Goal: Task Accomplishment & Management: Manage account settings

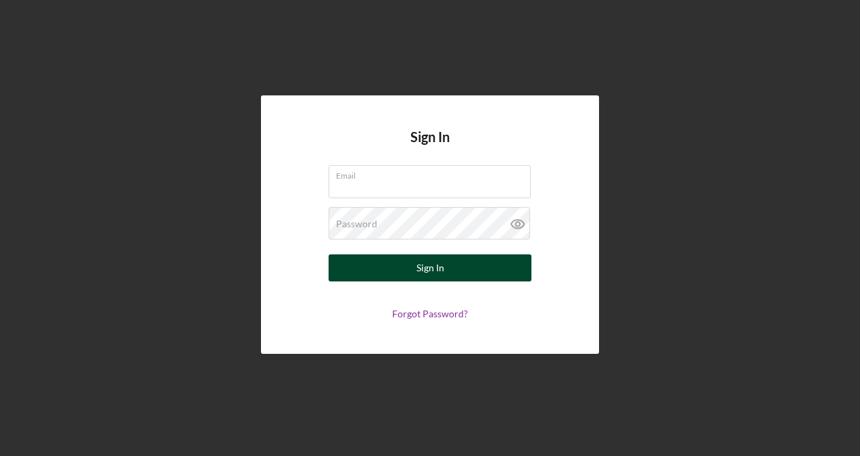
type input "[EMAIL_ADDRESS][DOMAIN_NAME]"
click at [397, 272] on button "Sign In" at bounding box center [429, 267] width 203 height 27
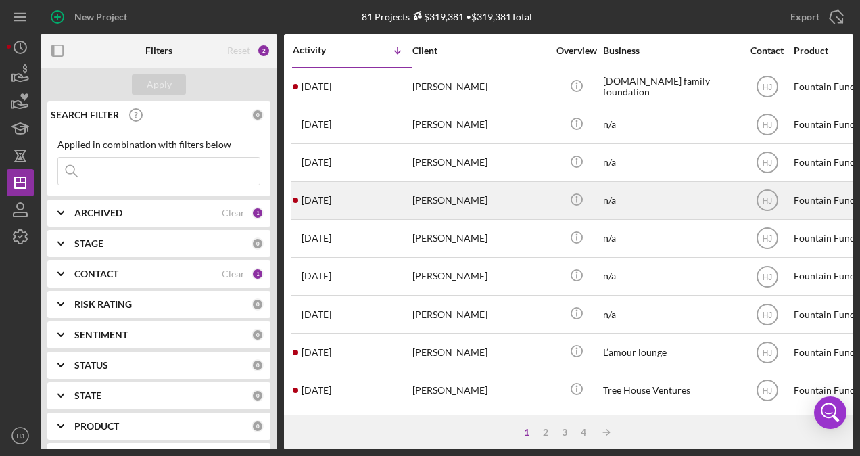
click at [439, 201] on div "[PERSON_NAME]" at bounding box center [479, 200] width 135 height 36
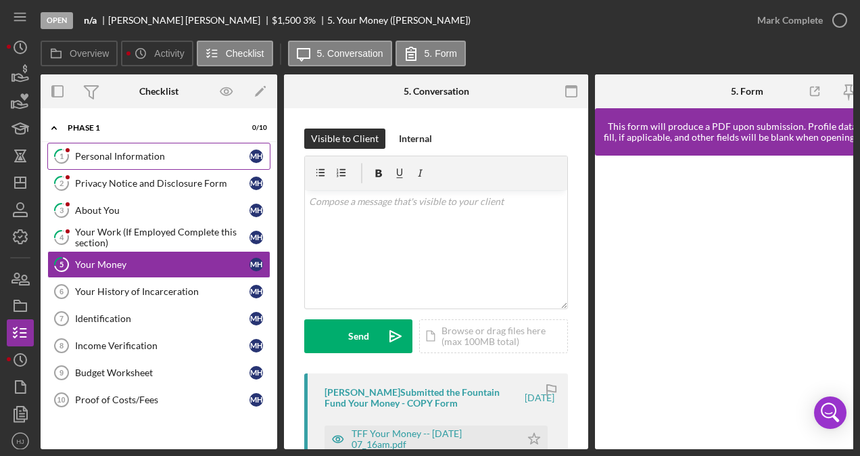
click at [166, 160] on div "Personal Information" at bounding box center [162, 156] width 174 height 11
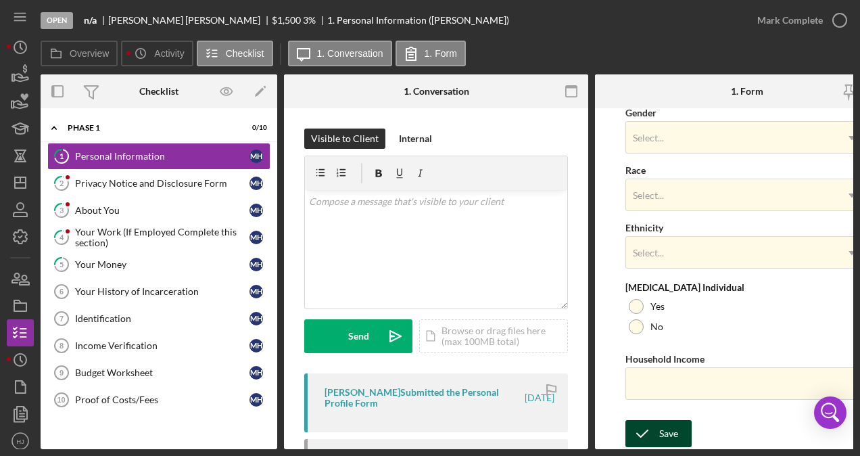
click at [660, 423] on div "Save" at bounding box center [668, 433] width 19 height 27
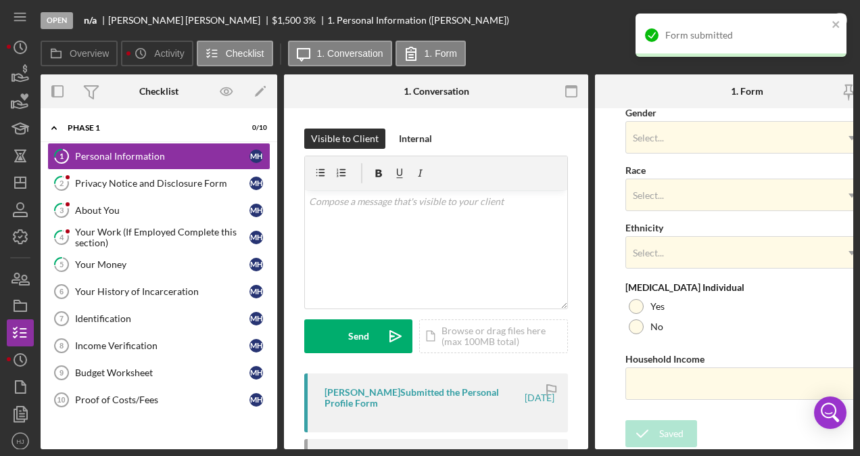
click at [831, 20] on div "Form submitted" at bounding box center [740, 35] width 211 height 43
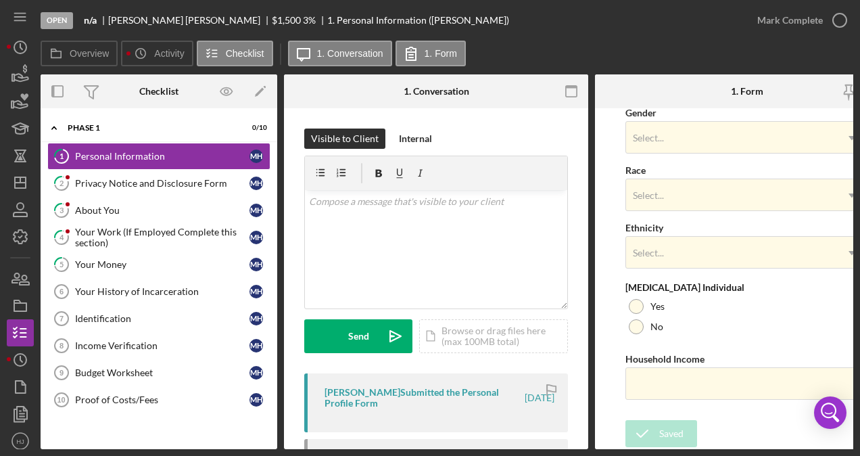
click at [837, 22] on div "Open n/a Micheal Huguley $1,500 $1,500 3 % 1. Personal Information (Micheal H.)…" at bounding box center [430, 228] width 860 height 456
click at [839, 16] on icon "button" at bounding box center [840, 20] width 34 height 34
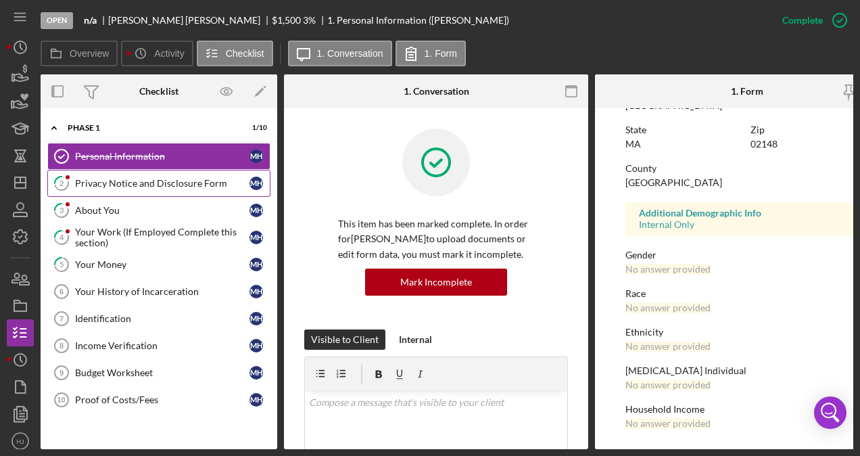
scroll to position [294, 0]
click at [126, 178] on div "Privacy Notice and Disclosure Form" at bounding box center [162, 183] width 174 height 11
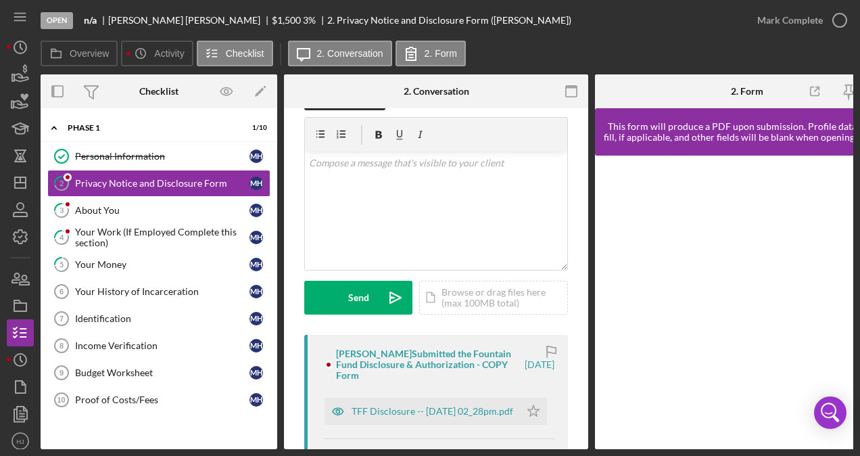
scroll to position [68, 0]
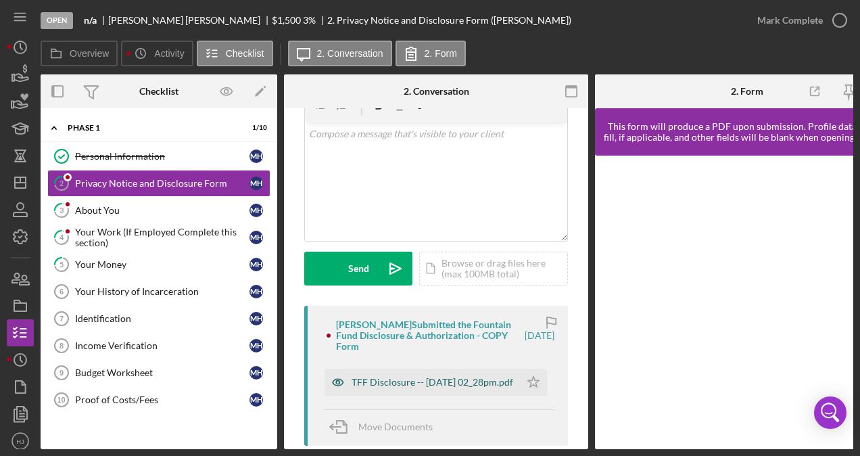
click at [397, 376] on div "TFF Disclosure -- [DATE] 02_28pm.pdf" at bounding box center [432, 381] width 162 height 11
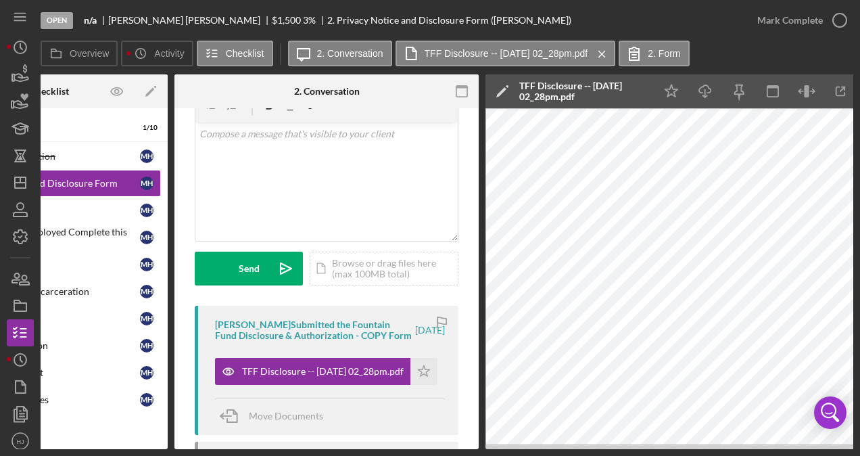
scroll to position [0, 111]
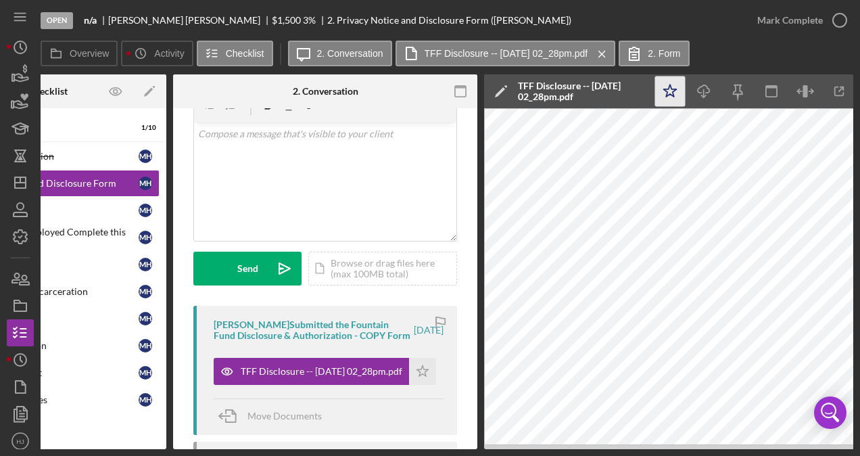
click at [664, 95] on icon "Icon/Star" at bounding box center [670, 91] width 30 height 30
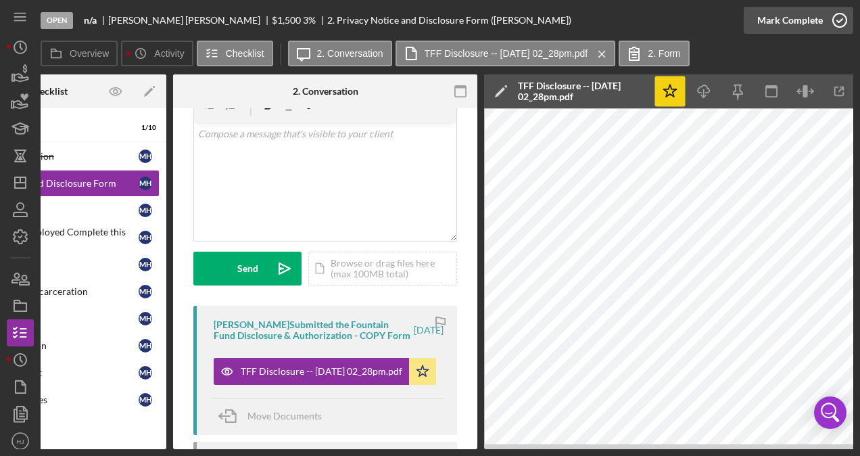
click at [794, 22] on div "Mark Complete" at bounding box center [790, 20] width 66 height 27
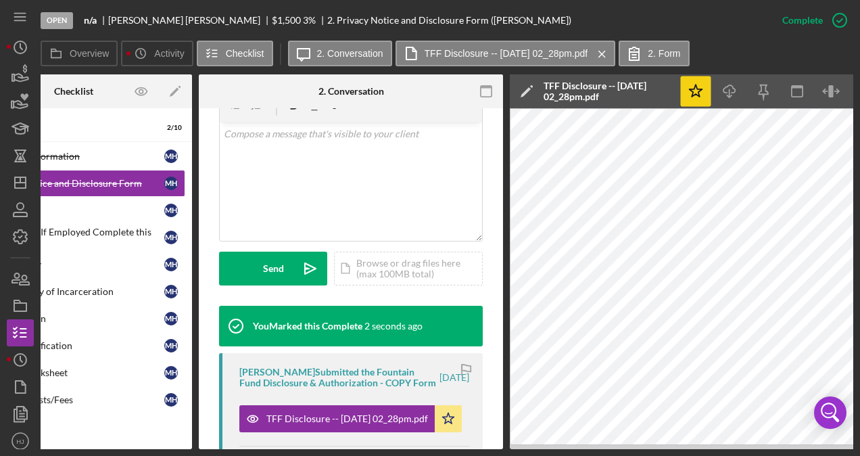
scroll to position [0, 0]
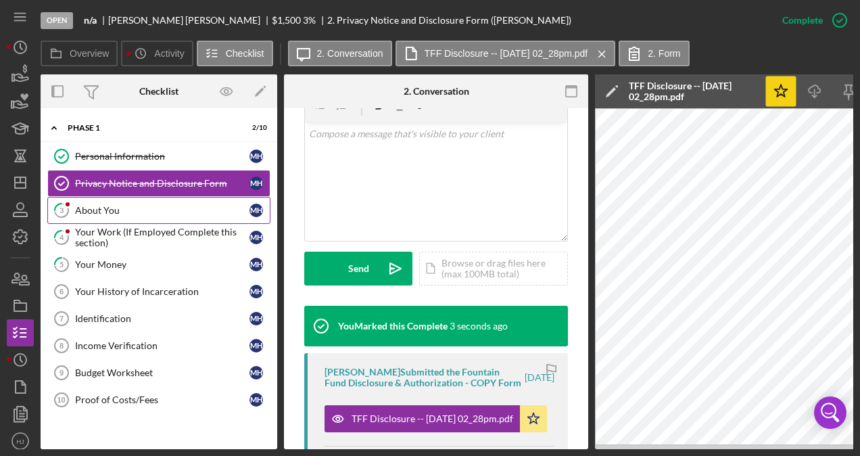
click at [103, 210] on div "About You" at bounding box center [162, 210] width 174 height 11
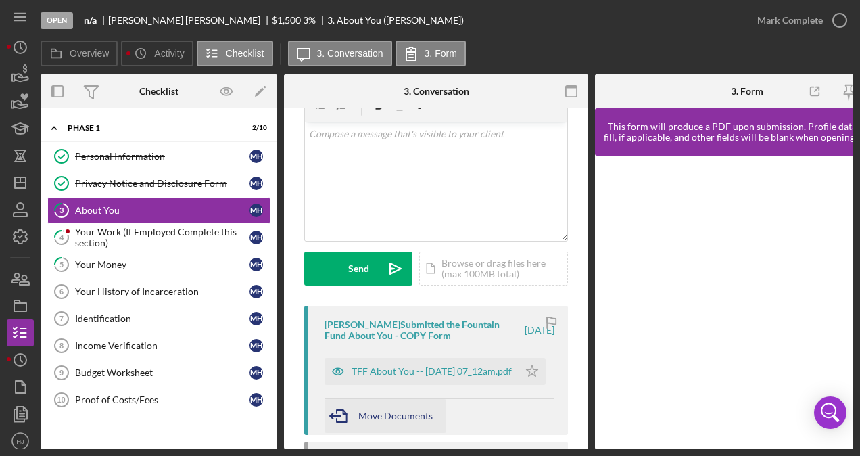
click at [422, 355] on div "Micheal Huguley Submitted the Fountain Fund About You - COPY Form 1 week ago TF…" at bounding box center [436, 369] width 264 height 129
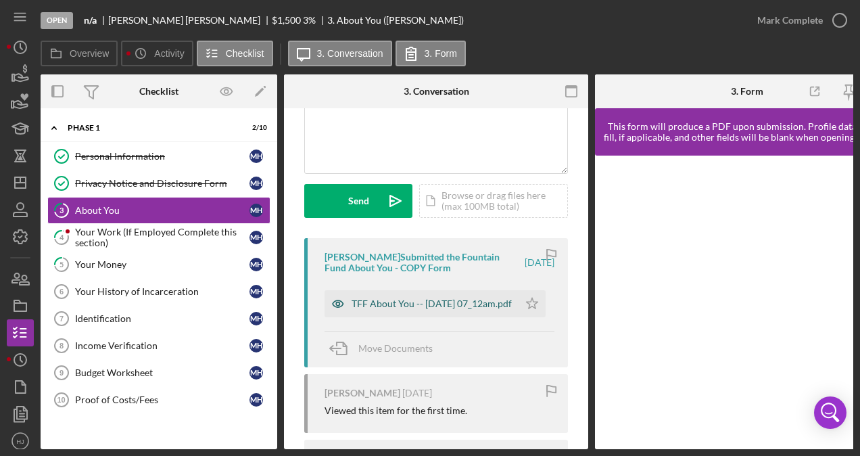
click at [414, 303] on div "TFF About You -- [DATE] 07_12am.pdf" at bounding box center [431, 303] width 160 height 11
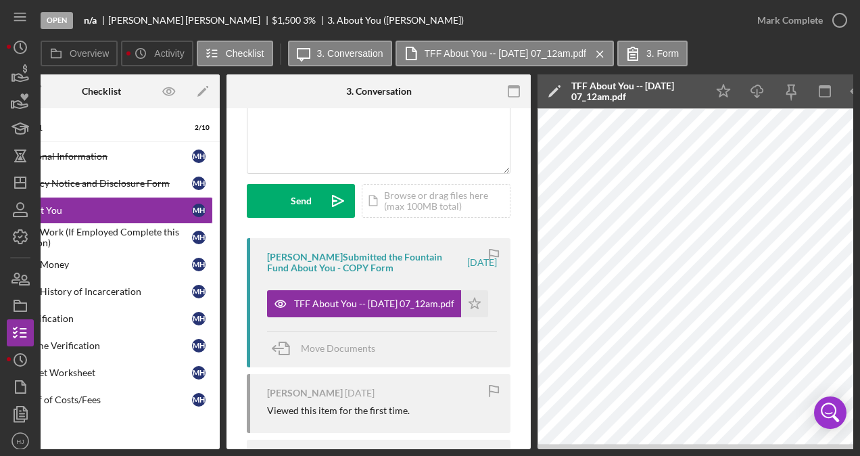
scroll to position [0, 0]
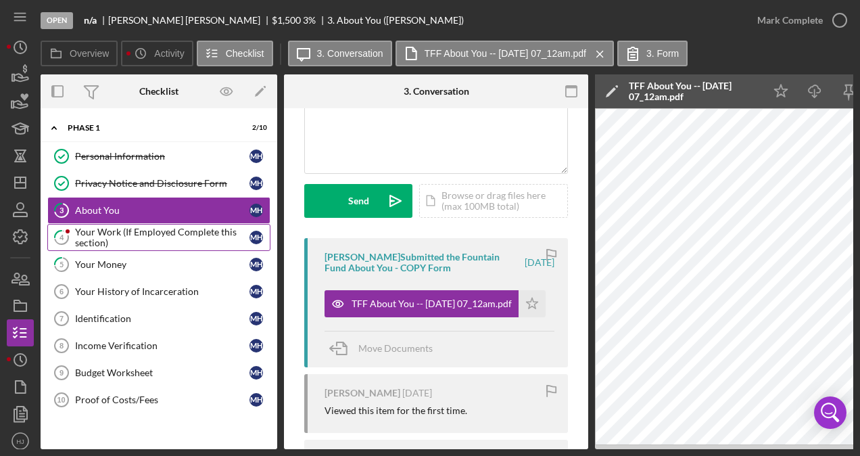
click at [139, 232] on div "Your Work (If Employed Complete this section)" at bounding box center [162, 237] width 174 height 22
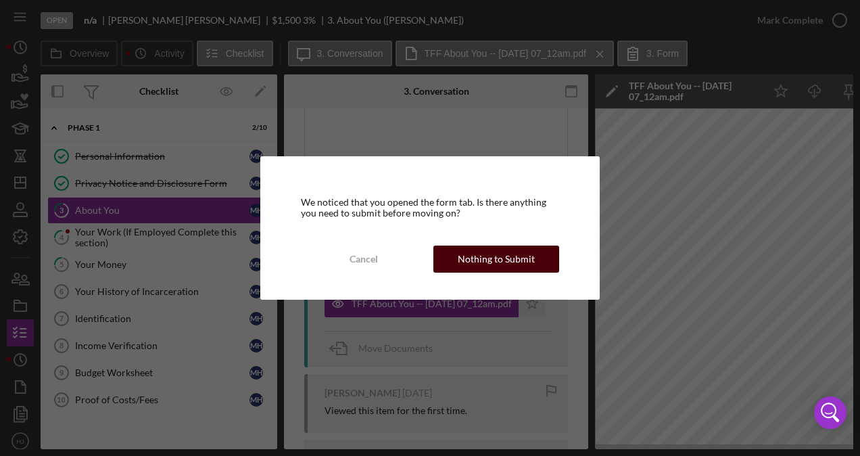
click at [443, 246] on button "Nothing to Submit" at bounding box center [496, 258] width 126 height 27
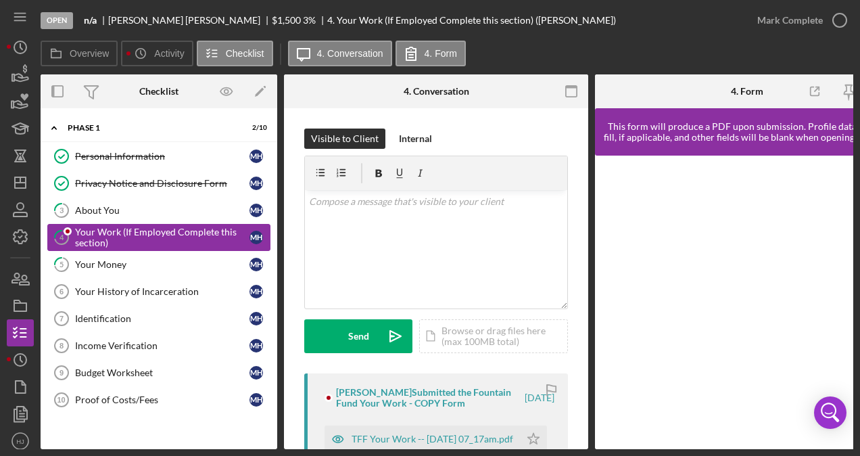
click at [137, 239] on div "Your Work (If Employed Complete this section)" at bounding box center [162, 237] width 174 height 22
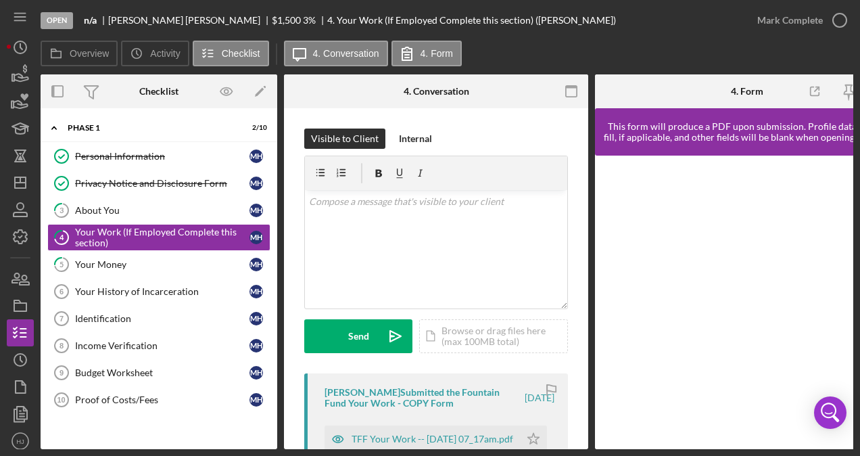
scroll to position [68, 0]
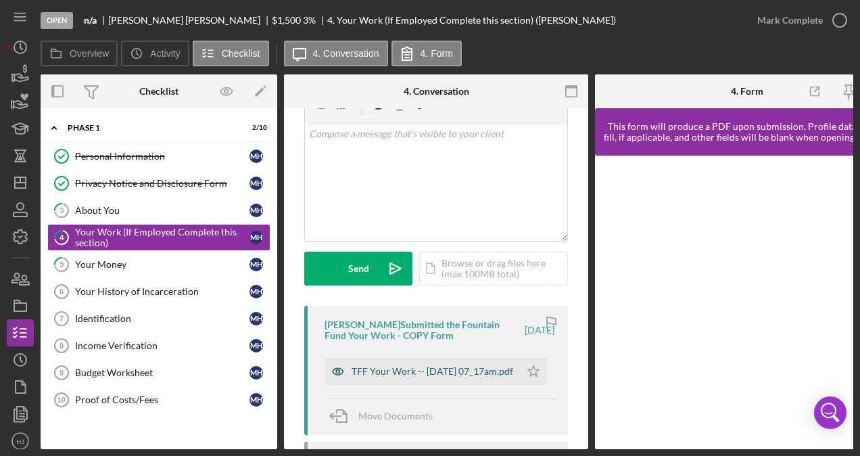
click at [439, 368] on div "TFF Your Work -- [DATE] 07_17am.pdf" at bounding box center [432, 371] width 162 height 11
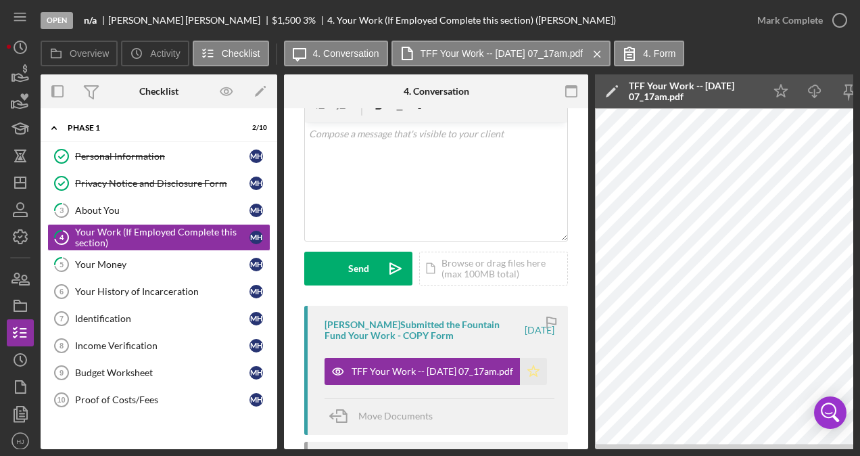
click at [532, 370] on icon "Icon/Star" at bounding box center [533, 371] width 27 height 27
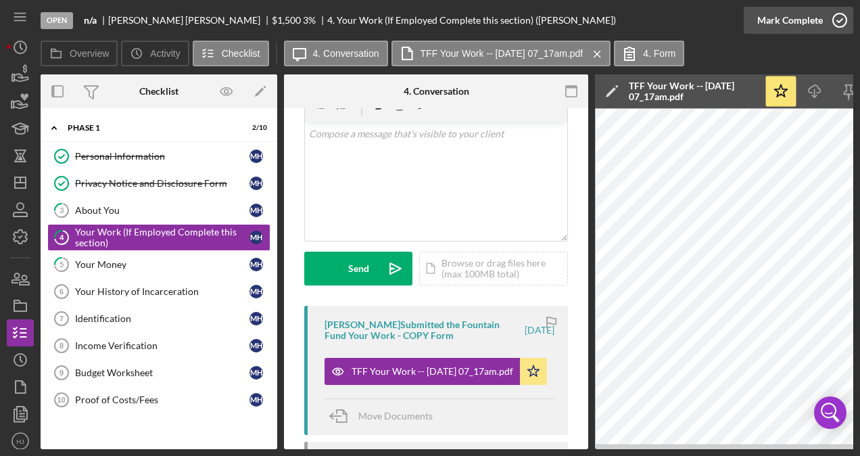
click at [774, 11] on div "Mark Complete" at bounding box center [790, 20] width 66 height 27
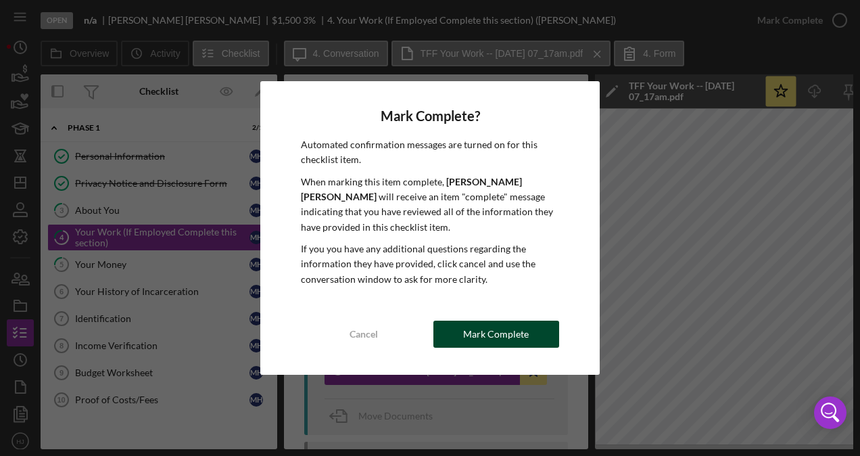
click at [514, 341] on div "Mark Complete" at bounding box center [496, 333] width 66 height 27
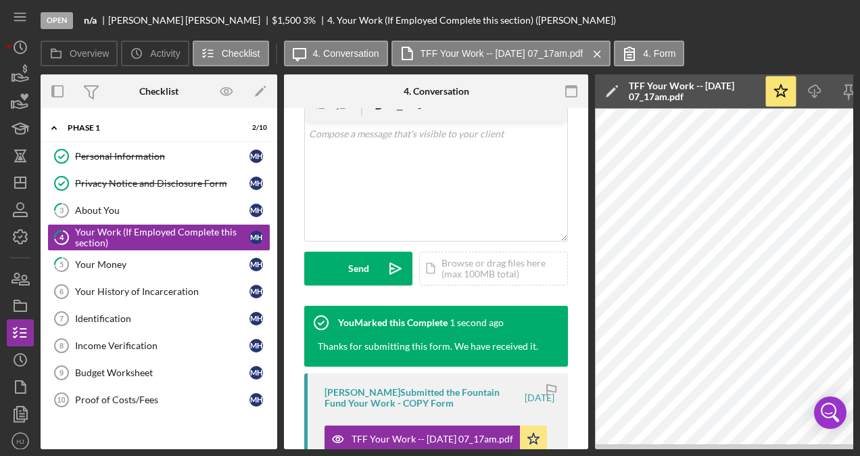
scroll to position [268, 0]
click at [119, 264] on div "Your Money" at bounding box center [162, 264] width 174 height 11
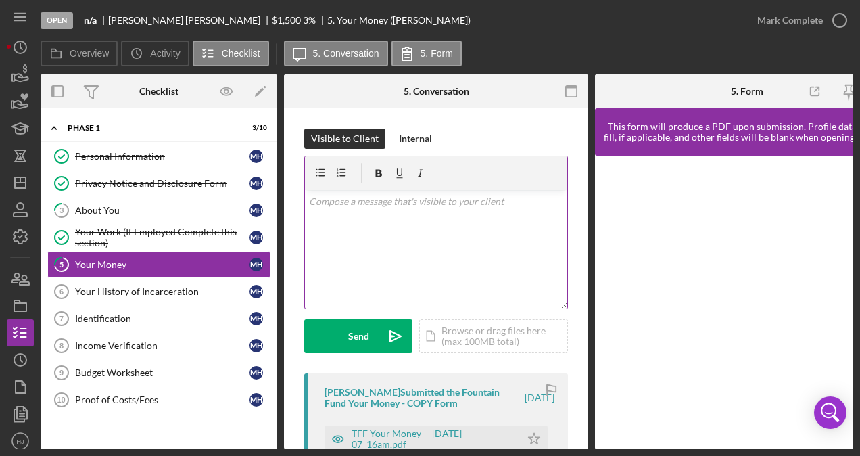
scroll to position [68, 0]
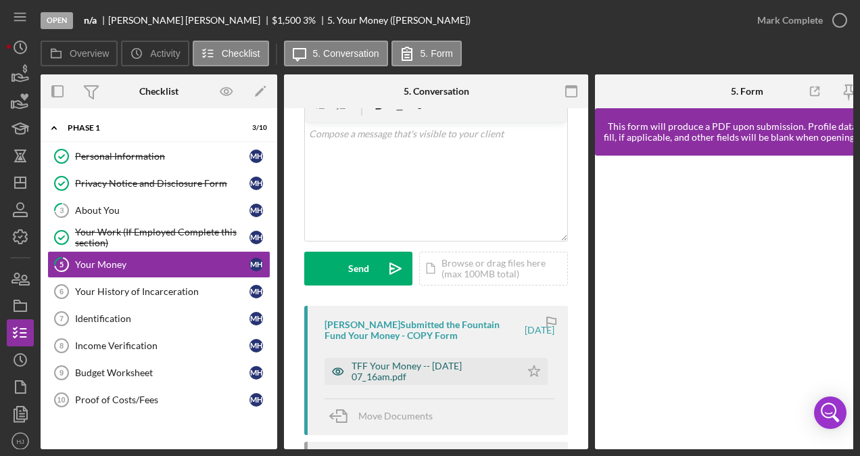
click at [408, 376] on div "TFF Your Money -- [DATE] 07_16am.pdf" at bounding box center [432, 371] width 162 height 22
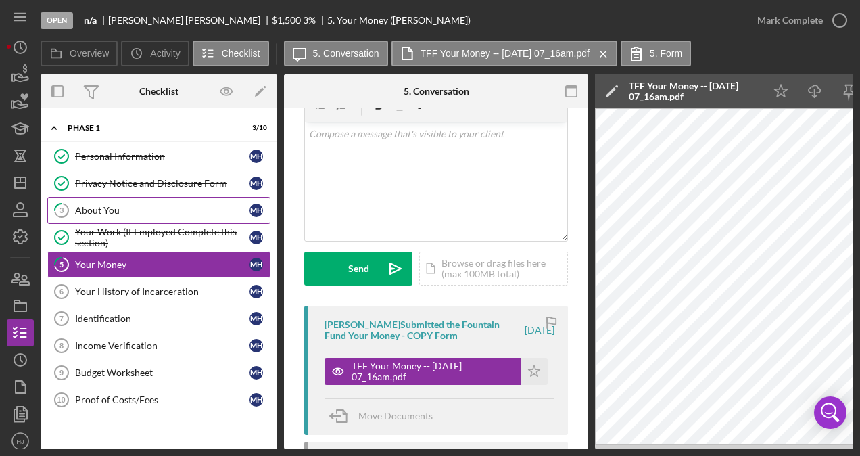
click at [130, 215] on link "3 About You M H" at bounding box center [158, 210] width 223 height 27
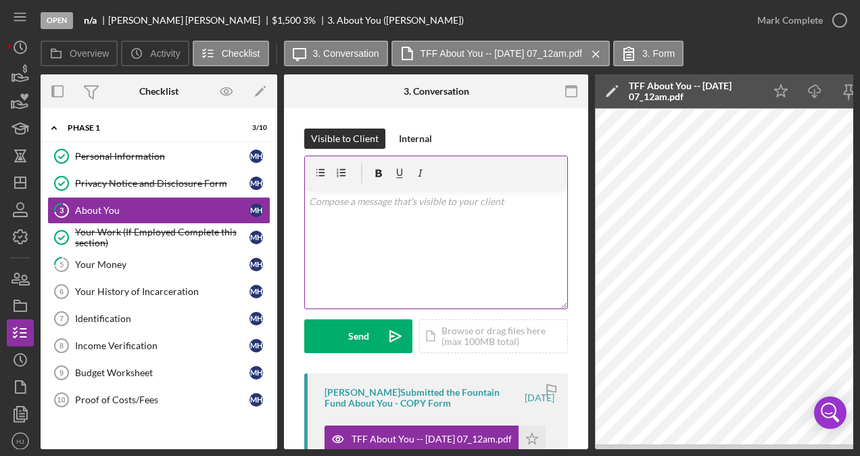
click at [424, 213] on div "v Color teal Color pink Remove color Add row above Add row below Add column bef…" at bounding box center [436, 249] width 262 height 118
click at [355, 200] on p "Hi Micheal can you resubmit this but add your 3 immediate goals please?" at bounding box center [436, 209] width 255 height 30
click at [353, 204] on p "Hi Micheal can you resubmit this but add your 3 immediate goals please?" at bounding box center [436, 209] width 255 height 30
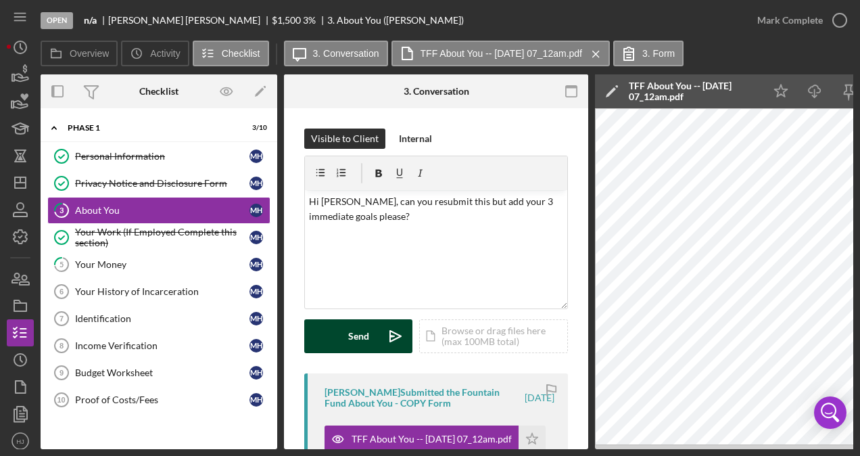
click at [366, 338] on div "Send" at bounding box center [358, 336] width 21 height 34
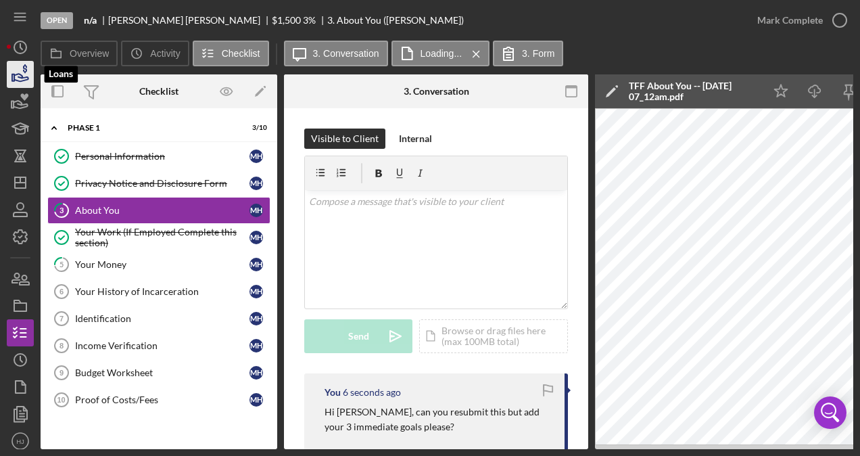
click at [14, 73] on icon "button" at bounding box center [20, 74] width 34 height 34
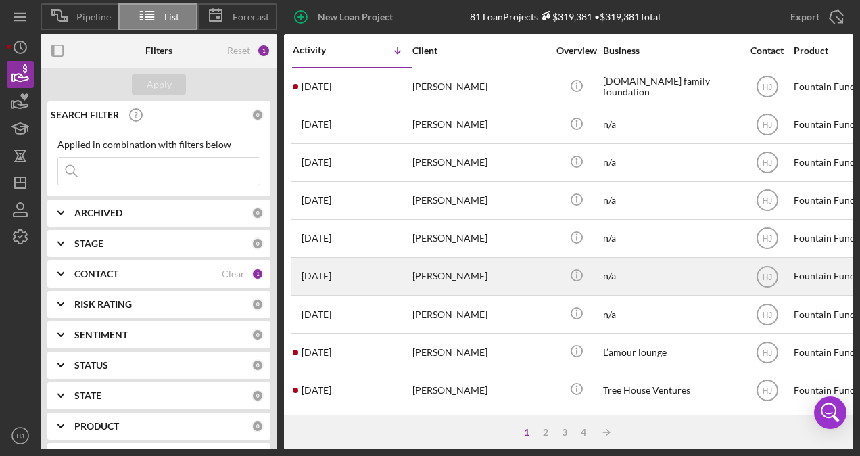
click at [445, 266] on div "[PERSON_NAME]" at bounding box center [479, 276] width 135 height 36
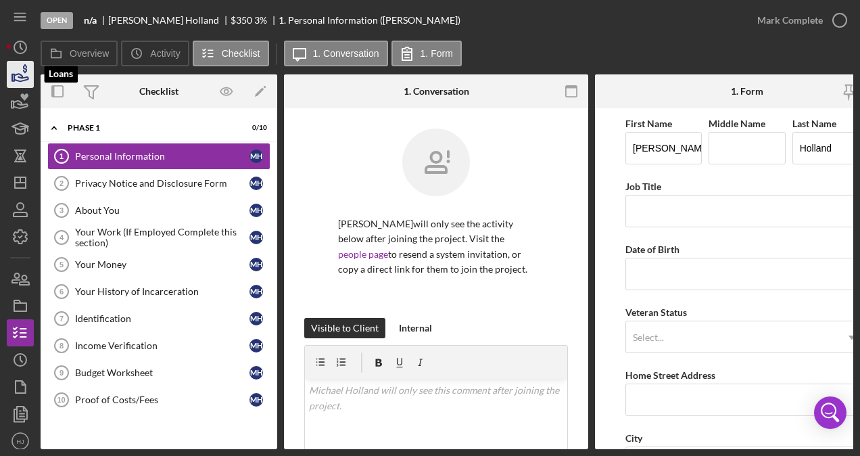
click at [20, 76] on icon "button" at bounding box center [20, 74] width 34 height 34
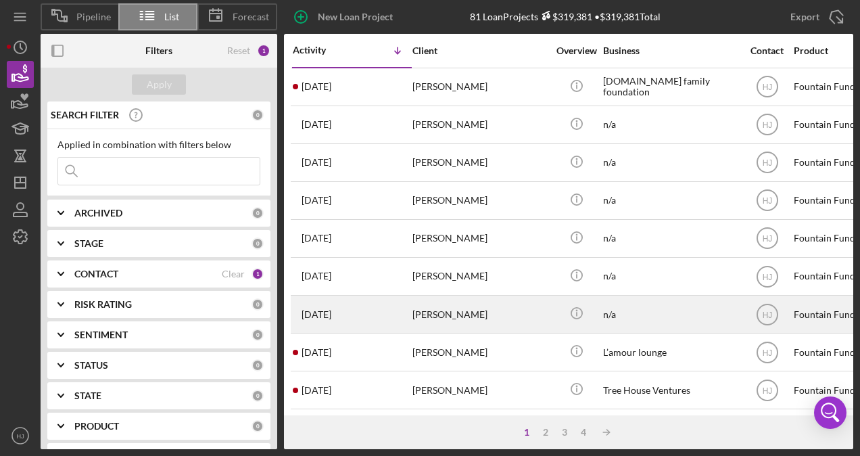
click at [449, 304] on div "[PERSON_NAME]" at bounding box center [479, 314] width 135 height 36
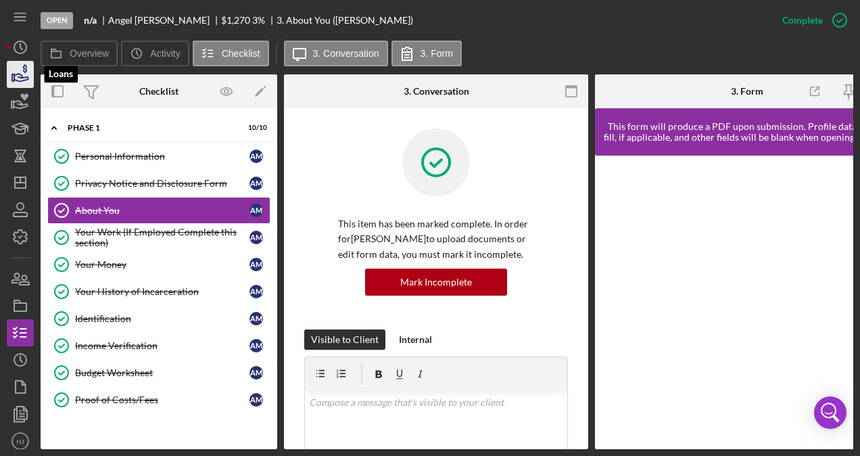
click at [26, 76] on icon "button" at bounding box center [20, 74] width 34 height 34
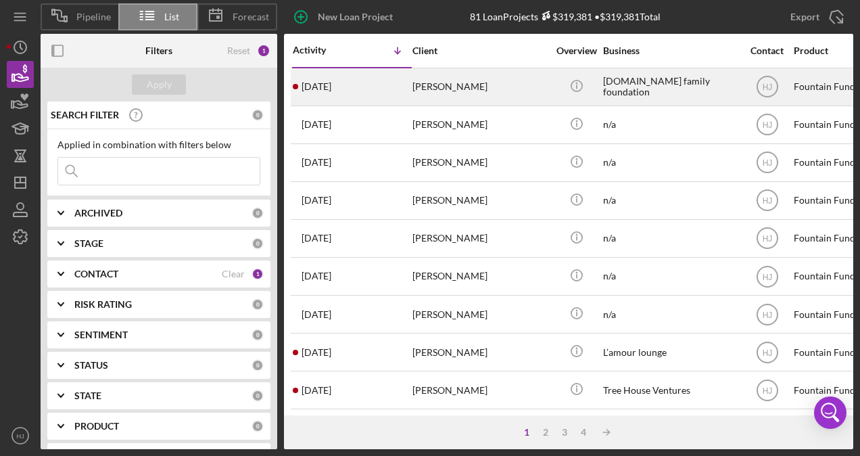
click at [438, 80] on div "[PERSON_NAME]" at bounding box center [479, 87] width 135 height 36
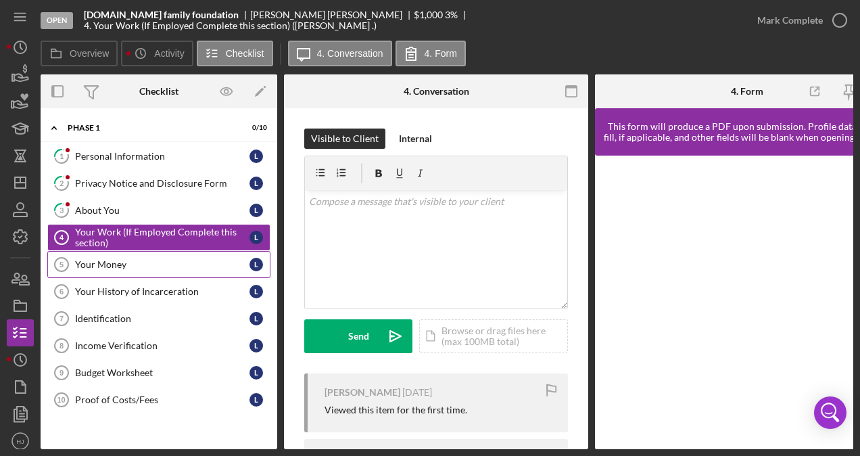
click at [82, 251] on link "Your Money 5 Your Money L" at bounding box center [158, 264] width 223 height 27
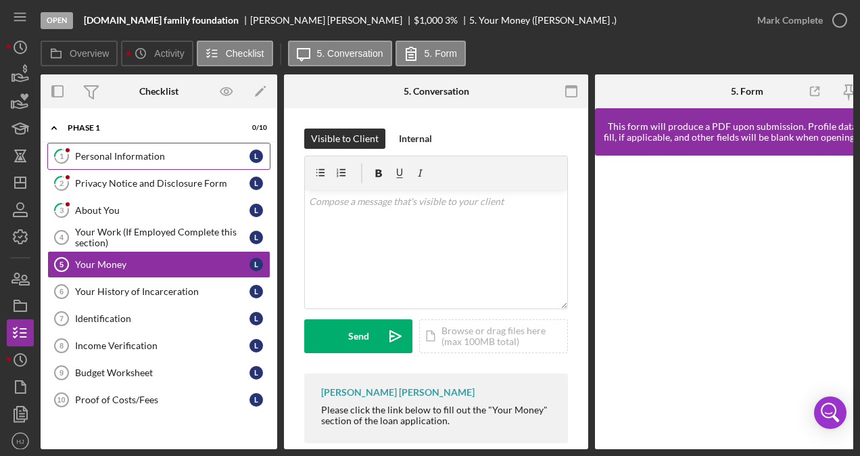
click at [107, 162] on link "1 Personal Information L" at bounding box center [158, 156] width 223 height 27
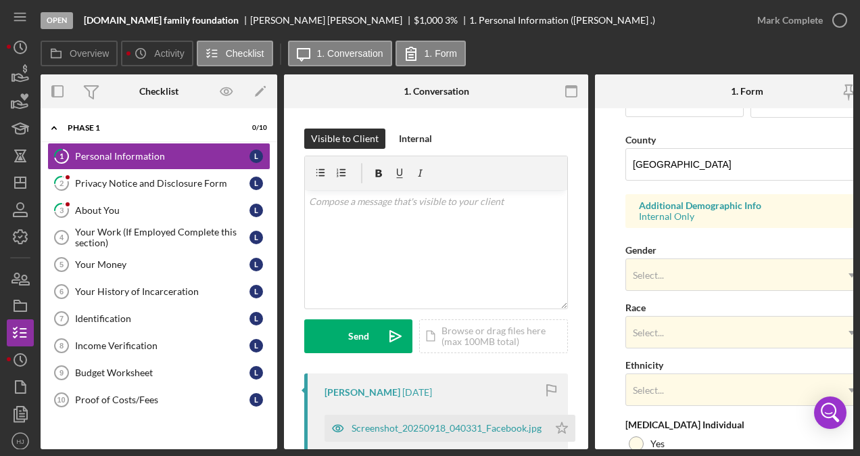
scroll to position [562, 0]
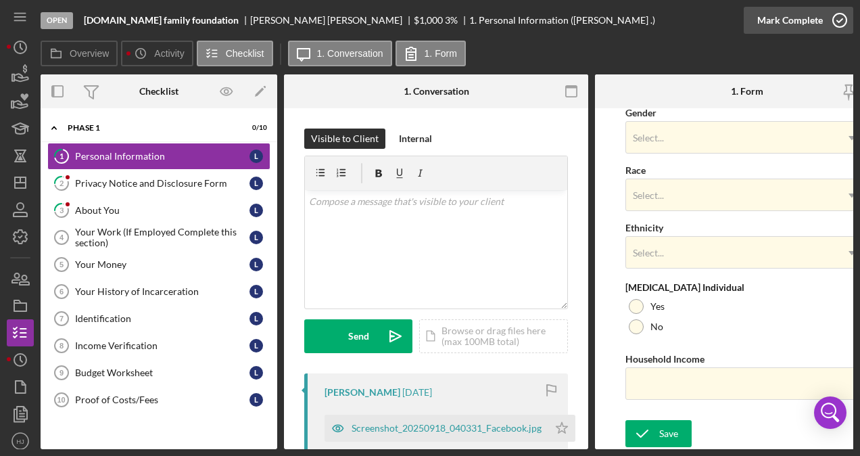
click at [804, 31] on div "Mark Complete" at bounding box center [790, 20] width 66 height 27
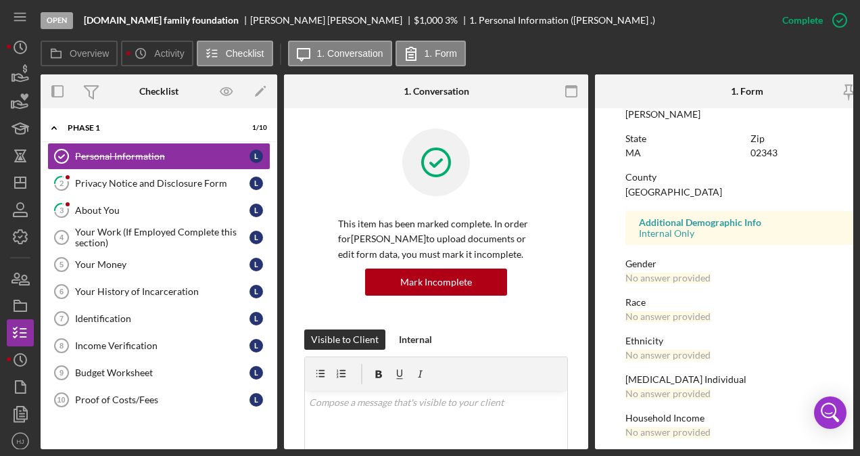
scroll to position [305, 0]
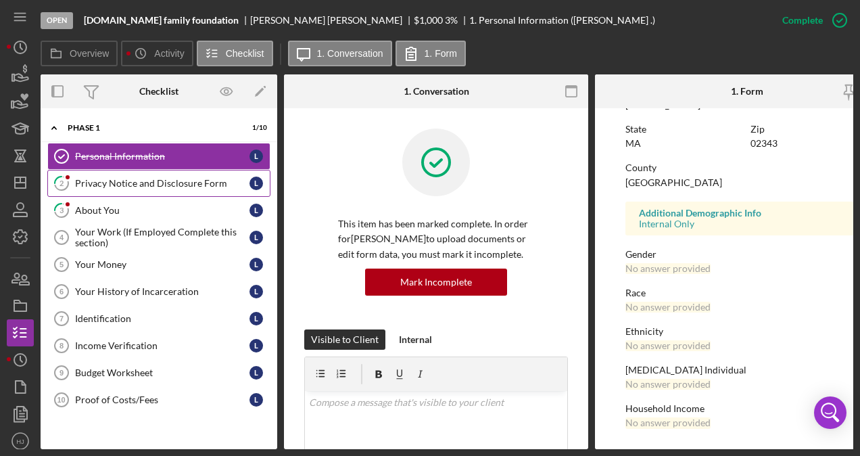
click at [177, 190] on link "2 Privacy Notice and Disclosure Form L" at bounding box center [158, 183] width 223 height 27
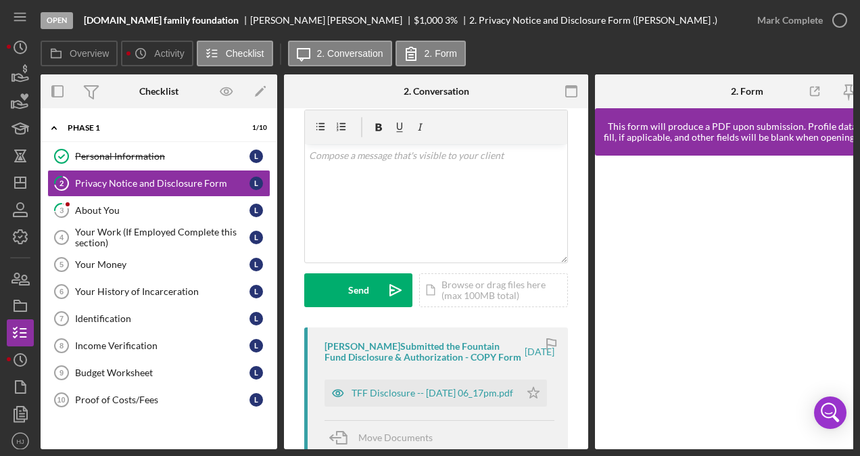
scroll to position [68, 0]
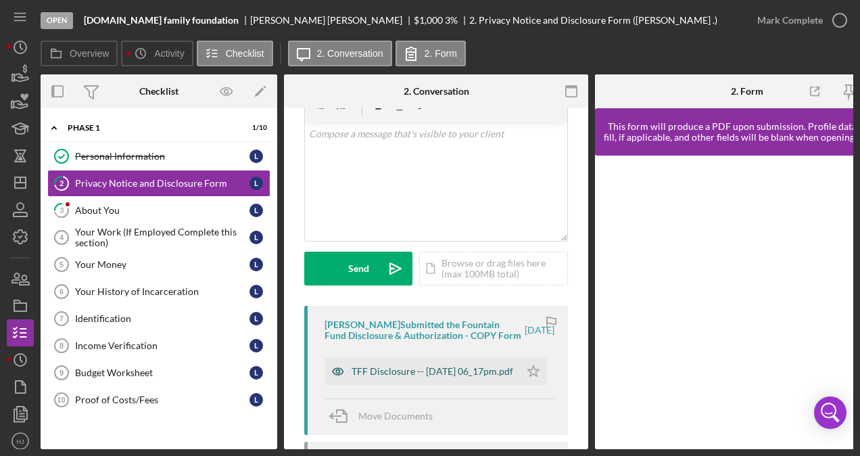
click at [412, 368] on div "TFF Disclosure -- [DATE] 06_17pm.pdf" at bounding box center [421, 371] width 195 height 27
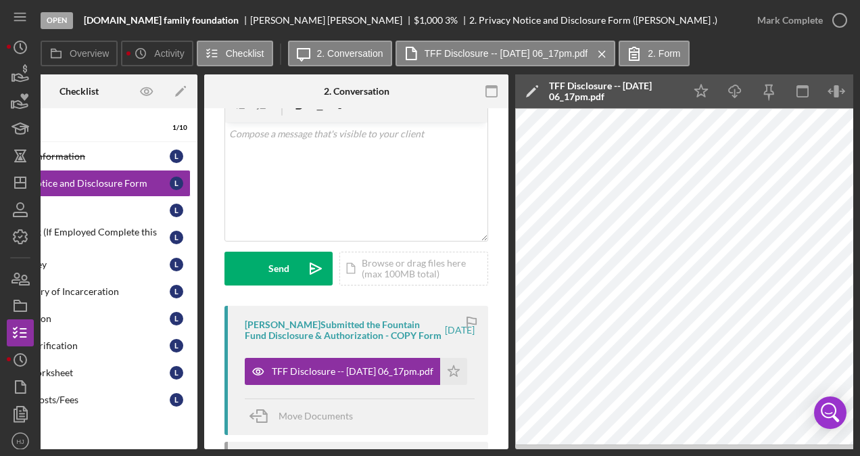
scroll to position [0, 99]
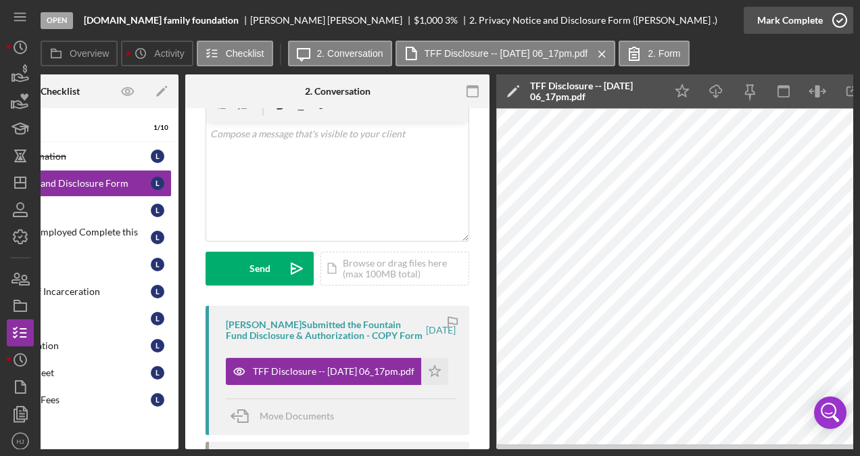
click at [775, 28] on div "Mark Complete" at bounding box center [790, 20] width 66 height 27
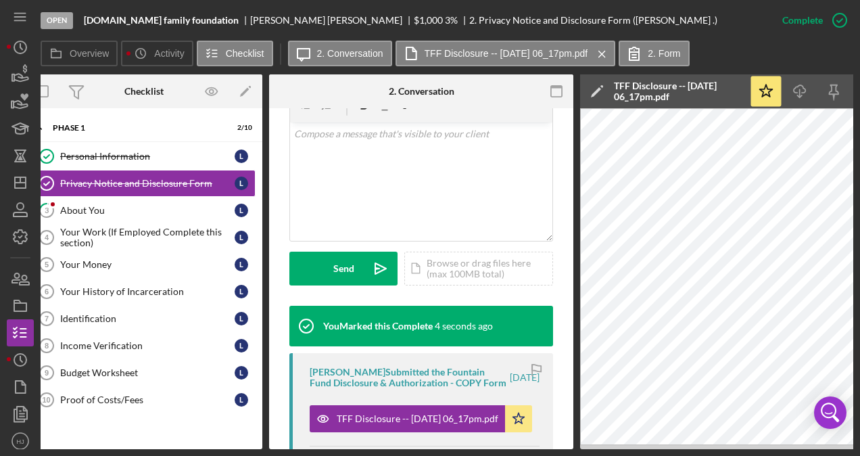
scroll to position [0, 0]
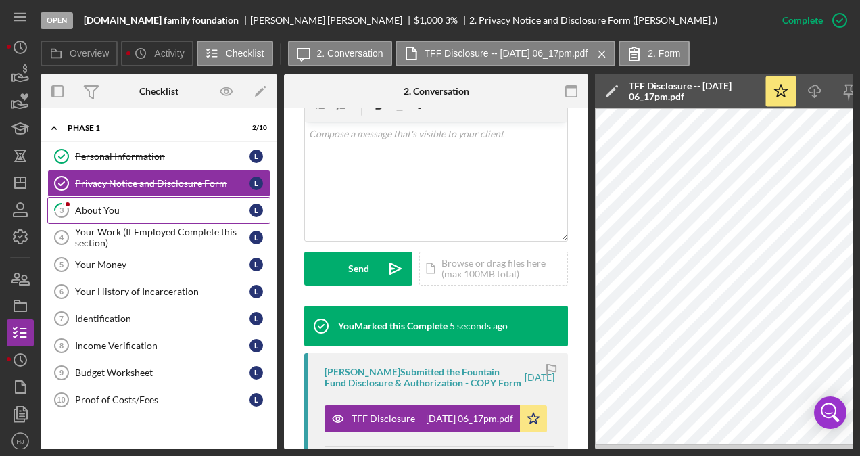
click at [119, 208] on div "About You" at bounding box center [162, 210] width 174 height 11
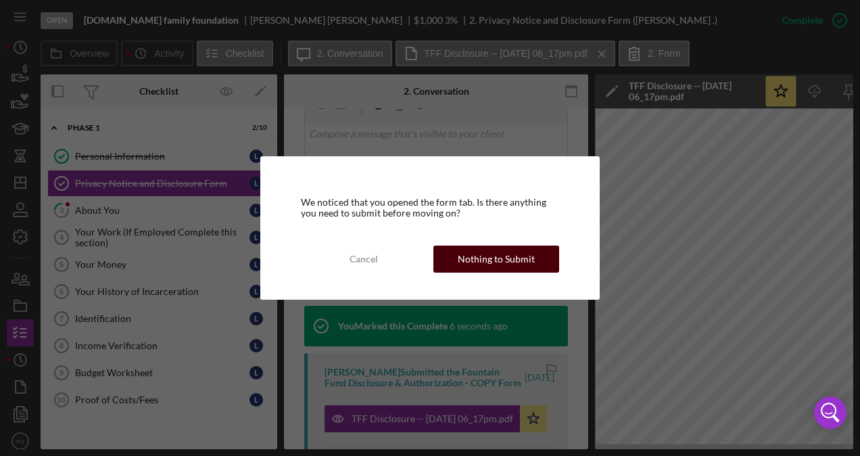
click at [468, 257] on div "Nothing to Submit" at bounding box center [496, 258] width 77 height 27
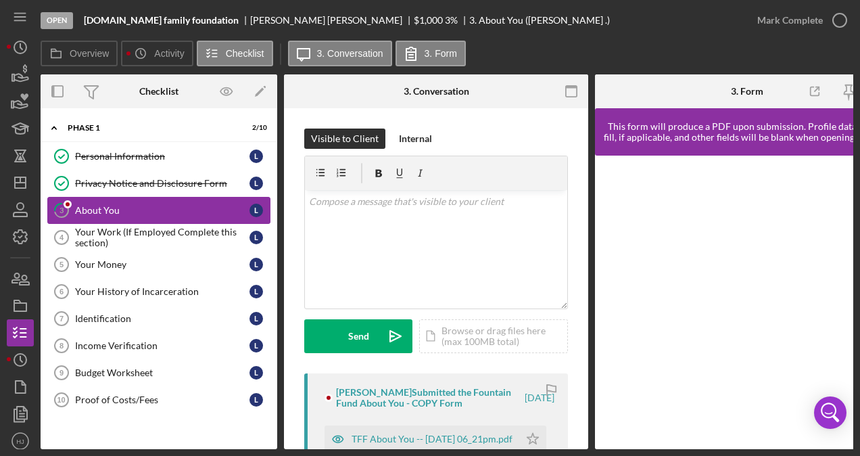
click at [120, 205] on div "About You" at bounding box center [162, 210] width 174 height 11
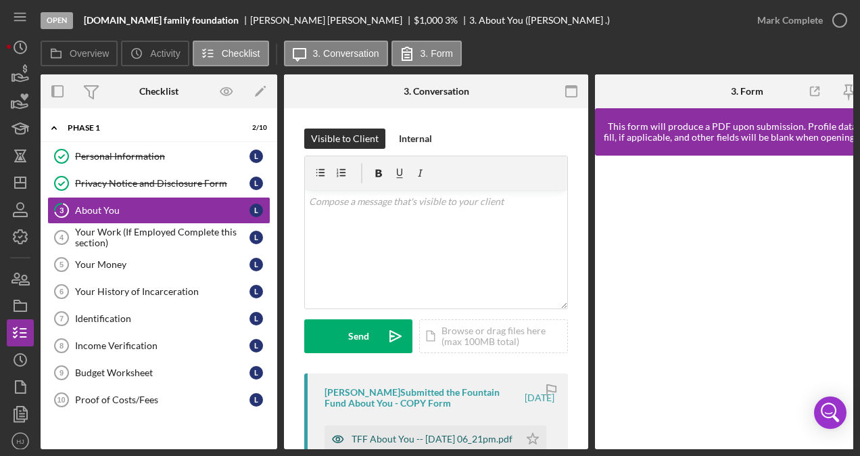
click at [420, 433] on div "TFF About You -- [DATE] 06_21pm.pdf" at bounding box center [431, 438] width 161 height 11
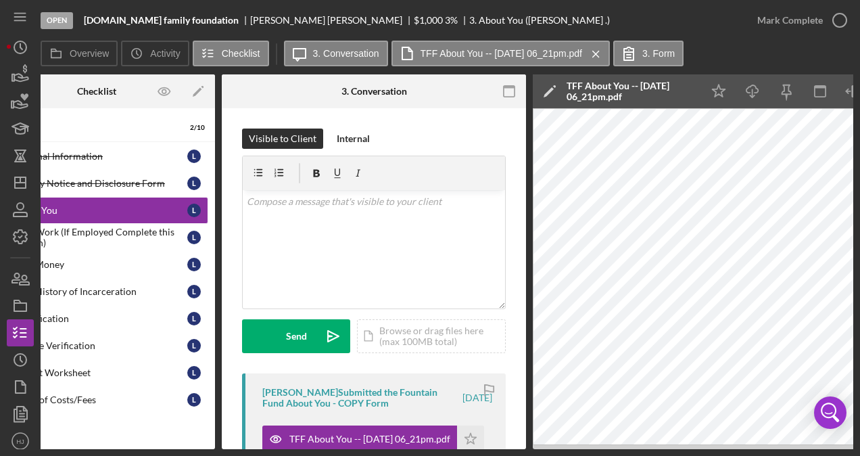
scroll to position [0, 82]
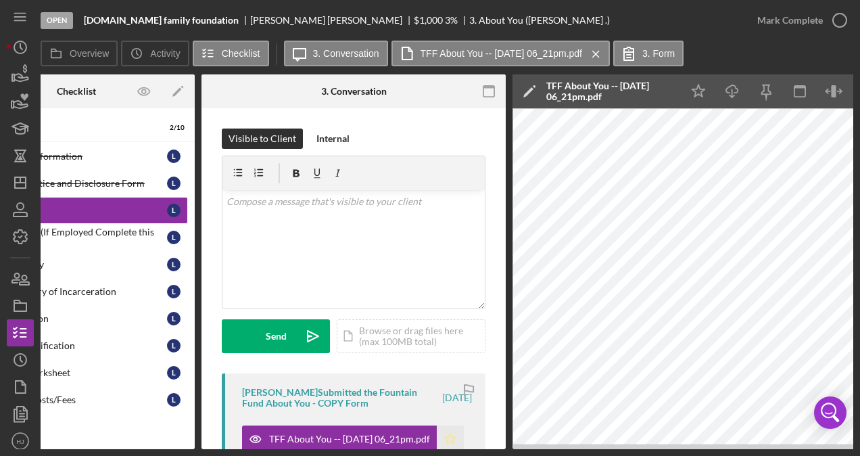
click at [447, 433] on polygon "button" at bounding box center [450, 438] width 11 height 11
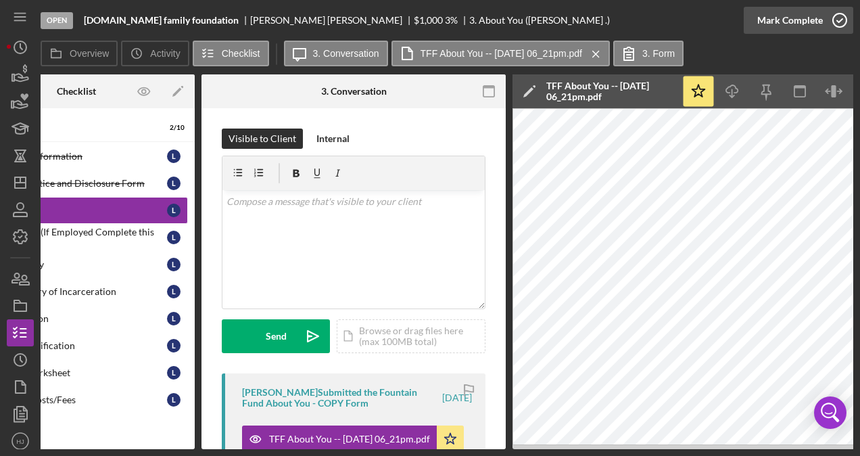
click at [785, 16] on div "Mark Complete" at bounding box center [790, 20] width 66 height 27
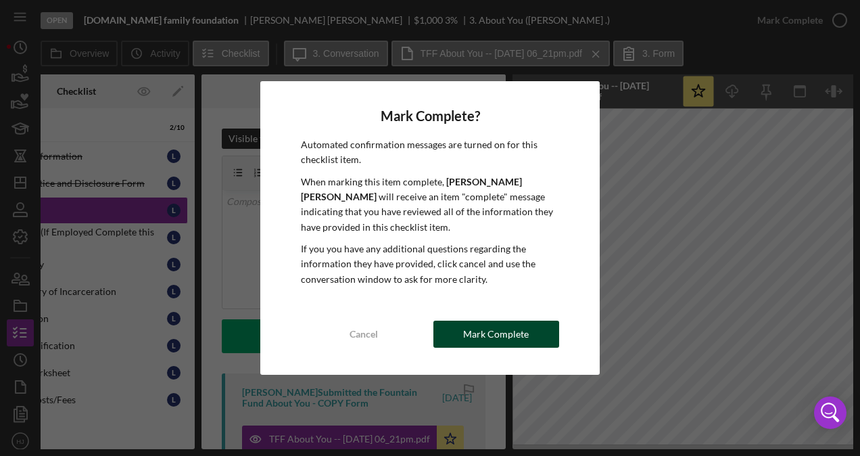
click at [545, 322] on button "Mark Complete" at bounding box center [496, 333] width 126 height 27
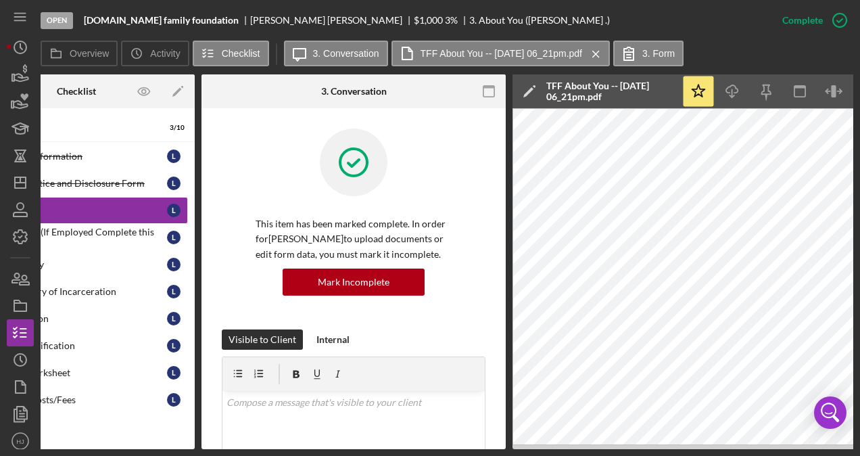
drag, startPoint x: 451, startPoint y: 450, endPoint x: 436, endPoint y: 449, distance: 15.6
click at [437, 449] on div "Open St.cloud family foundation Lazelle Williams $1,000 $1,000 3 % 3. About You…" at bounding box center [430, 228] width 860 height 456
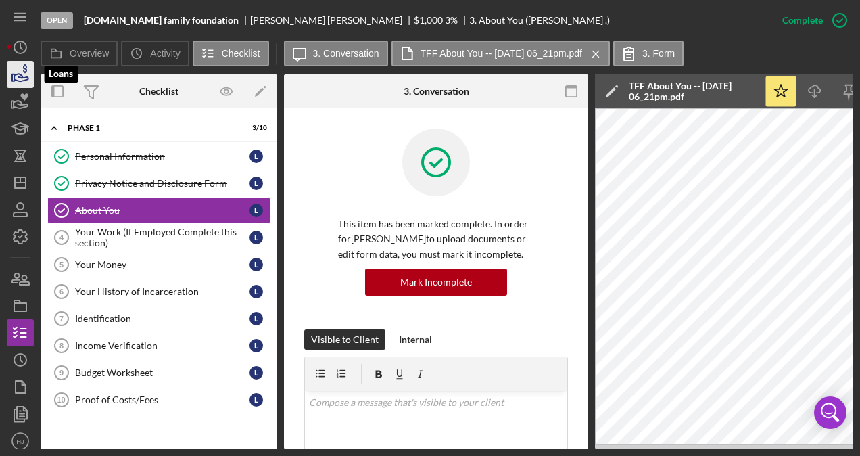
click at [7, 72] on div "Open St.cloud family foundation Lazelle Williams $1,000 $1,000 3 % 3. About You…" at bounding box center [430, 228] width 860 height 456
click at [27, 74] on icon "button" at bounding box center [20, 74] width 34 height 34
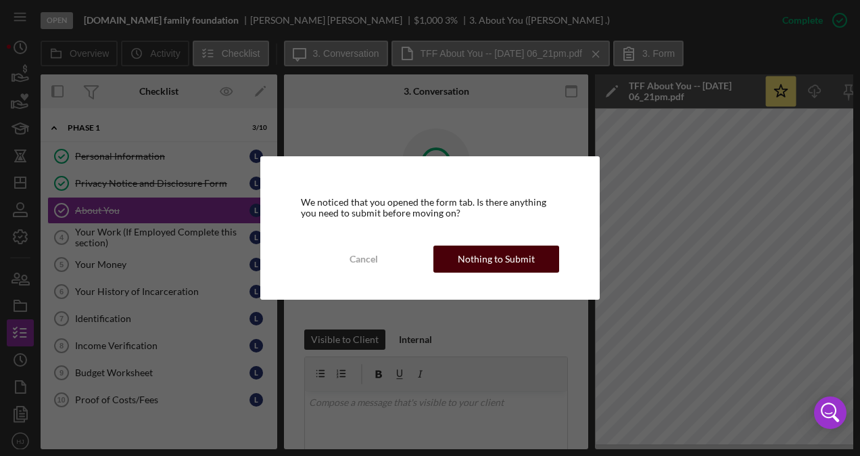
click at [471, 247] on div "Nothing to Submit" at bounding box center [496, 258] width 77 height 27
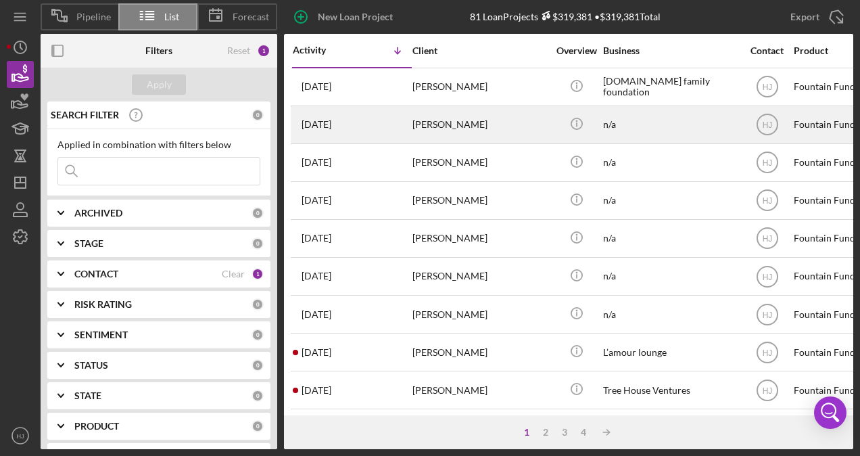
click at [449, 131] on div "[PERSON_NAME]" at bounding box center [479, 125] width 135 height 36
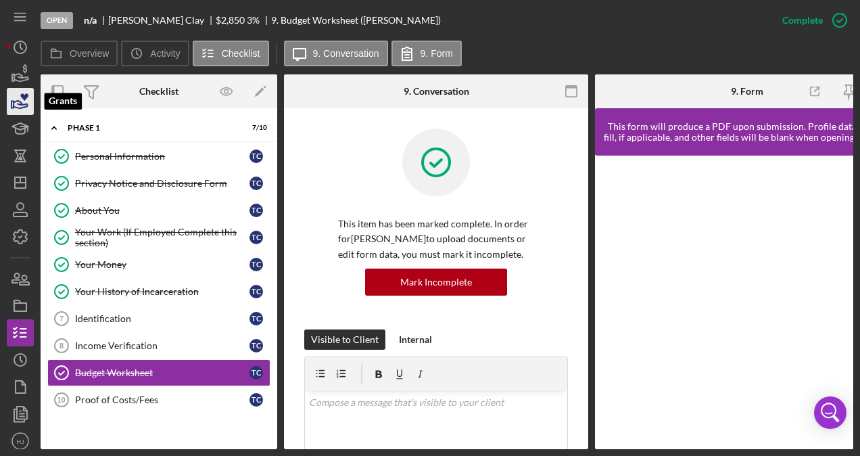
click at [18, 107] on icon "button" at bounding box center [21, 104] width 14 height 7
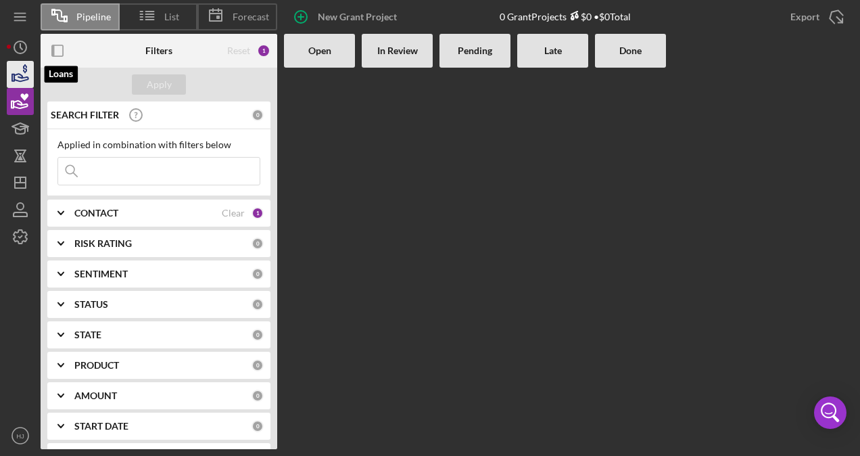
click at [23, 80] on icon "button" at bounding box center [21, 77] width 14 height 7
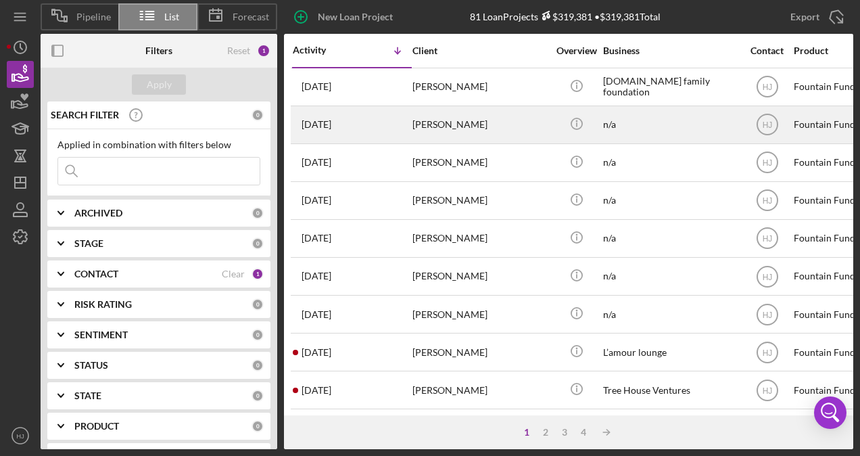
click at [426, 132] on div "[PERSON_NAME]" at bounding box center [479, 125] width 135 height 36
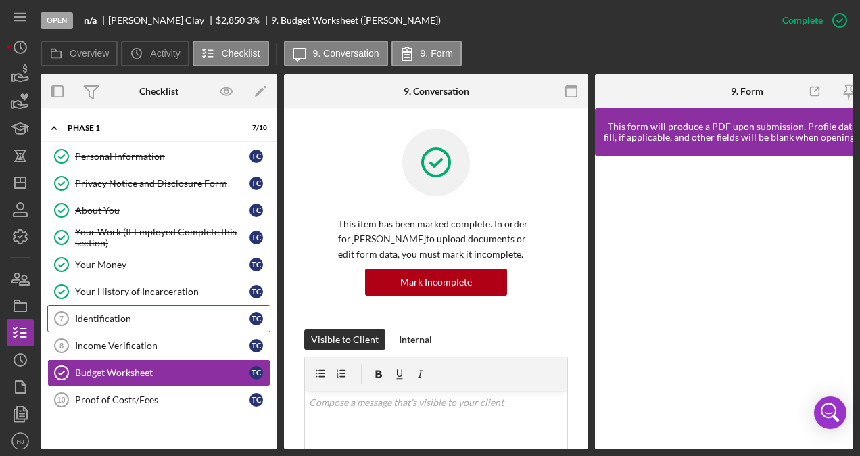
click at [117, 313] on div "Identification" at bounding box center [162, 318] width 174 height 11
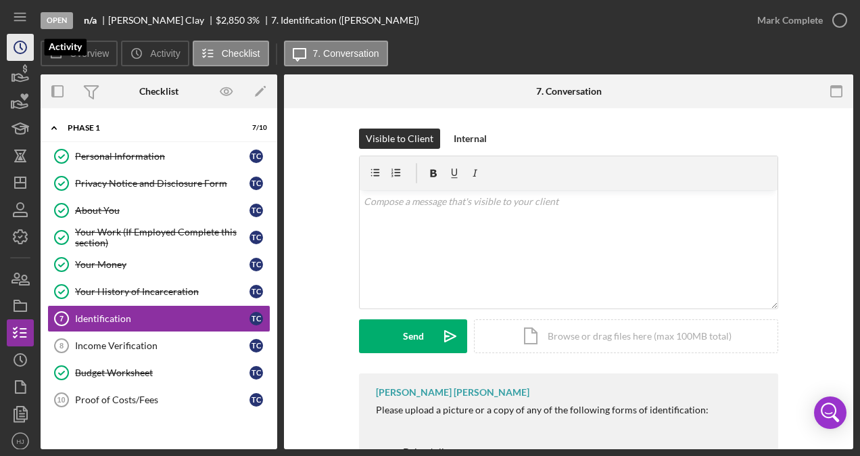
click at [18, 49] on icon "Icon/History" at bounding box center [20, 47] width 34 height 34
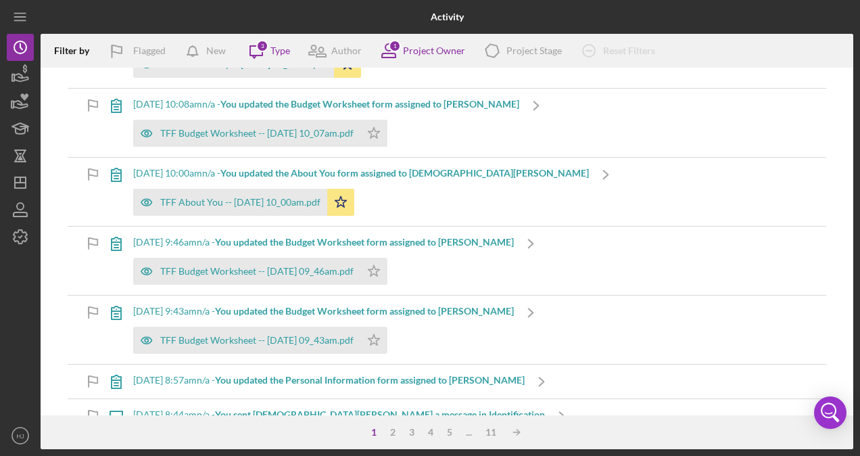
scroll to position [946, 0]
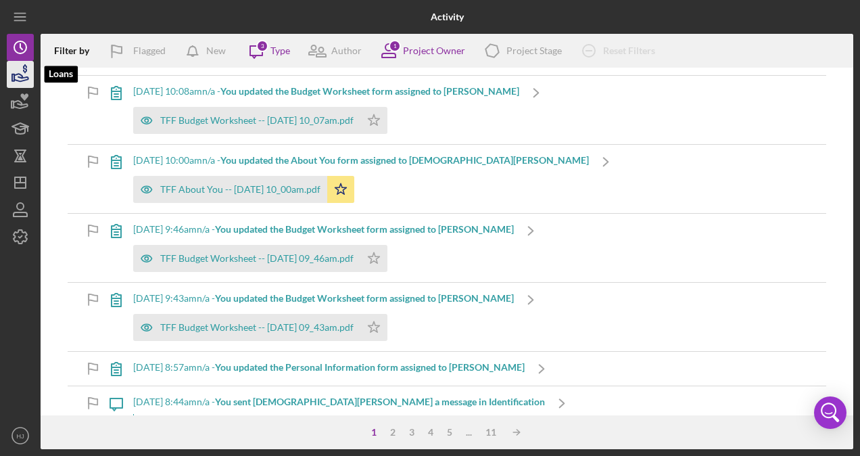
click at [24, 84] on icon "button" at bounding box center [20, 74] width 34 height 34
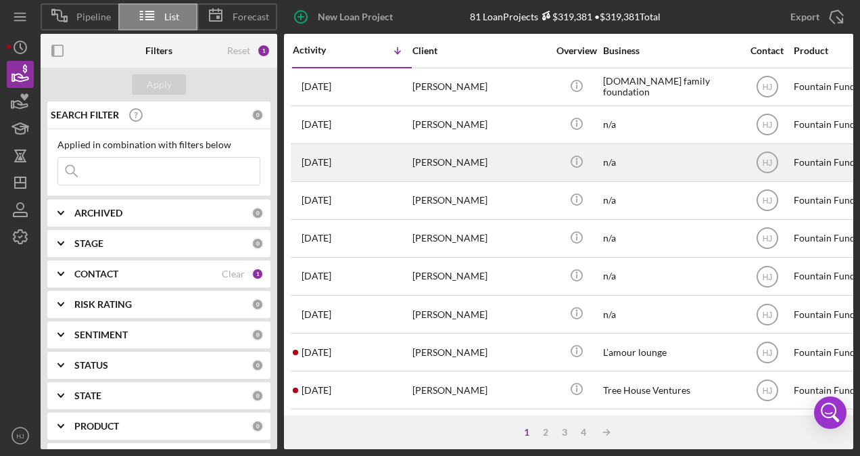
click at [365, 160] on div "2 days ago Joy Willis" at bounding box center [352, 163] width 118 height 36
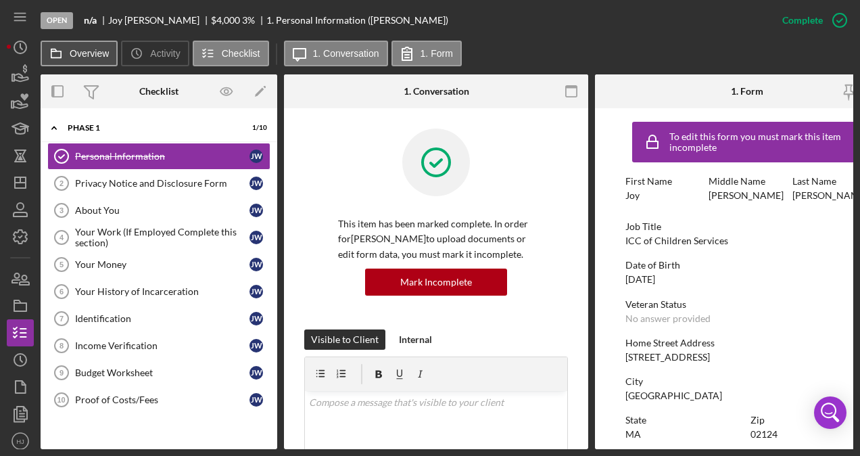
click at [72, 52] on label "Overview" at bounding box center [89, 53] width 39 height 11
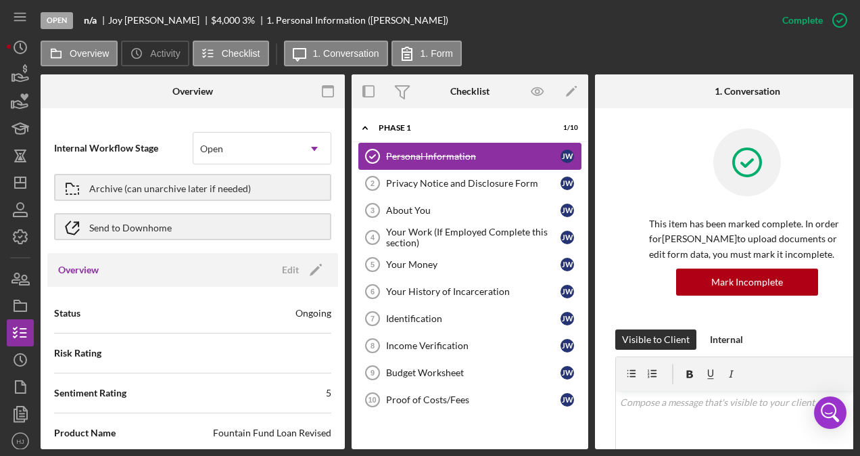
click at [420, 151] on div "Personal Information" at bounding box center [473, 156] width 174 height 11
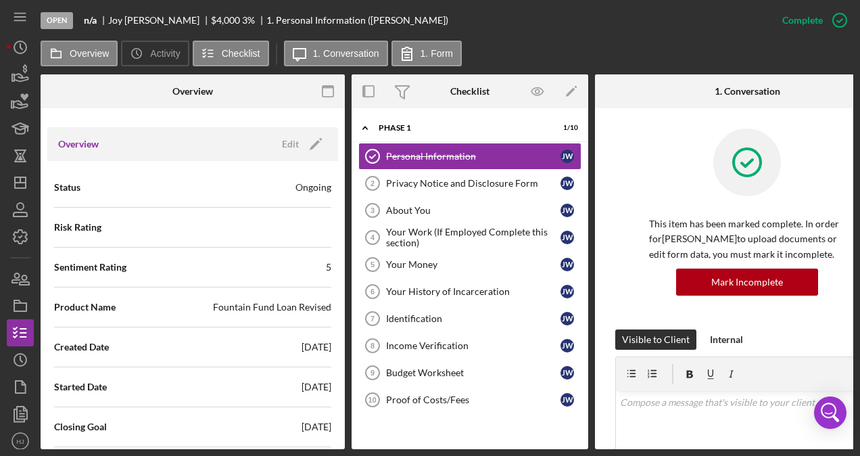
scroll to position [135, 0]
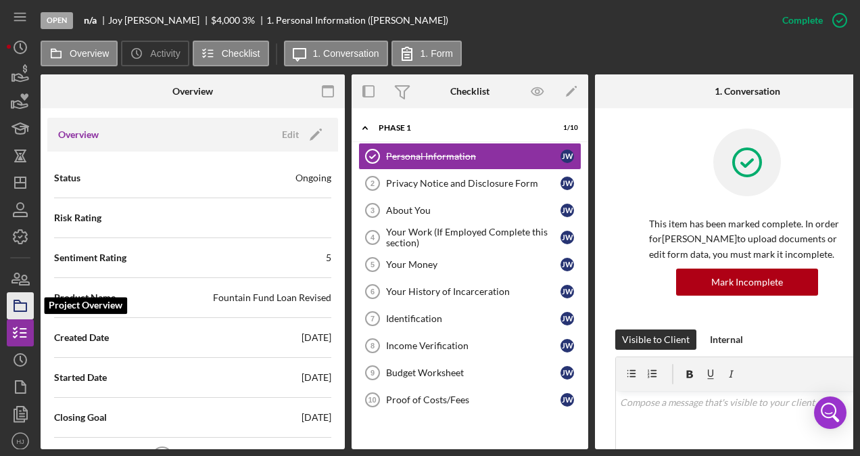
click at [26, 303] on rect "button" at bounding box center [20, 307] width 12 height 8
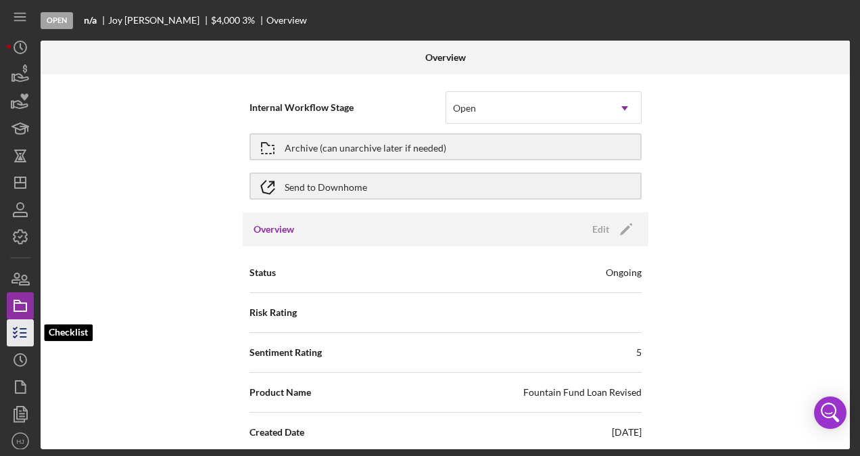
click at [27, 333] on icon "button" at bounding box center [20, 333] width 34 height 34
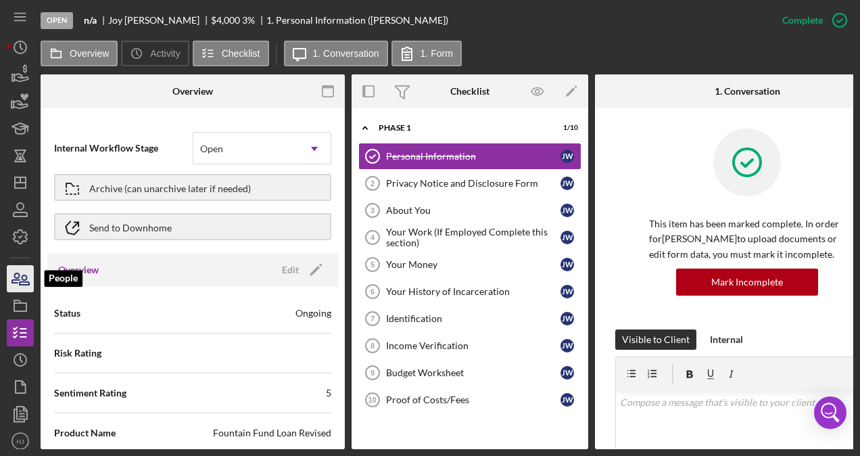
click at [22, 274] on icon "button" at bounding box center [20, 279] width 34 height 34
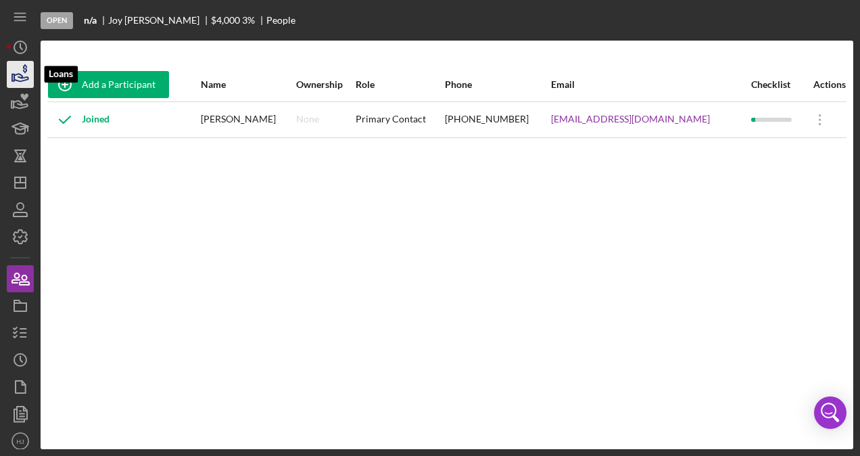
click at [20, 76] on icon "button" at bounding box center [20, 74] width 34 height 34
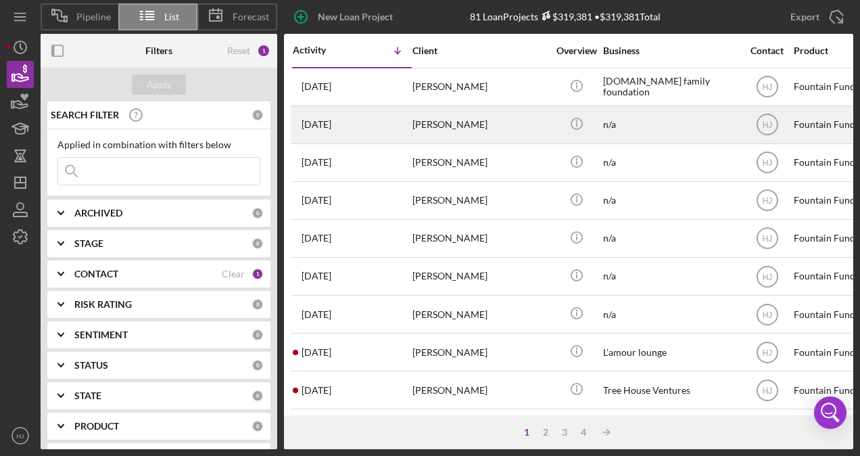
click at [443, 125] on div "[PERSON_NAME]" at bounding box center [479, 125] width 135 height 36
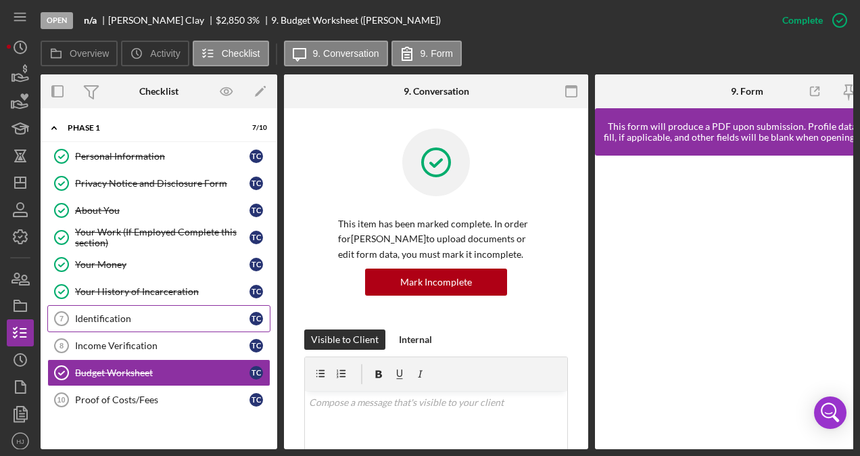
click at [125, 317] on div "Identification" at bounding box center [162, 318] width 174 height 11
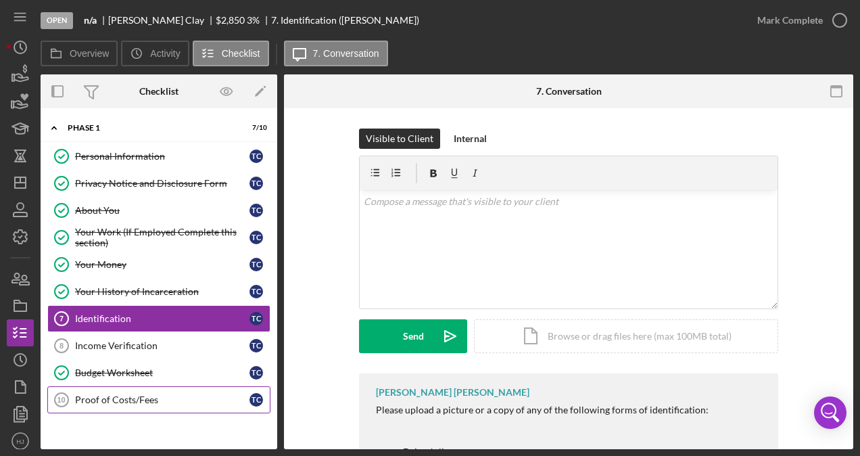
click at [122, 388] on link "Proof of Costs/Fees 10 Proof of Costs/Fees T C" at bounding box center [158, 399] width 223 height 27
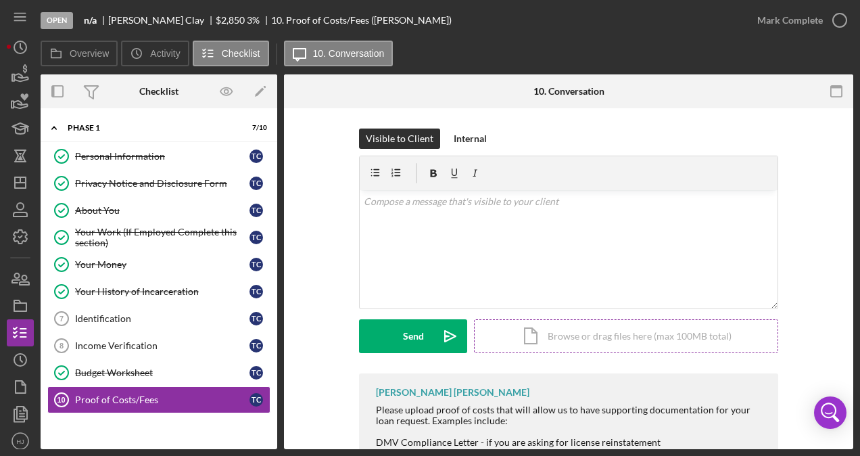
click at [568, 328] on div "Icon/Document Browse or drag files here (max 100MB total) Tap to choose files o…" at bounding box center [626, 336] width 304 height 34
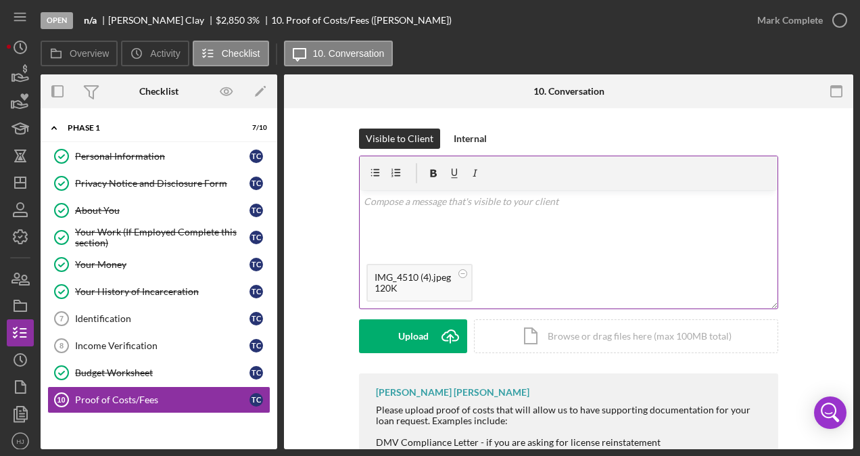
click at [411, 277] on div "IMG_4510 (4).jpeg" at bounding box center [412, 277] width 76 height 11
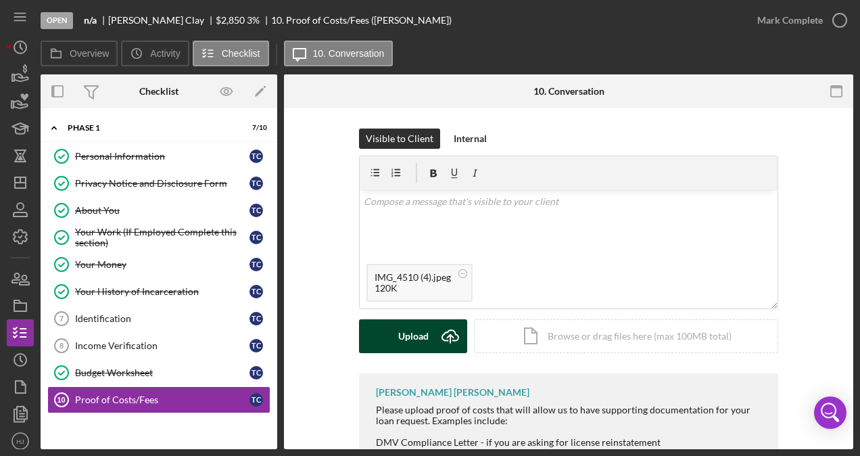
click at [412, 333] on div "Upload" at bounding box center [413, 336] width 30 height 34
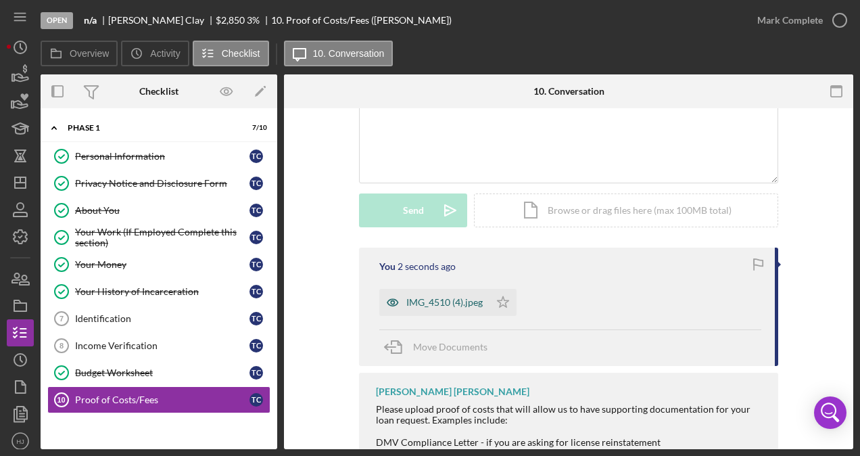
scroll to position [135, 0]
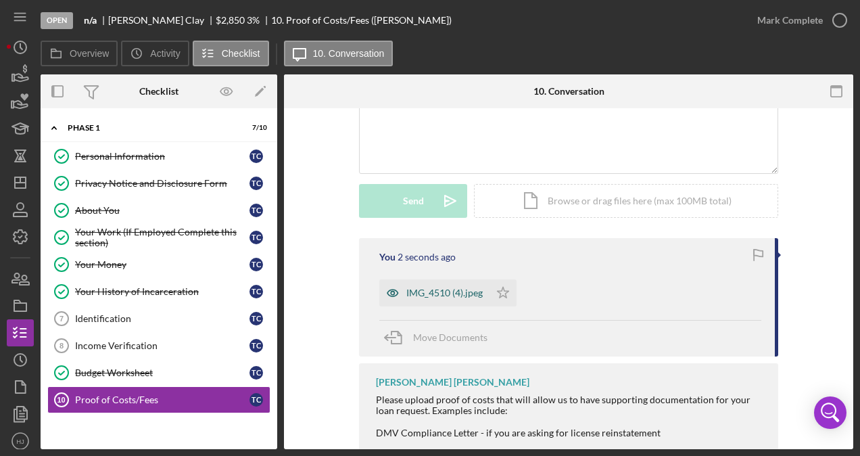
click at [435, 290] on div "IMG_4510 (4).jpeg" at bounding box center [444, 292] width 76 height 11
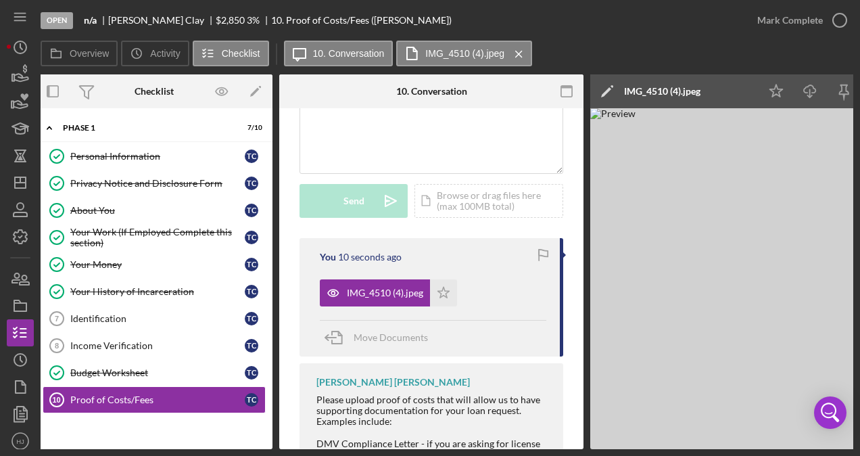
scroll to position [0, 0]
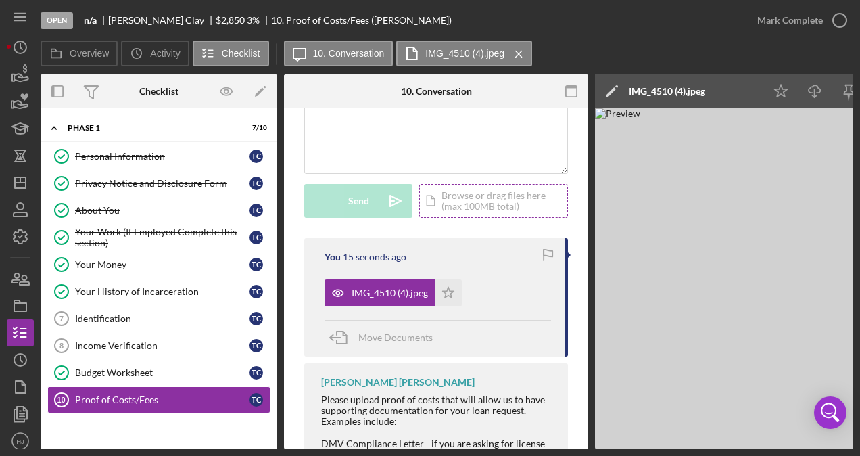
click at [472, 203] on div "Icon/Document Browse or drag files here (max 100MB total) Tap to choose files o…" at bounding box center [493, 201] width 149 height 34
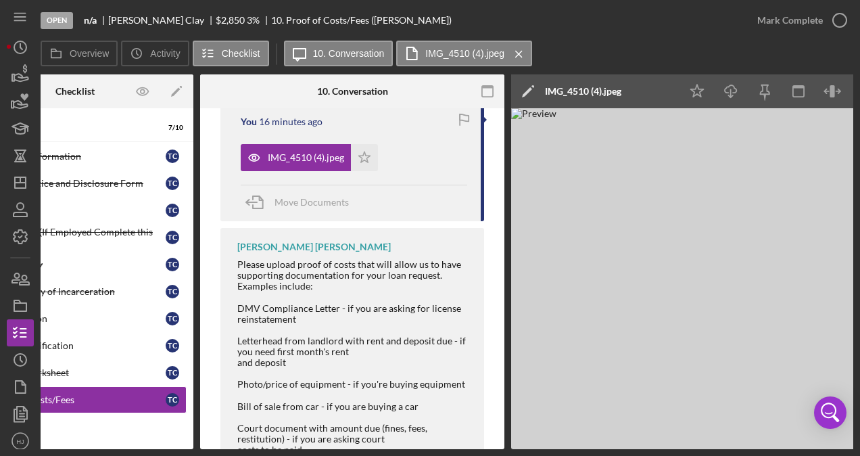
scroll to position [0, 147]
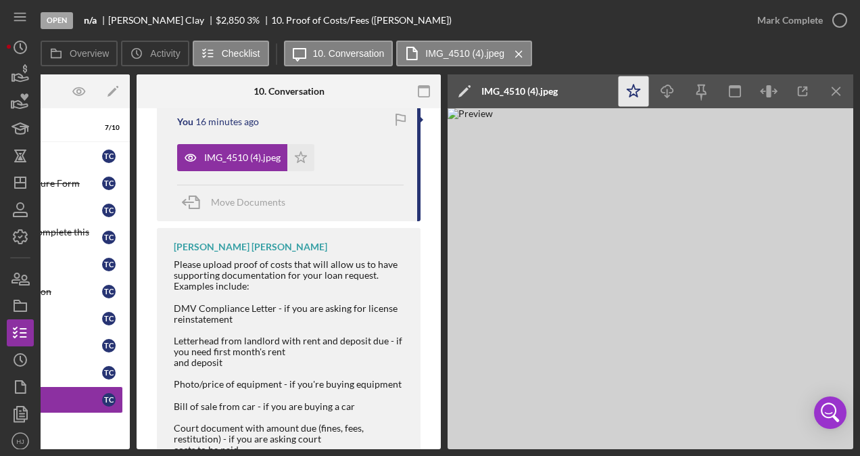
click at [630, 89] on polygon "button" at bounding box center [633, 90] width 13 height 12
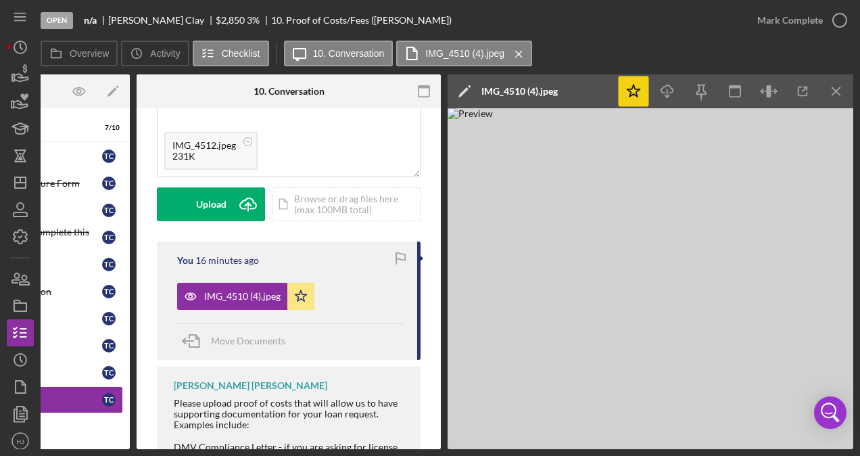
scroll to position [135, 0]
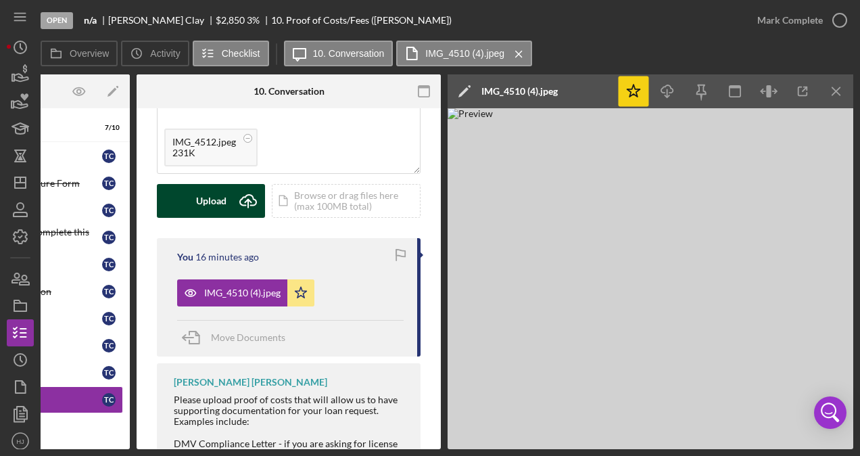
click at [223, 203] on div "Upload" at bounding box center [211, 201] width 30 height 34
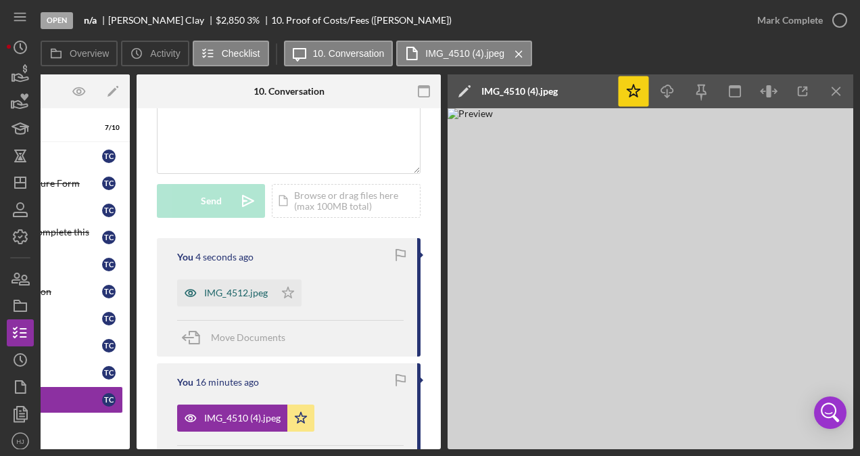
click at [242, 297] on div "IMG_4512.jpeg" at bounding box center [236, 292] width 64 height 11
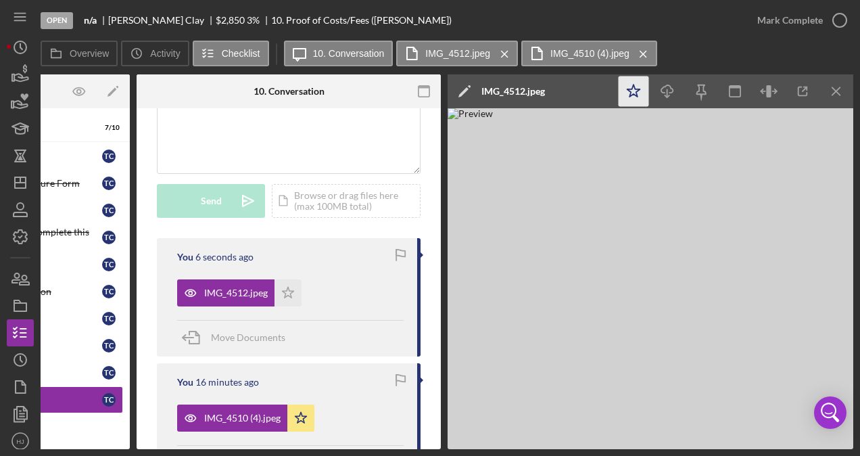
click at [633, 96] on icon "Icon/Star" at bounding box center [633, 91] width 30 height 30
drag, startPoint x: 453, startPoint y: 449, endPoint x: 395, endPoint y: 445, distance: 57.6
click at [395, 445] on div "Open n/a Timothy Clay $2,850 $2,850 3 % 10. Proof of Costs/Fees (Timothy C.) Ma…" at bounding box center [430, 228] width 860 height 456
click at [307, 200] on div "Icon/Document Browse or drag files here (max 100MB total) Tap to choose files o…" at bounding box center [346, 201] width 149 height 34
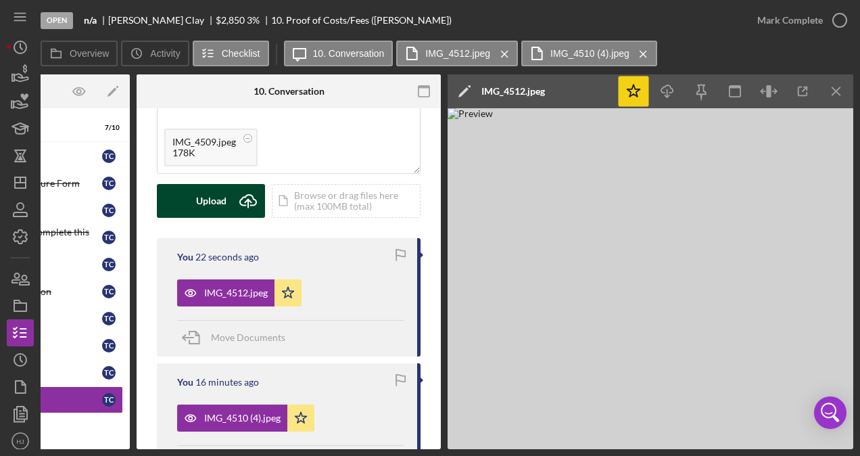
click at [205, 193] on div "Upload" at bounding box center [211, 201] width 30 height 34
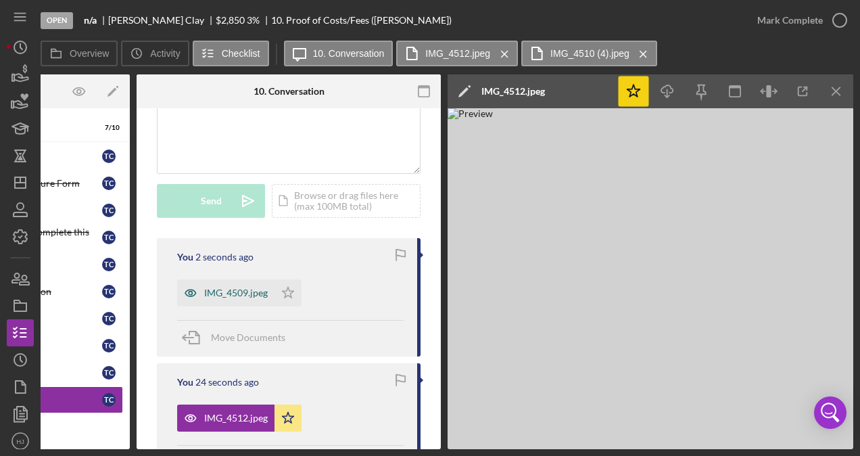
click at [260, 297] on div "IMG_4509.jpeg" at bounding box center [236, 292] width 64 height 11
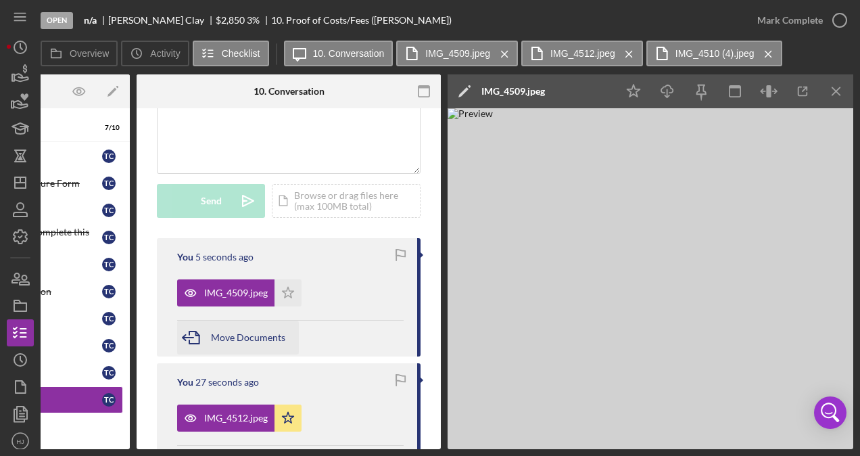
click at [220, 338] on span "Move Documents" at bounding box center [248, 336] width 74 height 11
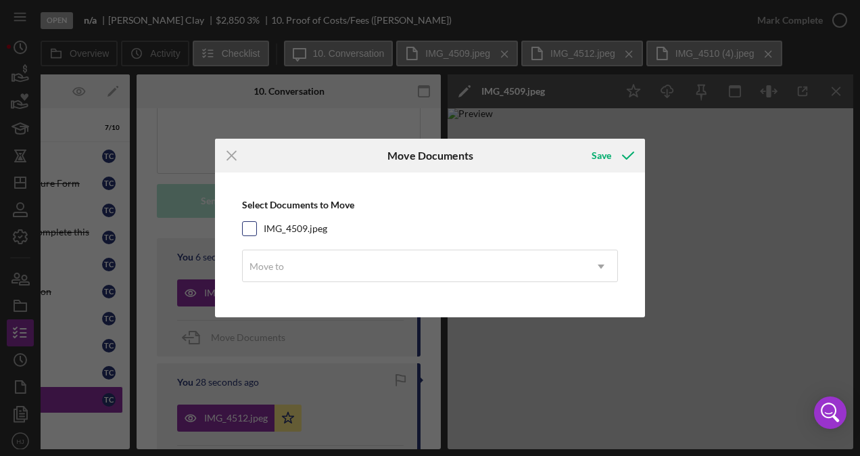
click at [245, 229] on input "IMG_4509.jpeg" at bounding box center [250, 229] width 14 height 14
checkbox input "true"
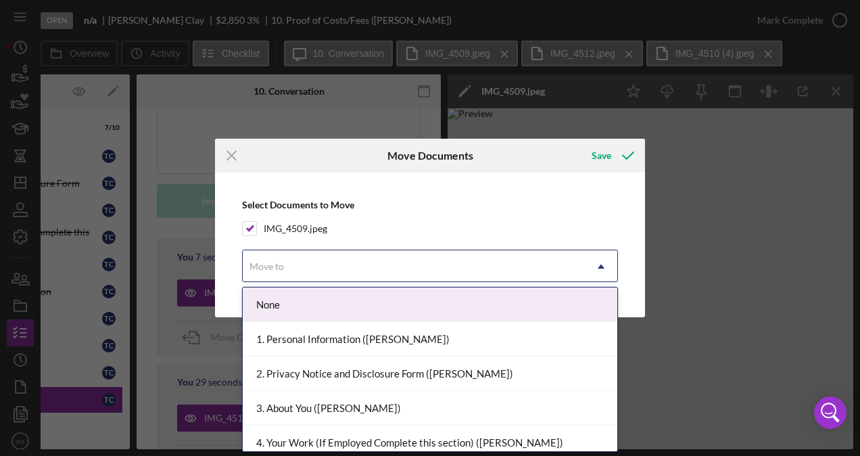
click at [272, 259] on div "Move to" at bounding box center [414, 266] width 342 height 31
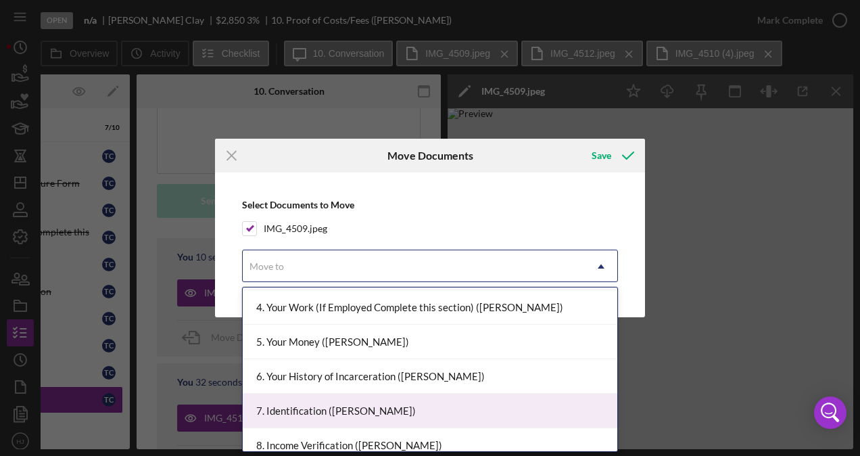
scroll to position [178, 0]
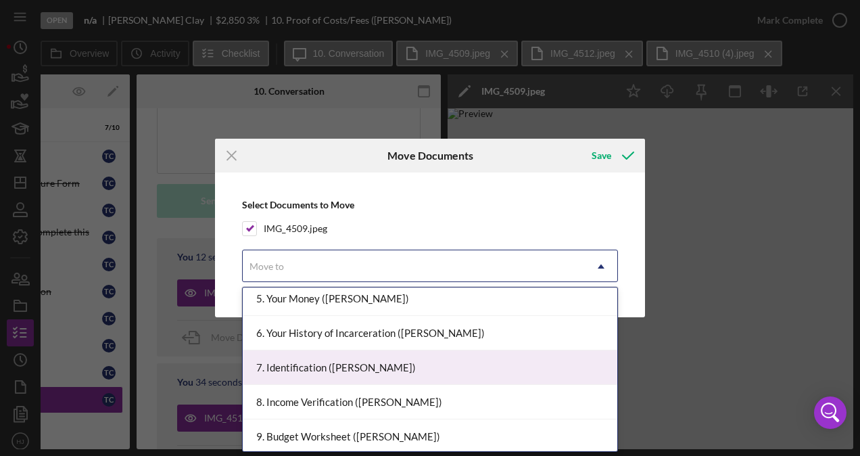
click at [323, 372] on div "7. Identification (Timothy C.)" at bounding box center [430, 367] width 374 height 34
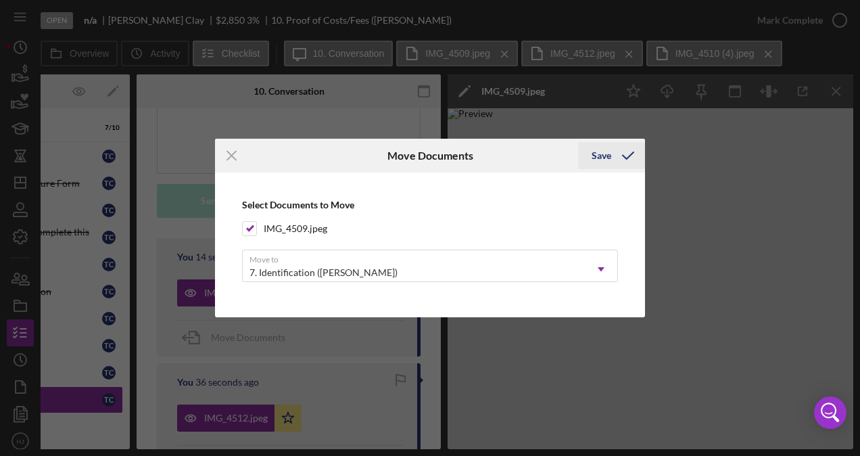
click at [597, 159] on div "Save" at bounding box center [601, 155] width 20 height 27
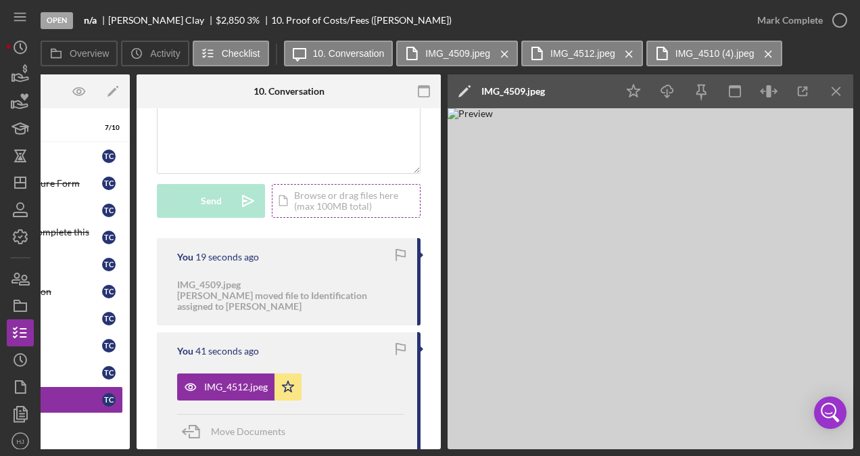
click at [331, 193] on div "Icon/Document Browse or drag files here (max 100MB total) Tap to choose files o…" at bounding box center [346, 201] width 149 height 34
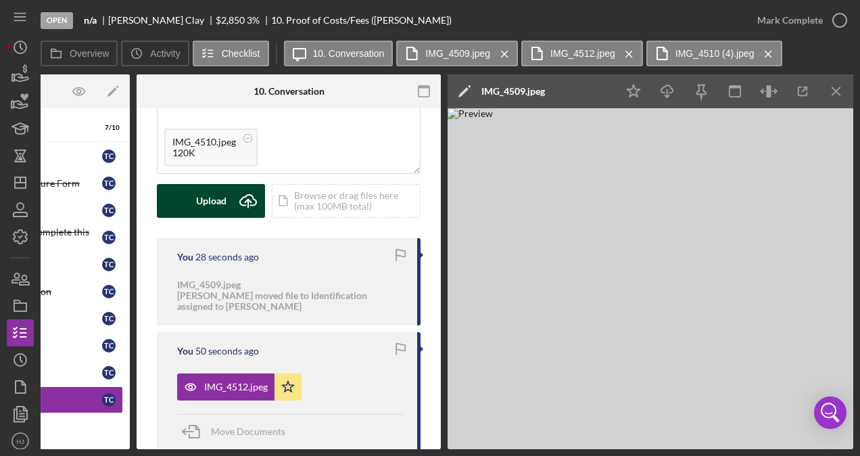
click at [209, 193] on div "Upload" at bounding box center [211, 201] width 30 height 34
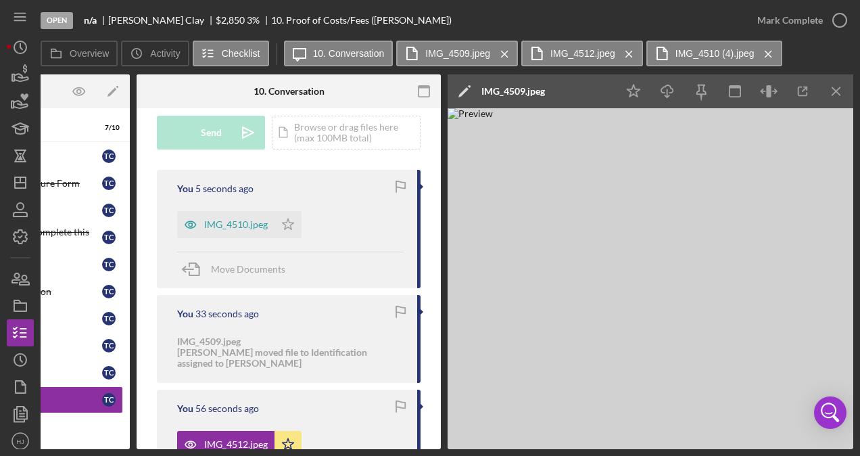
scroll to position [203, 0]
click at [224, 226] on div "IMG_4510.jpeg" at bounding box center [236, 225] width 64 height 11
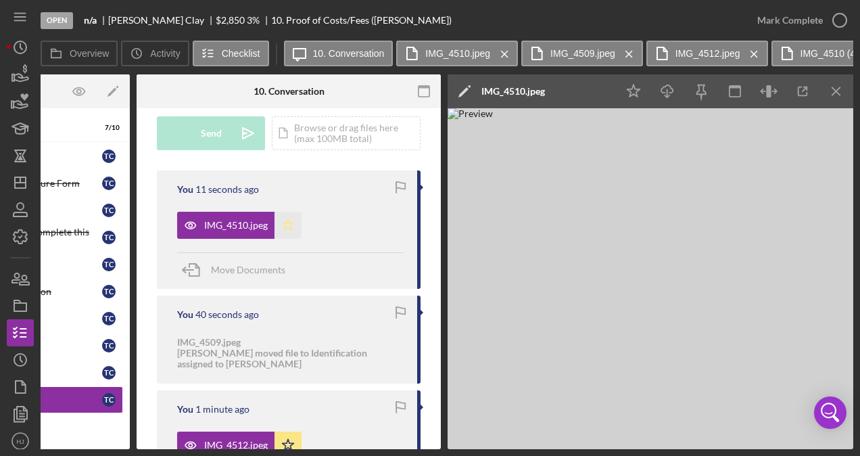
click at [280, 223] on icon "Icon/Star" at bounding box center [287, 225] width 27 height 27
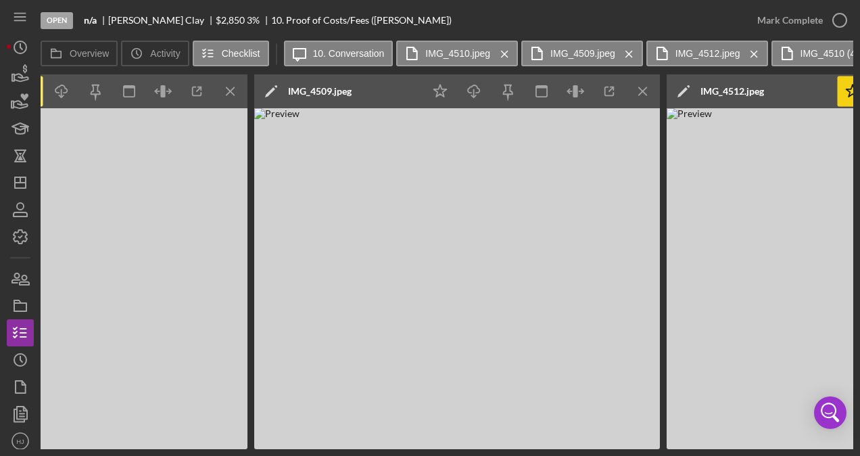
scroll to position [0, 748]
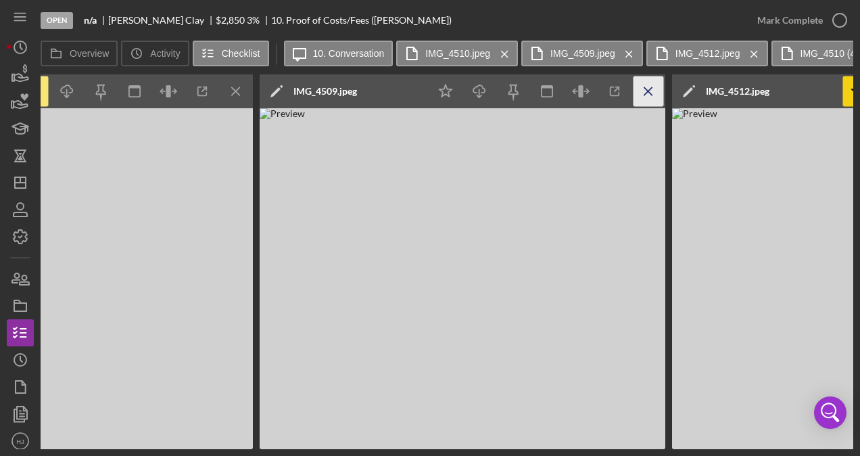
click at [640, 82] on icon "Icon/Menu Close" at bounding box center [648, 91] width 30 height 30
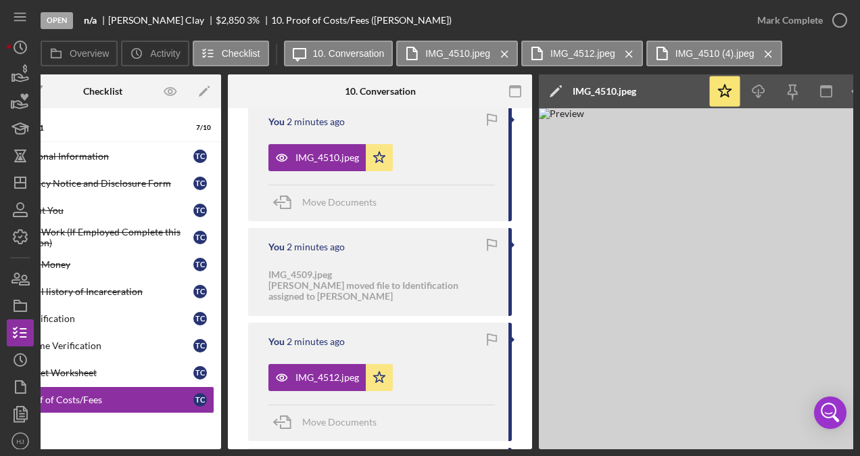
scroll to position [0, 0]
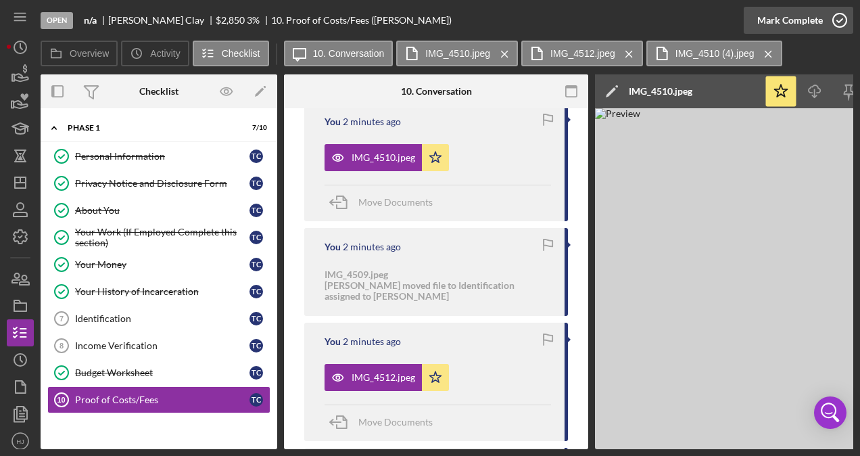
click at [812, 19] on div "Mark Complete" at bounding box center [790, 20] width 66 height 27
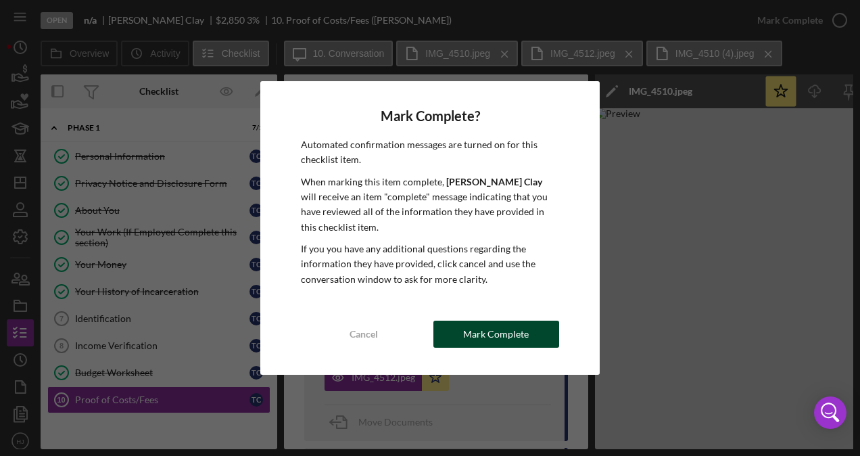
click at [504, 320] on div "Mark Complete" at bounding box center [496, 333] width 66 height 27
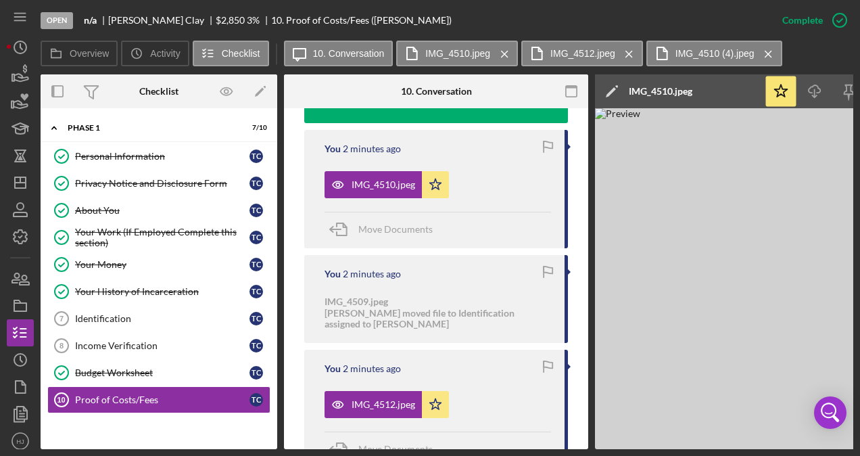
scroll to position [552, 0]
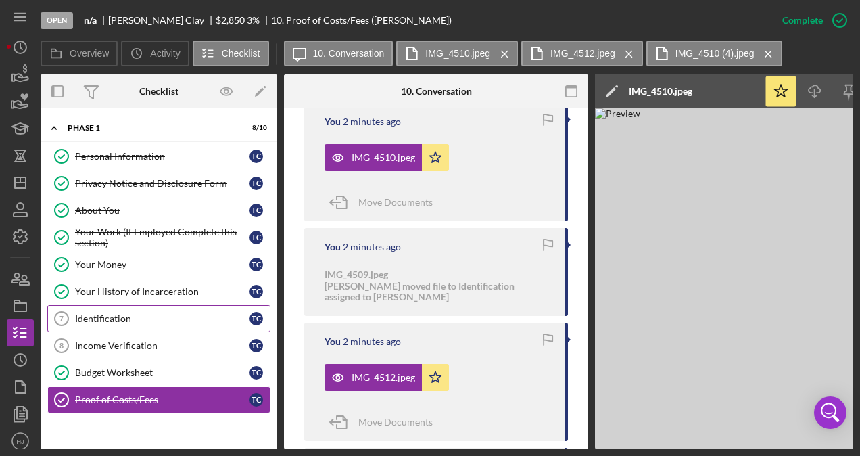
click at [126, 314] on div "Identification" at bounding box center [162, 318] width 174 height 11
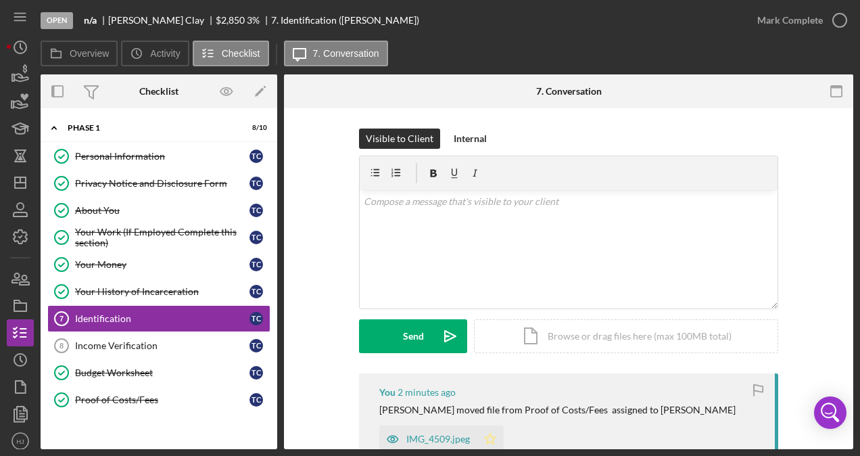
scroll to position [68, 0]
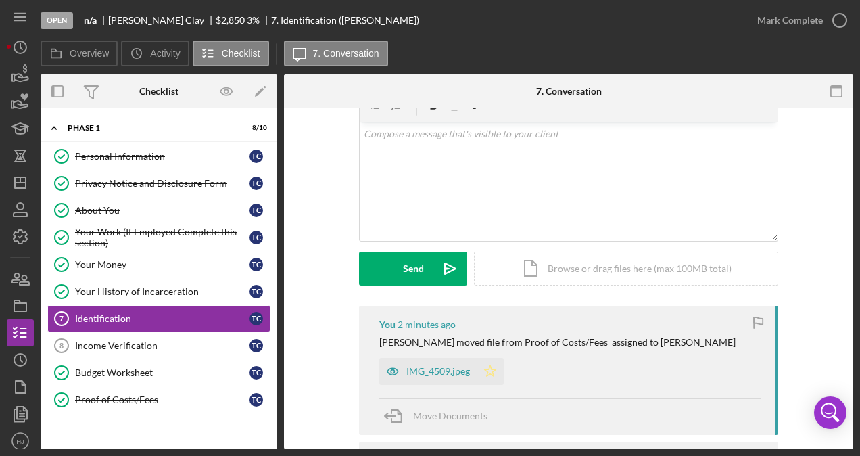
click at [488, 373] on polygon "button" at bounding box center [490, 370] width 11 height 11
click at [823, 24] on icon "button" at bounding box center [840, 20] width 34 height 34
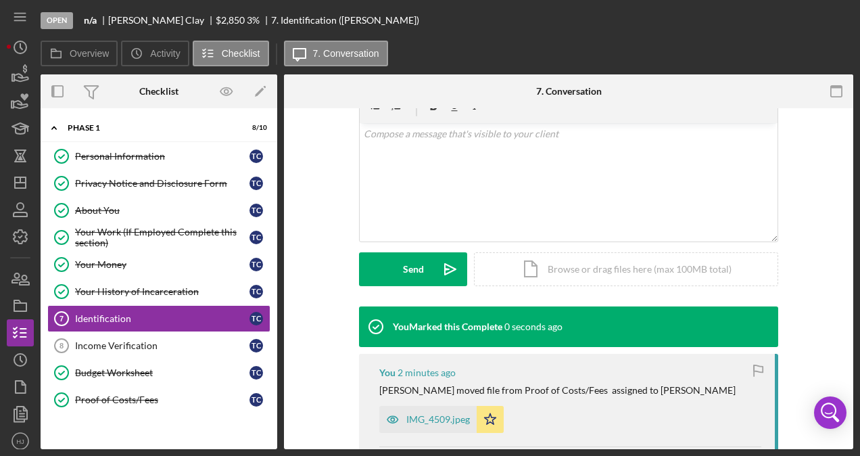
scroll to position [253, 0]
click at [30, 78] on icon "button" at bounding box center [20, 74] width 34 height 34
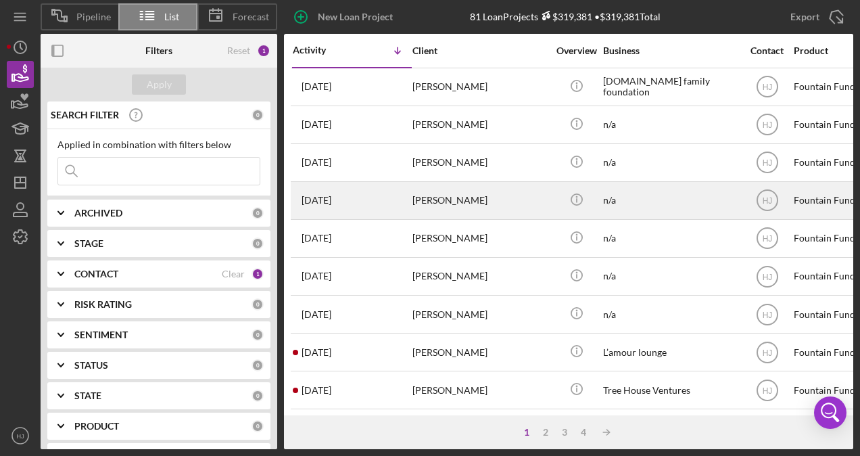
click at [456, 193] on div "[PERSON_NAME]" at bounding box center [479, 200] width 135 height 36
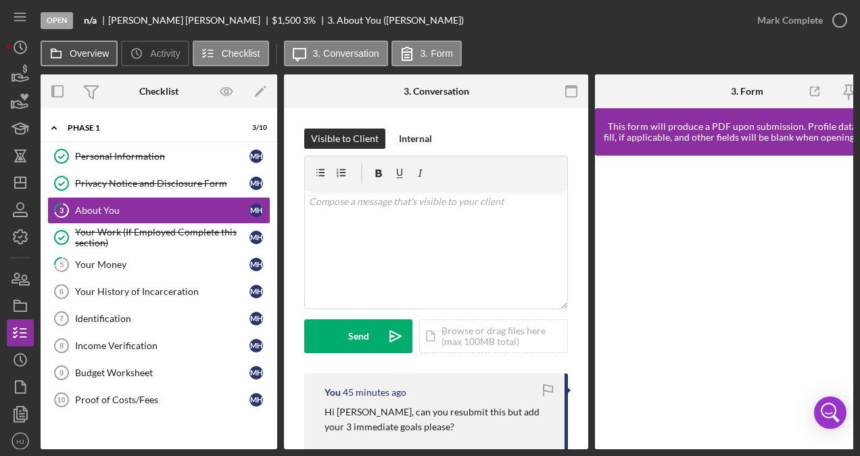
click at [87, 57] on label "Overview" at bounding box center [89, 53] width 39 height 11
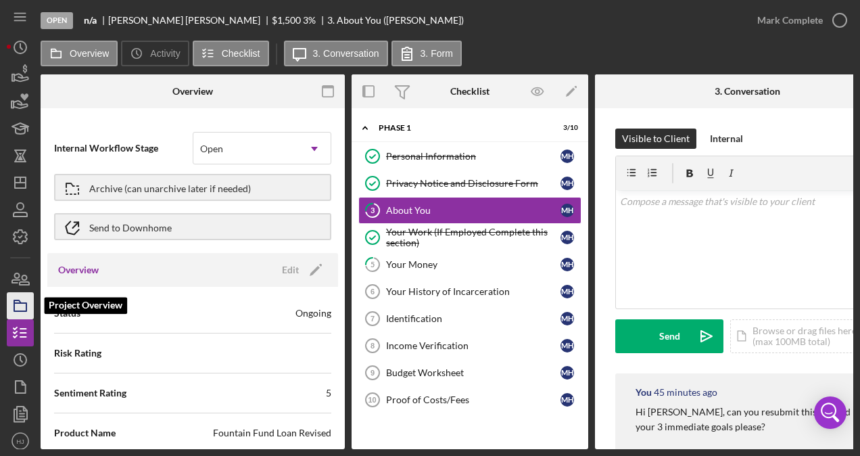
click at [20, 303] on polygon "button" at bounding box center [17, 301] width 7 height 3
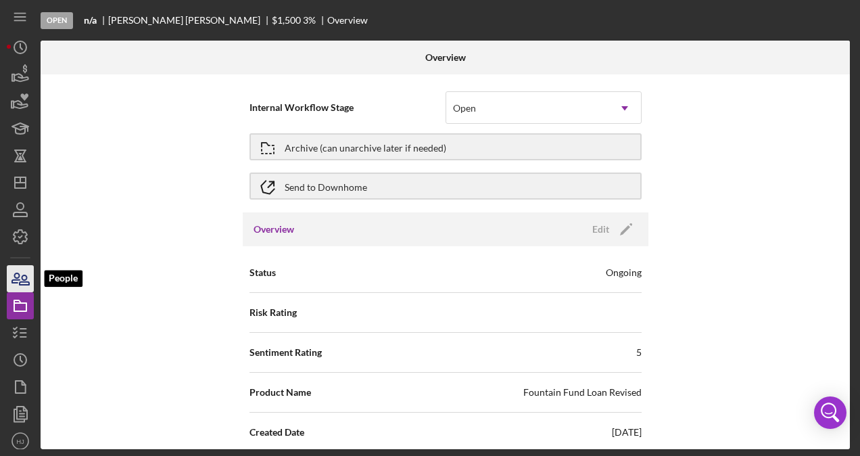
click at [15, 281] on icon "button" at bounding box center [20, 279] width 34 height 34
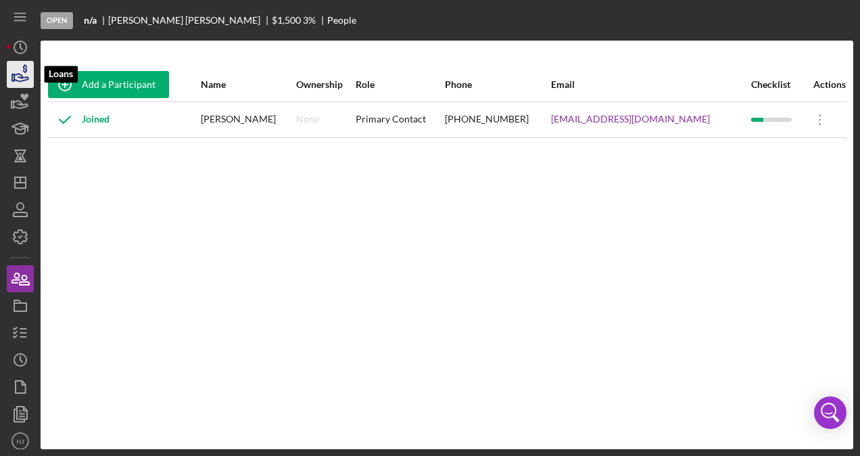
click at [21, 66] on icon "button" at bounding box center [20, 74] width 34 height 34
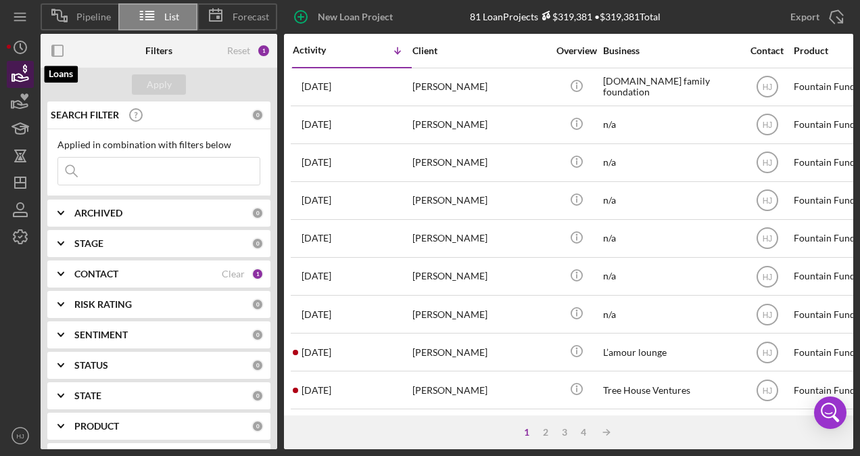
click at [24, 72] on icon "button" at bounding box center [25, 68] width 4 height 9
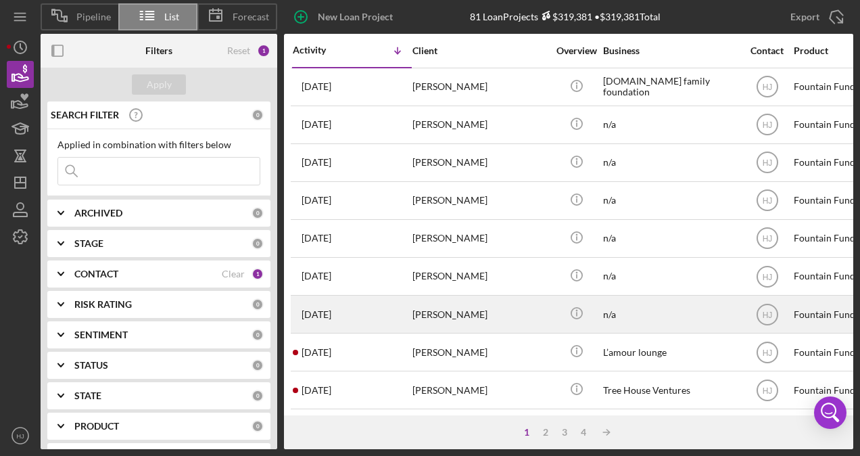
click at [443, 308] on div "[PERSON_NAME]" at bounding box center [479, 314] width 135 height 36
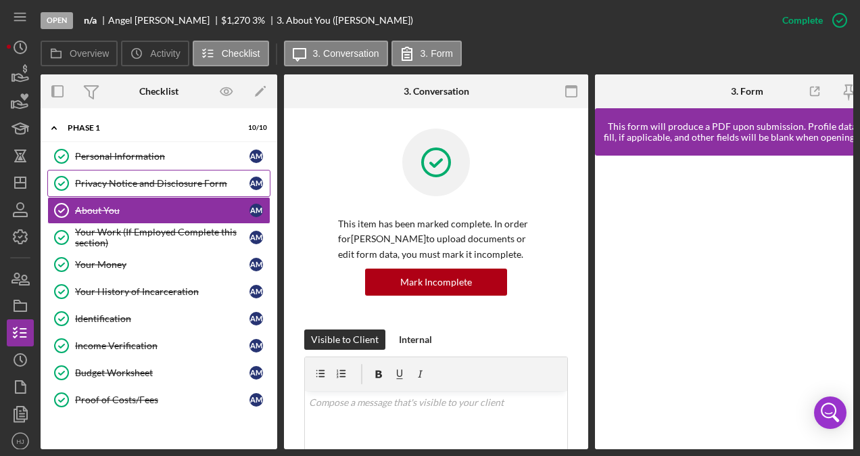
click at [150, 182] on div "Privacy Notice and Disclosure Form" at bounding box center [162, 183] width 174 height 11
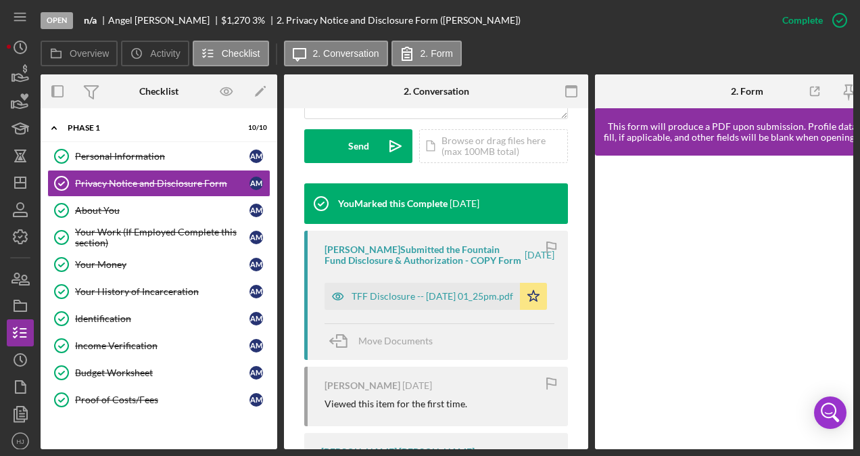
scroll to position [406, 0]
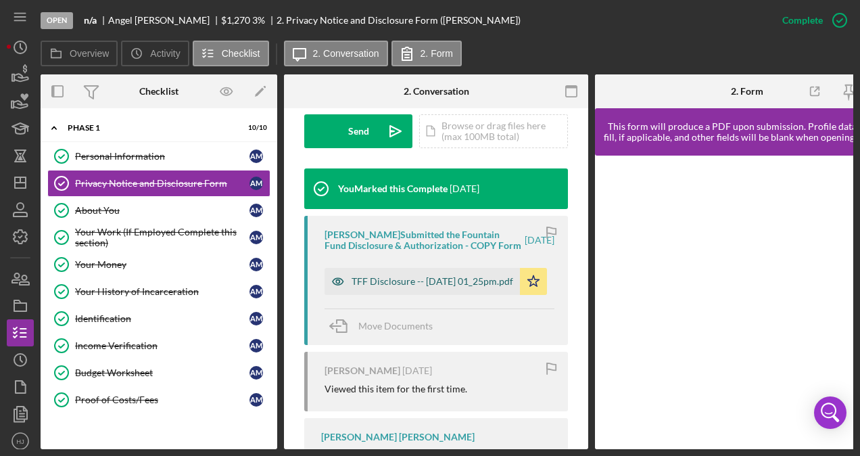
click at [402, 282] on div "TFF Disclosure -- 2025-09-03 01_25pm.pdf" at bounding box center [432, 281] width 162 height 11
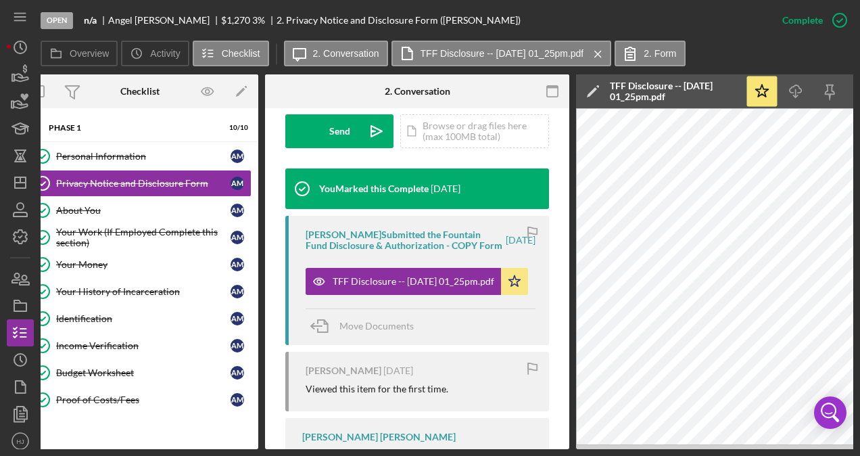
scroll to position [0, 0]
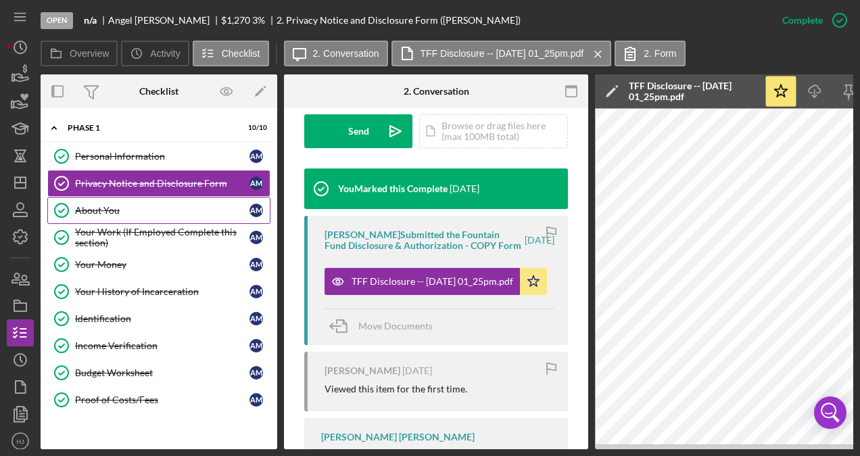
click at [101, 210] on div "About You" at bounding box center [162, 210] width 174 height 11
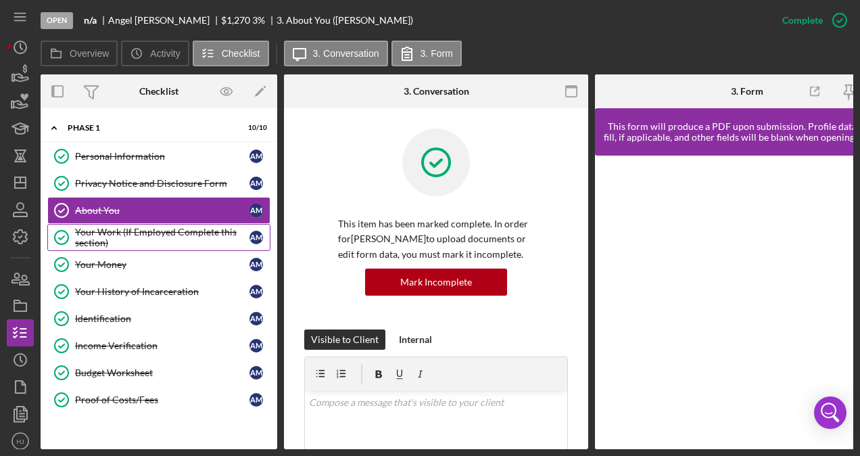
click at [117, 230] on div "Your Work (If Employed Complete this section)" at bounding box center [162, 237] width 174 height 22
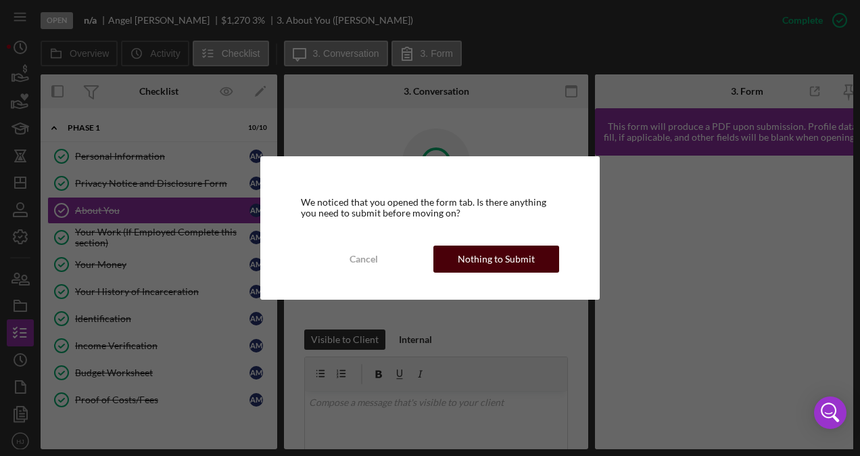
click at [481, 255] on div "Nothing to Submit" at bounding box center [496, 258] width 77 height 27
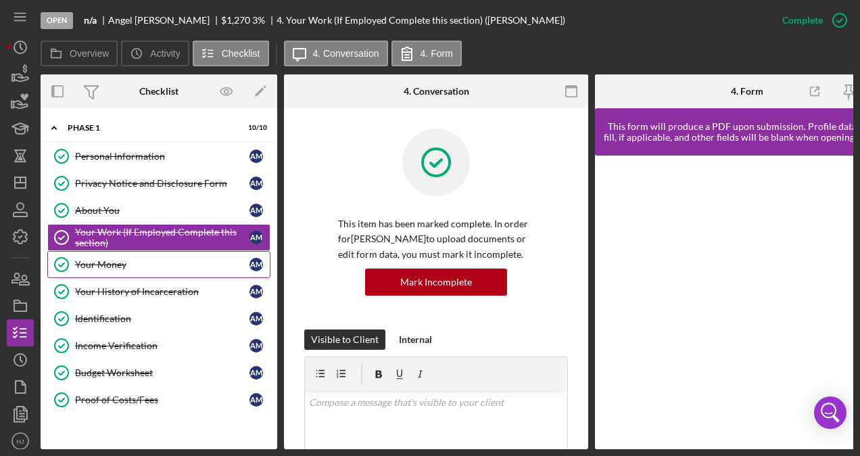
click at [115, 261] on div "Your Money" at bounding box center [162, 264] width 174 height 11
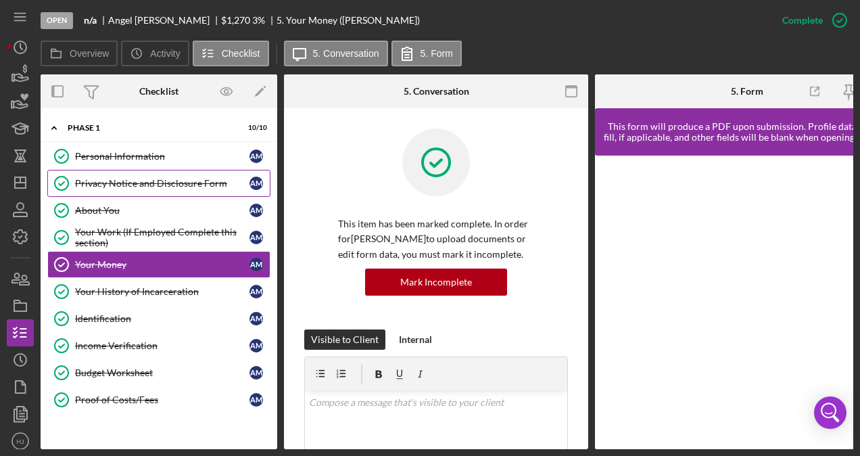
click at [126, 187] on div "Privacy Notice and Disclosure Form" at bounding box center [162, 183] width 174 height 11
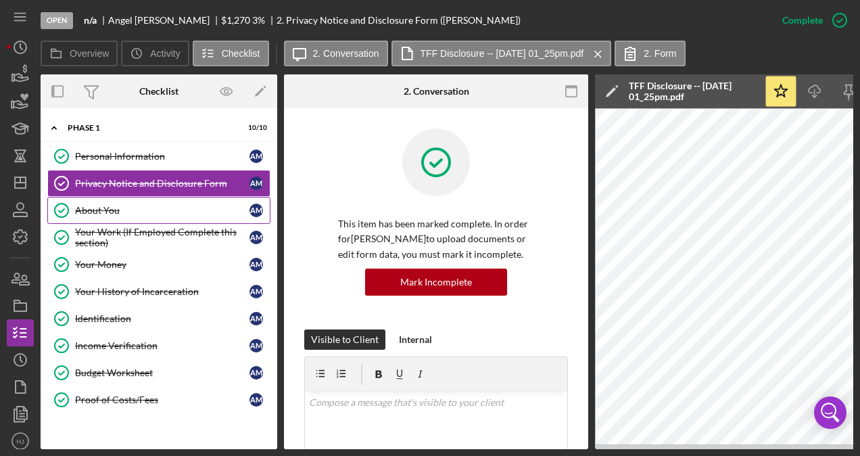
click at [105, 210] on div "About You" at bounding box center [162, 210] width 174 height 11
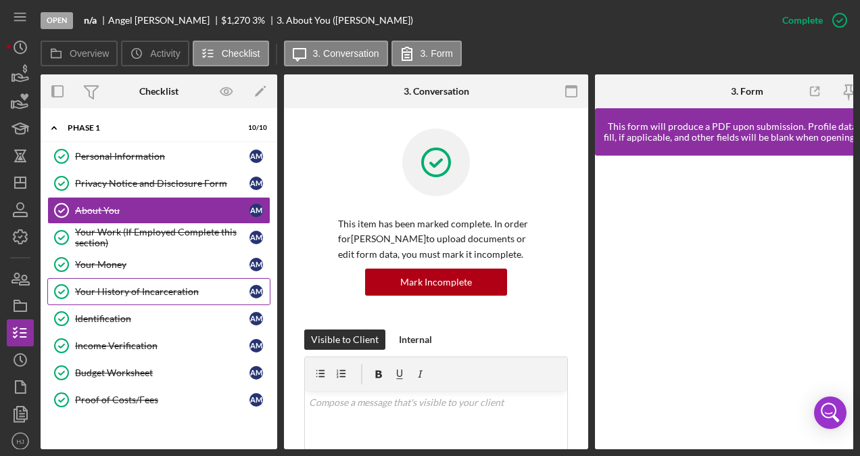
click at [148, 286] on div "Your History of Incarceration" at bounding box center [162, 291] width 174 height 11
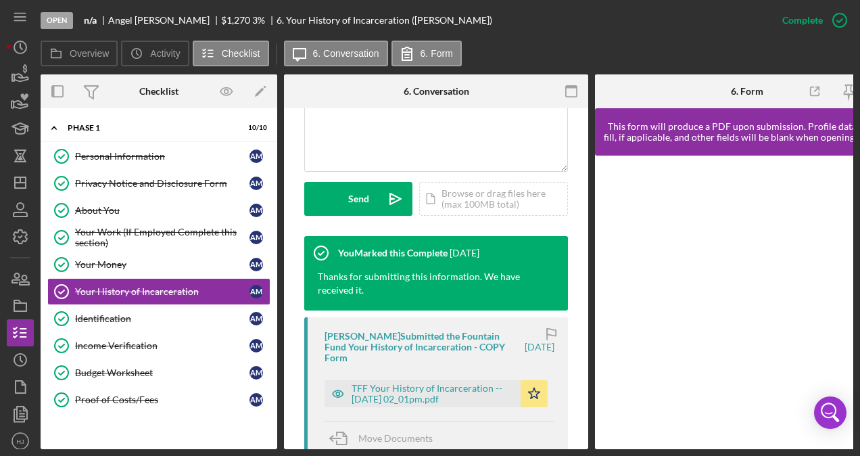
scroll to position [406, 0]
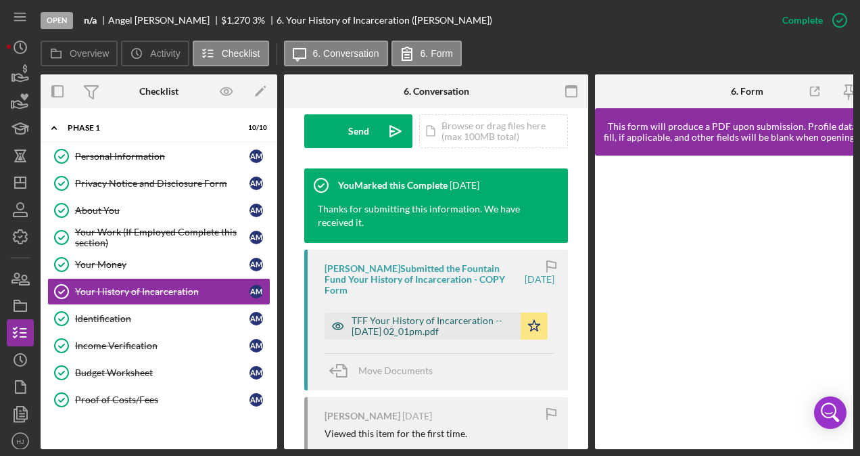
click at [407, 318] on div "TFF Your History of Incarceration -- 2025-09-03 02_01pm.pdf" at bounding box center [432, 326] width 162 height 22
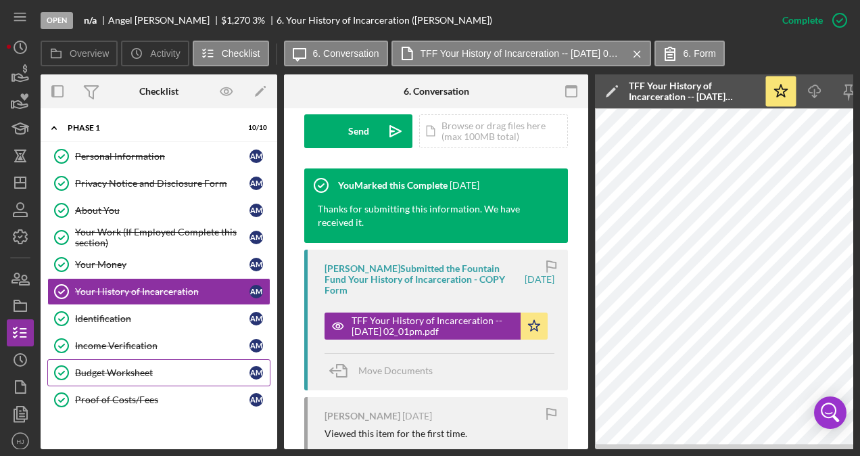
click at [121, 367] on div "Budget Worksheet" at bounding box center [162, 372] width 174 height 11
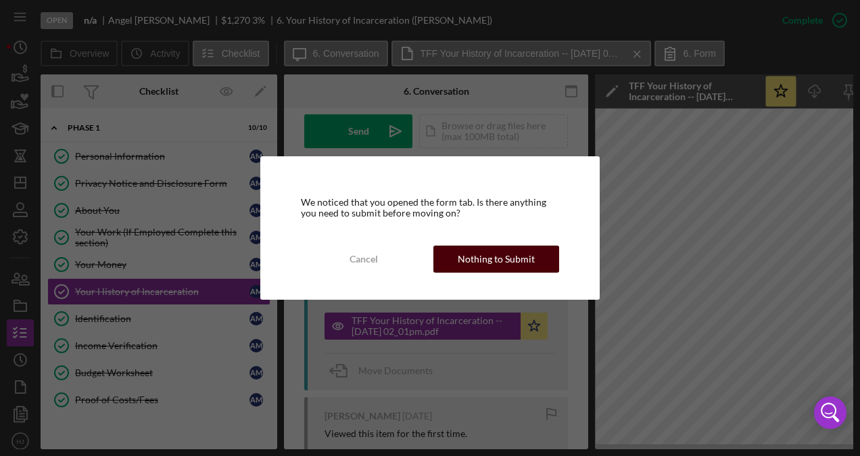
click at [461, 261] on div "Nothing to Submit" at bounding box center [496, 258] width 77 height 27
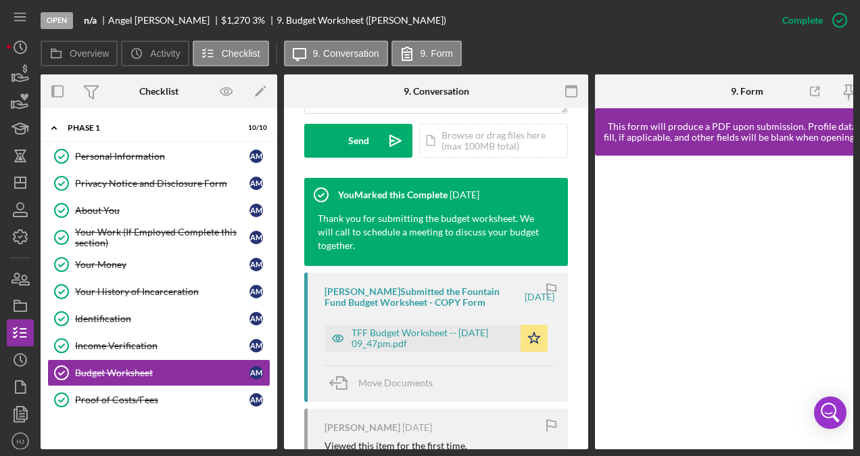
scroll to position [473, 0]
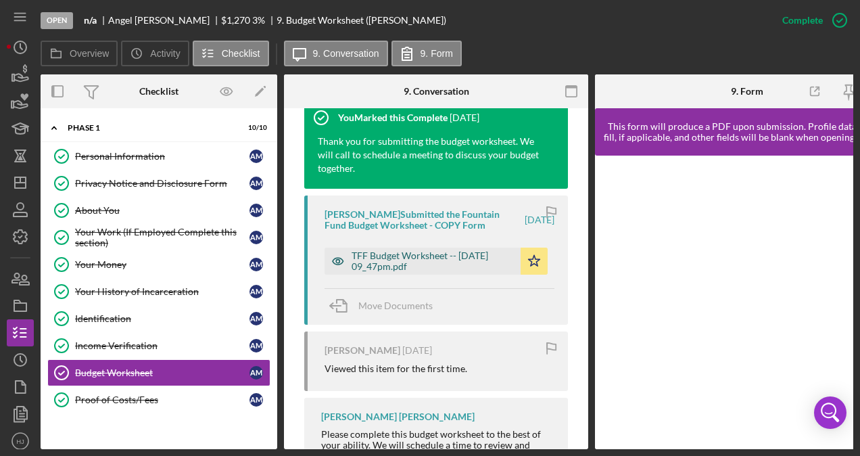
click at [418, 251] on div "TFF Budget Worksheet -- 2025-09-08 09_47pm.pdf" at bounding box center [432, 261] width 162 height 22
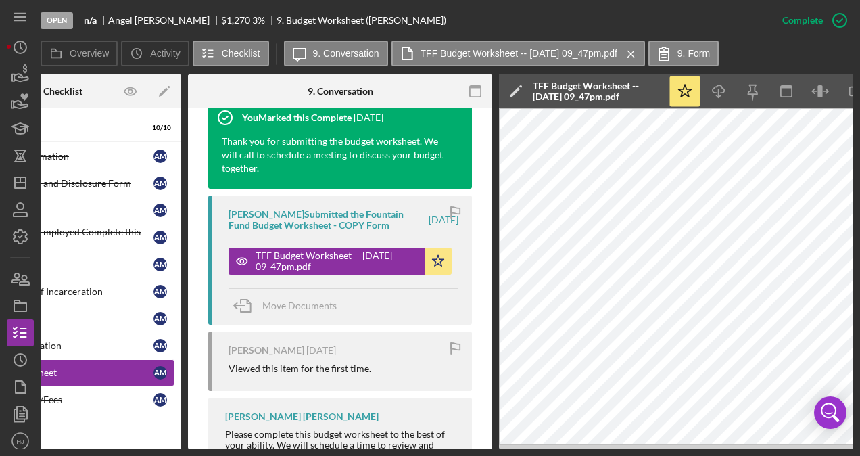
scroll to position [0, 0]
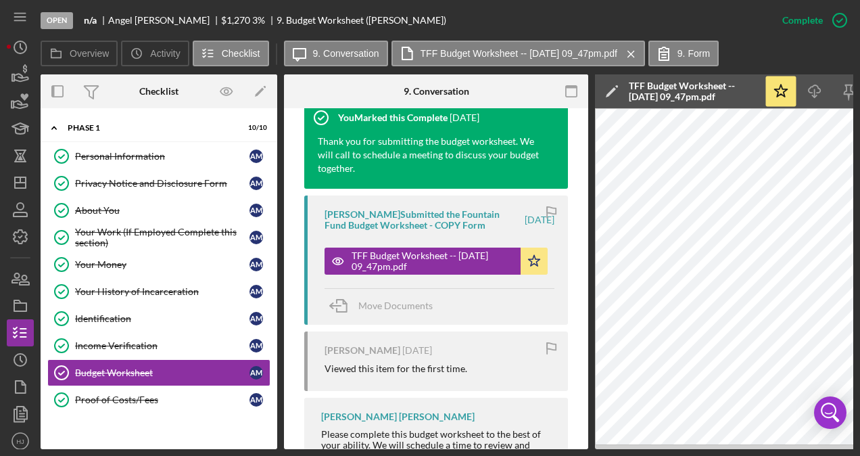
click at [324, 247] on button "TFF Budget Worksheet -- 2025-09-08 09_47pm.pdf Icon/Star" at bounding box center [435, 260] width 223 height 27
click at [23, 280] on icon "button" at bounding box center [24, 279] width 9 height 9
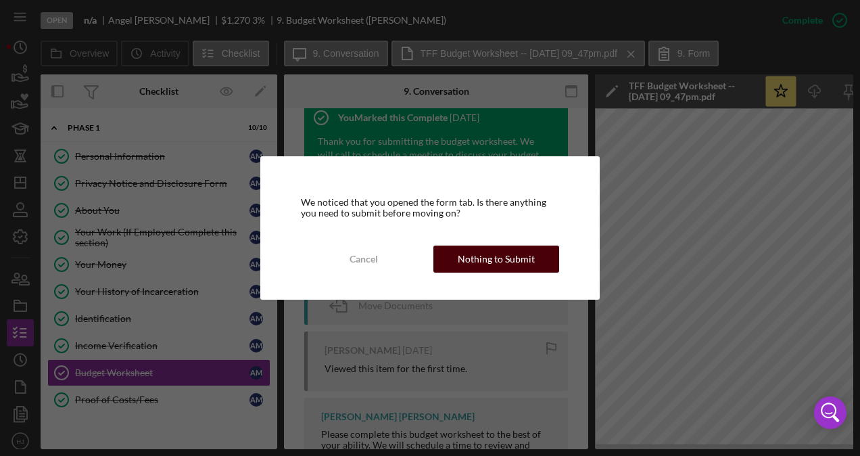
click at [462, 250] on div "Nothing to Submit" at bounding box center [496, 258] width 77 height 27
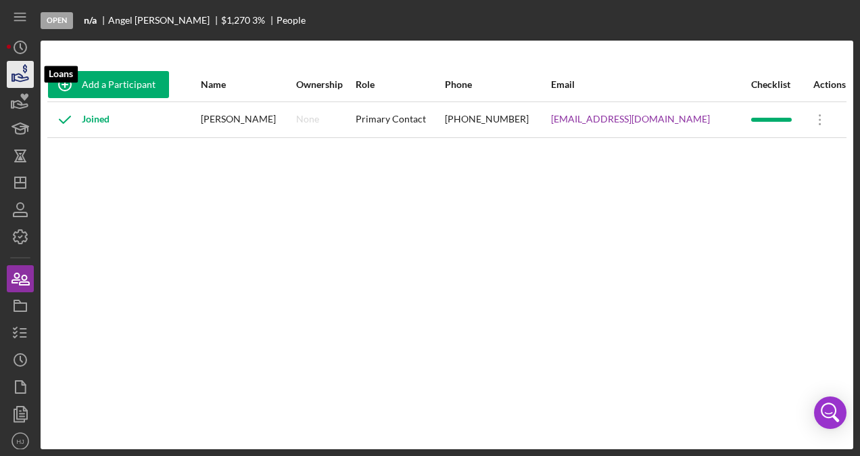
click at [25, 74] on icon "button" at bounding box center [20, 74] width 34 height 34
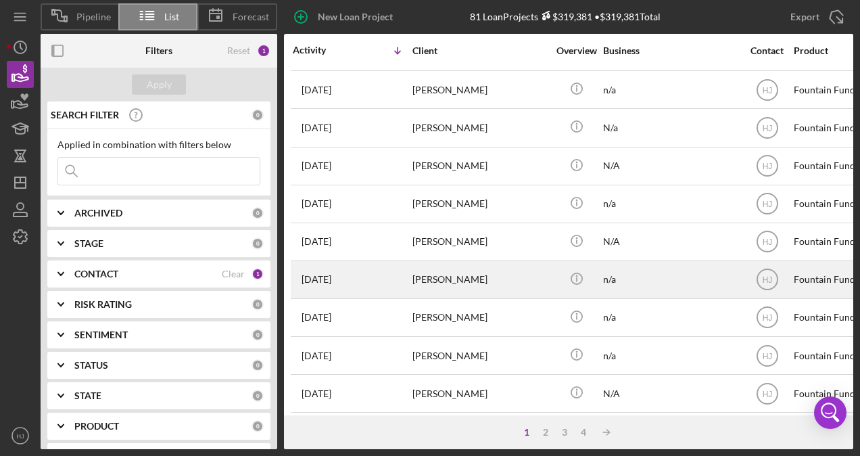
scroll to position [406, 0]
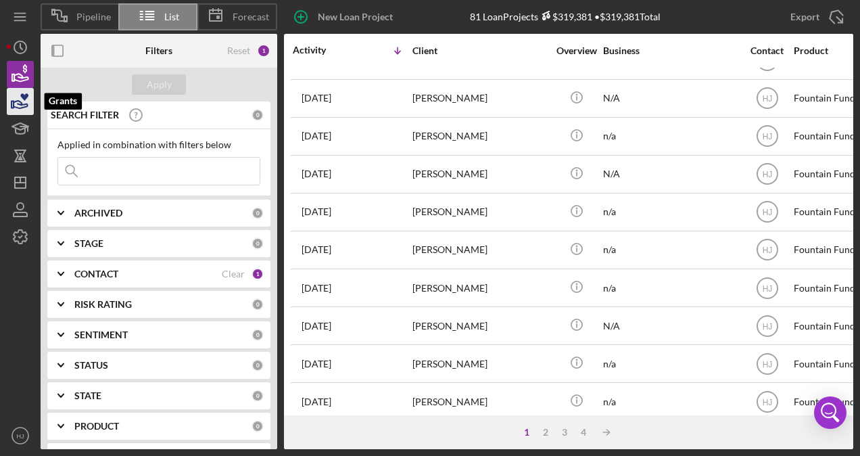
click at [17, 97] on icon "button" at bounding box center [20, 101] width 34 height 34
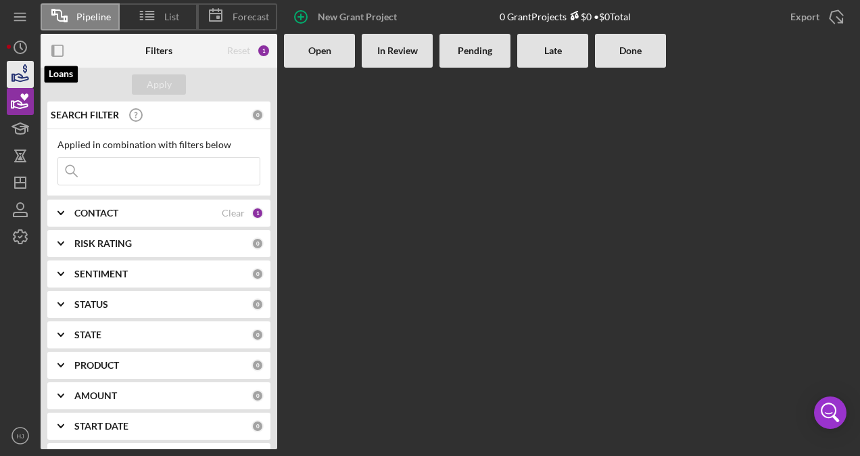
click at [15, 78] on icon "button" at bounding box center [20, 74] width 34 height 34
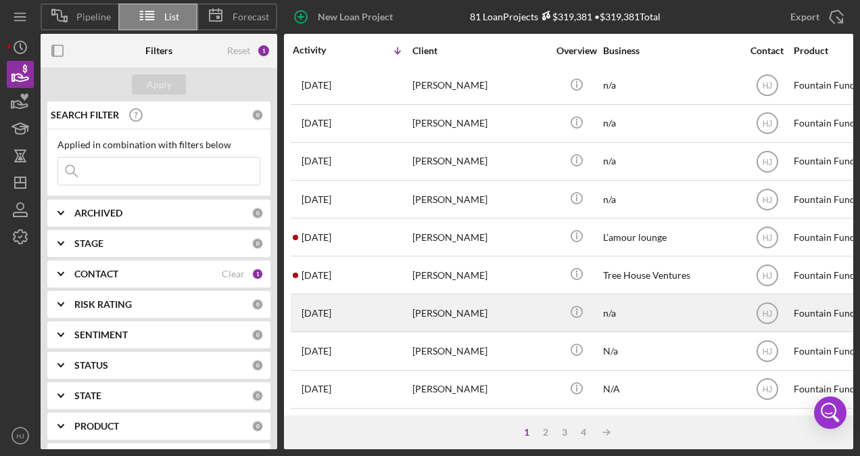
scroll to position [135, 0]
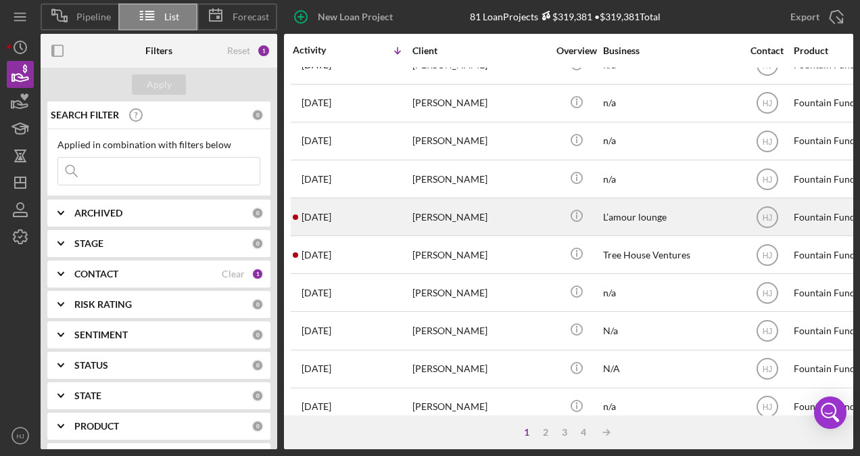
click at [451, 221] on div "[PERSON_NAME]" at bounding box center [479, 217] width 135 height 36
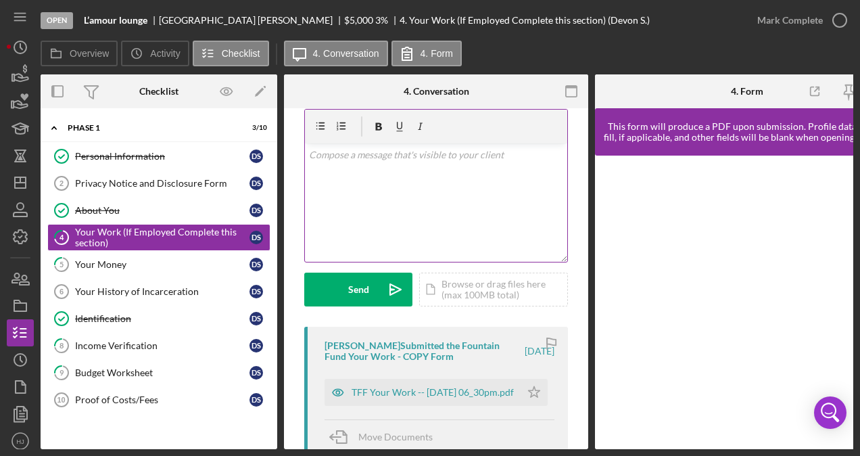
scroll to position [68, 0]
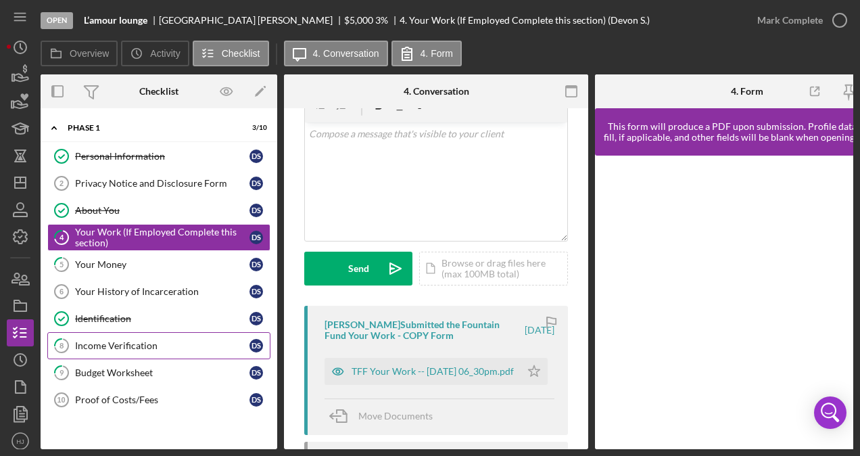
click at [154, 350] on link "8 Income Verification D S" at bounding box center [158, 345] width 223 height 27
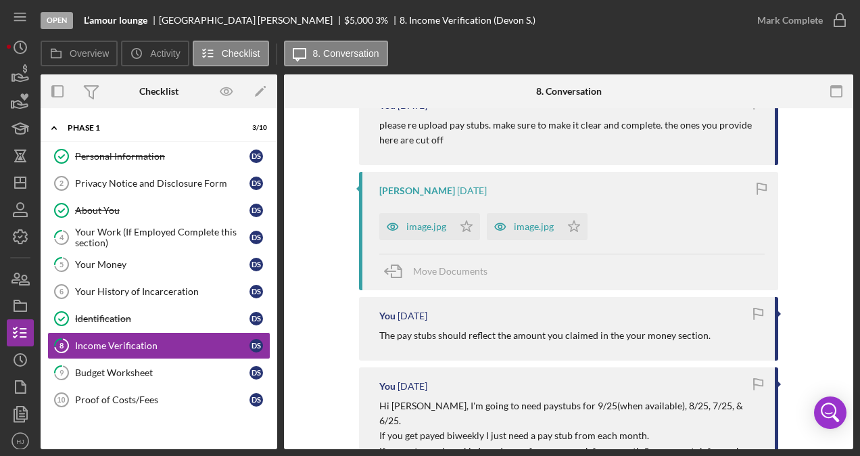
scroll to position [203, 0]
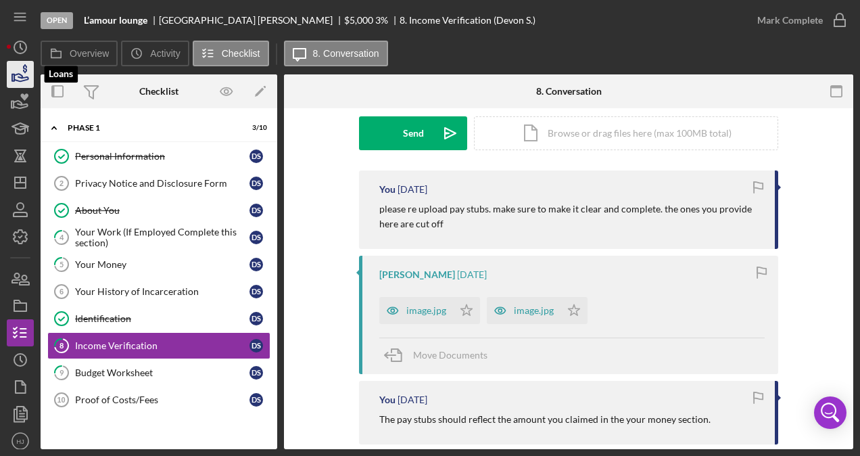
click at [24, 78] on icon "button" at bounding box center [20, 74] width 34 height 34
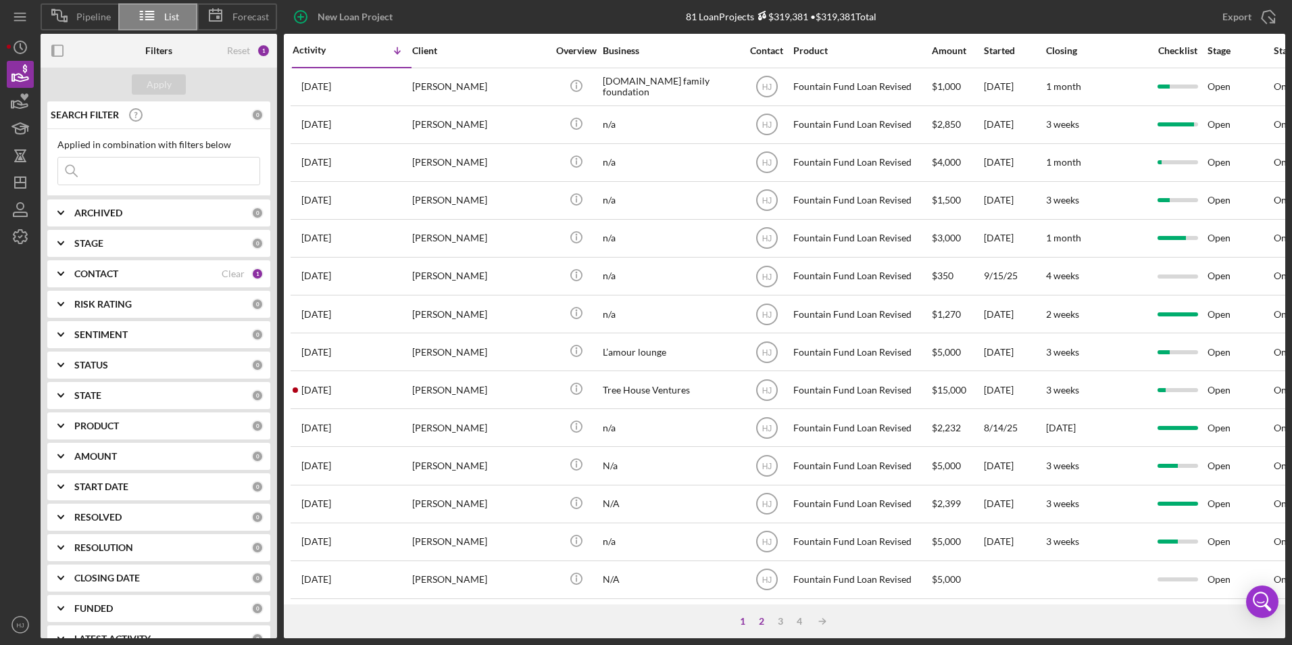
click at [758, 455] on div "2" at bounding box center [761, 621] width 19 height 11
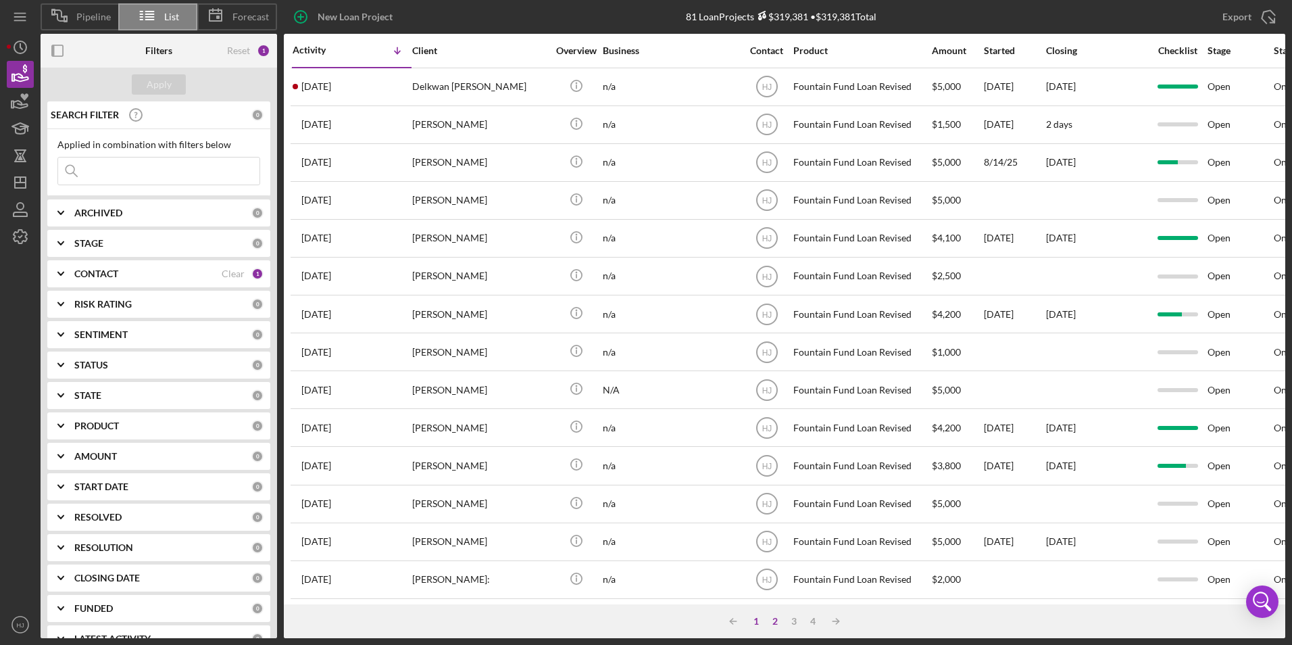
click at [758, 455] on div "1" at bounding box center [756, 621] width 19 height 11
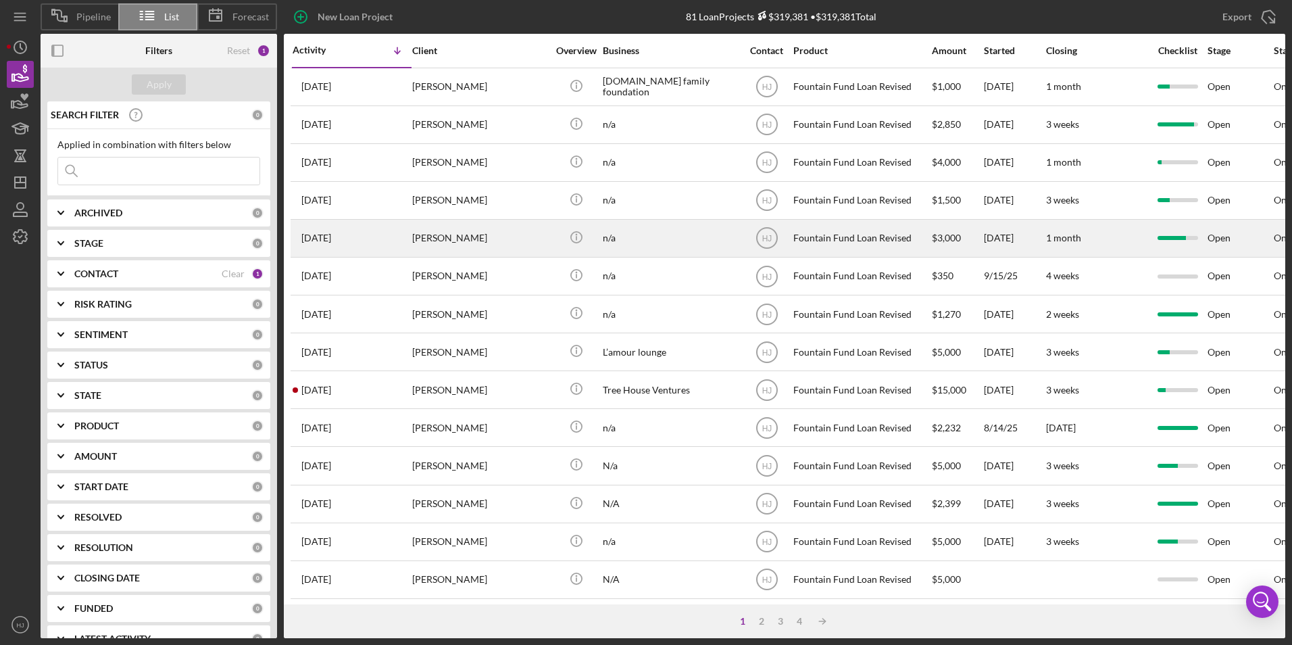
click at [421, 231] on div "[PERSON_NAME]" at bounding box center [479, 238] width 135 height 36
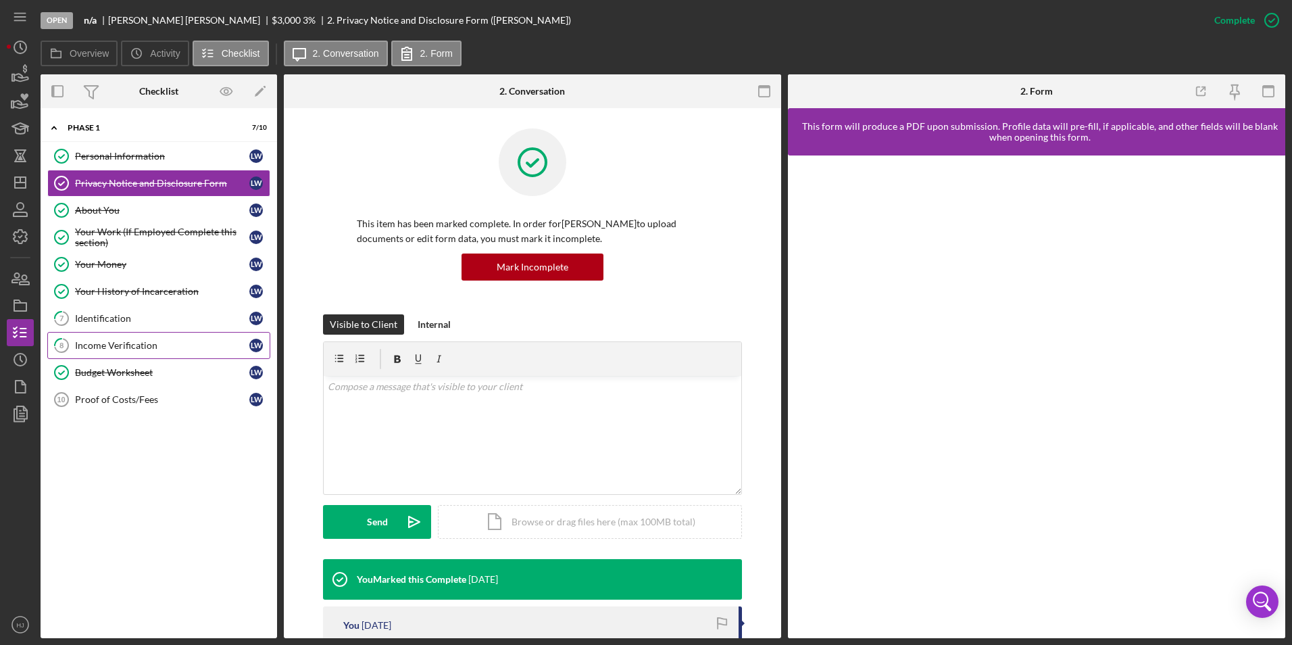
click at [127, 341] on div "Income Verification" at bounding box center [162, 345] width 174 height 11
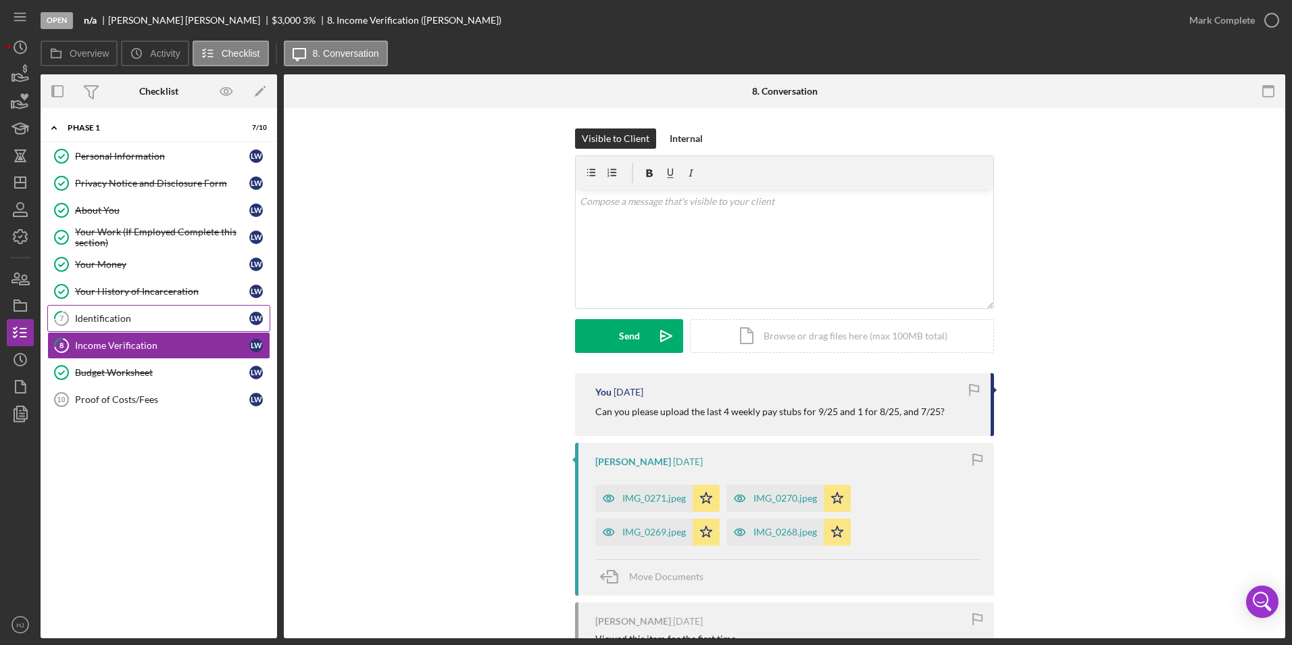
click at [103, 320] on div "Identification" at bounding box center [162, 318] width 174 height 11
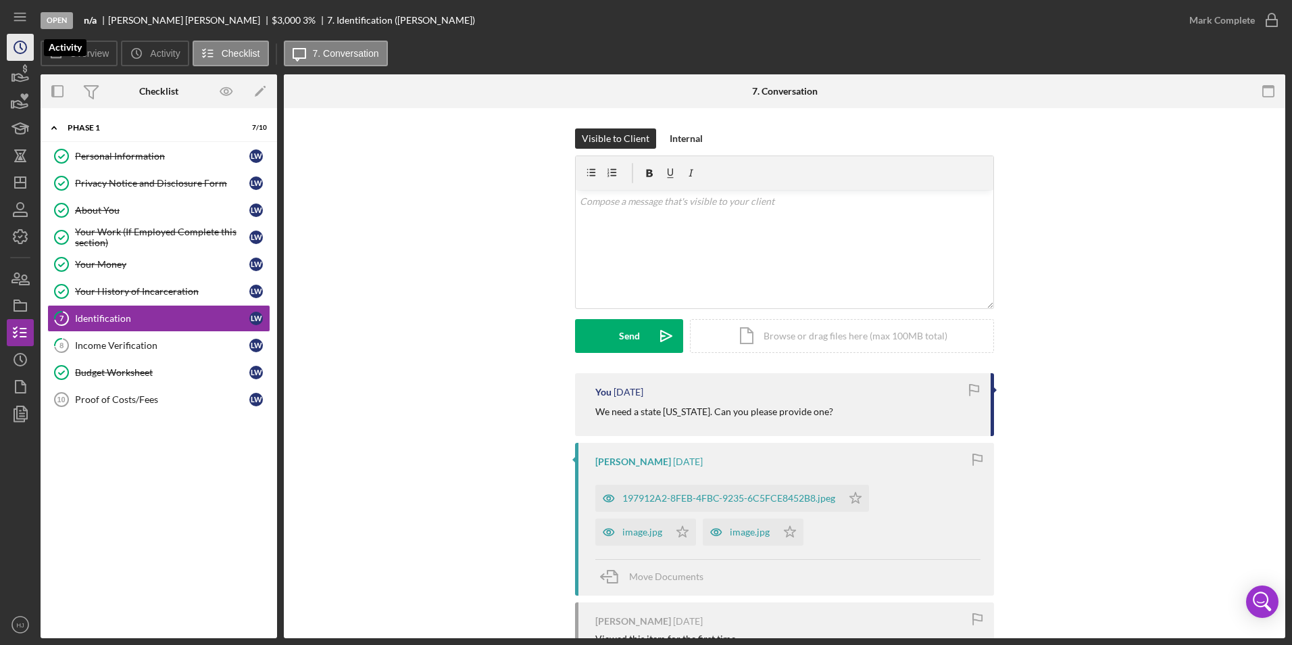
click at [22, 46] on icon "Icon/History" at bounding box center [20, 47] width 34 height 34
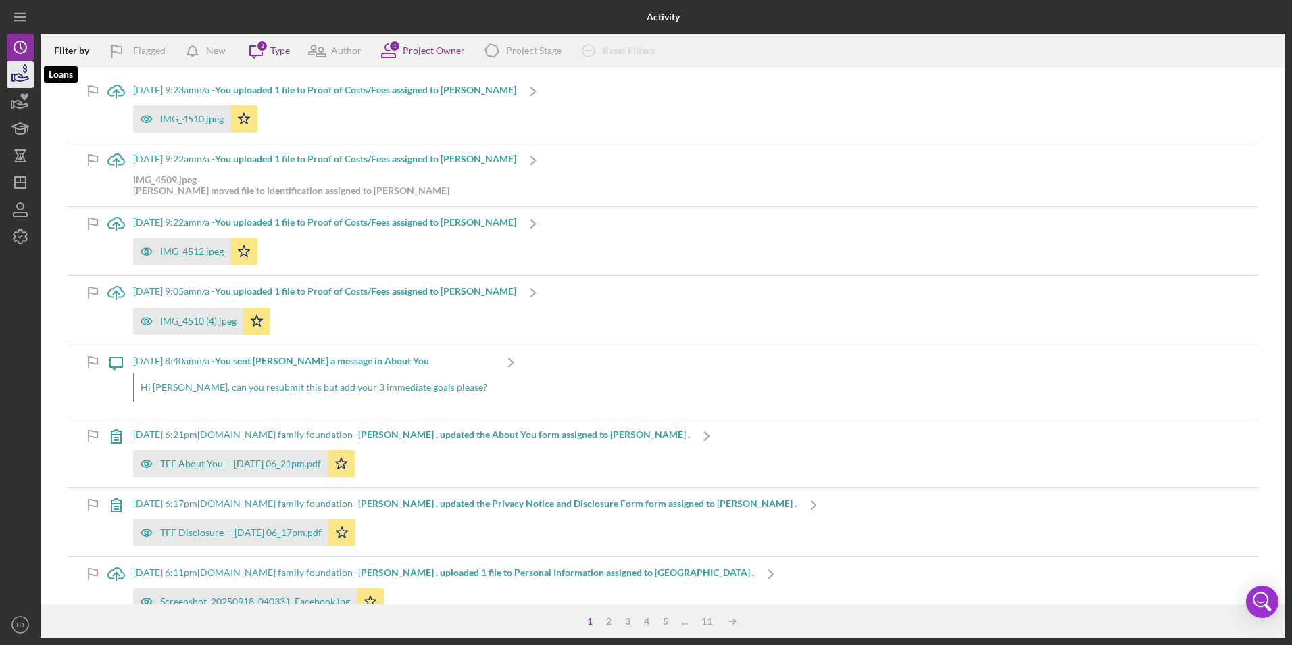
click at [30, 75] on icon "button" at bounding box center [20, 74] width 34 height 34
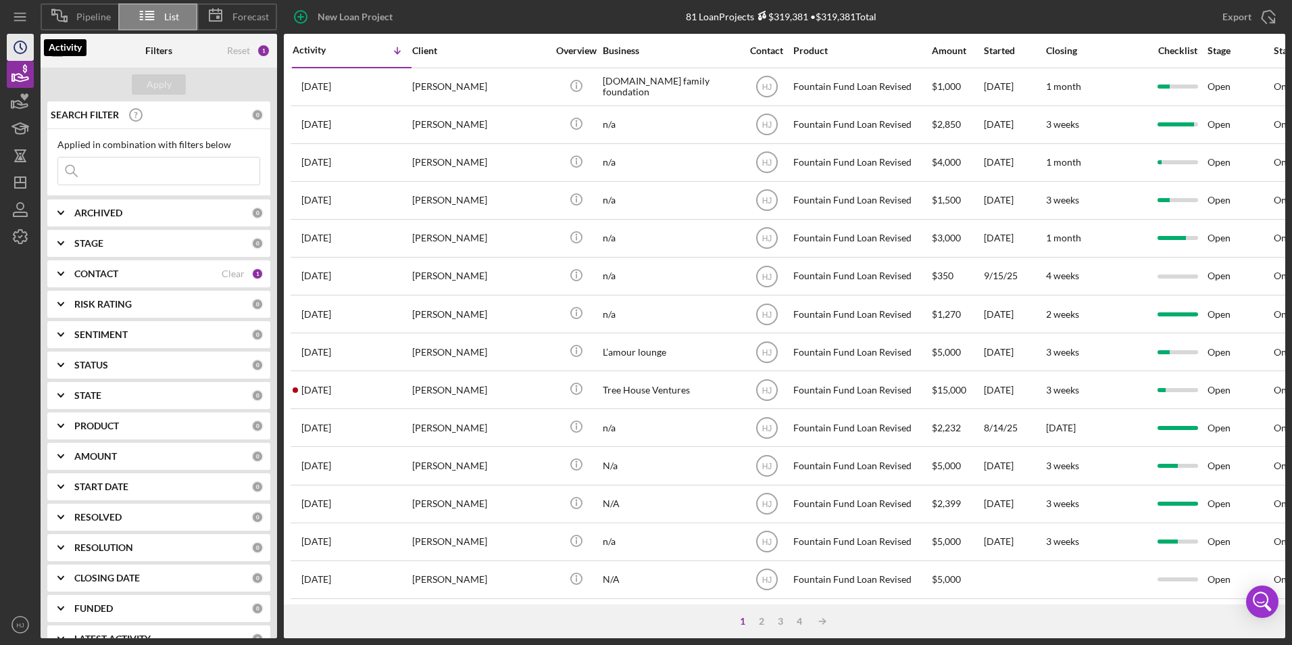
click at [18, 41] on circle "button" at bounding box center [20, 47] width 12 height 12
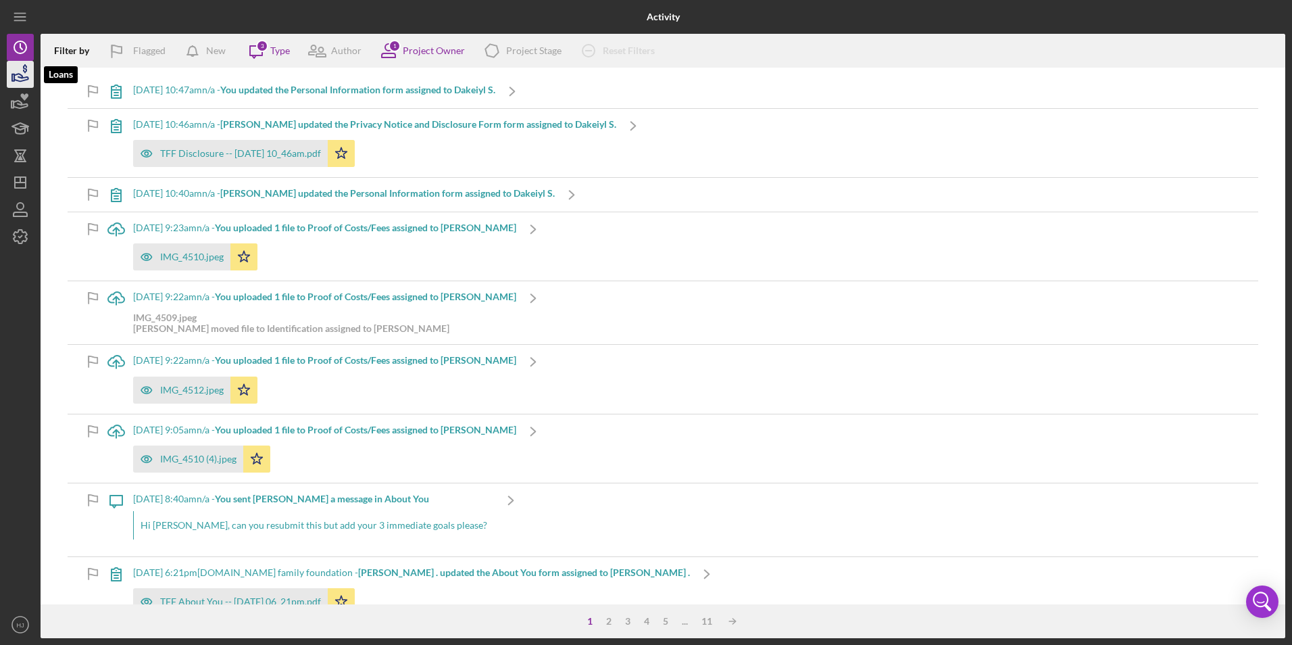
click at [27, 77] on icon "button" at bounding box center [21, 77] width 14 height 7
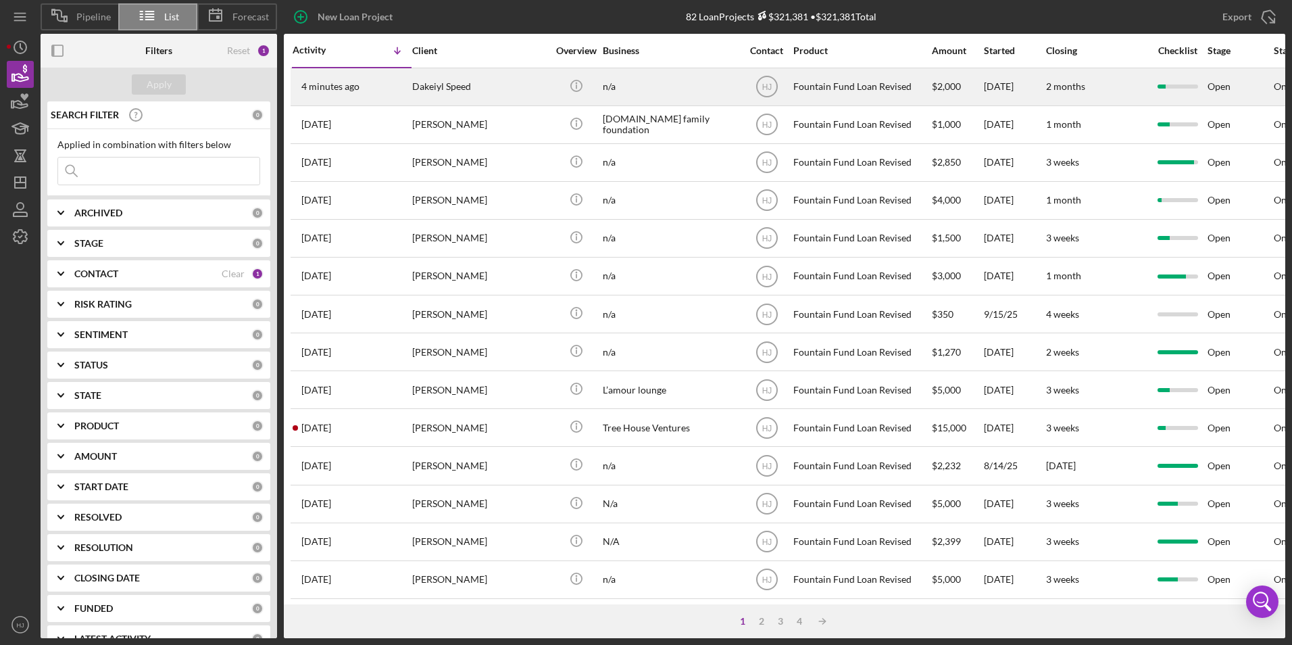
click at [447, 91] on div "Dakeiyl Speed" at bounding box center [479, 87] width 135 height 36
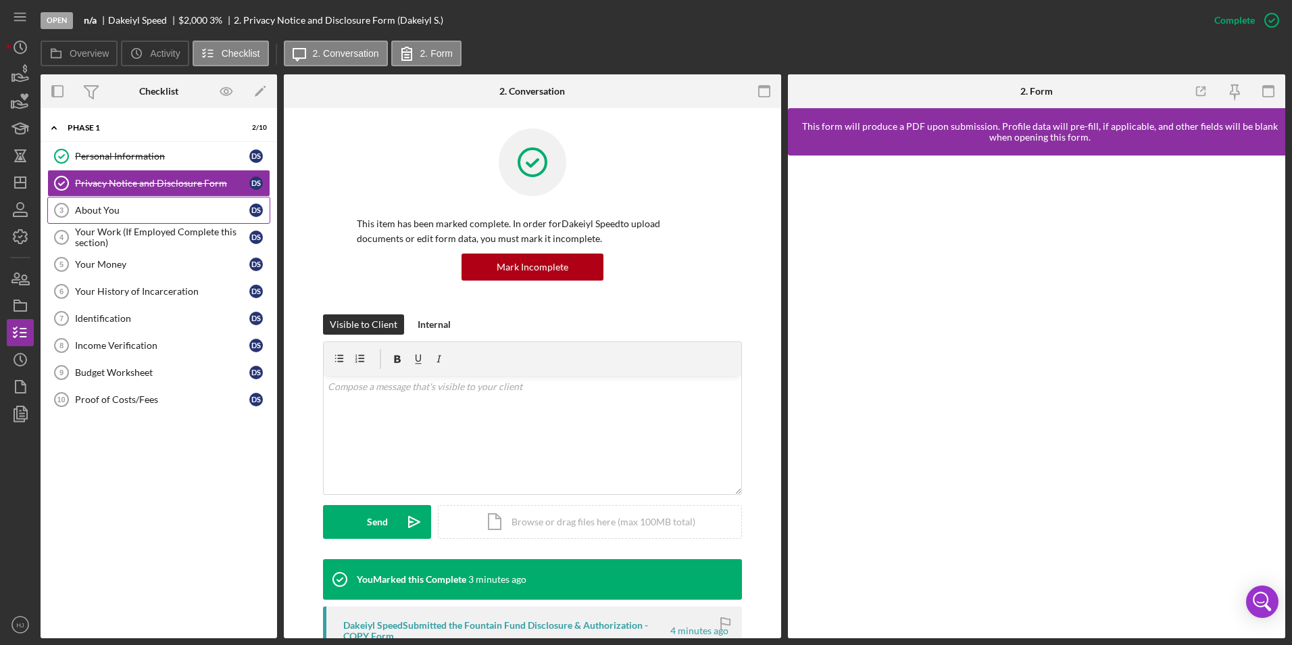
click at [136, 201] on link "About You 3 About You D S" at bounding box center [158, 210] width 223 height 27
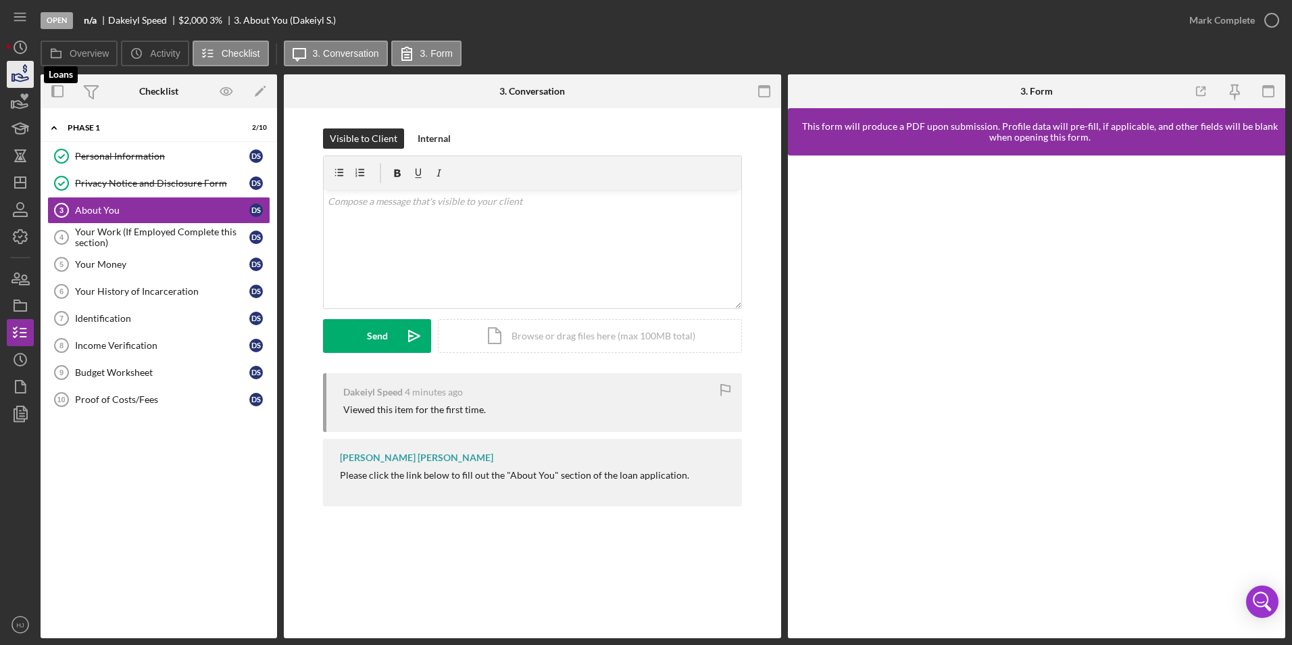
click at [31, 70] on icon "button" at bounding box center [20, 74] width 34 height 34
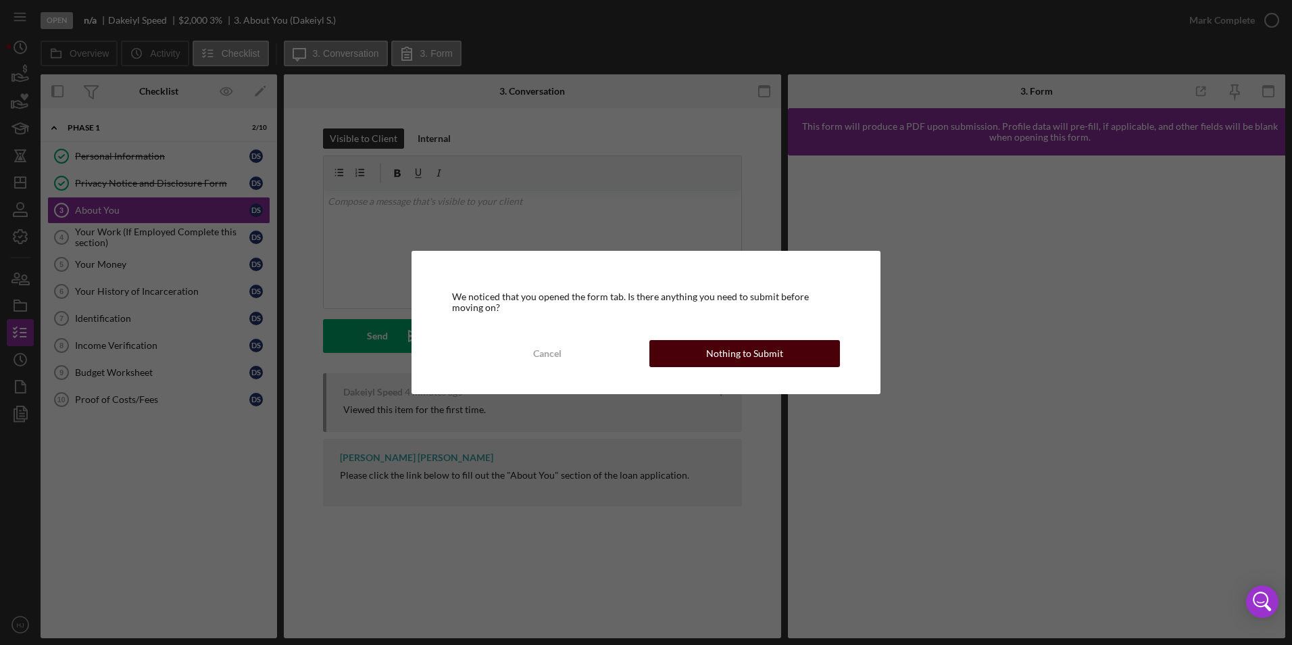
click at [790, 350] on button "Nothing to Submit" at bounding box center [745, 353] width 191 height 27
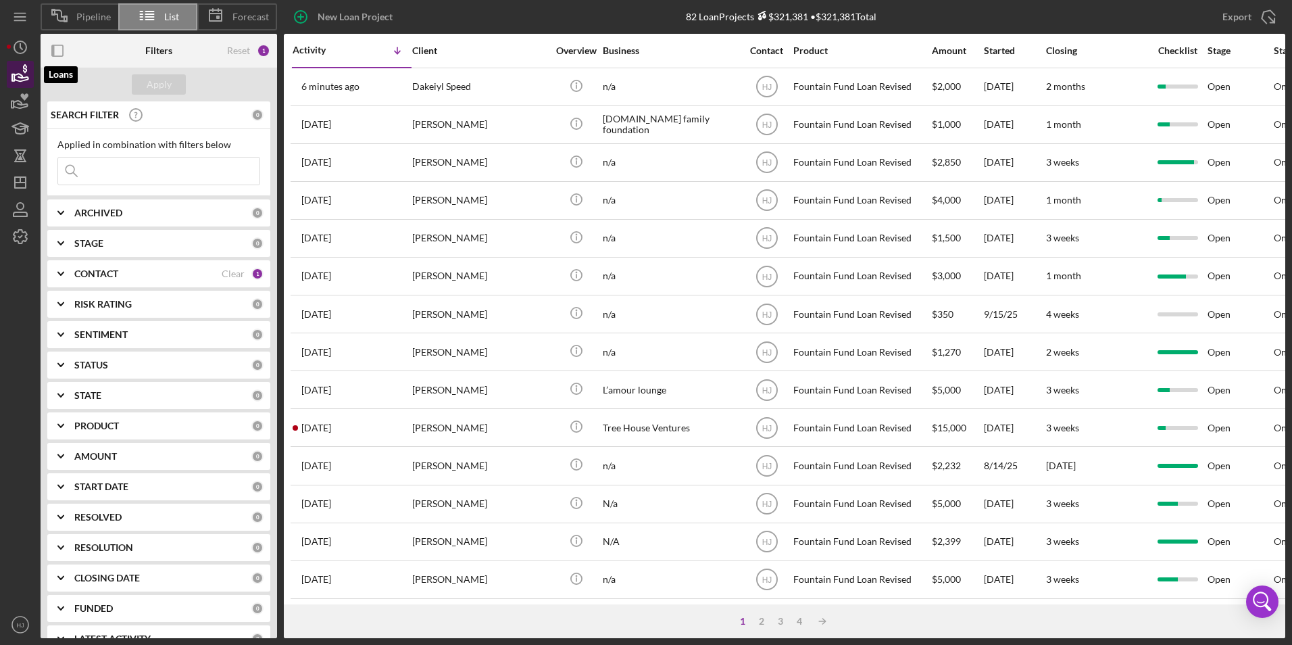
click at [28, 75] on icon "button" at bounding box center [20, 74] width 34 height 34
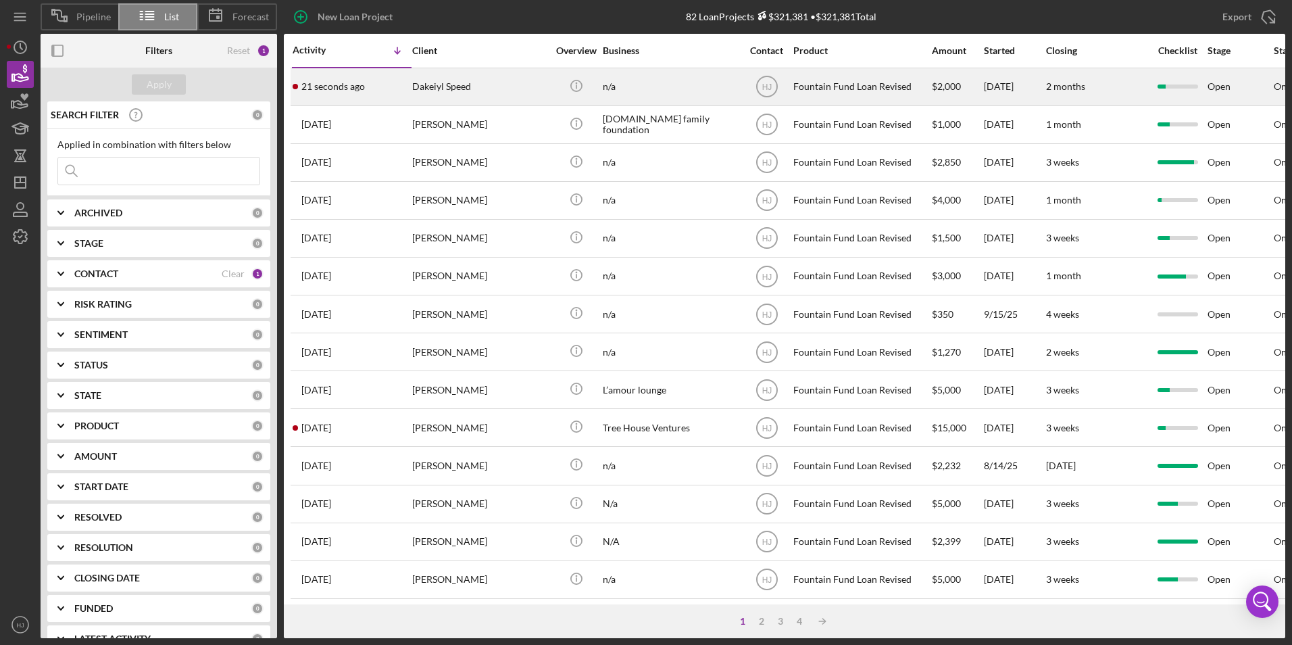
click at [428, 90] on div "Dakeiyl Speed" at bounding box center [479, 87] width 135 height 36
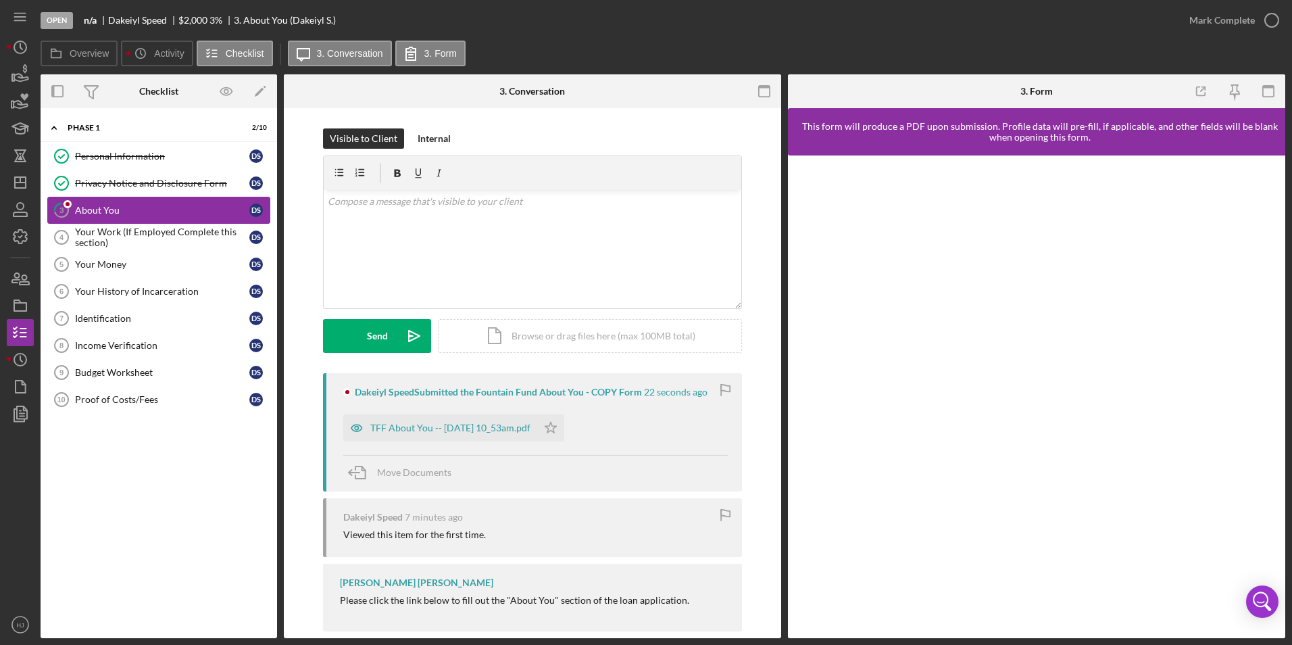
click at [122, 209] on div "About You" at bounding box center [162, 210] width 174 height 11
click at [437, 431] on div "TFF About You -- 2025-10-01 10_53am.pdf" at bounding box center [450, 427] width 160 height 11
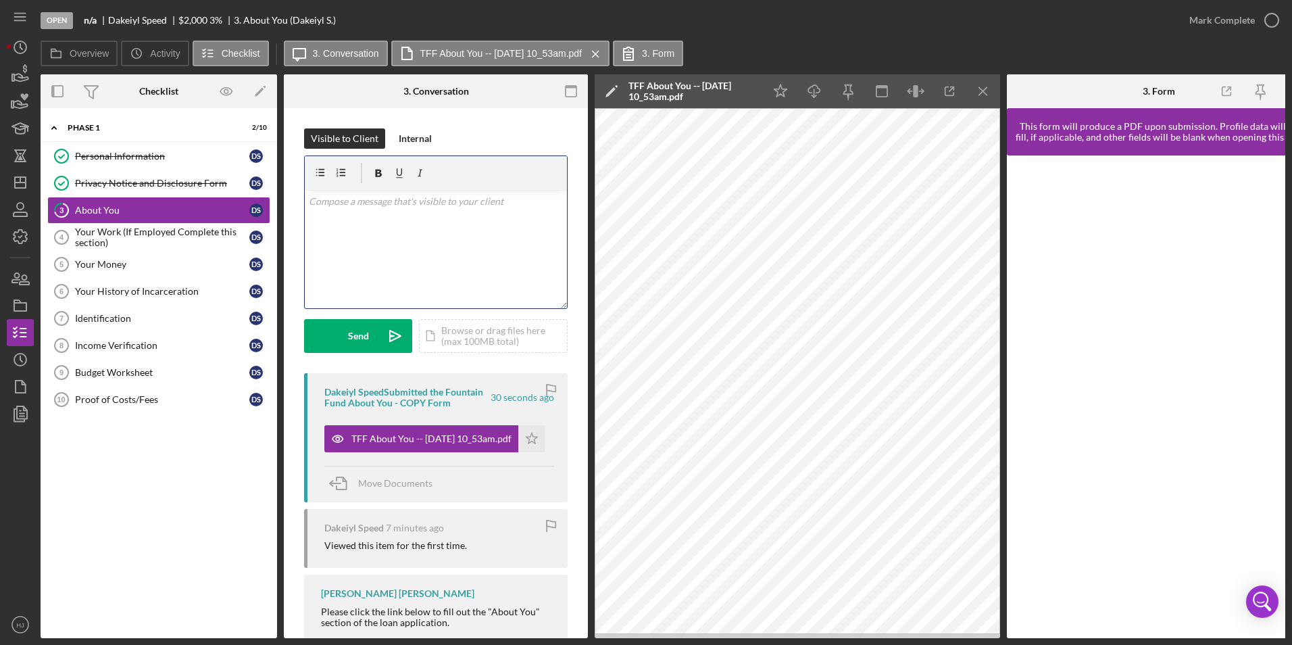
click at [402, 232] on div "v Color teal Color pink Remove color Add row above Add row below Add column bef…" at bounding box center [436, 249] width 262 height 118
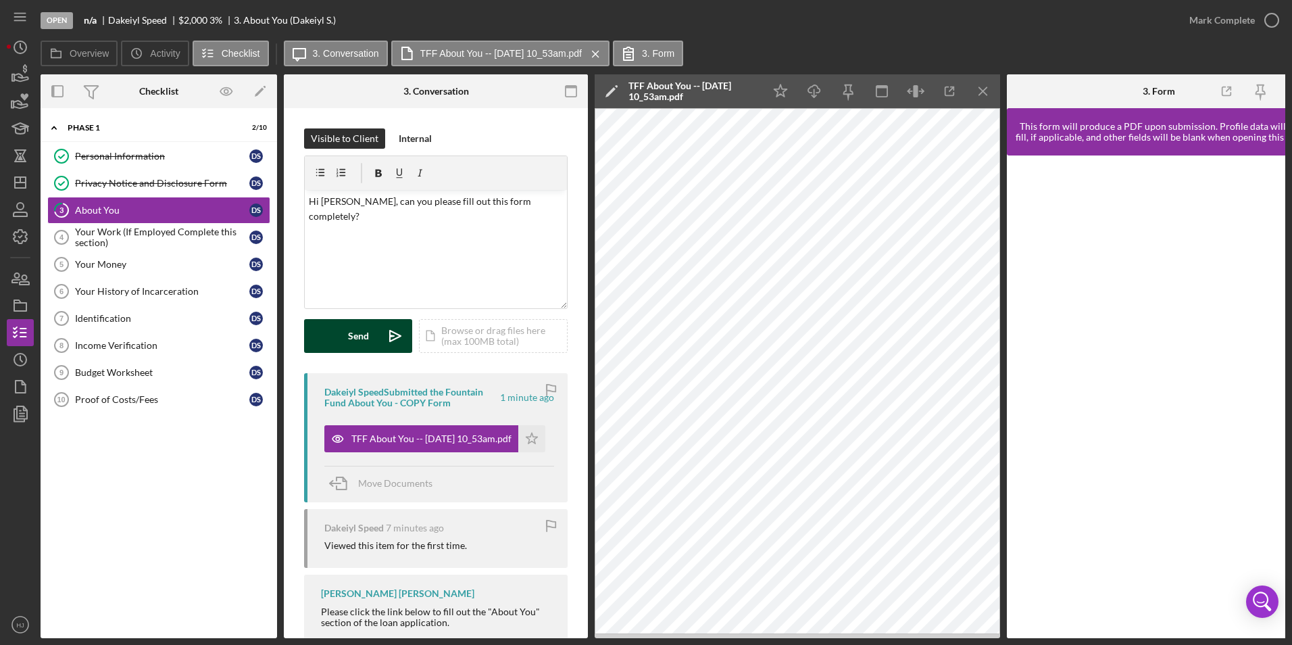
click at [360, 325] on div "Send" at bounding box center [358, 336] width 21 height 34
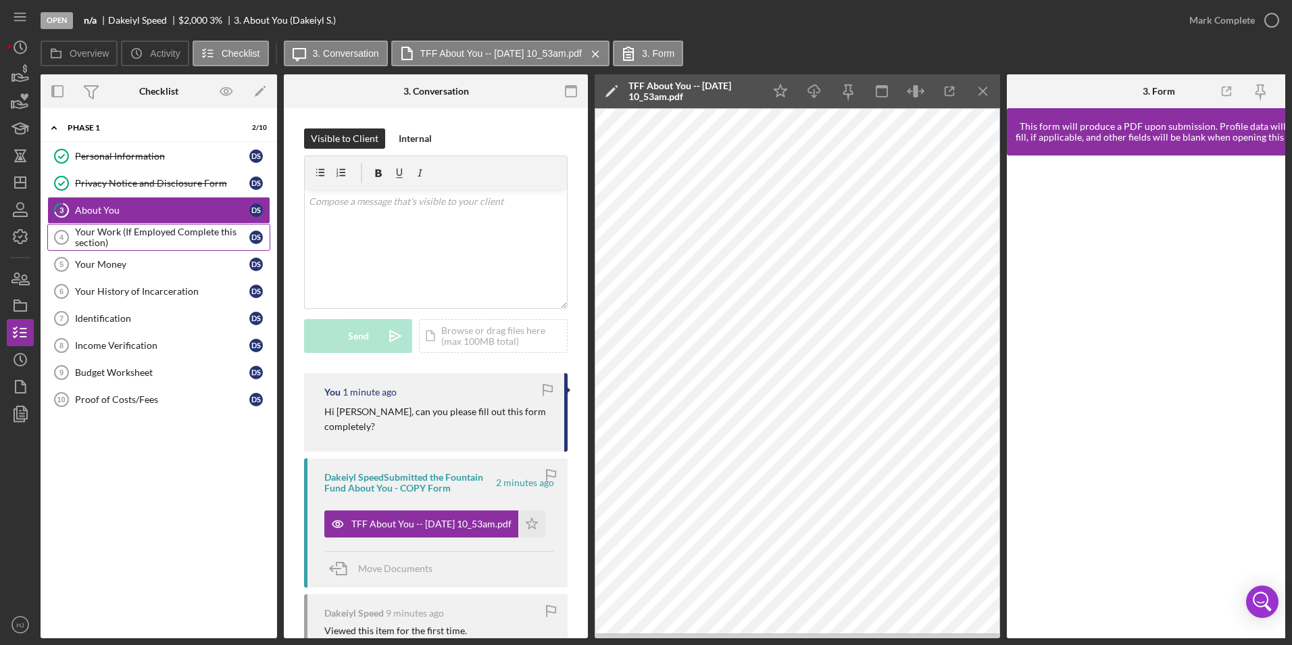
click at [128, 230] on div "Your Work (If Employed Complete this section)" at bounding box center [162, 237] width 174 height 22
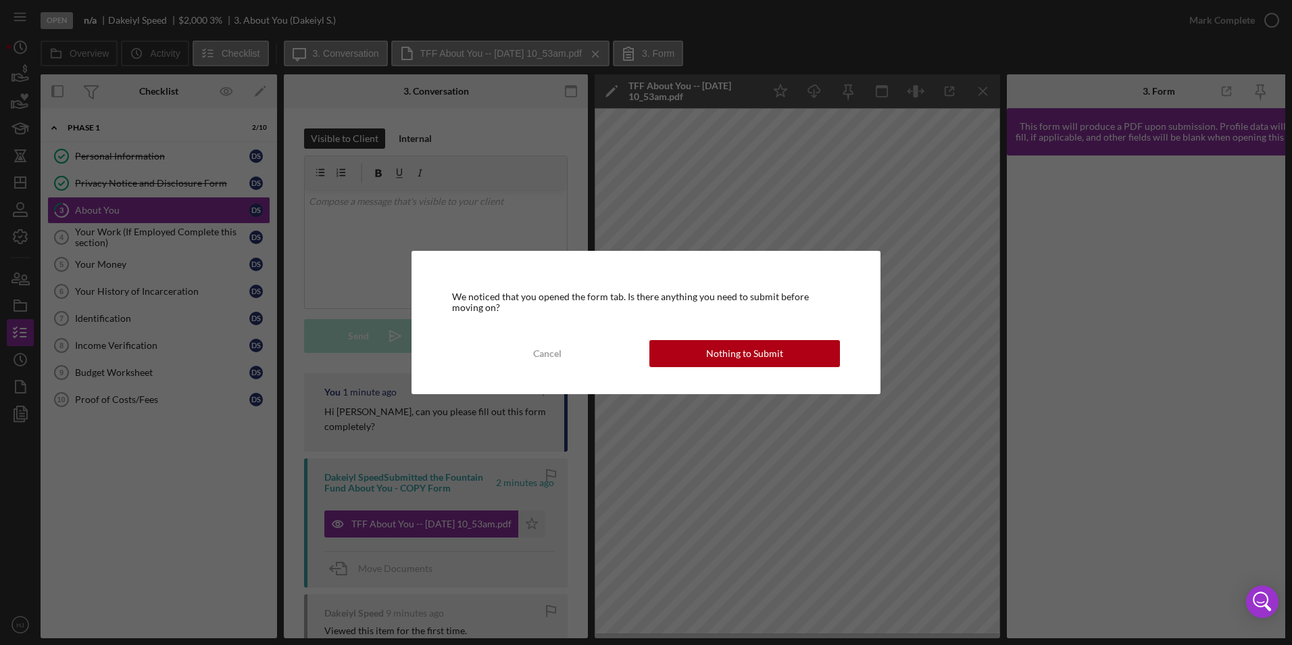
click at [783, 376] on div "We noticed that you opened the form tab. Is there anything you need to submit b…" at bounding box center [646, 322] width 469 height 143
click at [788, 349] on button "Nothing to Submit" at bounding box center [745, 353] width 191 height 27
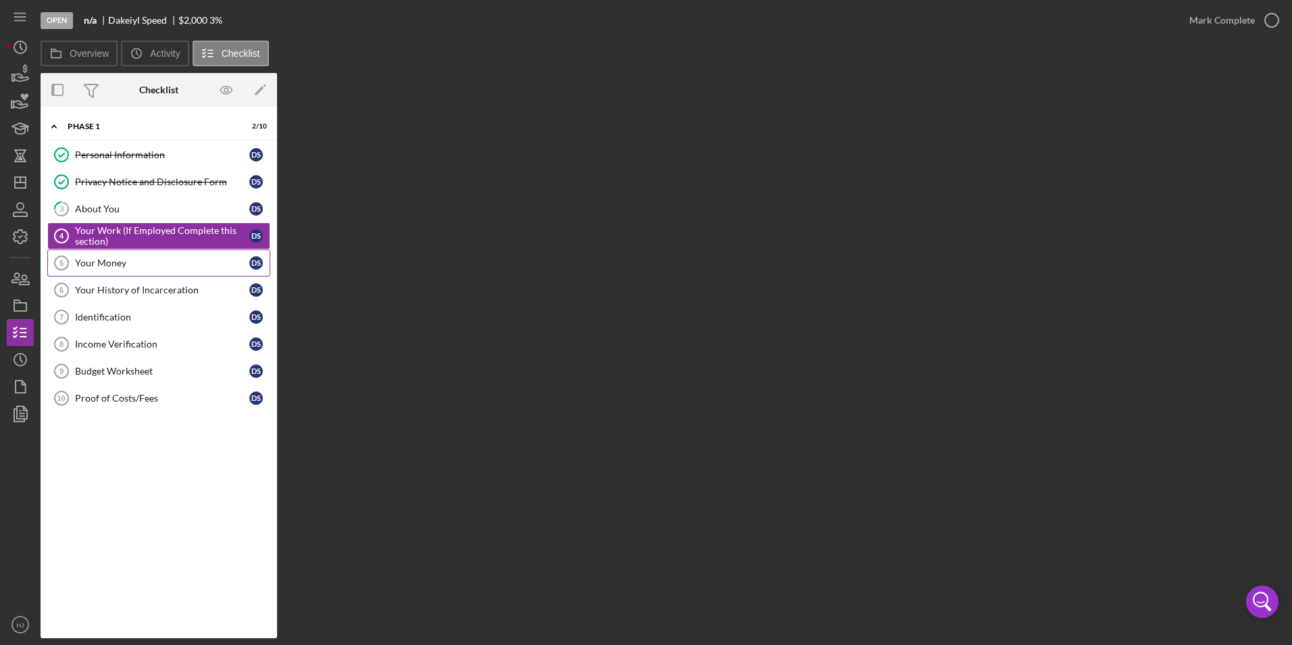
click at [101, 260] on div "Your Money" at bounding box center [162, 263] width 174 height 11
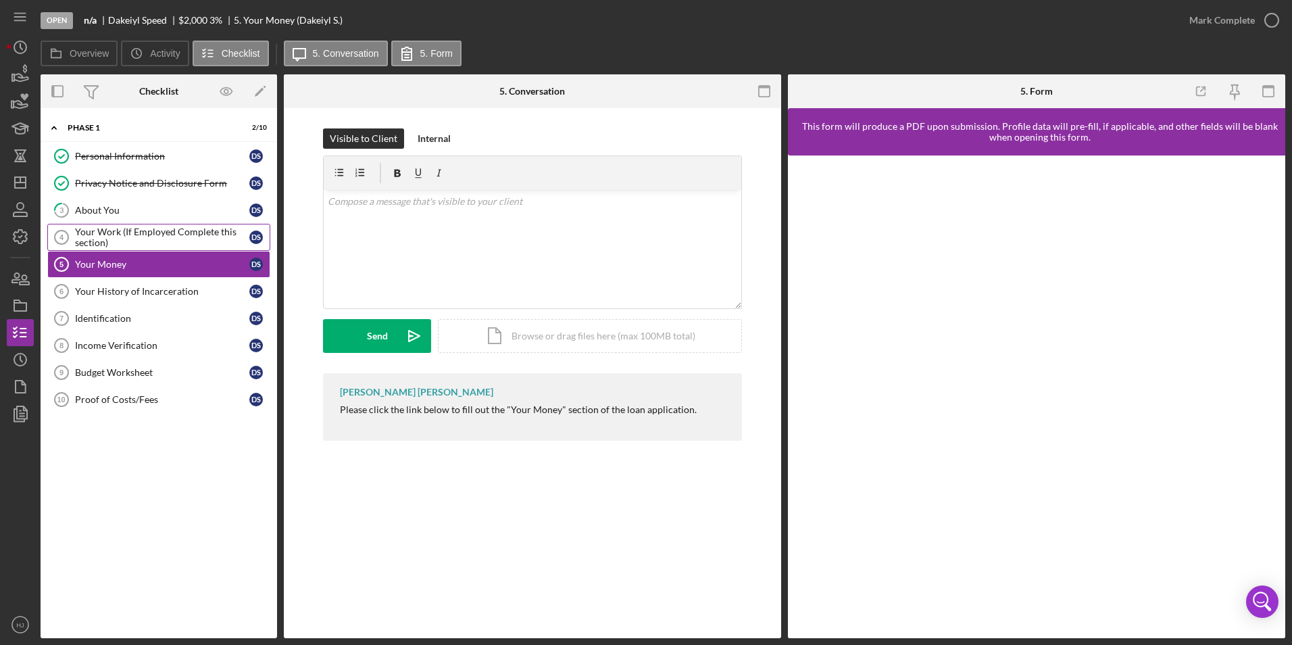
click at [106, 234] on div "Your Work (If Employed Complete this section)" at bounding box center [162, 237] width 174 height 22
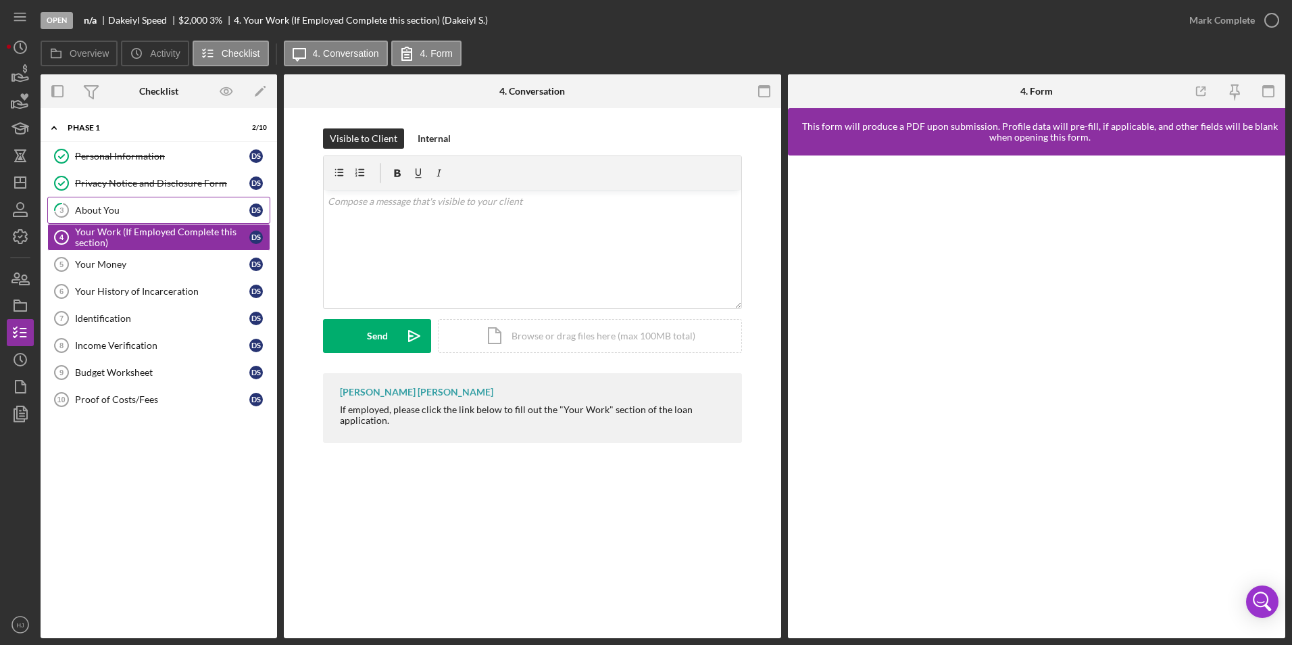
click at [105, 214] on div "About You" at bounding box center [162, 210] width 174 height 11
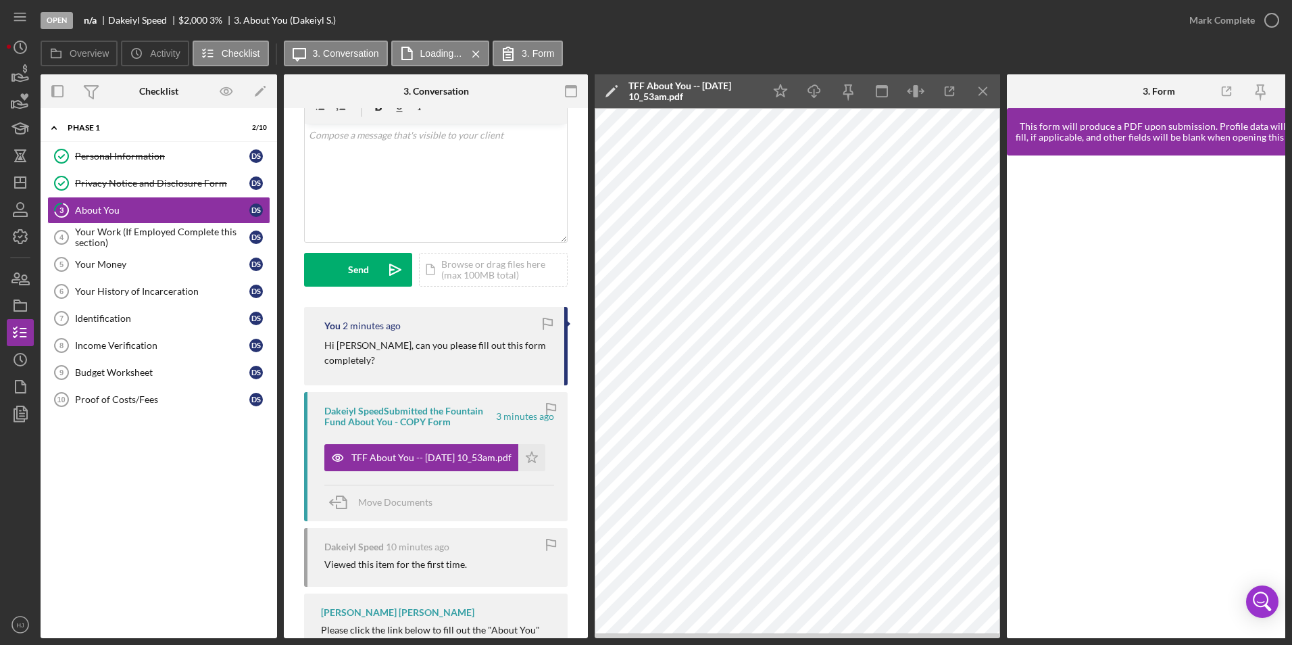
scroll to position [123, 0]
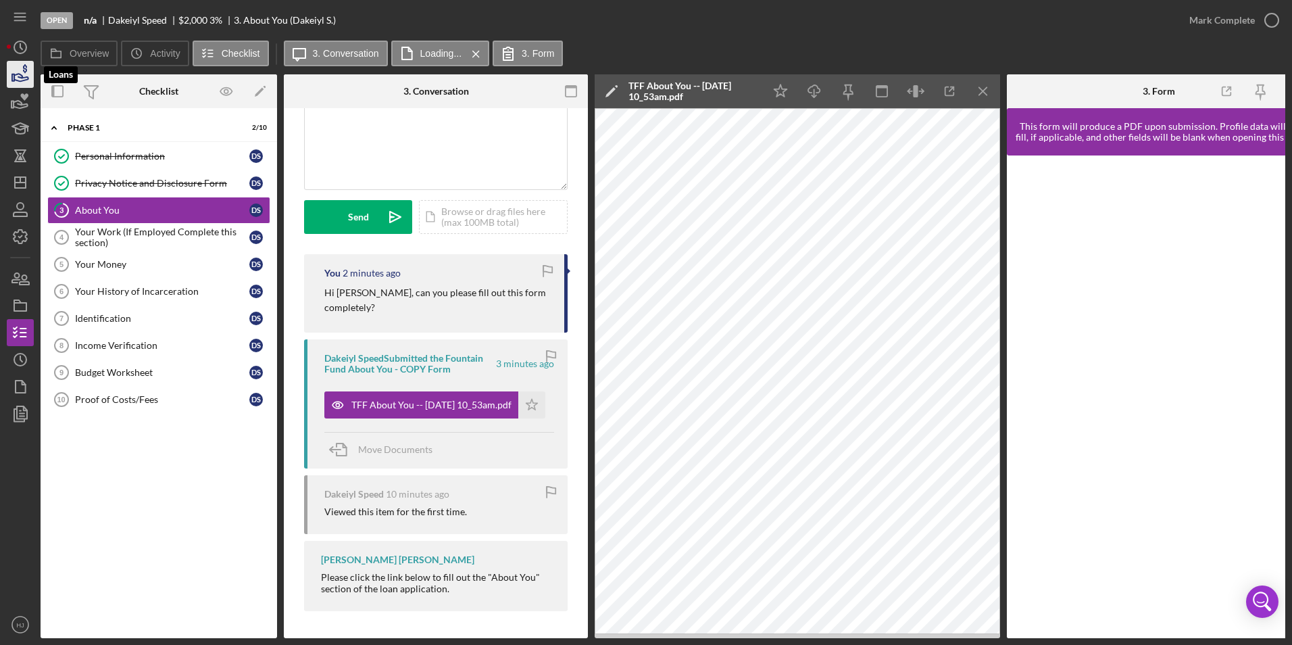
click at [16, 75] on icon "button" at bounding box center [21, 77] width 14 height 7
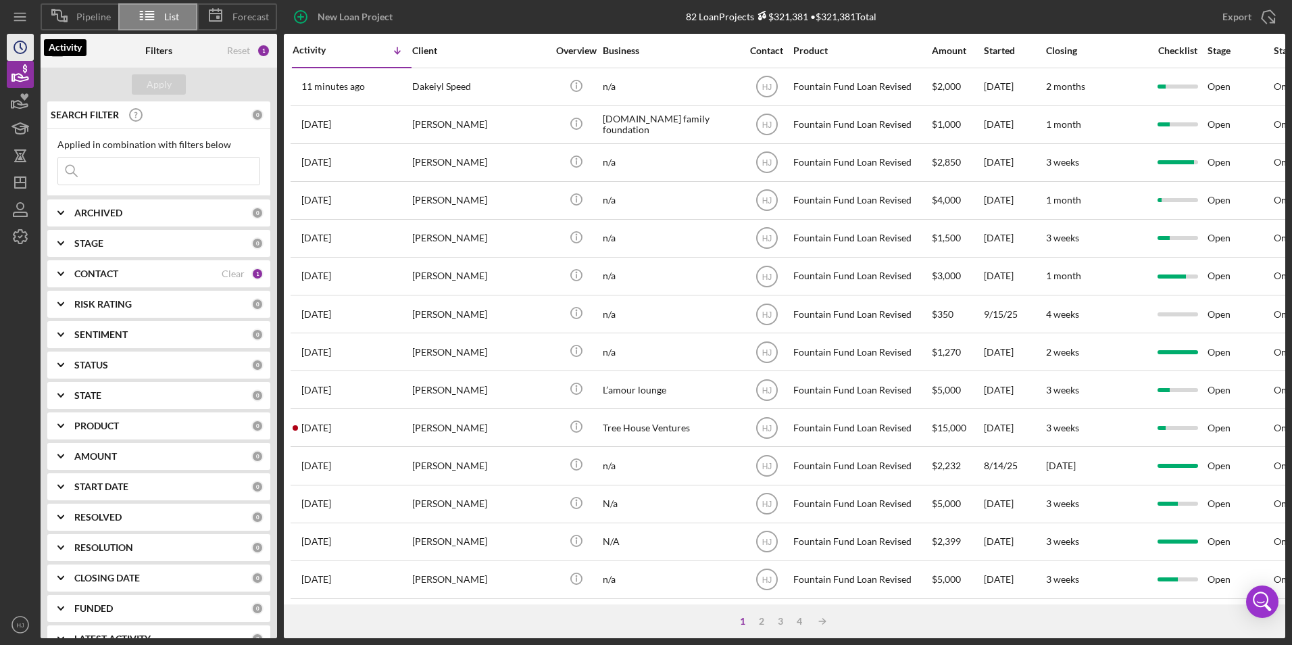
click at [16, 50] on circle "button" at bounding box center [20, 47] width 12 height 12
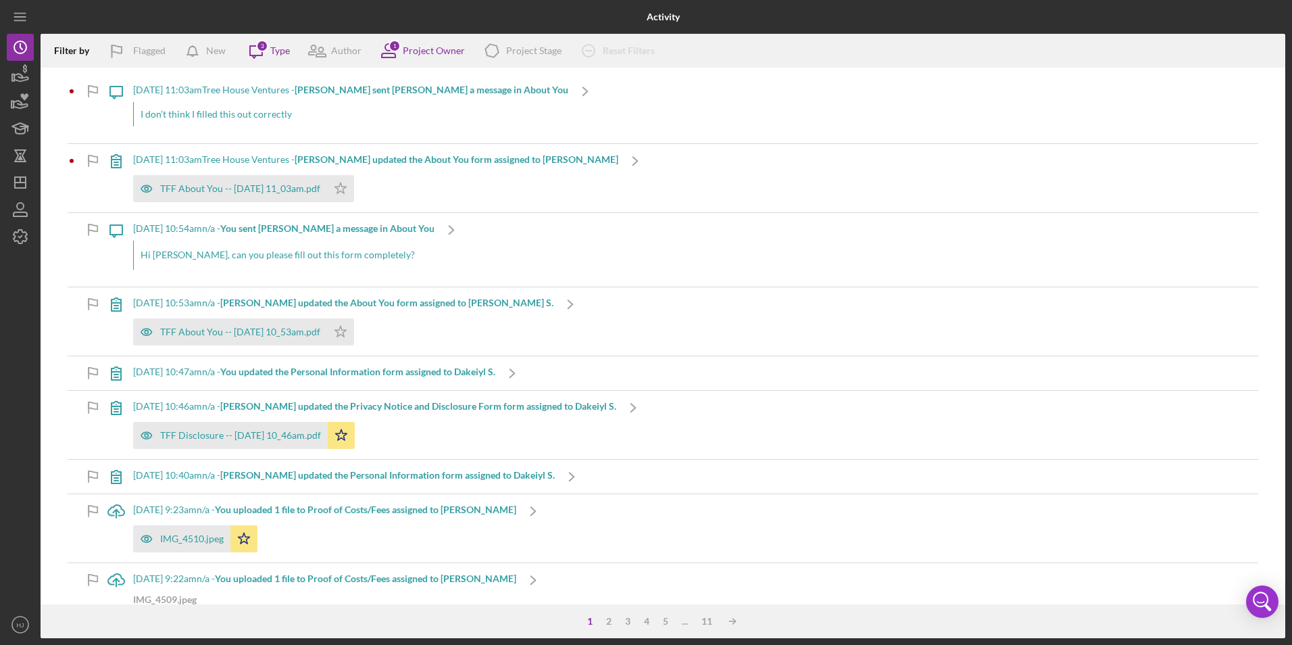
click at [286, 89] on div "10/1/2025 at 11:03am Tree House Ventures - Jean T. sent Harry J. a message in A…" at bounding box center [350, 89] width 435 height 11
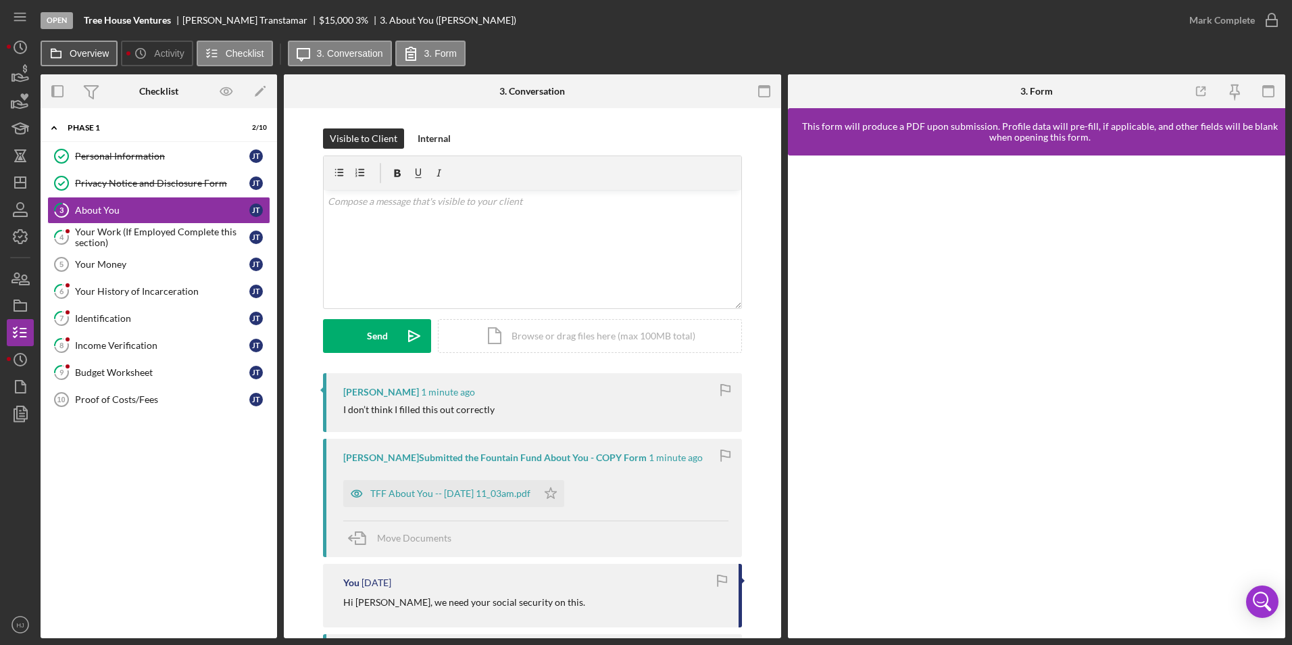
click at [76, 52] on label "Overview" at bounding box center [89, 53] width 39 height 11
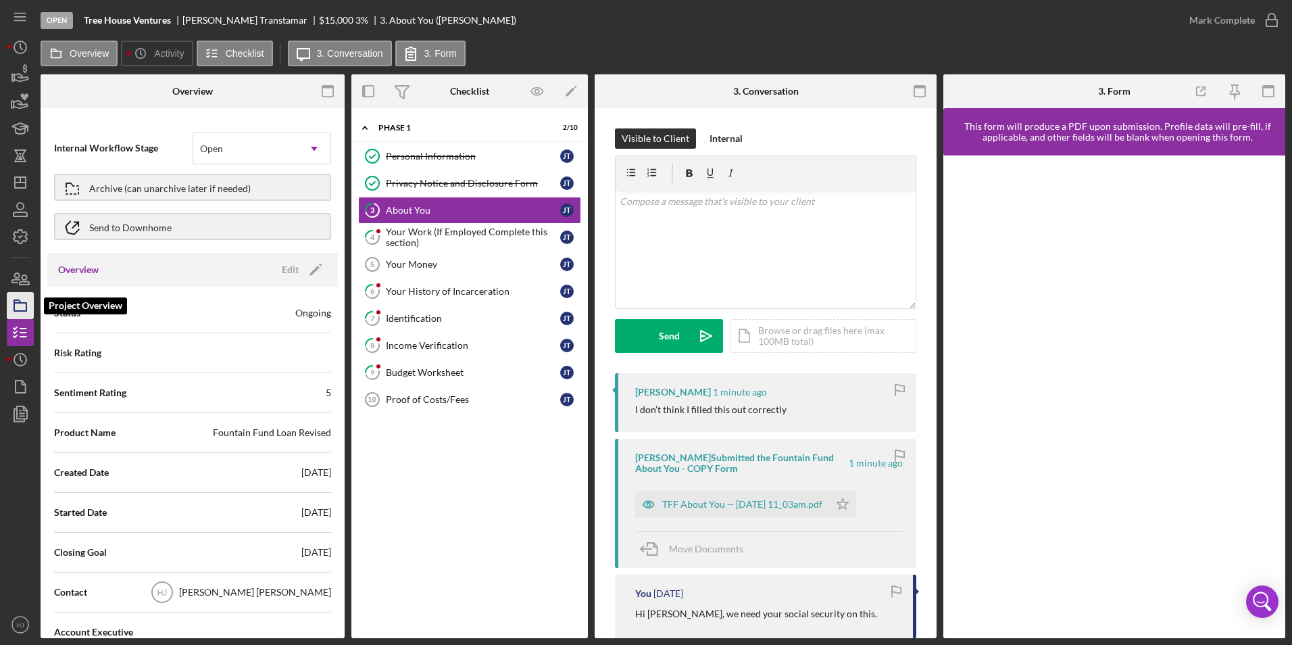
click at [24, 310] on rect "button" at bounding box center [20, 307] width 12 height 8
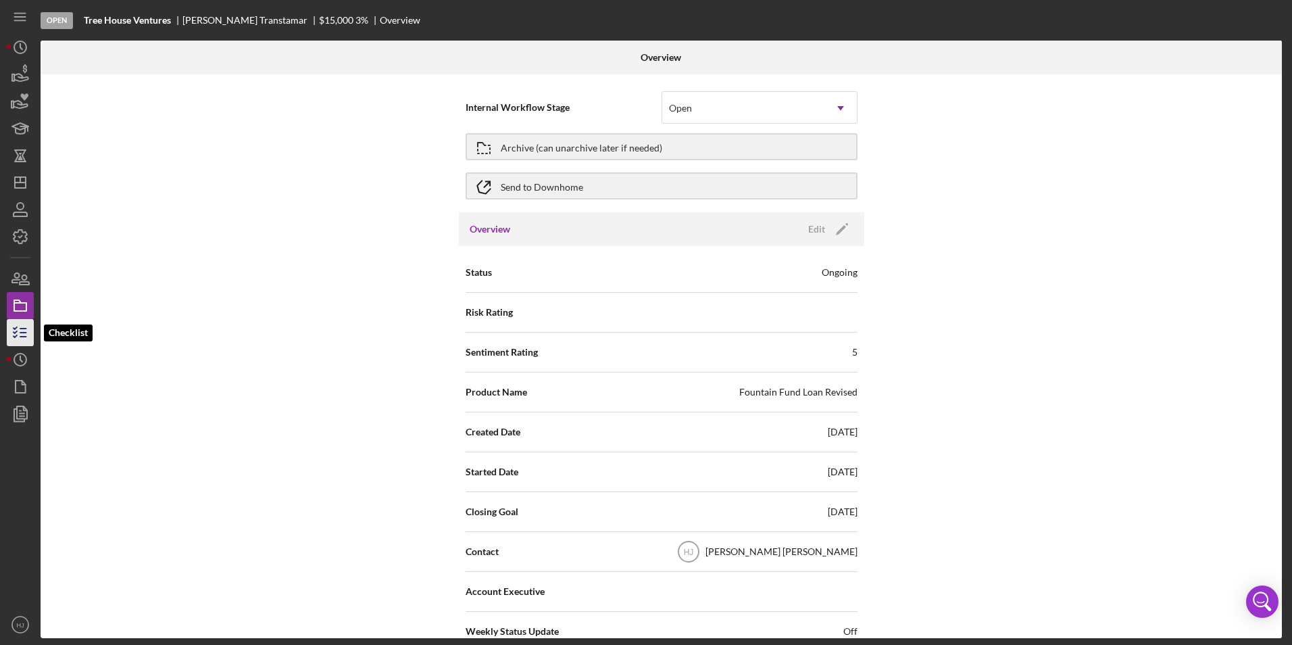
click at [18, 326] on icon "button" at bounding box center [20, 333] width 34 height 34
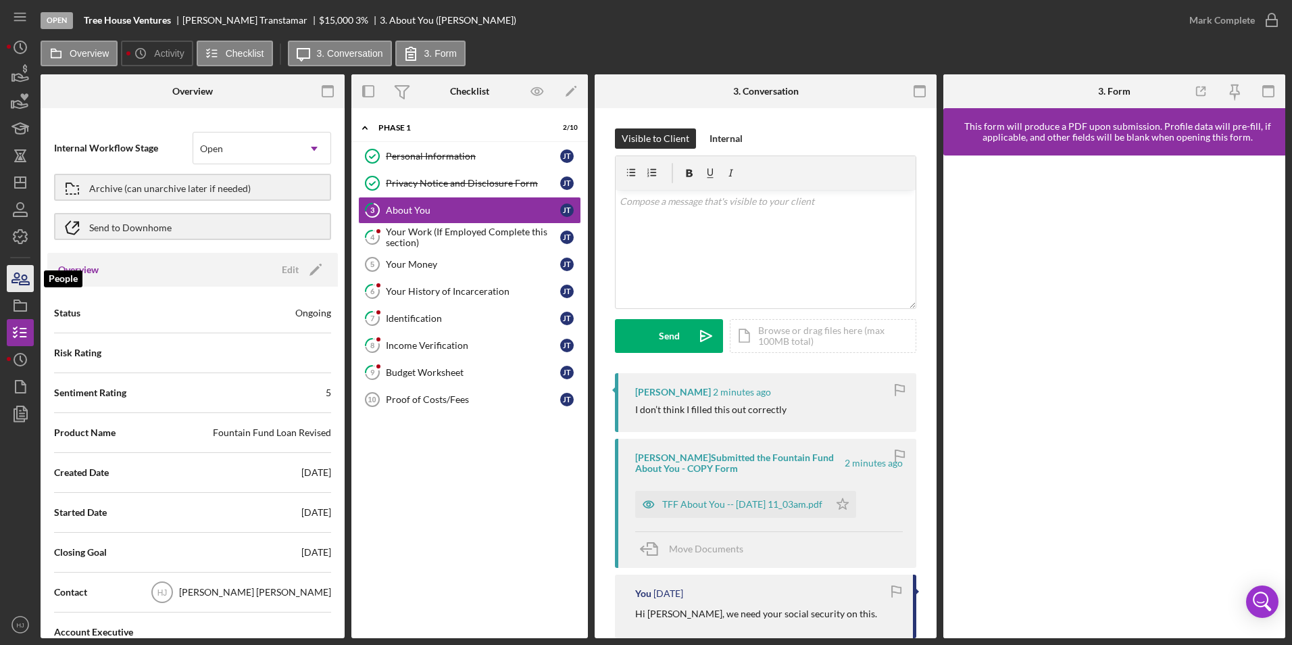
click at [27, 278] on icon "button" at bounding box center [20, 279] width 34 height 34
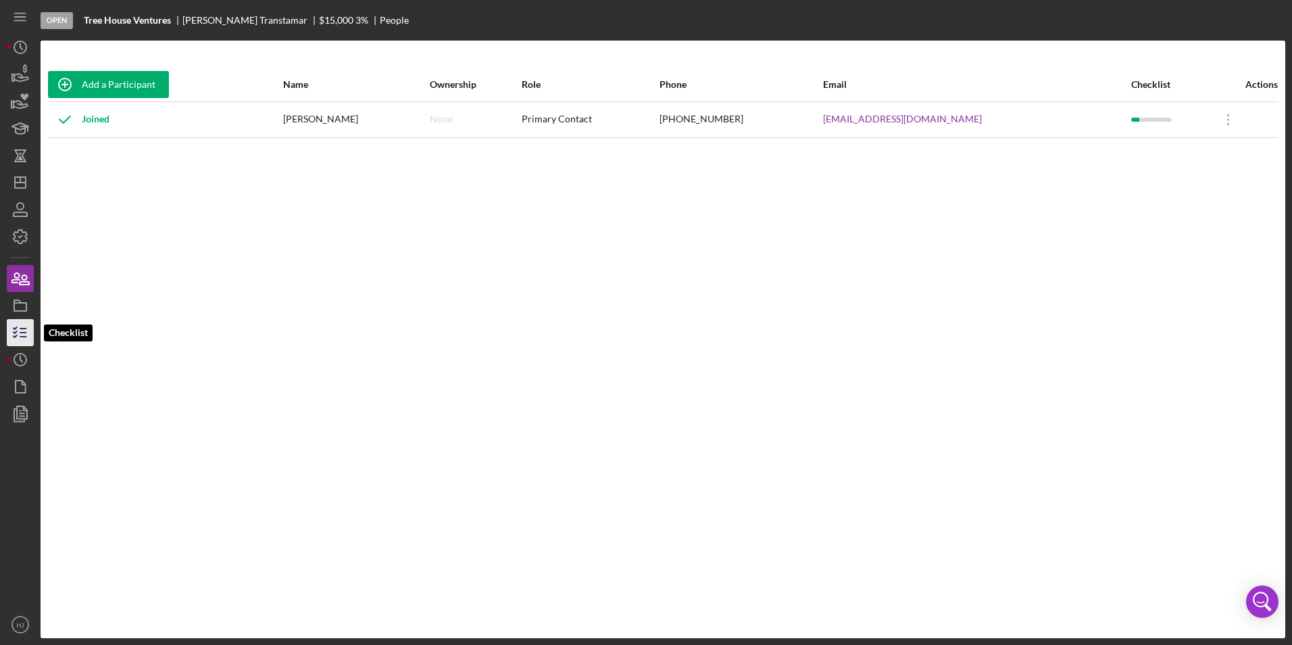
click at [18, 327] on icon "button" at bounding box center [20, 333] width 34 height 34
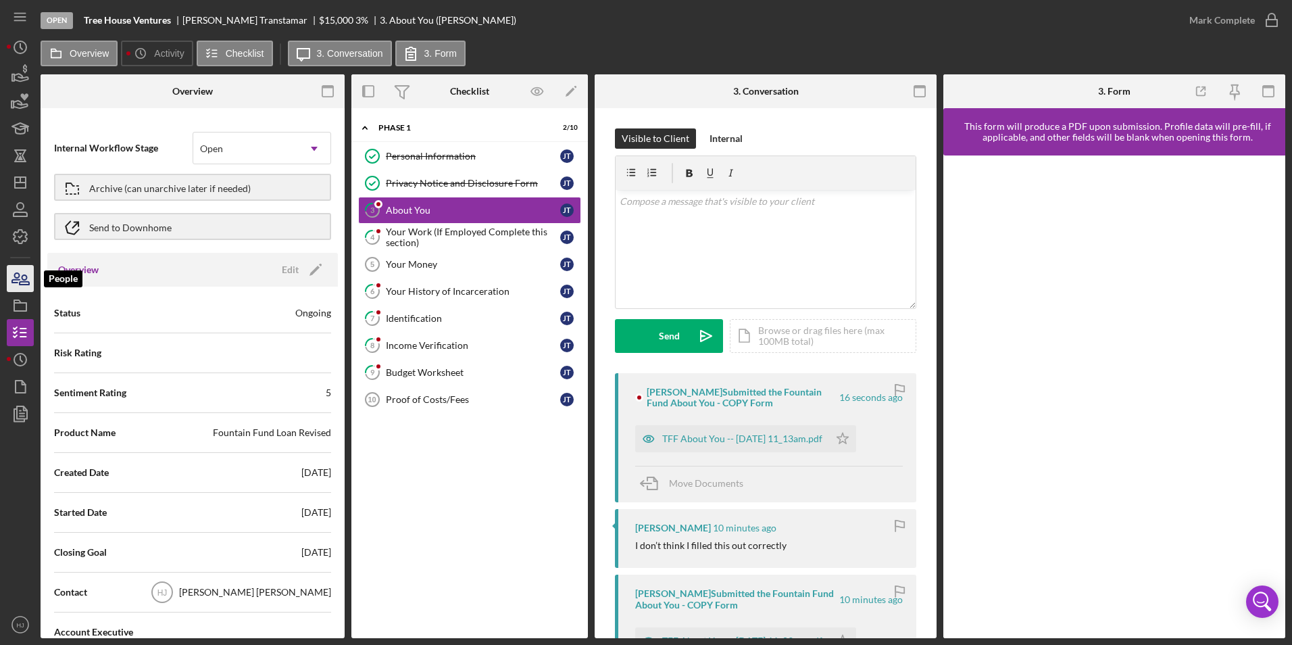
click at [26, 281] on icon "button" at bounding box center [24, 279] width 9 height 9
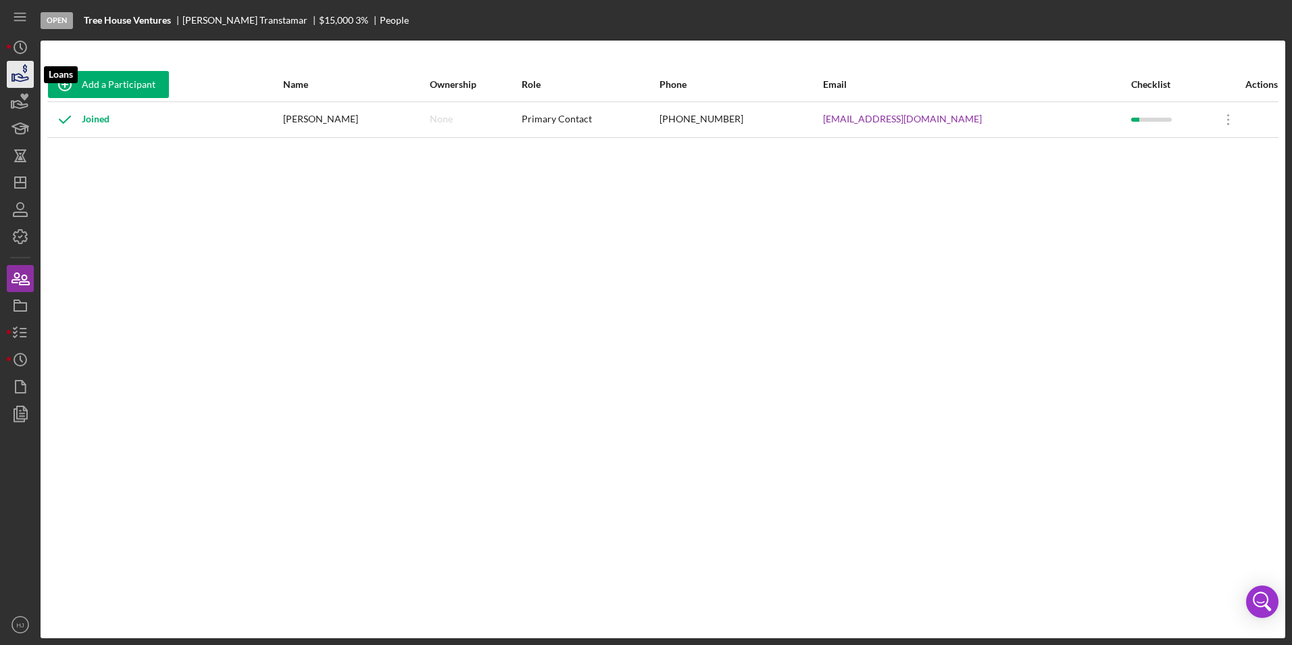
click at [18, 64] on icon "button" at bounding box center [20, 74] width 34 height 34
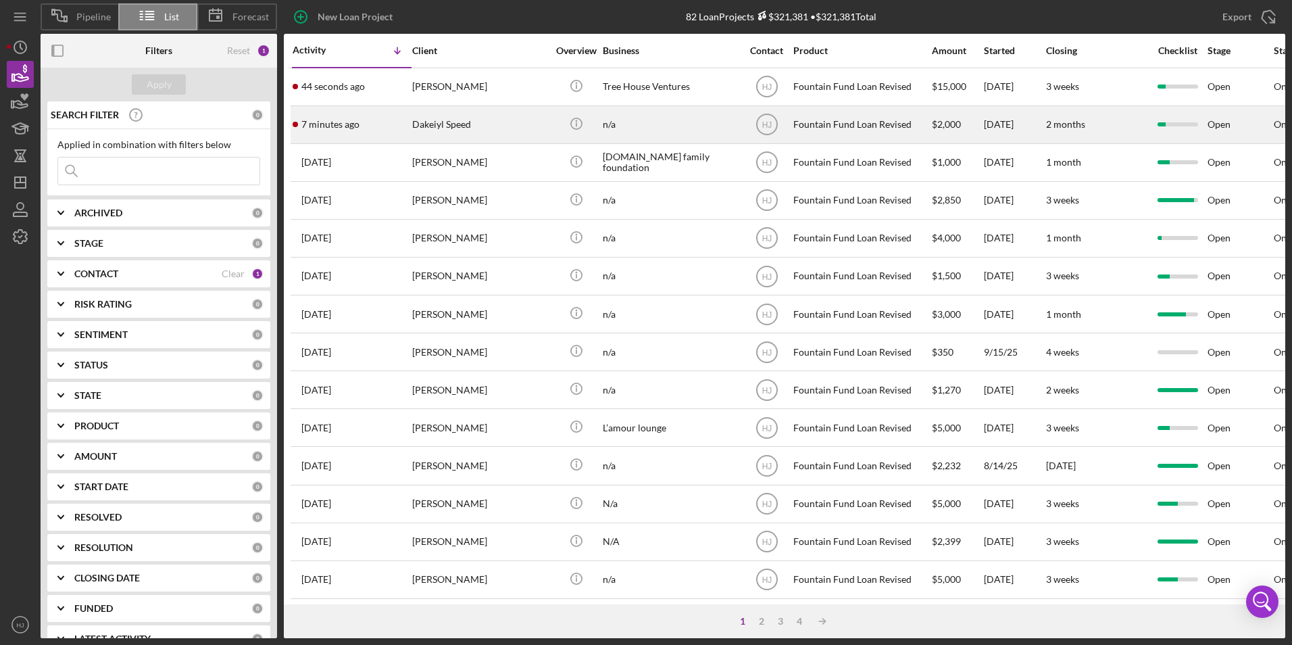
click at [460, 118] on div "Dakeiyl Speed" at bounding box center [479, 125] width 135 height 36
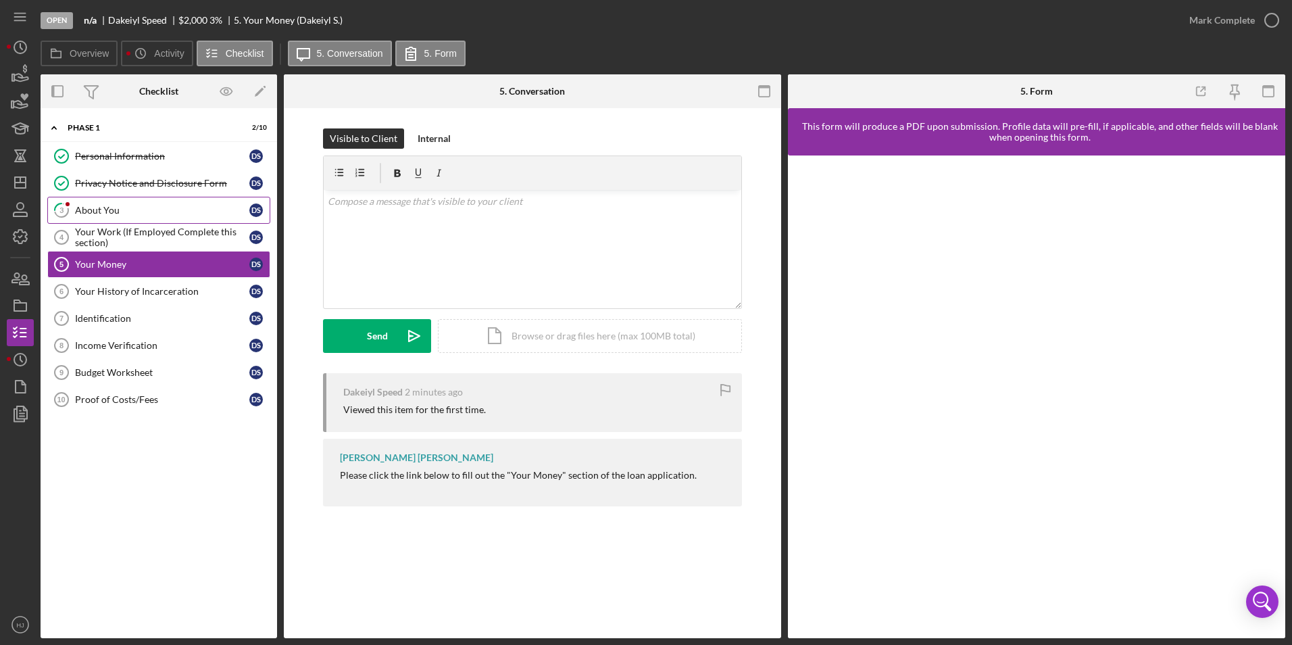
click at [108, 214] on div "About You" at bounding box center [162, 210] width 174 height 11
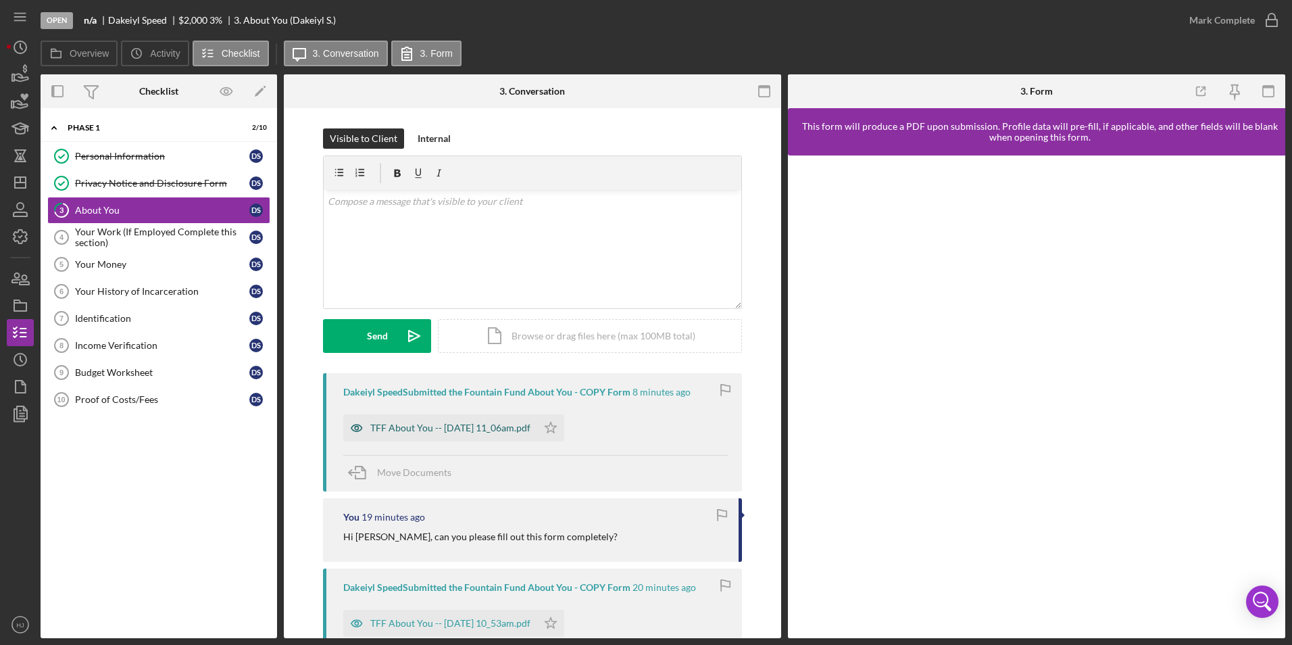
click at [435, 427] on div "TFF About You -- 2025-10-01 11_06am.pdf" at bounding box center [450, 427] width 160 height 11
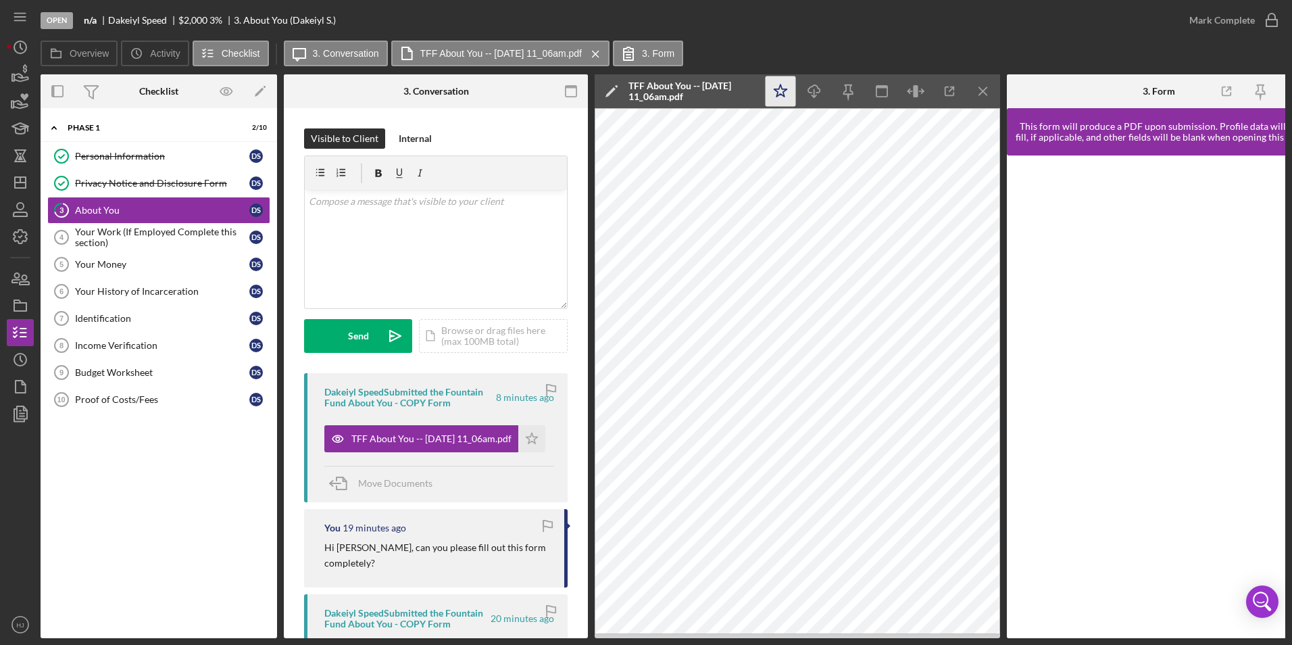
click at [772, 93] on icon "Icon/Star" at bounding box center [781, 91] width 30 height 30
click at [859, 20] on div "Mark Complete" at bounding box center [1223, 20] width 66 height 27
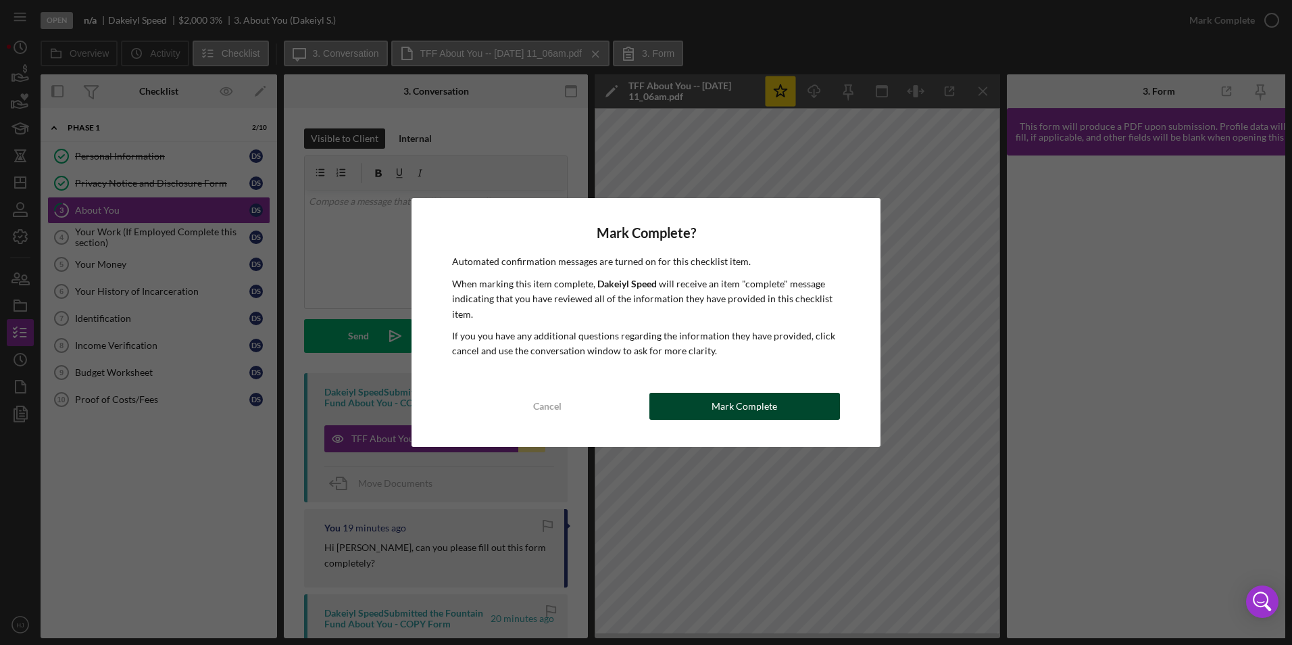
click at [810, 412] on button "Mark Complete" at bounding box center [745, 406] width 191 height 27
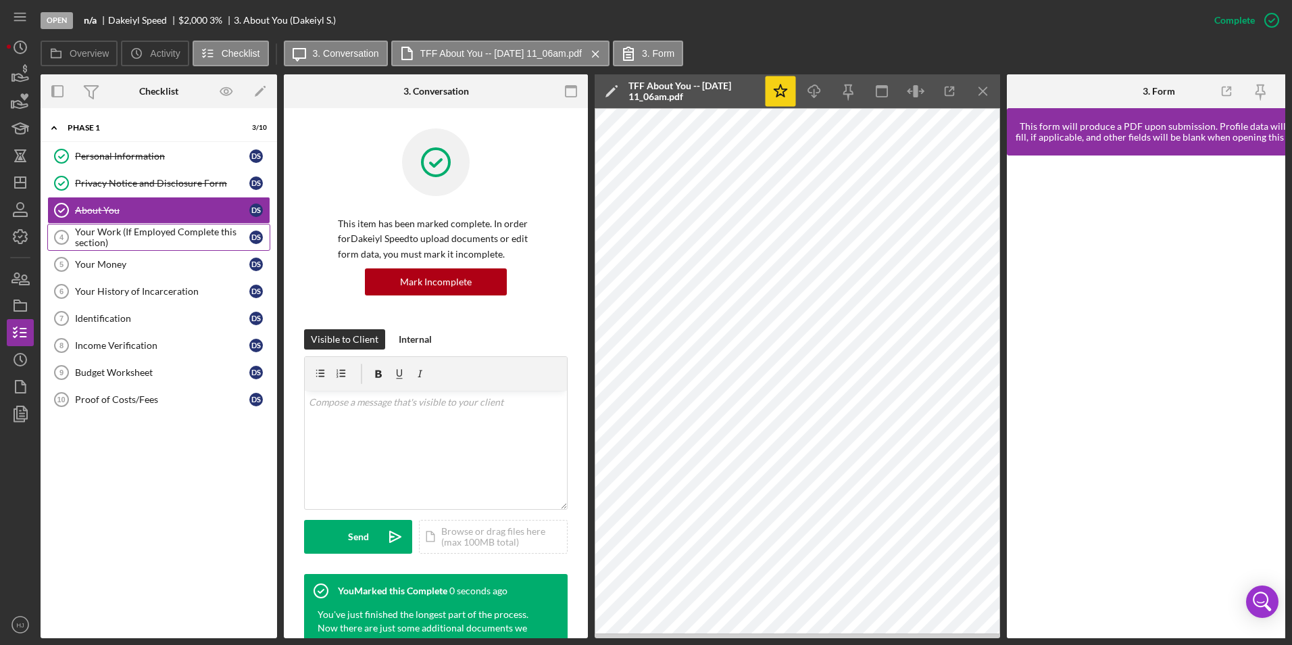
click at [132, 239] on div "Your Work (If Employed Complete this section)" at bounding box center [162, 237] width 174 height 22
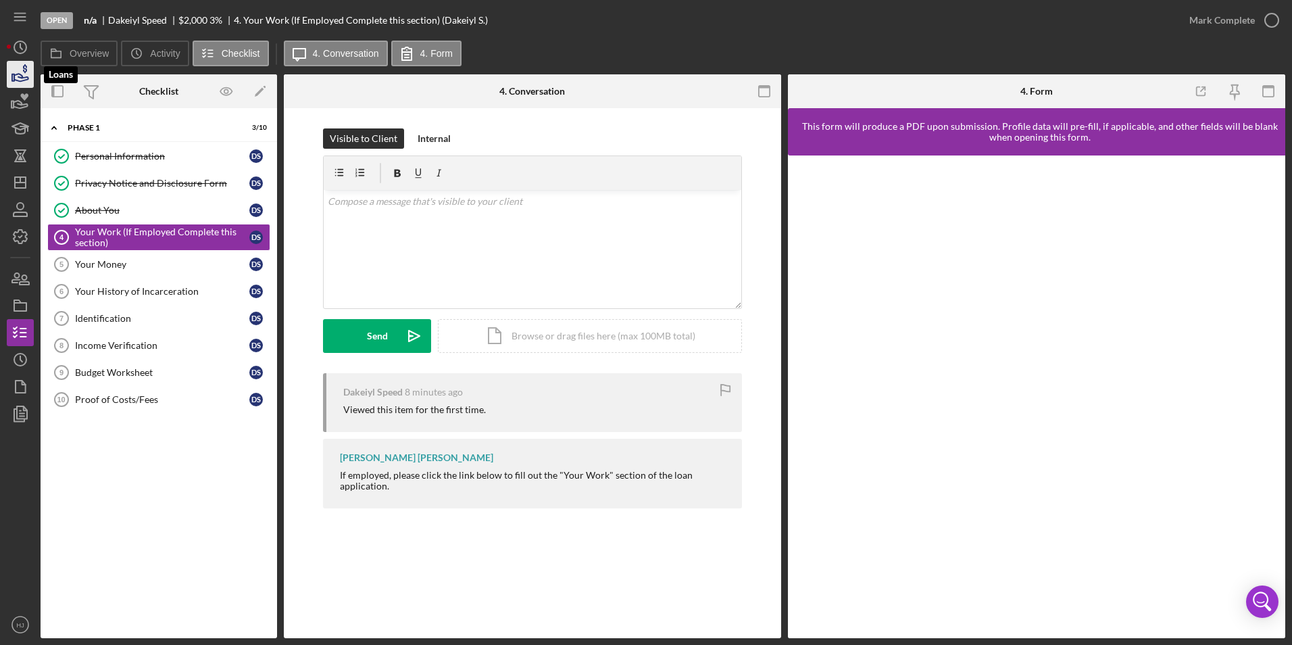
click at [24, 66] on icon "button" at bounding box center [25, 68] width 4 height 9
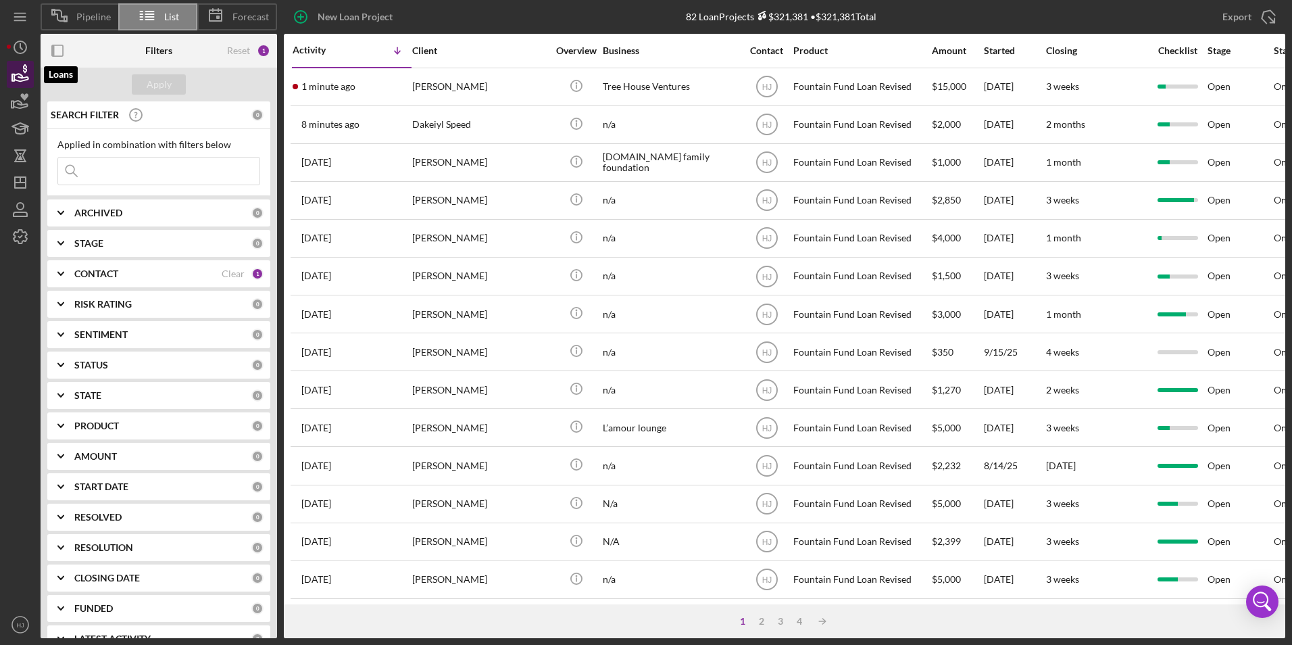
click at [26, 68] on icon "button" at bounding box center [25, 68] width 4 height 9
click at [21, 47] on polyline "button" at bounding box center [21, 46] width 2 height 5
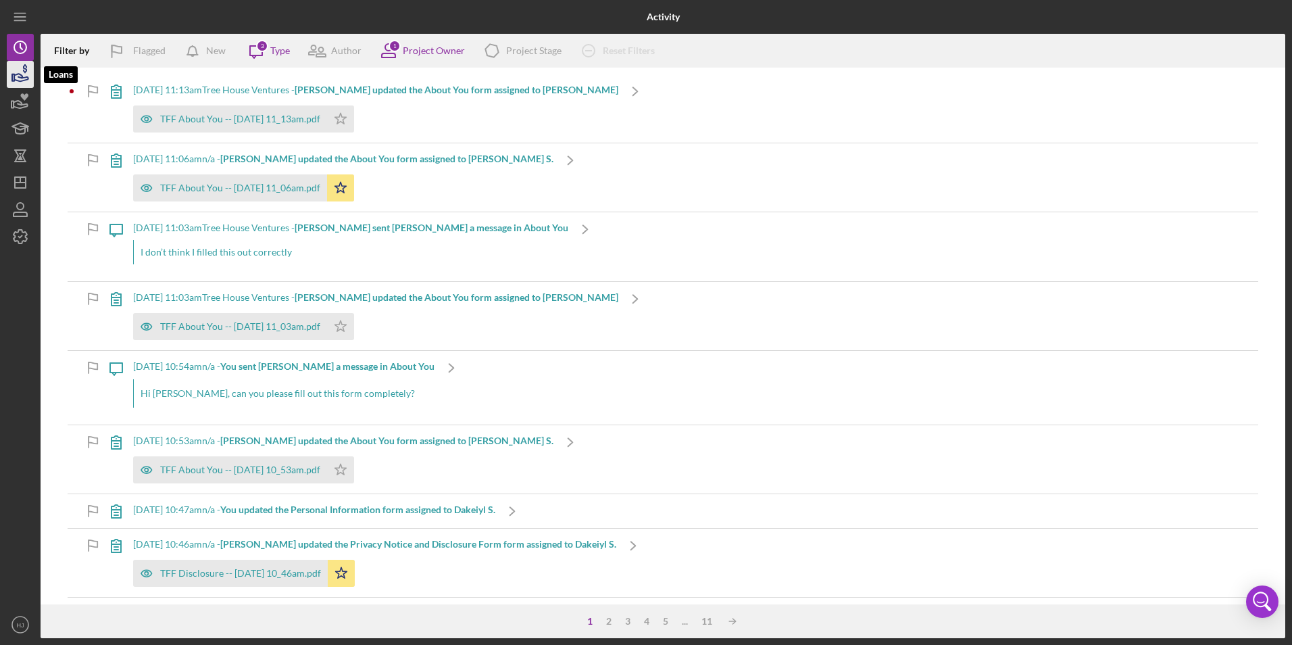
click at [27, 64] on icon "button" at bounding box center [20, 74] width 34 height 34
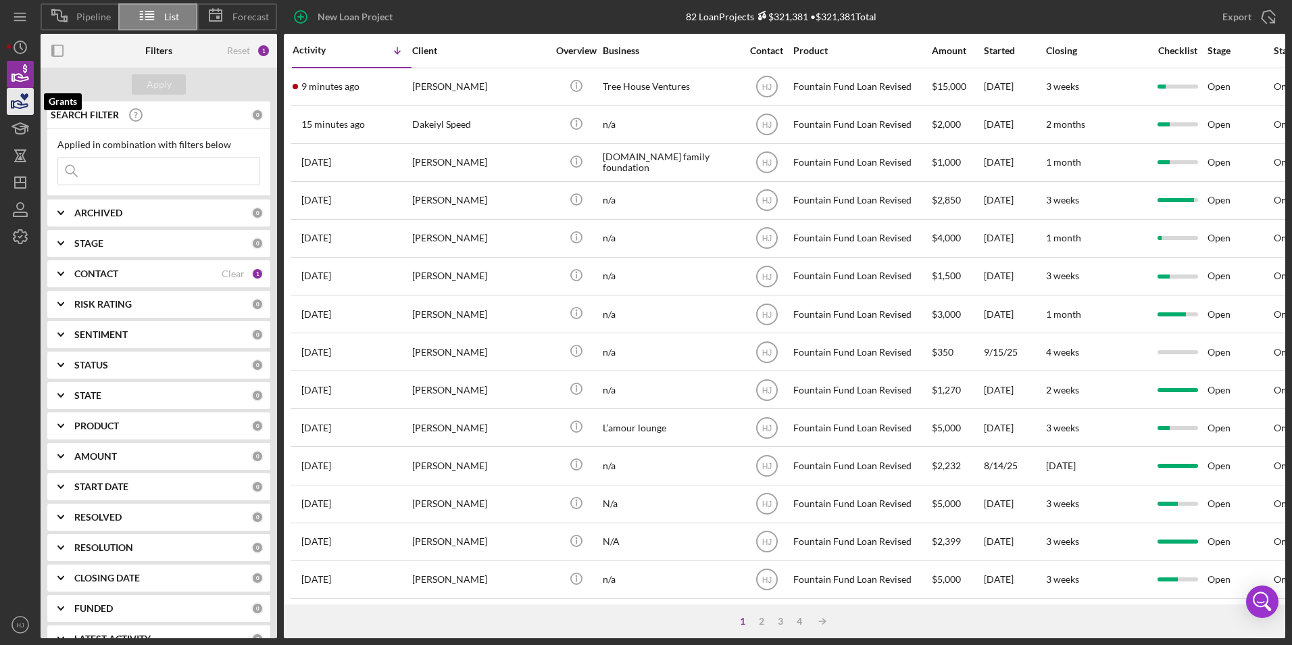
click at [24, 99] on icon "button" at bounding box center [24, 96] width 8 height 7
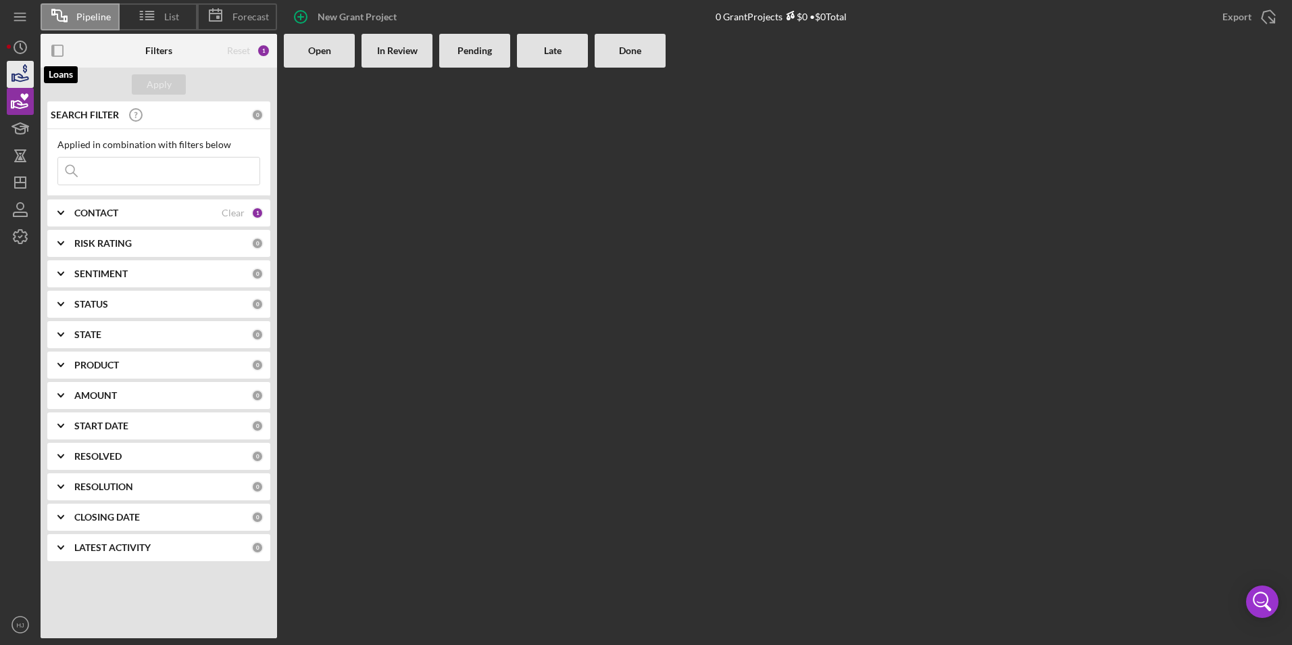
click at [29, 66] on icon "button" at bounding box center [20, 74] width 34 height 34
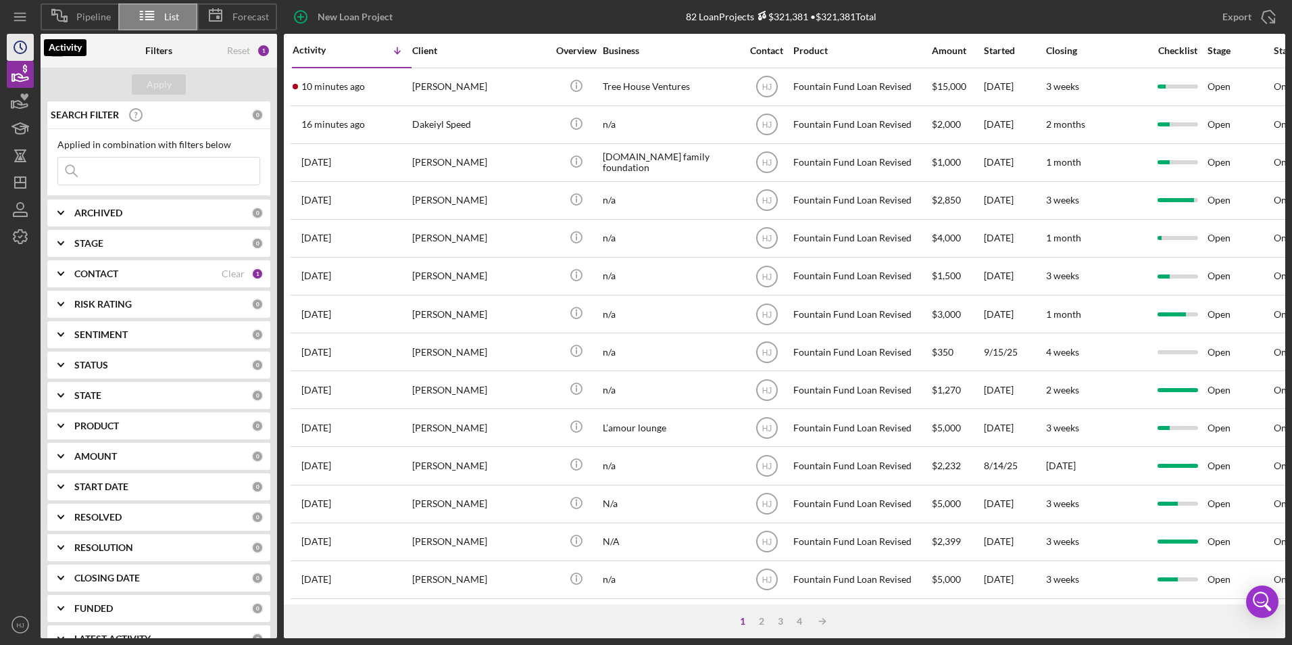
click at [19, 51] on icon "Icon/History" at bounding box center [20, 47] width 34 height 34
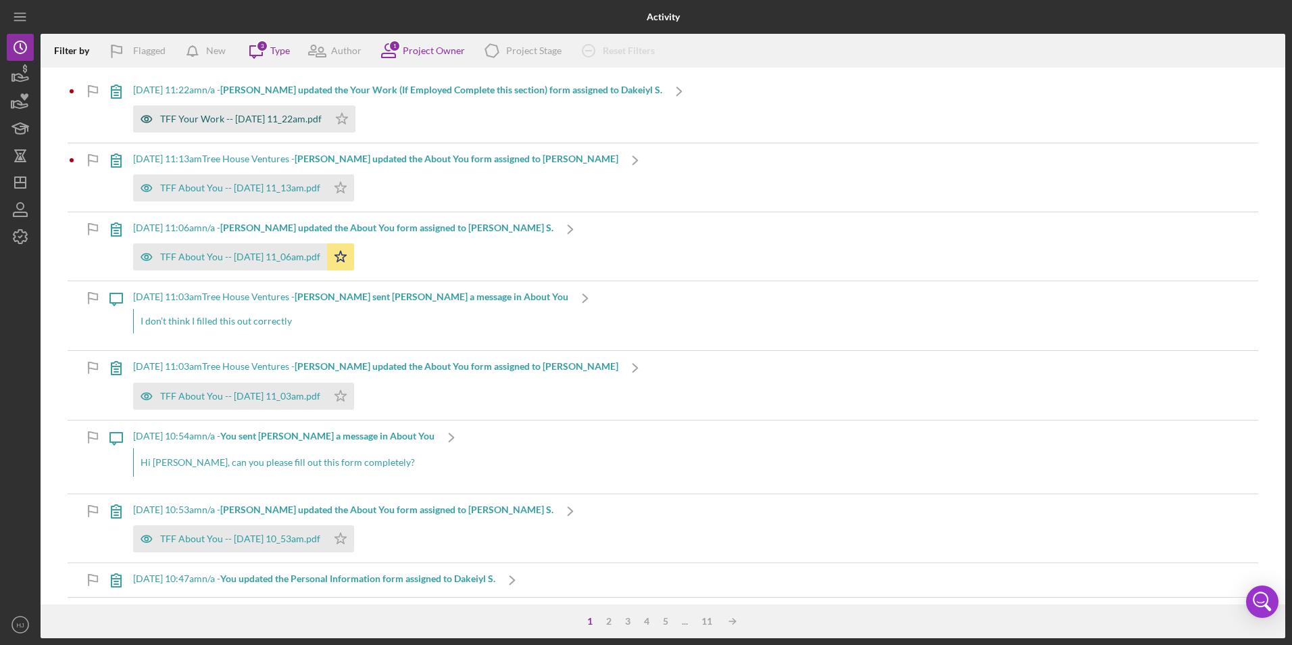
click at [224, 117] on div "TFF Your Work -- 2025-10-01 11_22am.pdf" at bounding box center [241, 119] width 162 height 11
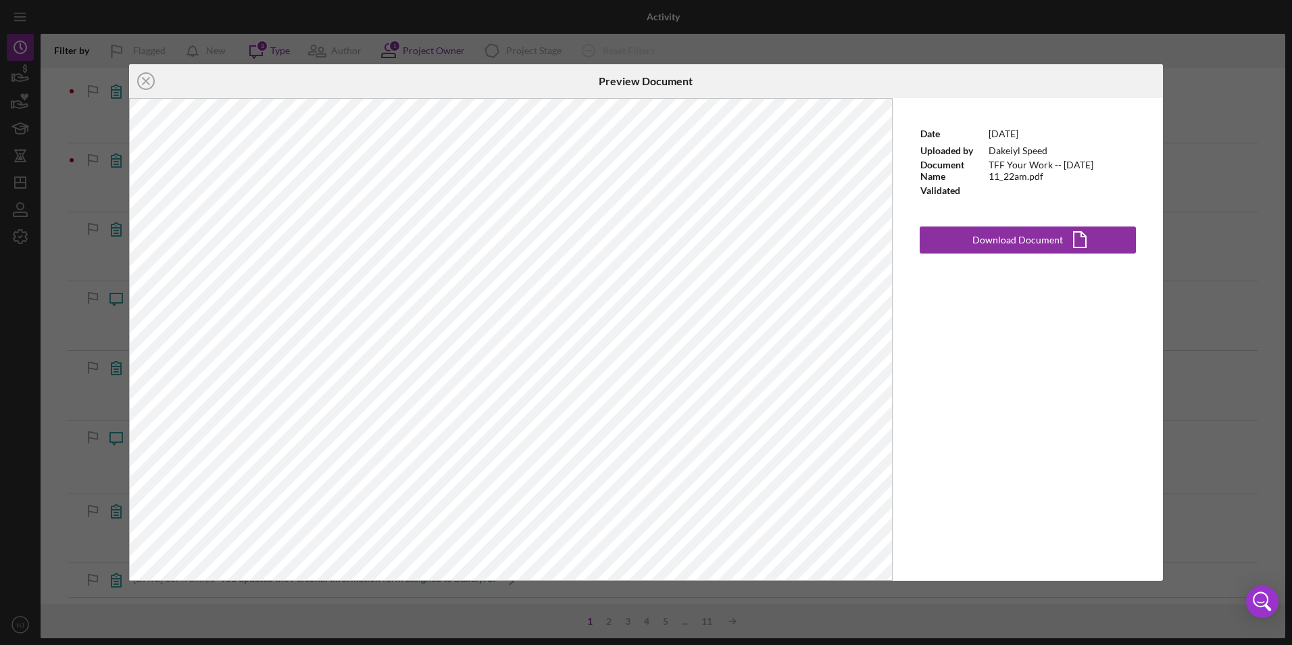
click at [105, 143] on div "Icon/Close Preview Document Date 10/1/2025 Uploaded by Dakeiyl Speed Document N…" at bounding box center [646, 322] width 1292 height 645
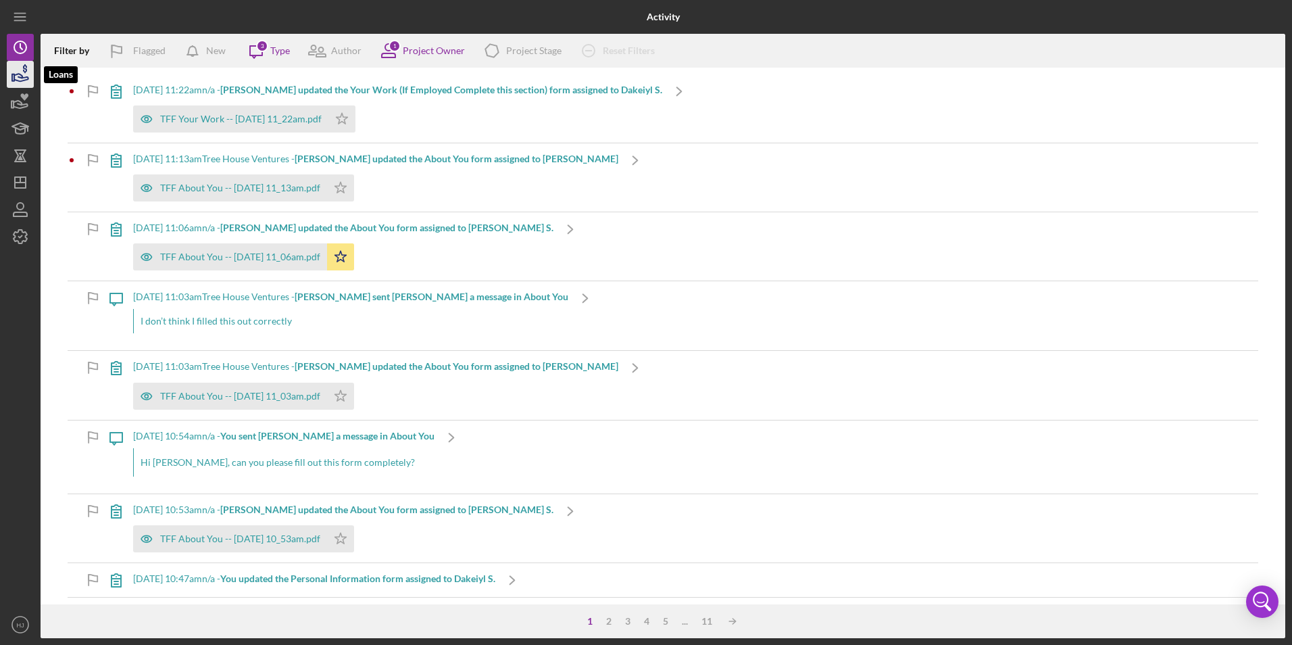
click at [30, 81] on icon "button" at bounding box center [20, 74] width 34 height 34
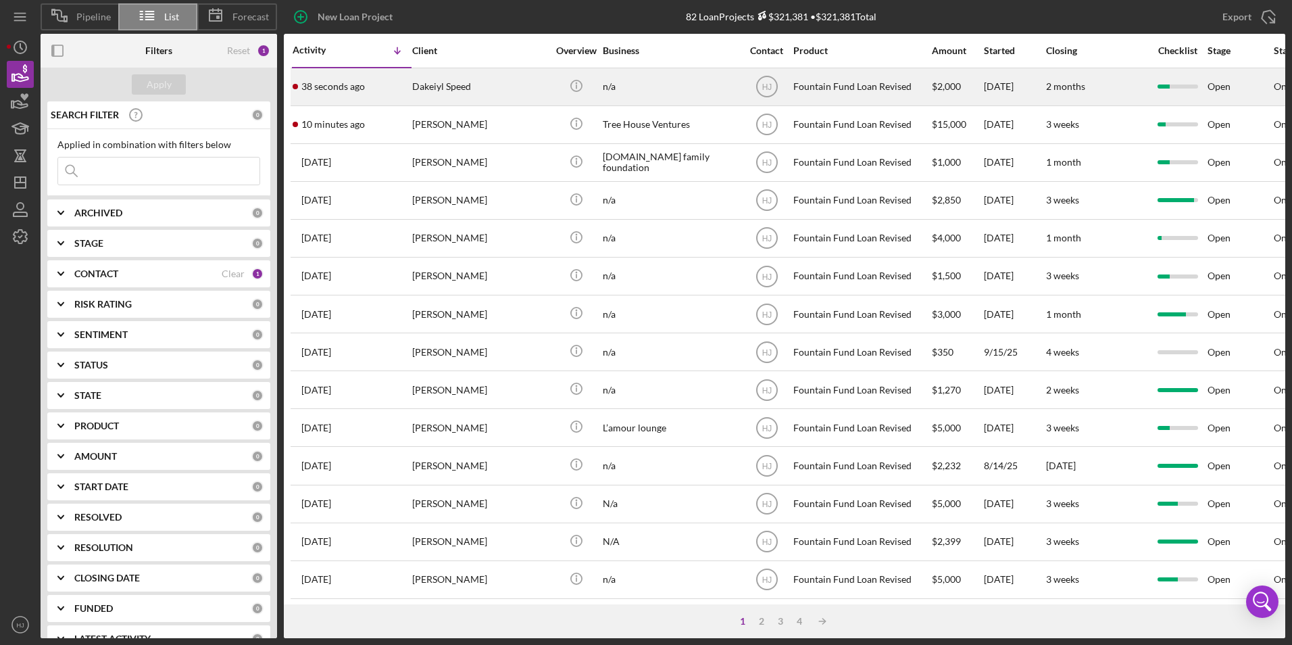
click at [460, 76] on div "Dakeiyl Speed" at bounding box center [479, 87] width 135 height 36
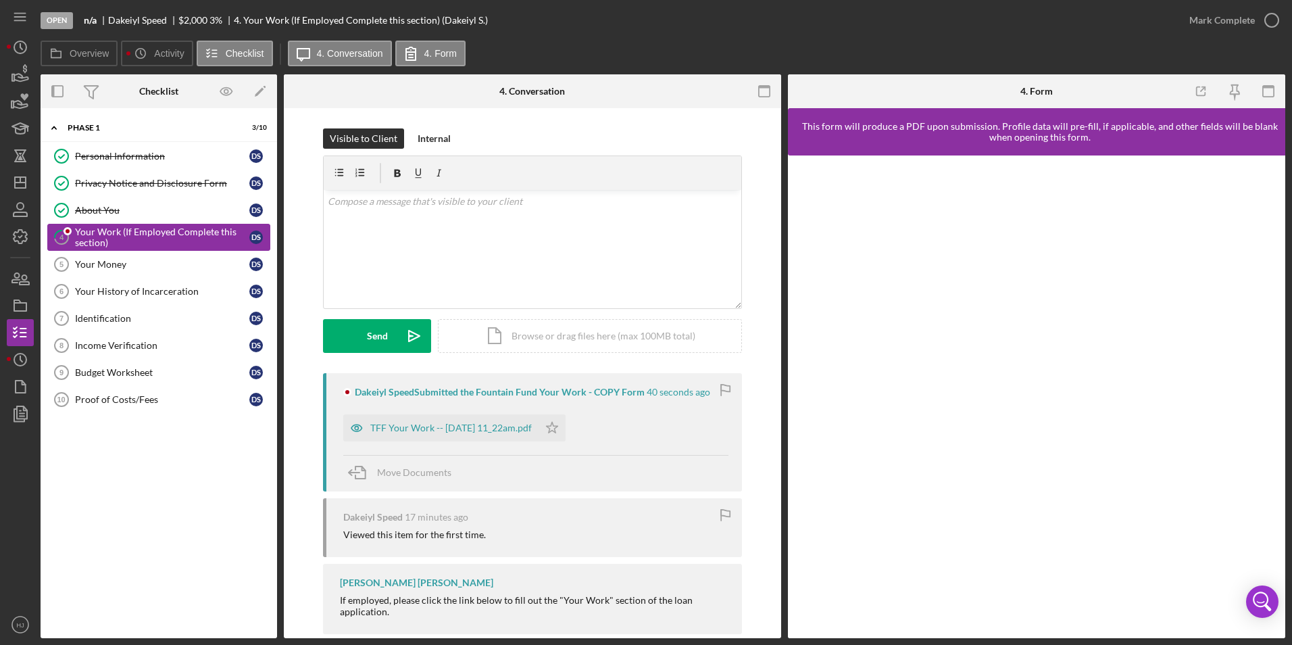
click at [120, 230] on div "Your Work (If Employed Complete this section)" at bounding box center [162, 237] width 174 height 22
click at [524, 423] on div "TFF Your Work -- 2025-10-01 11_22am.pdf" at bounding box center [451, 427] width 162 height 11
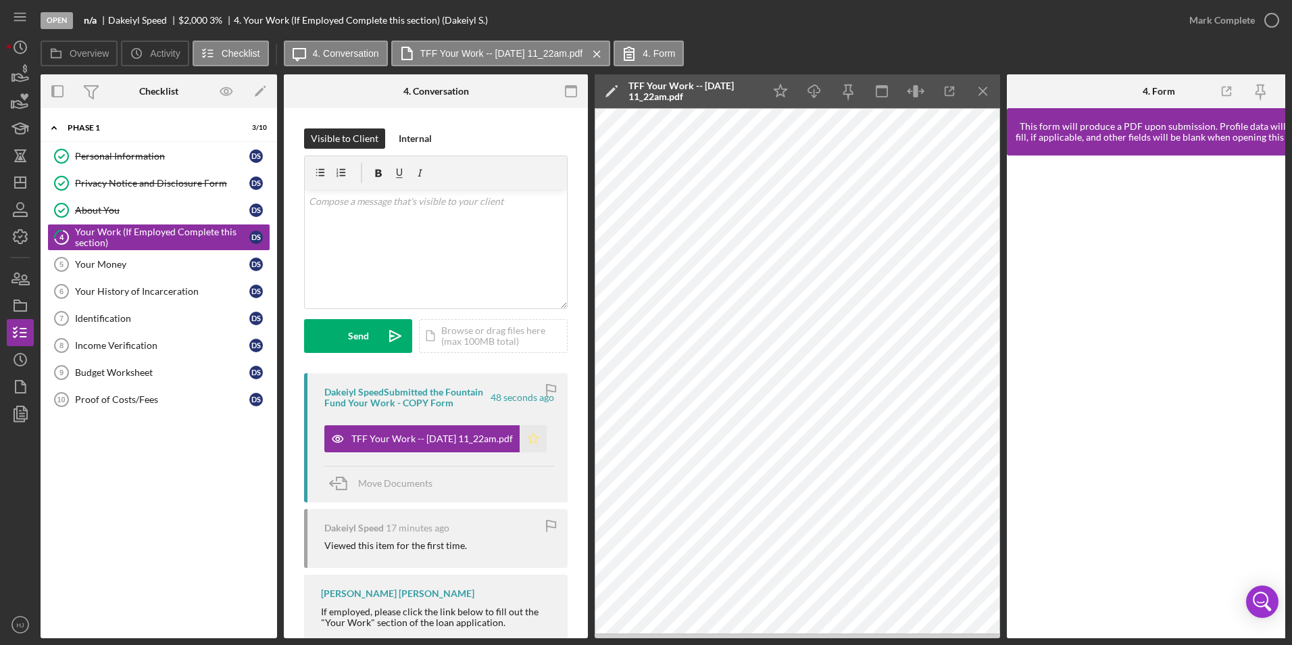
click at [532, 439] on icon "Icon/Star" at bounding box center [533, 438] width 27 height 27
click at [859, 20] on div "Mark Complete" at bounding box center [1223, 20] width 66 height 27
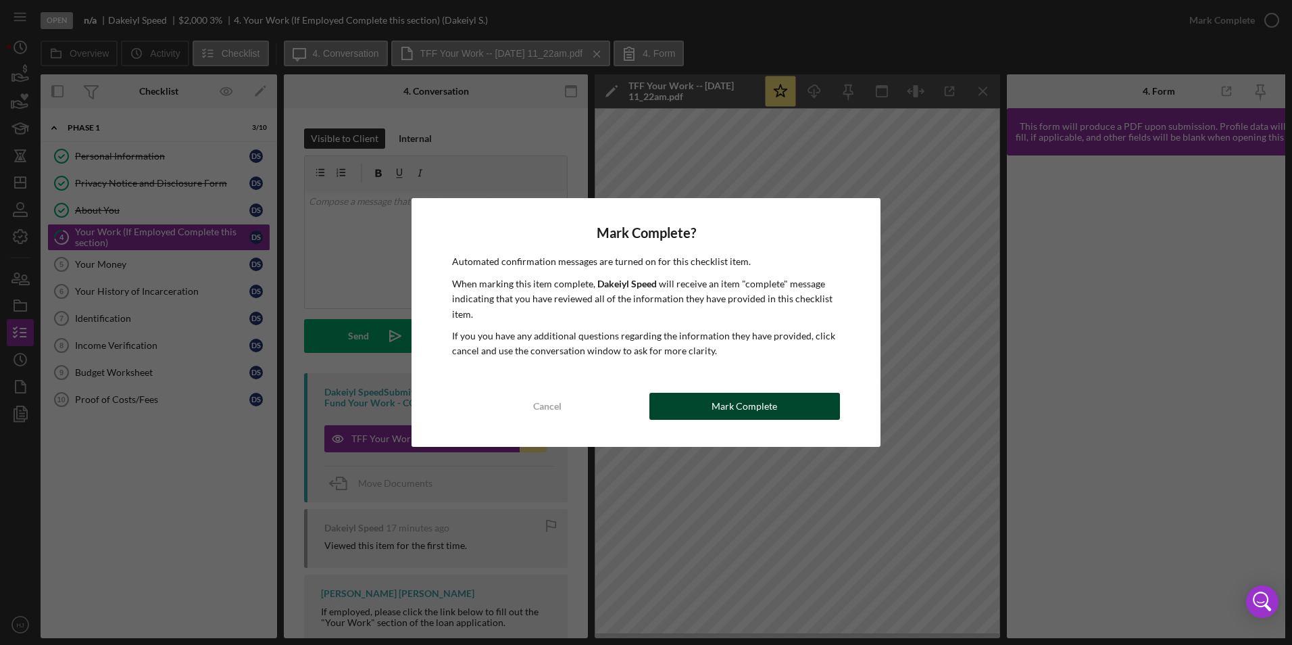
click at [755, 407] on div "Mark Complete" at bounding box center [745, 406] width 66 height 27
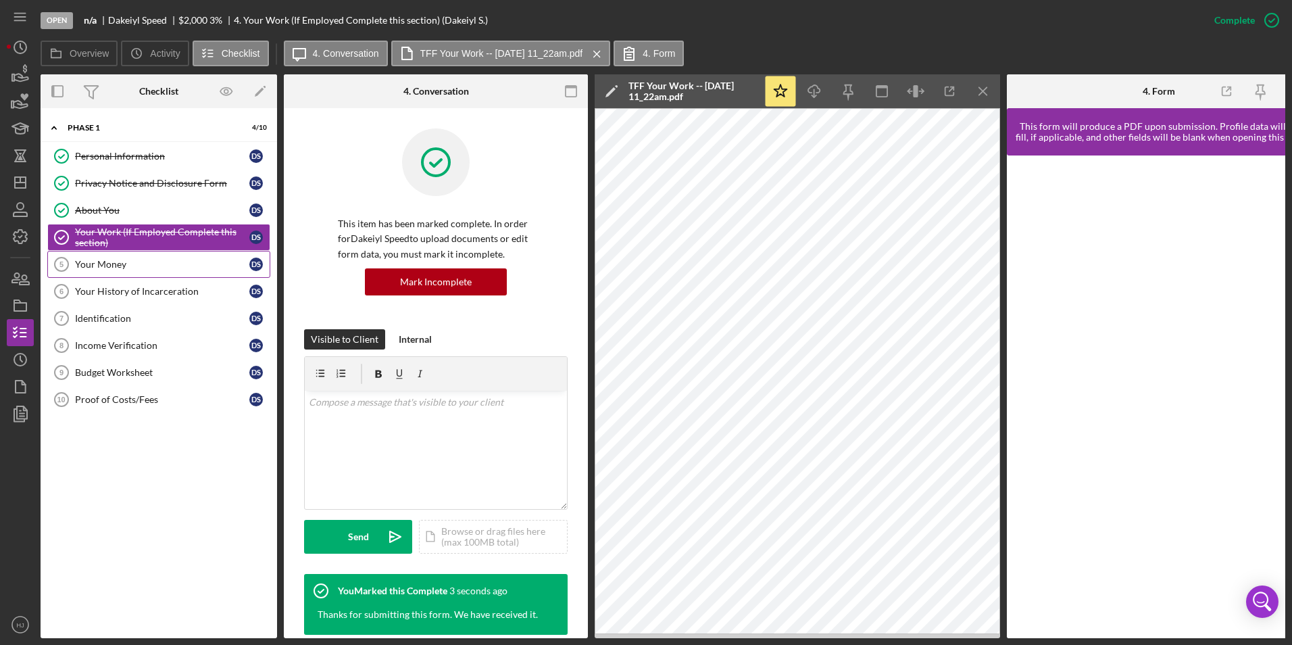
click at [120, 266] on div "Your Money" at bounding box center [162, 264] width 174 height 11
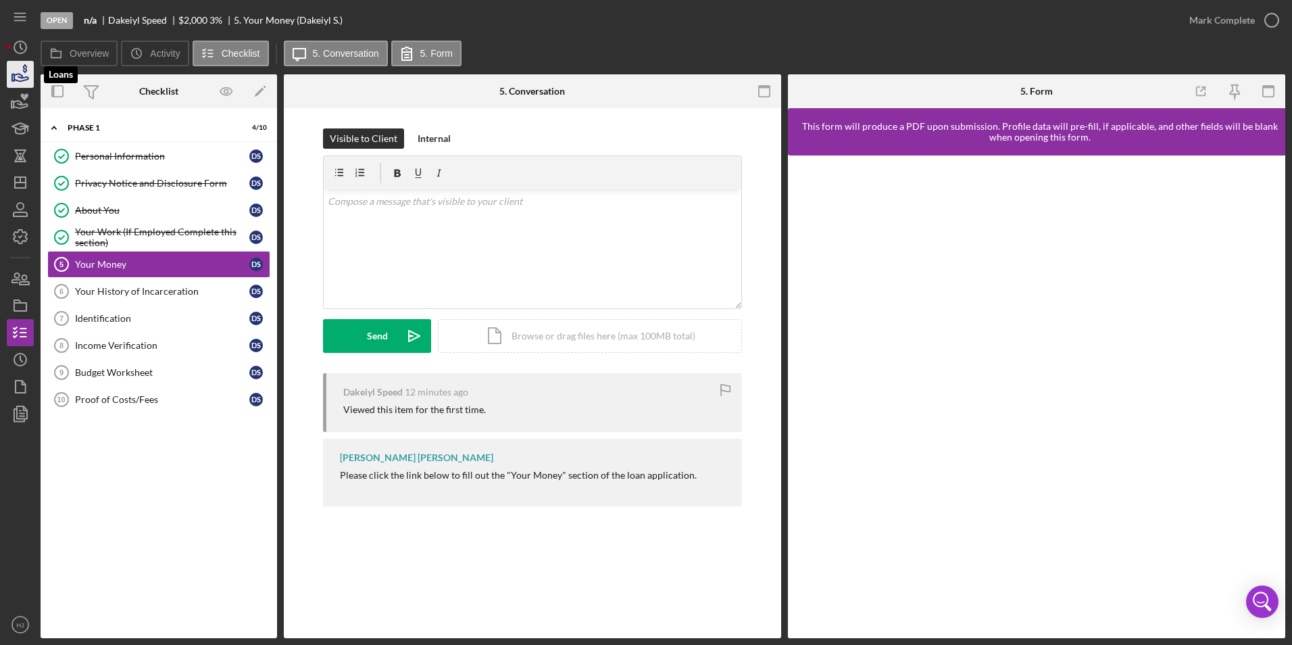
click at [26, 71] on icon "button" at bounding box center [25, 68] width 4 height 9
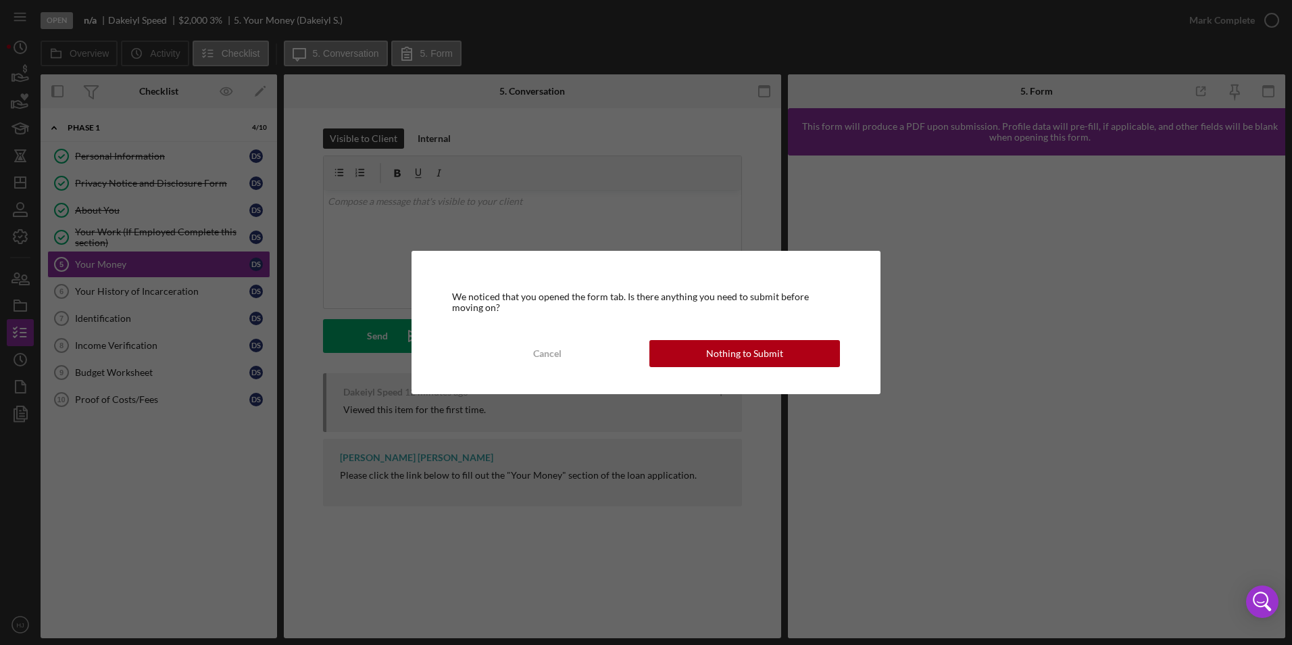
click at [713, 337] on div "We noticed that you opened the form tab. Is there anything you need to submit b…" at bounding box center [646, 322] width 469 height 143
click at [716, 342] on div "Nothing to Submit" at bounding box center [744, 353] width 77 height 27
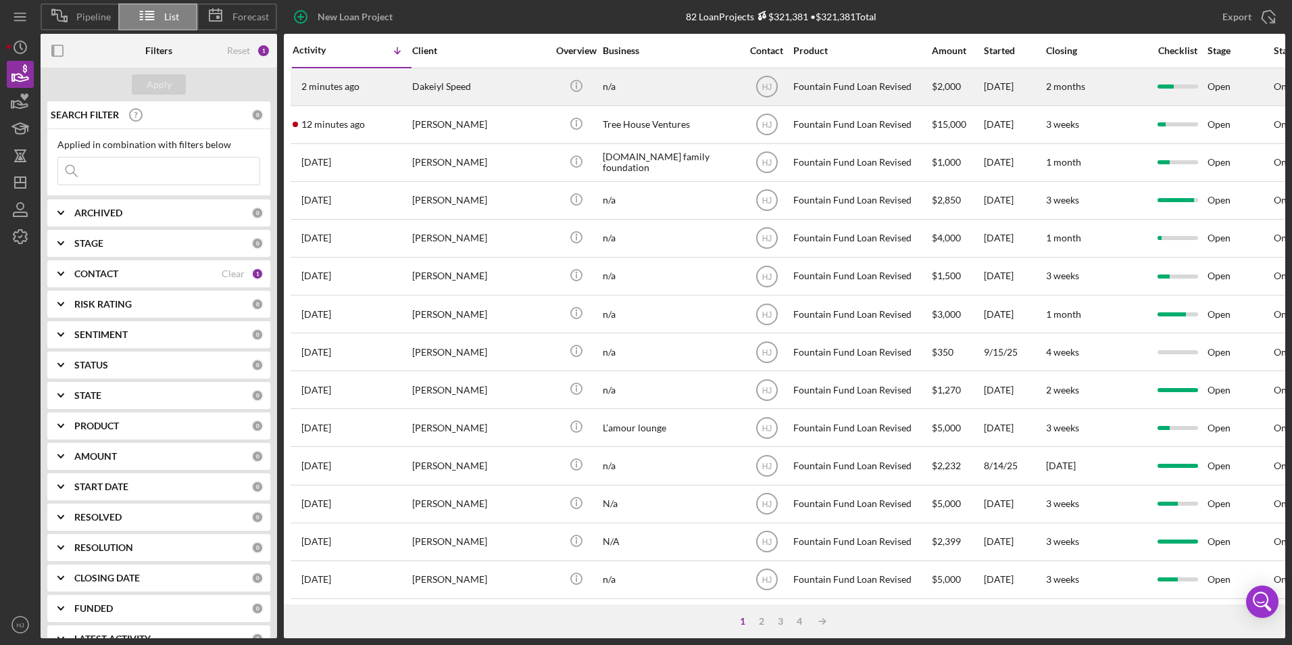
click at [357, 90] on time "2 minutes ago" at bounding box center [330, 86] width 58 height 11
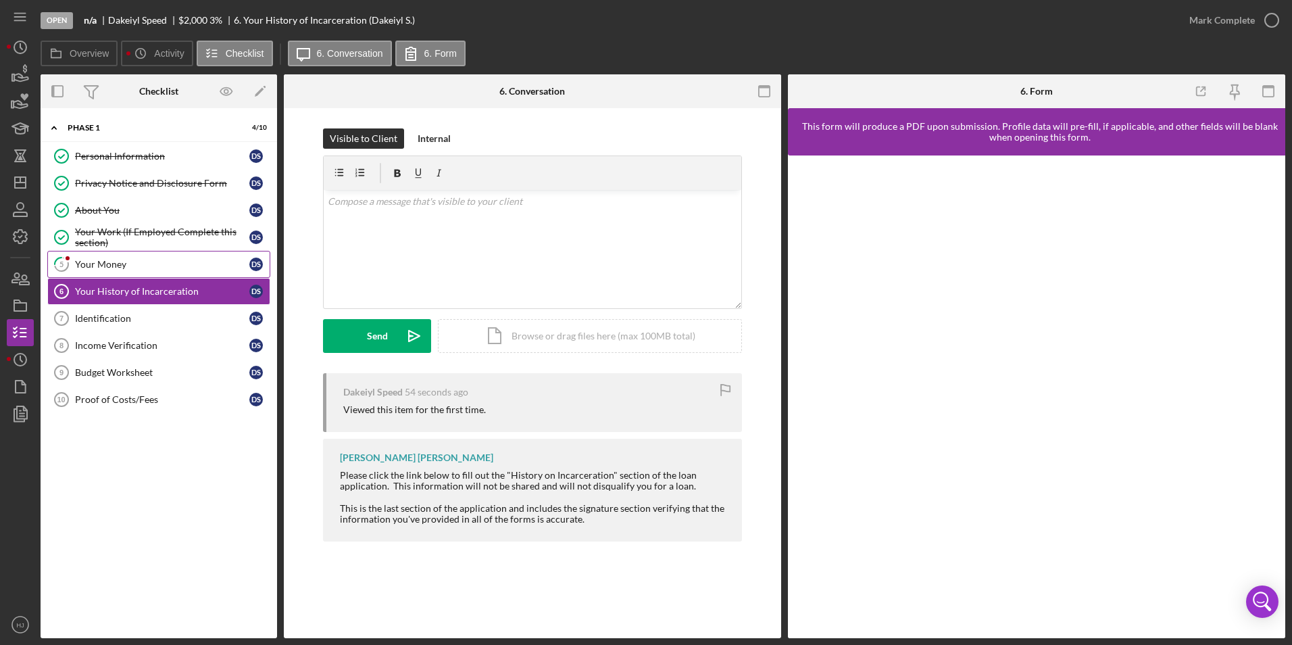
click at [110, 255] on link "5 Your Money D S" at bounding box center [158, 264] width 223 height 27
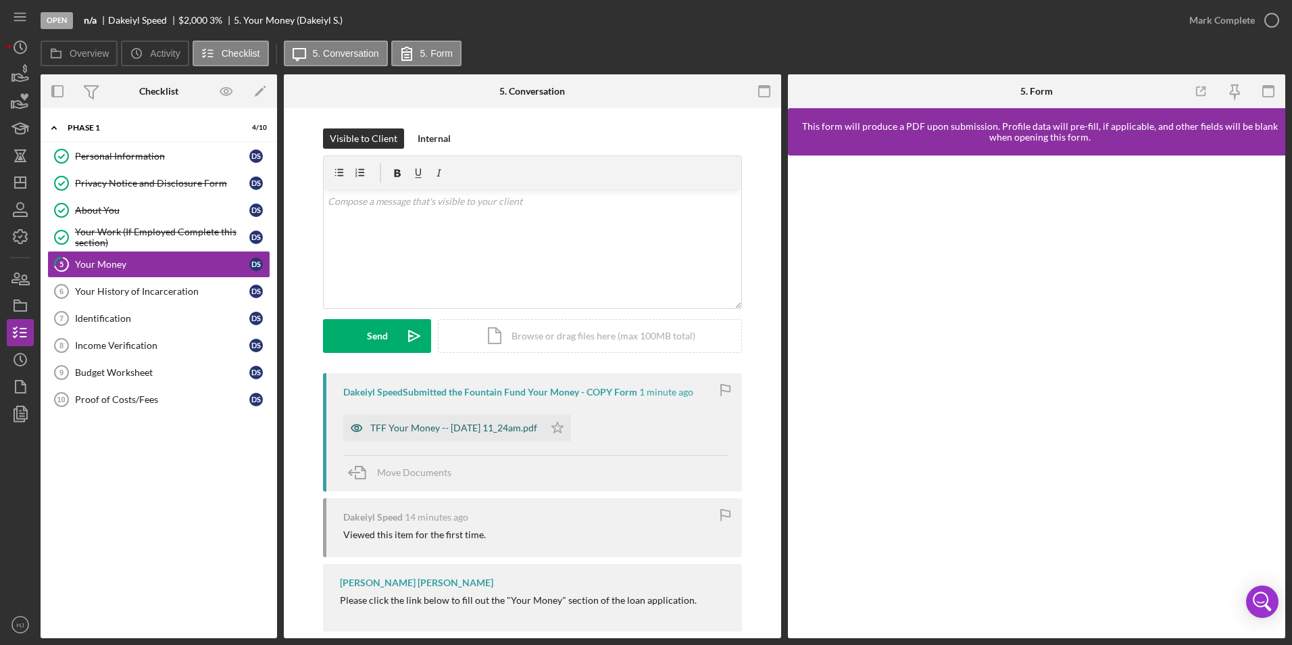
click at [488, 418] on div "TFF Your Money -- 2025-10-01 11_24am.pdf" at bounding box center [443, 427] width 201 height 27
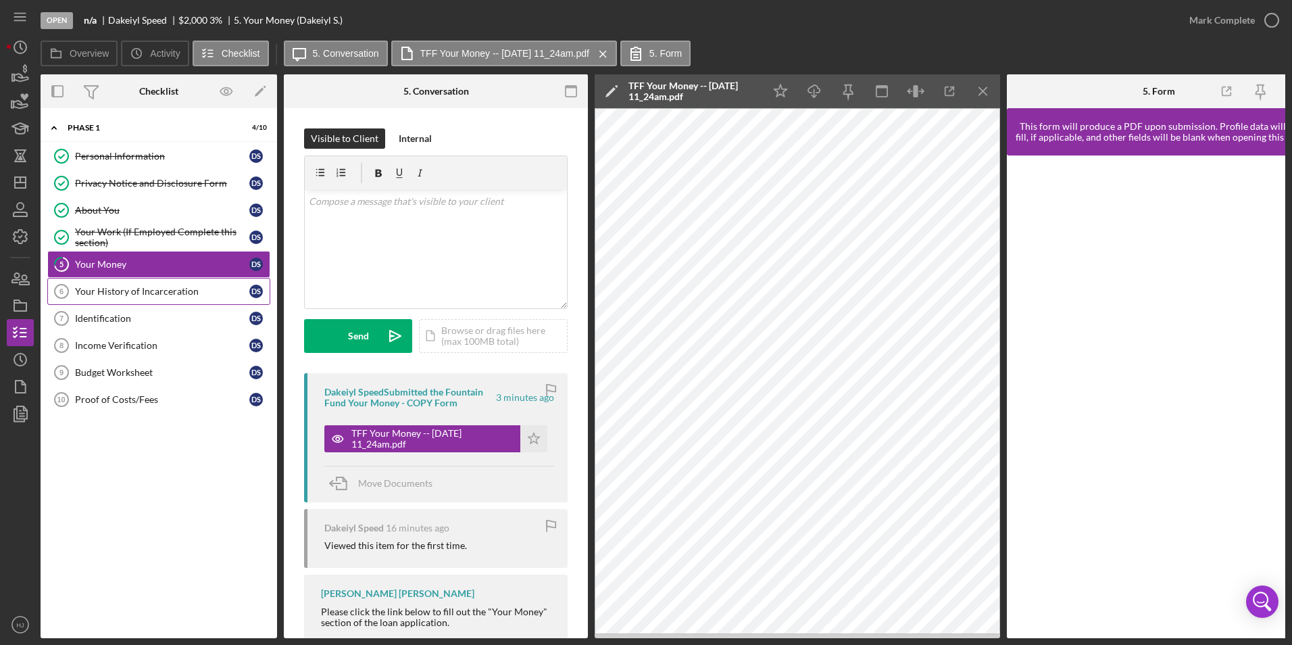
click at [149, 282] on link "Your History of Incarceration 6 Your History of Incarceration D S" at bounding box center [158, 291] width 223 height 27
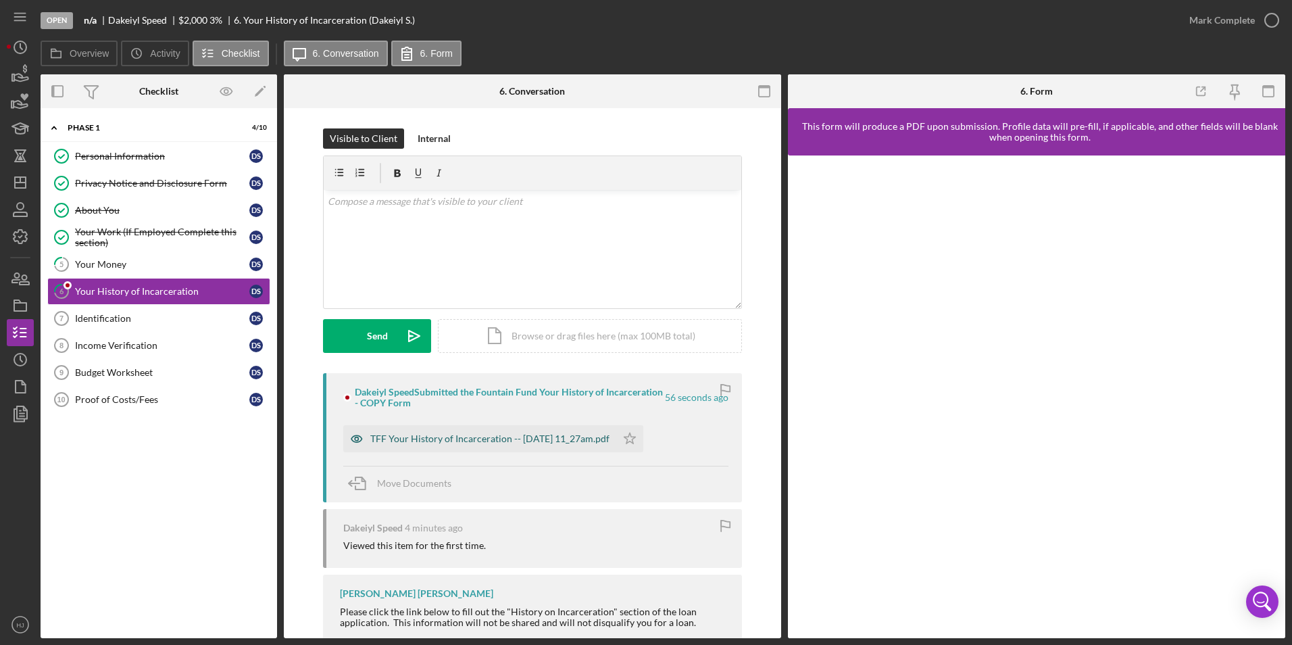
click at [489, 439] on div "TFF Your History of Incarceration -- 2025-10-01 11_27am.pdf" at bounding box center [489, 438] width 239 height 11
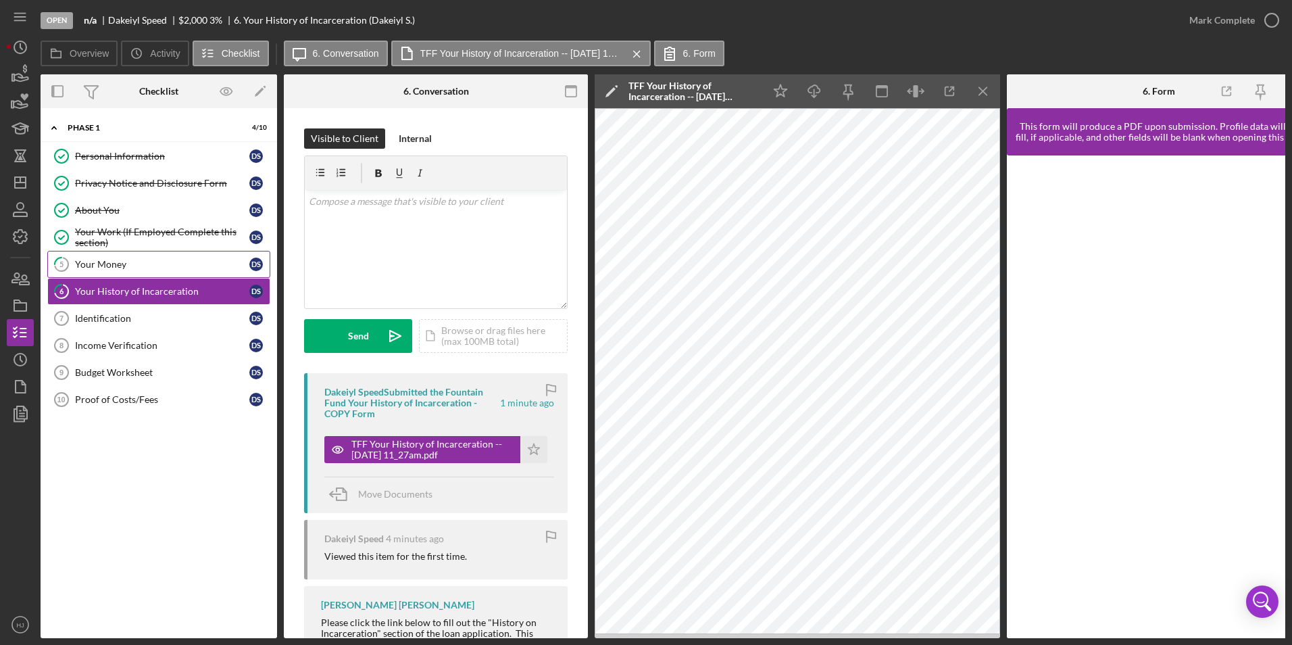
click at [89, 270] on div "Your Money" at bounding box center [162, 264] width 174 height 11
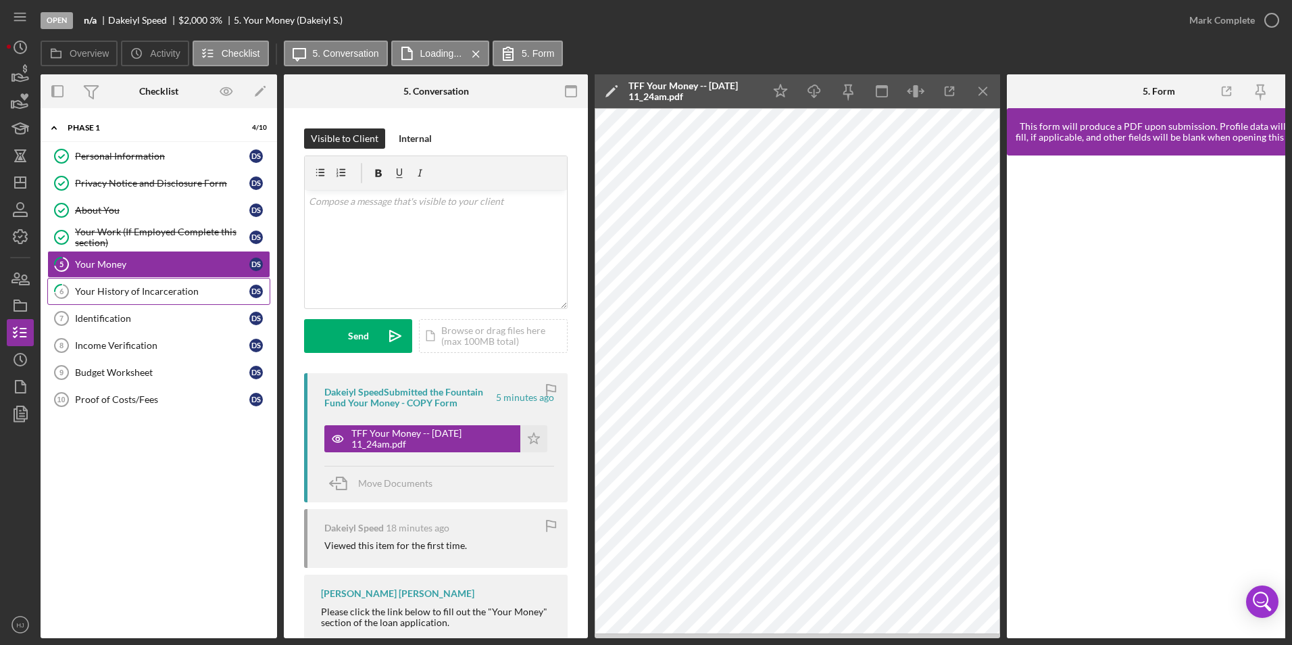
click at [174, 303] on link "6 Your History of Incarceration D S" at bounding box center [158, 291] width 223 height 27
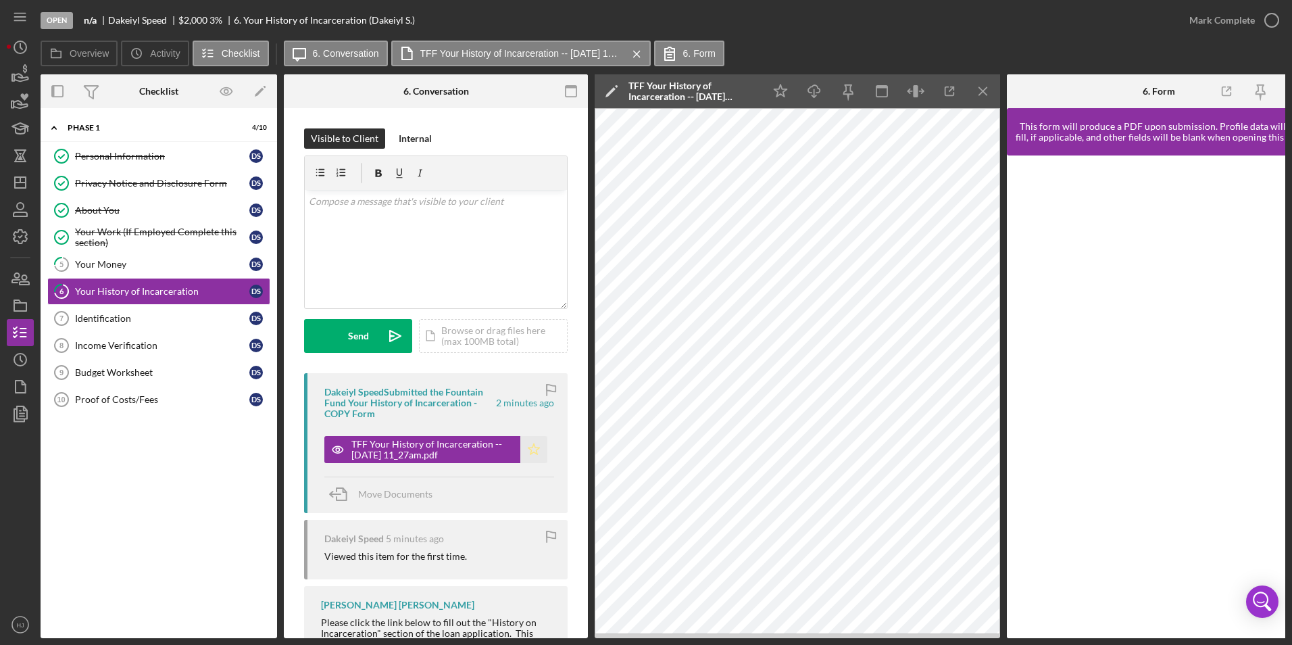
click at [531, 441] on icon "Icon/Star" at bounding box center [533, 449] width 27 height 27
click at [859, 14] on div "Mark Complete" at bounding box center [1223, 20] width 66 height 27
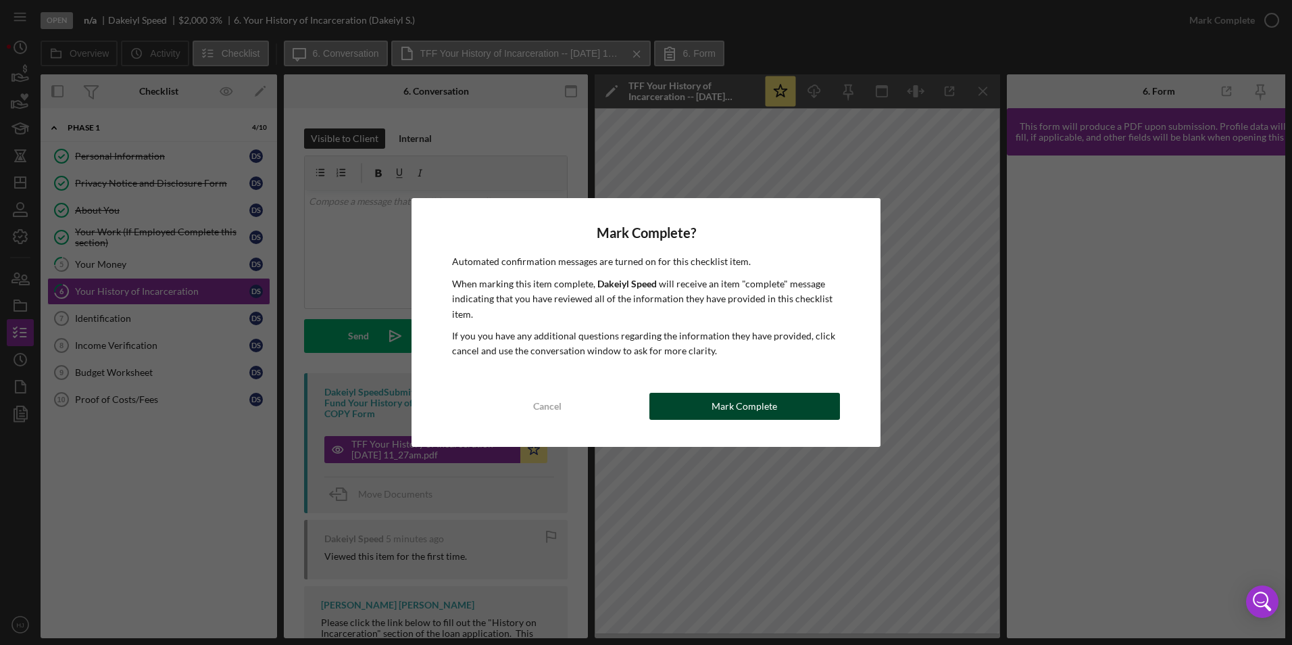
click at [735, 410] on div "Mark Complete" at bounding box center [745, 406] width 66 height 27
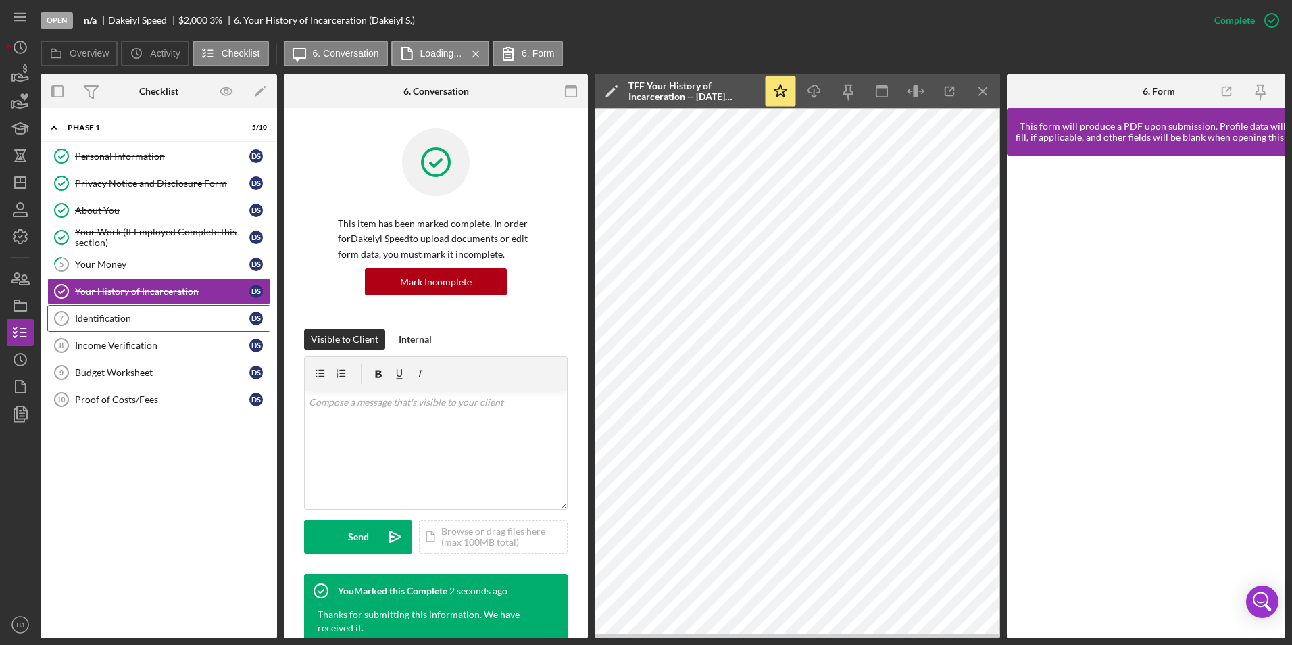
click at [128, 320] on div "Identification" at bounding box center [162, 318] width 174 height 11
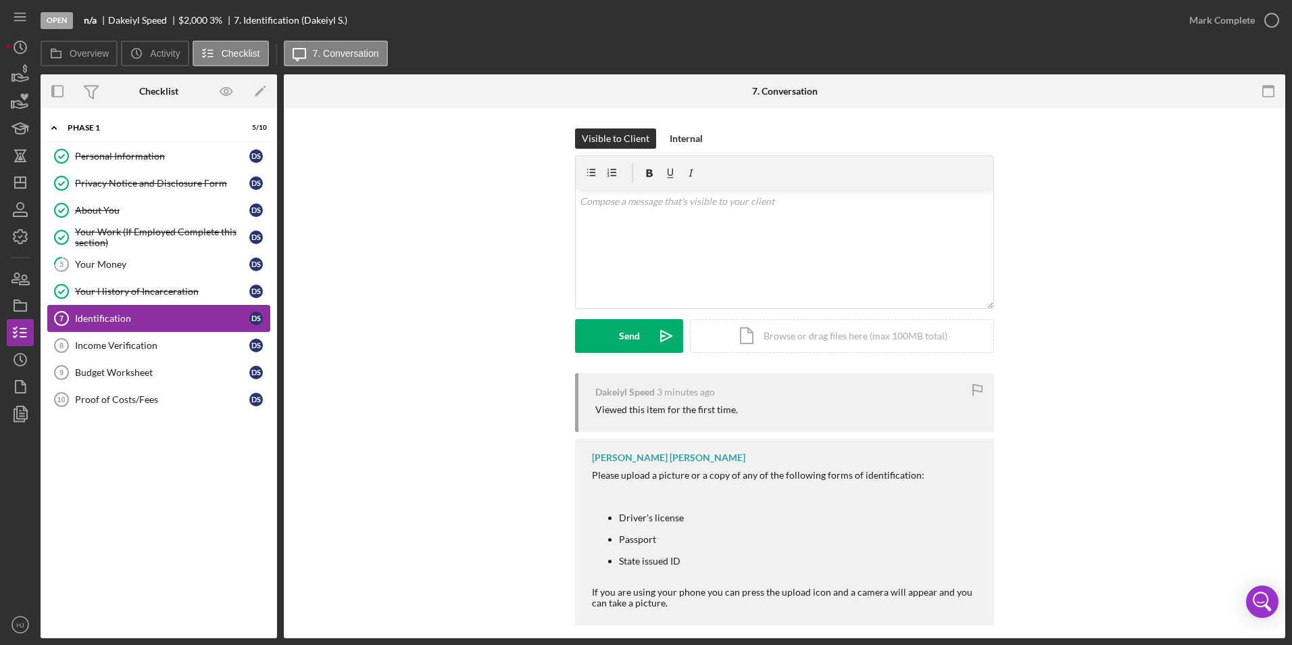
click at [124, 327] on link "Identification 7 Identification D S" at bounding box center [158, 318] width 223 height 27
click at [124, 341] on div "Income Verification" at bounding box center [162, 345] width 174 height 11
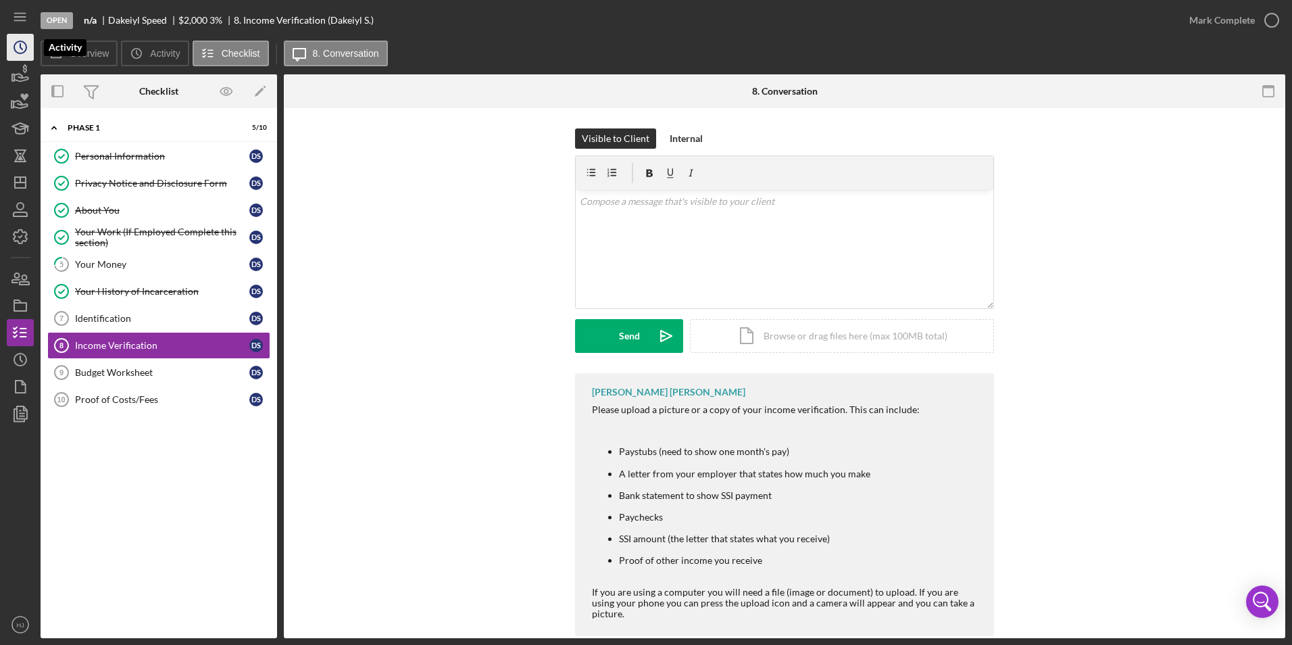
click at [16, 54] on icon "Icon/History" at bounding box center [20, 47] width 34 height 34
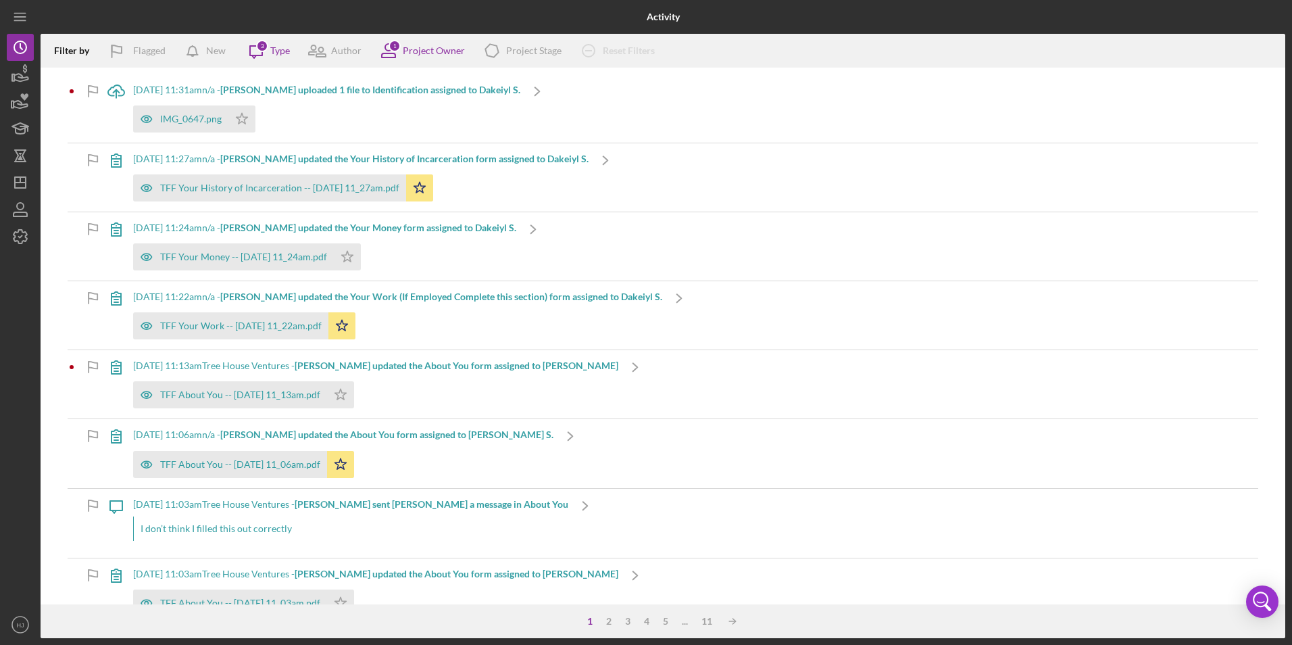
click at [285, 94] on b "Dakeiyl S. uploaded 1 file to Identification assigned to Dakeiyl S." at bounding box center [370, 89] width 300 height 11
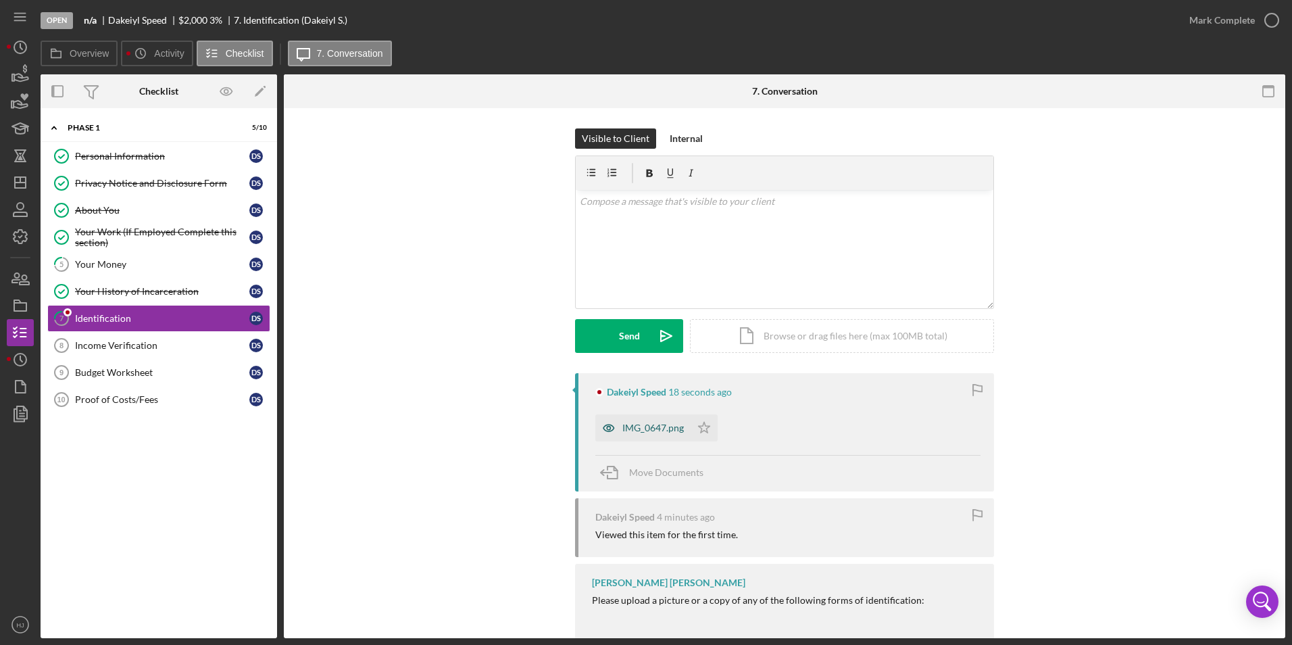
click at [663, 426] on div "IMG_0647.png" at bounding box center [653, 427] width 62 height 11
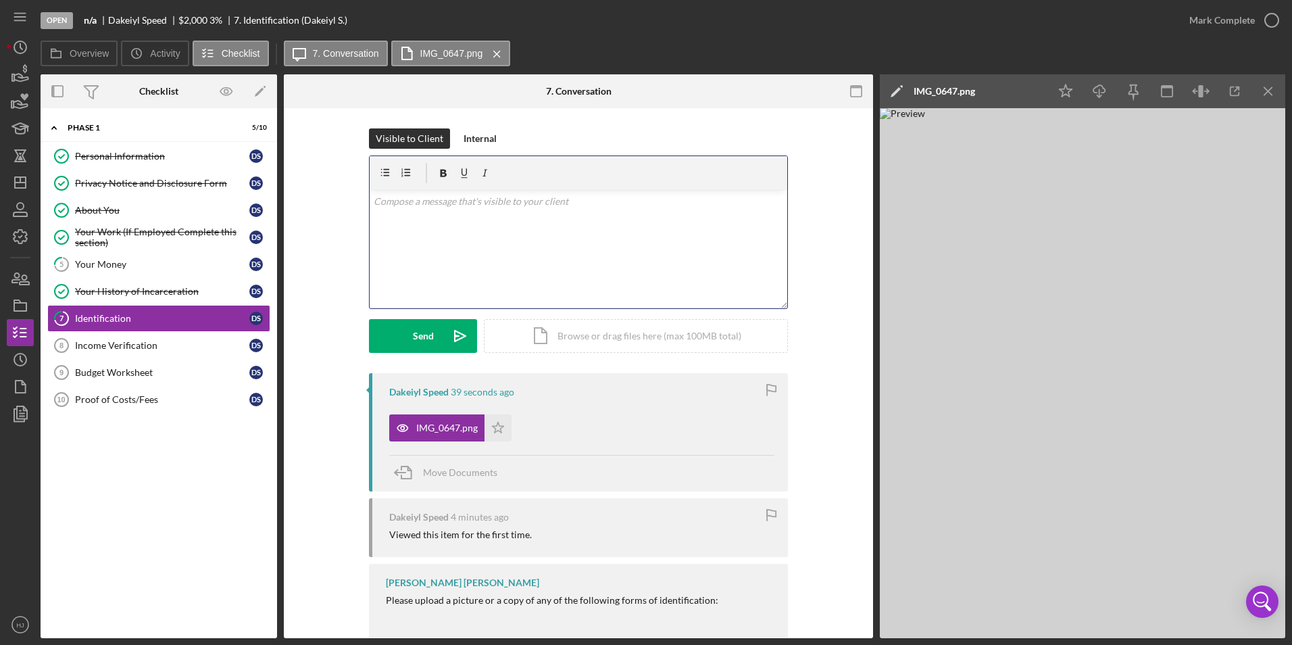
click at [602, 208] on p at bounding box center [579, 201] width 410 height 15
click at [497, 205] on p "Do you have a valid ID?" at bounding box center [579, 201] width 410 height 15
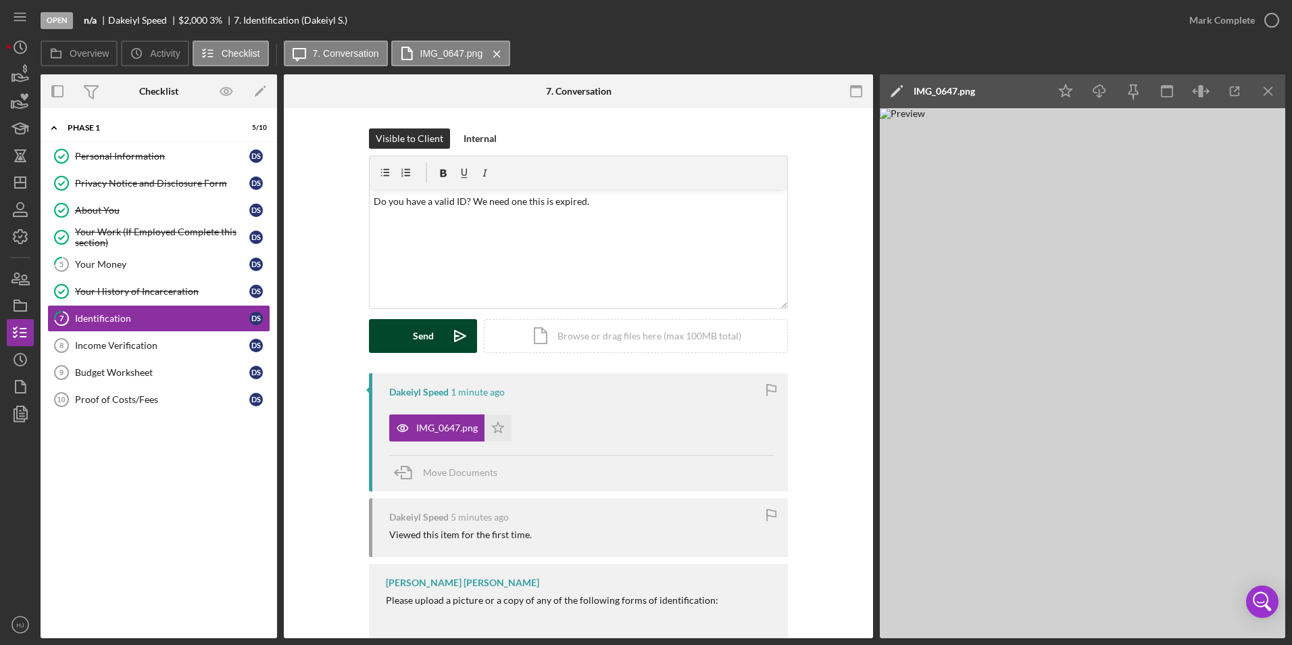
click at [424, 335] on div "Send" at bounding box center [423, 336] width 21 height 34
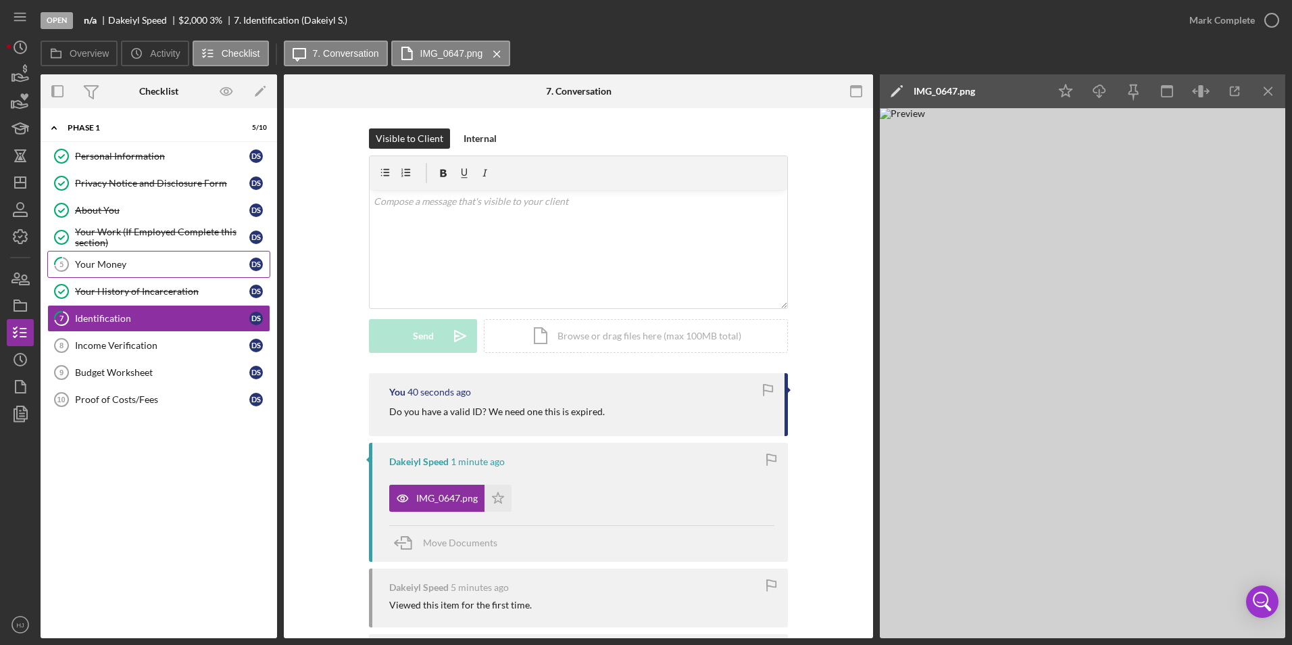
click at [121, 253] on link "5 Your Money D S" at bounding box center [158, 264] width 223 height 27
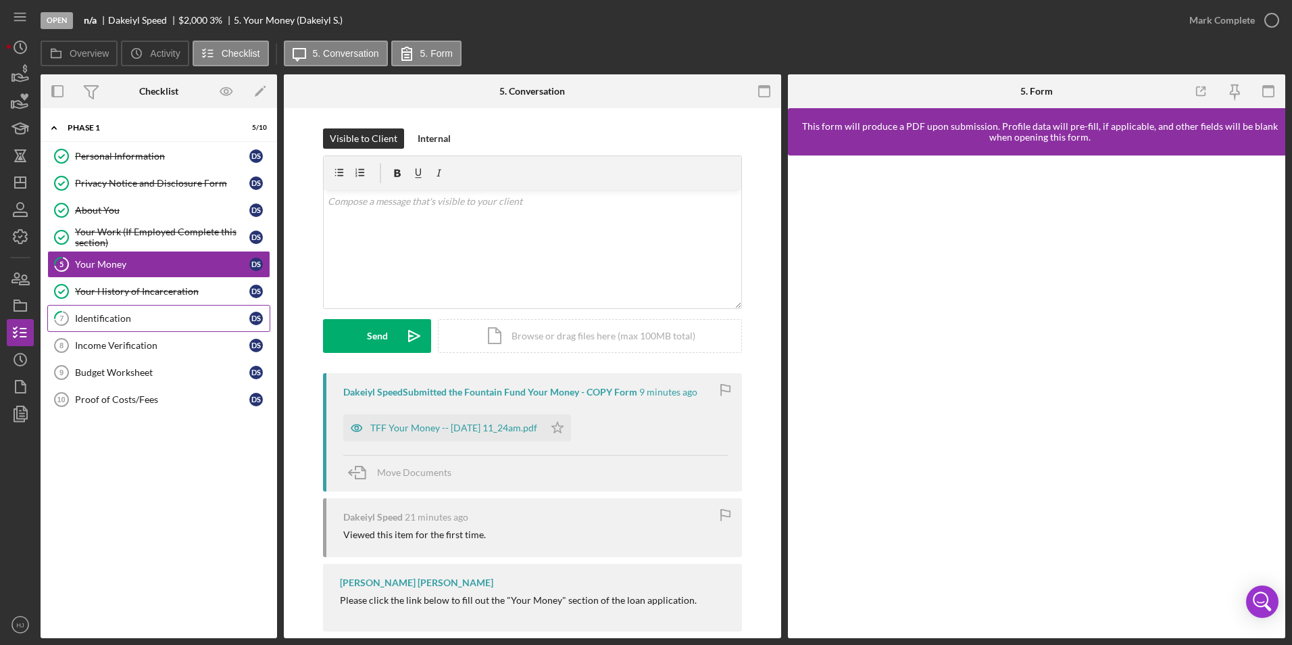
click at [123, 314] on div "Identification" at bounding box center [162, 318] width 174 height 11
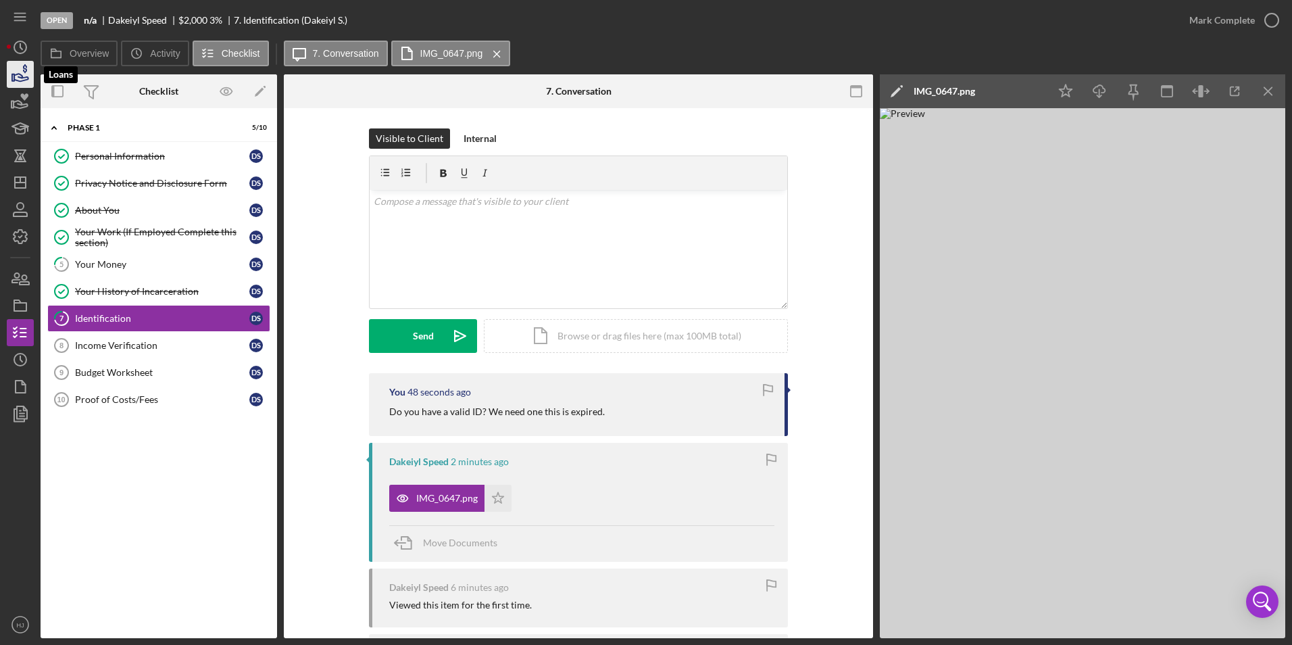
click at [18, 72] on icon "button" at bounding box center [20, 74] width 34 height 34
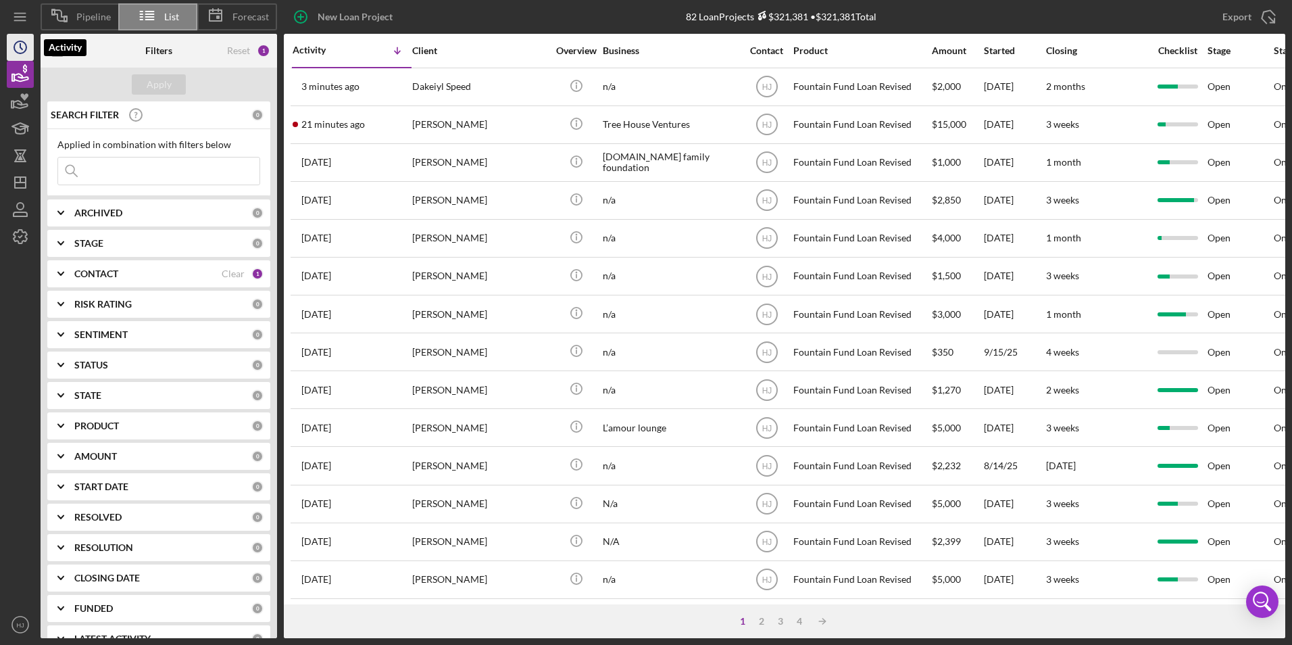
click at [16, 52] on circle "button" at bounding box center [20, 47] width 12 height 12
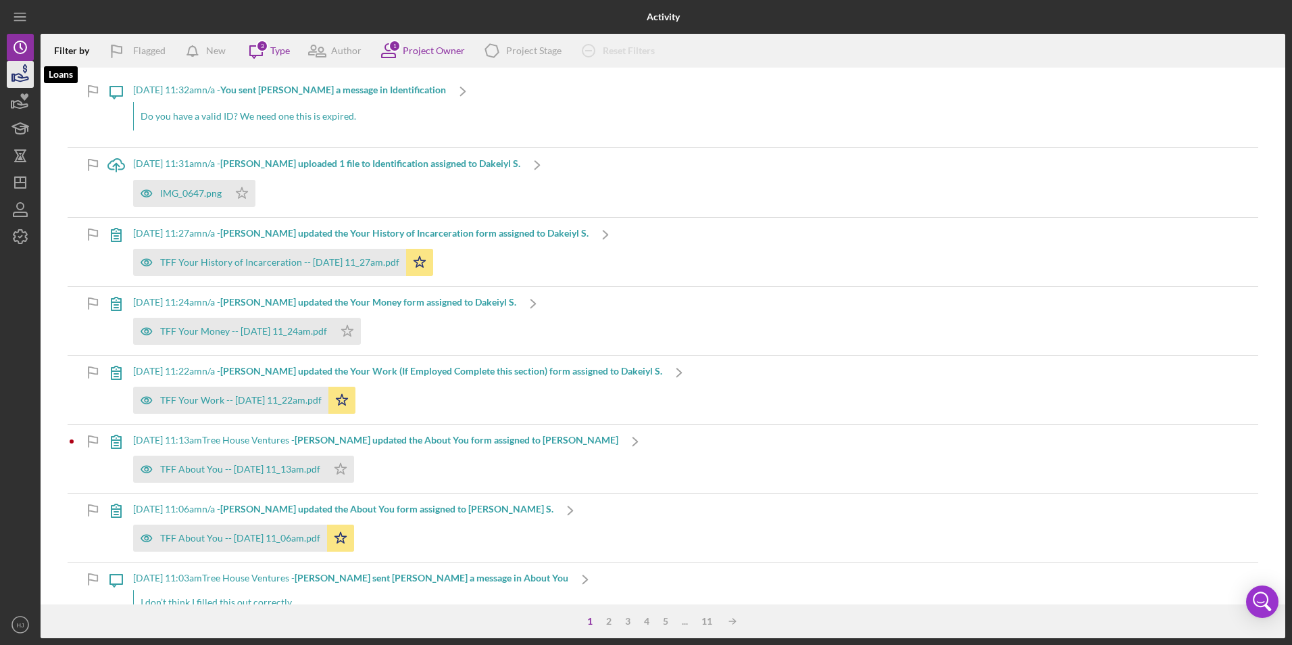
click at [26, 76] on icon "button" at bounding box center [20, 74] width 34 height 34
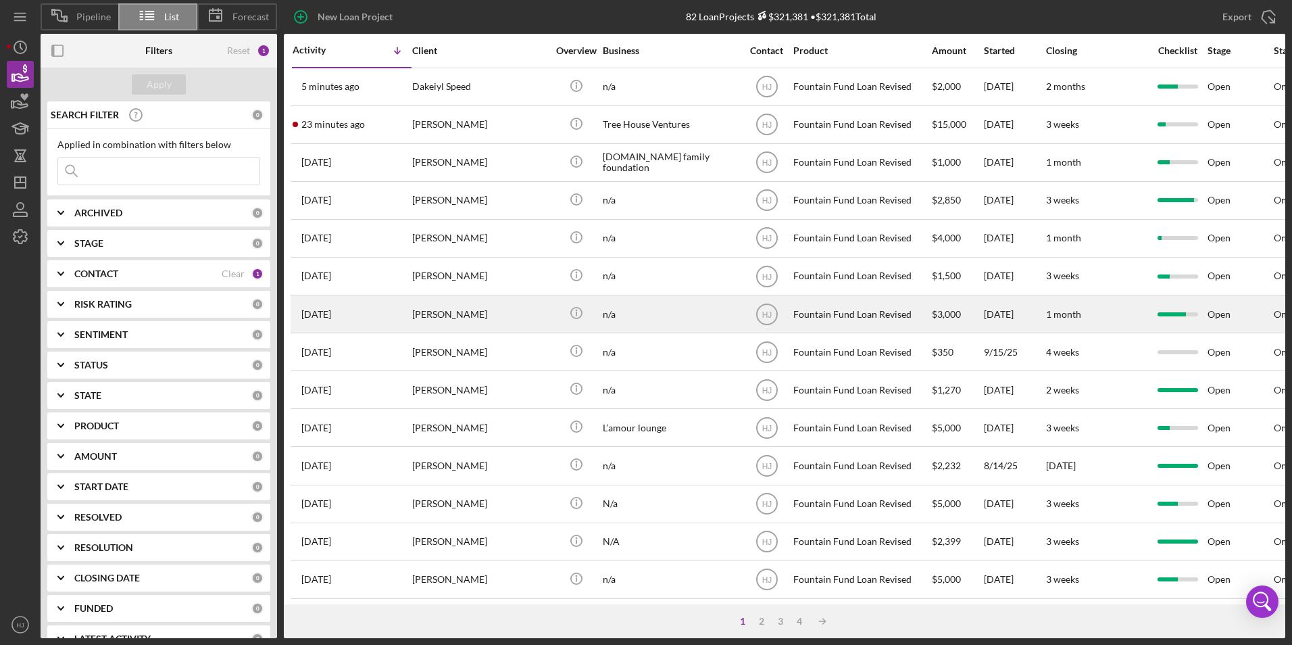
click at [439, 309] on div "[PERSON_NAME]" at bounding box center [479, 314] width 135 height 36
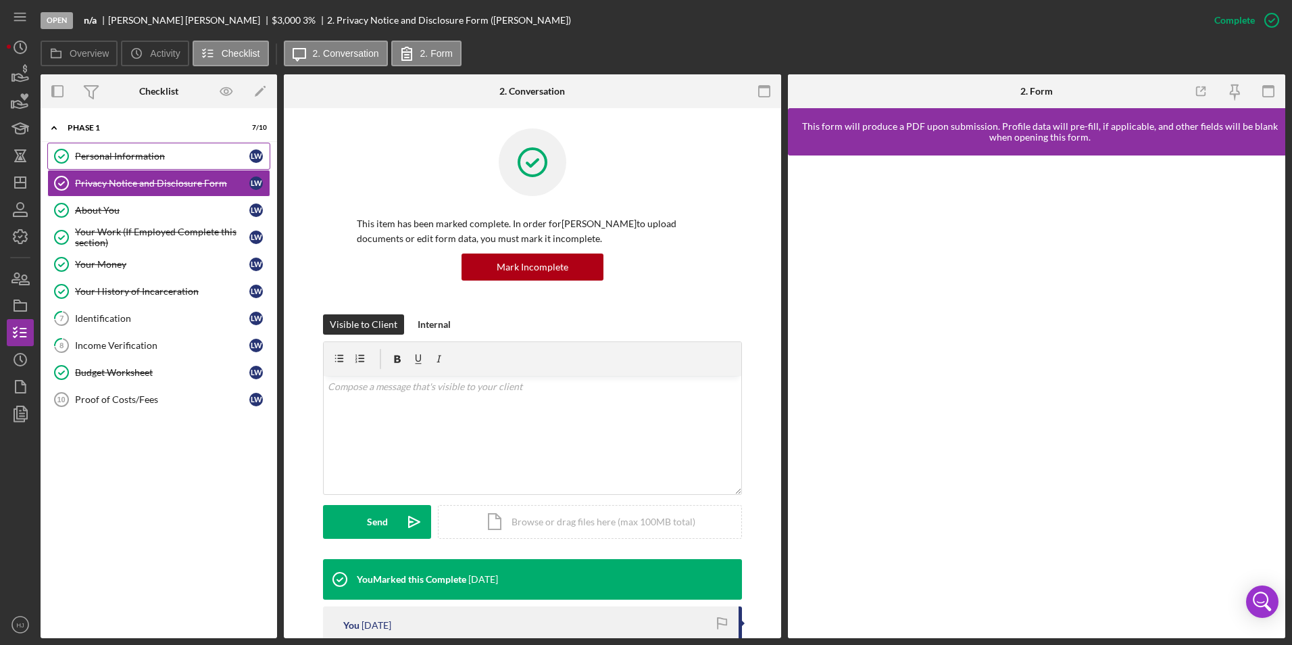
click at [143, 153] on div "Personal Information" at bounding box center [162, 156] width 174 height 11
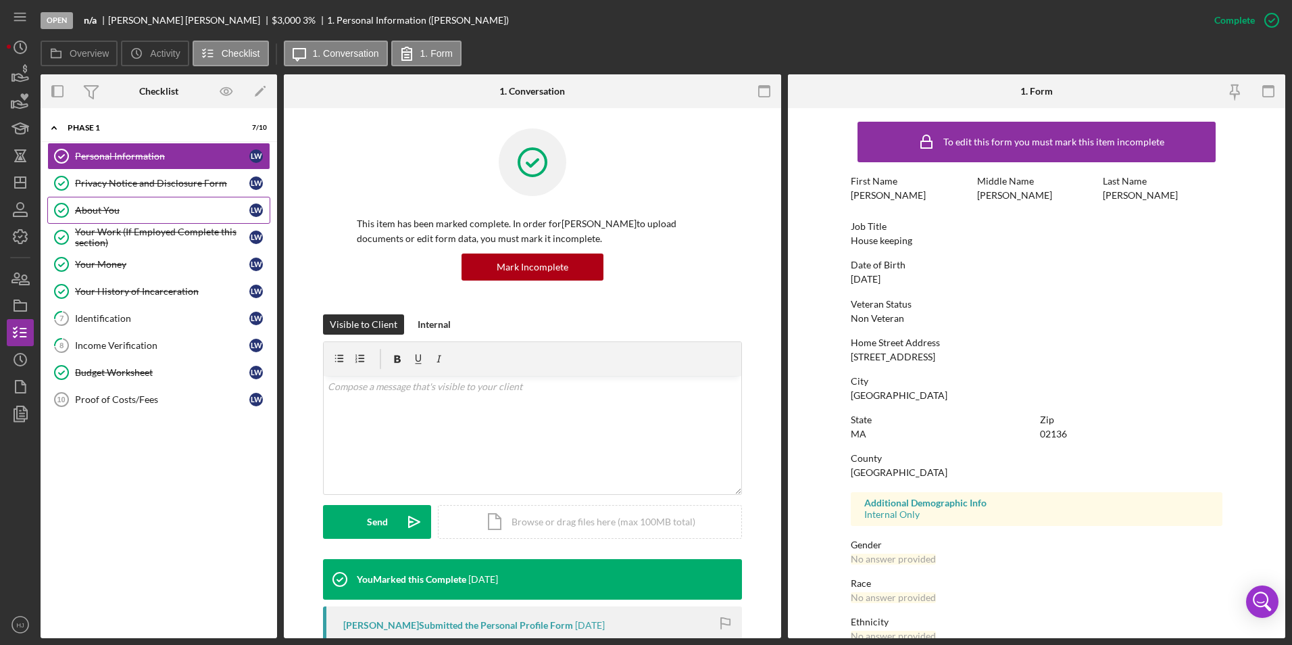
click at [116, 211] on div "About You" at bounding box center [162, 210] width 174 height 11
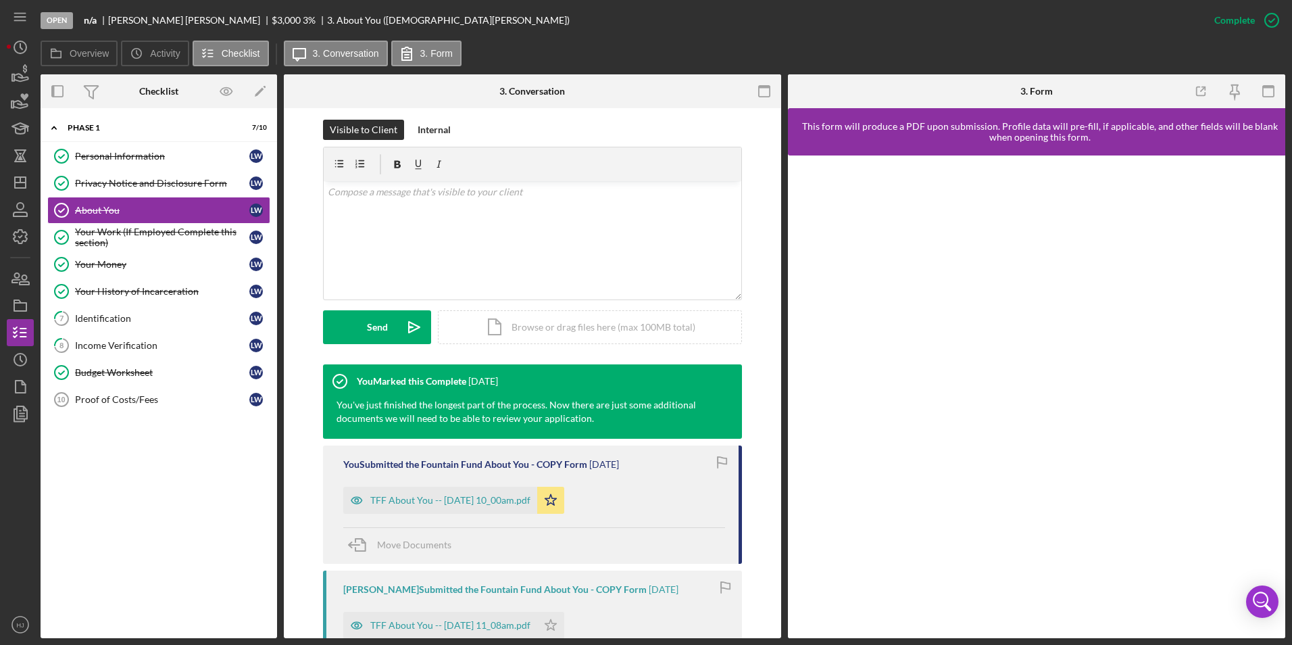
scroll to position [203, 0]
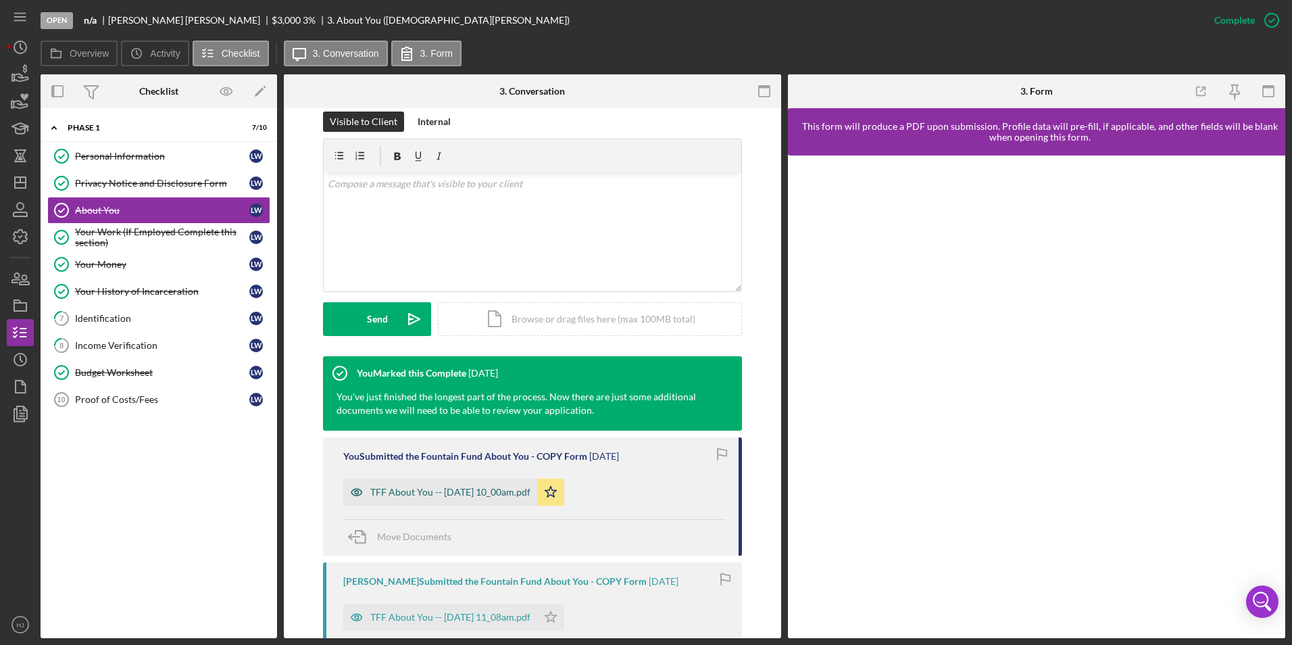
click at [430, 455] on div "TFF About You -- [DATE] 10_00am.pdf" at bounding box center [440, 492] width 194 height 27
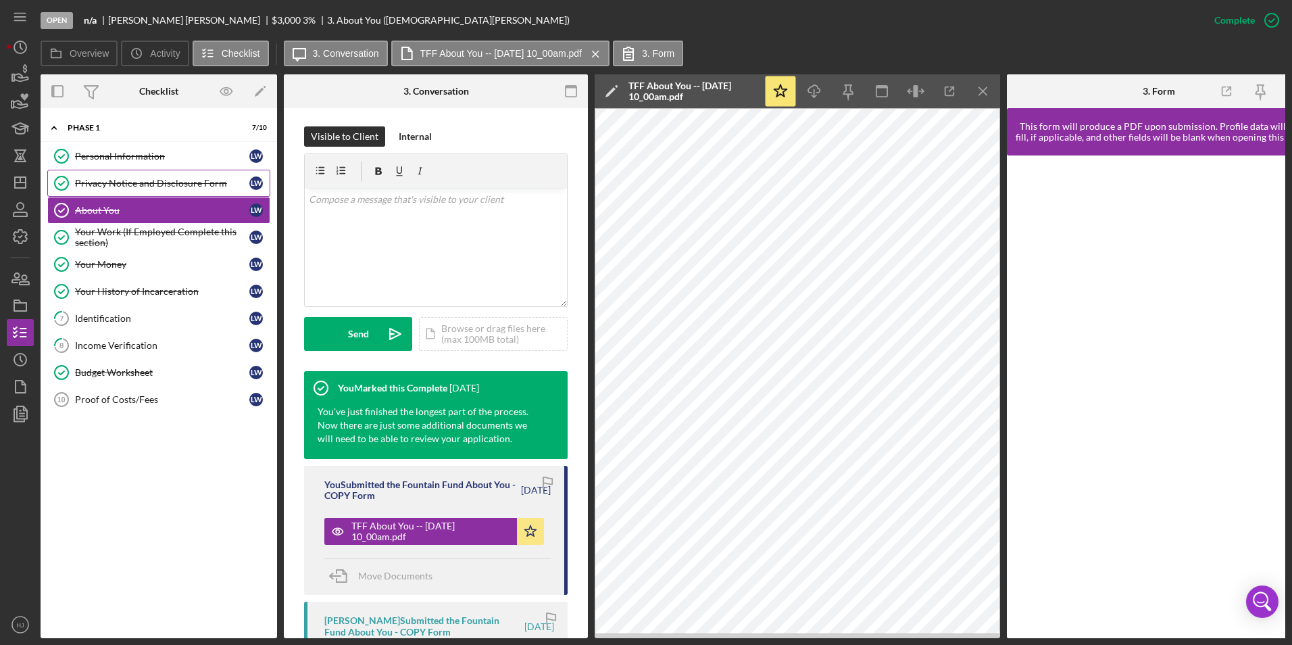
click at [126, 187] on div "Privacy Notice and Disclosure Form" at bounding box center [162, 183] width 174 height 11
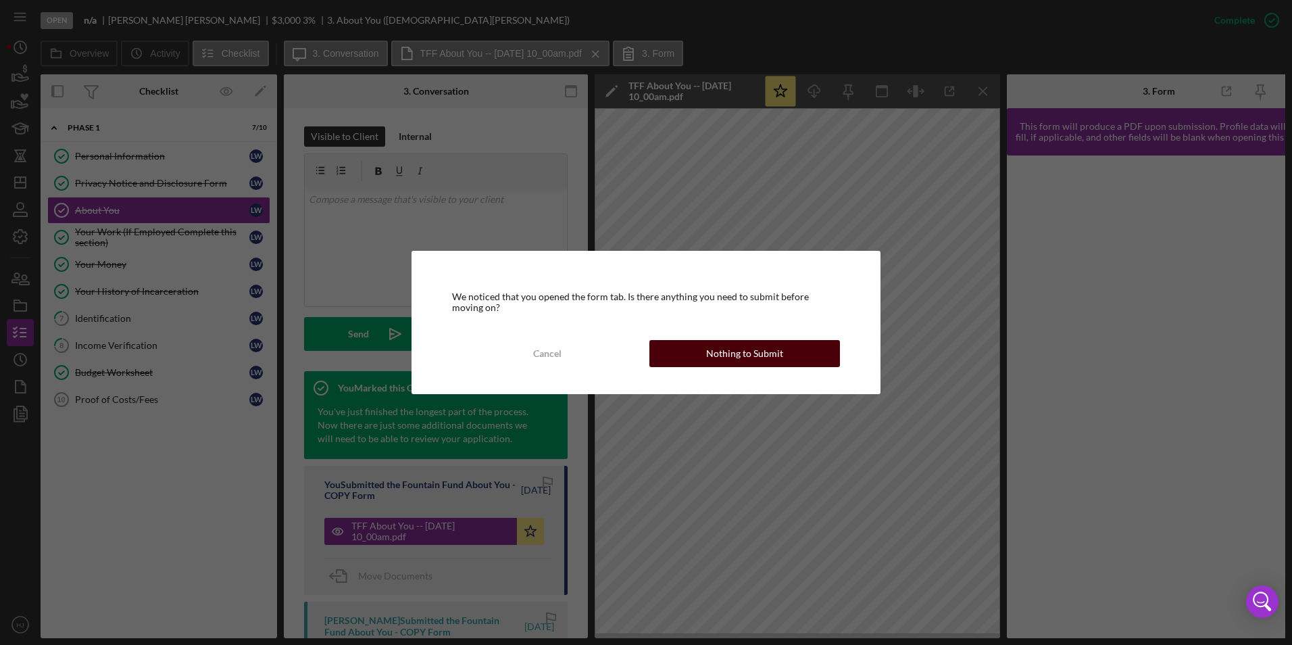
click at [714, 348] on div "Nothing to Submit" at bounding box center [744, 353] width 77 height 27
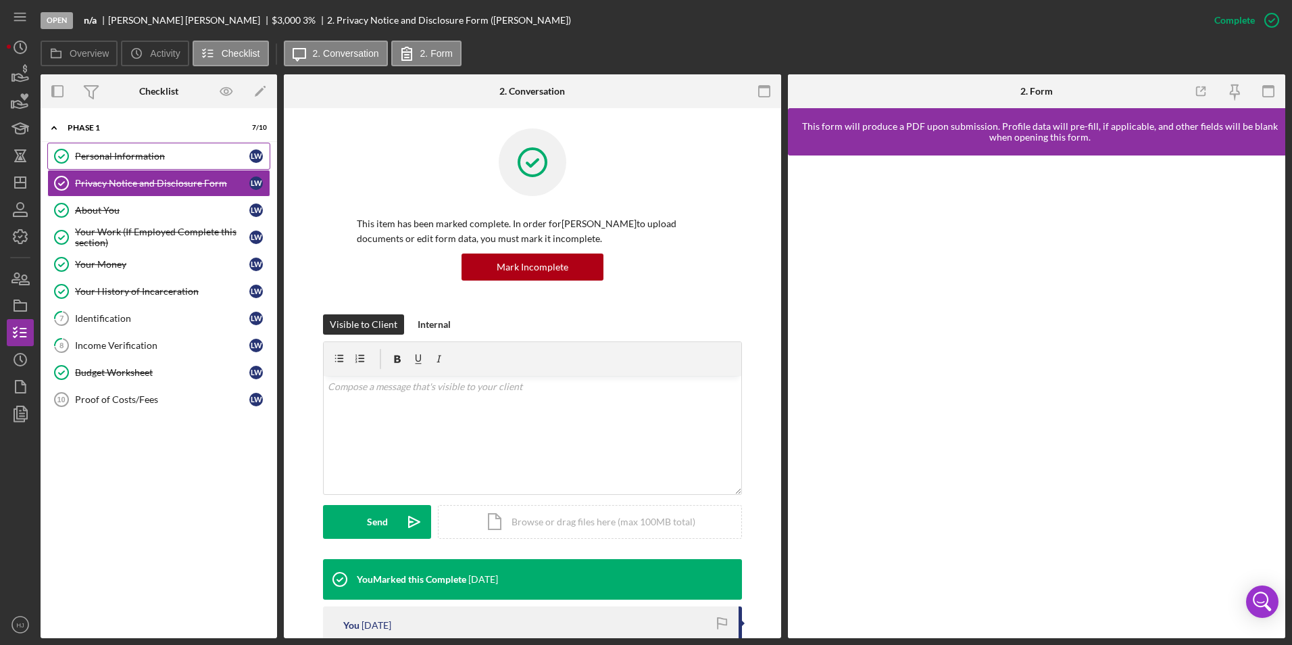
click at [149, 162] on link "Personal Information Personal Information L W" at bounding box center [158, 156] width 223 height 27
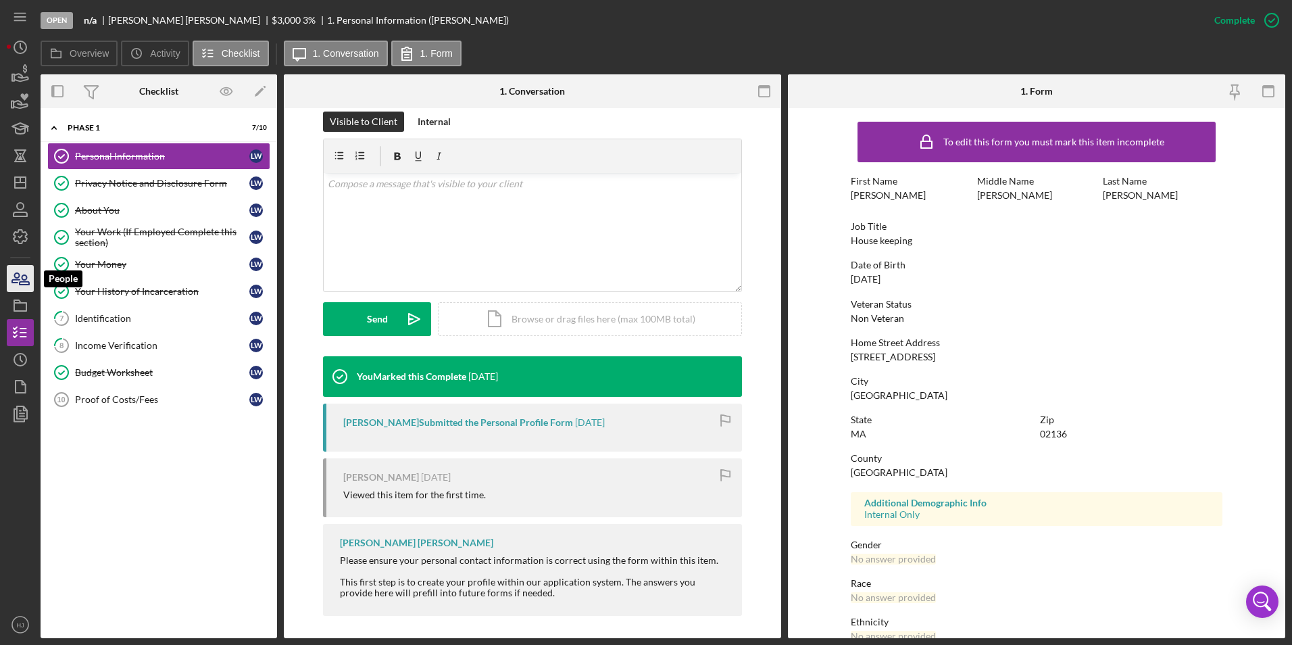
click at [16, 278] on icon "button" at bounding box center [15, 277] width 7 height 9
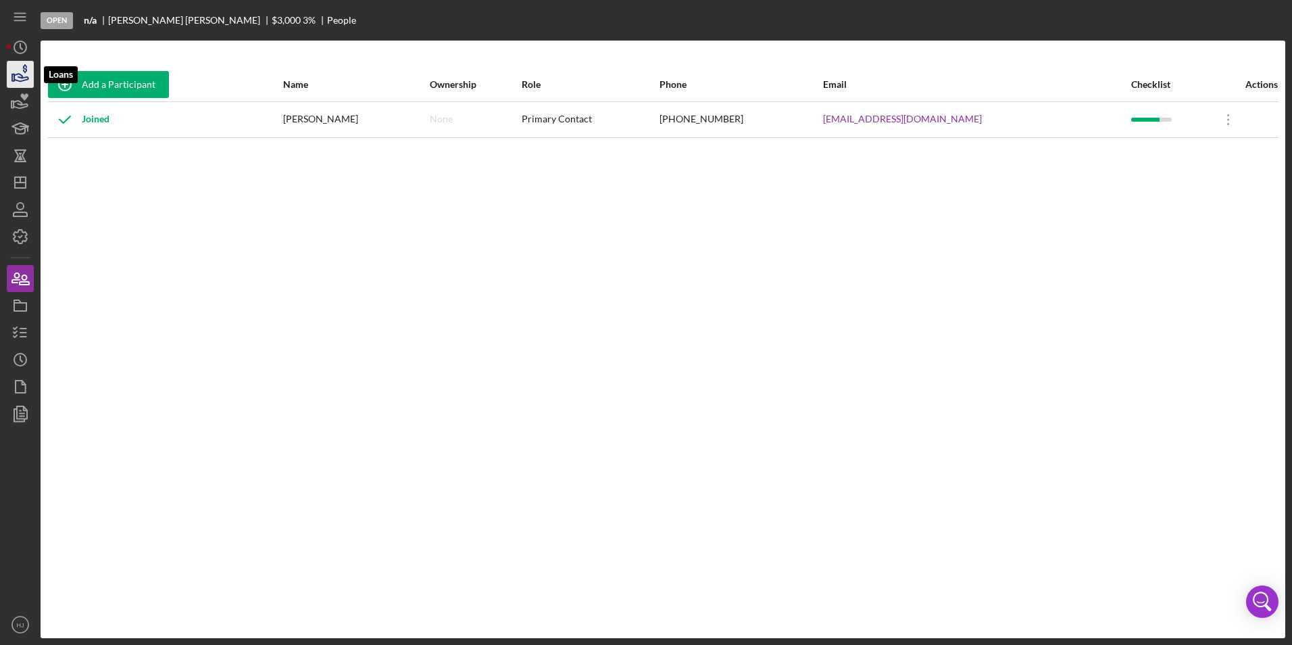
click at [26, 79] on icon "button" at bounding box center [20, 74] width 34 height 34
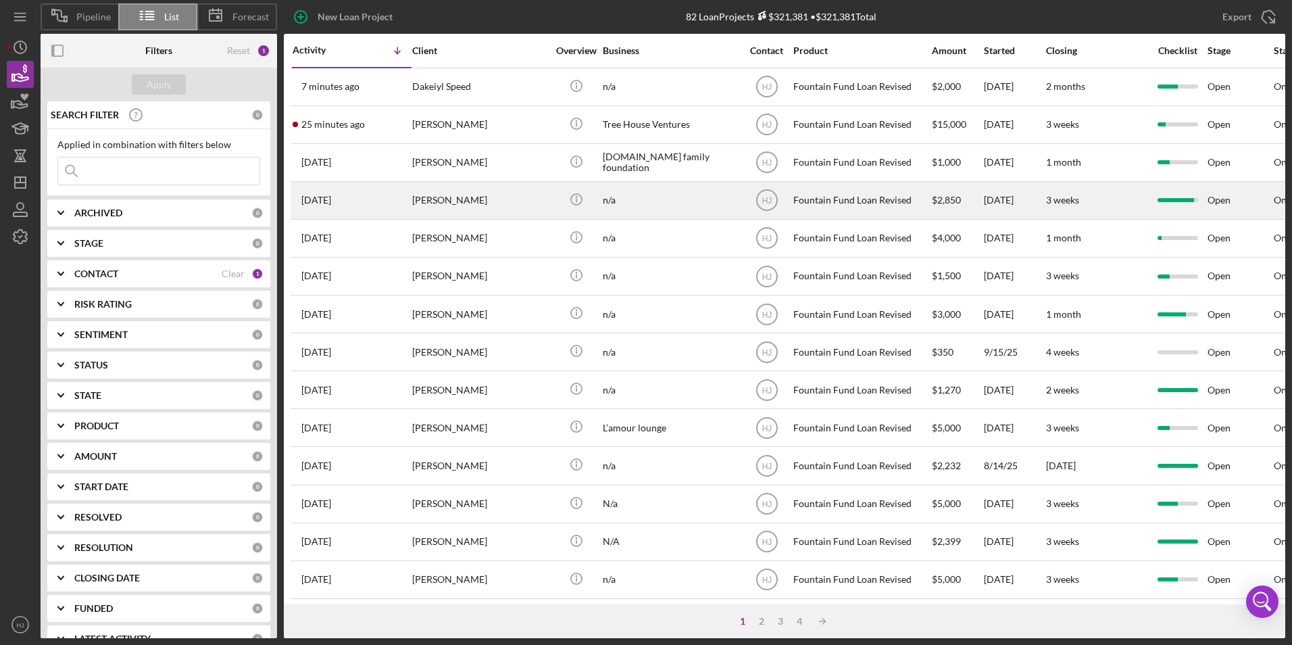
click at [423, 205] on div "[PERSON_NAME]" at bounding box center [479, 200] width 135 height 36
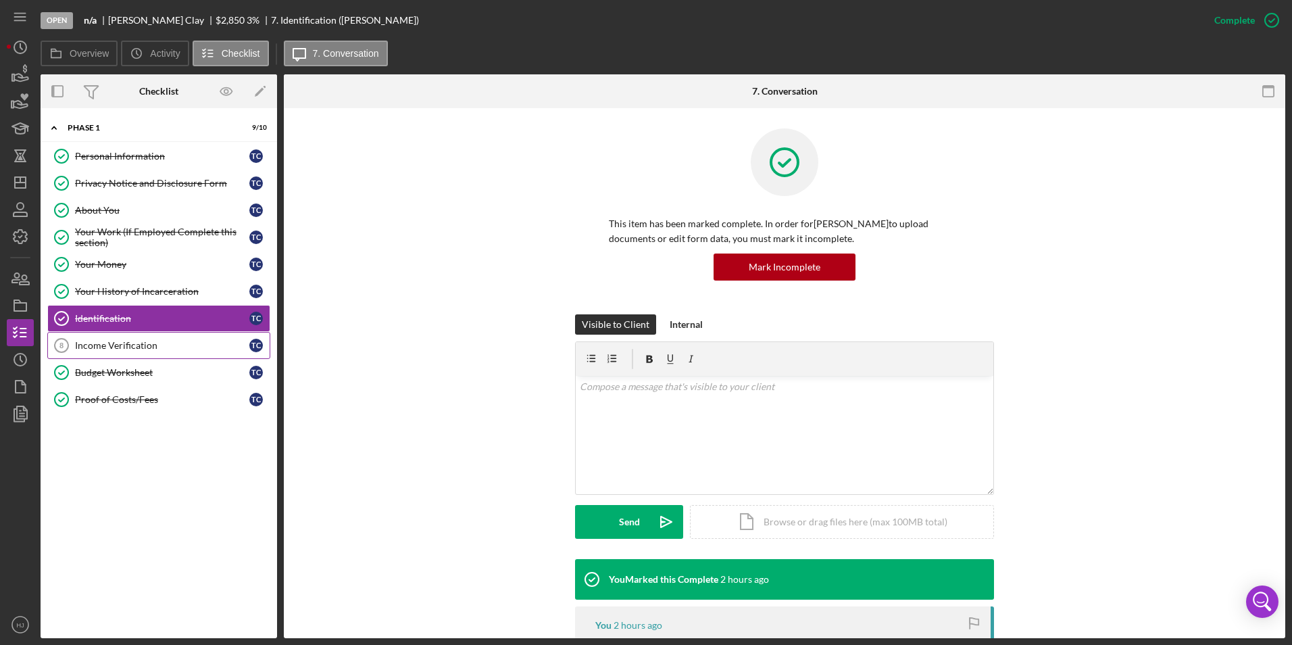
click at [112, 343] on div "Income Verification" at bounding box center [162, 345] width 174 height 11
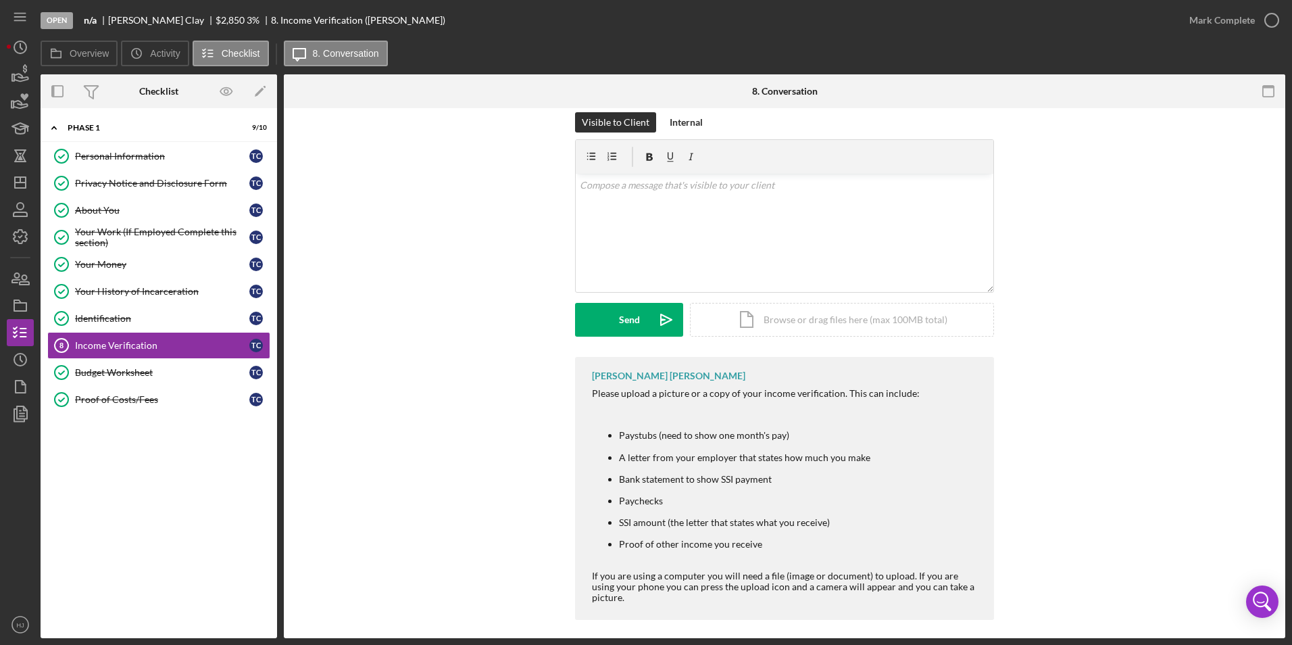
scroll to position [25, 0]
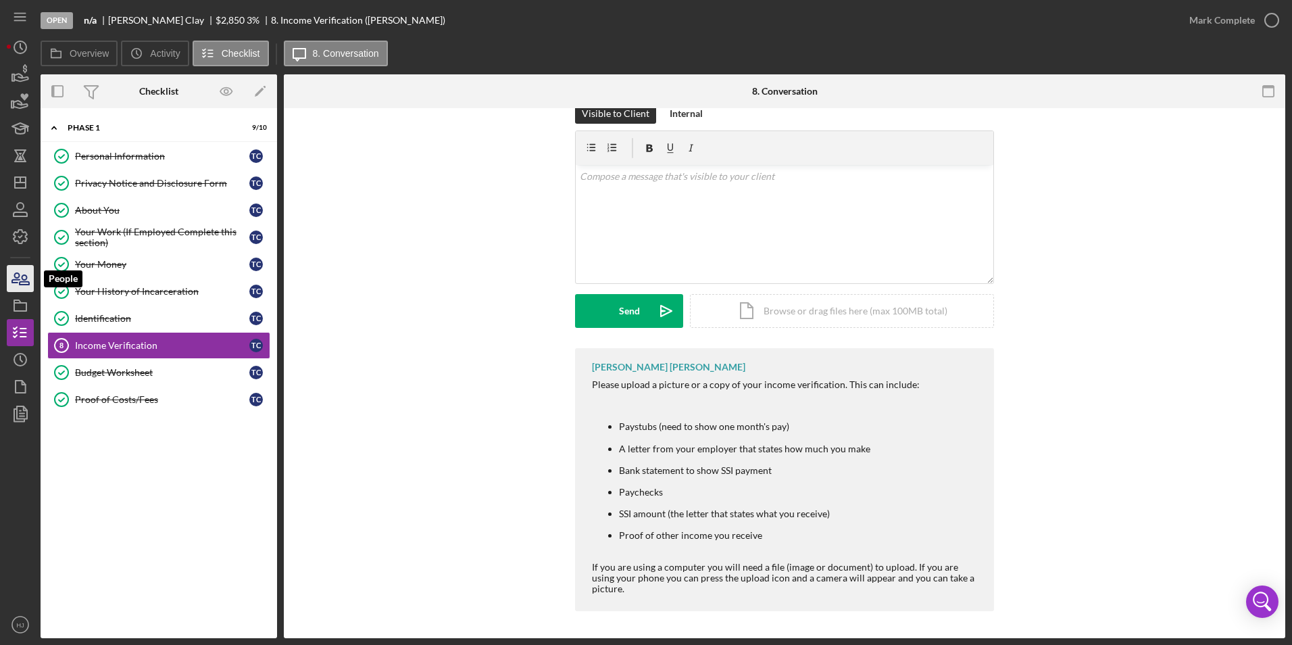
click at [14, 274] on icon "button" at bounding box center [15, 277] width 7 height 9
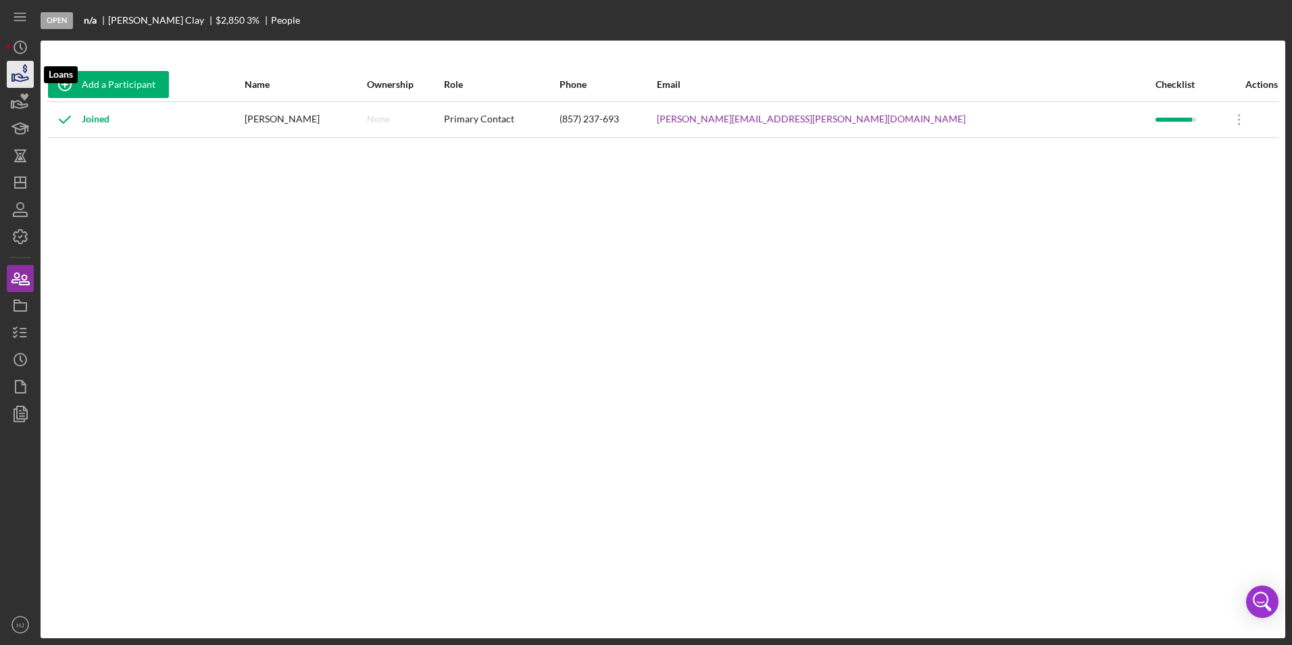
click at [14, 73] on icon "button" at bounding box center [20, 74] width 34 height 34
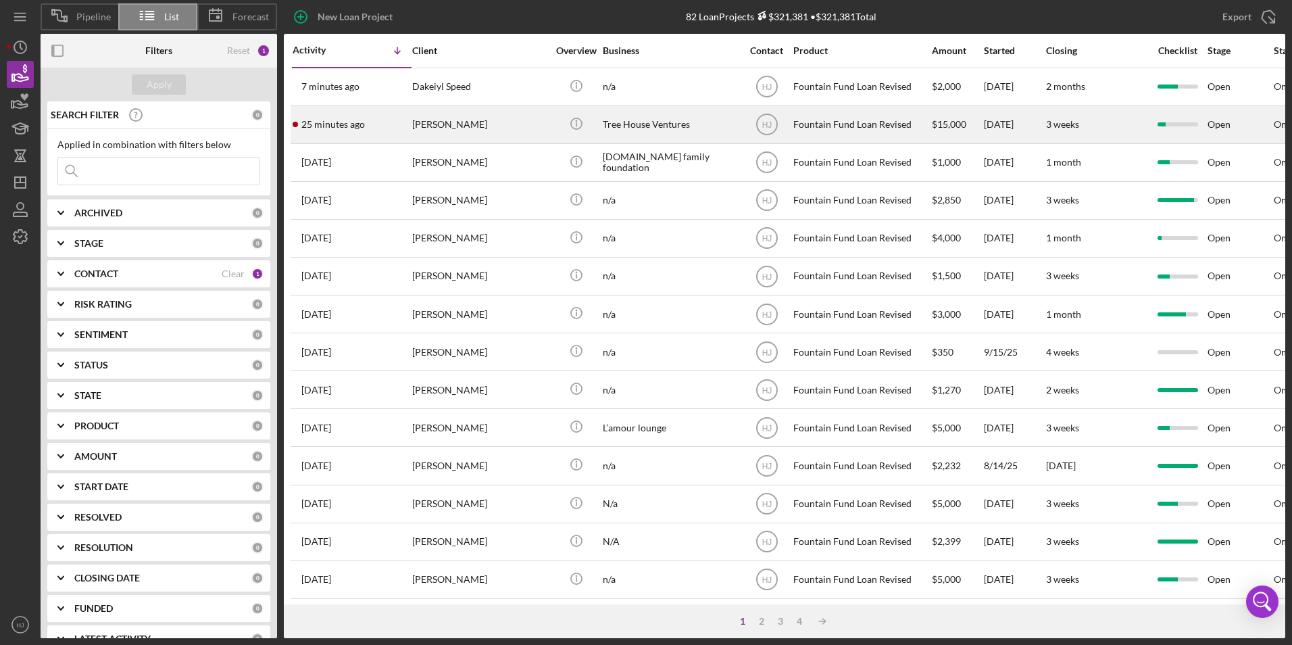
click at [535, 122] on div "[PERSON_NAME]" at bounding box center [479, 125] width 135 height 36
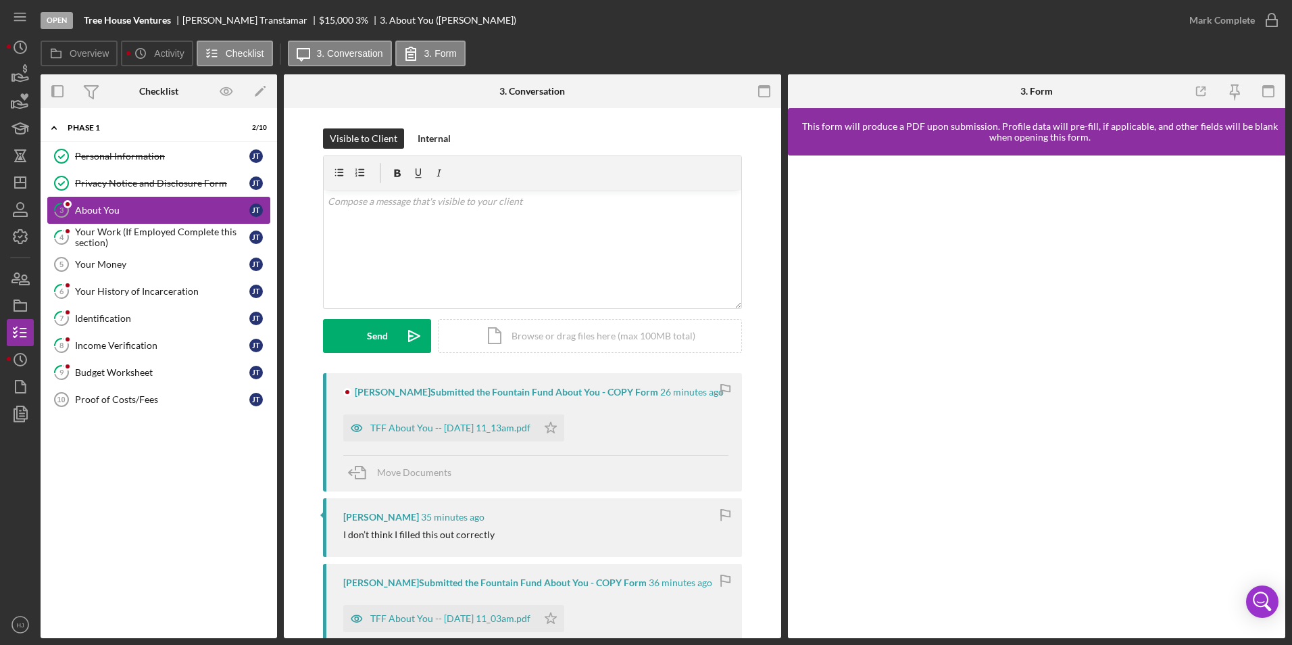
click at [108, 206] on div "About You" at bounding box center [162, 210] width 174 height 11
click at [437, 426] on div "TFF About You -- 2025-10-01 11_13am.pdf" at bounding box center [450, 427] width 160 height 11
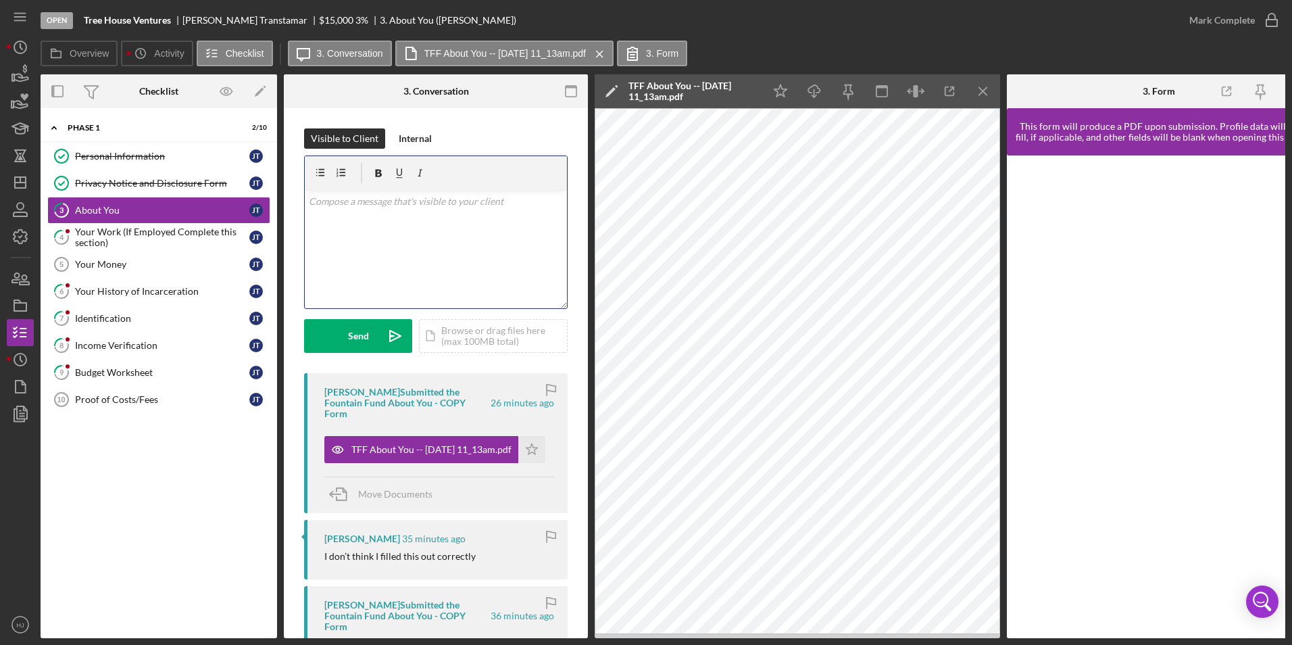
click at [382, 251] on div "v Color teal Color pink Remove color Add row above Add row below Add column bef…" at bounding box center [436, 249] width 262 height 118
click at [332, 343] on button "Send Icon/icon-invite-send" at bounding box center [358, 336] width 108 height 34
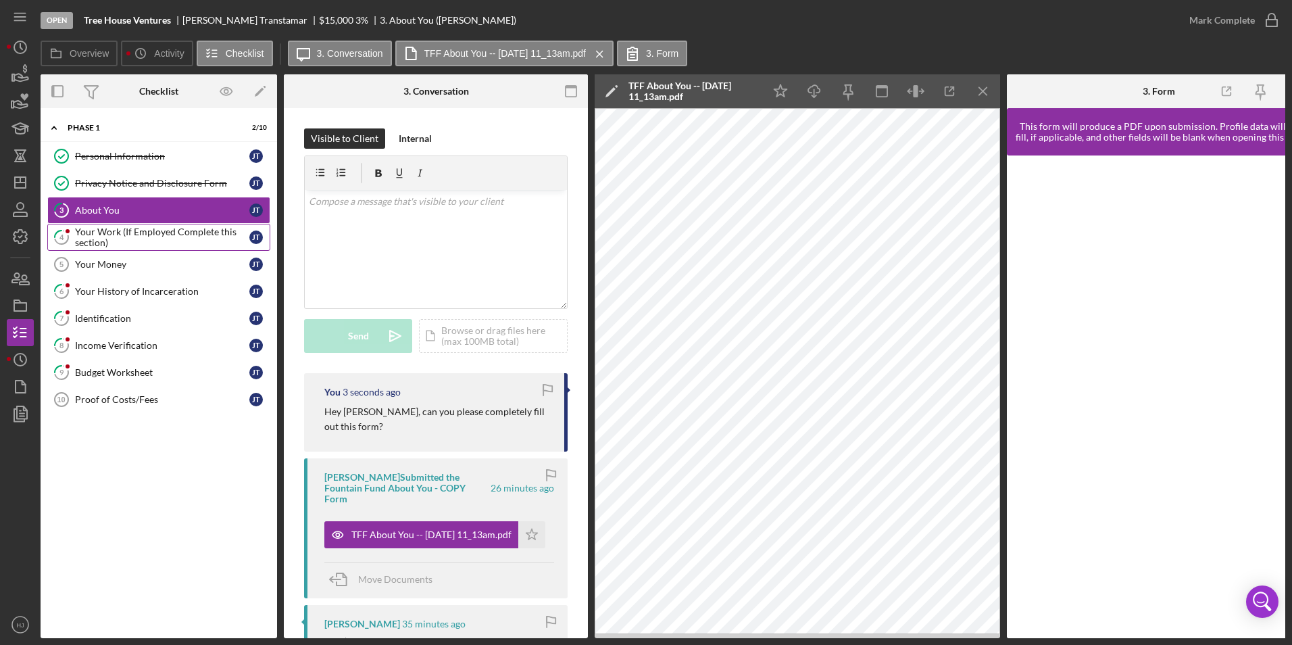
click at [151, 235] on div "Your Work (If Employed Complete this section)" at bounding box center [162, 237] width 174 height 22
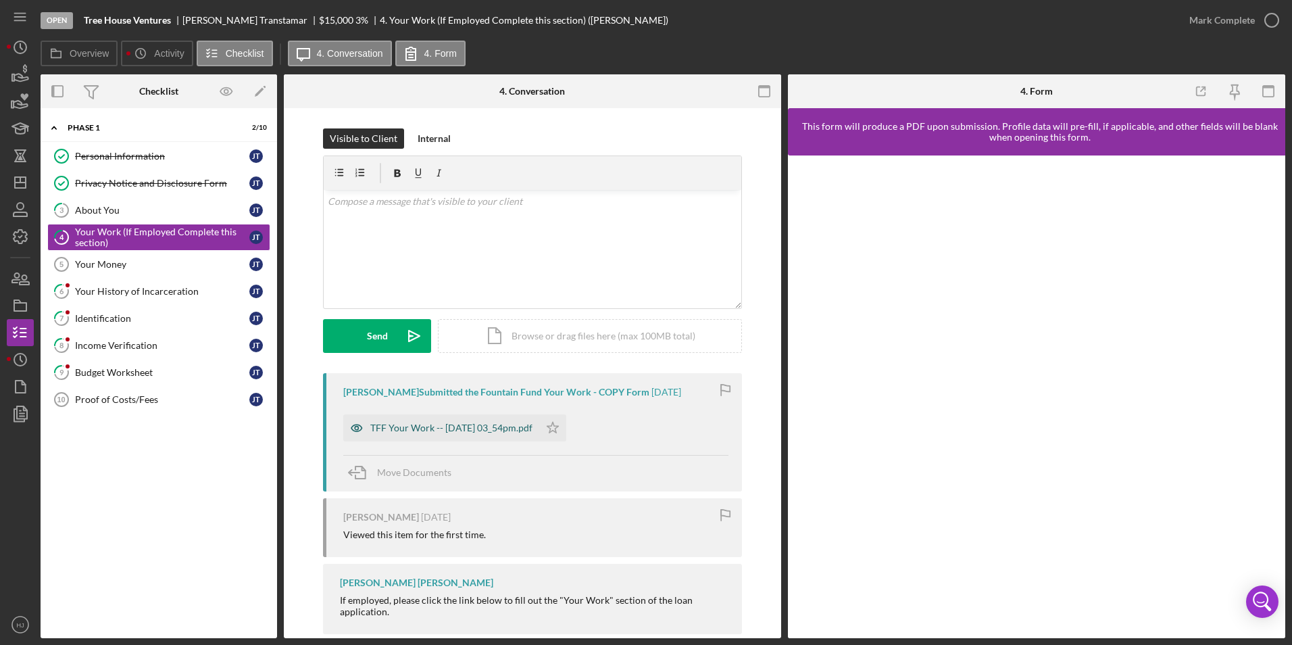
click at [503, 425] on div "TFF Your Work -- [DATE] 03_54pm.pdf" at bounding box center [451, 427] width 162 height 11
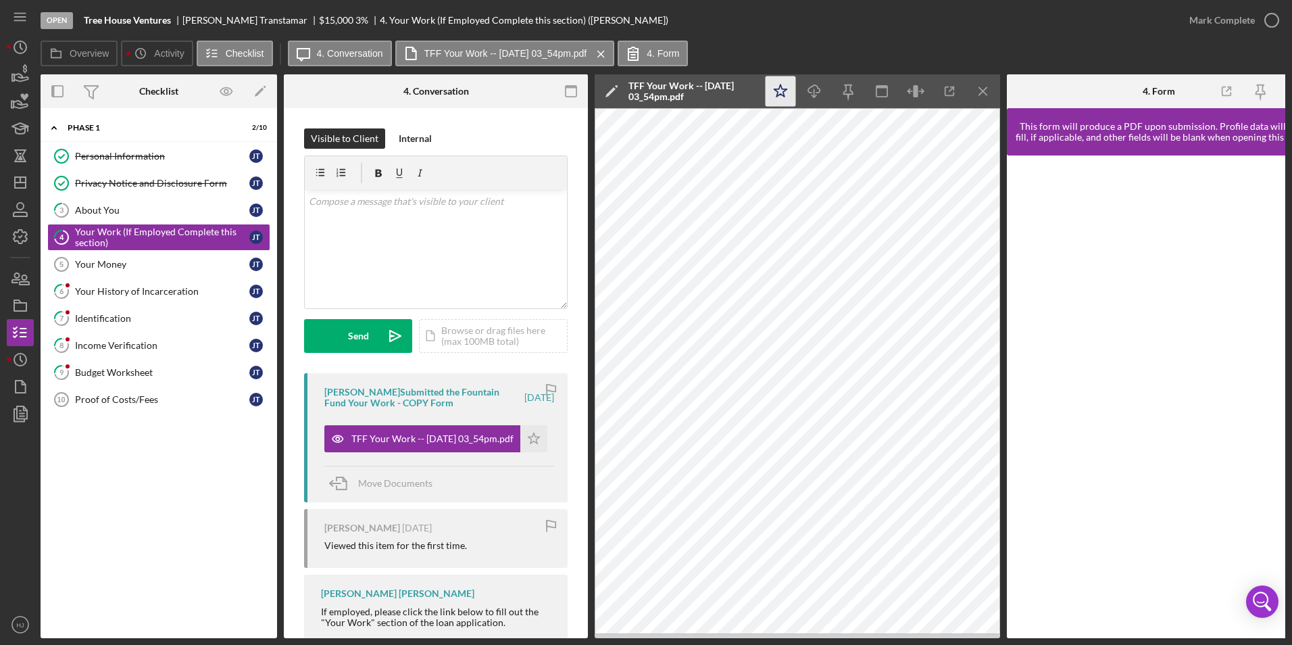
click at [792, 85] on icon "Icon/Star" at bounding box center [781, 91] width 30 height 30
click at [859, 18] on div "Mark Complete" at bounding box center [1223, 20] width 66 height 27
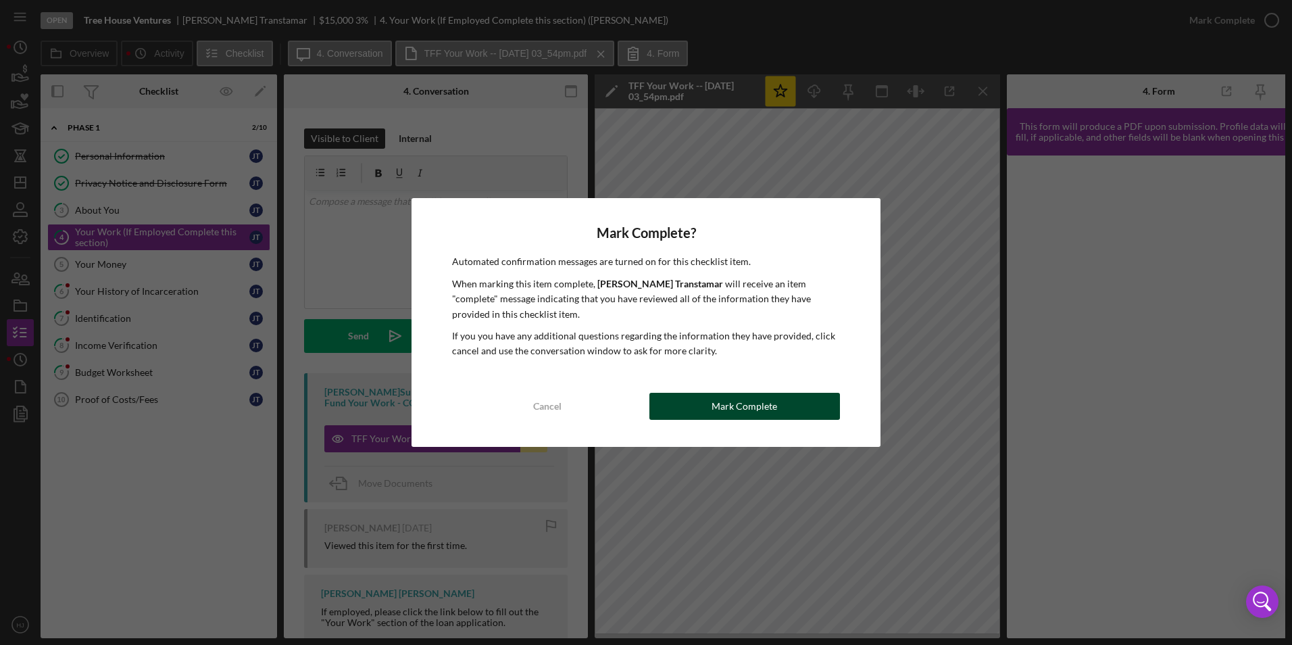
click at [673, 399] on button "Mark Complete" at bounding box center [745, 406] width 191 height 27
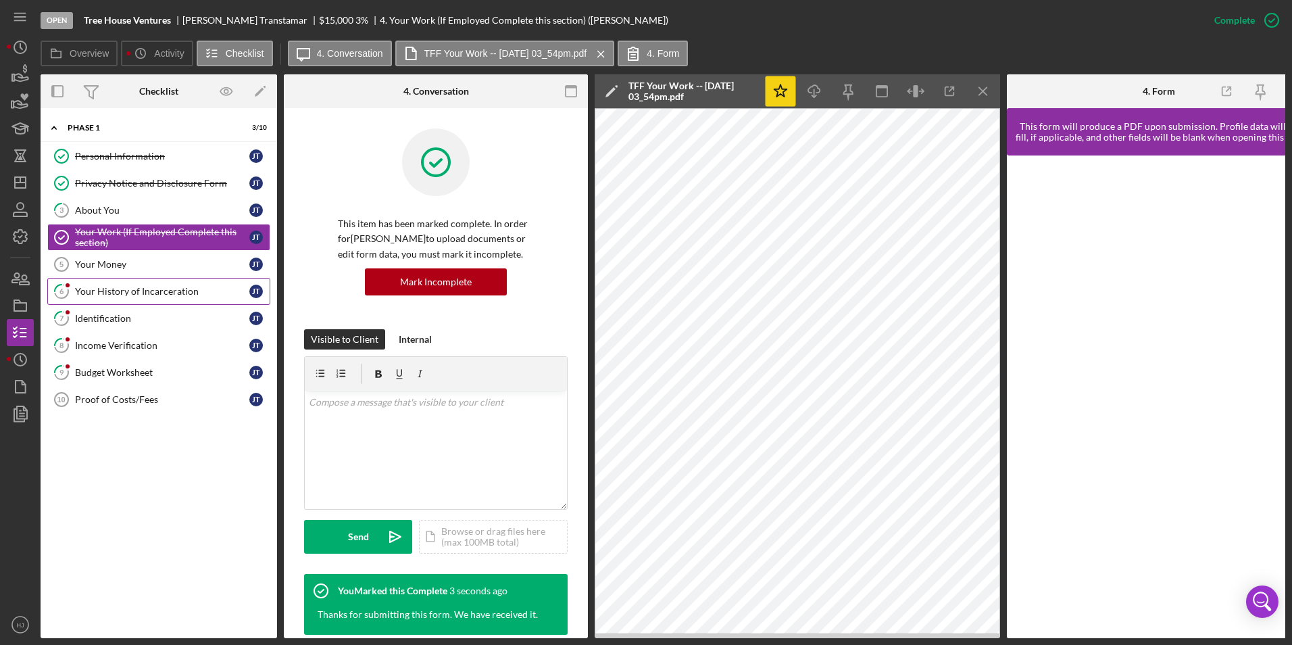
click at [132, 287] on div "Your History of Incarceration" at bounding box center [162, 291] width 174 height 11
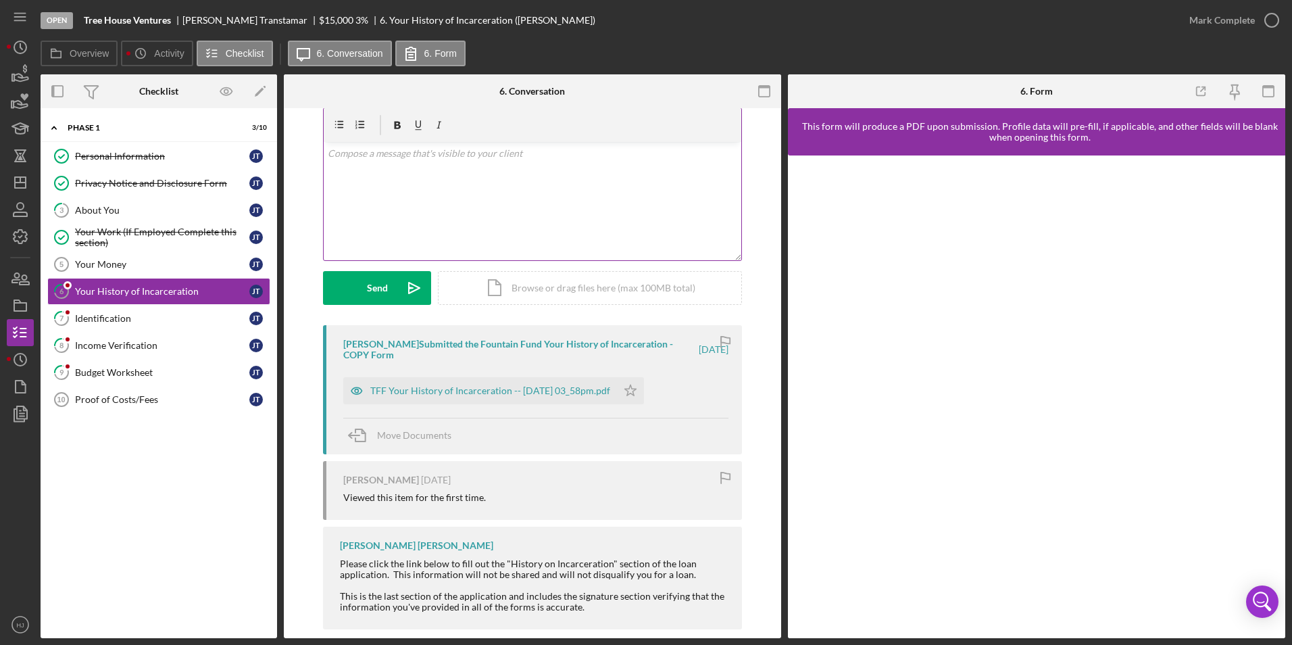
scroll to position [68, 0]
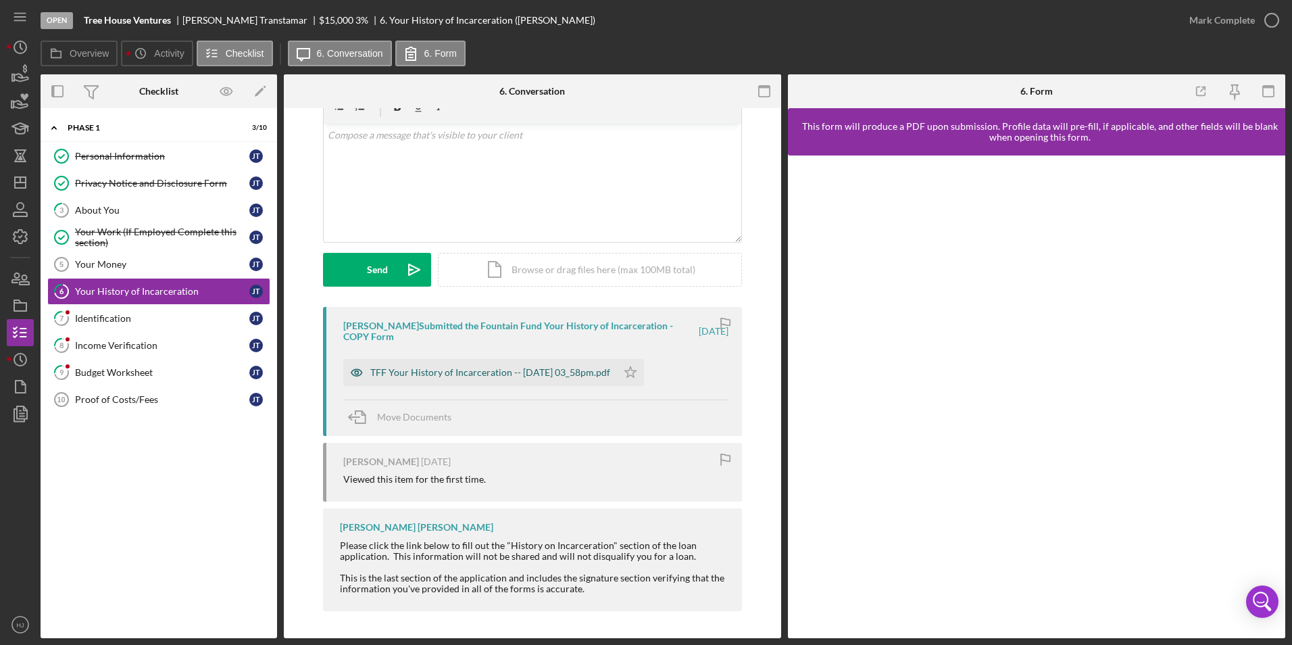
click at [450, 365] on div "TFF Your History of Incarceration -- [DATE] 03_58pm.pdf" at bounding box center [480, 372] width 274 height 27
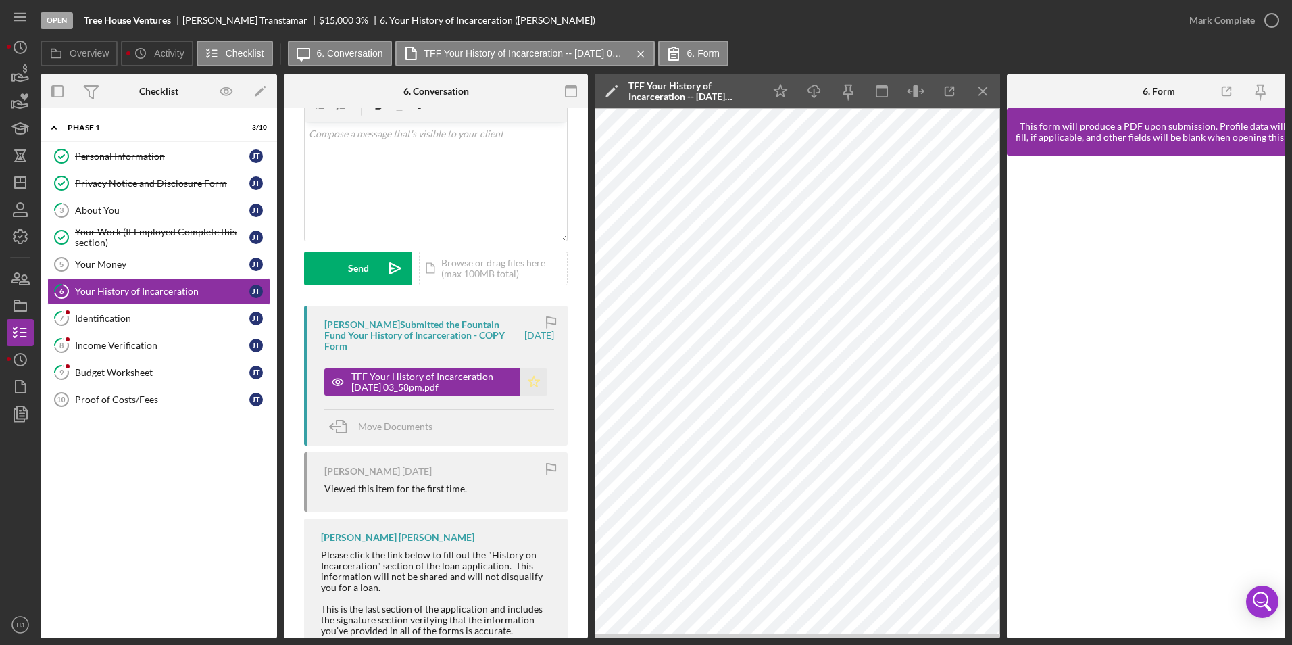
click at [529, 380] on polygon "button" at bounding box center [534, 381] width 11 height 11
click at [859, 11] on div "Mark Complete" at bounding box center [1223, 20] width 66 height 27
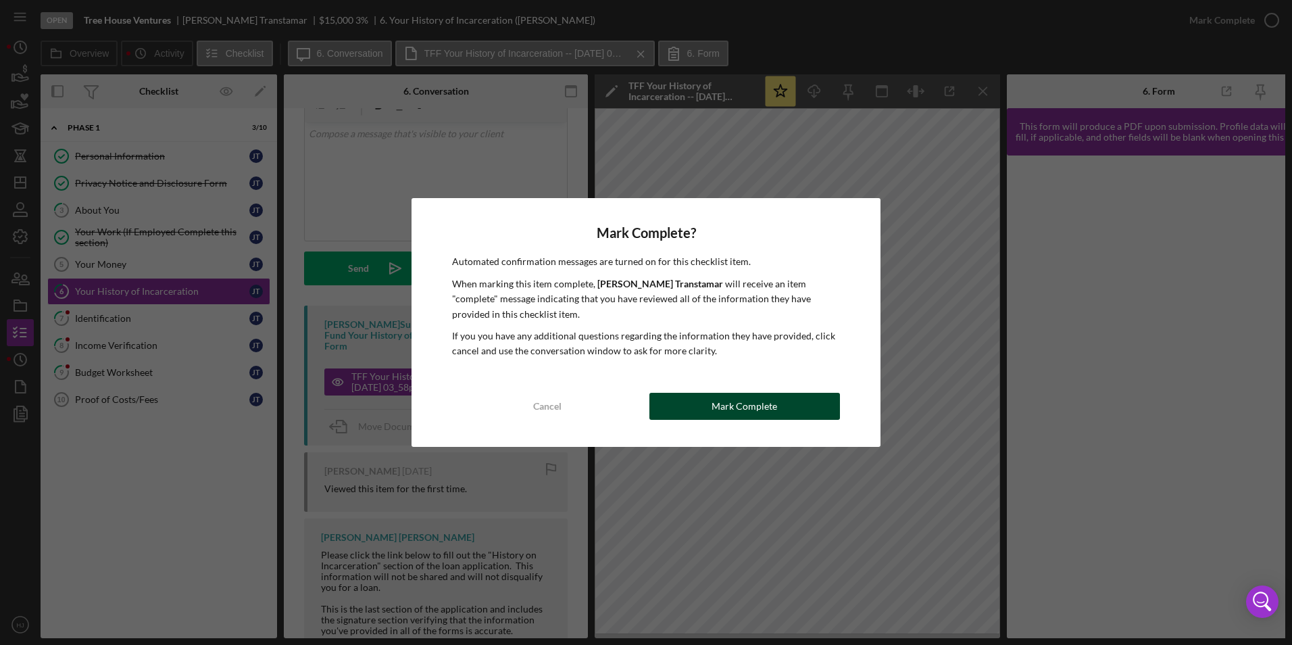
click at [765, 402] on div "Mark Complete" at bounding box center [745, 406] width 66 height 27
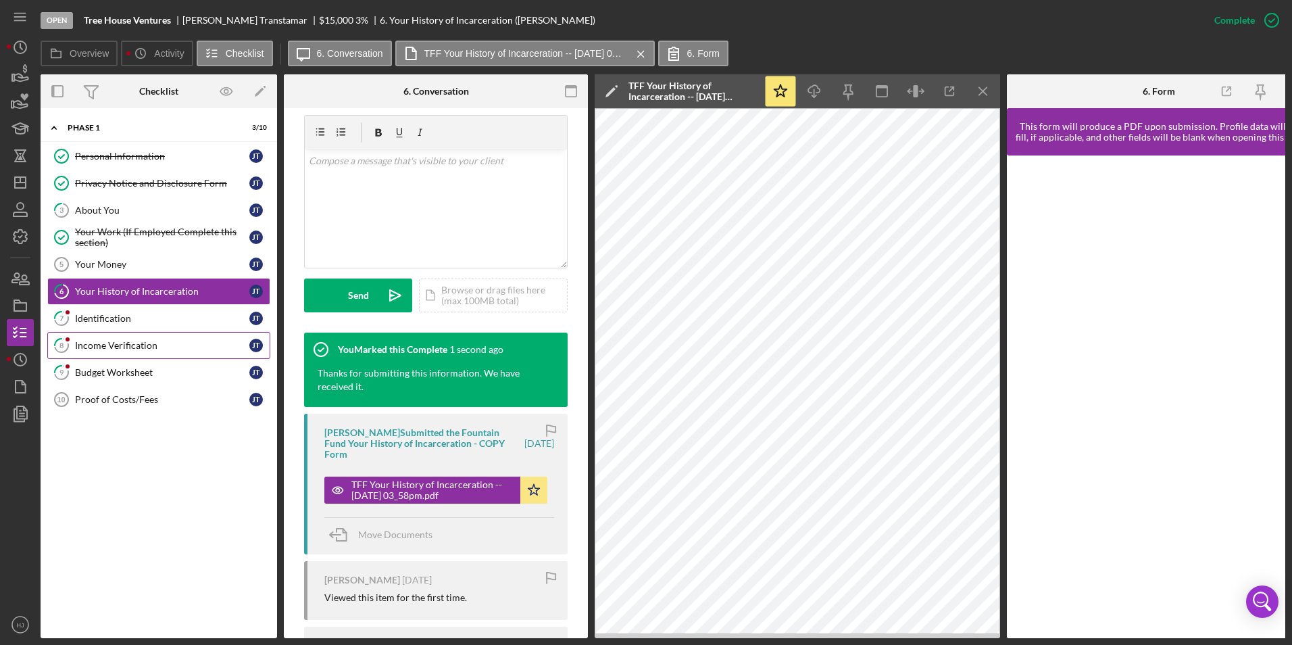
scroll to position [268, 0]
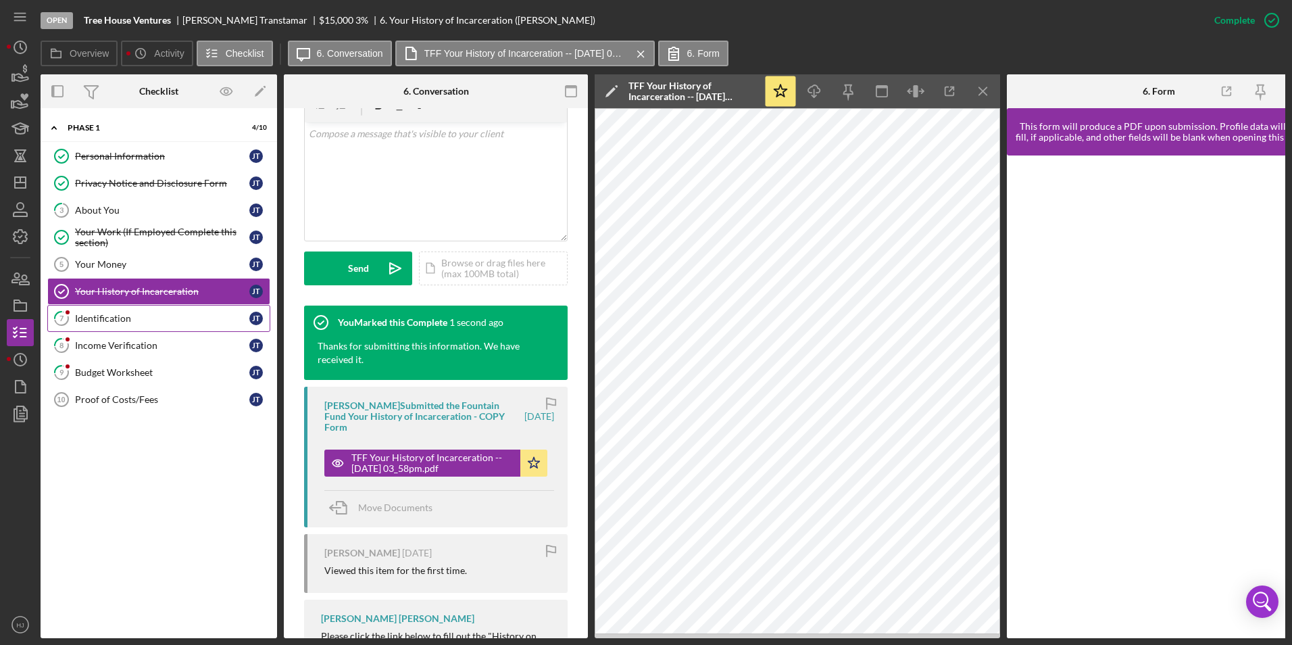
click at [118, 320] on div "Identification" at bounding box center [162, 318] width 174 height 11
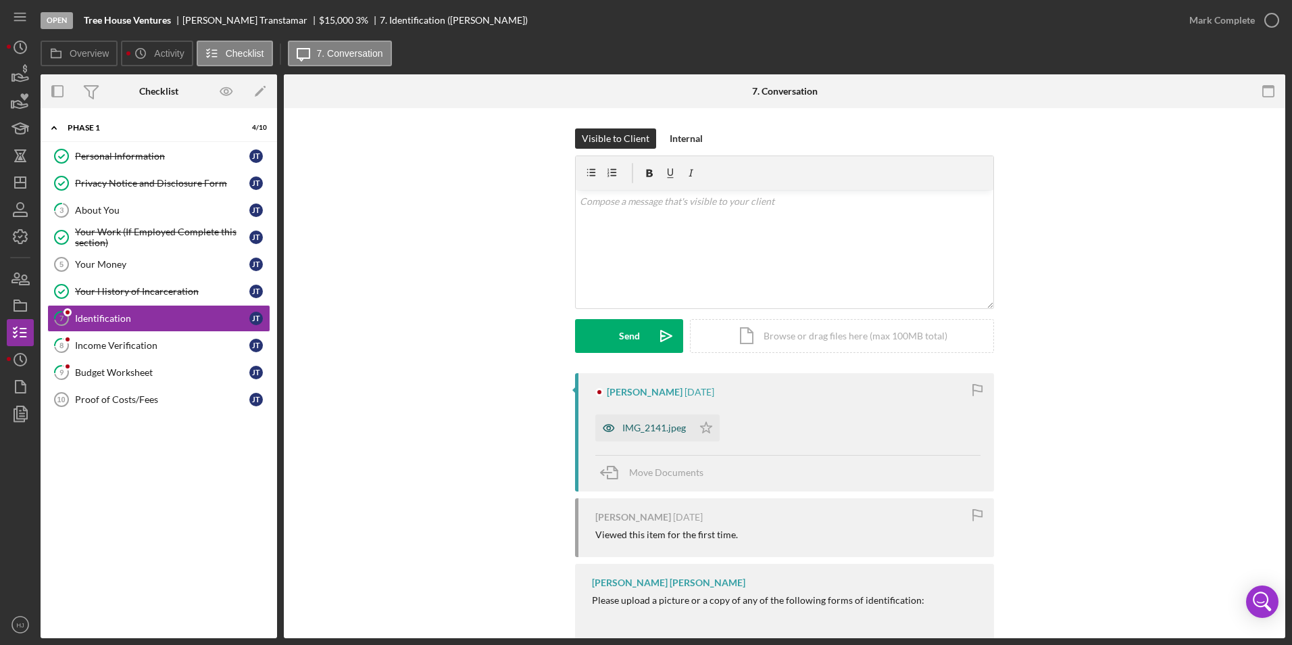
click at [674, 424] on div "IMG_2141.jpeg" at bounding box center [654, 427] width 64 height 11
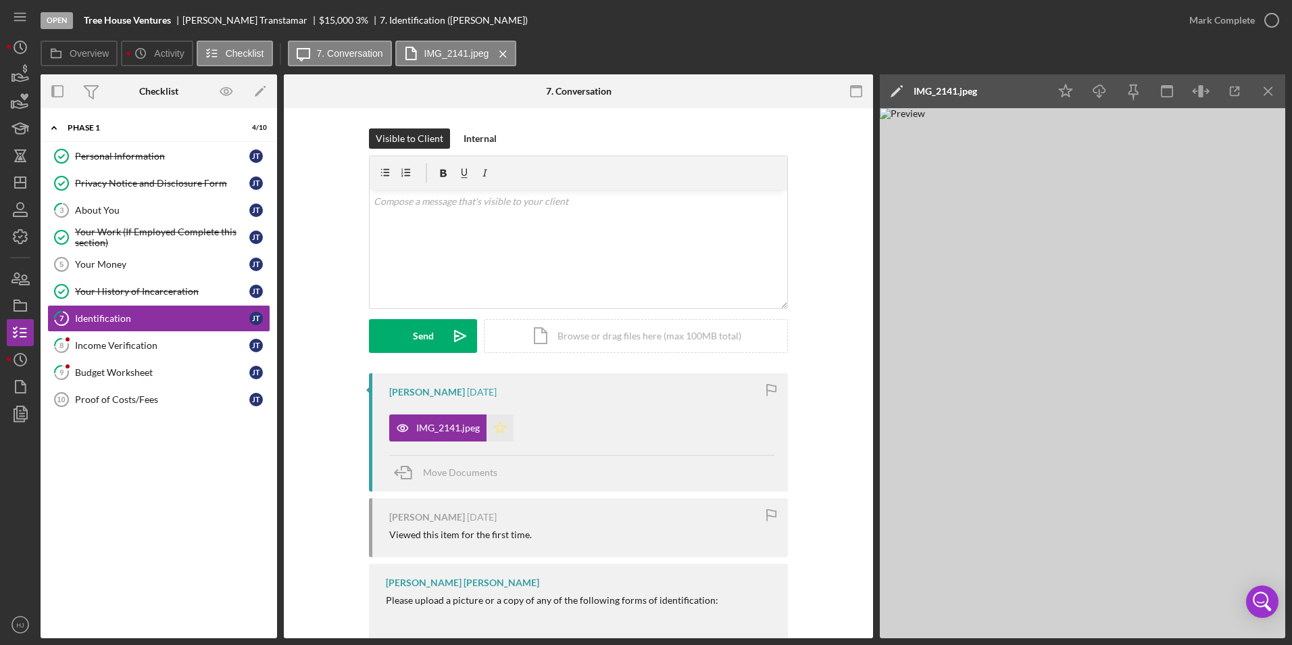
click at [494, 418] on icon "Icon/Star" at bounding box center [500, 427] width 27 height 27
click at [115, 322] on div "Identification" at bounding box center [162, 318] width 174 height 11
click at [859, 21] on div "Mark Complete" at bounding box center [1223, 20] width 66 height 27
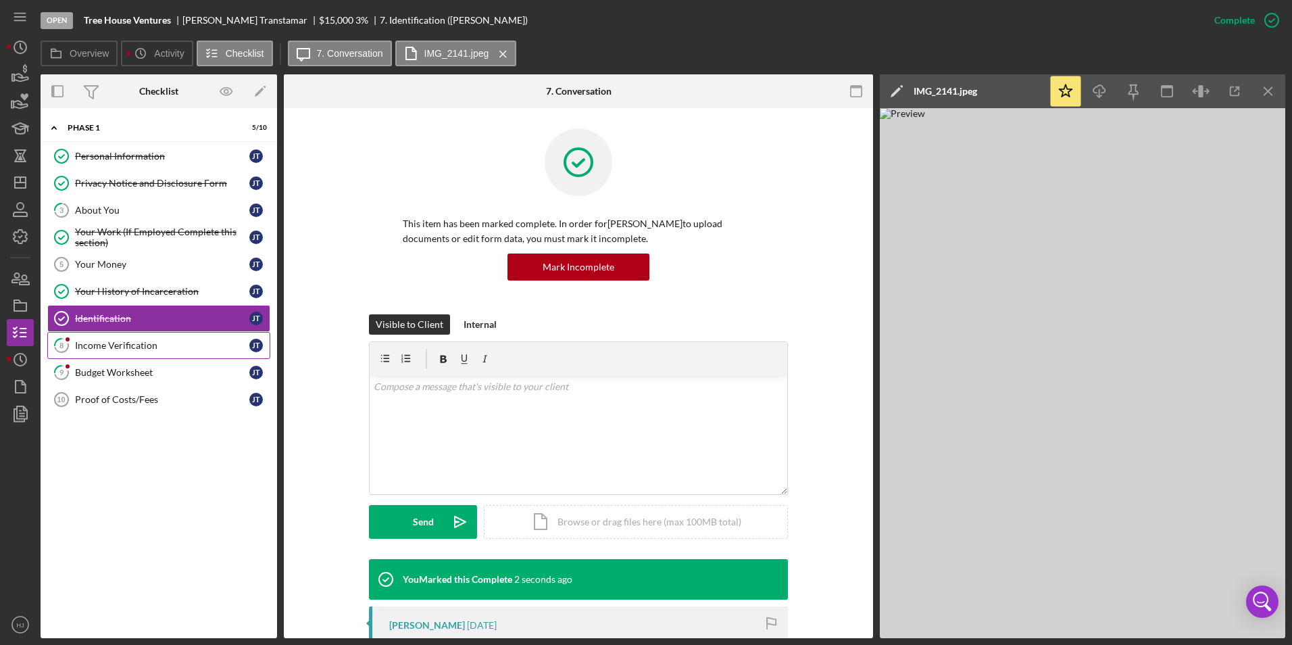
click at [137, 348] on div "Income Verification" at bounding box center [162, 345] width 174 height 11
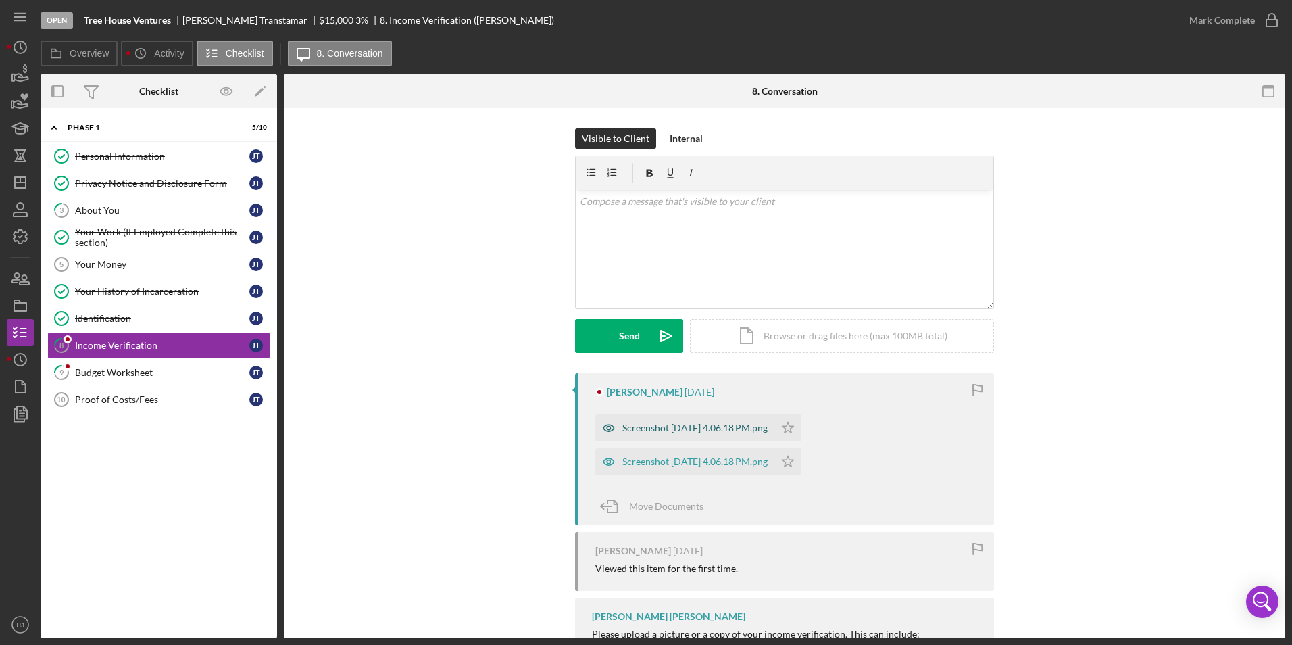
click at [697, 428] on div "Screenshot [DATE] 4.06.18 PM.png" at bounding box center [694, 427] width 145 height 11
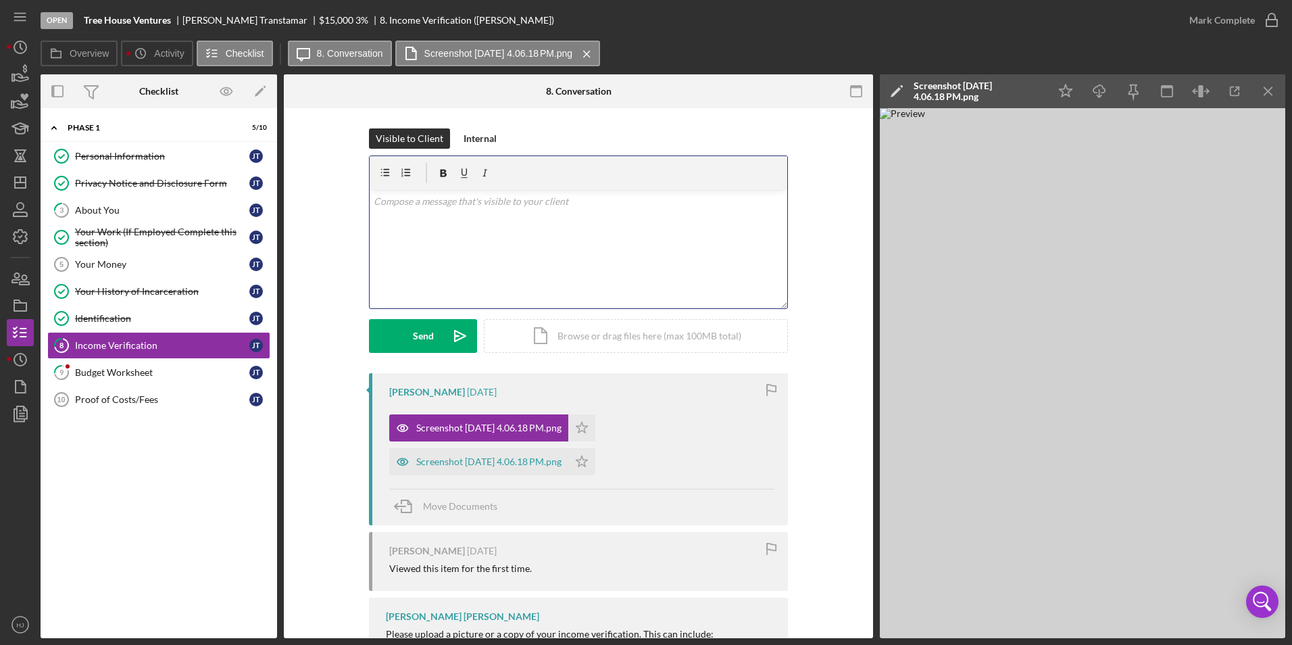
click at [462, 230] on div "v Color teal Color pink Remove color Add row above Add row below Add column bef…" at bounding box center [579, 249] width 418 height 118
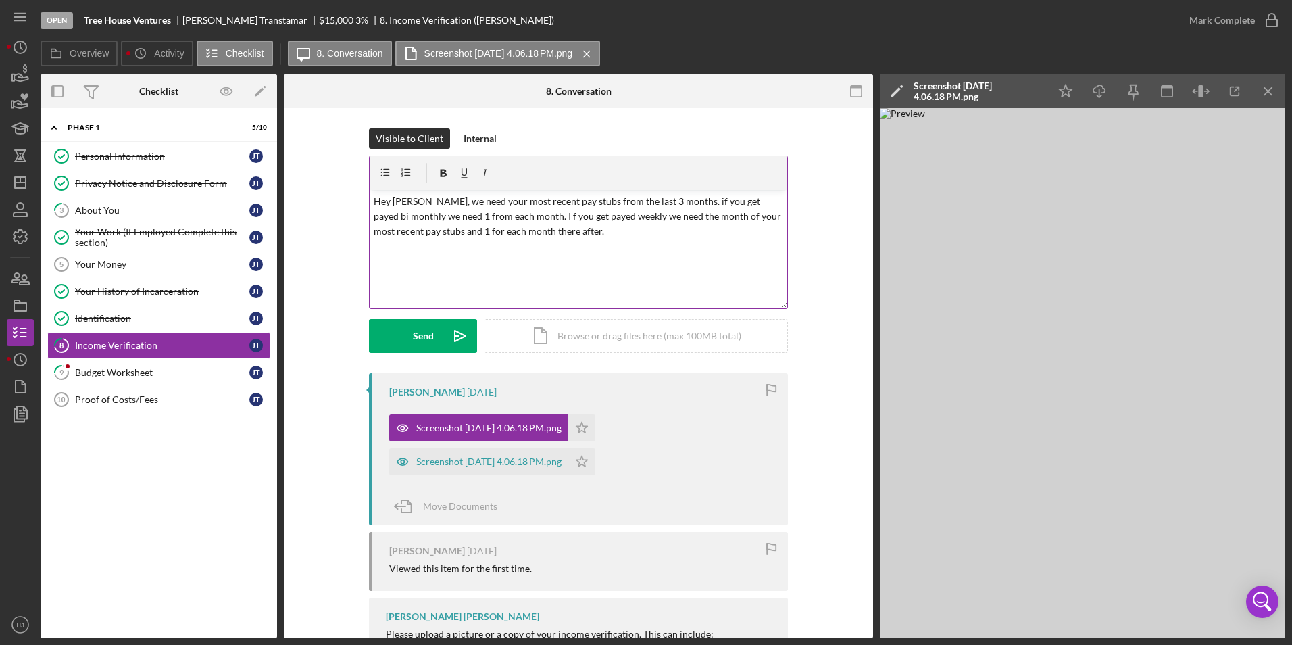
drag, startPoint x: 426, startPoint y: 324, endPoint x: 469, endPoint y: 260, distance: 77.0
click at [469, 260] on form "v Color teal Color pink Remove color Add row above Add row below Add column bef…" at bounding box center [578, 253] width 419 height 197
click at [481, 266] on div "v Color teal Color pink Remove color Add row above Add row below Add column bef…" at bounding box center [579, 249] width 418 height 118
click at [424, 335] on div "Send" at bounding box center [423, 336] width 21 height 34
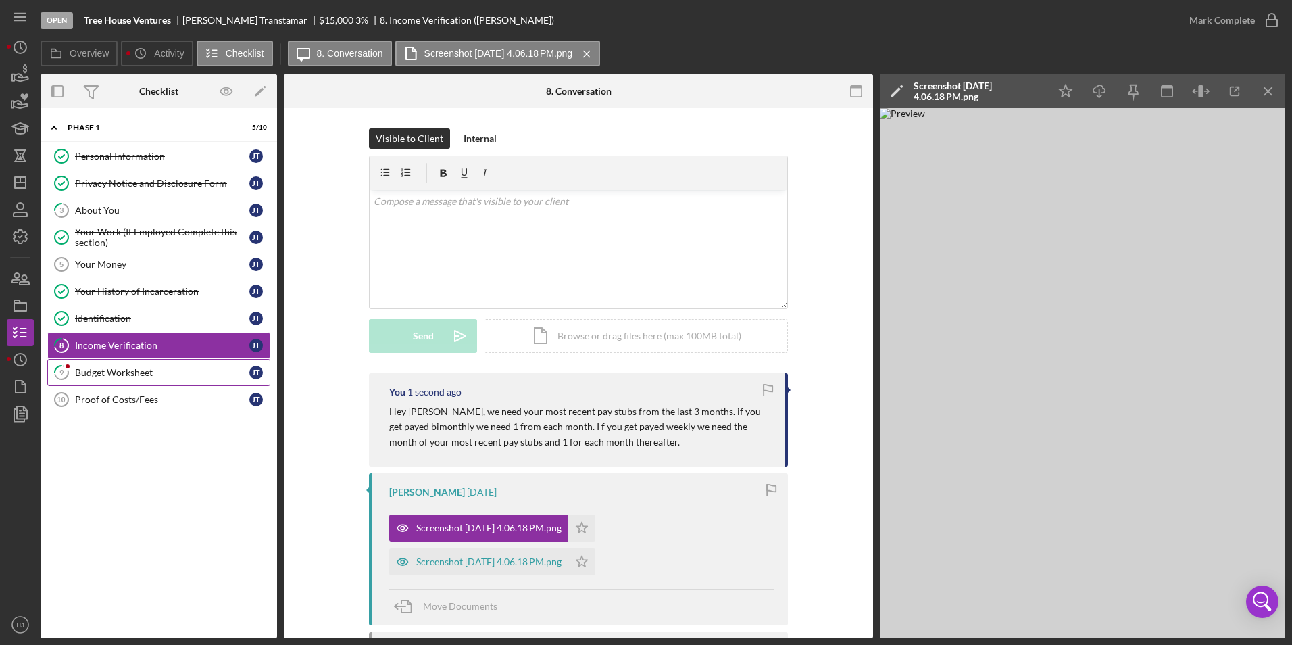
click at [143, 363] on link "9 Budget Worksheet J T" at bounding box center [158, 372] width 223 height 27
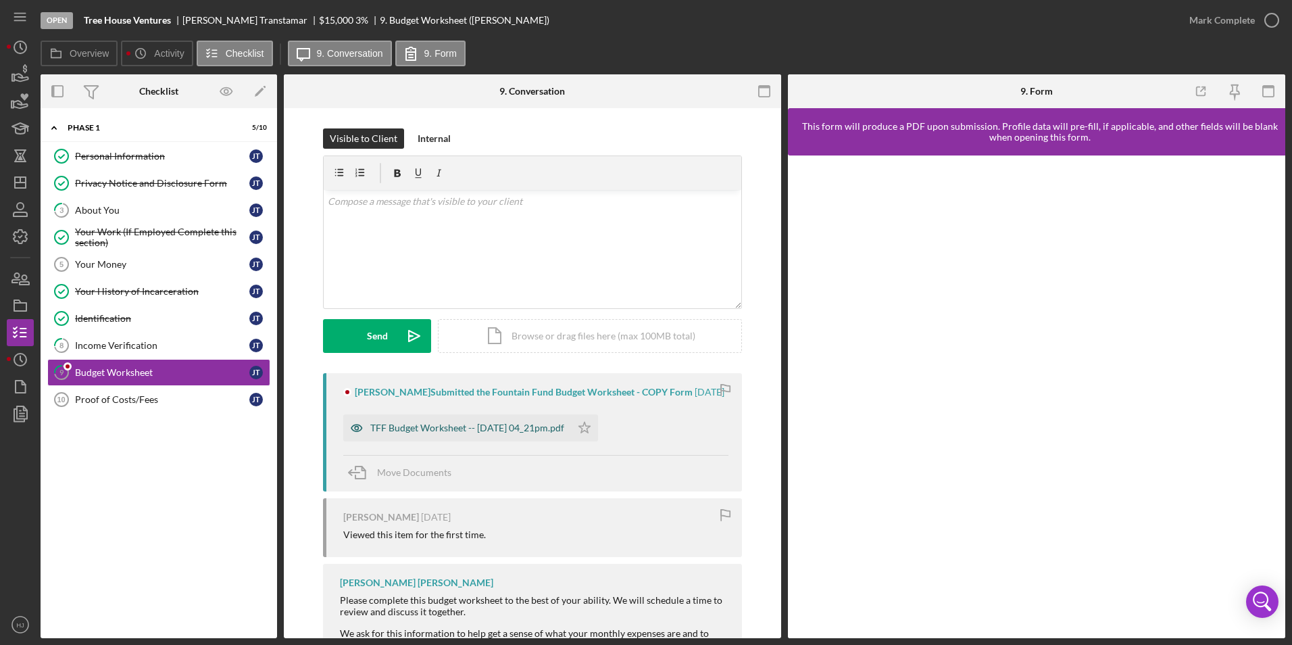
click at [466, 433] on div "TFF Budget Worksheet -- [DATE] 04_21pm.pdf" at bounding box center [467, 427] width 194 height 11
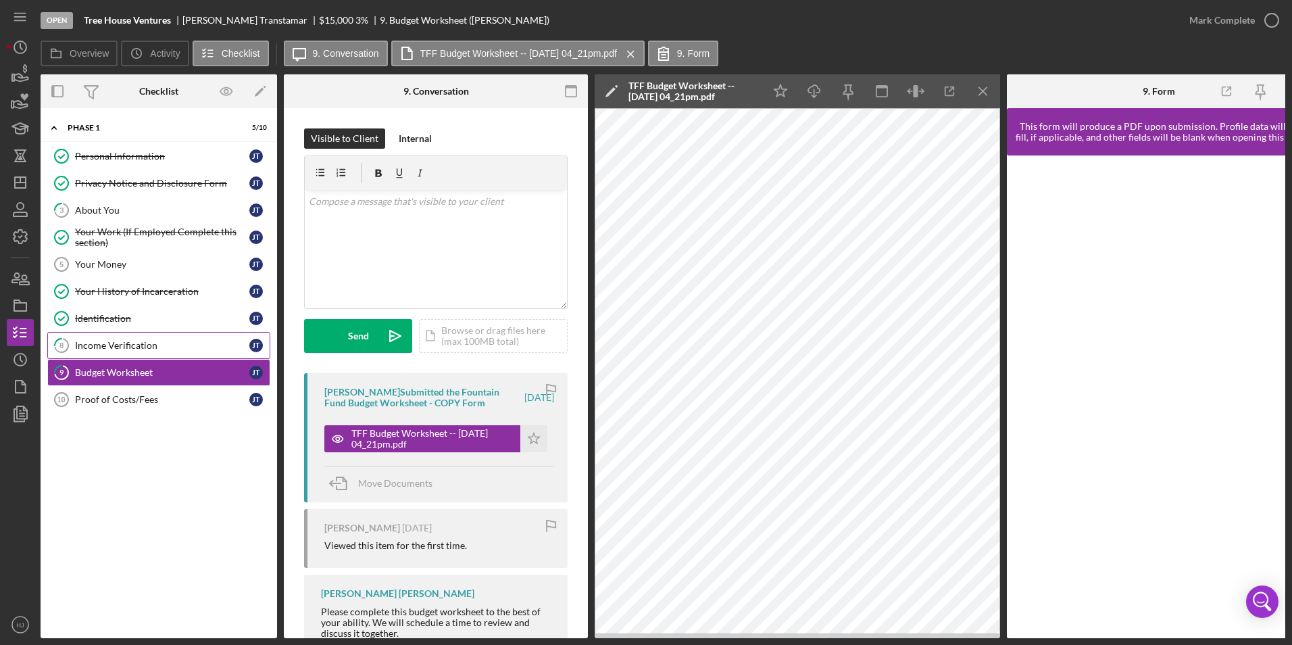
click at [114, 341] on div "Income Verification" at bounding box center [162, 345] width 174 height 11
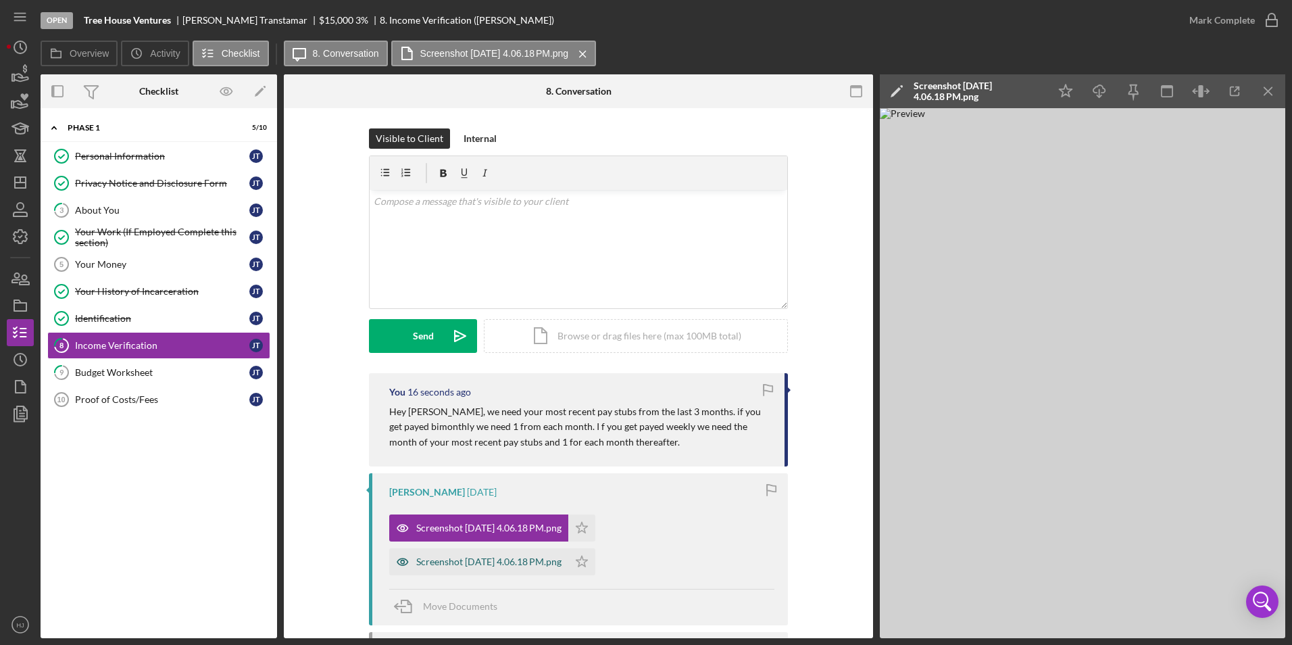
click at [524, 455] on div "Screenshot [DATE] 4.06.18 PM.png" at bounding box center [488, 561] width 145 height 11
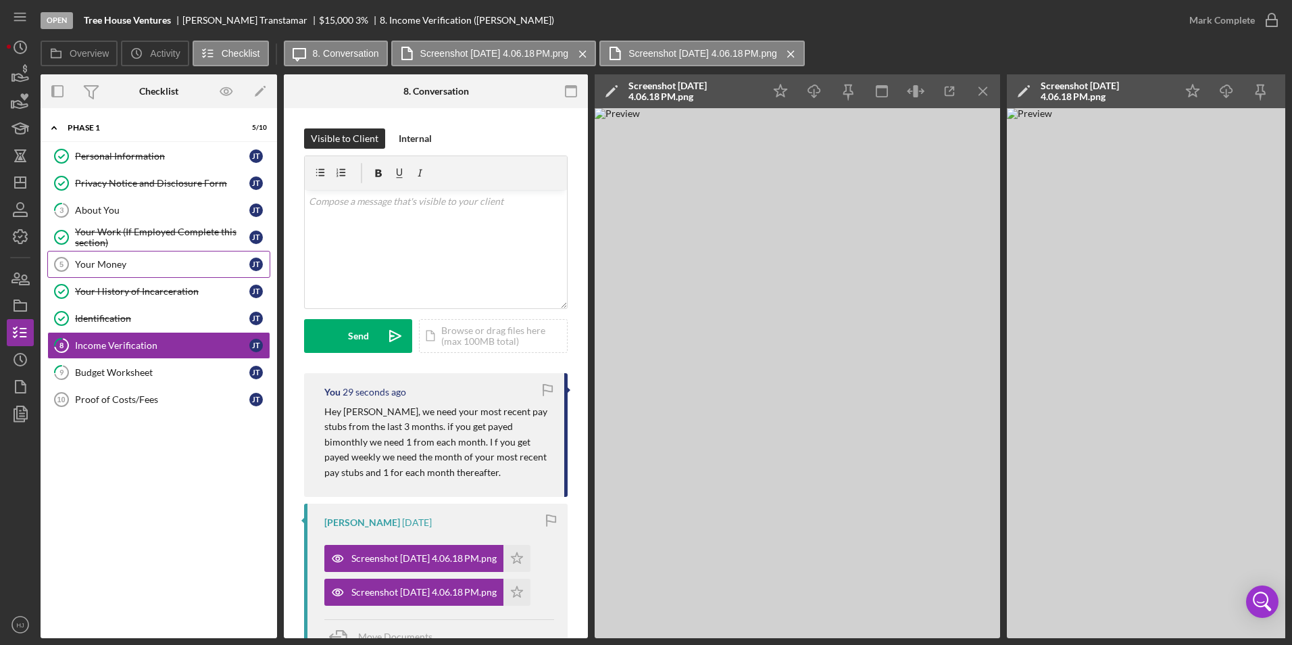
click at [124, 255] on link "Your Money 5 Your Money J T" at bounding box center [158, 264] width 223 height 27
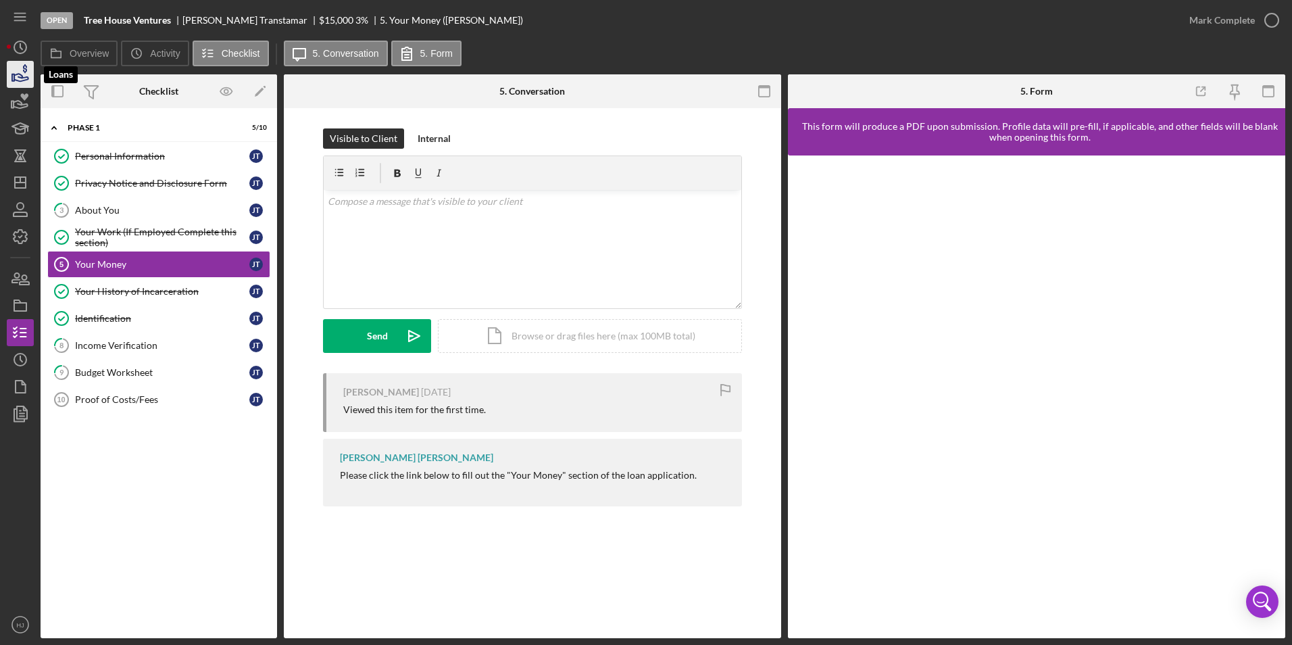
click at [26, 81] on icon "button" at bounding box center [20, 74] width 34 height 34
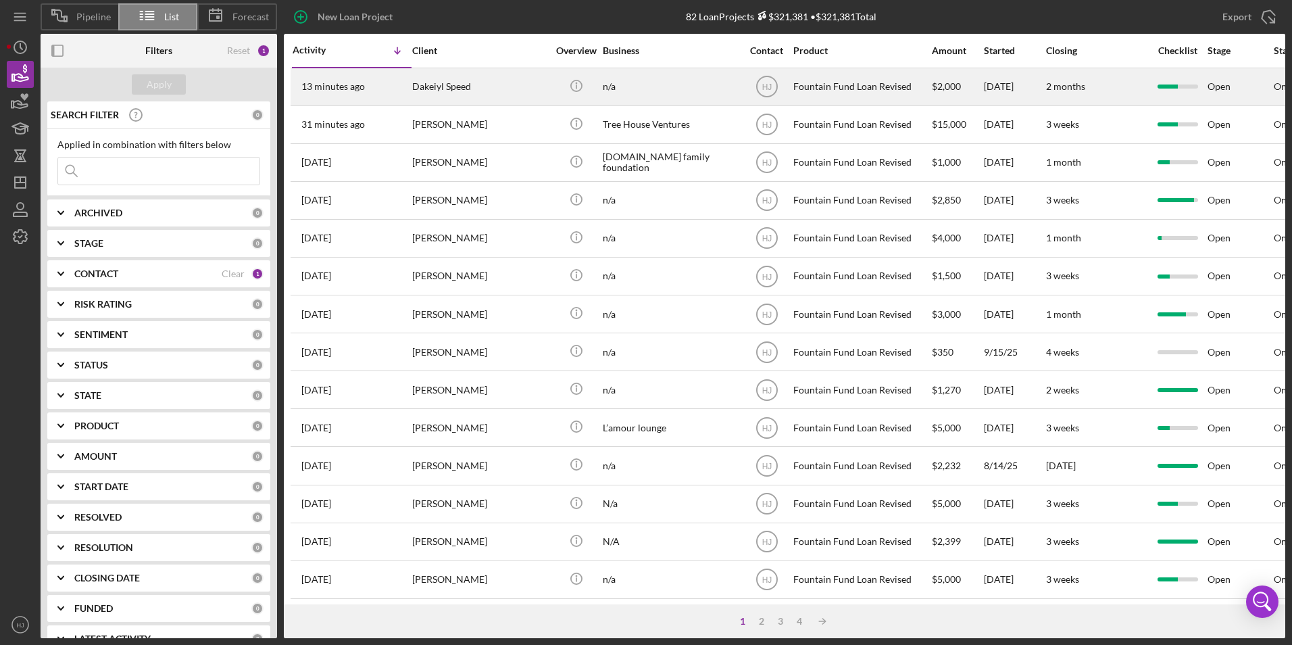
click at [424, 79] on div "Dakeiyl Speed" at bounding box center [479, 87] width 135 height 36
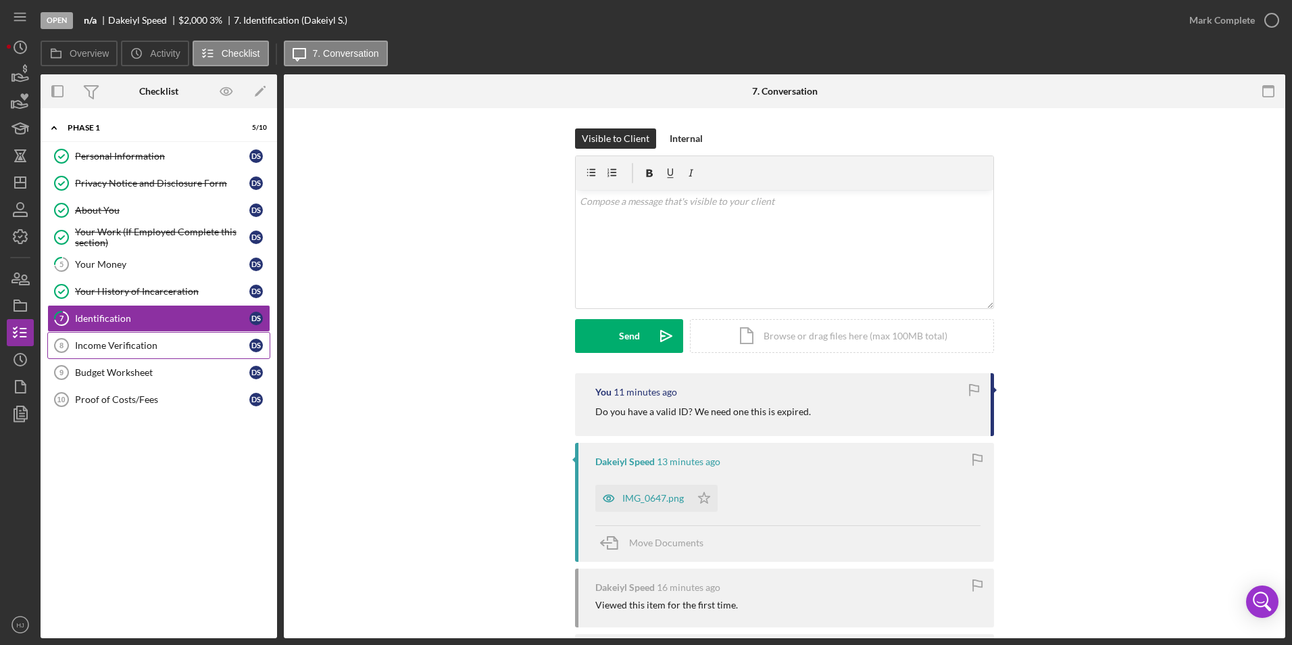
click at [134, 347] on div "Income Verification" at bounding box center [162, 345] width 174 height 11
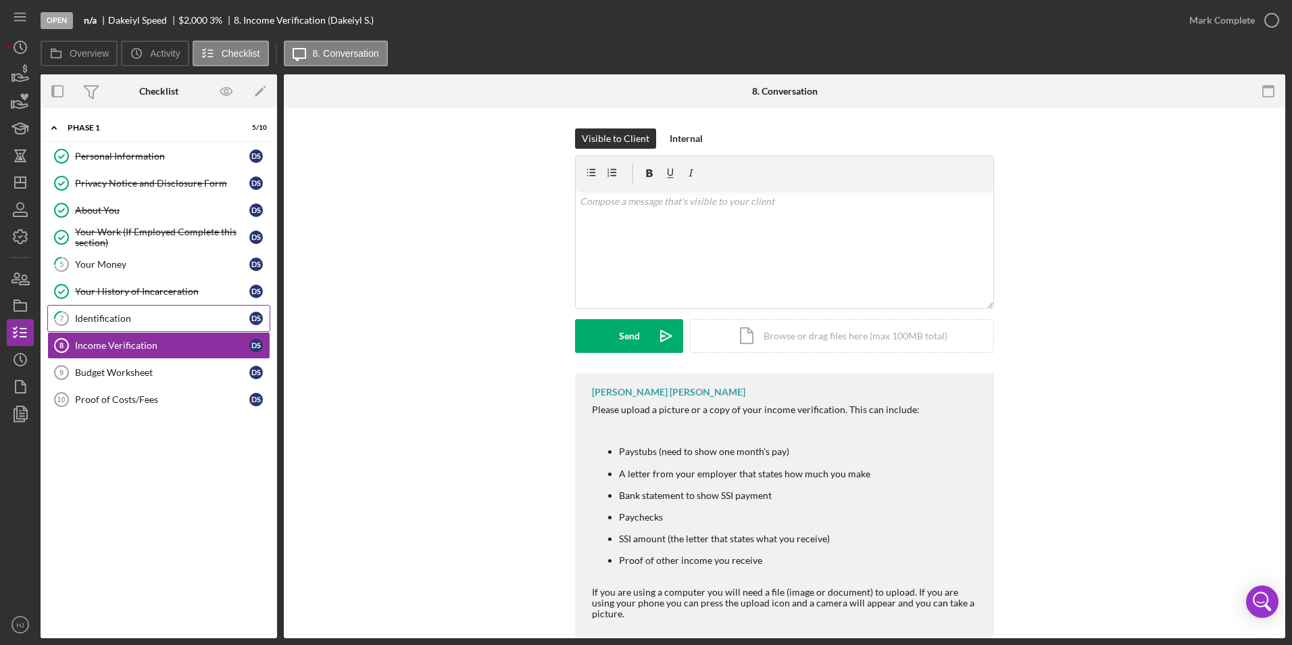
click at [116, 316] on div "Identification" at bounding box center [162, 318] width 174 height 11
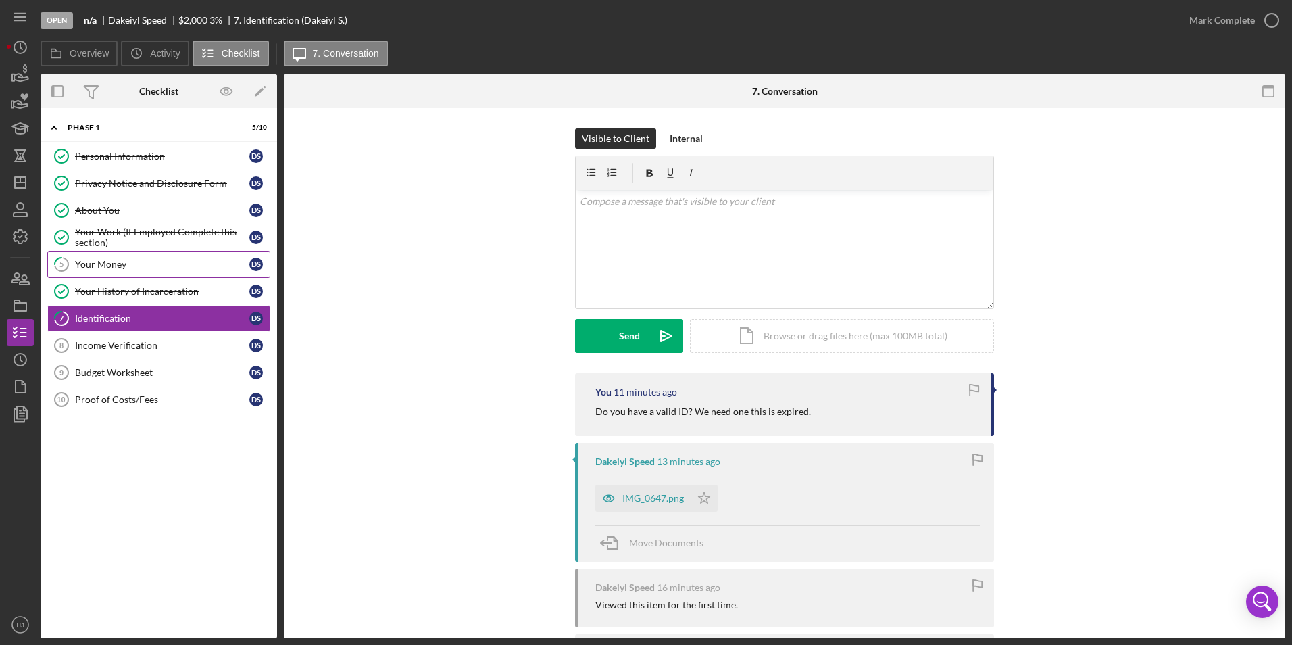
click at [115, 264] on div "Your Money" at bounding box center [162, 264] width 174 height 11
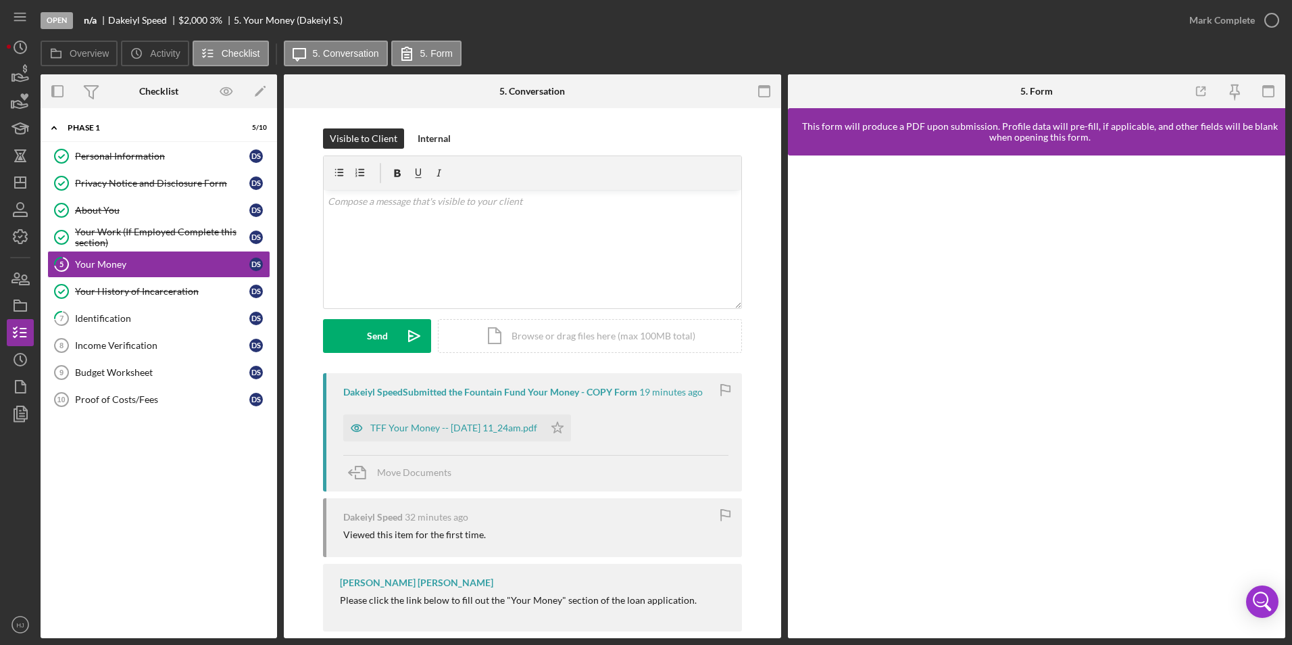
scroll to position [23, 0]
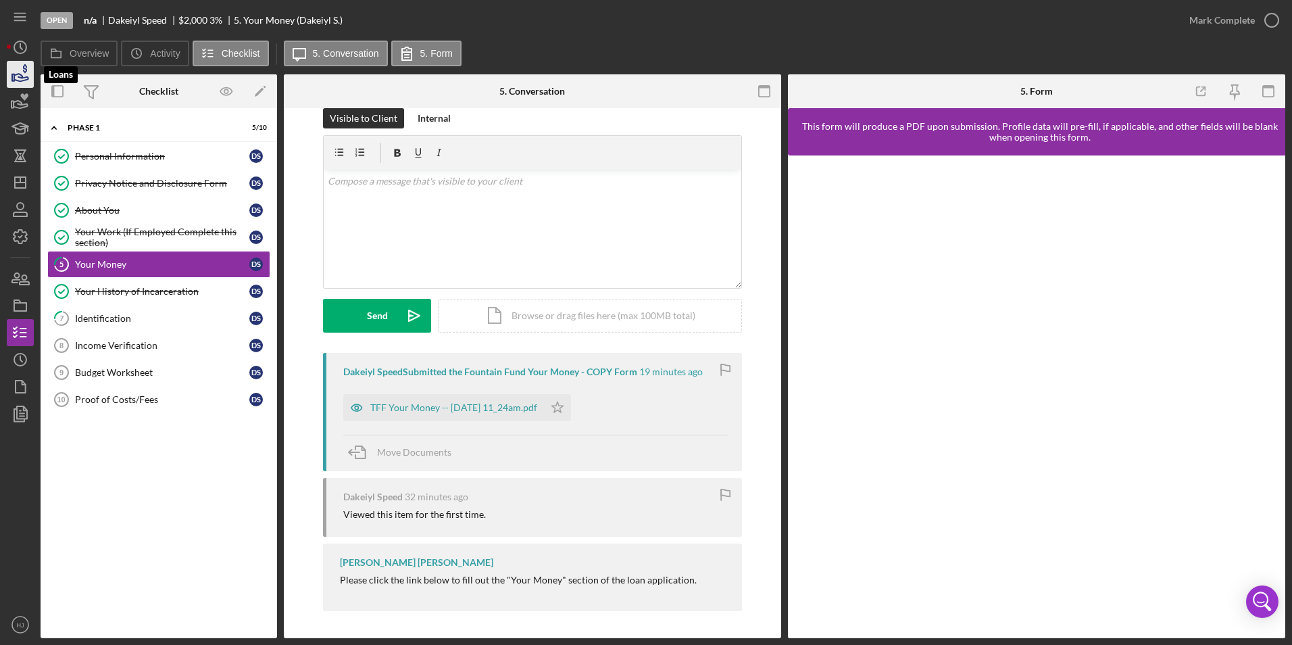
click at [22, 79] on icon "button" at bounding box center [20, 74] width 34 height 34
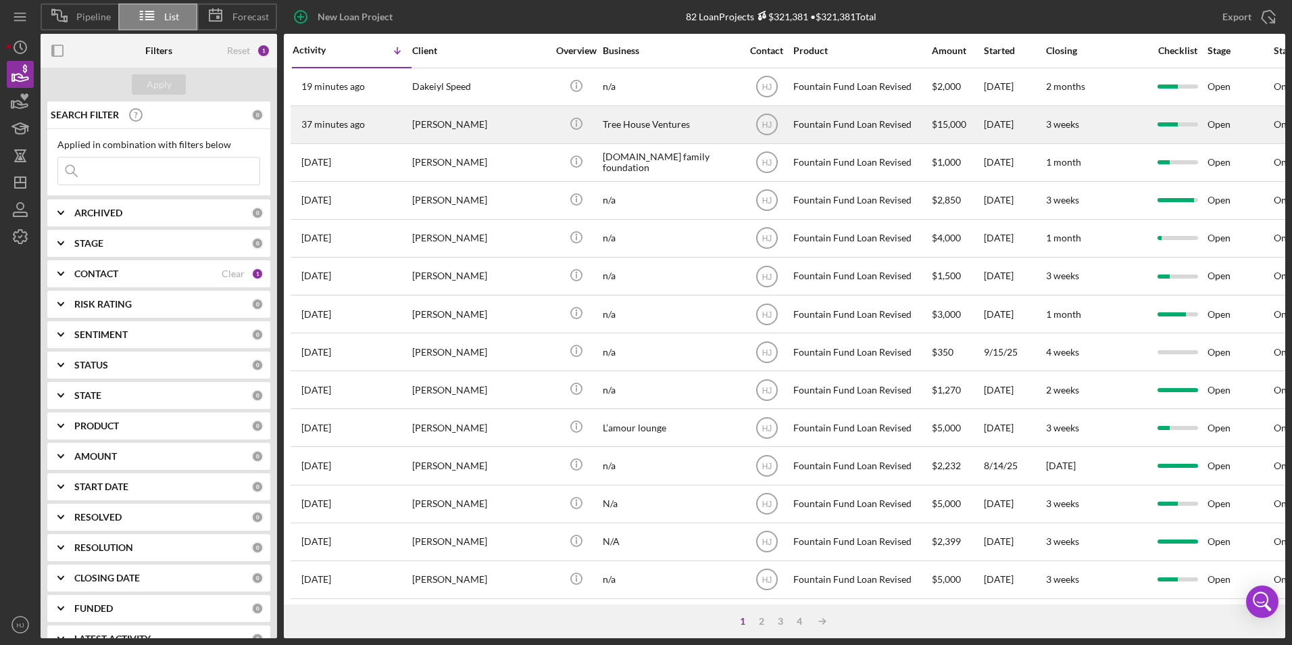
click at [457, 120] on div "[PERSON_NAME]" at bounding box center [479, 125] width 135 height 36
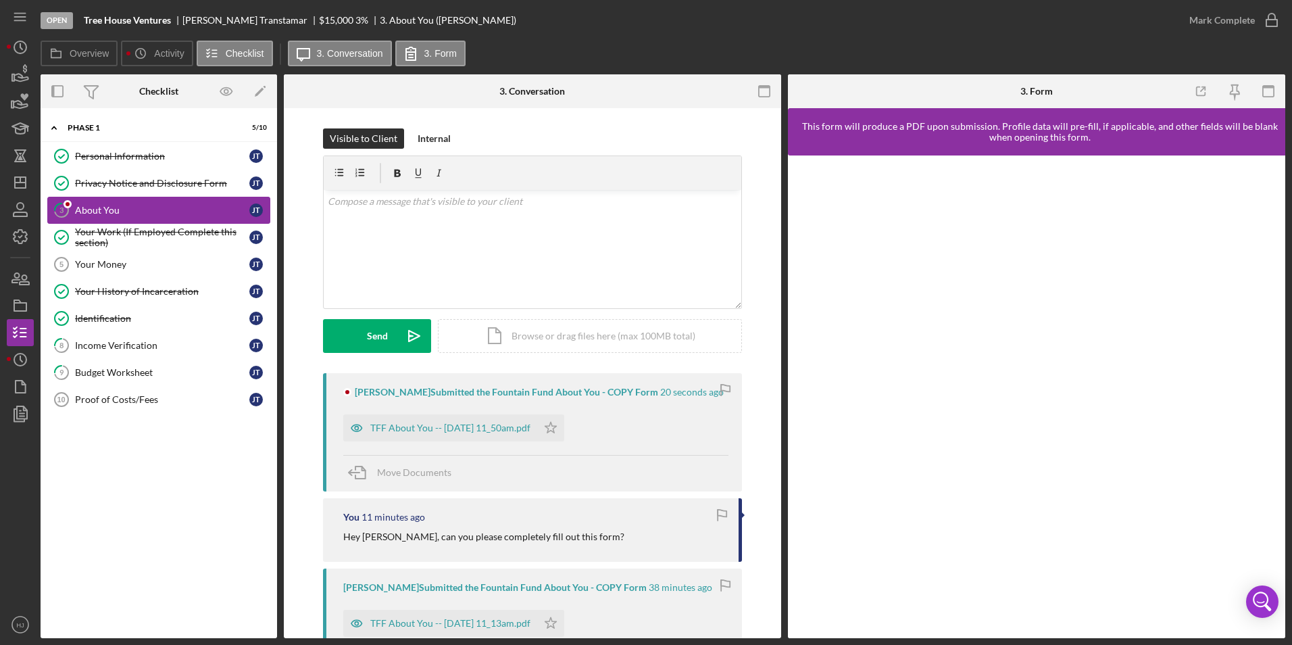
click at [100, 205] on div "About You" at bounding box center [162, 210] width 174 height 11
click at [466, 435] on div "TFF About You -- 2025-10-01 11_50am.pdf" at bounding box center [440, 427] width 194 height 27
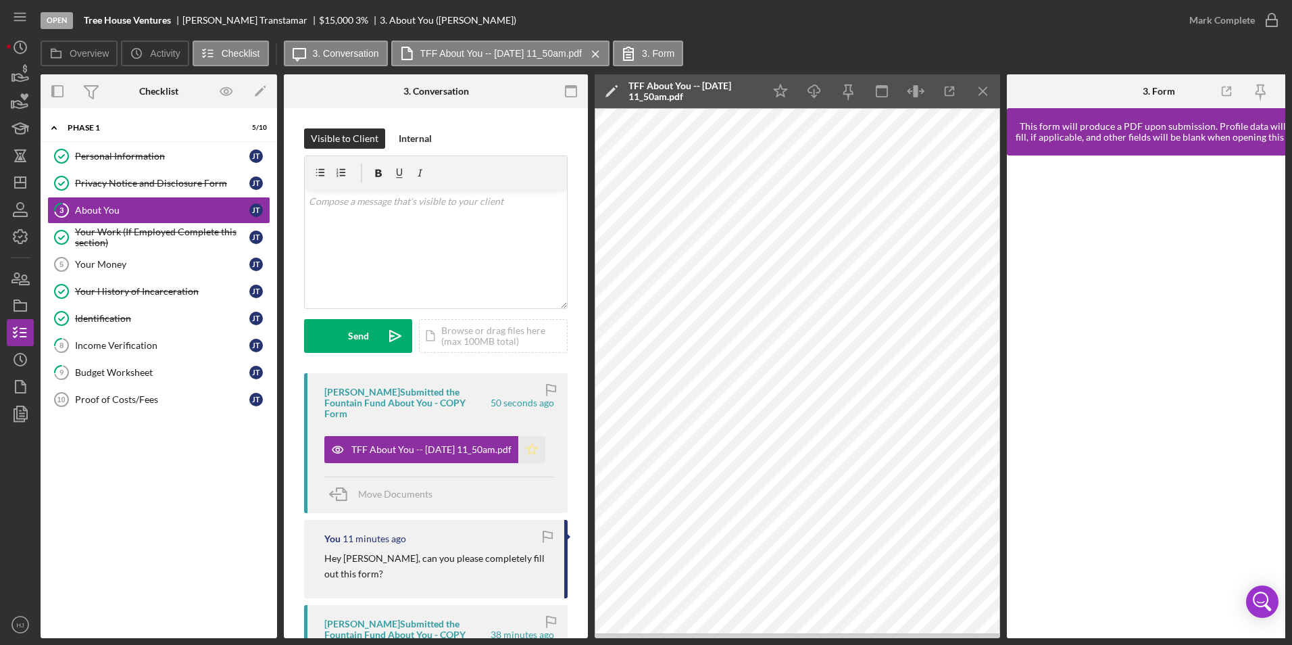
click at [526, 449] on polygon "button" at bounding box center [531, 448] width 11 height 11
click at [859, 20] on icon "button" at bounding box center [1272, 20] width 34 height 34
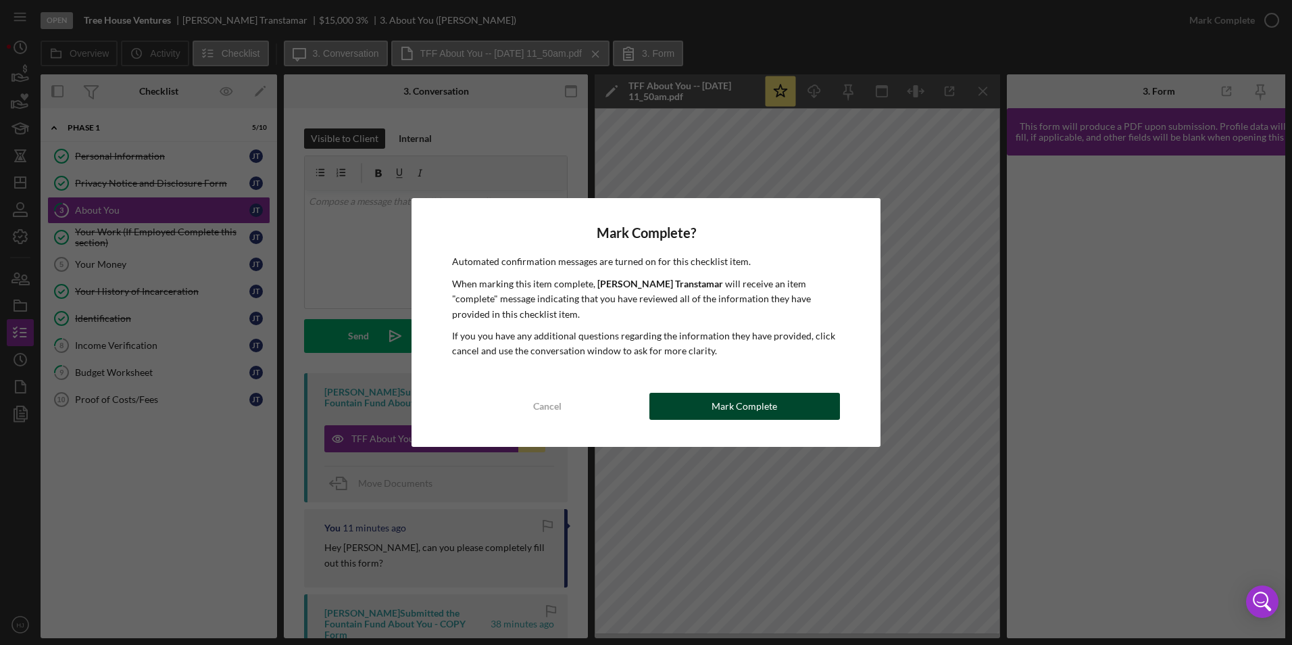
click at [774, 406] on button "Mark Complete" at bounding box center [745, 406] width 191 height 27
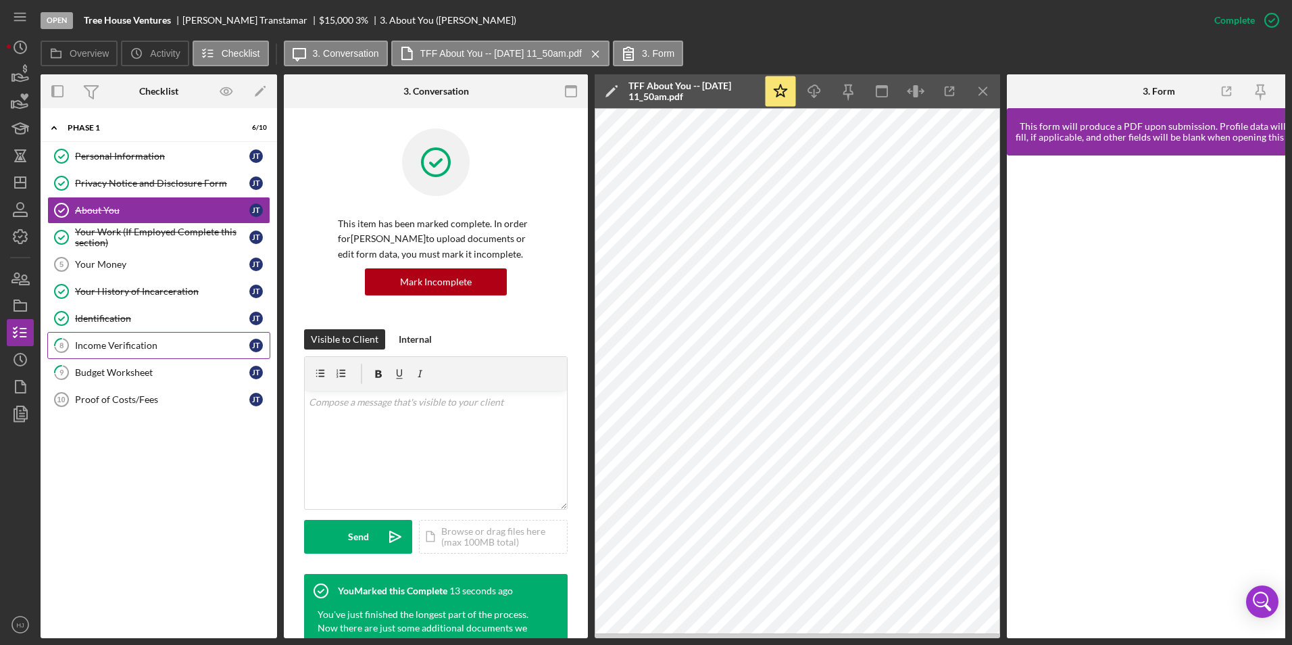
click at [132, 348] on div "Income Verification" at bounding box center [162, 345] width 174 height 11
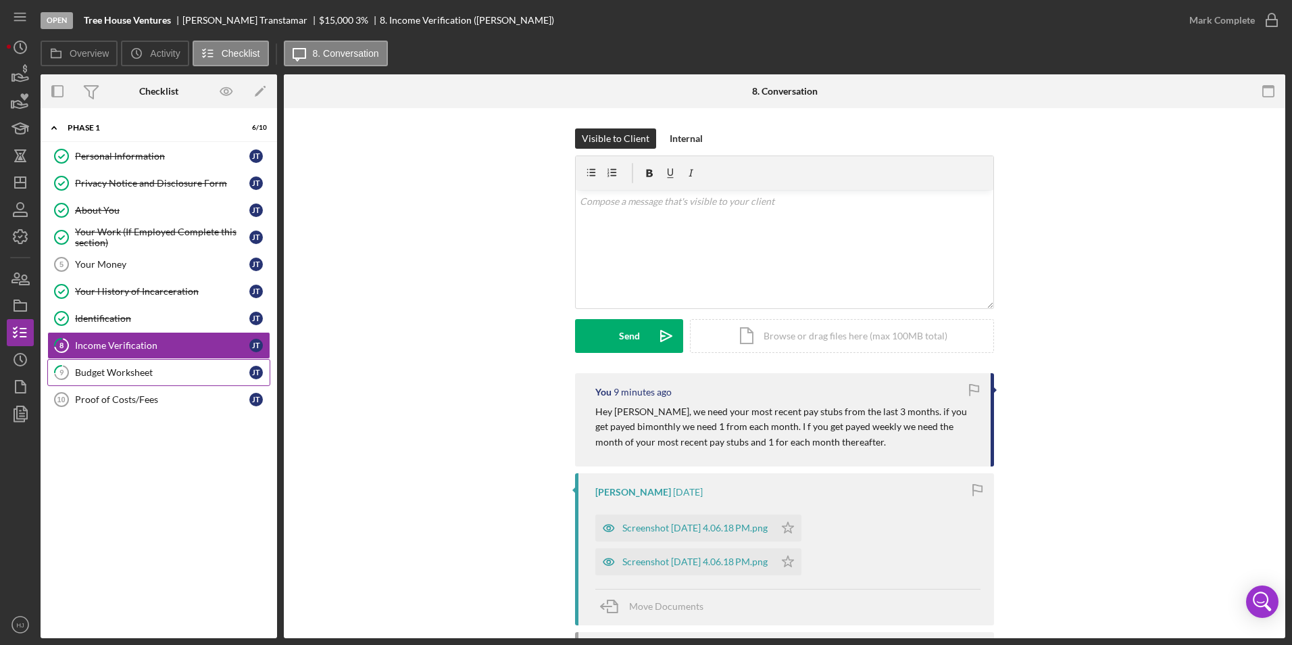
click at [107, 377] on div "Budget Worksheet" at bounding box center [162, 372] width 174 height 11
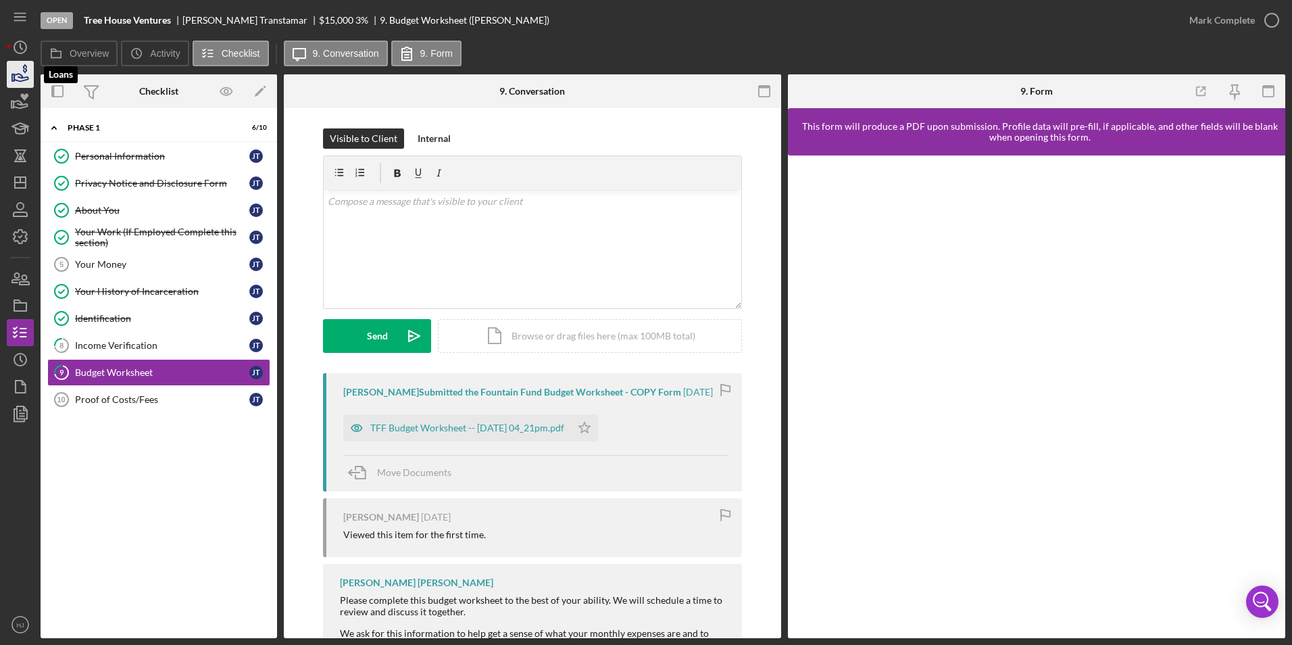
click at [25, 66] on icon "button" at bounding box center [20, 74] width 34 height 34
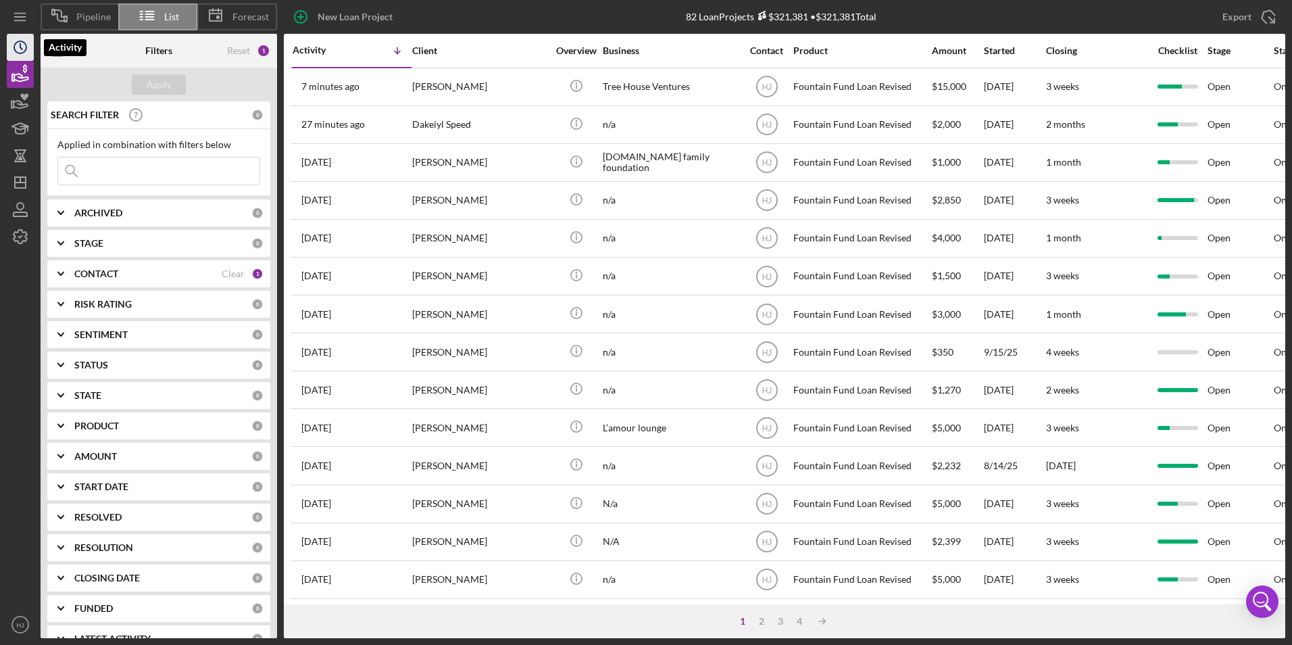
click at [18, 56] on icon "Icon/History" at bounding box center [20, 47] width 34 height 34
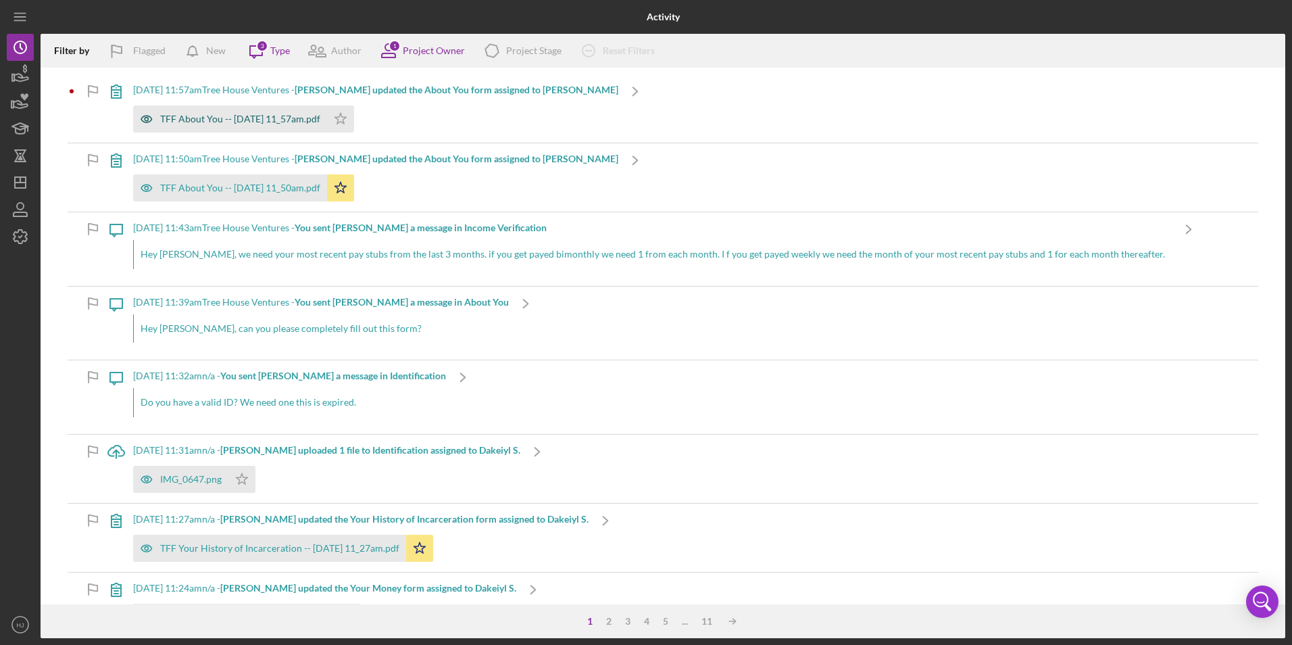
click at [235, 114] on div "TFF About You -- 2025-10-01 11_57am.pdf" at bounding box center [240, 119] width 160 height 11
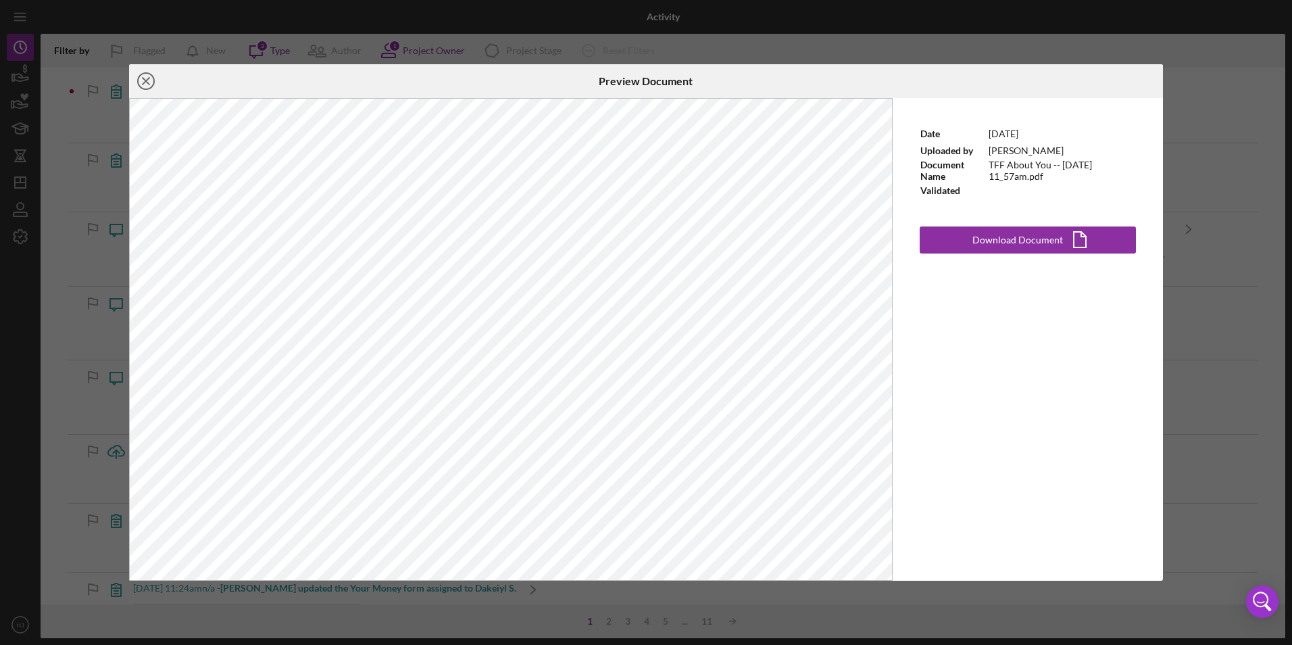
click at [149, 77] on icon "Icon/Close" at bounding box center [146, 81] width 34 height 34
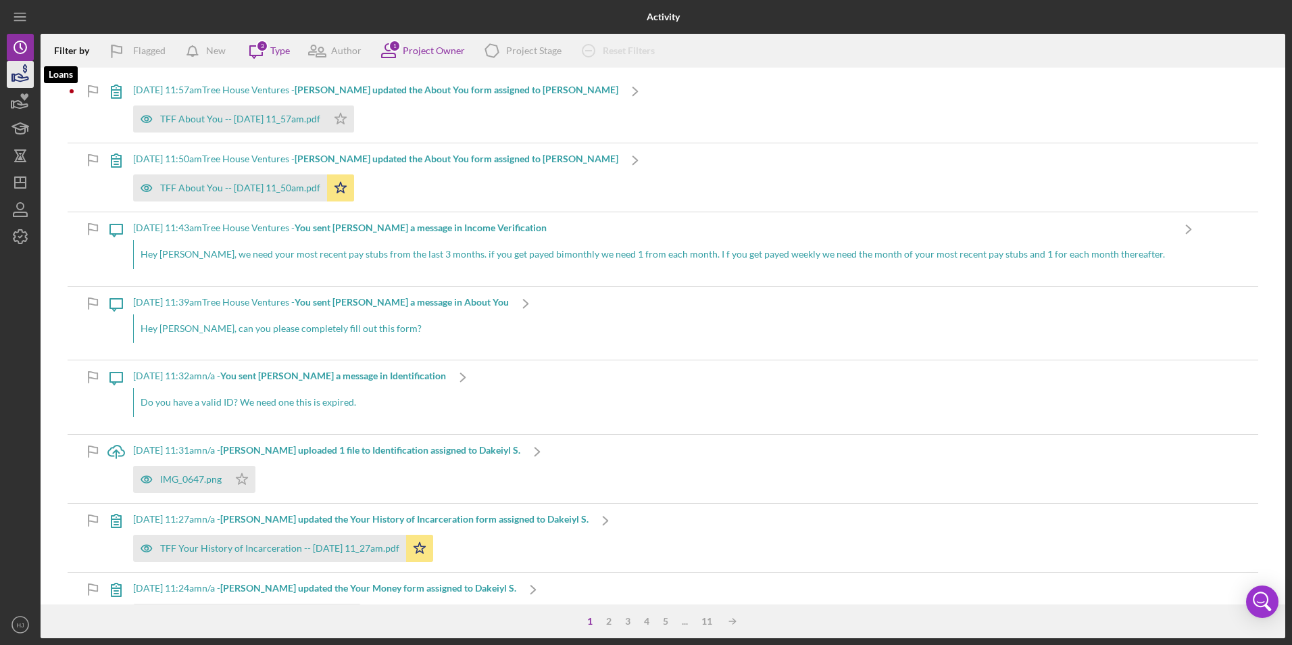
click at [22, 75] on icon "button" at bounding box center [21, 77] width 14 height 7
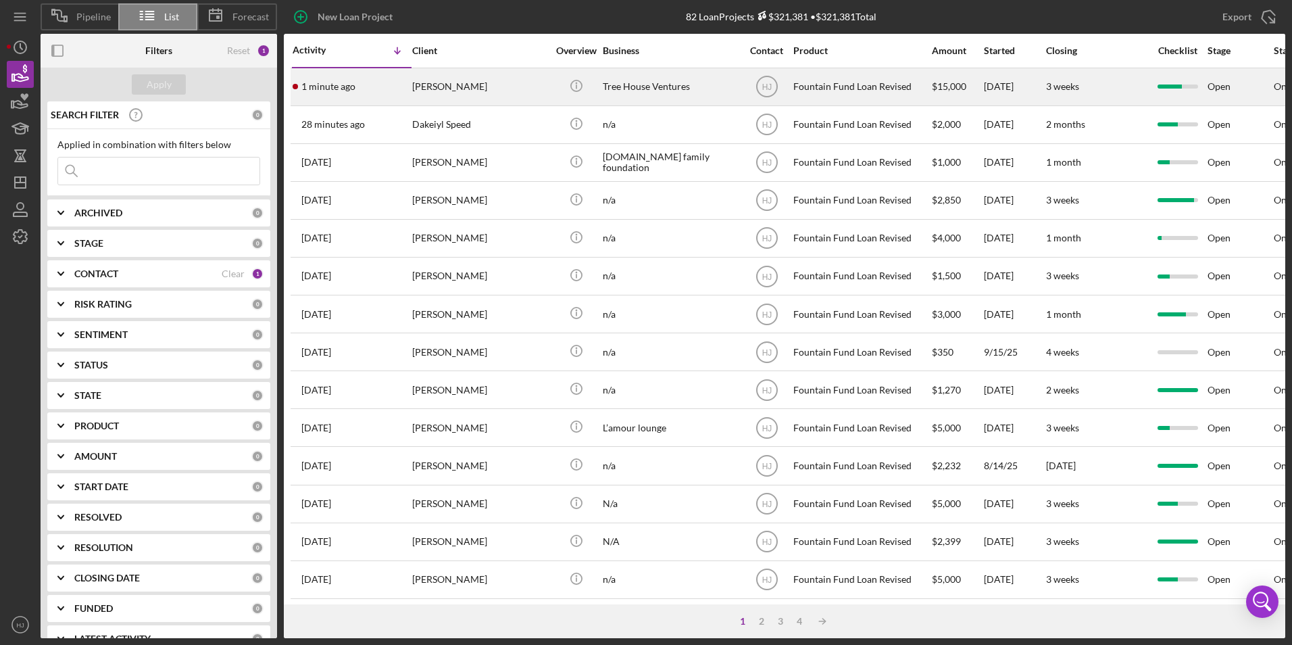
click at [461, 91] on div "[PERSON_NAME]" at bounding box center [479, 87] width 135 height 36
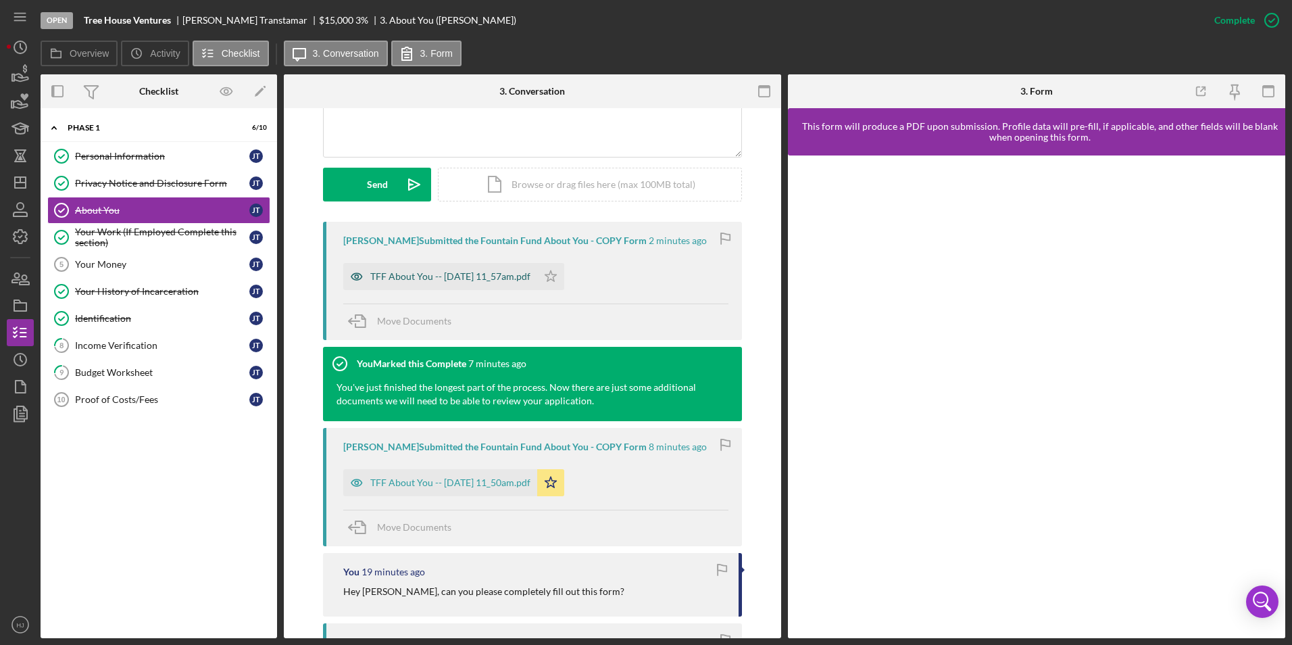
scroll to position [338, 0]
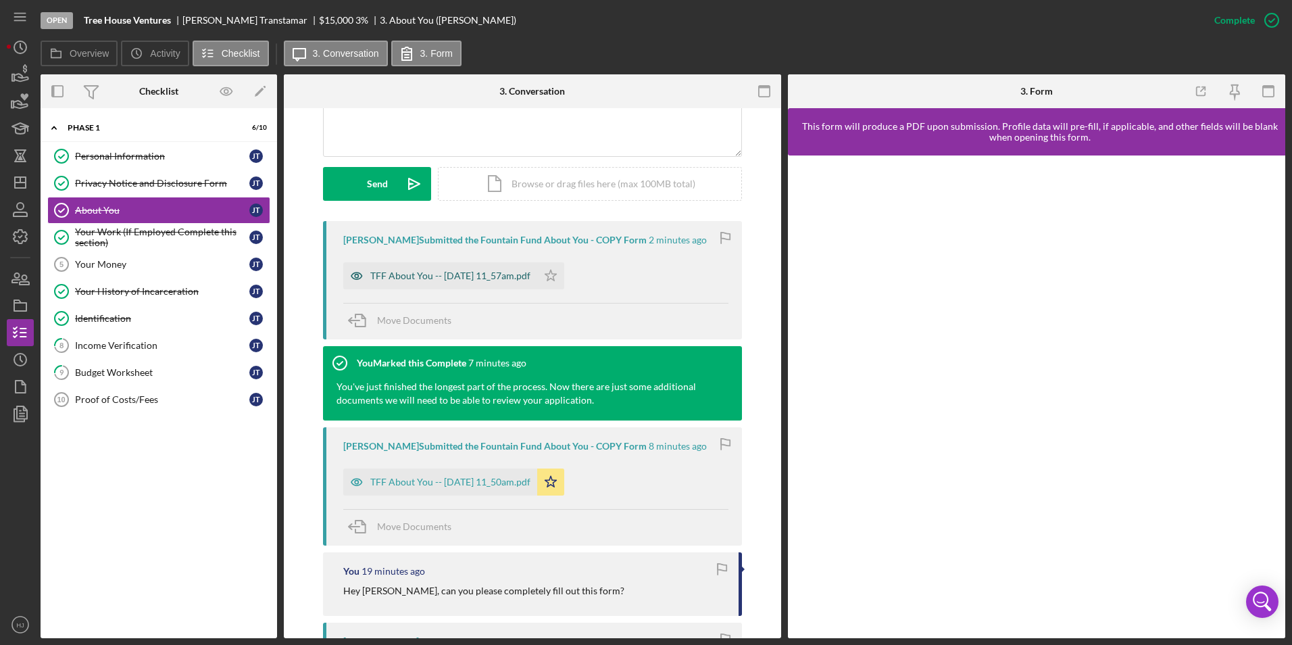
click at [406, 283] on div "TFF About You -- 2025-10-01 11_57am.pdf" at bounding box center [440, 275] width 194 height 27
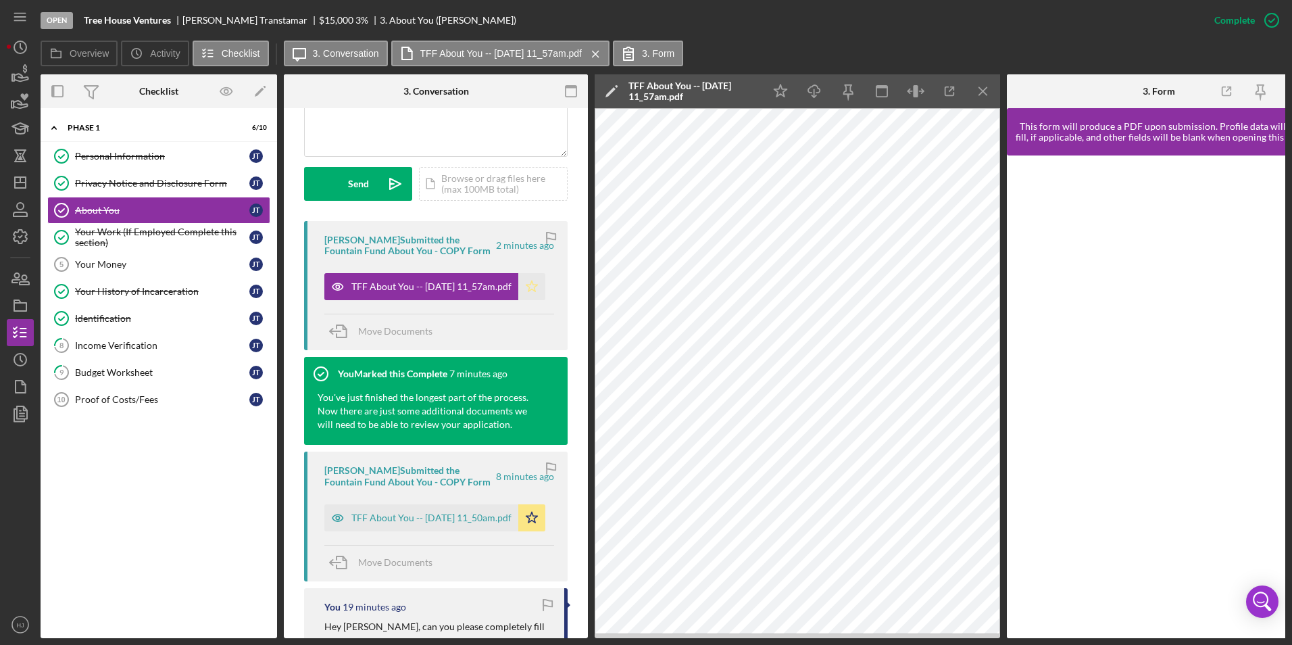
click at [531, 285] on icon "Icon/Star" at bounding box center [531, 286] width 27 height 27
click at [528, 455] on polygon "button" at bounding box center [531, 517] width 11 height 11
click at [143, 258] on link "Your Money 5 Your Money J T" at bounding box center [158, 264] width 223 height 27
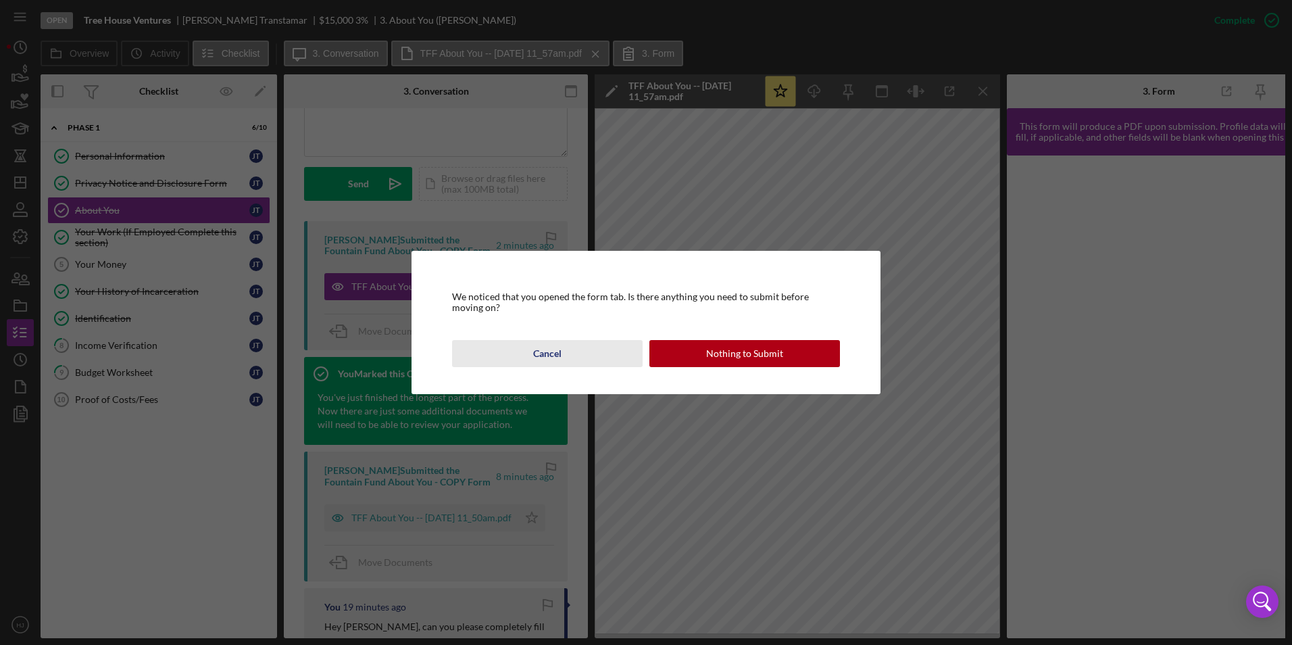
click at [579, 348] on button "Cancel" at bounding box center [547, 353] width 191 height 27
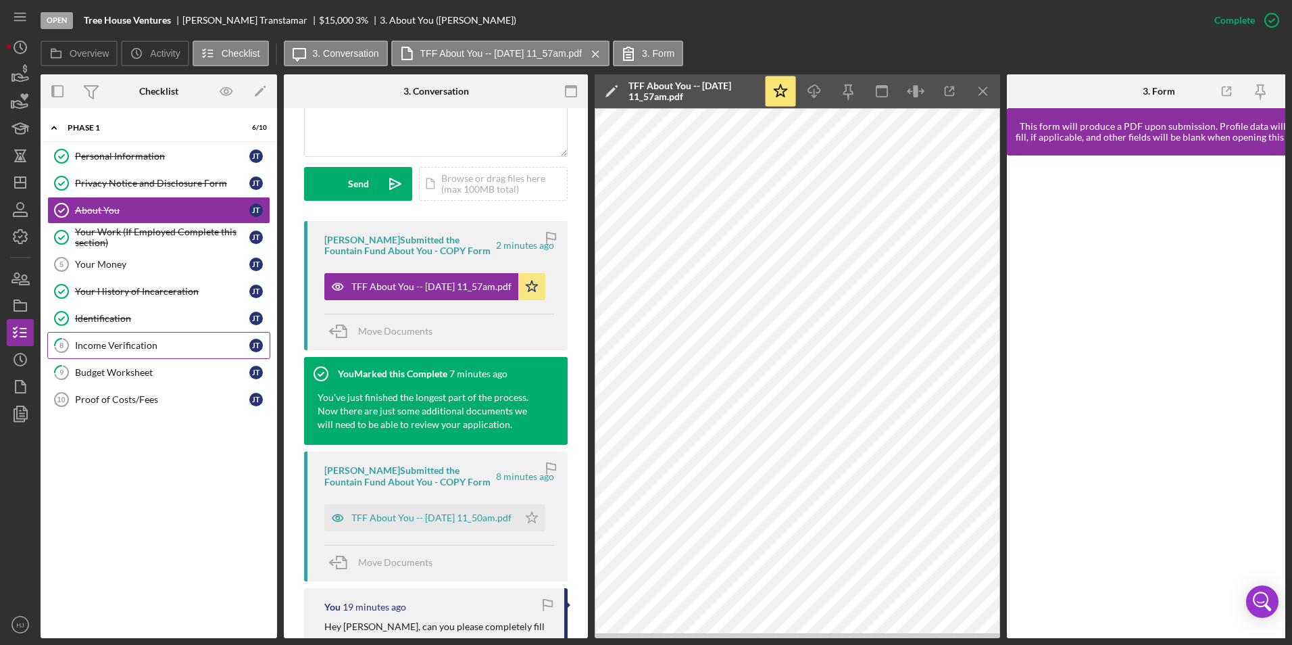
click at [153, 343] on div "Income Verification" at bounding box center [162, 345] width 174 height 11
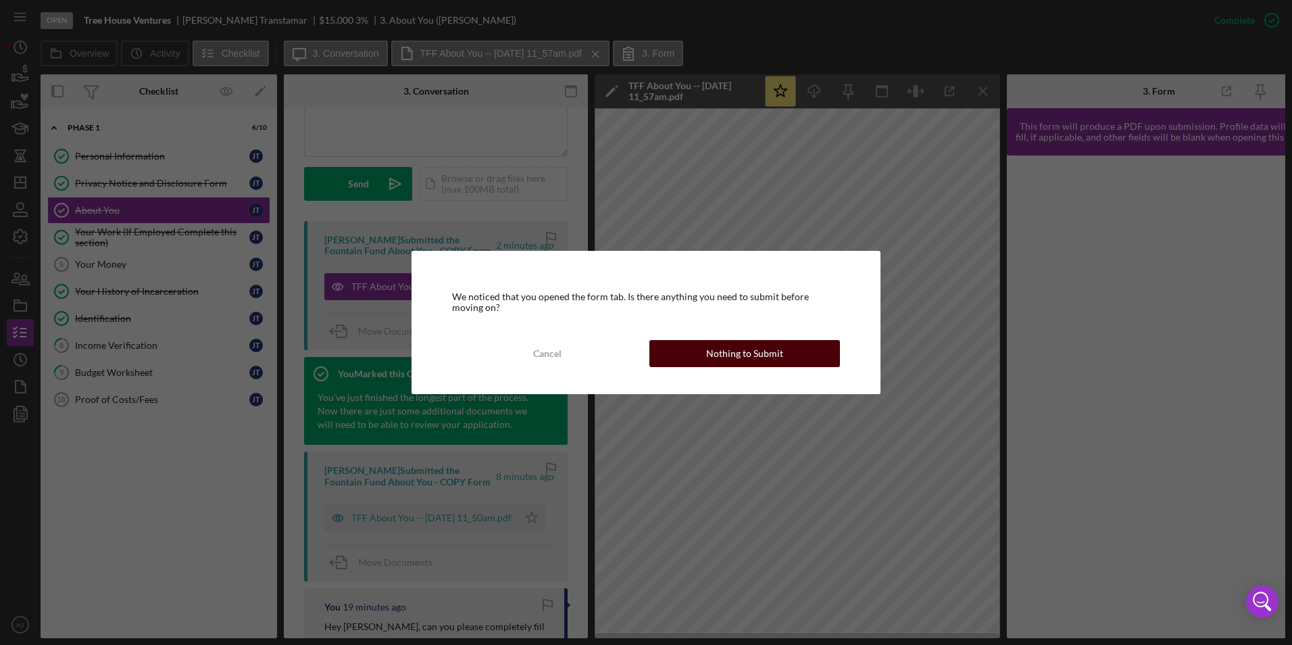
click at [808, 344] on button "Nothing to Submit" at bounding box center [745, 353] width 191 height 27
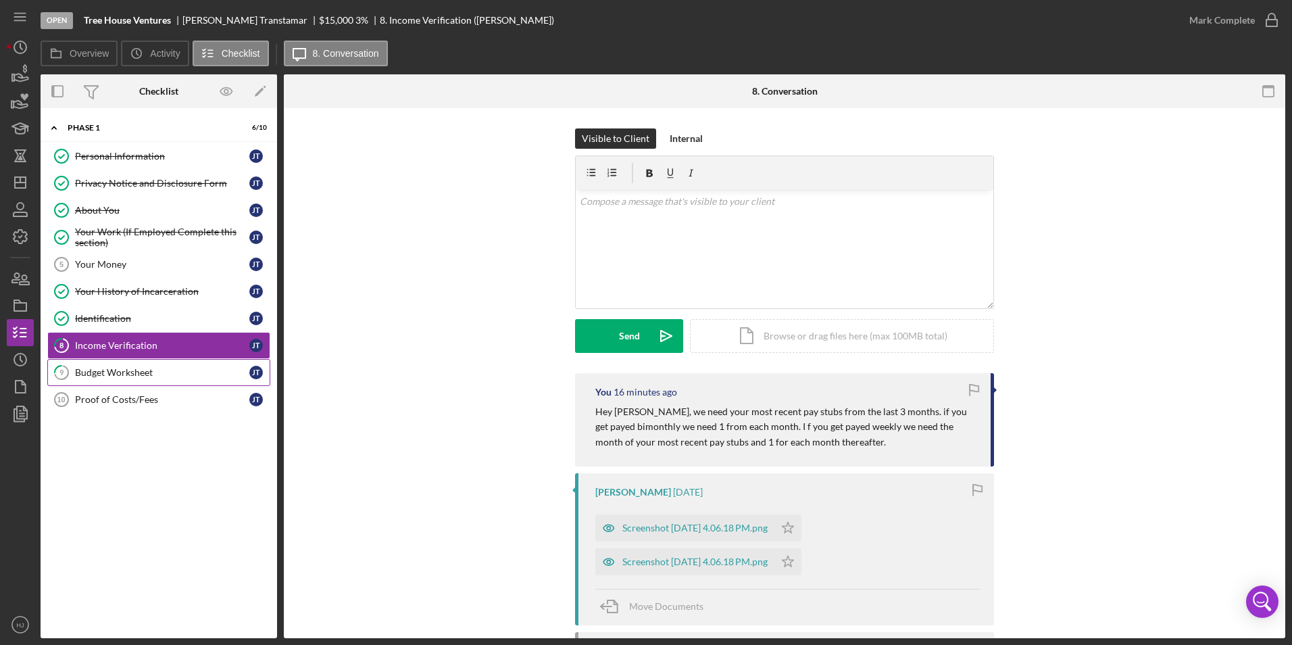
click at [147, 365] on link "9 Budget Worksheet J T" at bounding box center [158, 372] width 223 height 27
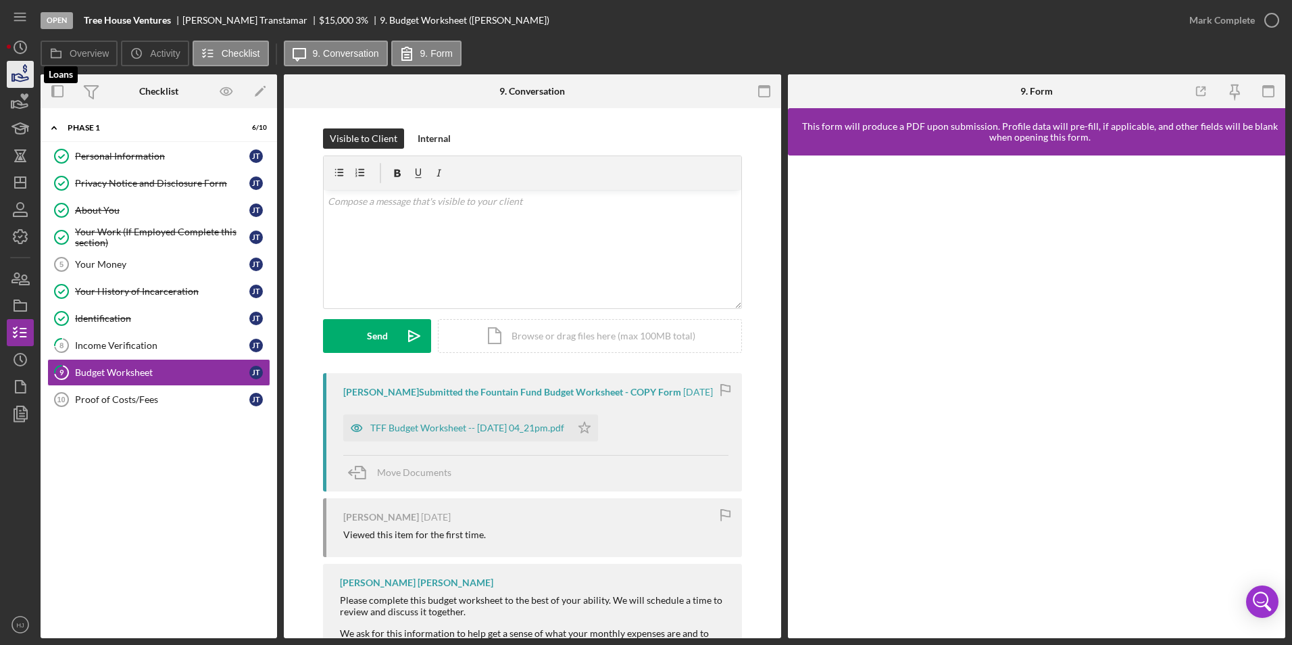
click at [32, 78] on icon "button" at bounding box center [20, 74] width 34 height 34
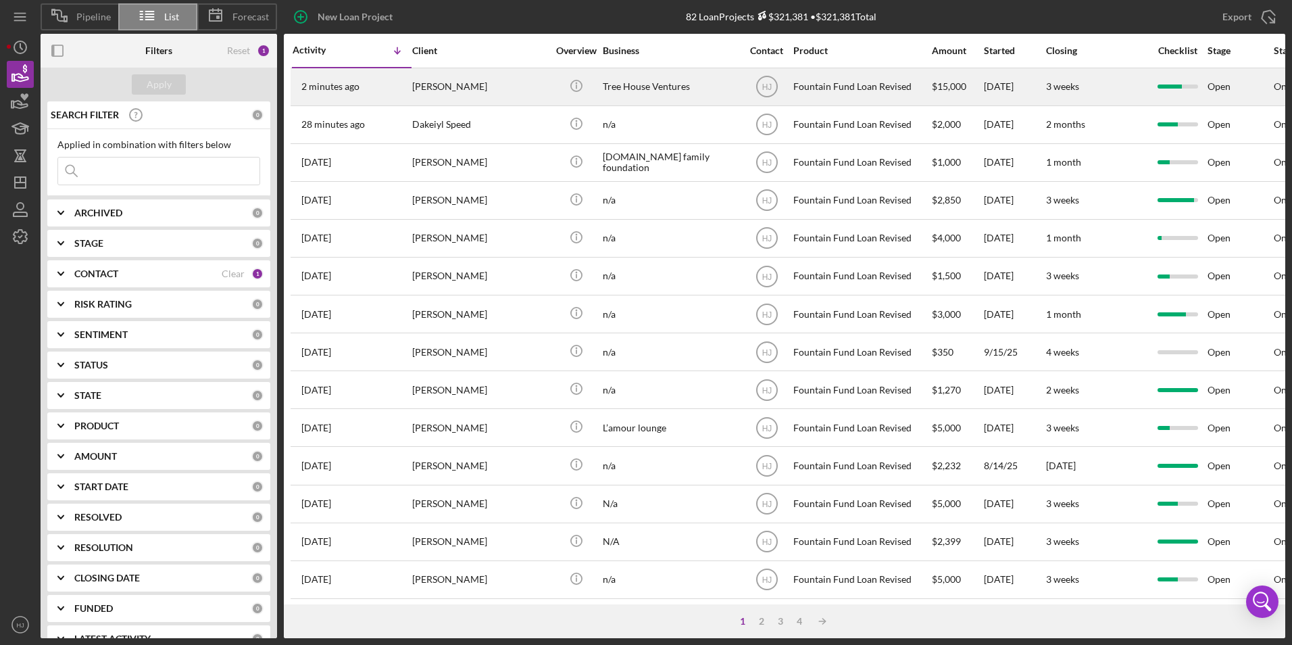
click at [458, 91] on div "[PERSON_NAME]" at bounding box center [479, 87] width 135 height 36
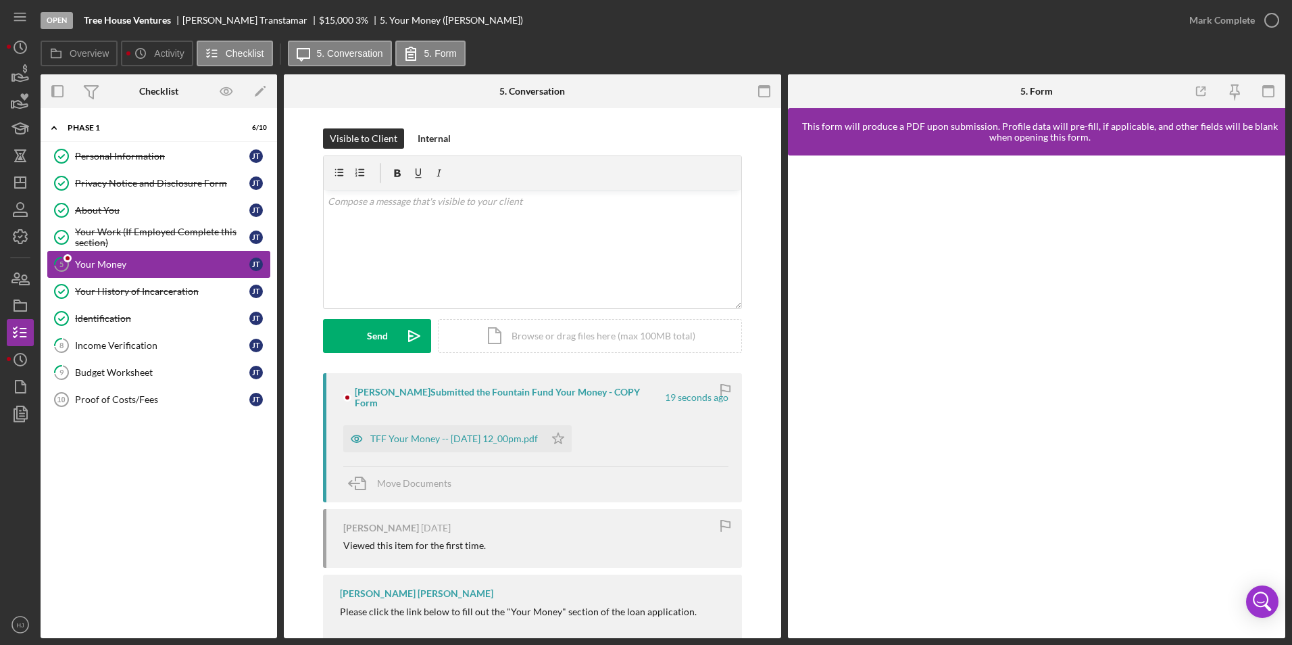
click at [104, 260] on div "Your Money" at bounding box center [162, 264] width 174 height 11
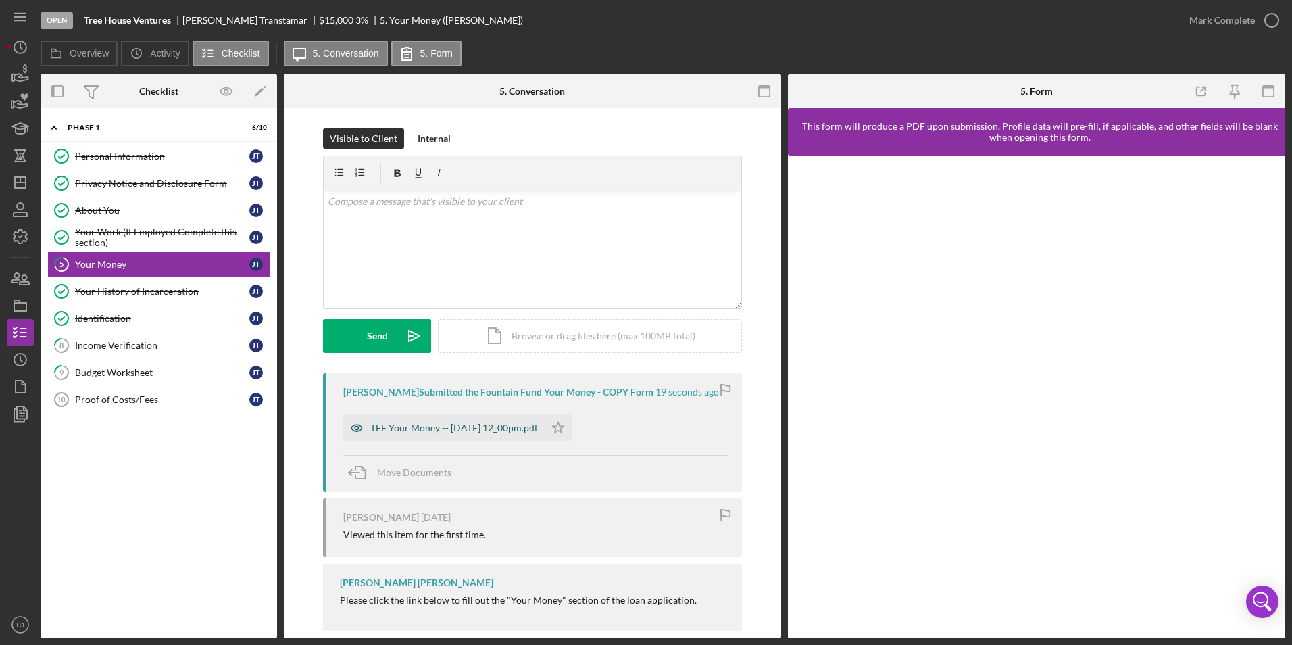
click at [403, 428] on div "TFF Your Money -- 2025-10-01 12_00pm.pdf" at bounding box center [454, 427] width 168 height 11
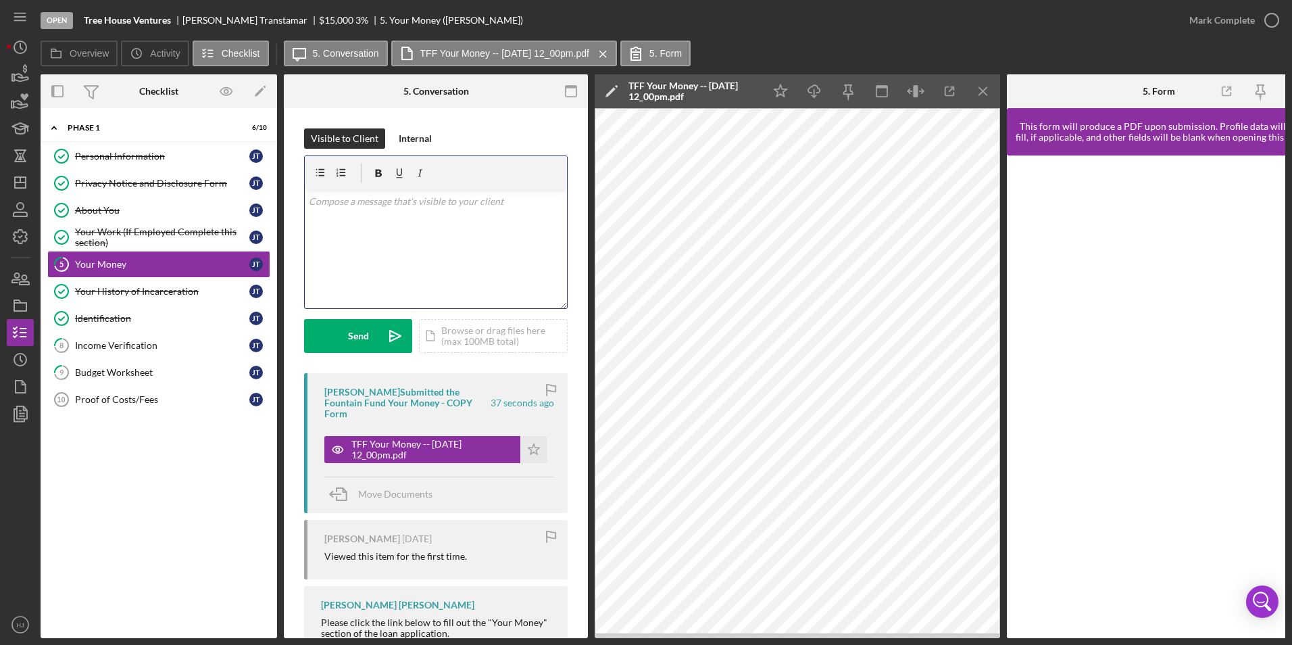
click at [378, 236] on div "v Color teal Color pink Remove color Add row above Add row below Add column bef…" at bounding box center [436, 249] width 262 height 118
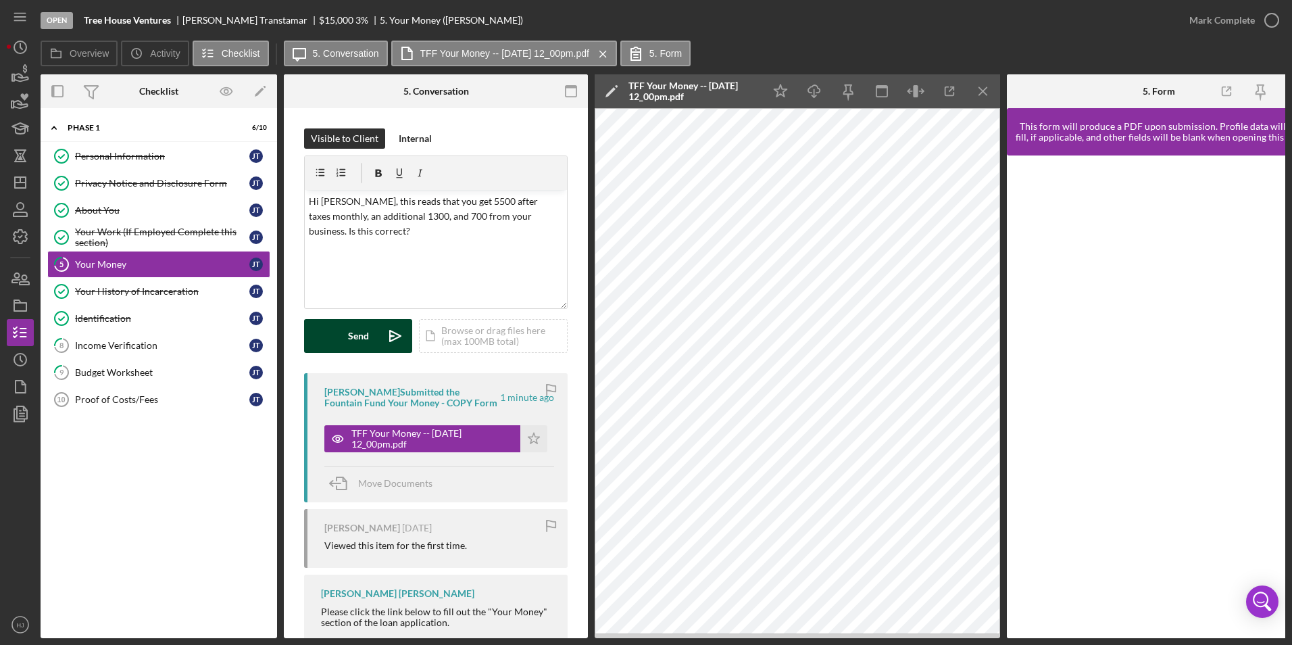
click at [359, 327] on div "Send" at bounding box center [358, 336] width 21 height 34
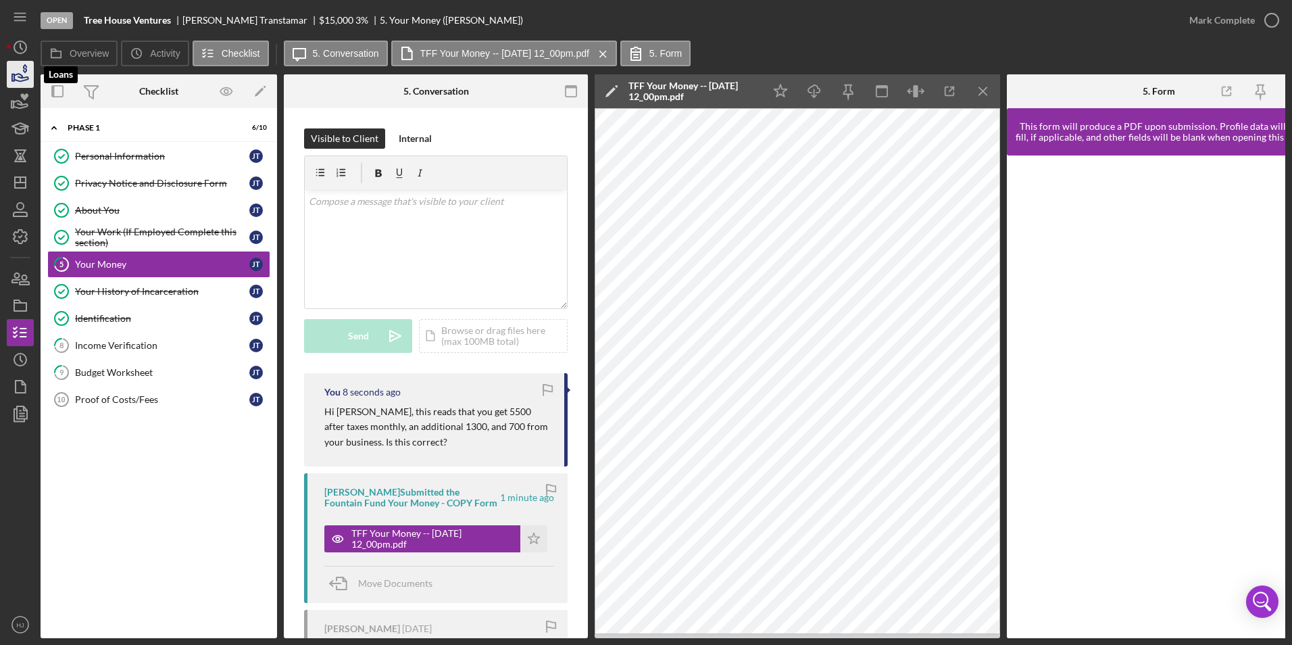
click at [24, 76] on icon "button" at bounding box center [20, 74] width 34 height 34
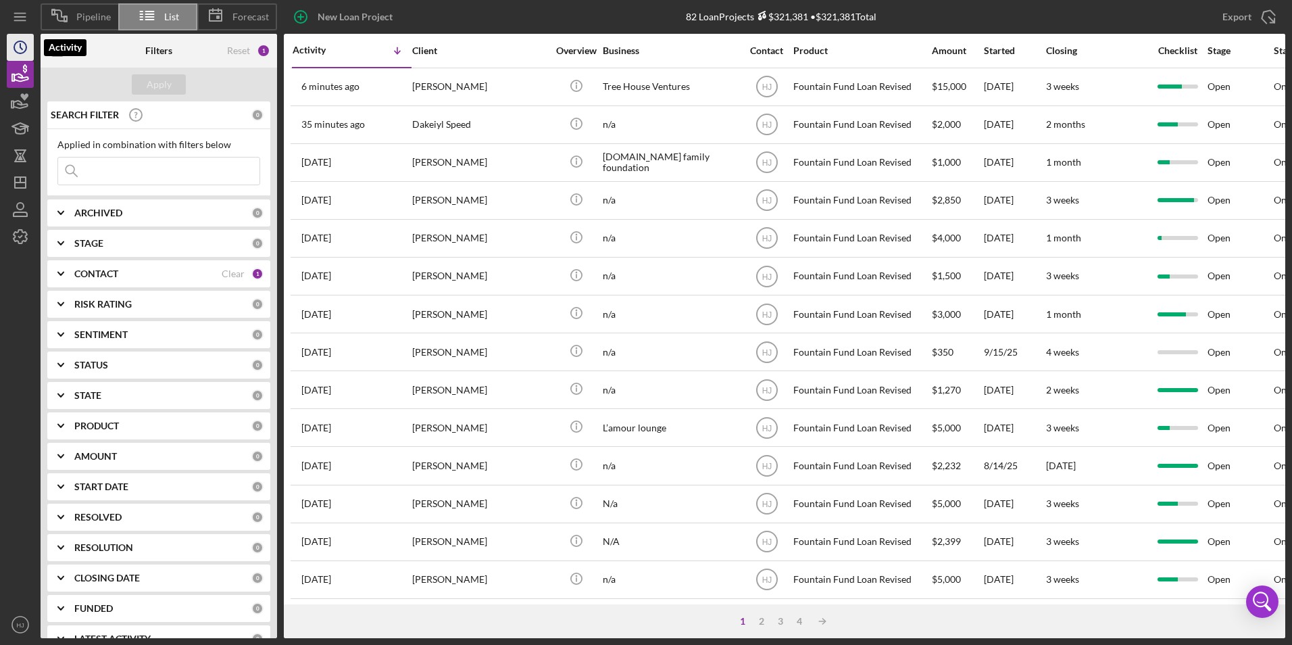
click at [21, 51] on icon "Icon/History" at bounding box center [20, 47] width 34 height 34
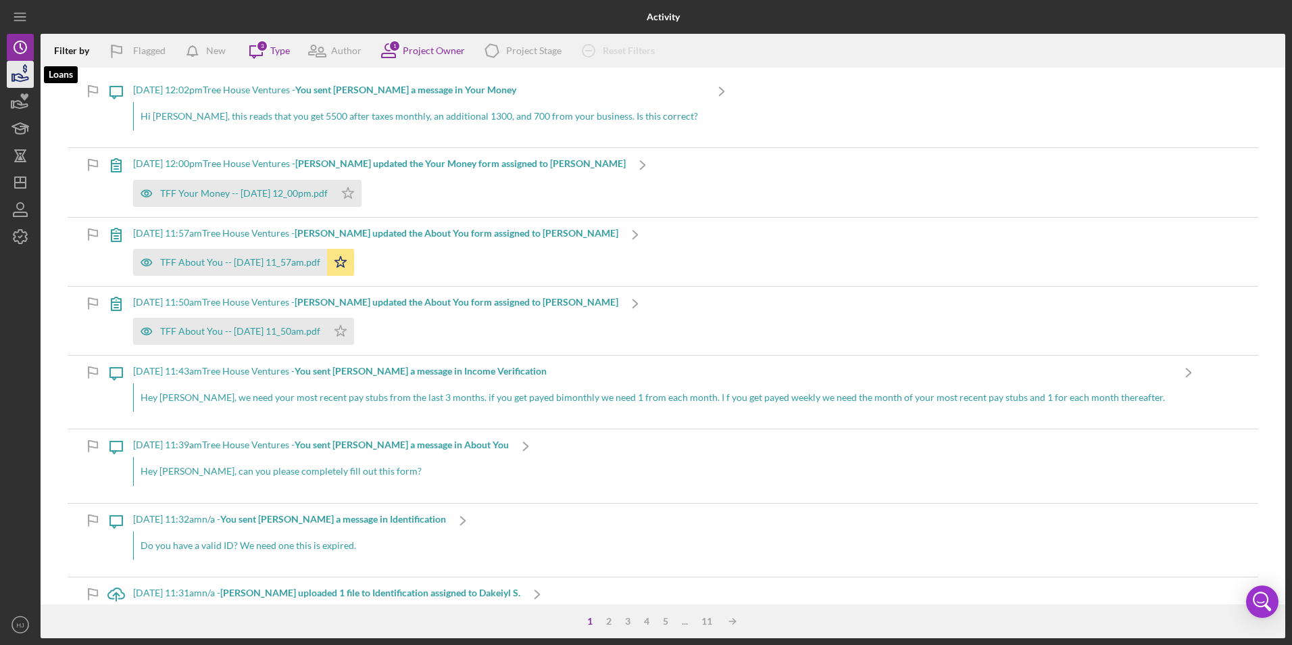
click at [24, 68] on icon "button" at bounding box center [25, 68] width 4 height 9
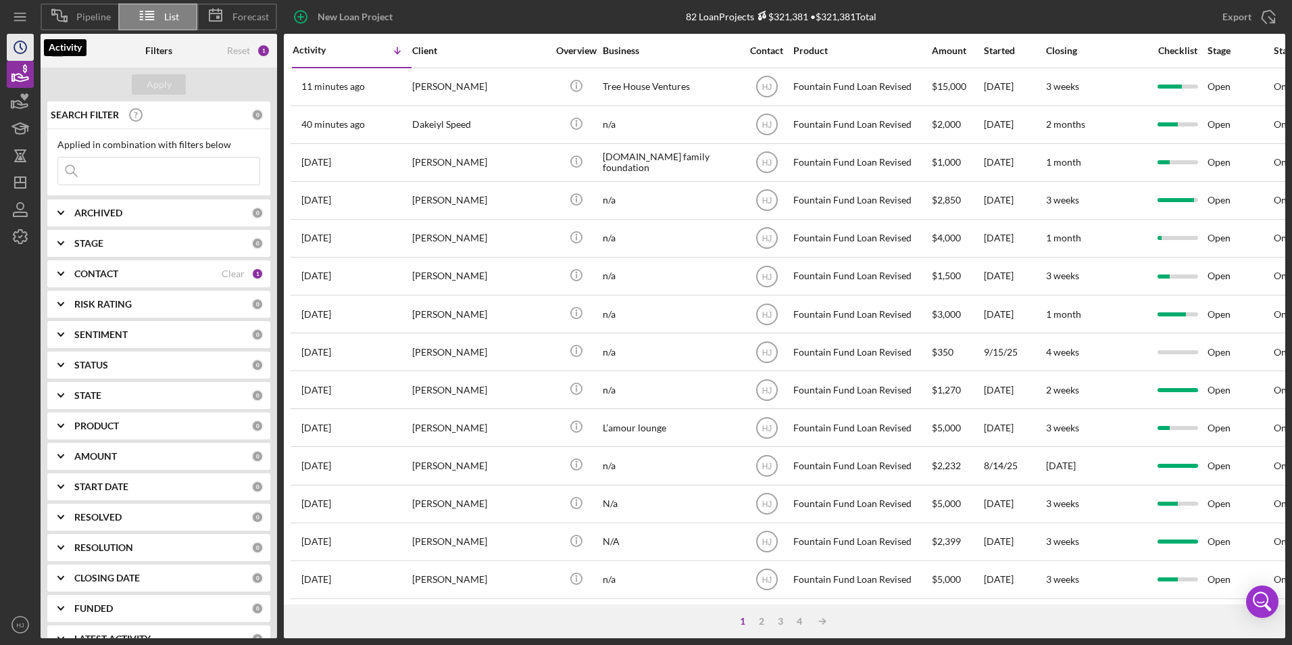
click at [15, 39] on icon "Icon/History" at bounding box center [20, 47] width 34 height 34
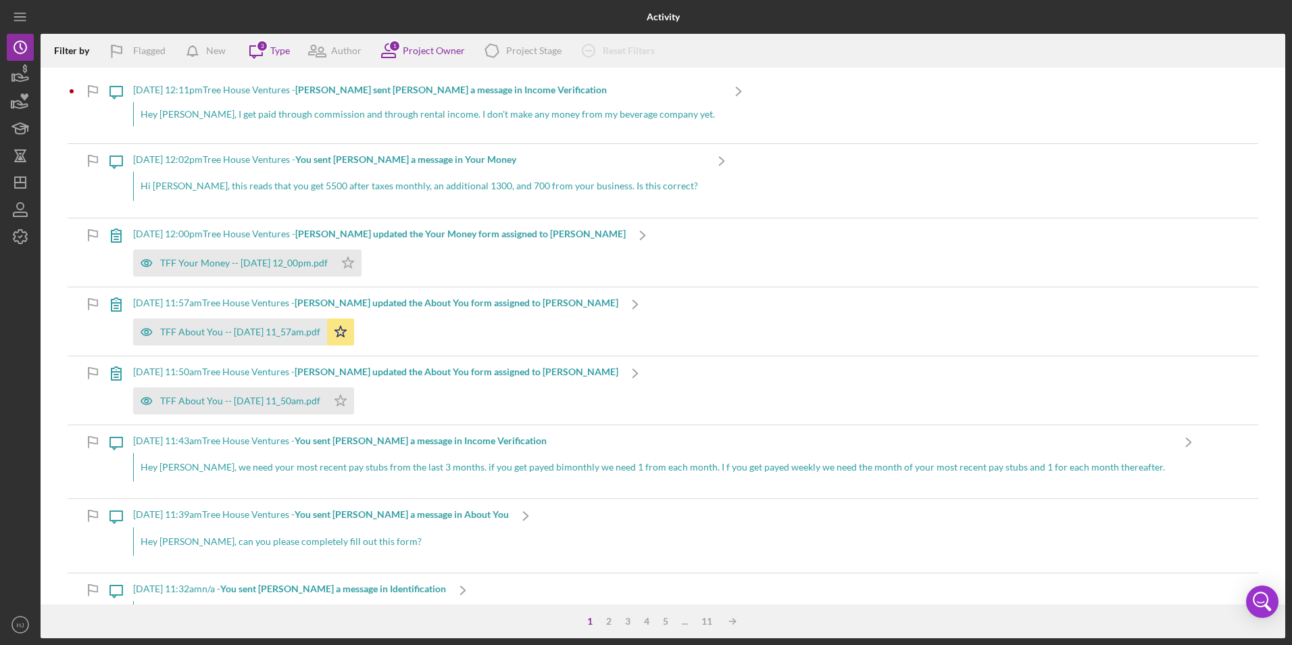
click at [283, 98] on div "10/1/2025 at 12:11pm Tree House Ventures - Jean T. sent Harry J. a message in I…" at bounding box center [427, 108] width 589 height 69
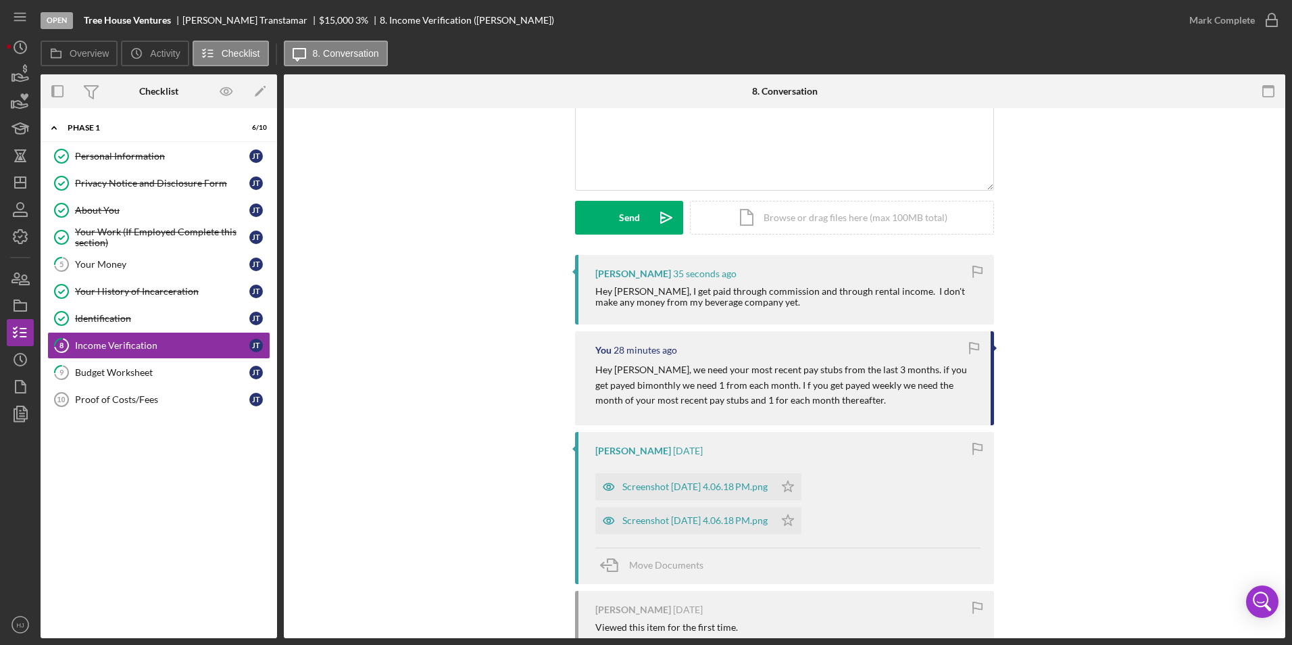
scroll to position [135, 0]
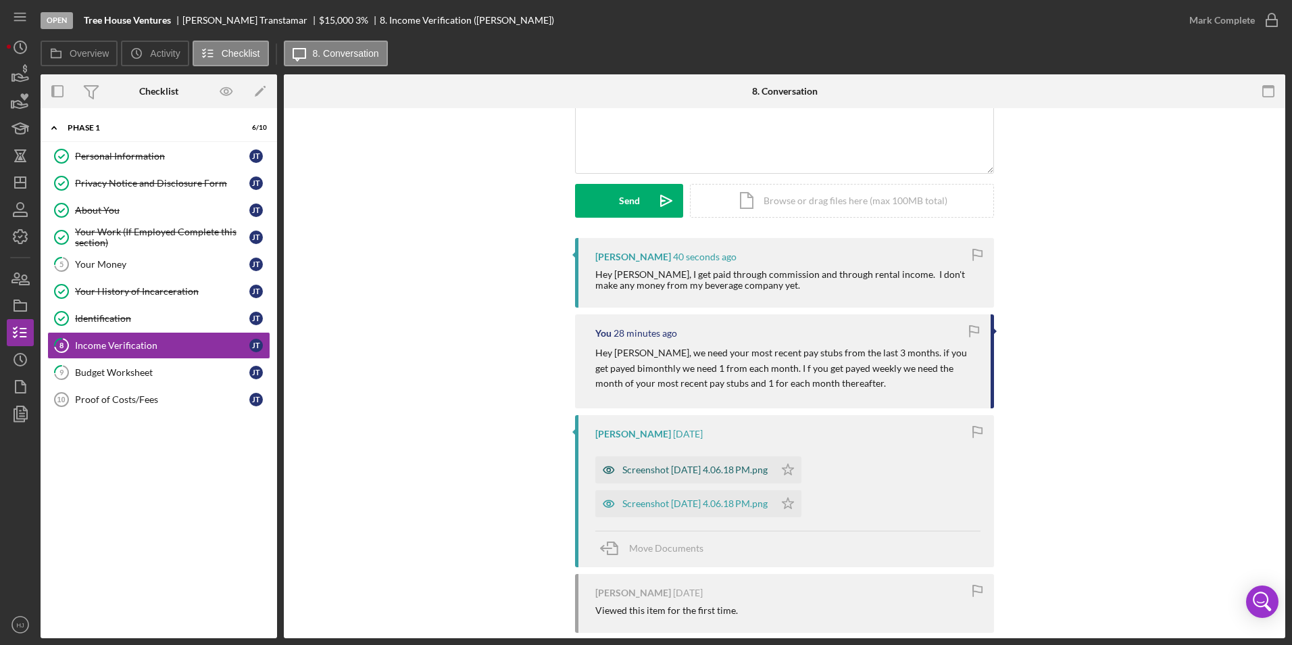
click at [672, 455] on div "Screenshot [DATE] 4.06.18 PM.png" at bounding box center [694, 469] width 145 height 11
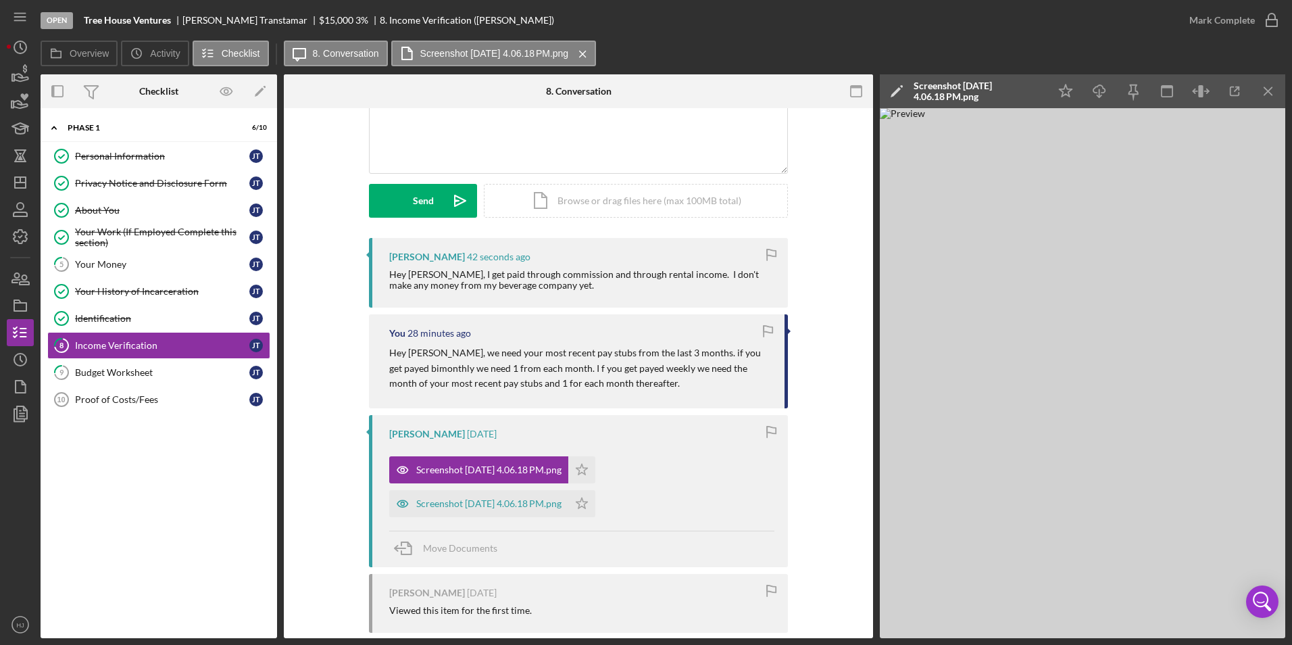
click at [316, 355] on div "Jean Transtamar 42 seconds ago Hey Harry, I get paid through commission and thr…" at bounding box center [578, 573] width 549 height 671
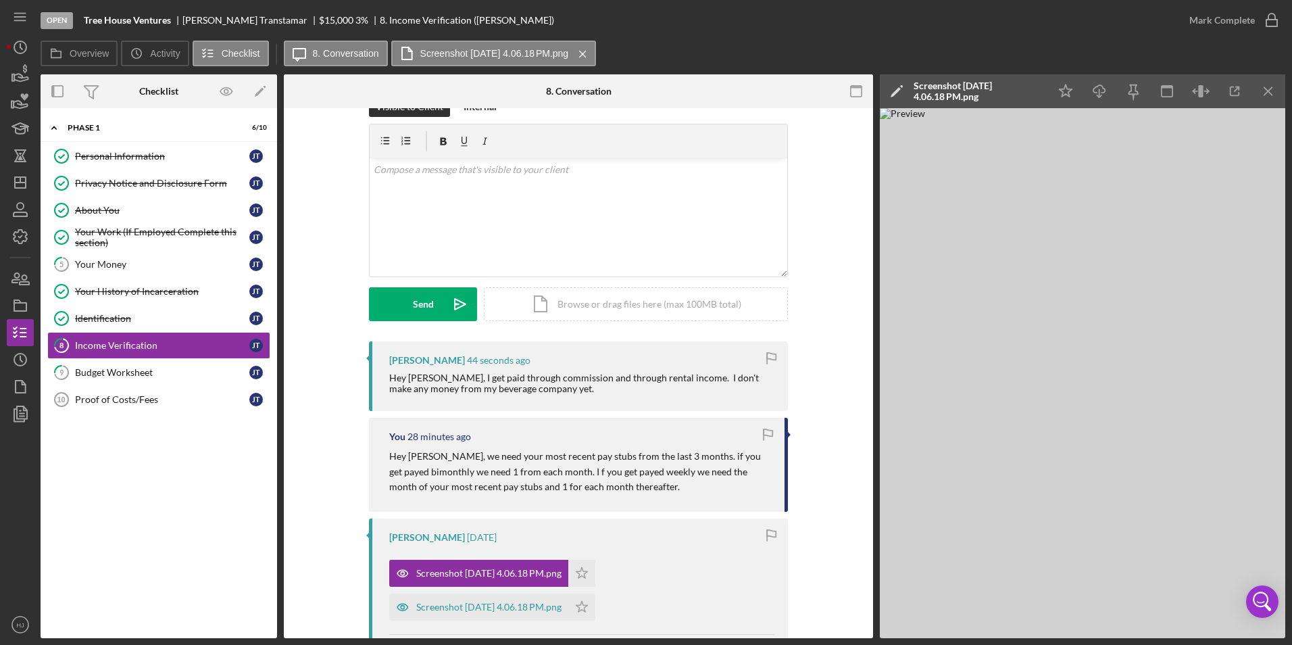
scroll to position [0, 0]
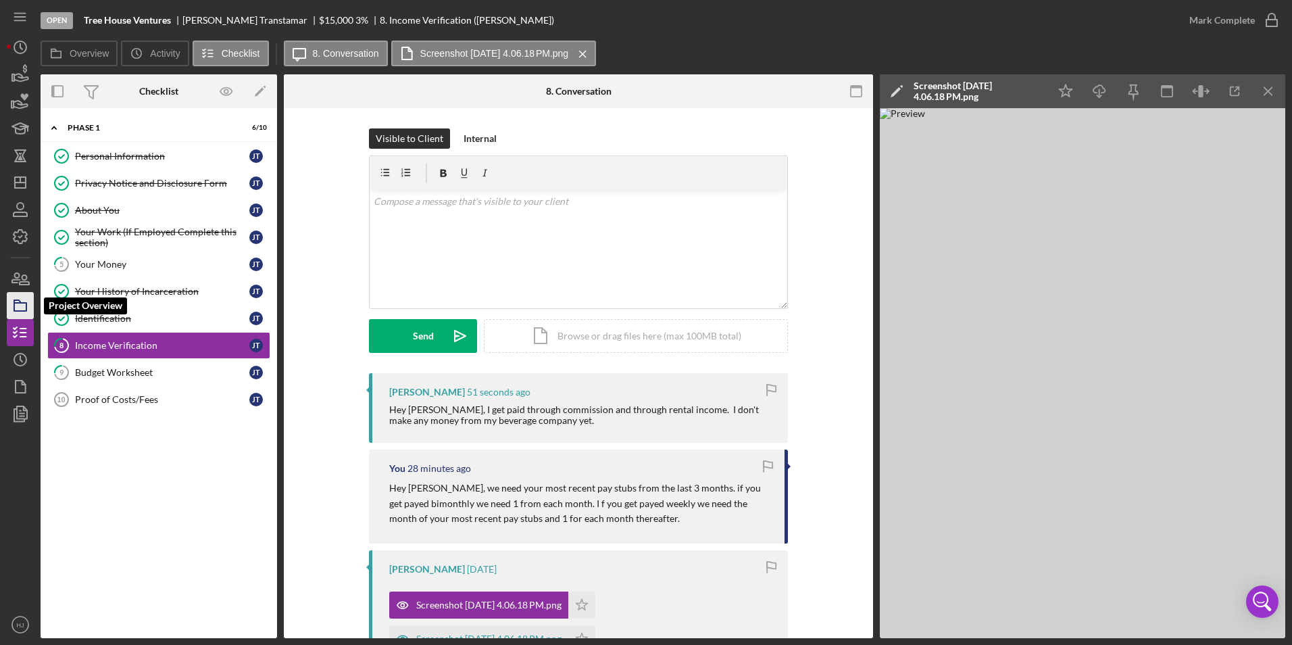
click at [26, 310] on rect "button" at bounding box center [20, 307] width 12 height 8
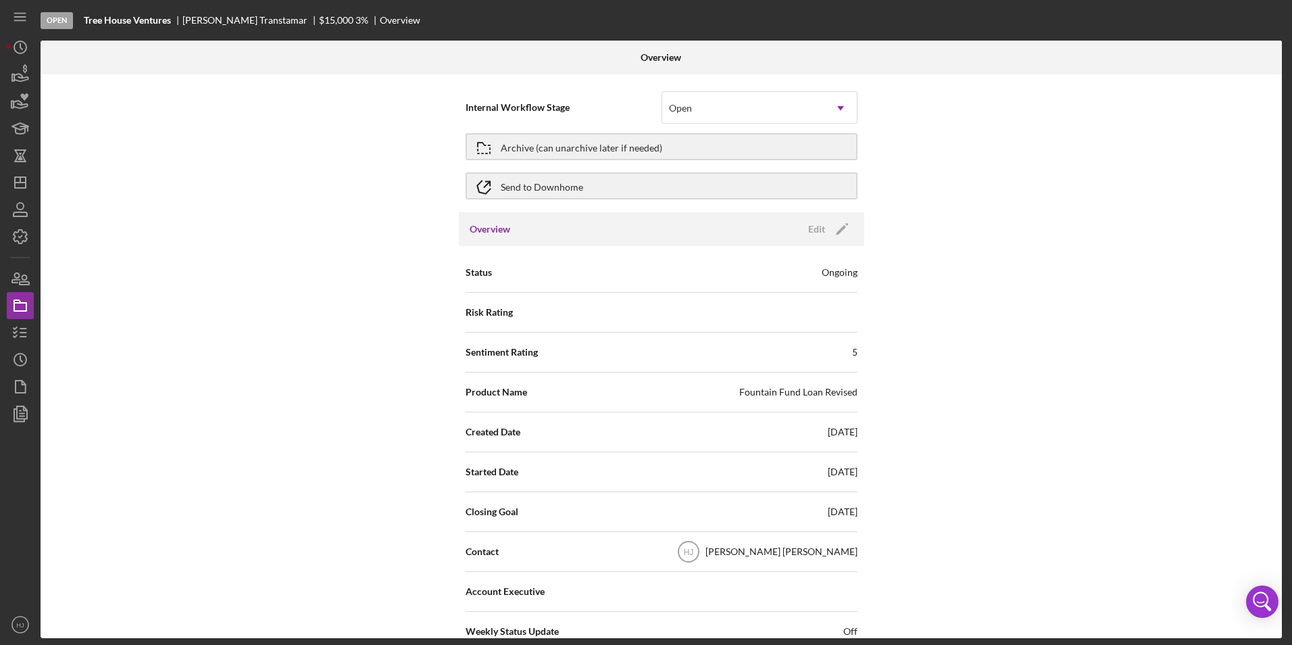
click at [232, 22] on div "Jean Transtamar" at bounding box center [250, 20] width 137 height 11
click at [17, 283] on icon "button" at bounding box center [15, 277] width 7 height 9
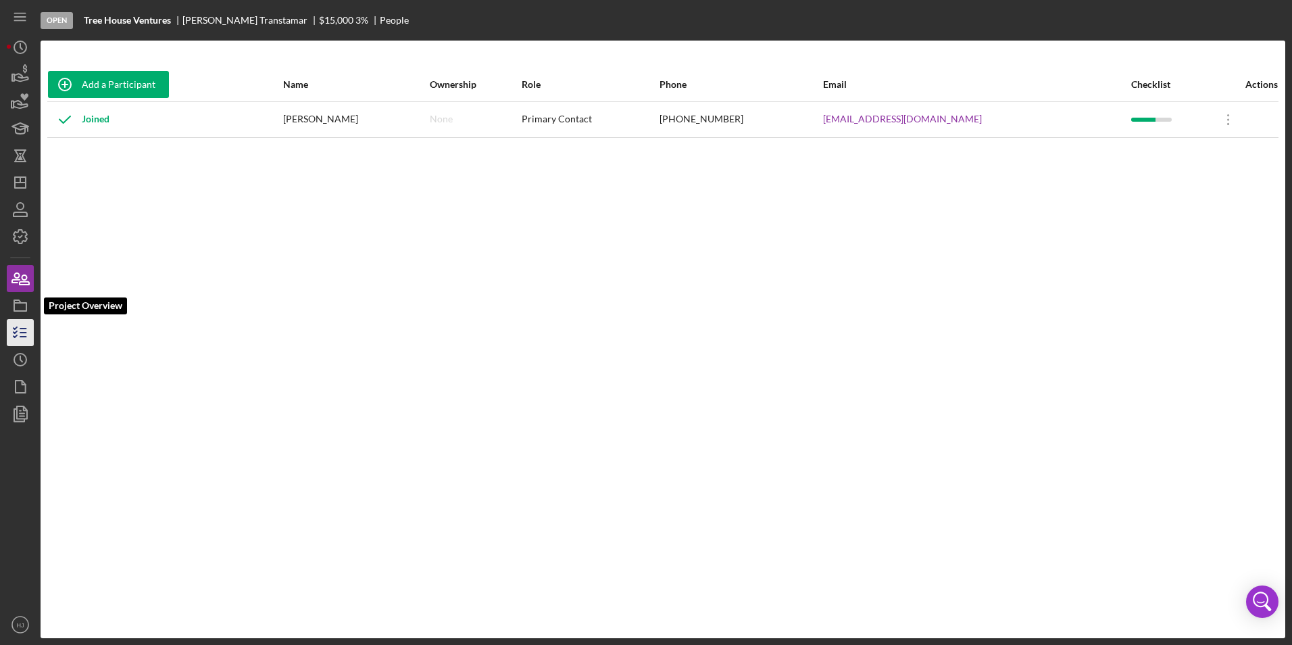
click at [18, 319] on icon "button" at bounding box center [20, 333] width 34 height 34
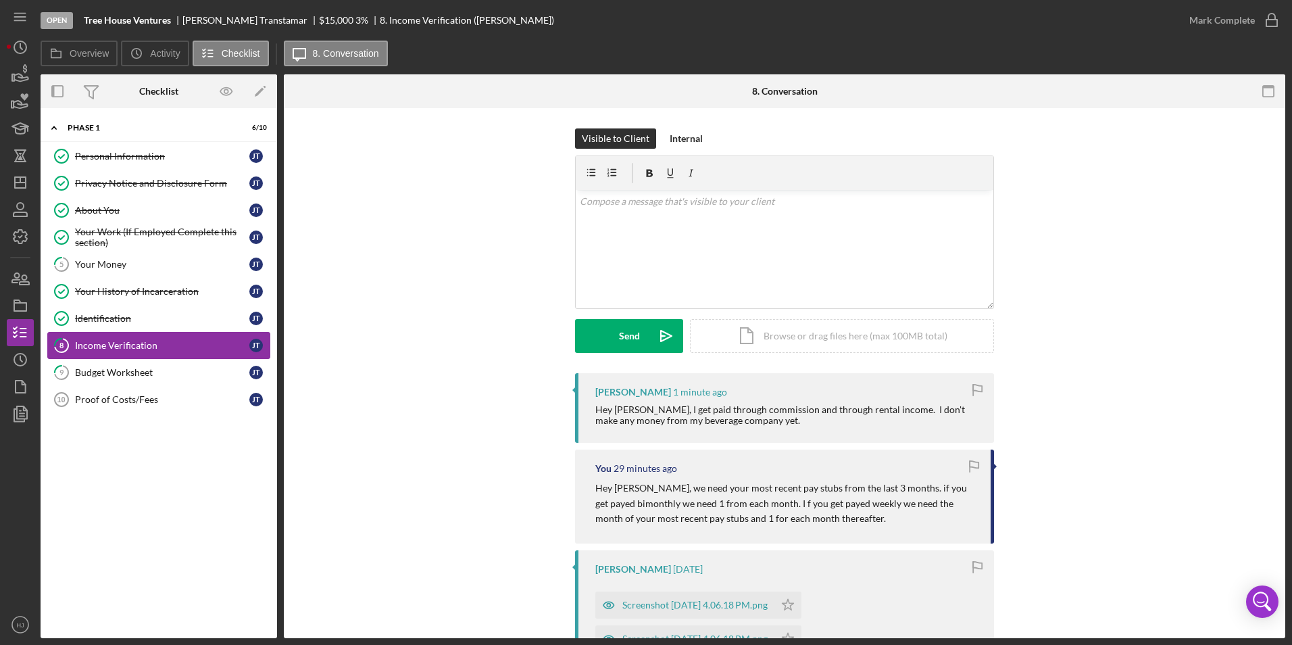
click at [113, 343] on div "Income Verification" at bounding box center [162, 345] width 174 height 11
click at [120, 264] on div "Your Money" at bounding box center [162, 264] width 174 height 11
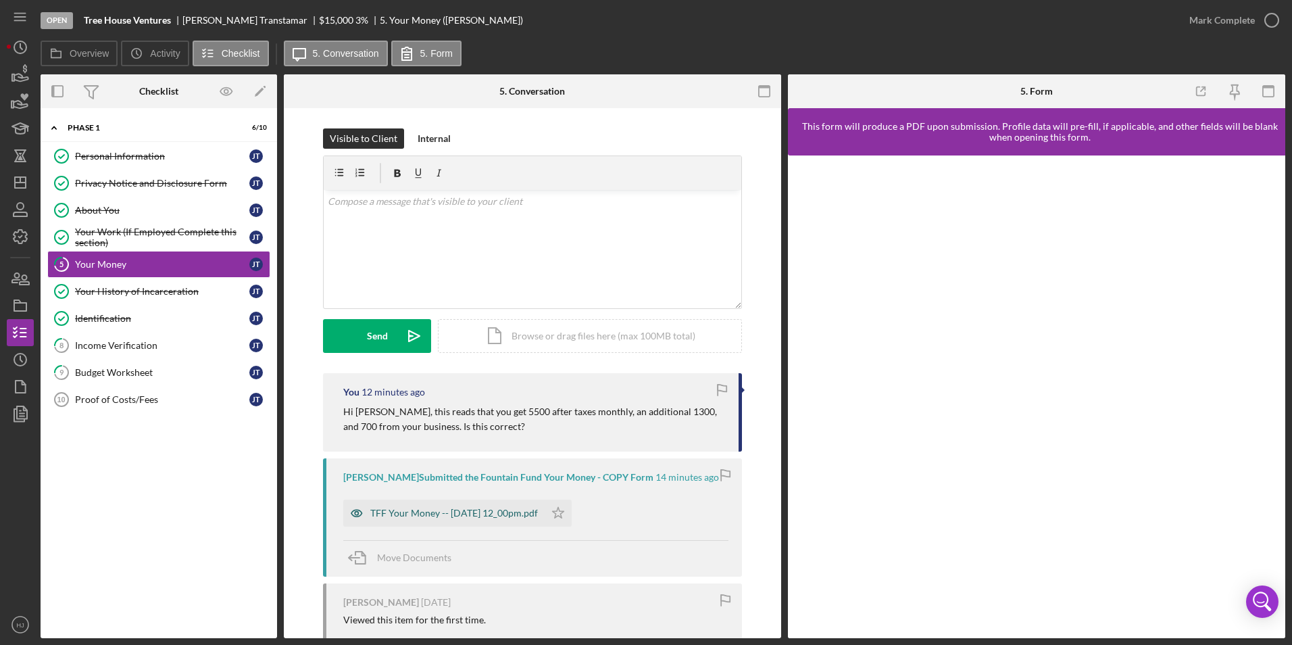
click at [501, 455] on div "TFF Your Money -- 2025-10-01 12_00pm.pdf" at bounding box center [454, 513] width 168 height 11
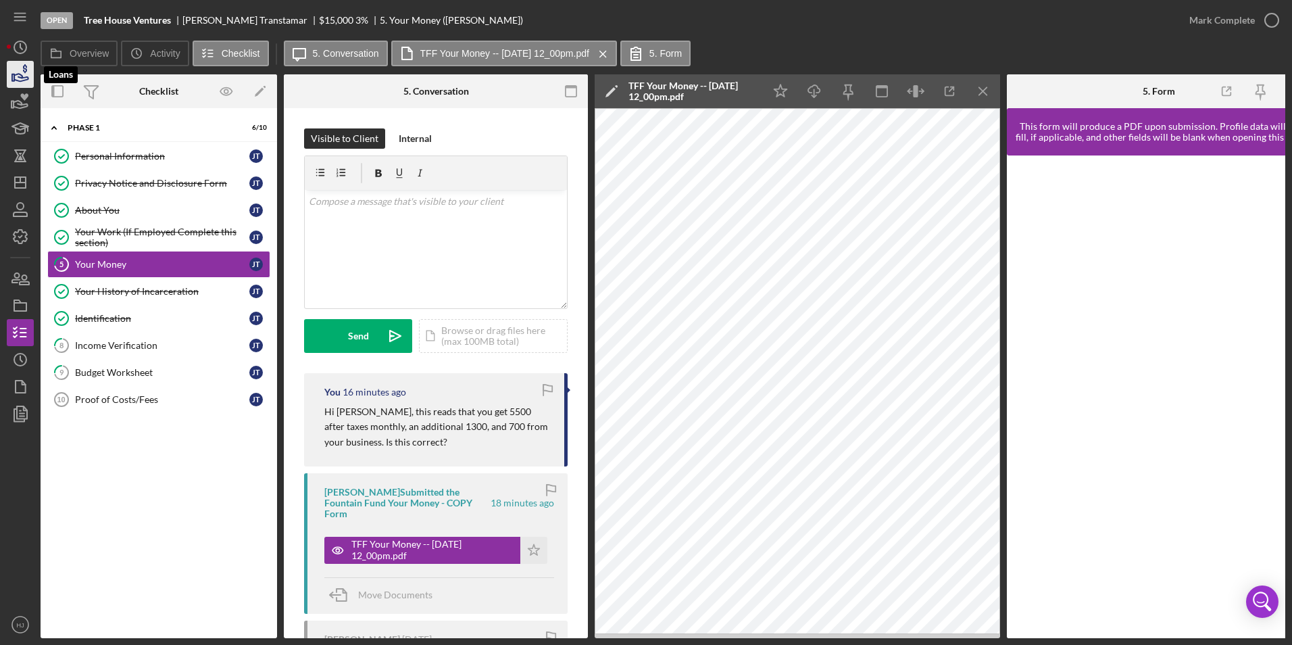
click at [14, 73] on icon "button" at bounding box center [20, 74] width 34 height 34
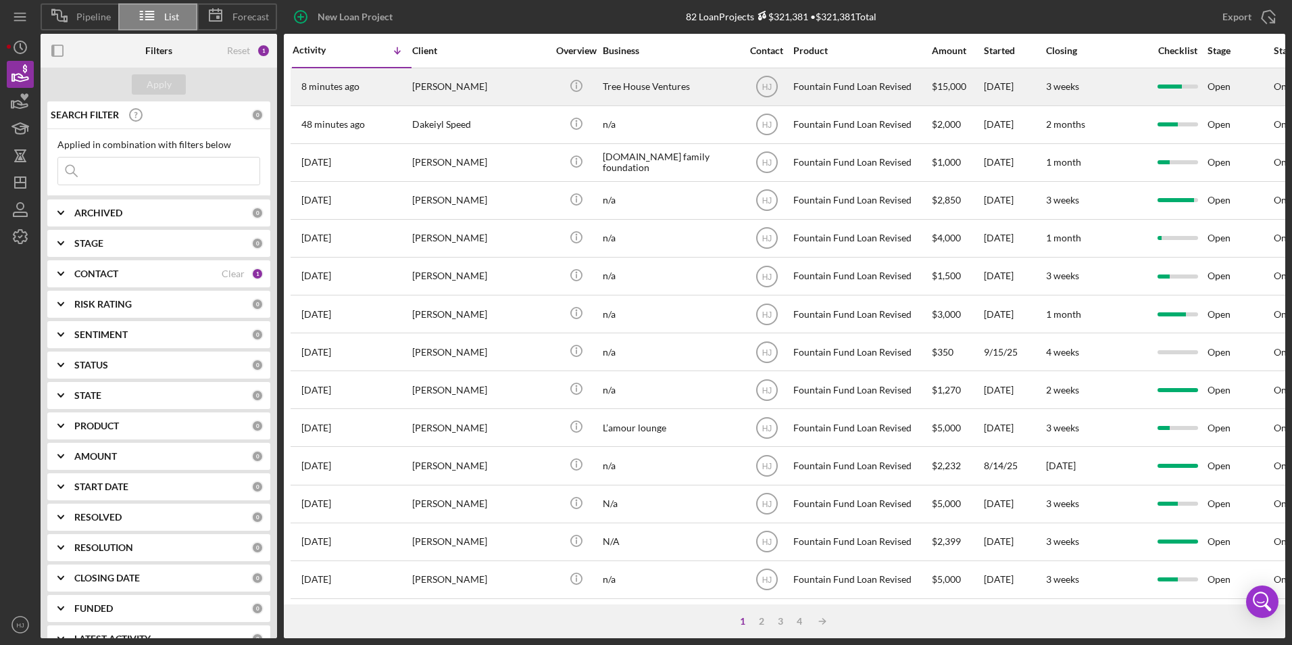
click at [458, 91] on div "[PERSON_NAME]" at bounding box center [479, 87] width 135 height 36
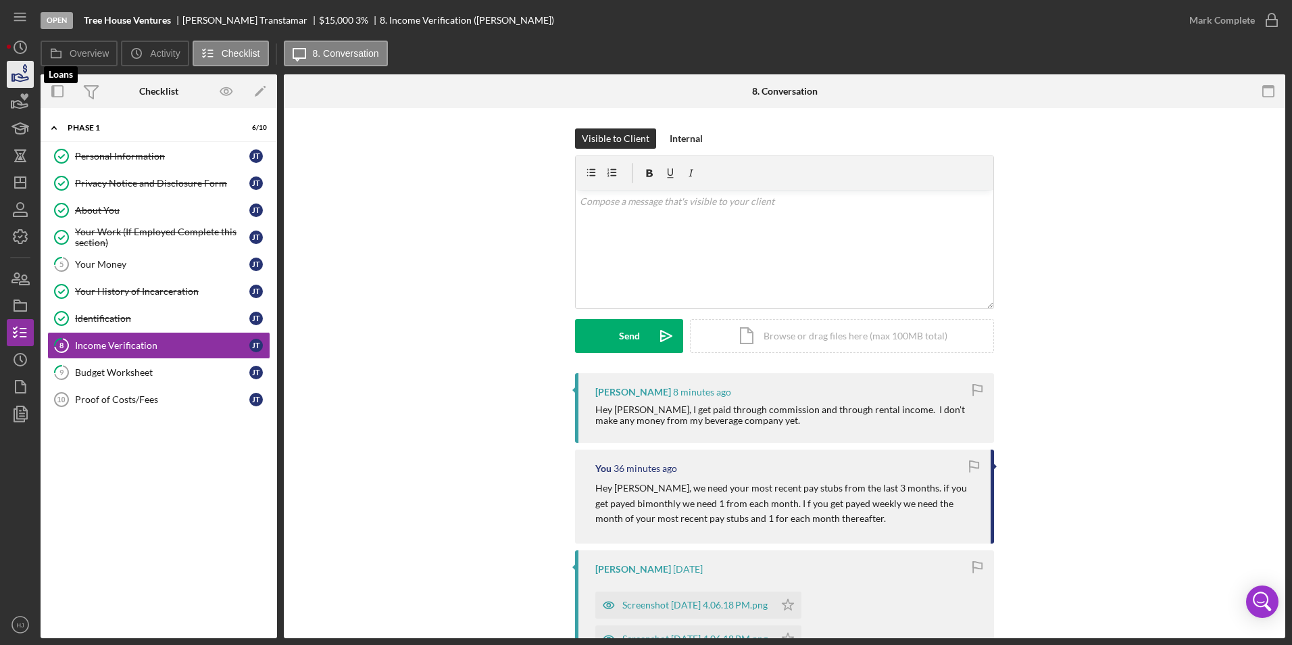
click at [25, 72] on icon "button" at bounding box center [25, 68] width 4 height 9
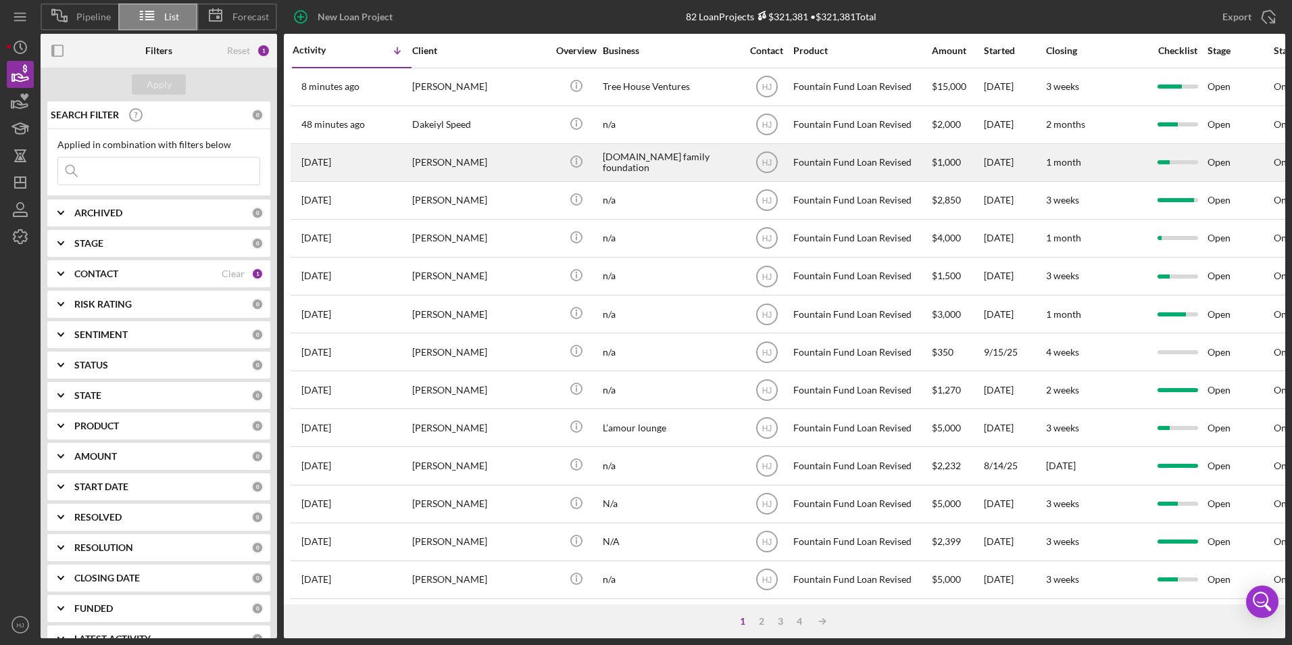
click at [435, 153] on div "[PERSON_NAME]" at bounding box center [479, 163] width 135 height 36
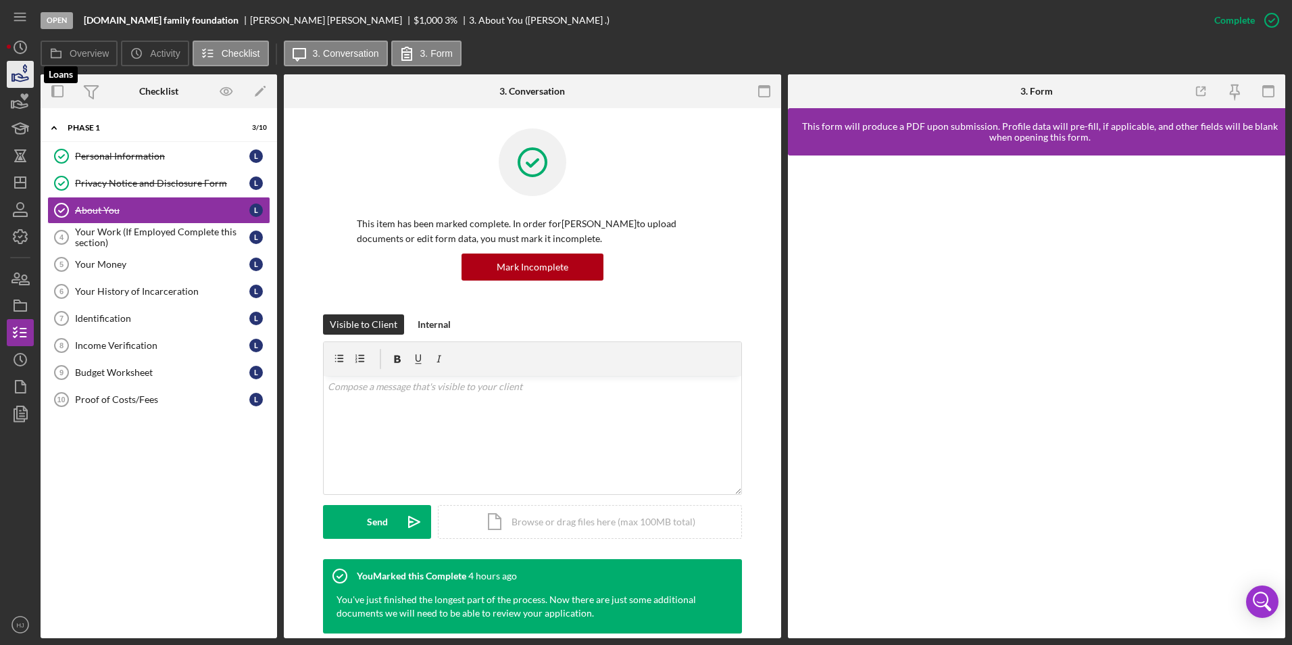
click at [24, 76] on icon "button" at bounding box center [20, 74] width 34 height 34
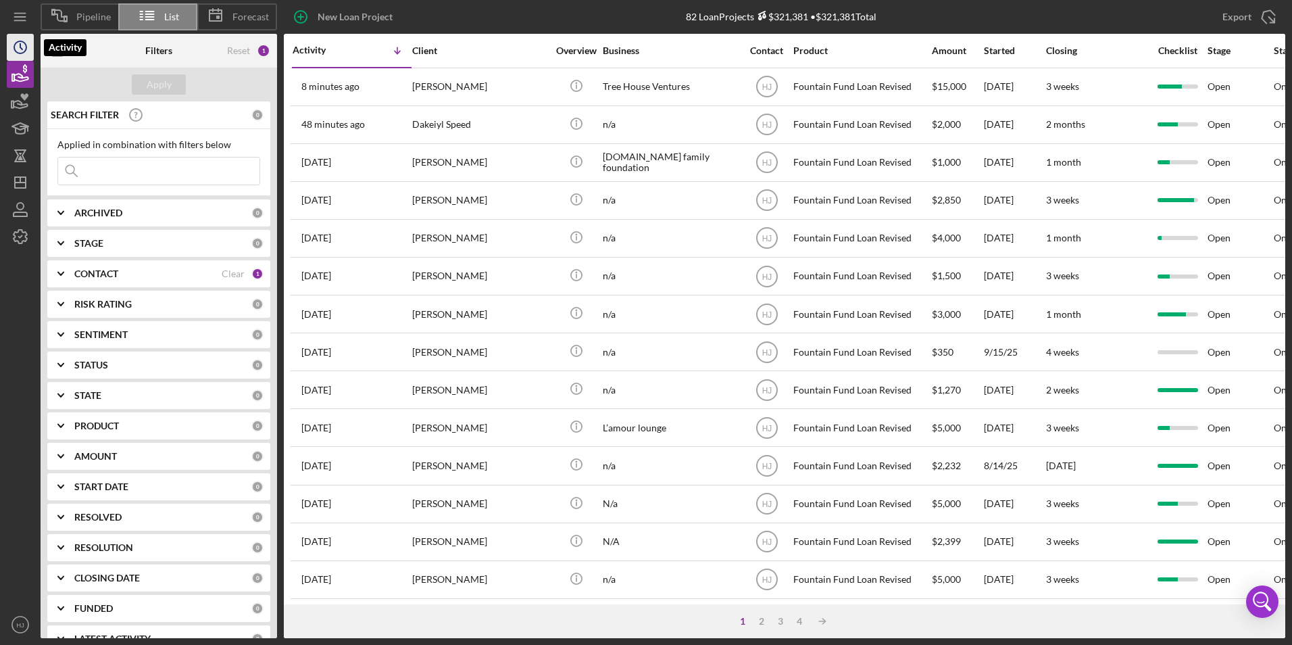
click at [20, 47] on polyline "button" at bounding box center [21, 46] width 2 height 5
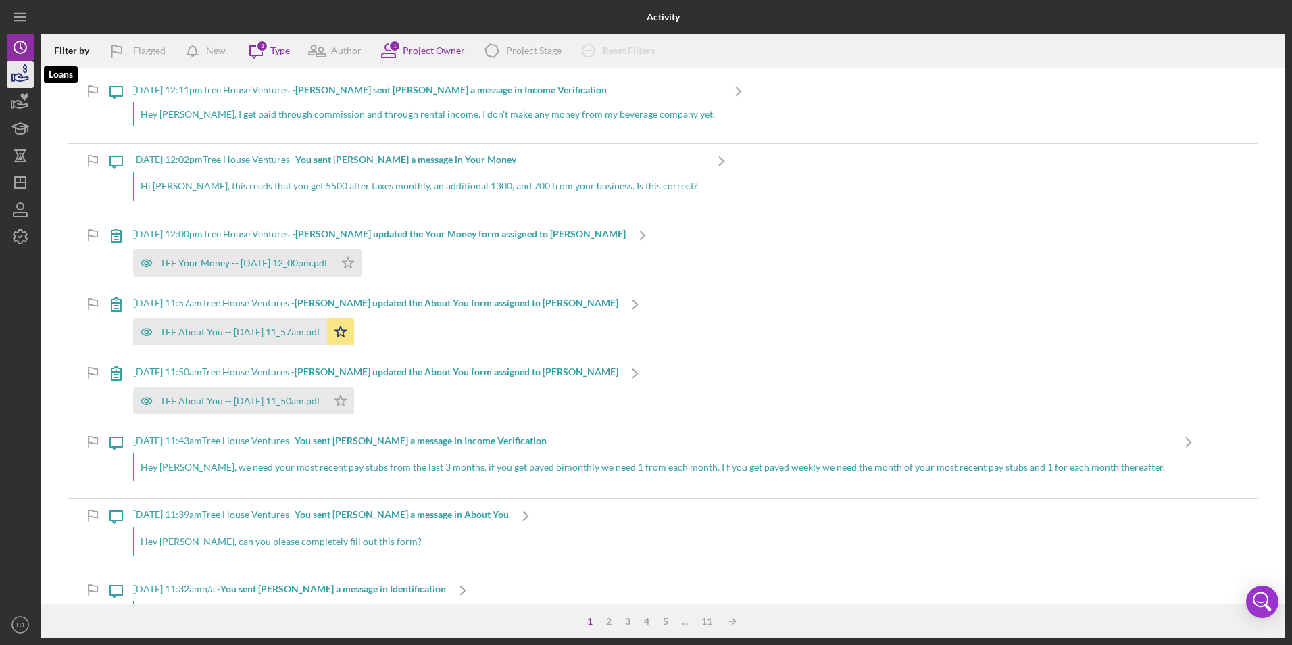
click at [21, 76] on icon "button" at bounding box center [20, 74] width 34 height 34
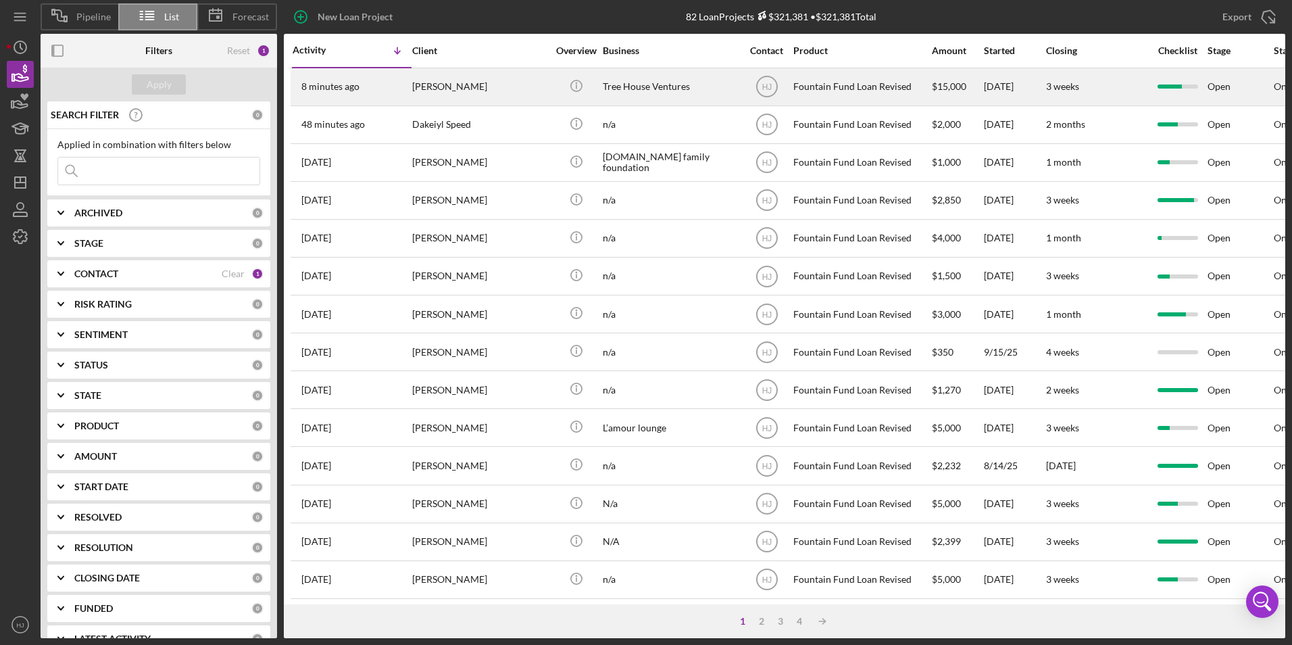
click at [444, 87] on div "[PERSON_NAME]" at bounding box center [479, 87] width 135 height 36
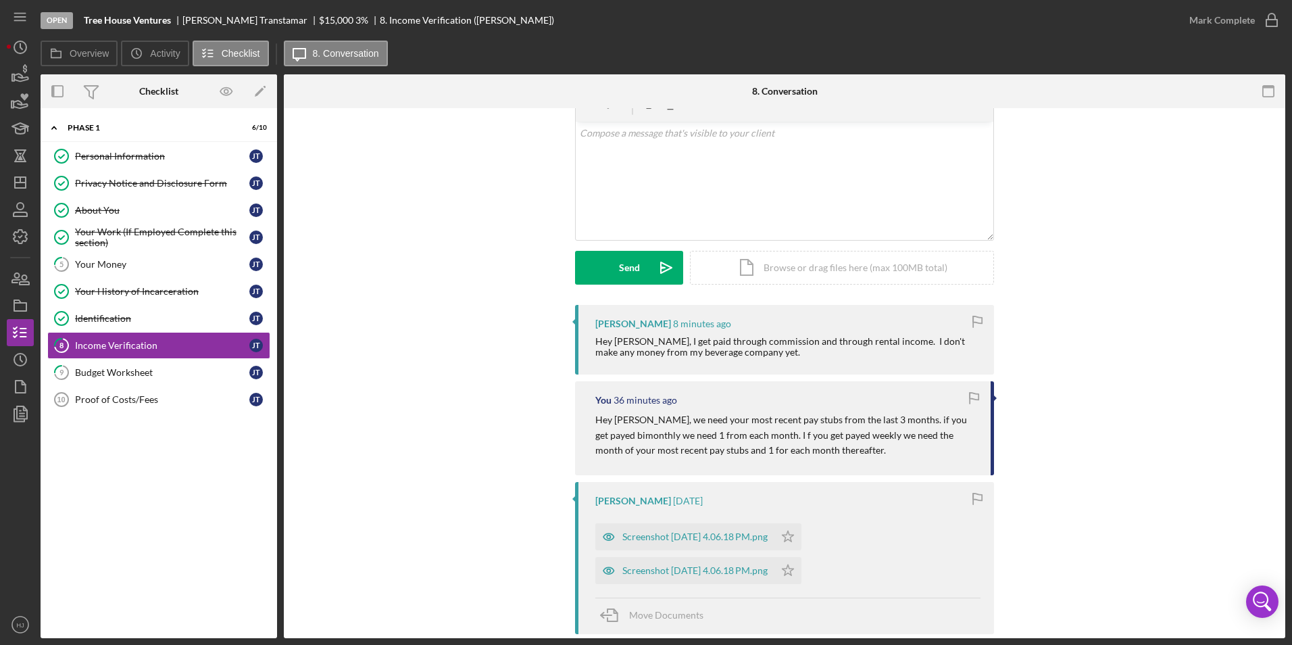
scroll to position [68, 0]
click at [125, 366] on link "9 Budget Worksheet J T" at bounding box center [158, 372] width 223 height 27
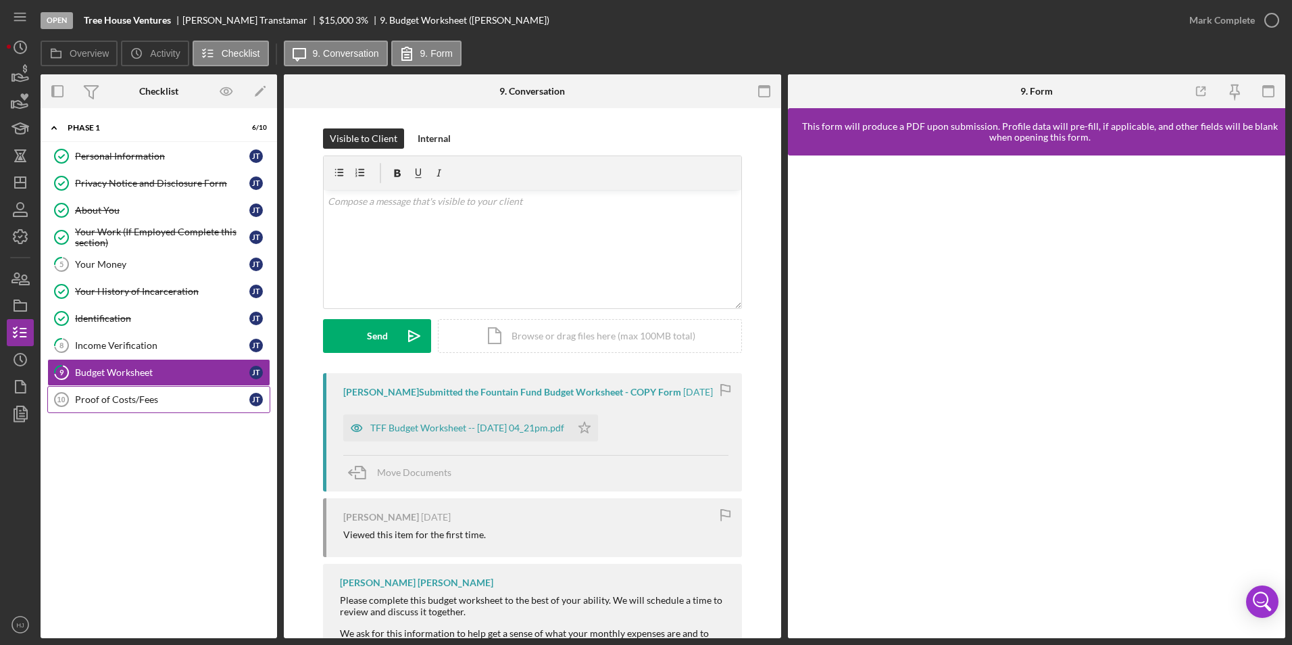
click at [147, 401] on div "Proof of Costs/Fees" at bounding box center [162, 399] width 174 height 11
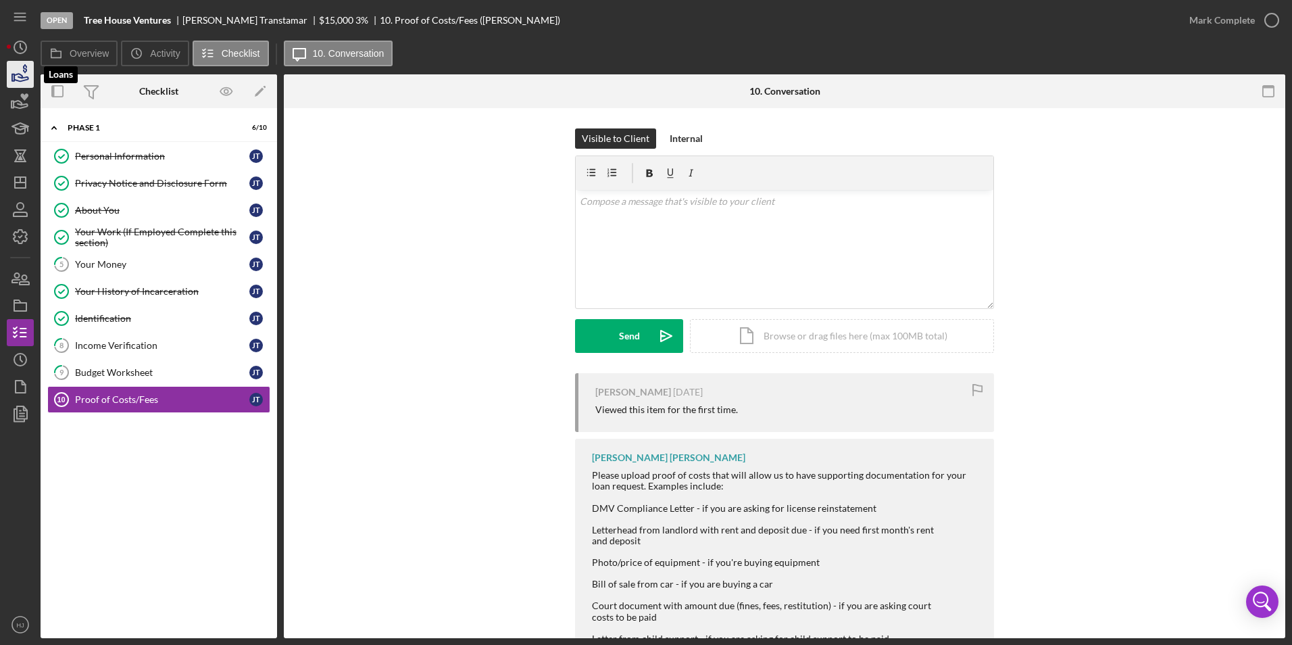
click at [16, 67] on icon "button" at bounding box center [20, 74] width 34 height 34
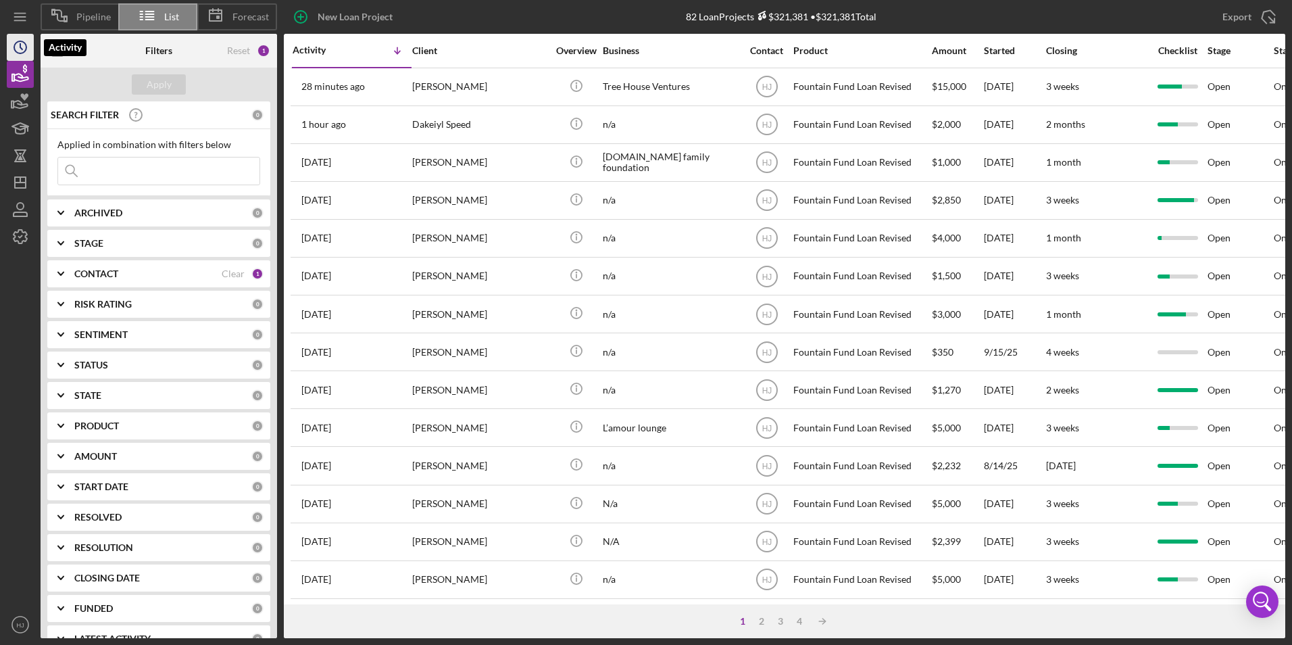
click at [16, 53] on icon "Icon/History" at bounding box center [20, 47] width 34 height 34
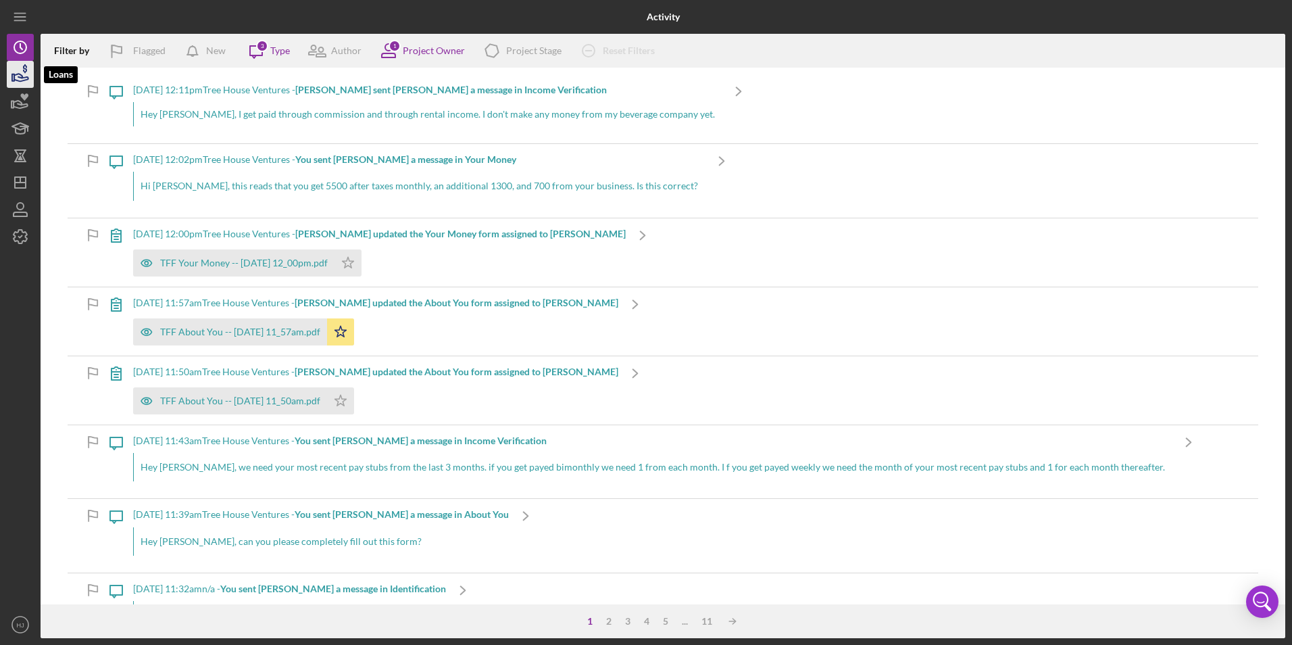
click at [26, 81] on icon "button" at bounding box center [20, 74] width 34 height 34
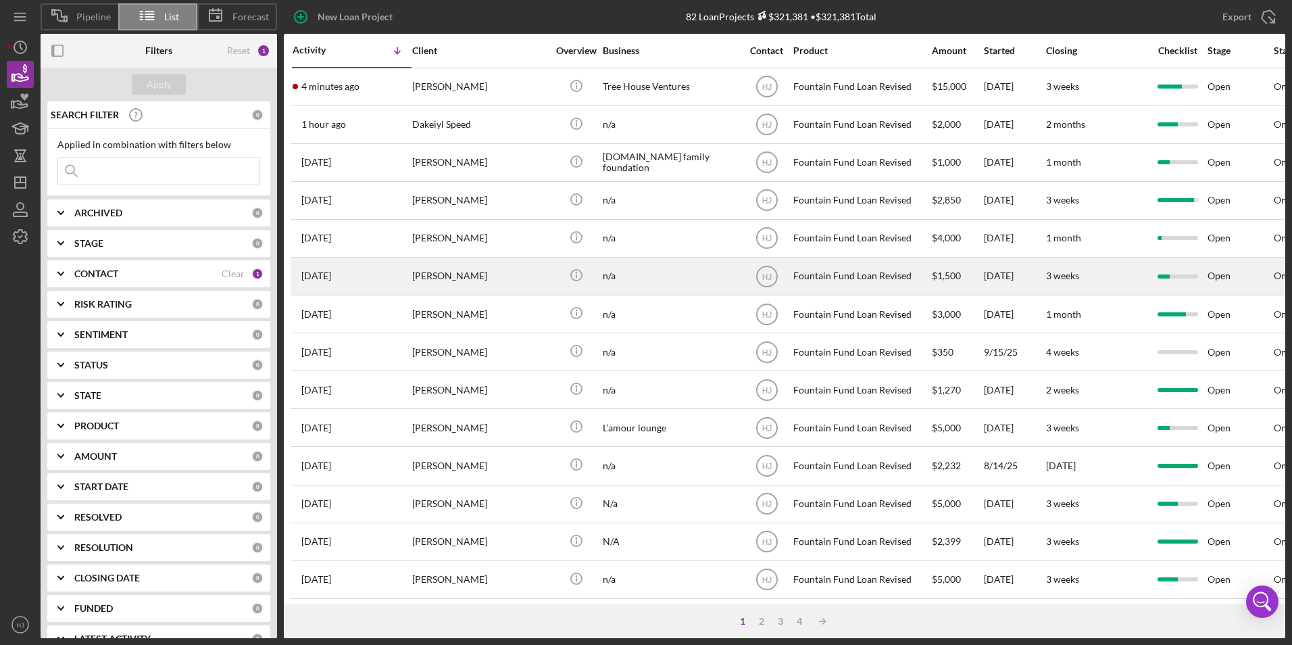
click at [442, 273] on div "[PERSON_NAME]" at bounding box center [479, 276] width 135 height 36
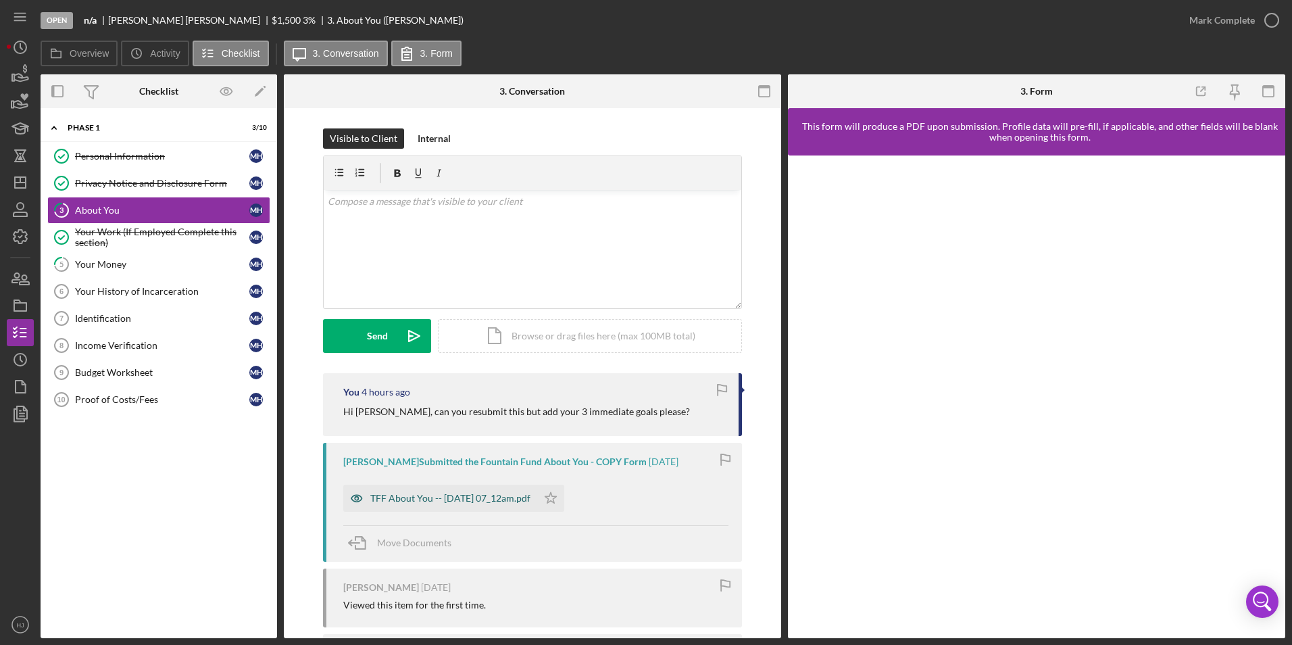
click at [494, 455] on div "TFF About You -- [DATE] 07_12am.pdf" at bounding box center [440, 498] width 194 height 27
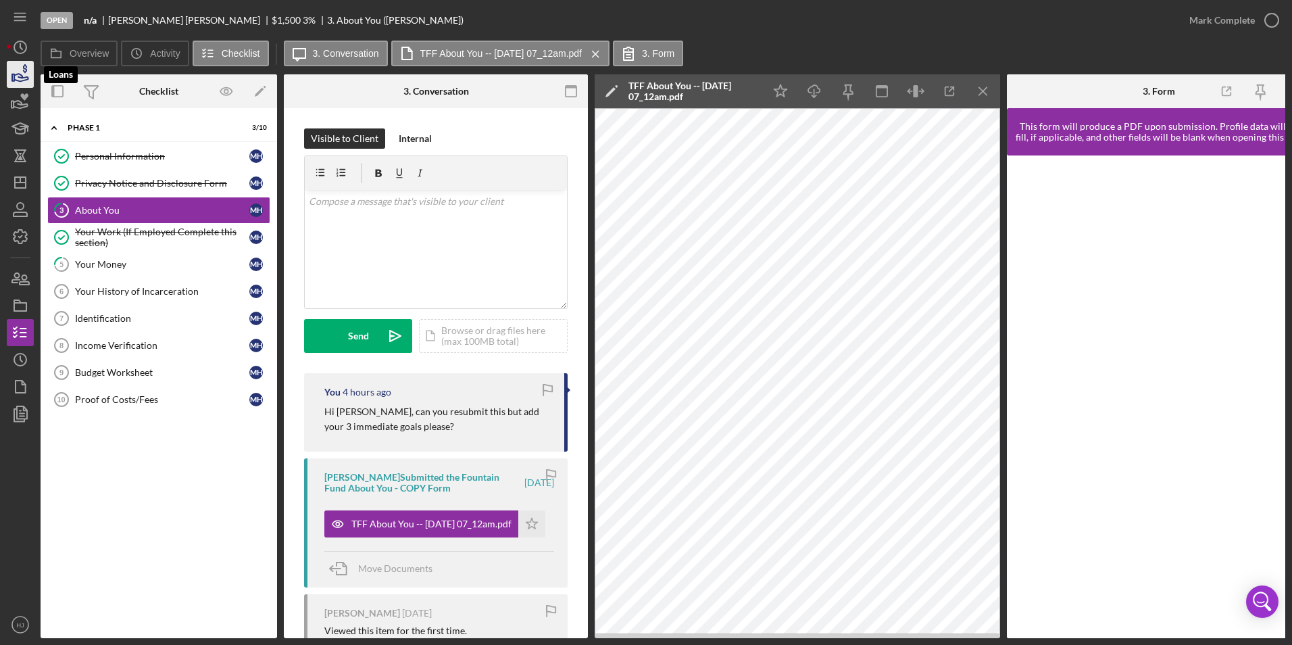
click at [20, 70] on icon "button" at bounding box center [20, 74] width 34 height 34
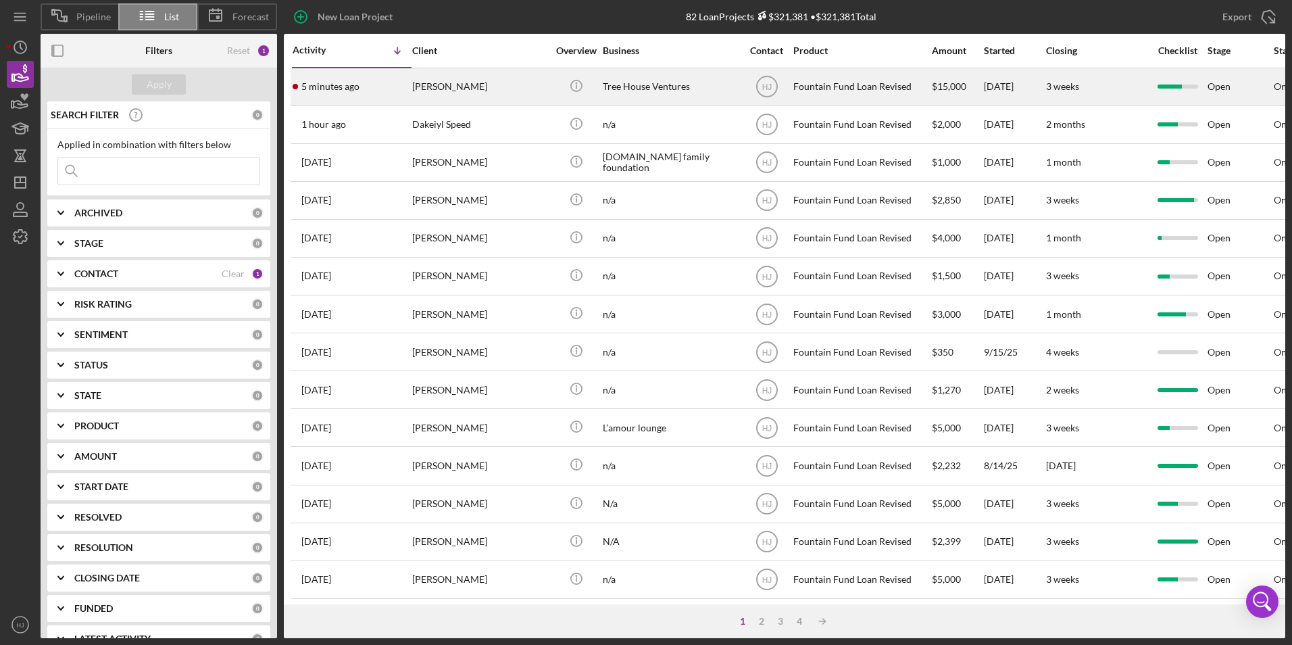
click at [402, 94] on div "5 minutes ago Jean Transtamar" at bounding box center [352, 87] width 118 height 36
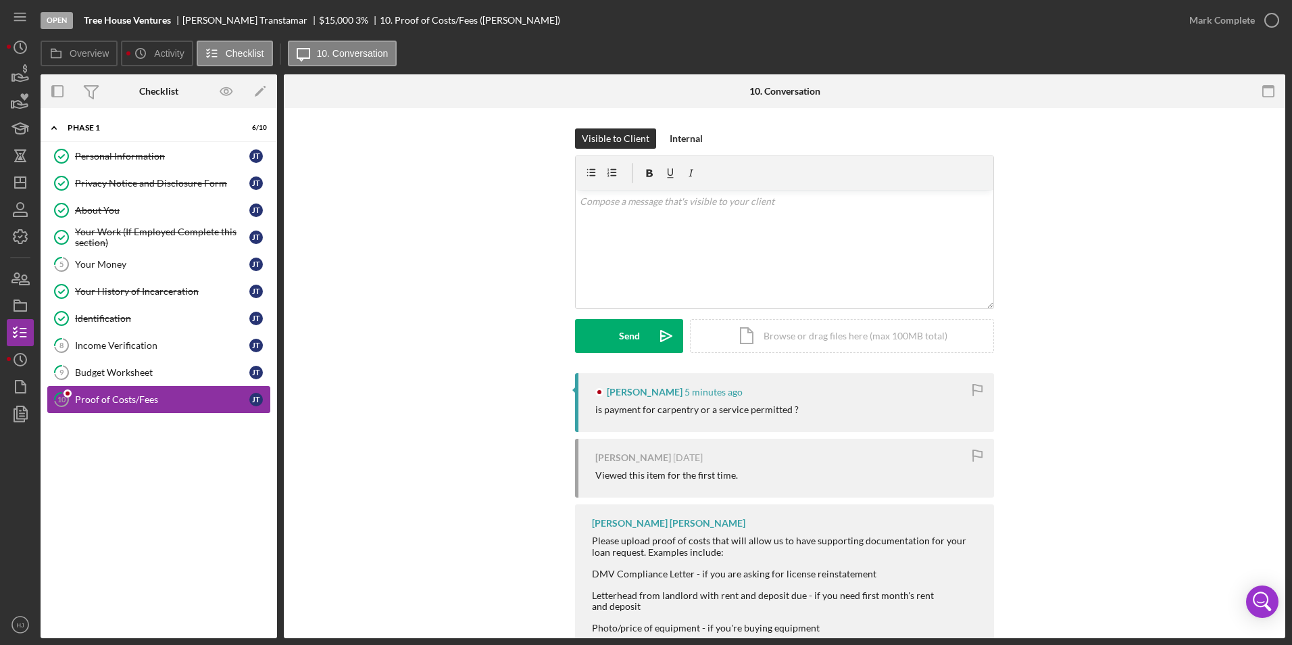
click at [118, 401] on div "Proof of Costs/Fees" at bounding box center [162, 399] width 174 height 11
click at [132, 376] on div "Budget Worksheet" at bounding box center [162, 372] width 174 height 11
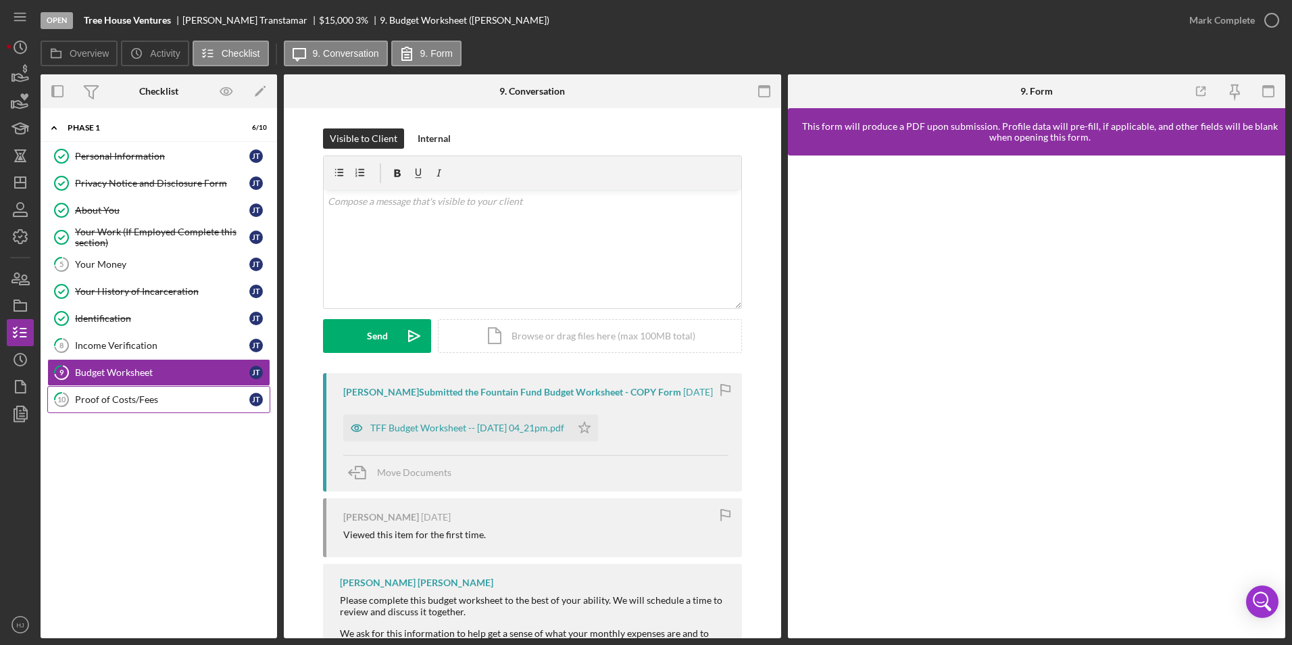
click at [123, 401] on div "Proof of Costs/Fees" at bounding box center [162, 399] width 174 height 11
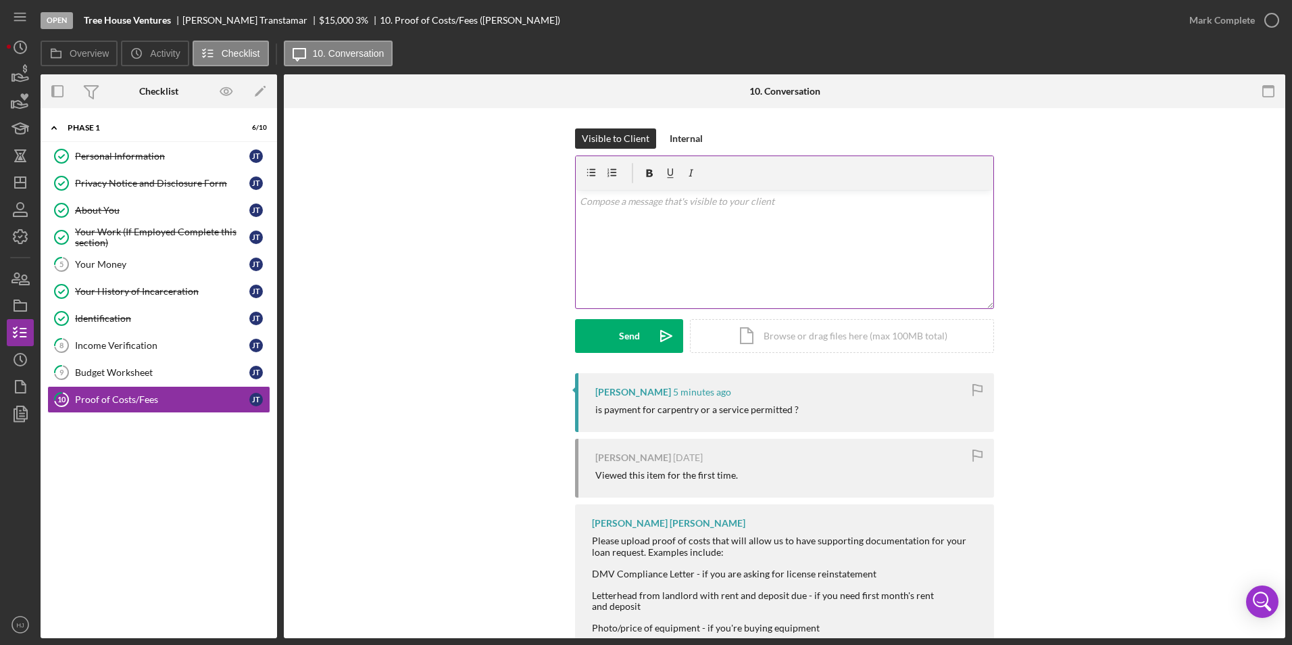
click at [619, 222] on div "v Color teal Color pink Remove color Add row above Add row below Add column bef…" at bounding box center [785, 249] width 418 height 118
click at [727, 203] on p "It has to "elevate" you somehow." at bounding box center [785, 201] width 410 height 15
click at [693, 200] on p "It has to "elevate" you somehow." at bounding box center [785, 201] width 410 height 15
click at [692, 197] on p "It has to "elevate" you somehow." at bounding box center [785, 201] width 410 height 15
click at [745, 197] on p "It has to "elevate" you some how." at bounding box center [785, 201] width 410 height 15
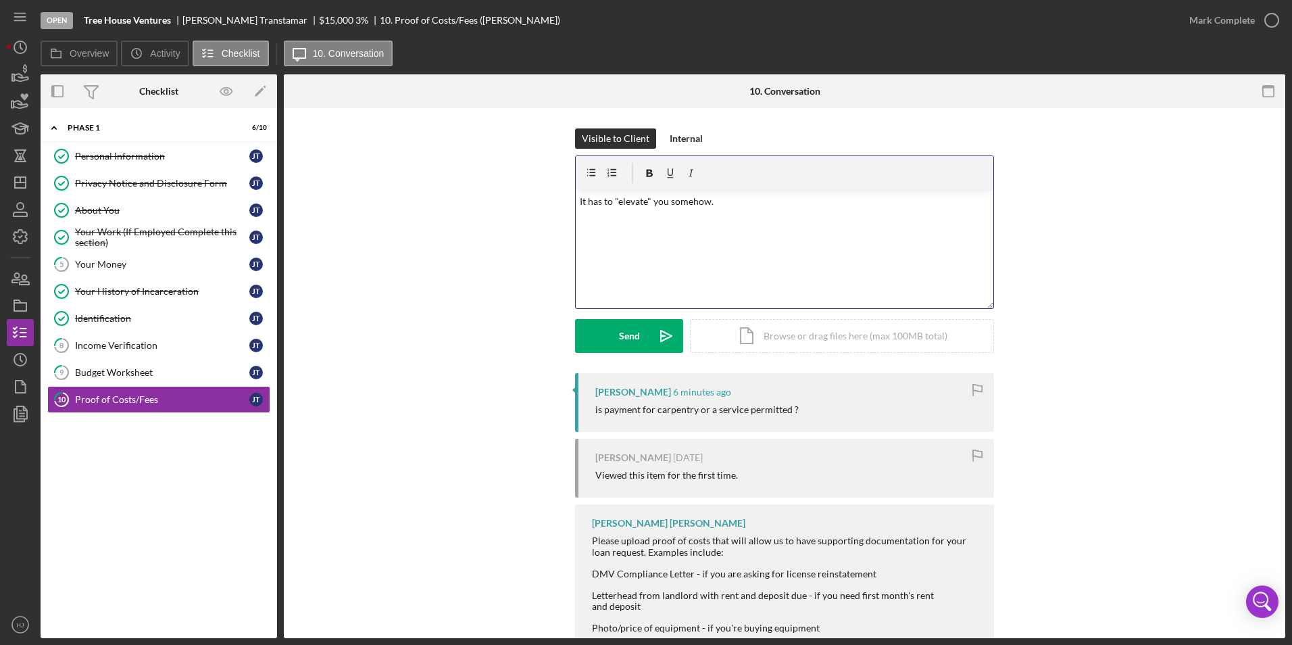
click at [716, 205] on p "It has to "elevate" you somehow." at bounding box center [785, 201] width 410 height 15
click at [624, 326] on div "Send" at bounding box center [629, 336] width 21 height 34
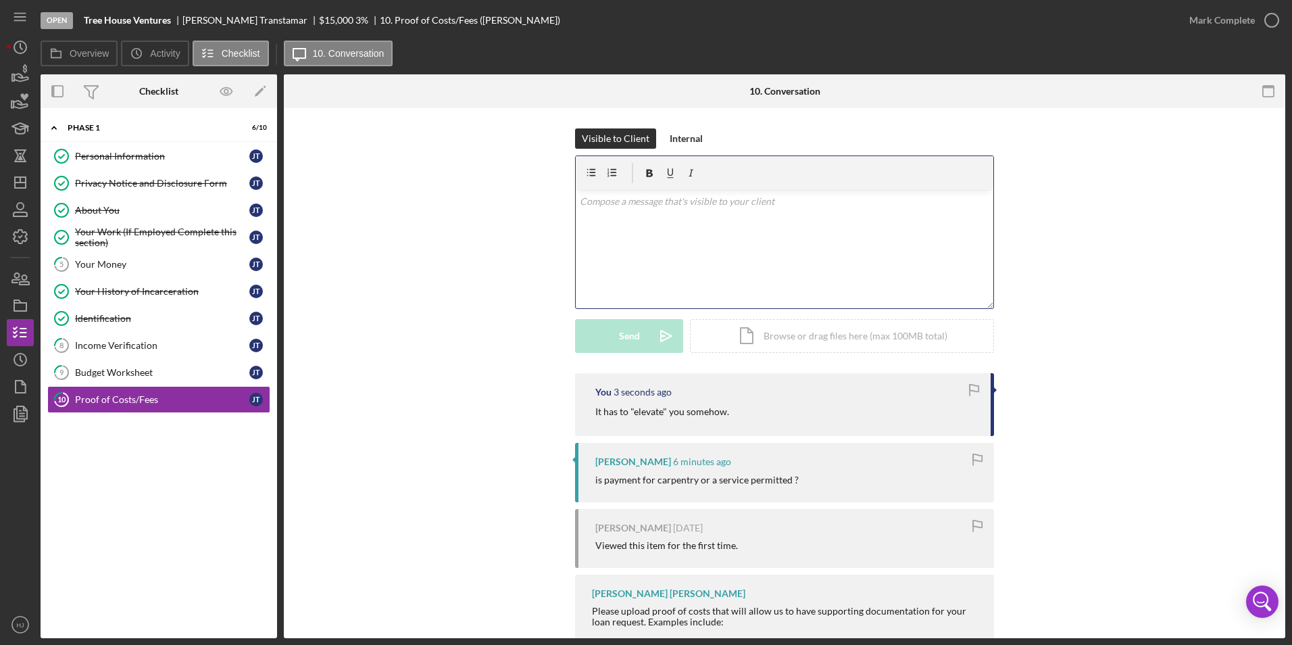
click at [645, 228] on div "v Color teal Color pink Remove color Add row above Add row below Add column bef…" at bounding box center [785, 249] width 418 height 118
click at [606, 337] on button "Send Icon/icon-invite-send" at bounding box center [629, 336] width 108 height 34
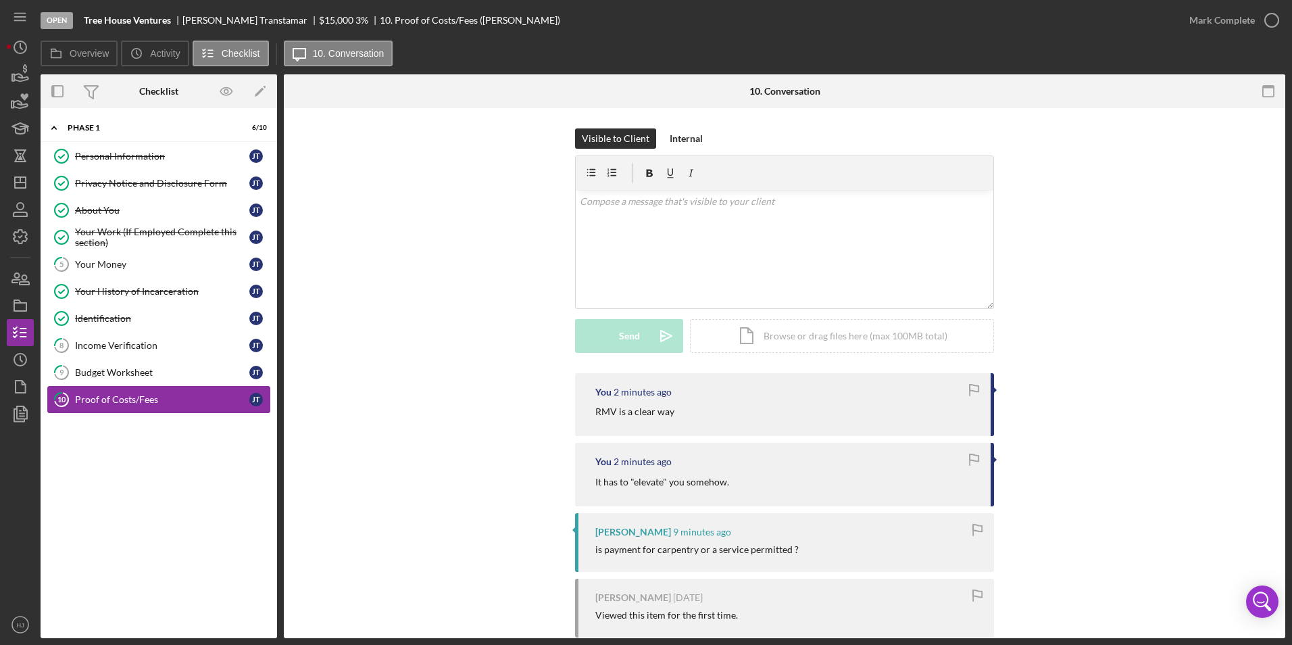
click at [137, 400] on div "Proof of Costs/Fees" at bounding box center [162, 399] width 174 height 11
click at [121, 370] on div "Budget Worksheet" at bounding box center [162, 372] width 174 height 11
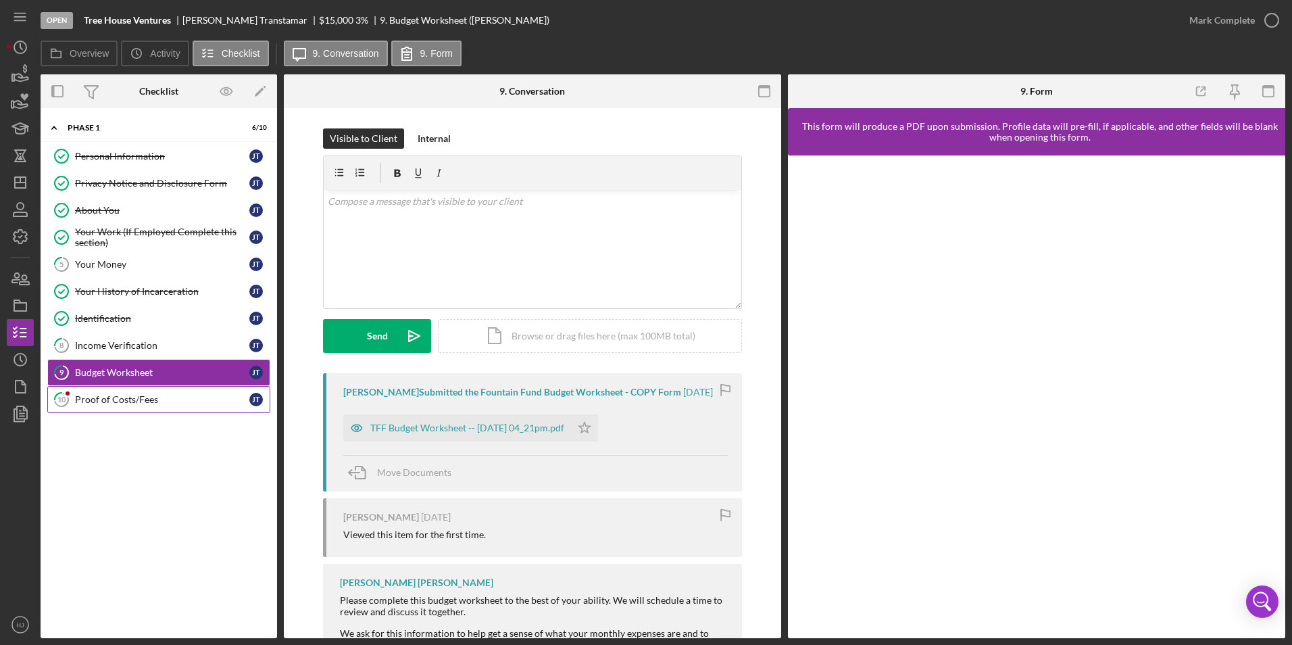
click at [106, 401] on div "Proof of Costs/Fees" at bounding box center [162, 399] width 174 height 11
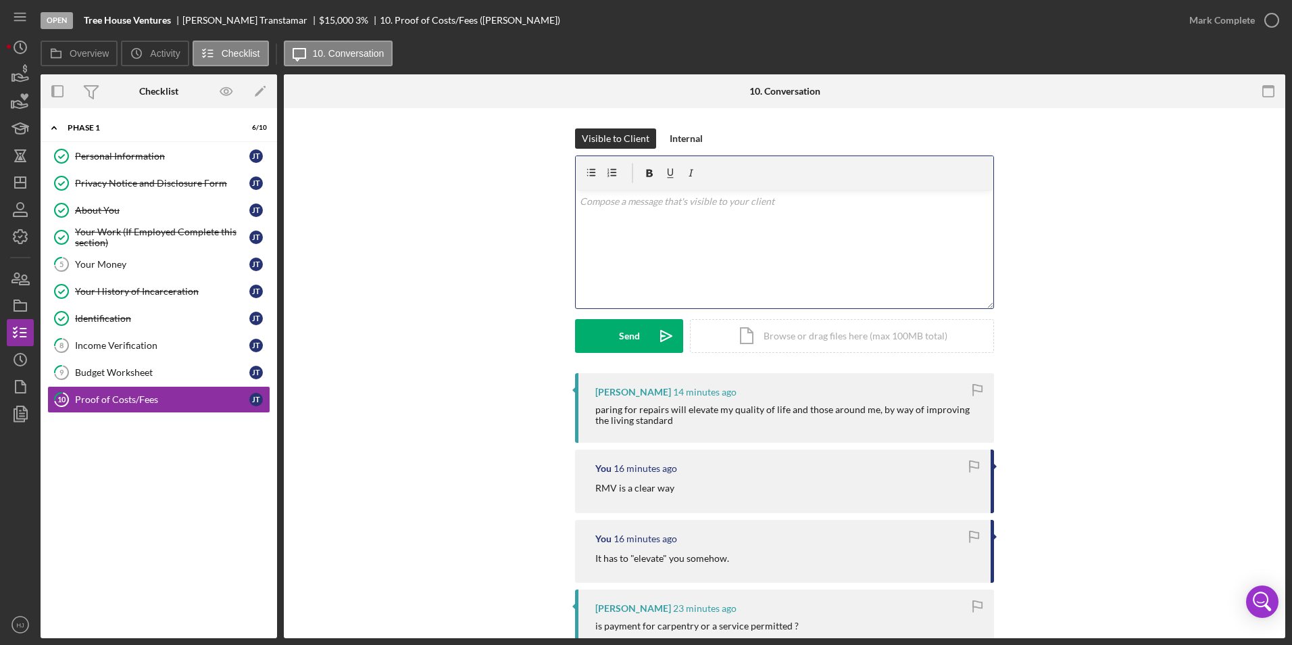
drag, startPoint x: 658, startPoint y: 235, endPoint x: 639, endPoint y: 239, distance: 18.7
click at [639, 238] on div "v Color teal Color pink Remove color Add row above Add row below Add column bef…" at bounding box center [785, 249] width 418 height 118
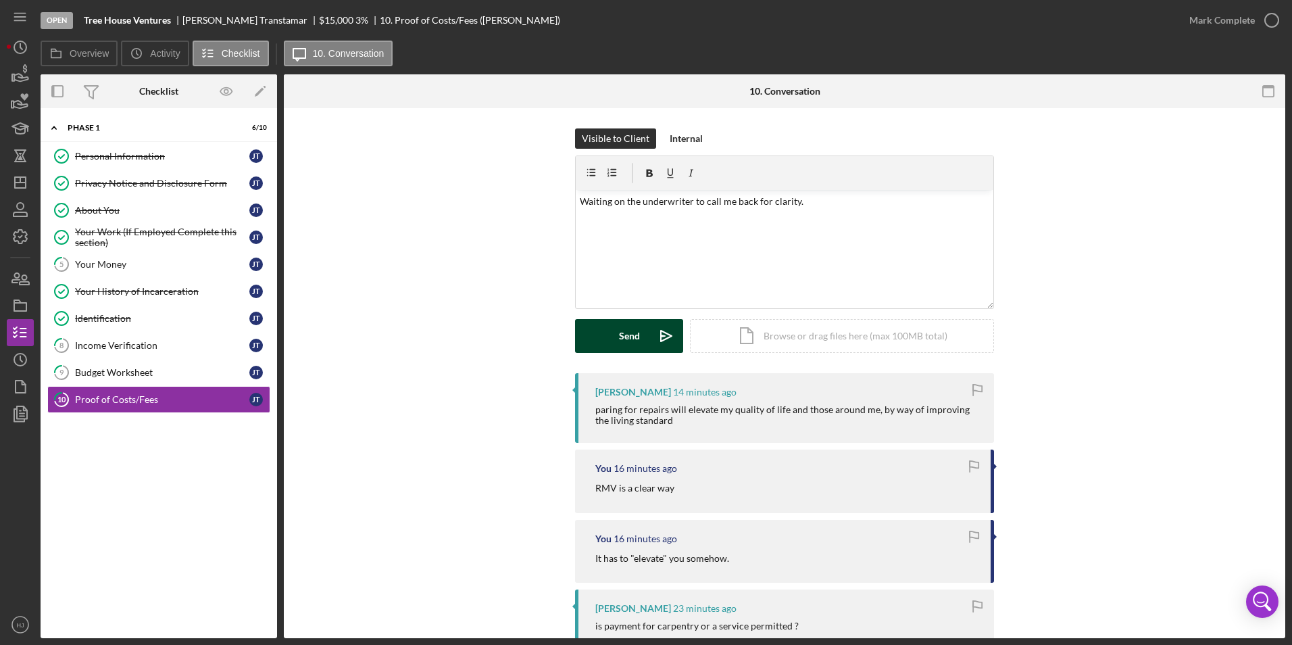
click at [631, 339] on div "Send" at bounding box center [629, 336] width 21 height 34
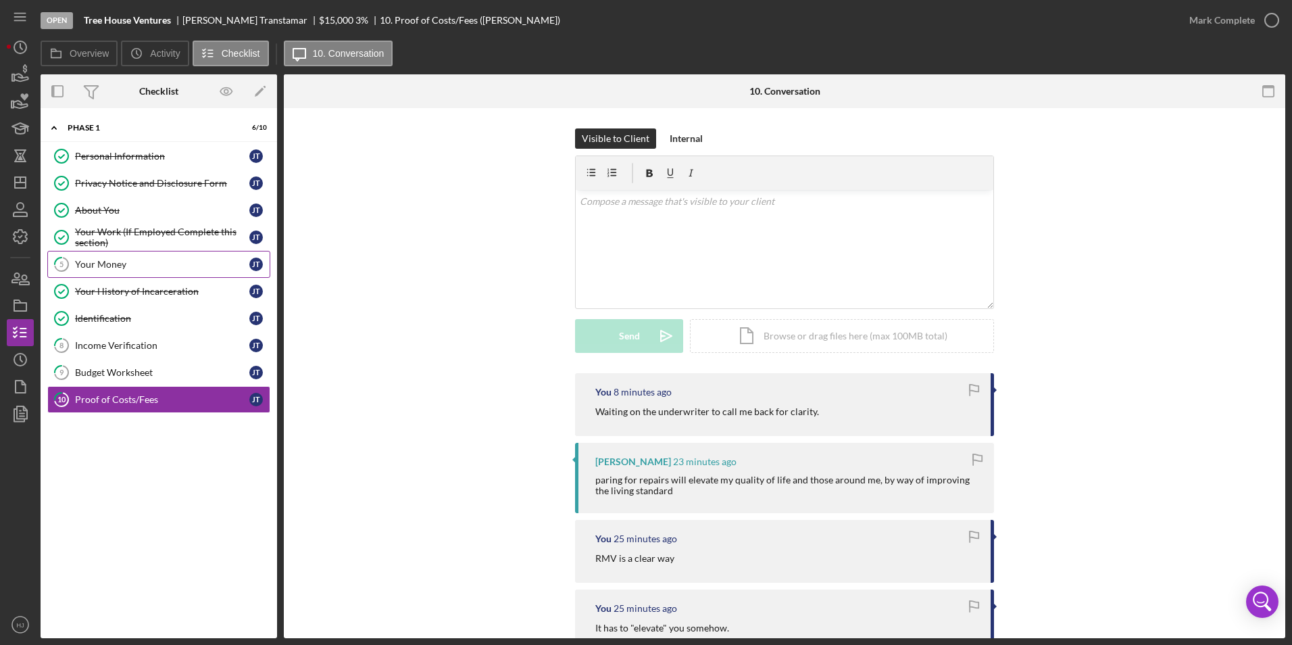
click at [103, 258] on link "5 Your Money J T" at bounding box center [158, 264] width 223 height 27
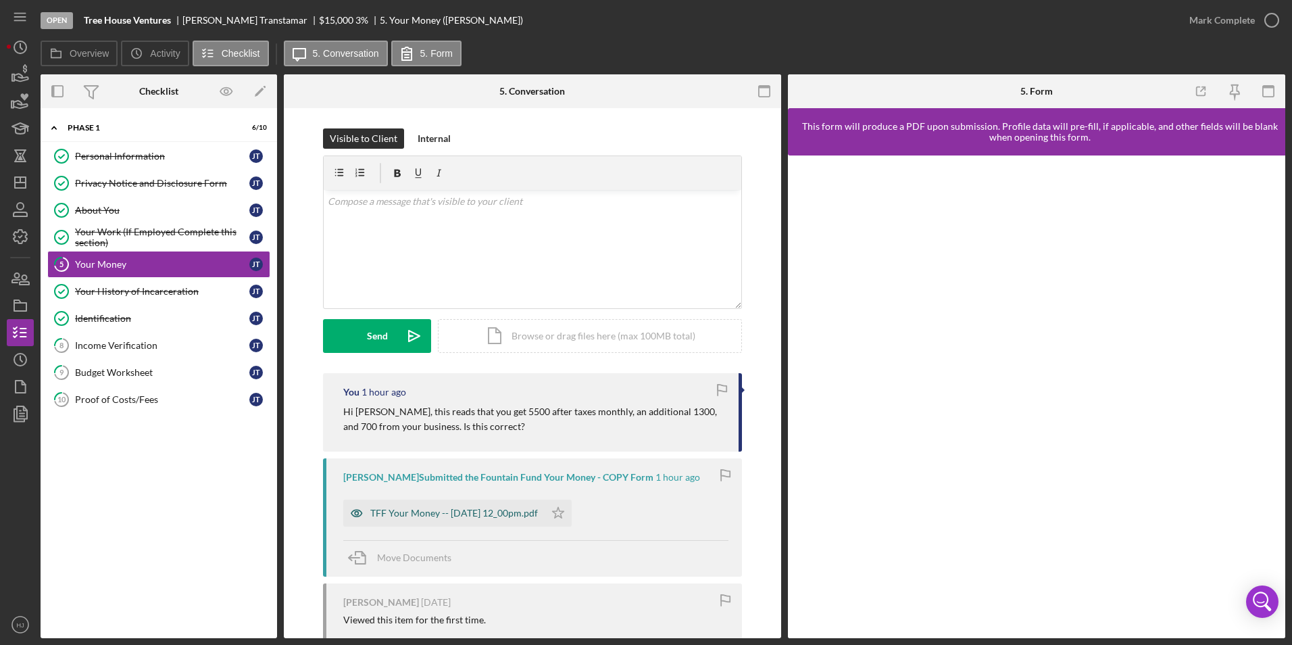
click at [416, 455] on div "TFF Your Money -- 2025-10-01 12_00pm.pdf" at bounding box center [454, 513] width 168 height 11
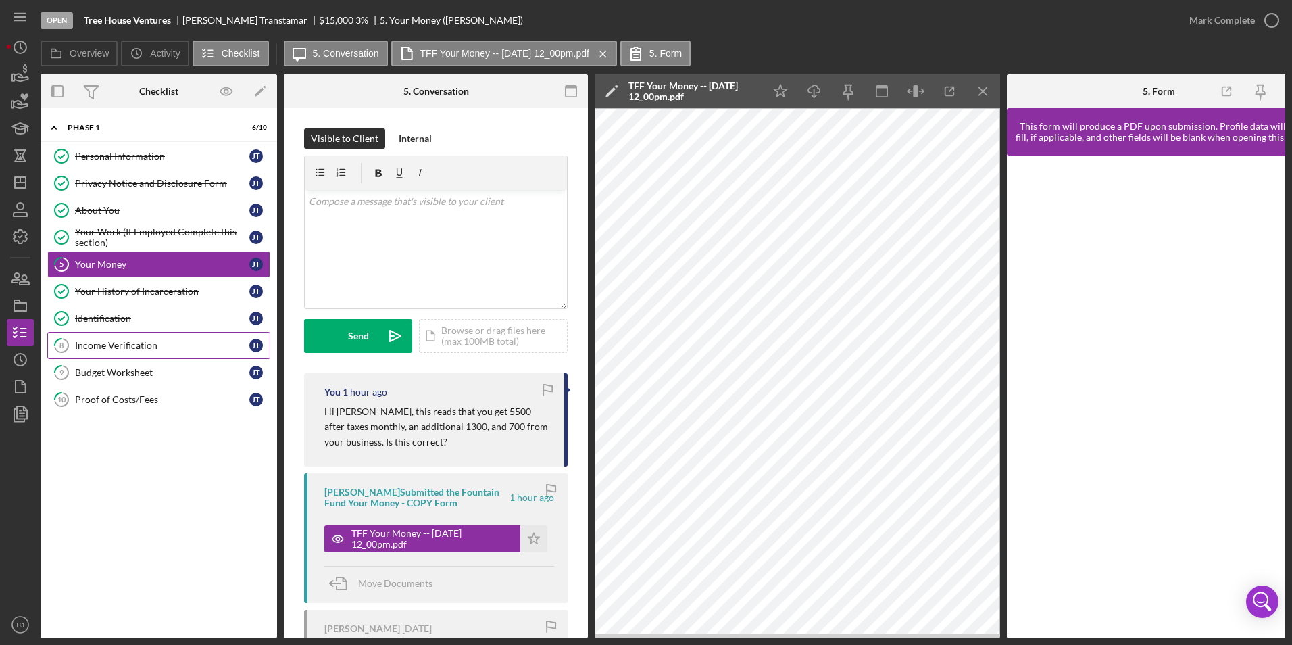
click at [139, 342] on div "Income Verification" at bounding box center [162, 345] width 174 height 11
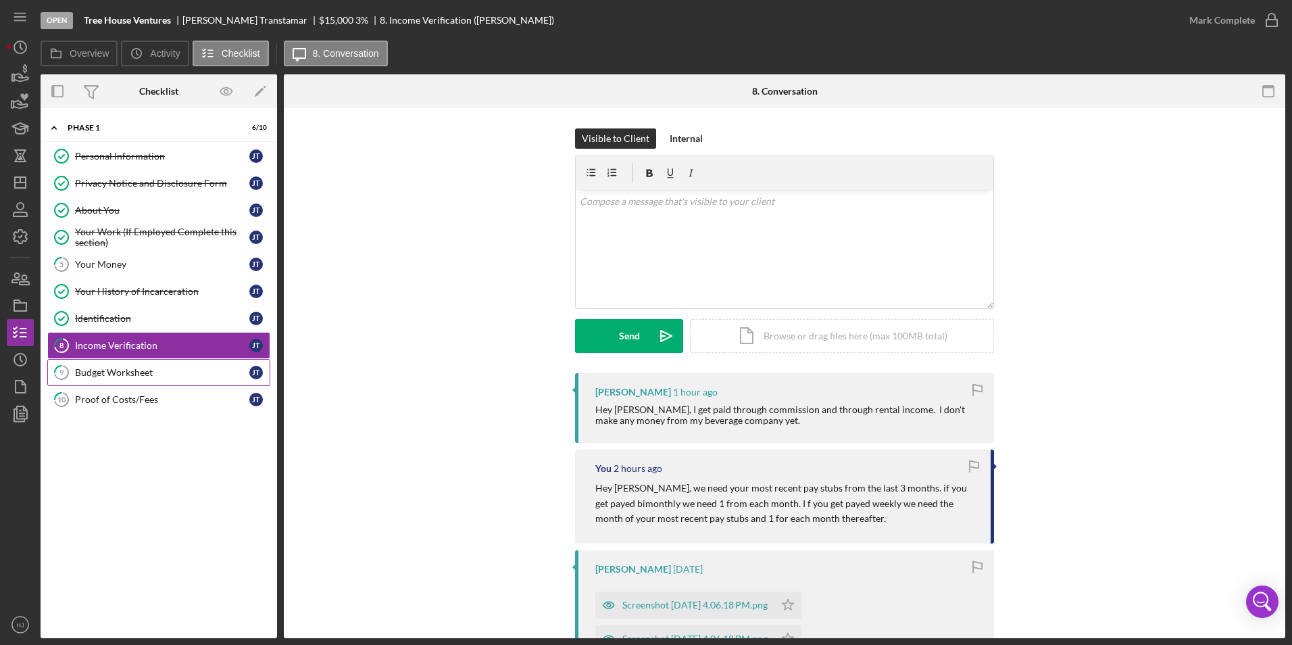
click at [143, 372] on div "Budget Worksheet" at bounding box center [162, 372] width 174 height 11
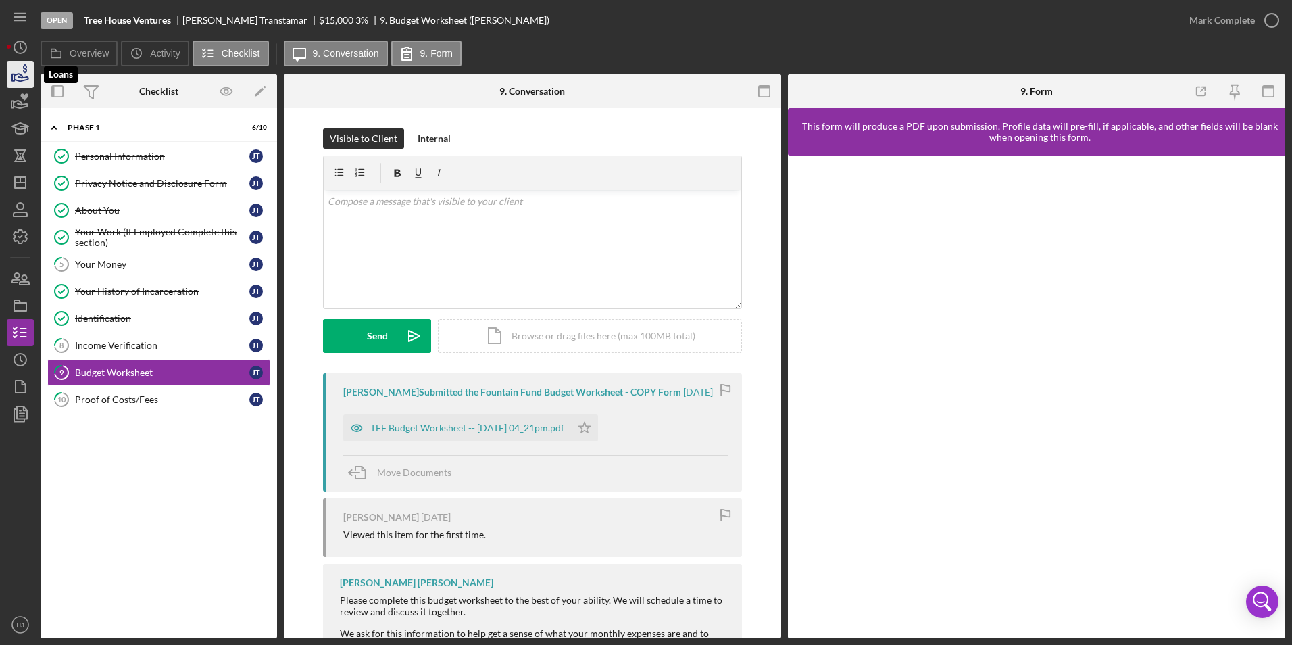
click at [28, 64] on icon "button" at bounding box center [20, 74] width 34 height 34
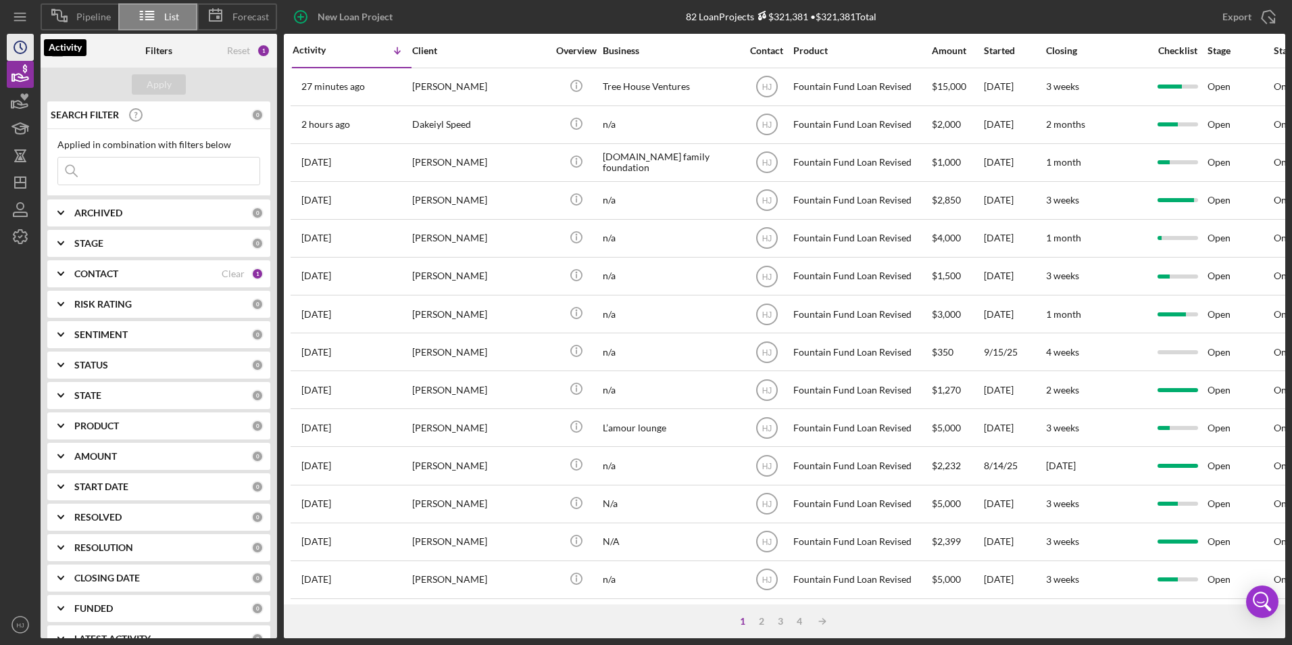
click at [18, 36] on icon "Icon/History" at bounding box center [20, 47] width 34 height 34
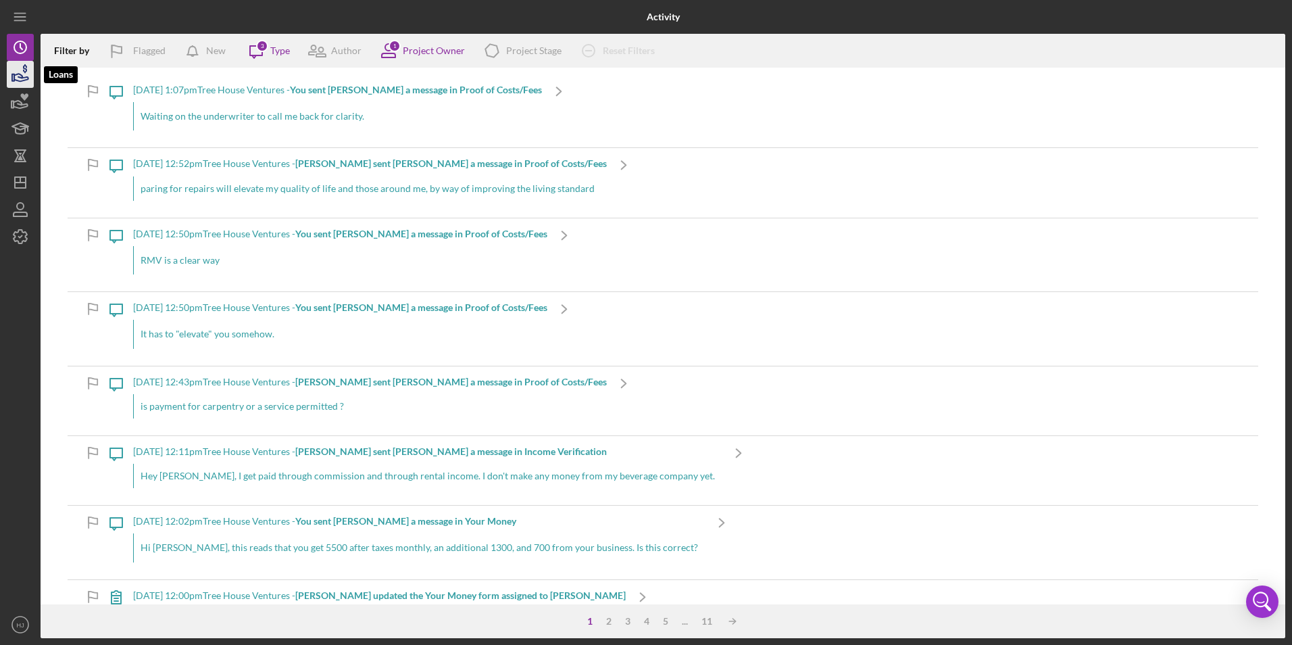
click at [30, 74] on icon "button" at bounding box center [20, 74] width 34 height 34
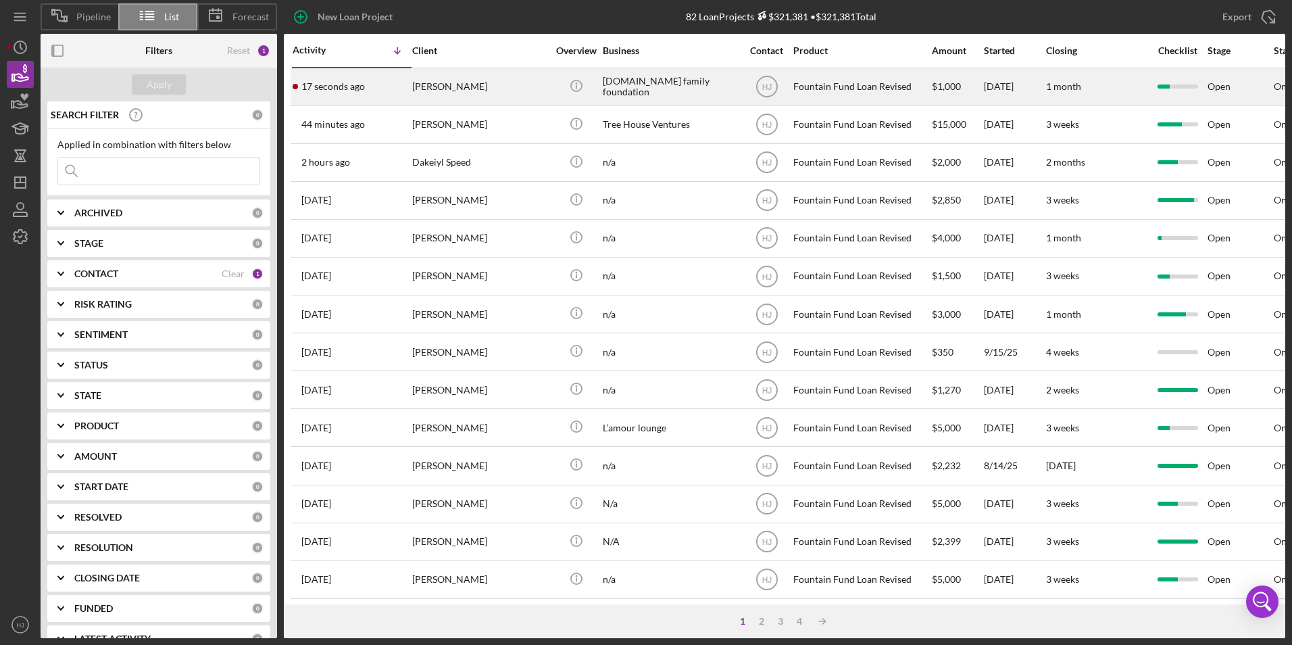
click at [439, 79] on div "[PERSON_NAME]" at bounding box center [479, 87] width 135 height 36
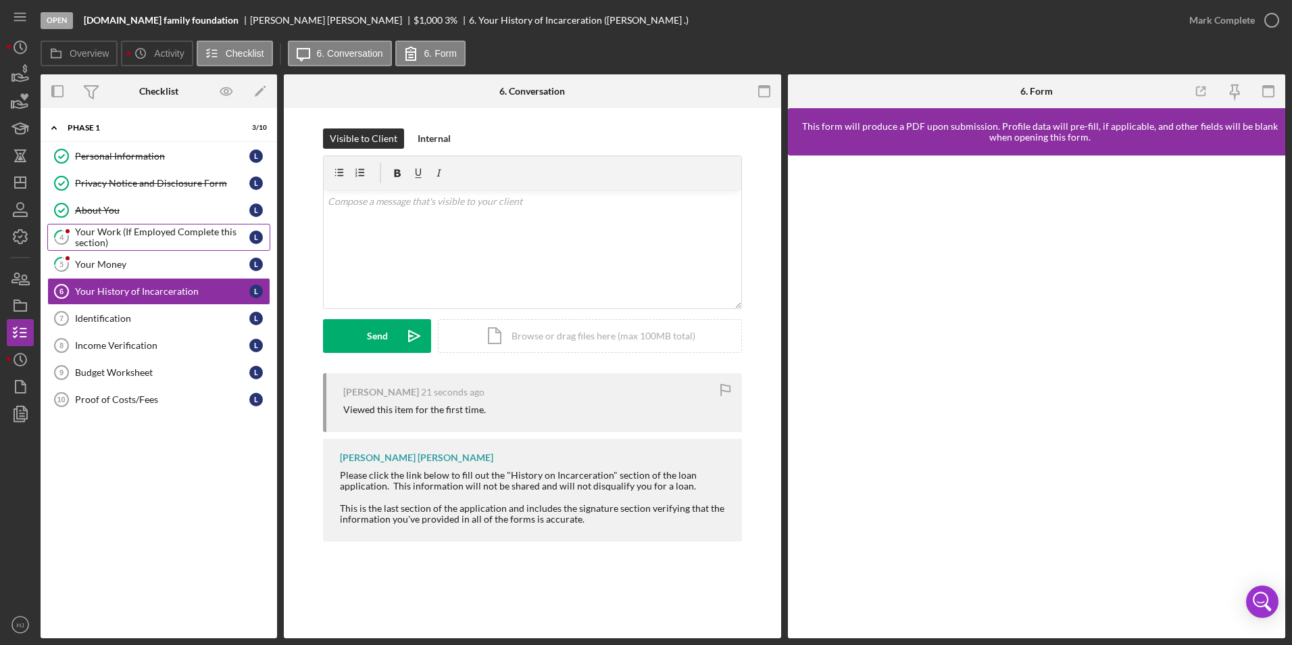
click at [144, 224] on link "4 Your Work (If Employed Complete this section) L" at bounding box center [158, 237] width 223 height 27
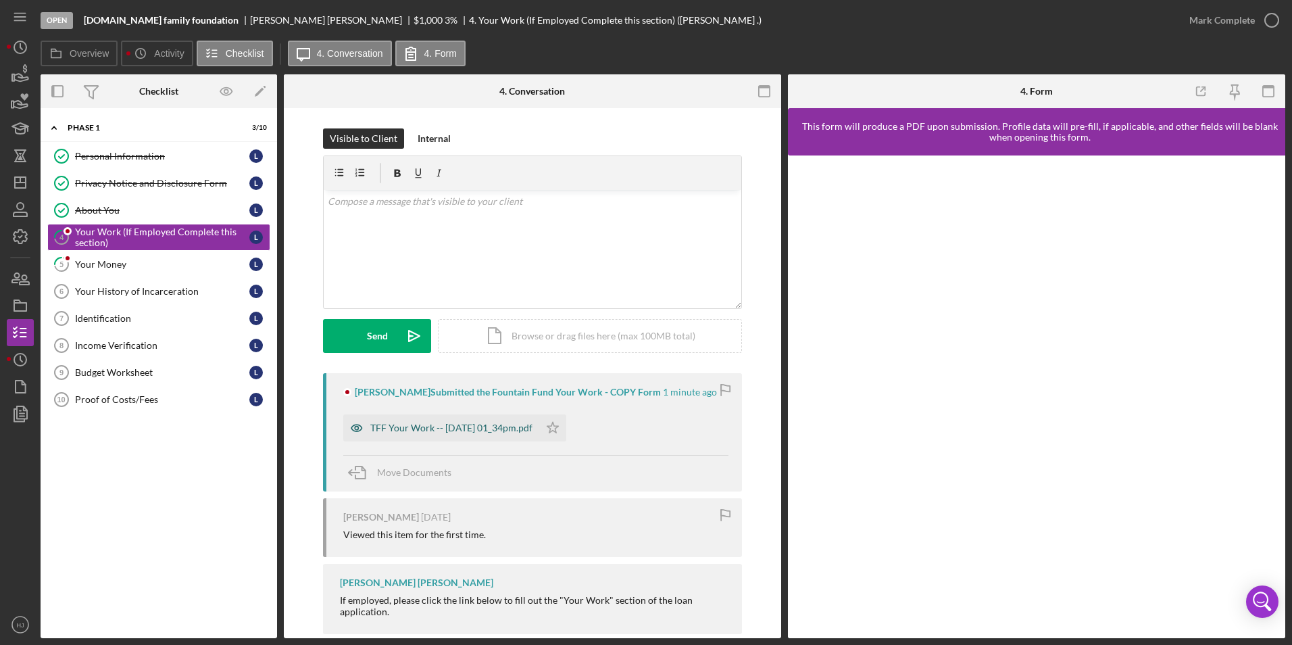
click at [453, 423] on div "TFF Your Work -- 2025-10-01 01_34pm.pdf" at bounding box center [451, 427] width 162 height 11
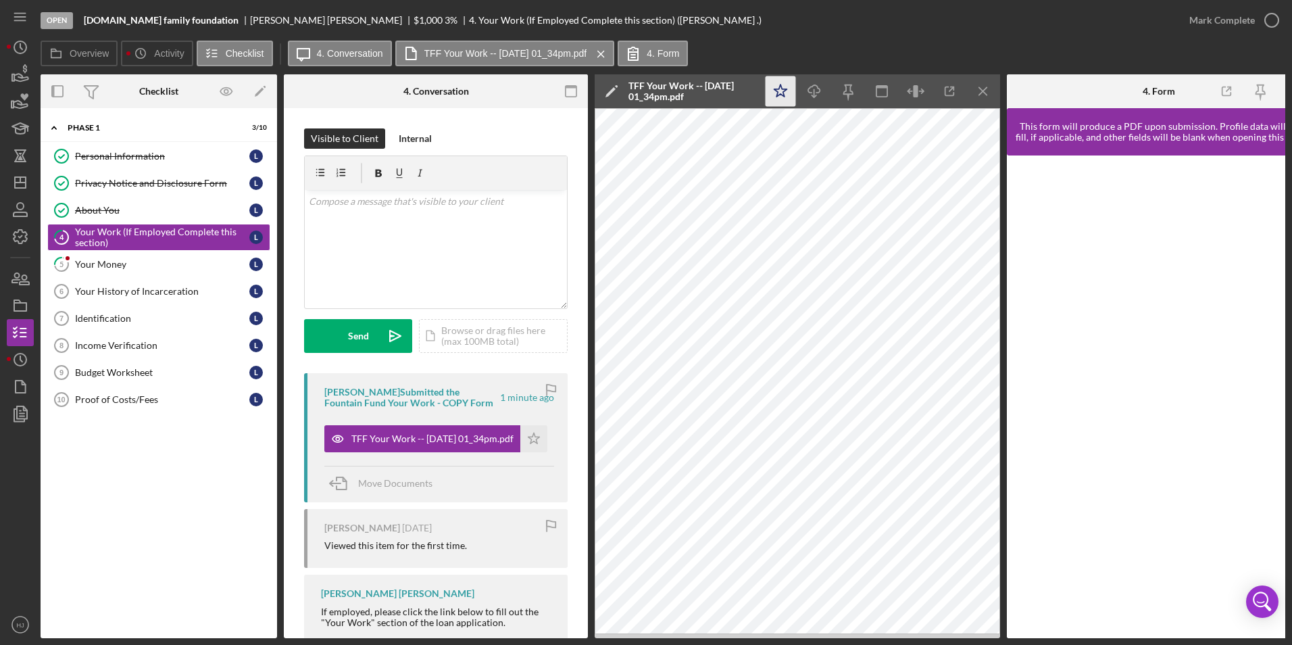
click at [770, 89] on icon "Icon/Star" at bounding box center [781, 91] width 30 height 30
click at [859, 23] on div "Mark Complete" at bounding box center [1223, 20] width 66 height 27
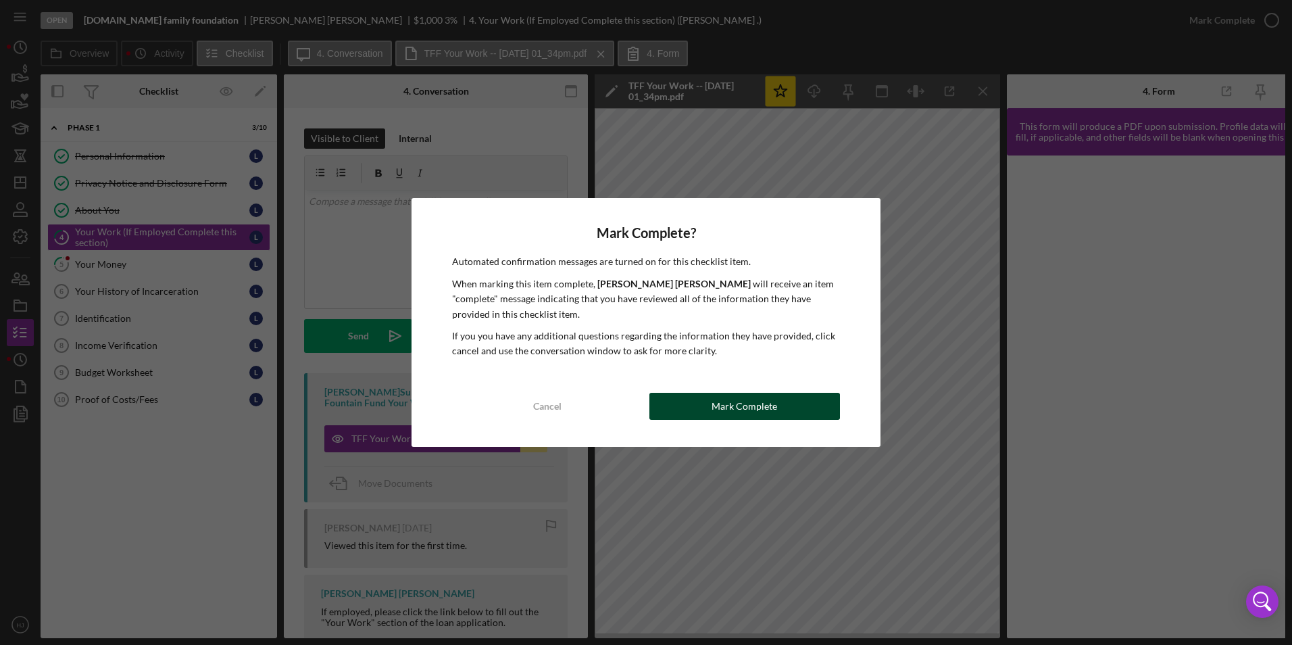
click at [781, 408] on button "Mark Complete" at bounding box center [745, 406] width 191 height 27
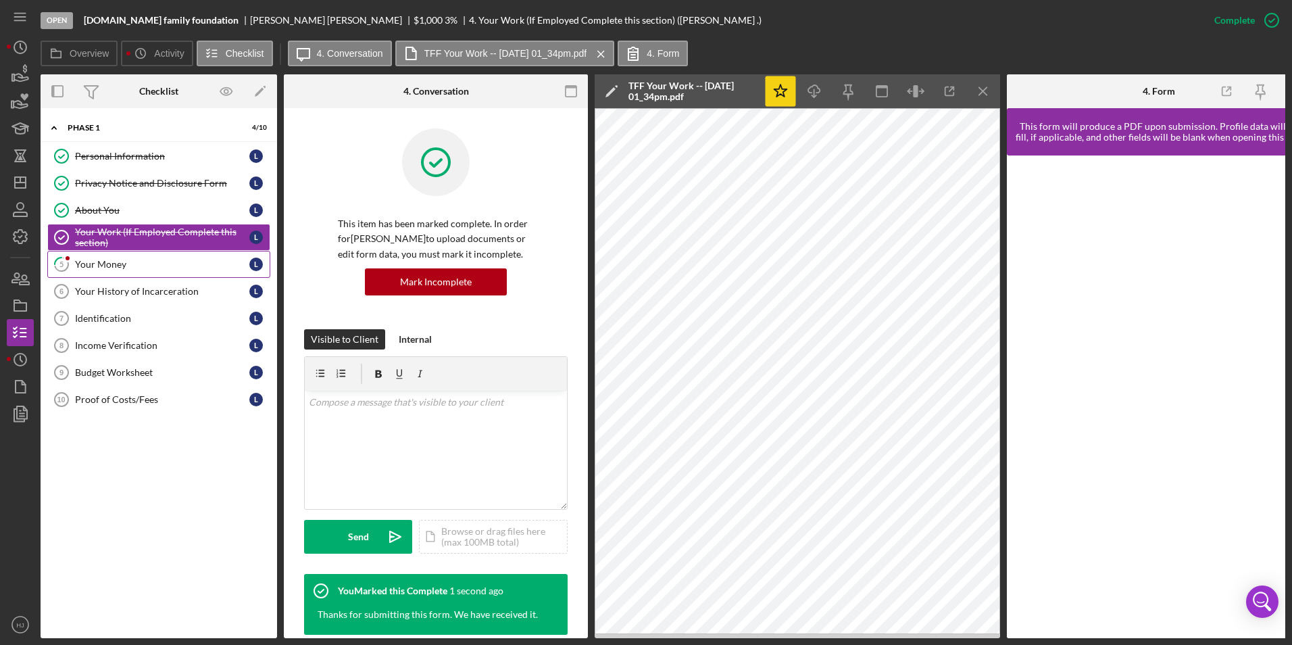
click at [110, 262] on div "Your Money" at bounding box center [162, 264] width 174 height 11
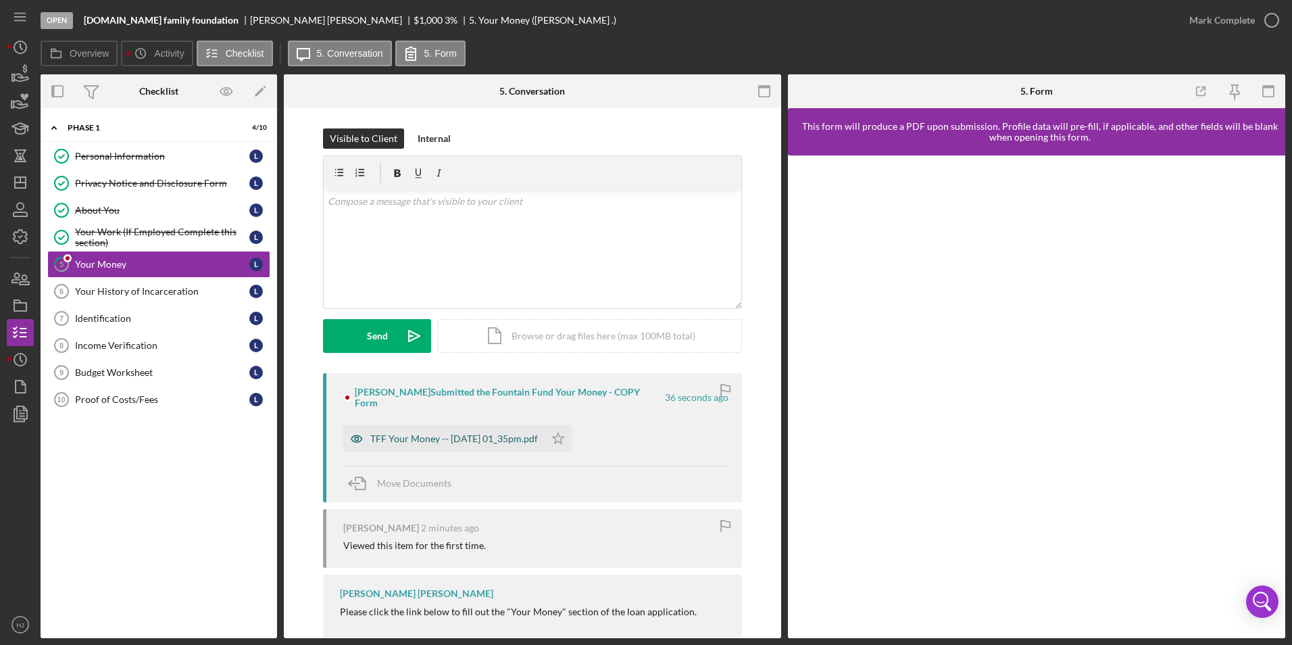
click at [452, 425] on div "TFF Your Money -- 2025-10-01 01_35pm.pdf" at bounding box center [443, 438] width 201 height 27
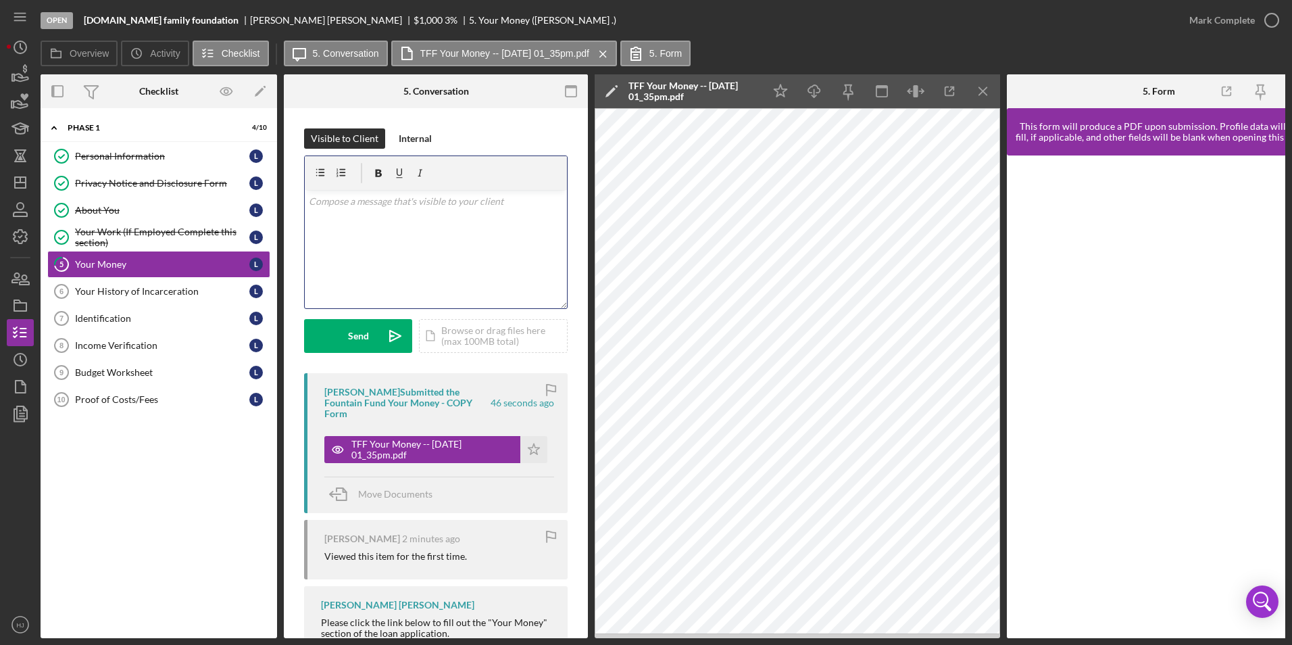
click at [397, 254] on div "v Color teal Color pink Remove color Add row above Add row below Add column bef…" at bounding box center [436, 249] width 262 height 118
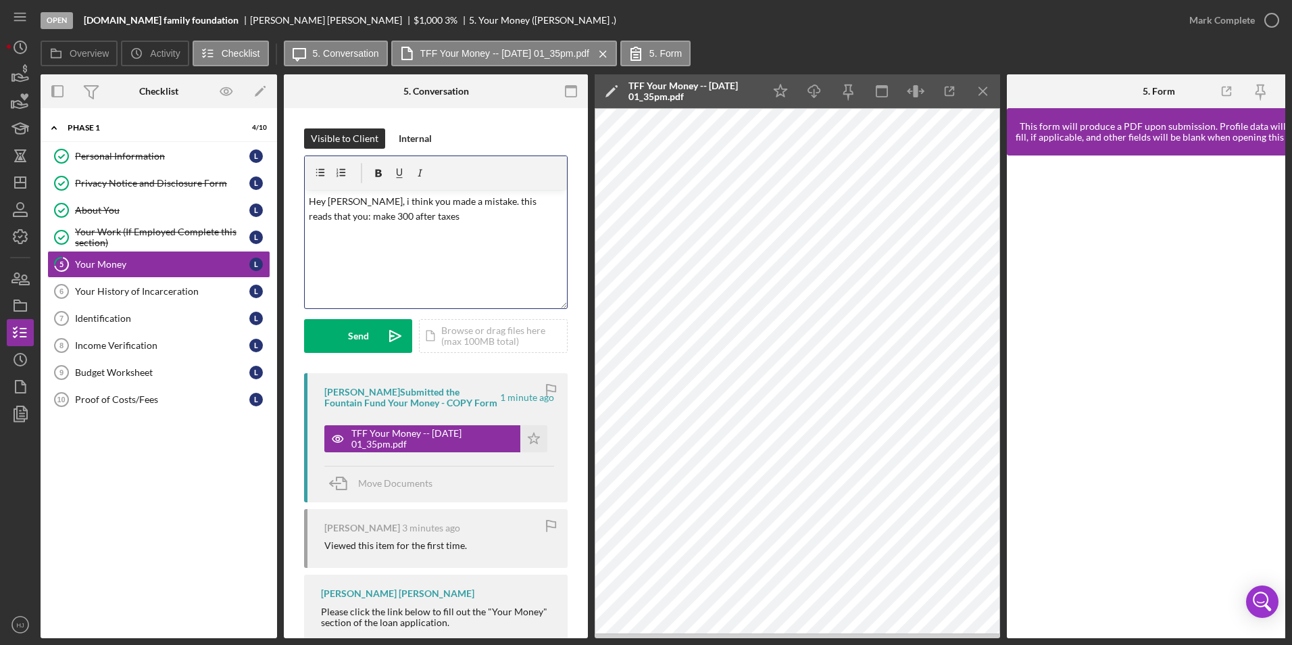
click at [533, 197] on p "Hey Lazelle, i think you made a mistake. this reads that you: make 300 after ta…" at bounding box center [436, 209] width 255 height 30
click at [359, 201] on p "Hey Lazelle, i think you made a mistake. this reads that monthly you: make 300 …" at bounding box center [436, 209] width 255 height 30
click at [453, 213] on p "Hey Lazelle, I think you made a mistake. this reads that monthly you: make 300 …" at bounding box center [436, 209] width 255 height 30
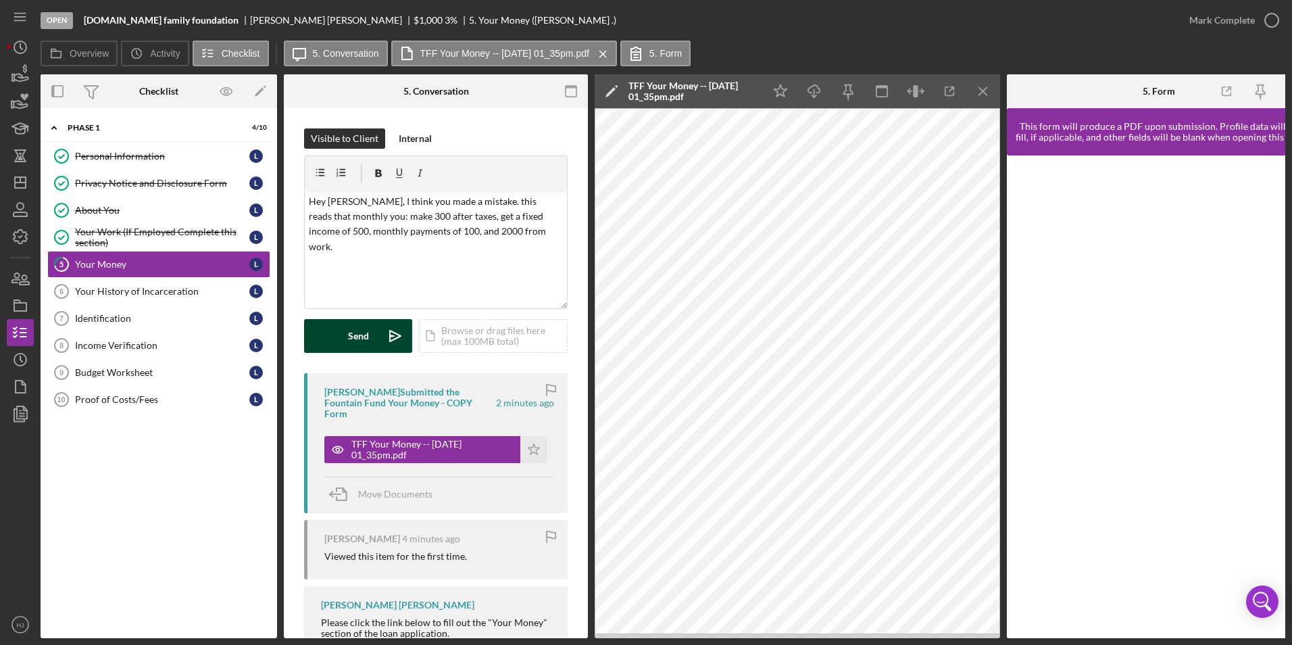
click at [371, 330] on button "Send Icon/icon-invite-send" at bounding box center [358, 336] width 108 height 34
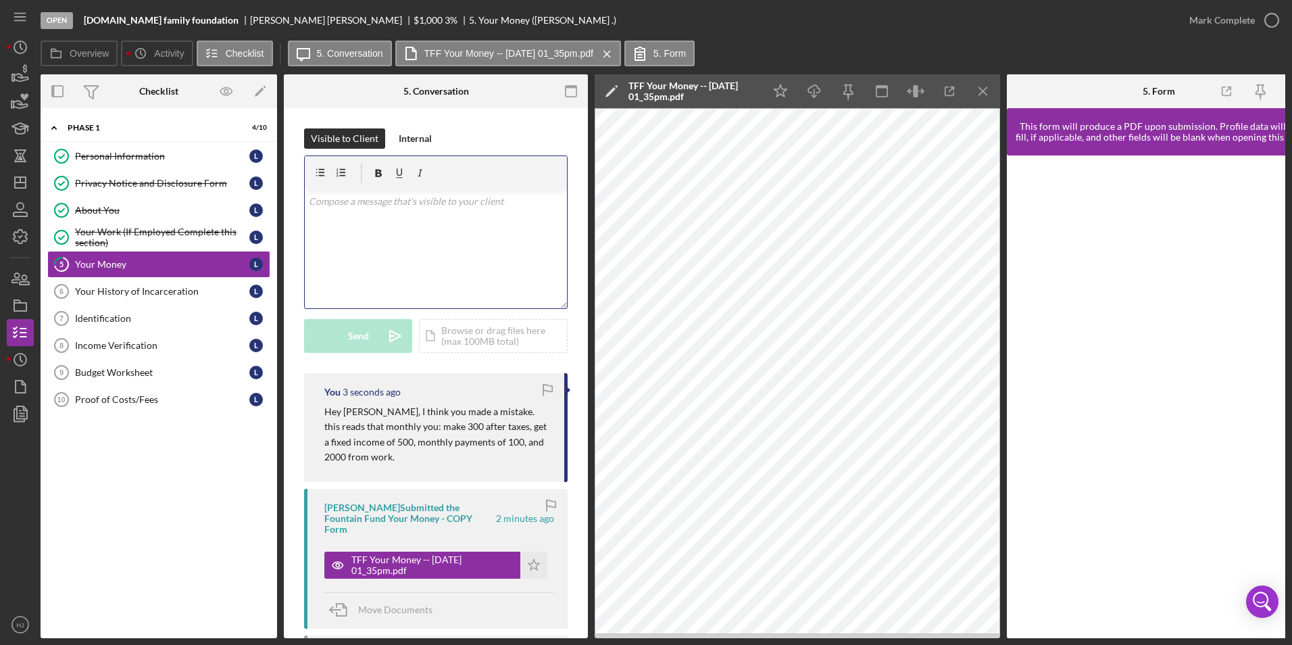
click at [395, 260] on div "v Color teal Color pink Remove color Add row above Add row below Add column bef…" at bounding box center [436, 249] width 262 height 118
drag, startPoint x: 394, startPoint y: 197, endPoint x: 281, endPoint y: 207, distance: 113.3
click at [281, 207] on div "Overview Internal Workflow Stage Open Icon/Dropdown Arrow Archive (can unarchiv…" at bounding box center [663, 356] width 1245 height 564
click at [98, 57] on label "Overview" at bounding box center [89, 53] width 39 height 11
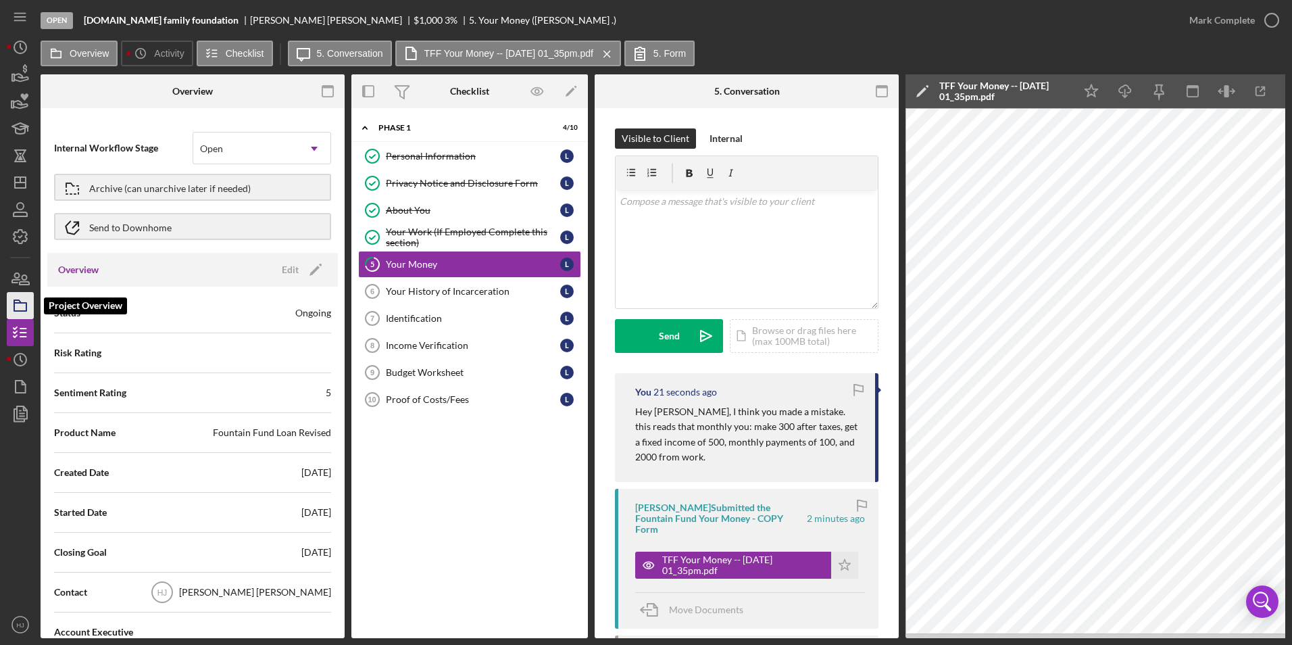
click at [23, 304] on icon "button" at bounding box center [20, 306] width 34 height 34
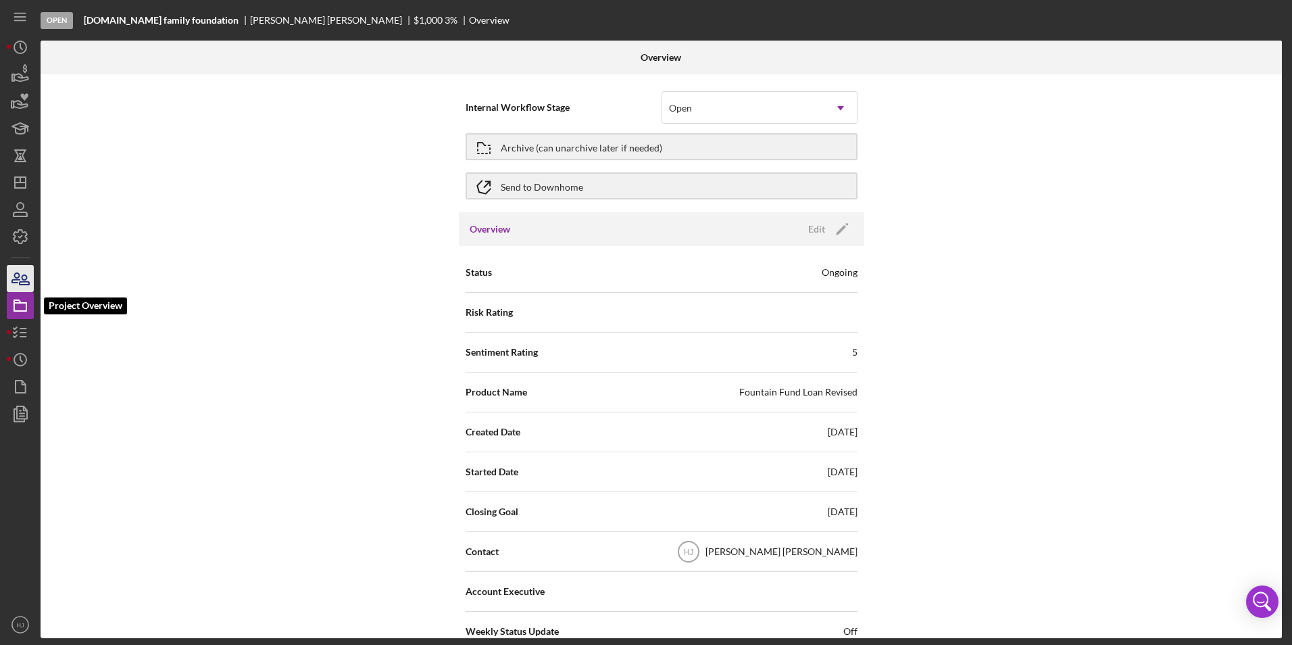
click at [24, 283] on icon "button" at bounding box center [20, 279] width 34 height 34
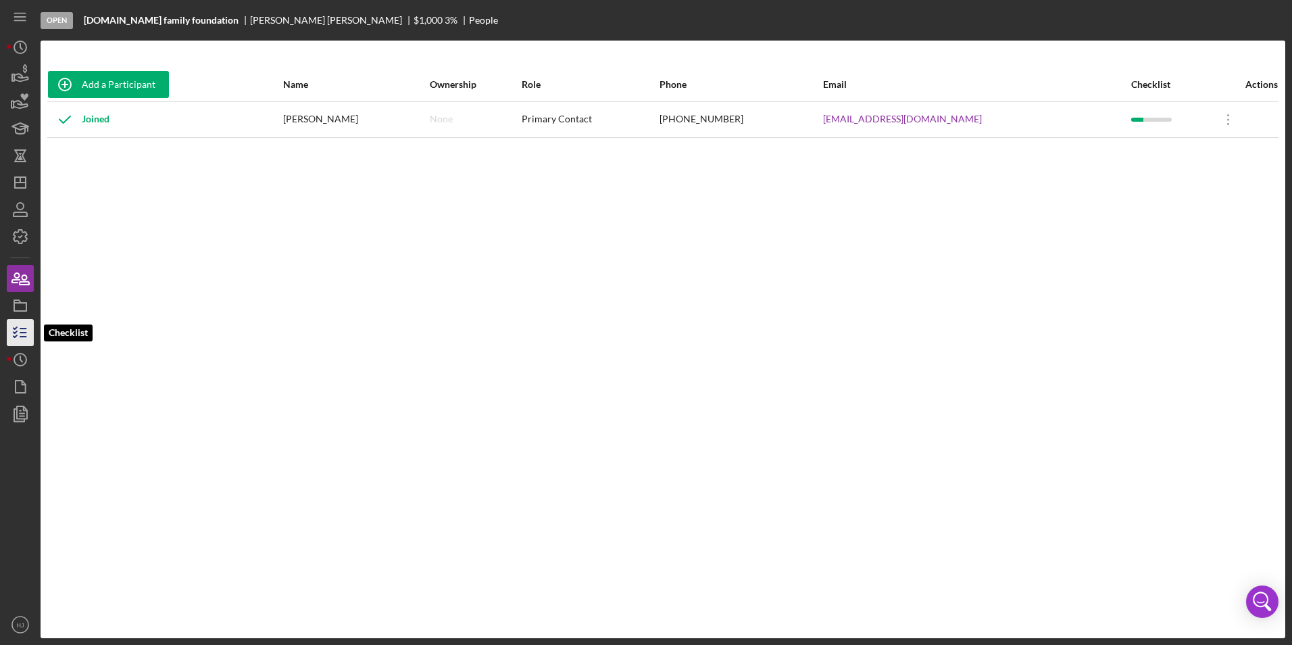
click at [20, 335] on icon "button" at bounding box center [20, 333] width 34 height 34
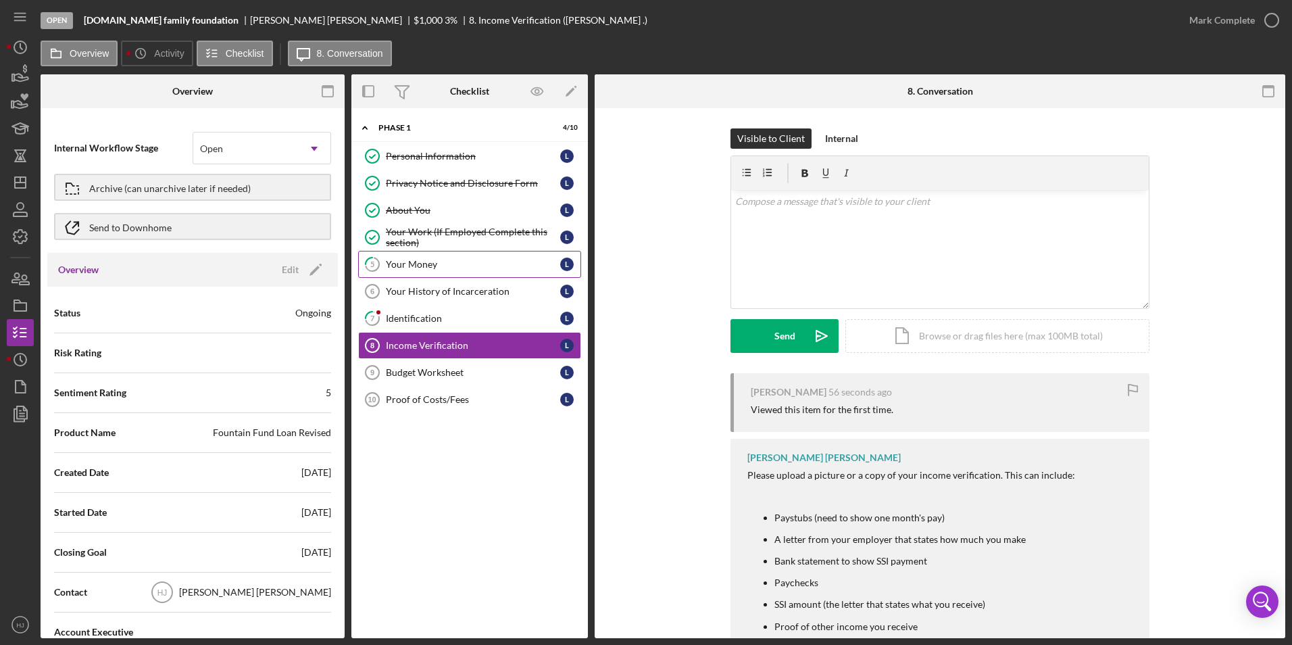
click at [414, 266] on div "Your Money" at bounding box center [473, 264] width 174 height 11
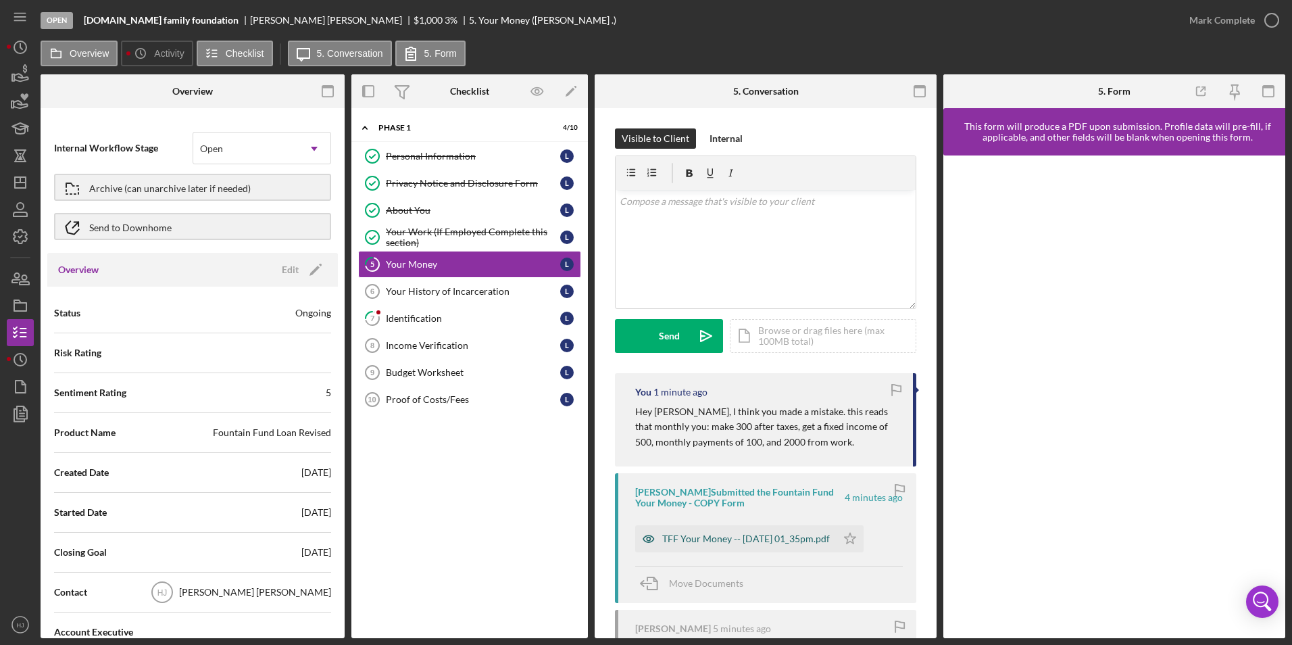
click at [773, 455] on div "TFF Your Money -- 2025-10-01 01_35pm.pdf" at bounding box center [746, 538] width 168 height 11
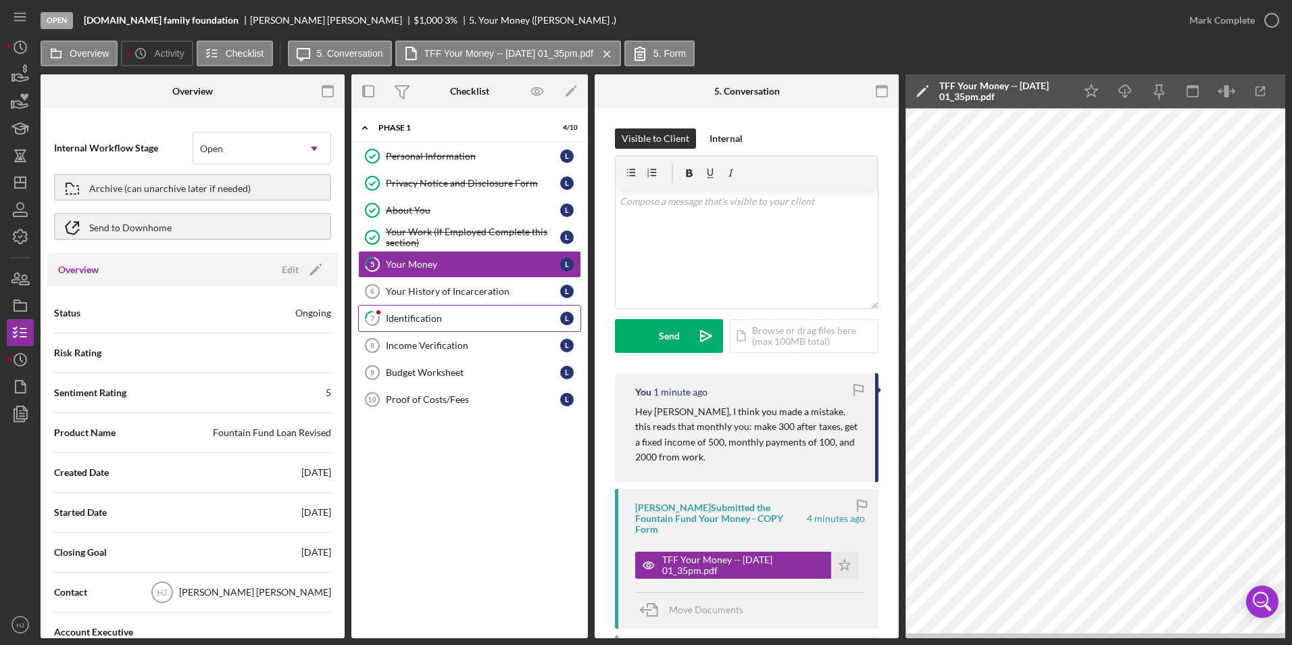
click at [437, 320] on div "Identification" at bounding box center [473, 318] width 174 height 11
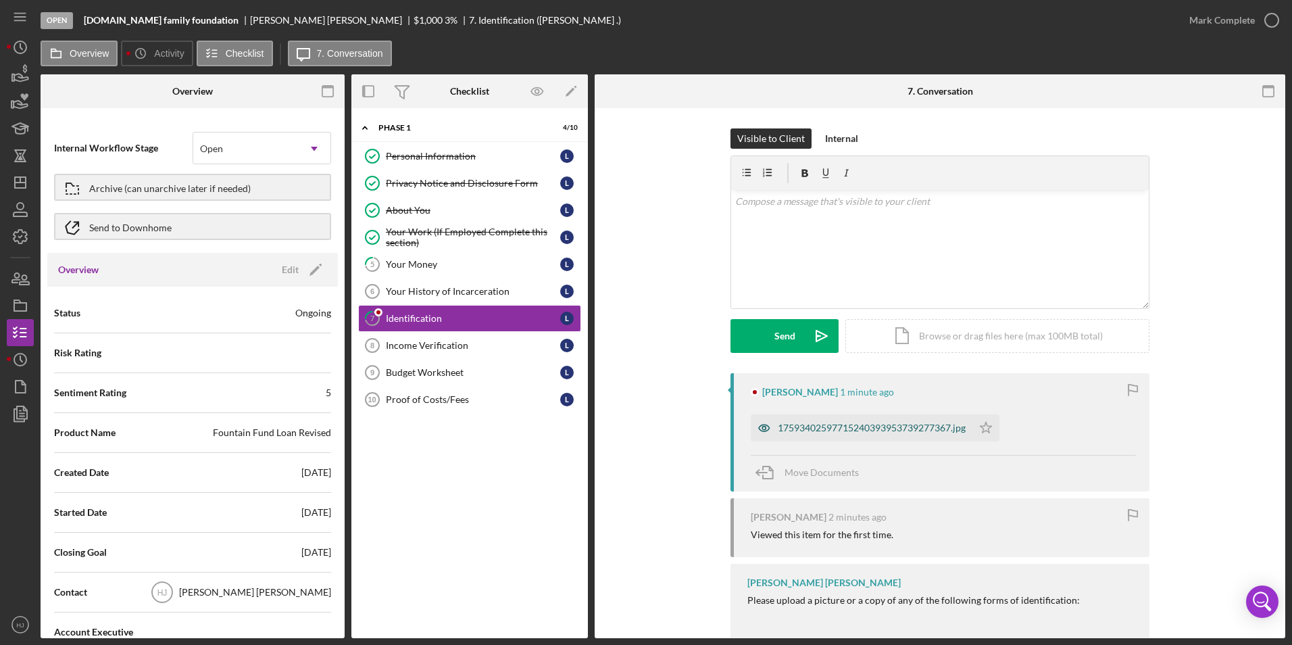
click at [859, 431] on div "17593402597715240393953739277367.jpg" at bounding box center [872, 427] width 188 height 11
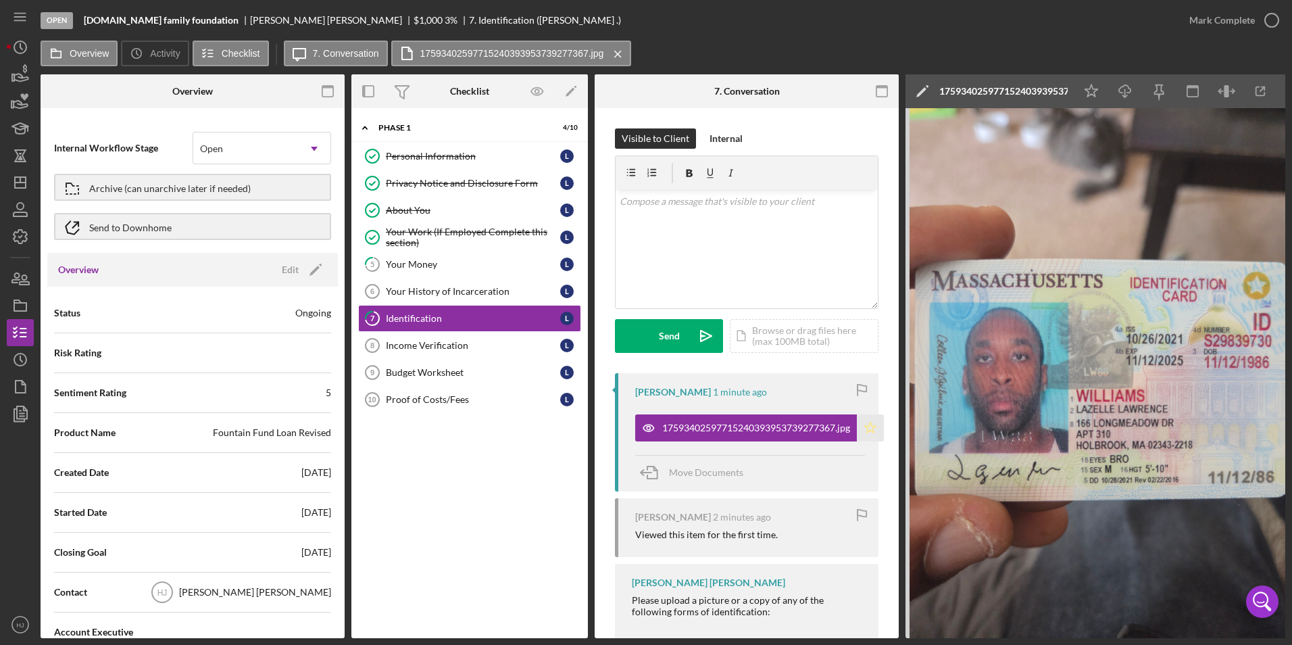
click at [859, 430] on icon "Icon/Star" at bounding box center [870, 427] width 27 height 27
click at [612, 363] on div "Visible to Client Internal v Color teal Color pink Remove color Add row above A…" at bounding box center [747, 453] width 304 height 691
click at [859, 10] on div "Mark Complete" at bounding box center [1223, 20] width 66 height 27
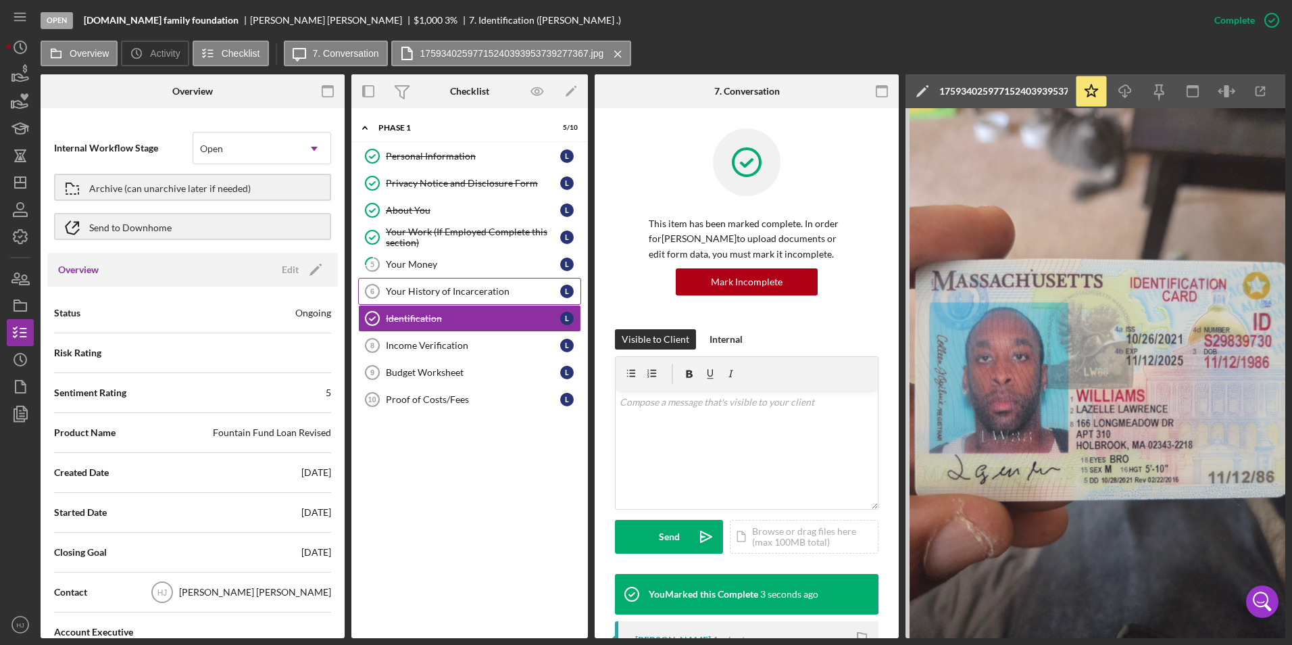
click at [463, 293] on div "Your History of Incarceration" at bounding box center [473, 291] width 174 height 11
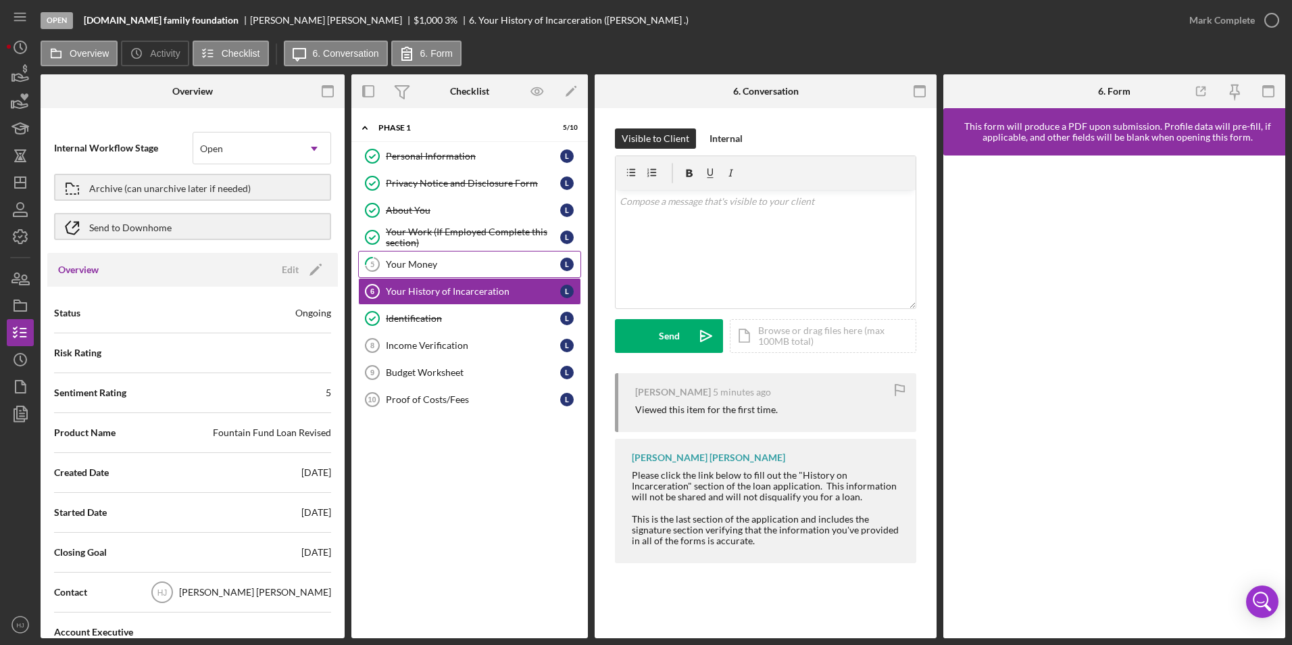
click at [409, 262] on div "Your Money" at bounding box center [473, 264] width 174 height 11
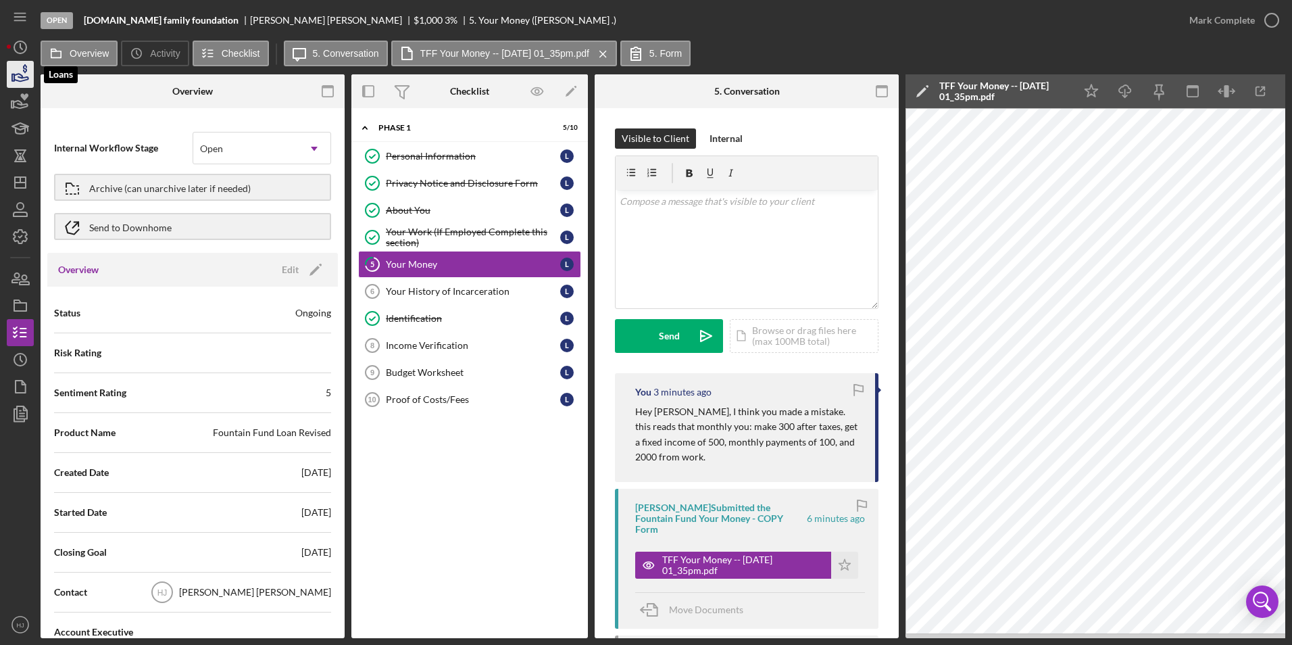
click at [20, 72] on icon "button" at bounding box center [20, 74] width 34 height 34
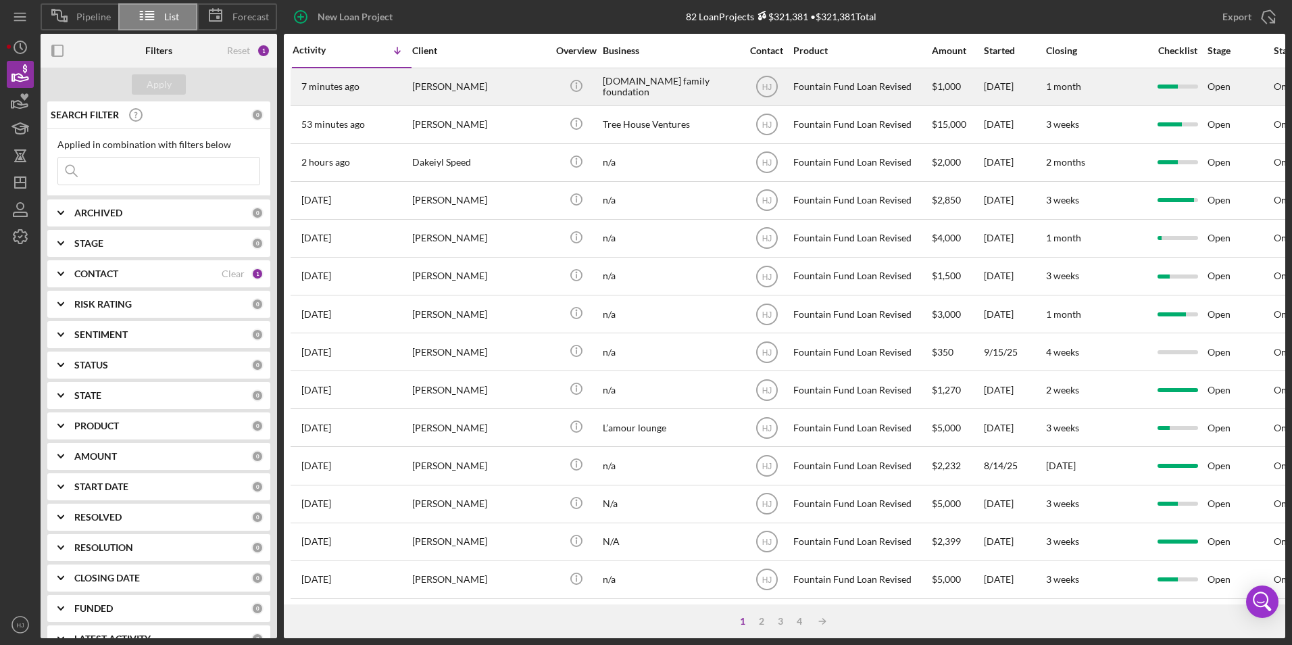
click at [491, 91] on div "[PERSON_NAME]" at bounding box center [479, 87] width 135 height 36
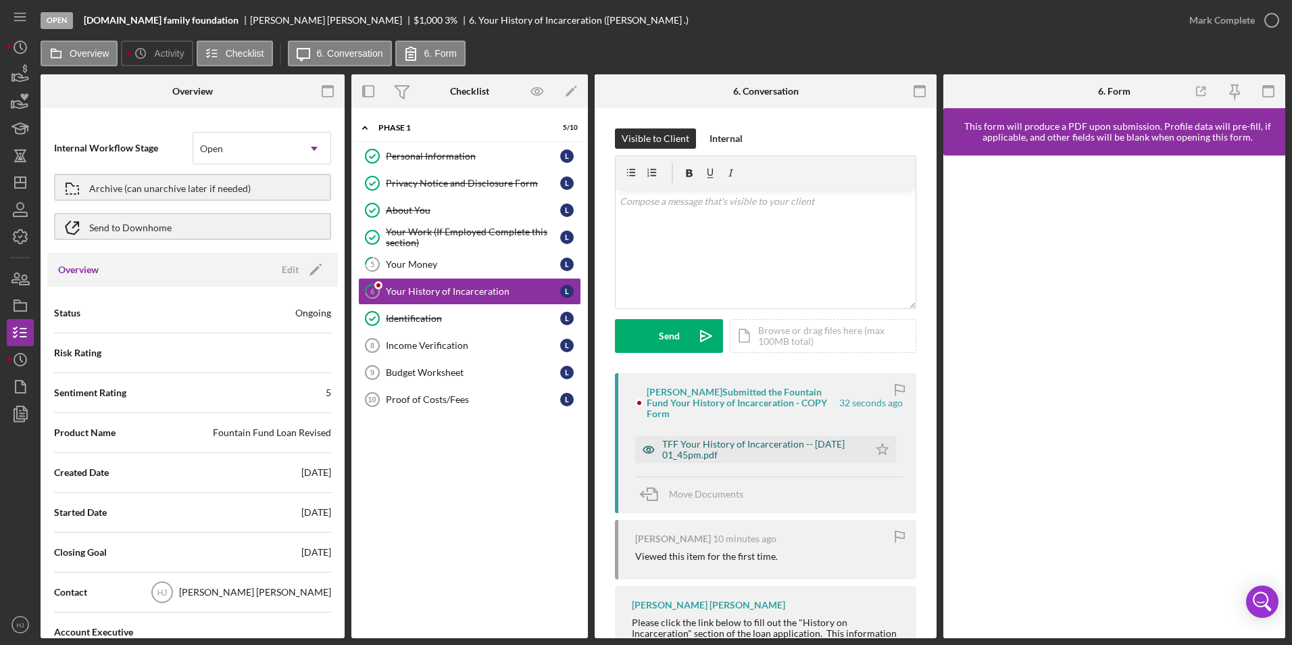
click at [733, 446] on div "TFF Your History of Incarceration -- 2025-10-01 01_45pm.pdf" at bounding box center [762, 450] width 200 height 22
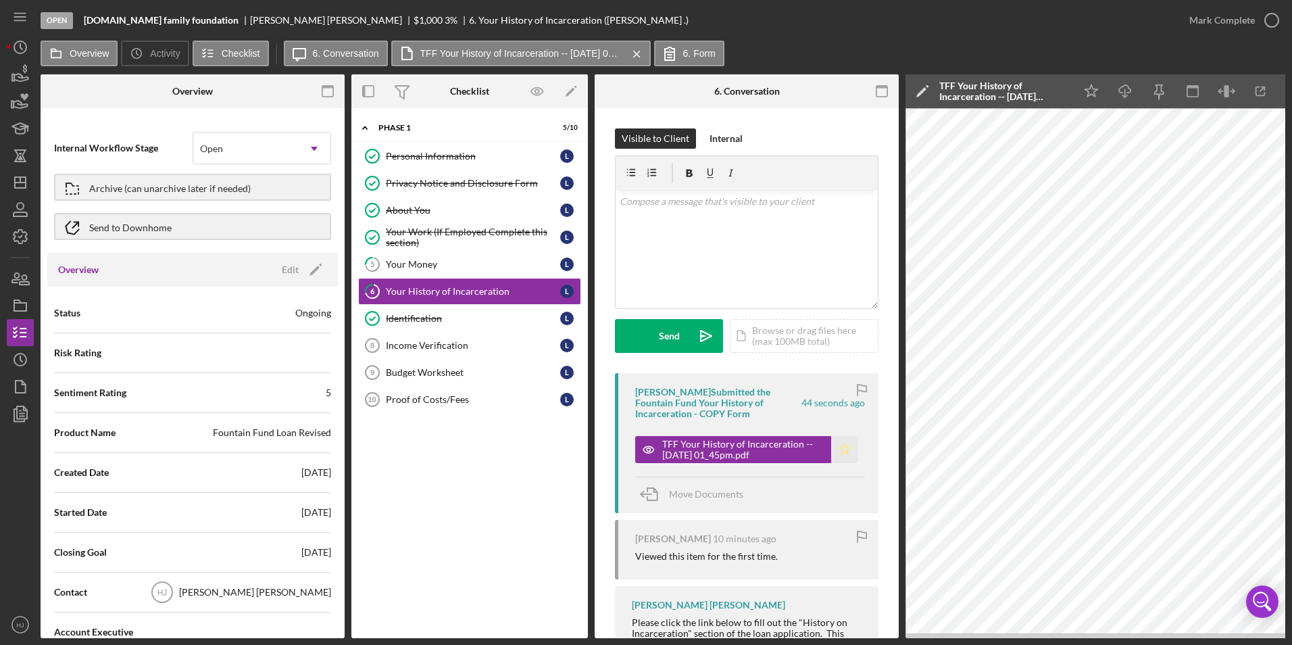
click at [839, 446] on polygon "button" at bounding box center [844, 448] width 11 height 11
click at [859, 16] on div "Mark Complete" at bounding box center [1223, 20] width 66 height 27
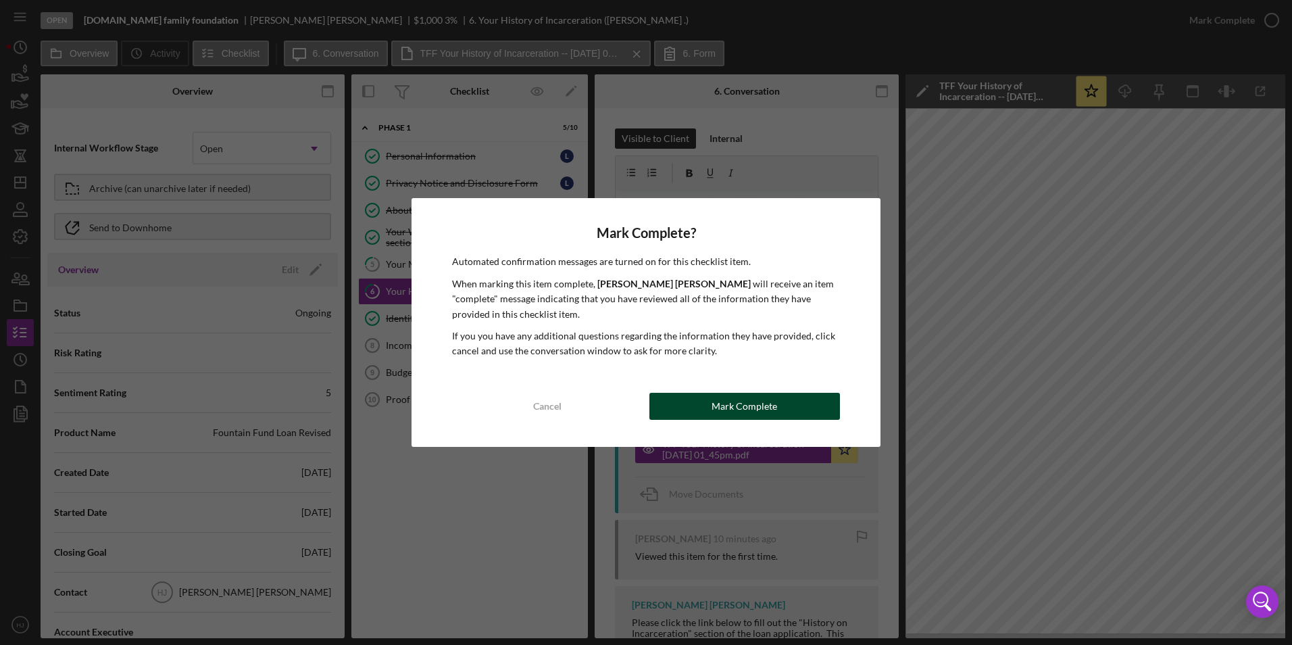
click at [695, 412] on button "Mark Complete" at bounding box center [745, 406] width 191 height 27
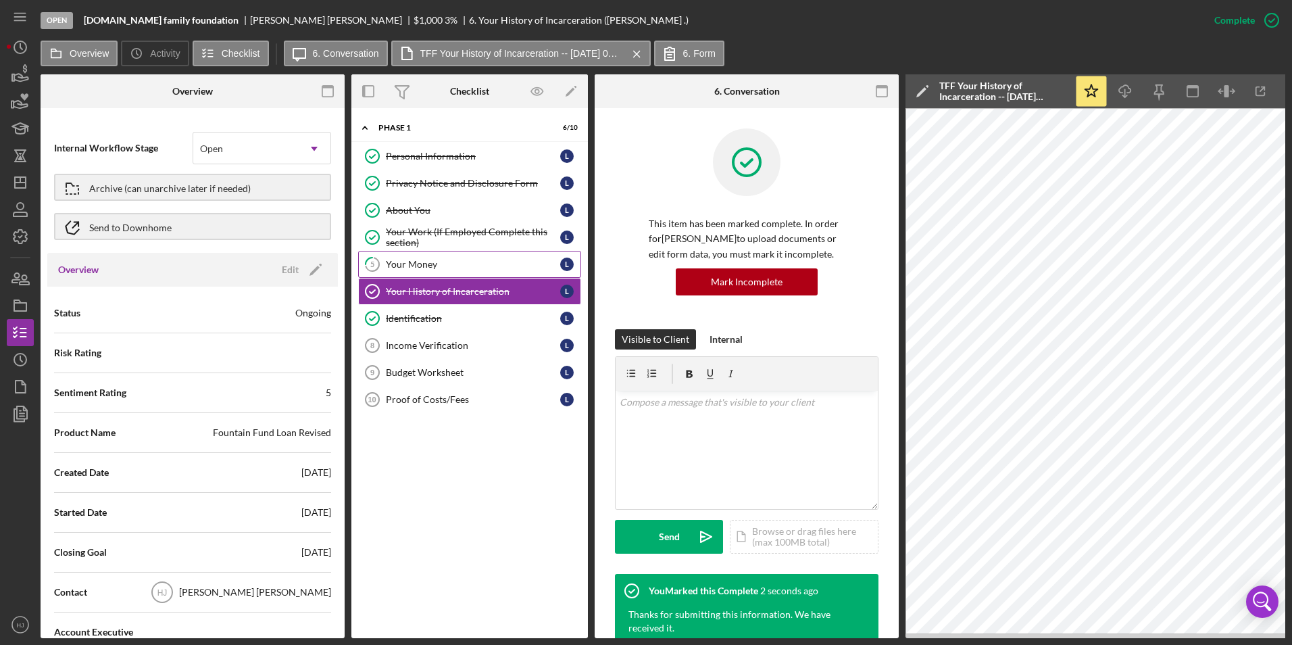
click at [424, 268] on div "Your Money" at bounding box center [473, 264] width 174 height 11
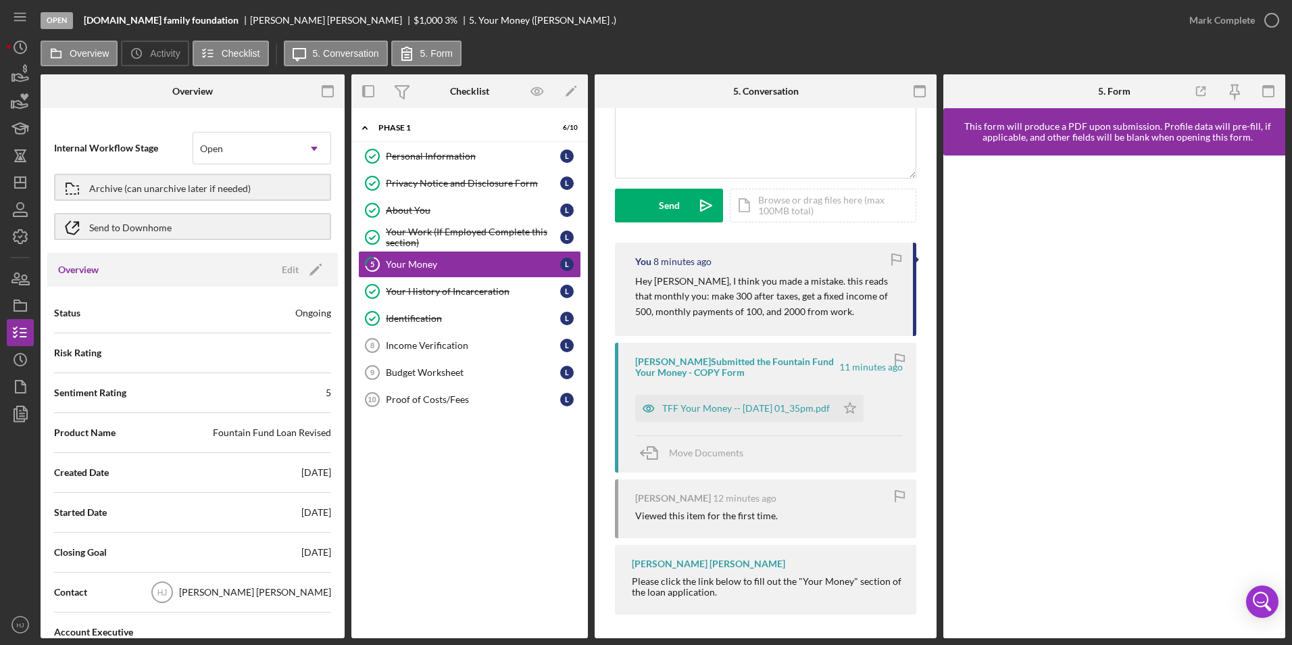
scroll to position [135, 0]
click at [26, 77] on icon "button" at bounding box center [21, 77] width 14 height 7
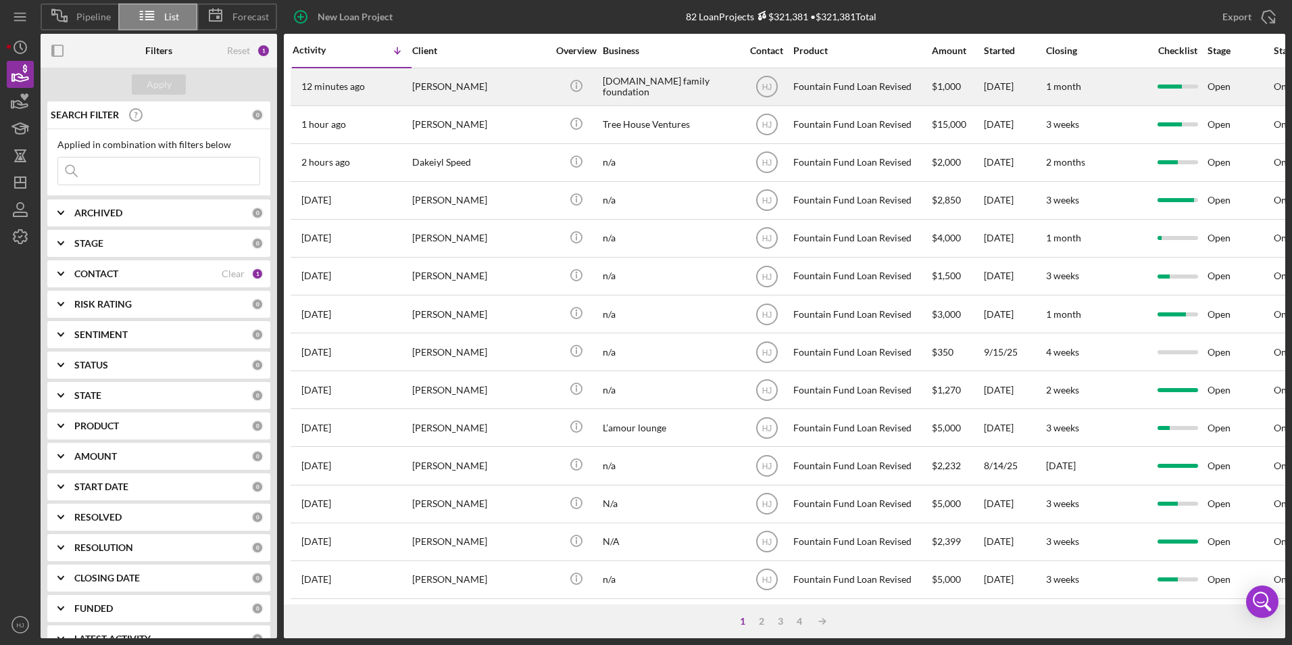
click at [349, 99] on div "12 minutes ago Lazelle Williams" at bounding box center [352, 87] width 118 height 36
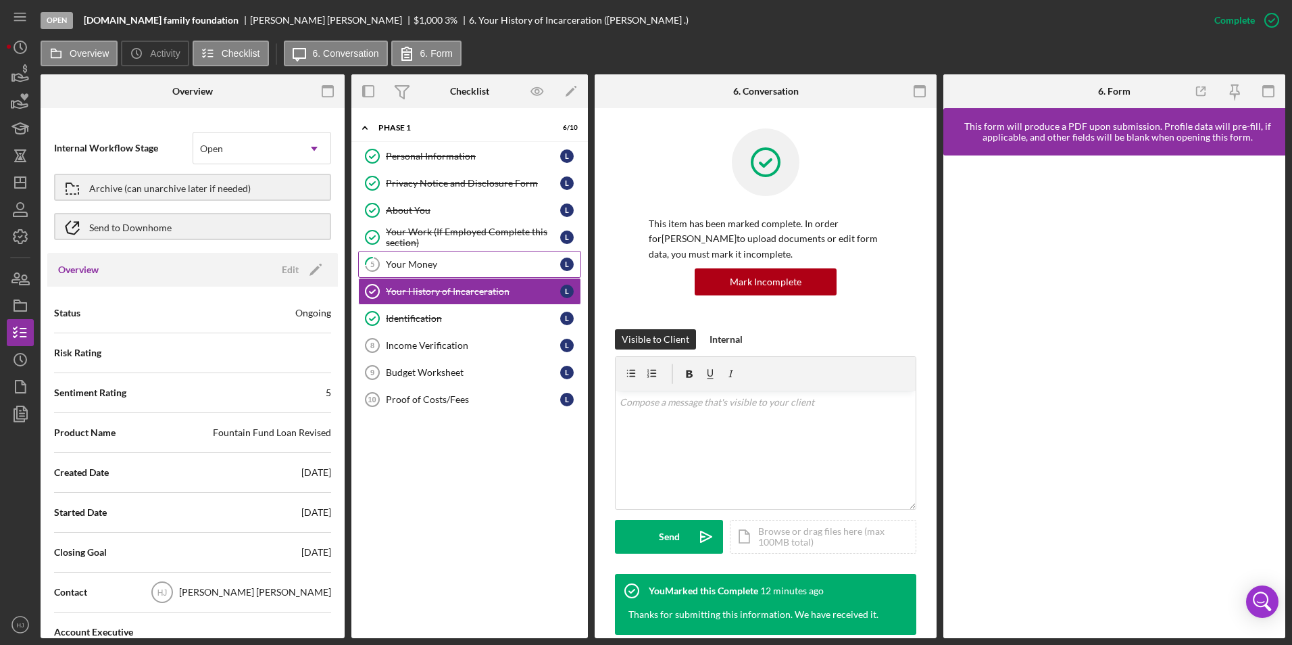
click at [401, 268] on div "Your Money" at bounding box center [473, 264] width 174 height 11
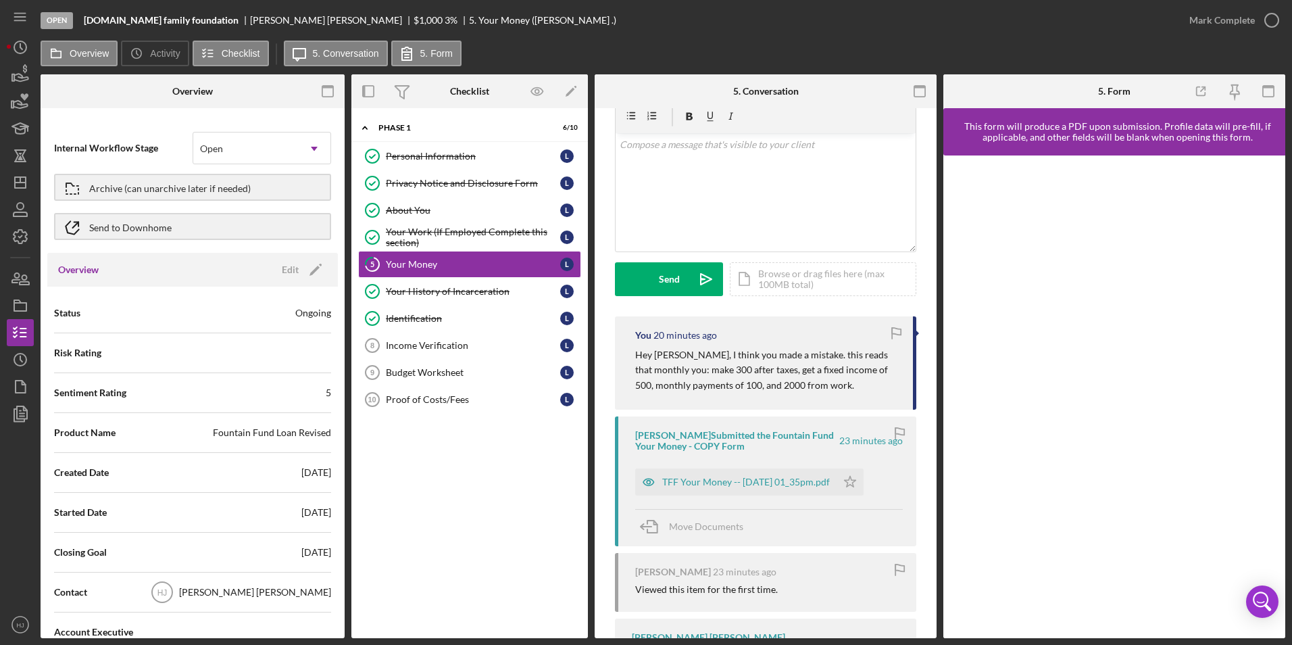
scroll to position [135, 0]
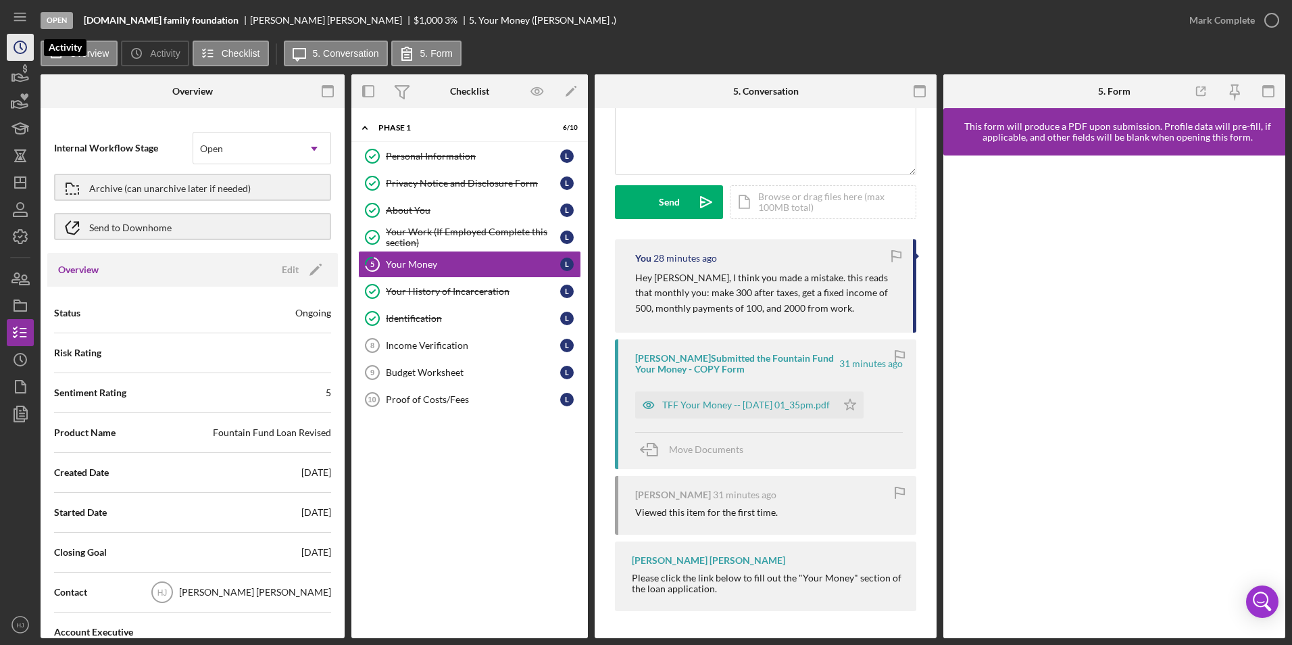
click at [12, 49] on icon "Icon/History" at bounding box center [20, 47] width 34 height 34
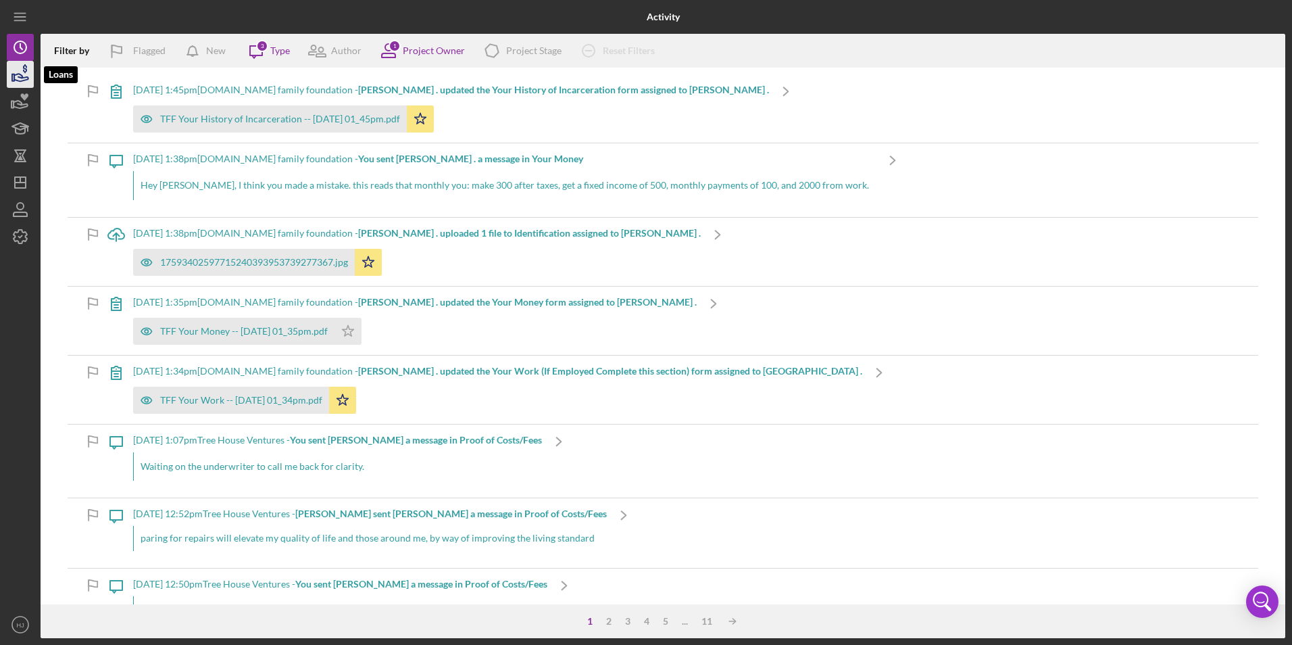
click at [14, 84] on icon "button" at bounding box center [20, 74] width 34 height 34
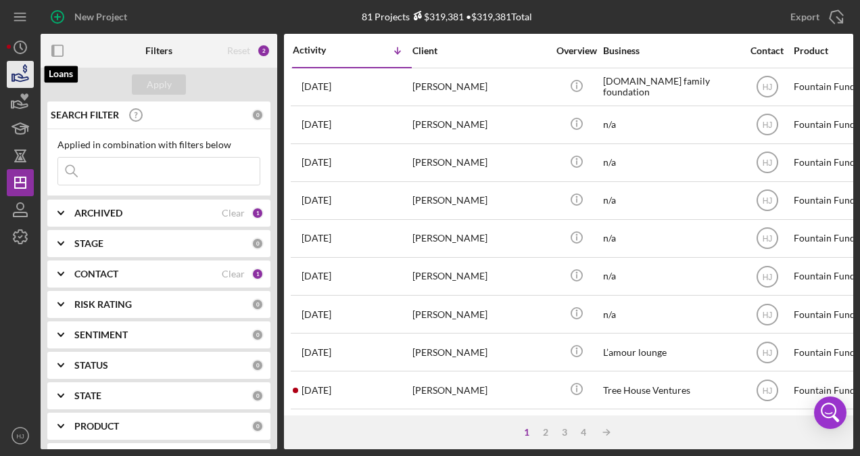
click at [24, 72] on icon "button" at bounding box center [20, 74] width 34 height 34
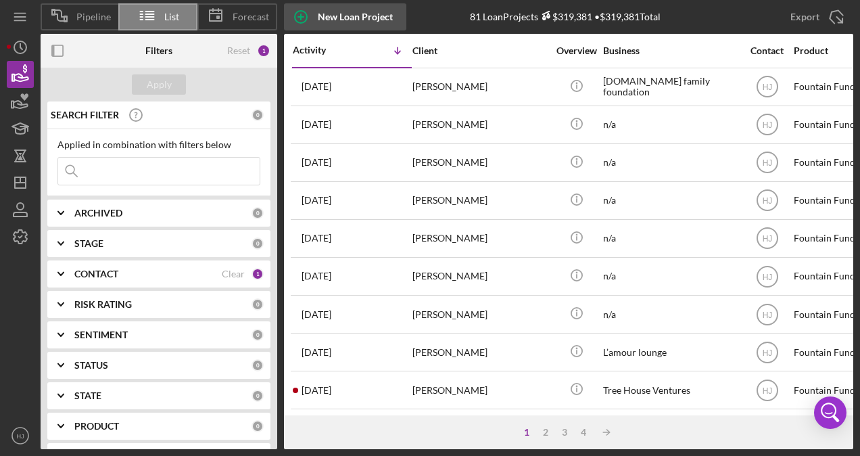
click at [354, 20] on div "New Loan Project" at bounding box center [355, 16] width 75 height 27
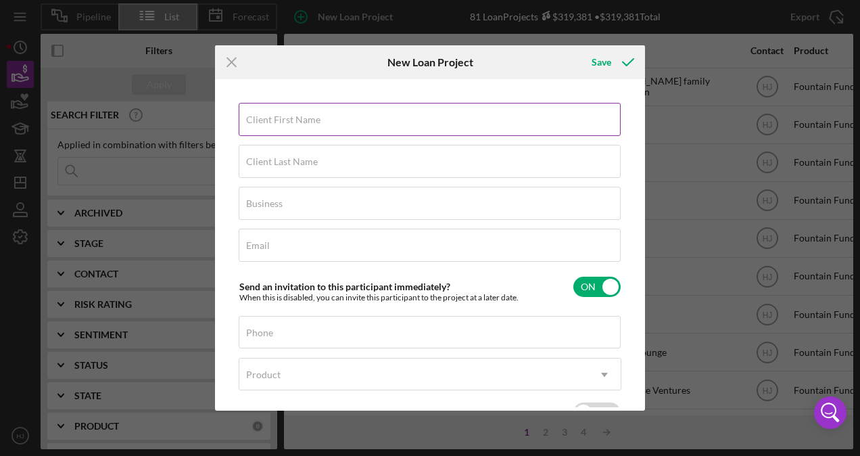
click at [290, 116] on label "Client First Name" at bounding box center [283, 119] width 74 height 11
click at [290, 116] on input "Client First Name" at bounding box center [430, 119] width 382 height 32
paste input "Dakeiyl Speed"
drag, startPoint x: 280, startPoint y: 124, endPoint x: 315, endPoint y: 124, distance: 35.1
click at [315, 124] on input "Dakeiyl Speed" at bounding box center [430, 119] width 382 height 32
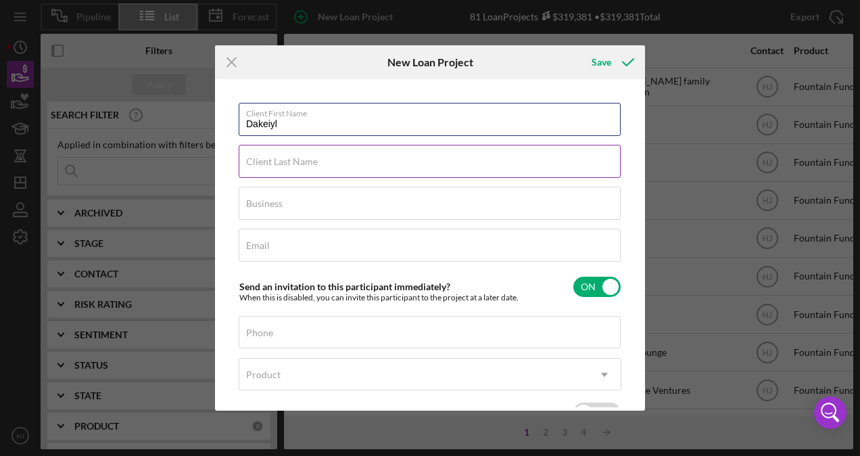
type input "Dakeiyl"
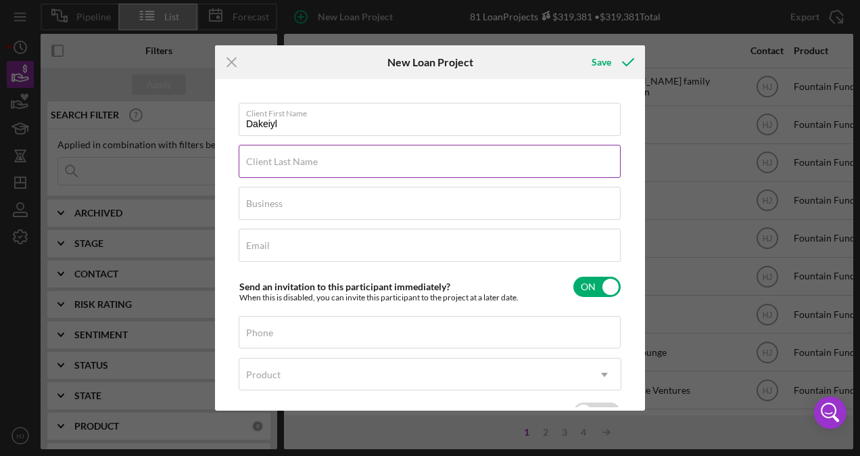
click at [268, 152] on div "Client Last Name Required" at bounding box center [430, 162] width 383 height 34
paste input "Speed"
type input "Speed"
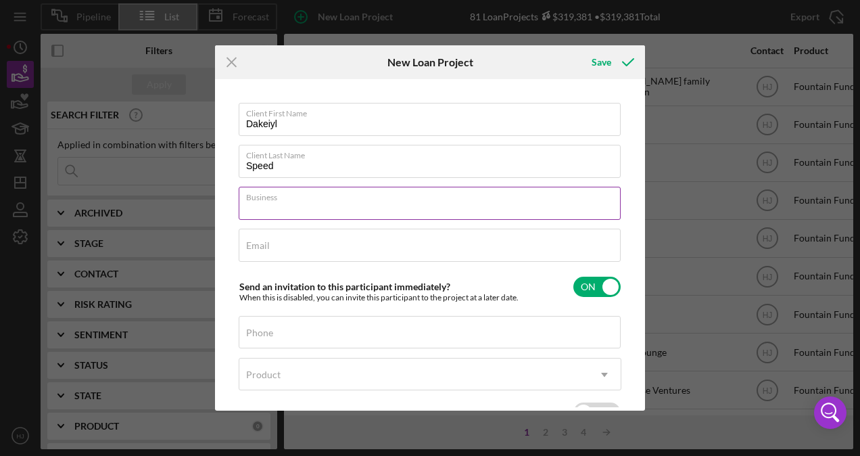
click at [307, 204] on input "Business" at bounding box center [430, 203] width 382 height 32
click at [306, 203] on input "Business" at bounding box center [430, 203] width 382 height 32
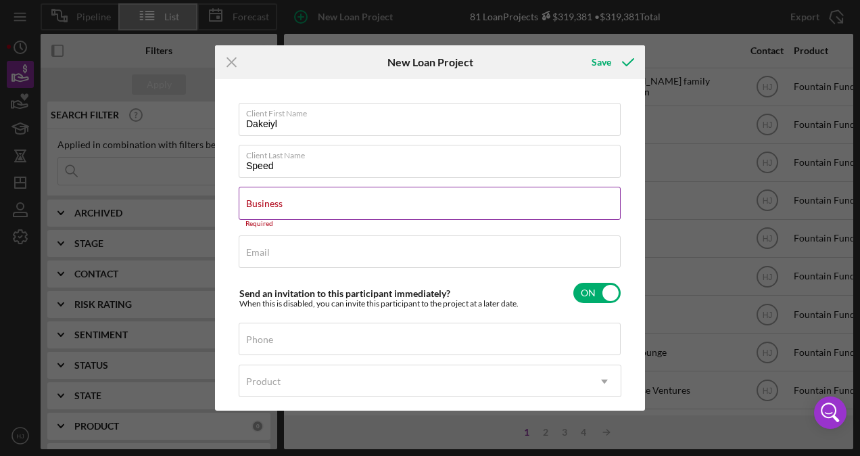
click at [293, 201] on div "Business Required" at bounding box center [430, 207] width 383 height 41
click at [311, 196] on div "Business Required" at bounding box center [430, 207] width 383 height 41
type input "n/a"
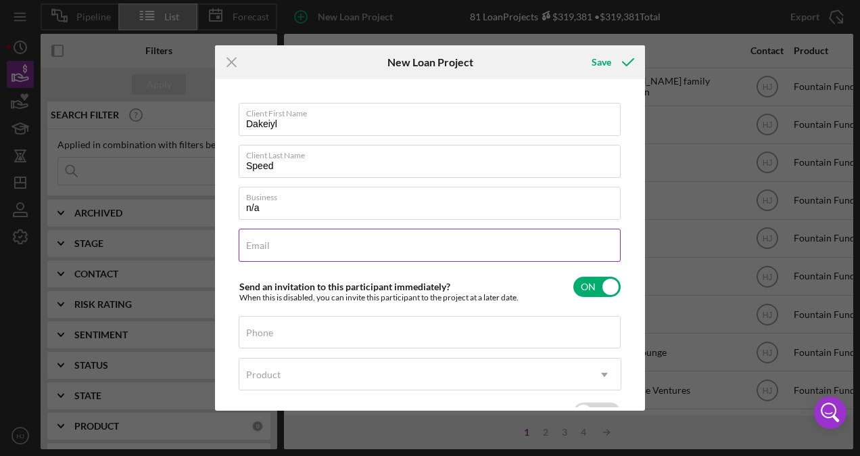
click at [262, 245] on label "Email" at bounding box center [258, 245] width 24 height 11
click at [262, 245] on input "Email" at bounding box center [430, 244] width 382 height 32
paste input "[EMAIL_ADDRESS][DOMAIN_NAME]"
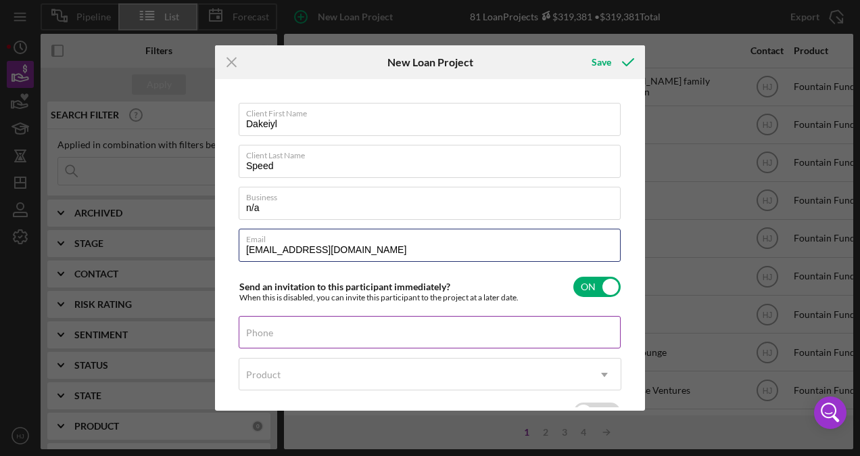
type input "[EMAIL_ADDRESS][DOMAIN_NAME]"
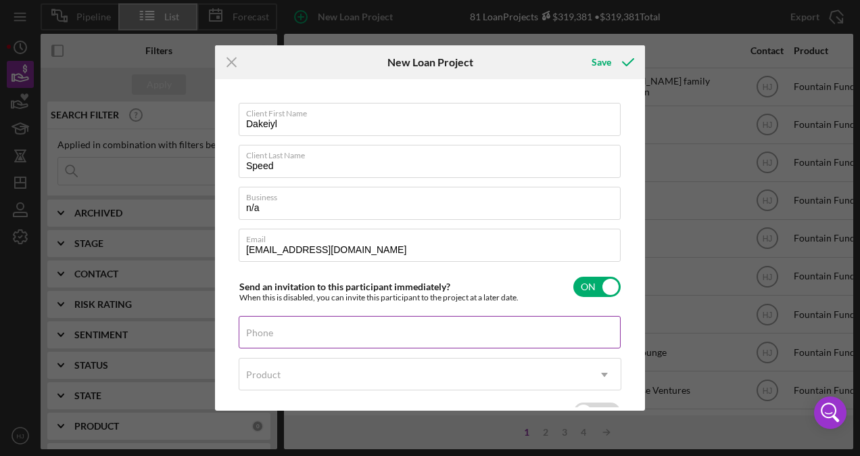
click at [414, 324] on div "Phone" at bounding box center [430, 333] width 383 height 34
click at [270, 319] on div "Phone" at bounding box center [430, 333] width 383 height 34
click at [272, 326] on div "Phone" at bounding box center [430, 333] width 383 height 34
paste input "[PHONE_NUMBER]"
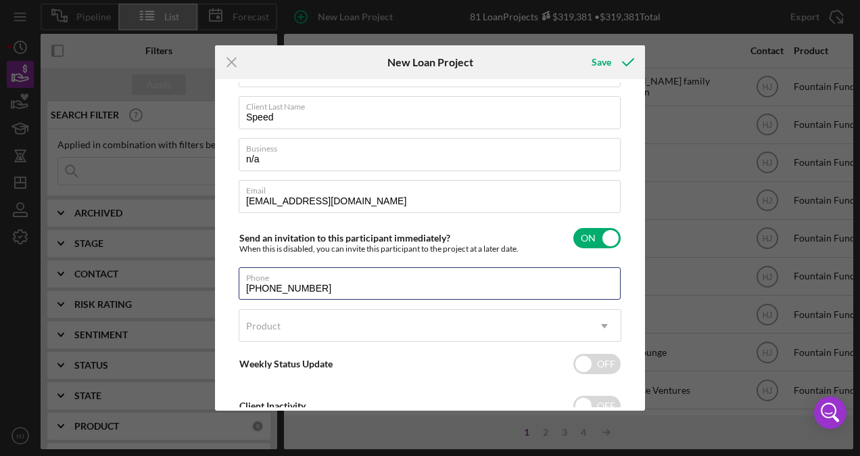
scroll to position [68, 0]
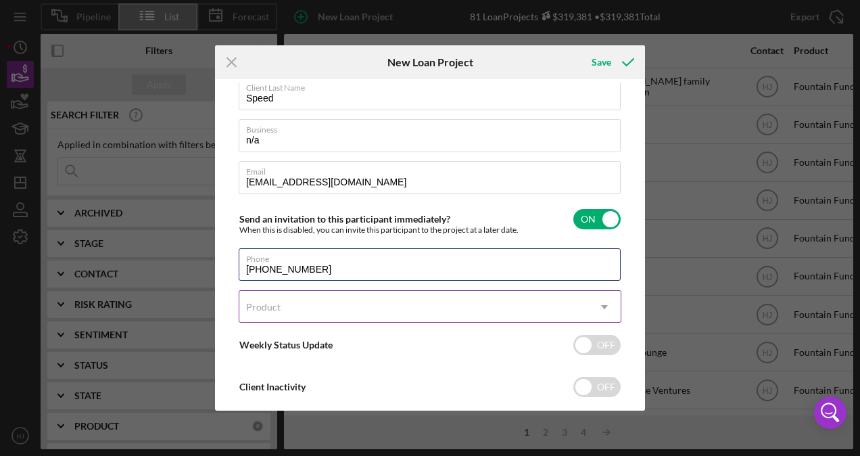
type input "[PHONE_NUMBER]"
click at [314, 293] on div "Product" at bounding box center [413, 306] width 349 height 31
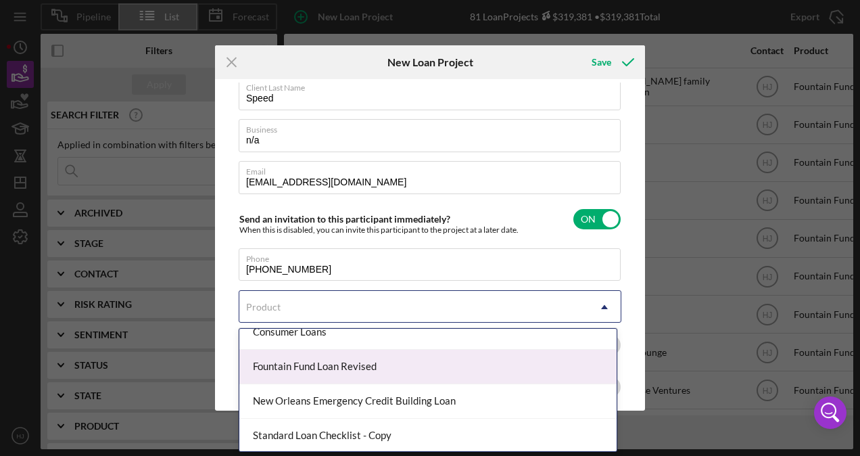
scroll to position [82, 0]
click at [360, 370] on div "Fountain Fund Loan Revised" at bounding box center [427, 366] width 377 height 34
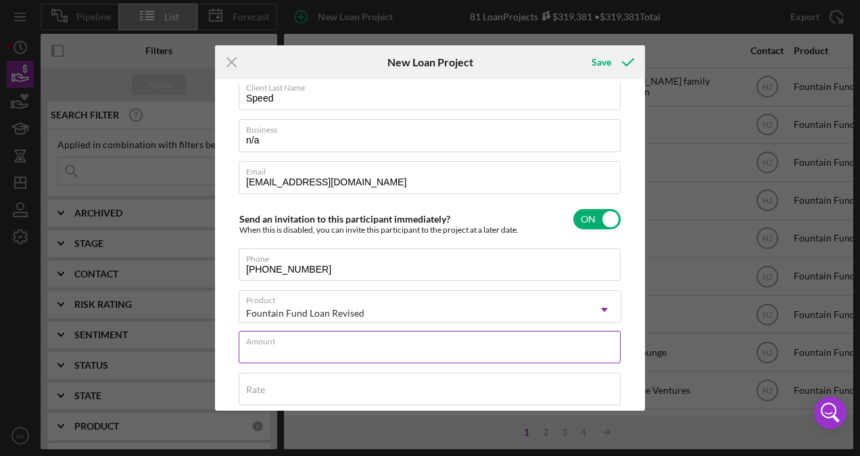
click at [320, 351] on input "Amount" at bounding box center [430, 346] width 382 height 32
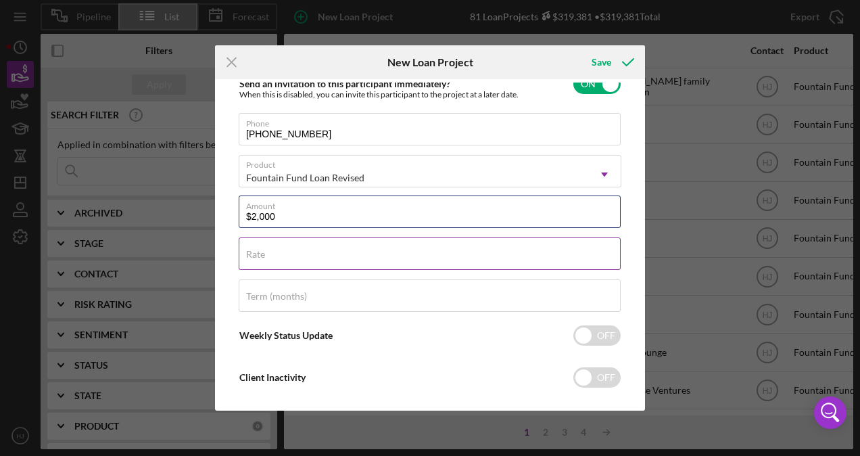
type input "$2,000"
click at [265, 253] on input "Rate" at bounding box center [430, 253] width 382 height 32
type input "3.000%"
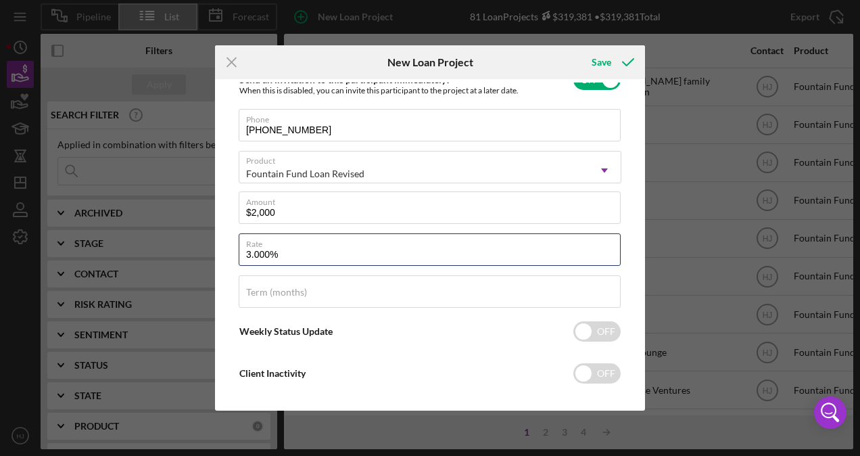
scroll to position [220, 0]
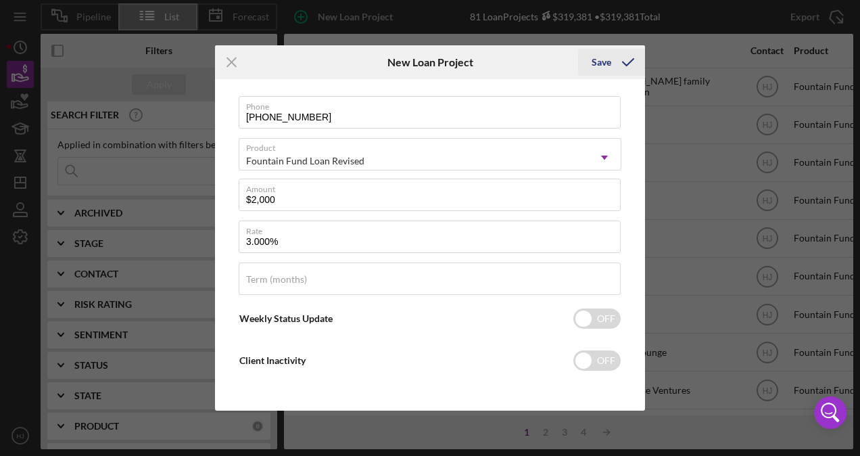
click at [603, 66] on div "Save" at bounding box center [601, 62] width 20 height 27
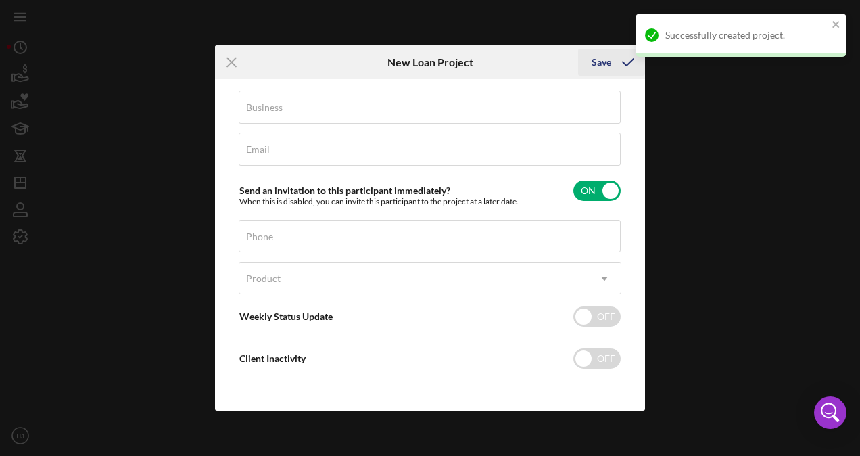
scroll to position [94, 0]
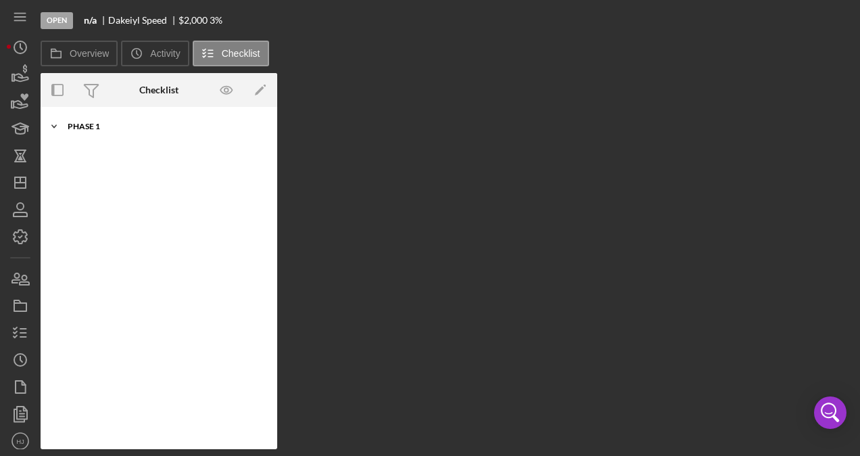
click at [112, 126] on div "Phase 1" at bounding box center [164, 126] width 193 height 8
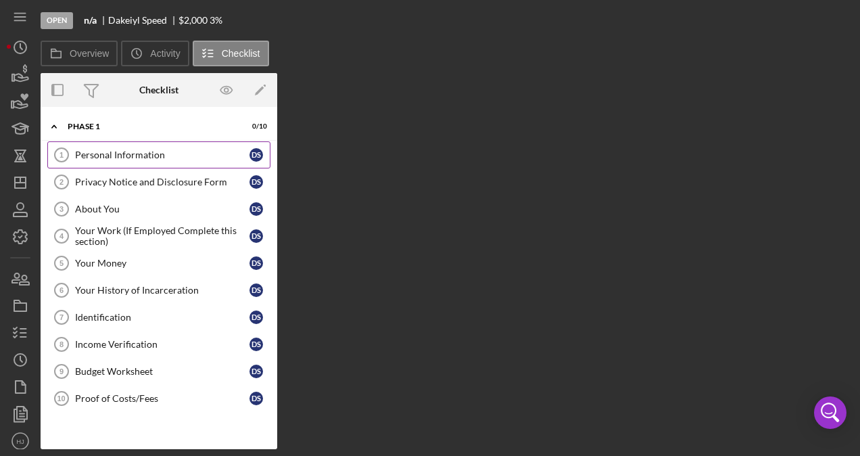
click at [169, 157] on div "Personal Information" at bounding box center [162, 154] width 174 height 11
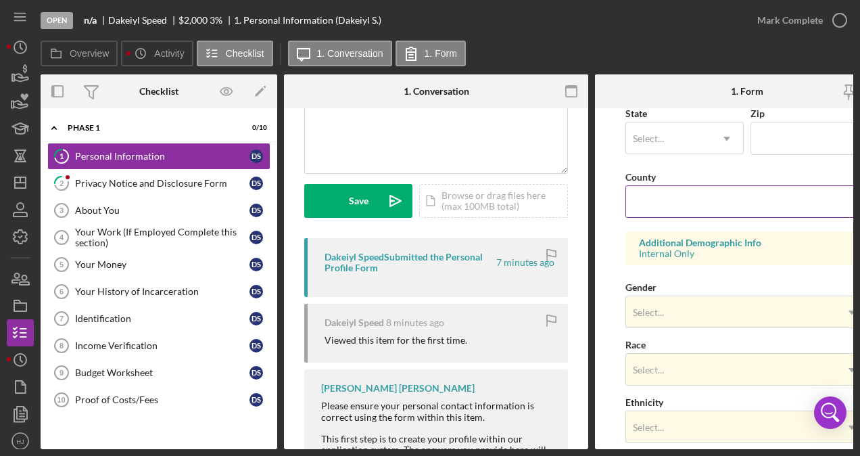
scroll to position [562, 0]
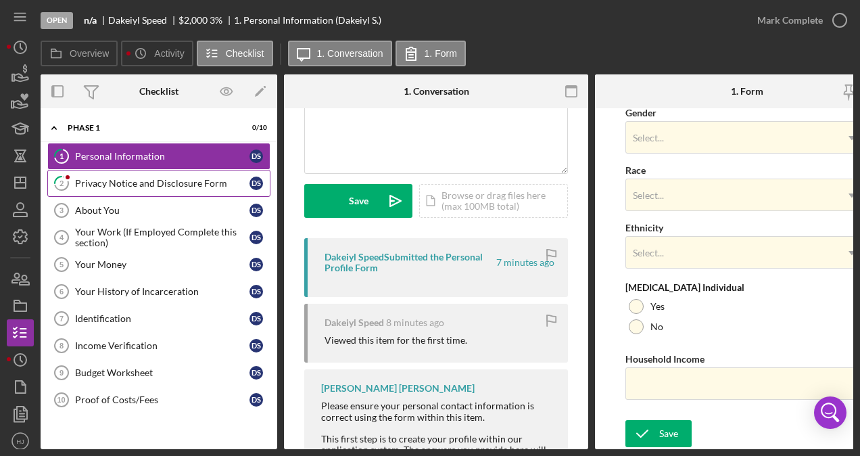
click at [162, 189] on link "2 Privacy Notice and Disclosure Form D S" at bounding box center [158, 183] width 223 height 27
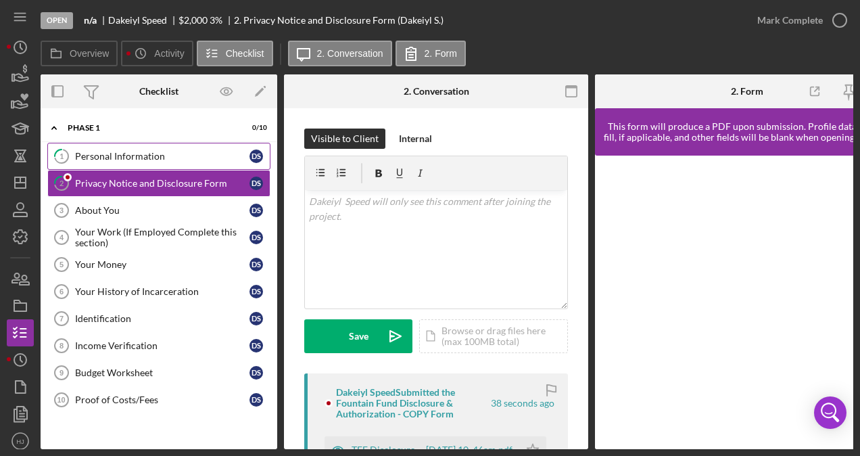
click at [124, 160] on div "Personal Information" at bounding box center [162, 156] width 174 height 11
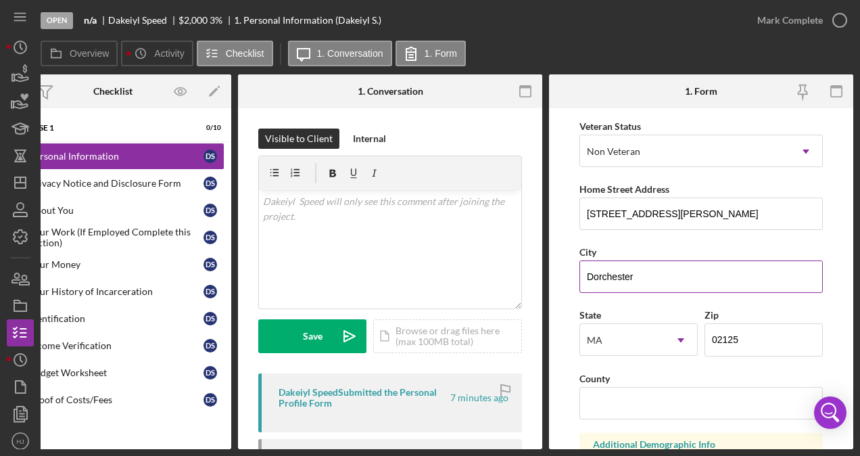
scroll to position [270, 0]
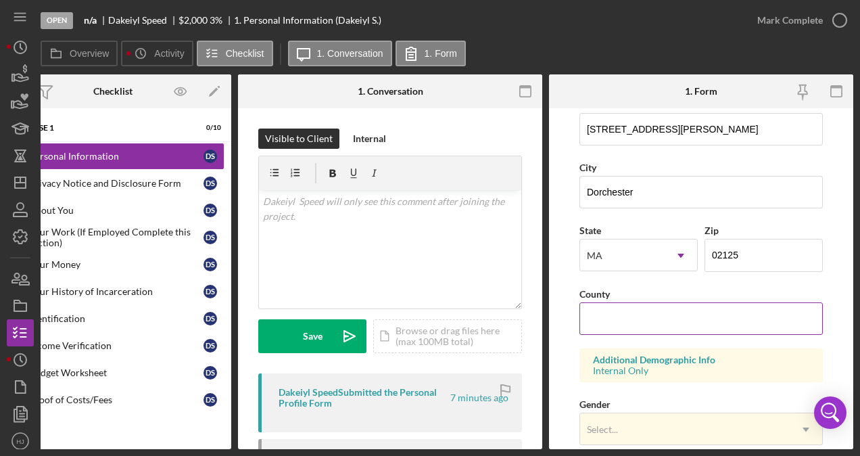
click at [639, 307] on input "County" at bounding box center [700, 318] width 243 height 32
type input "[GEOGRAPHIC_DATA], [GEOGRAPHIC_DATA]"
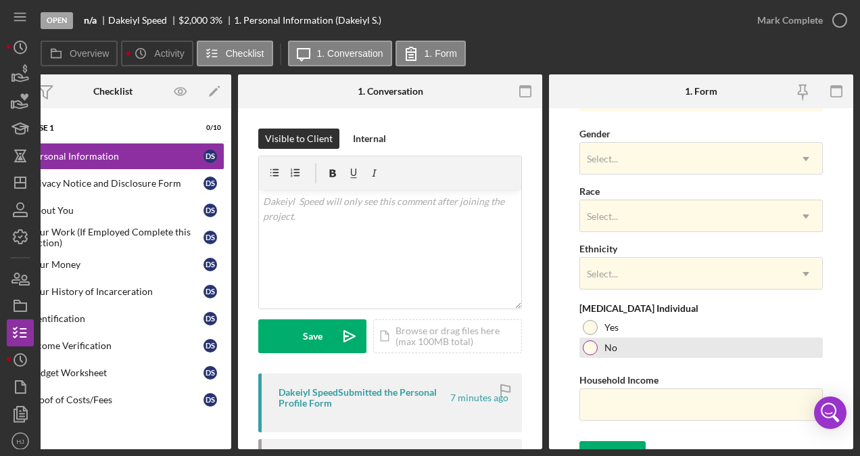
scroll to position [562, 0]
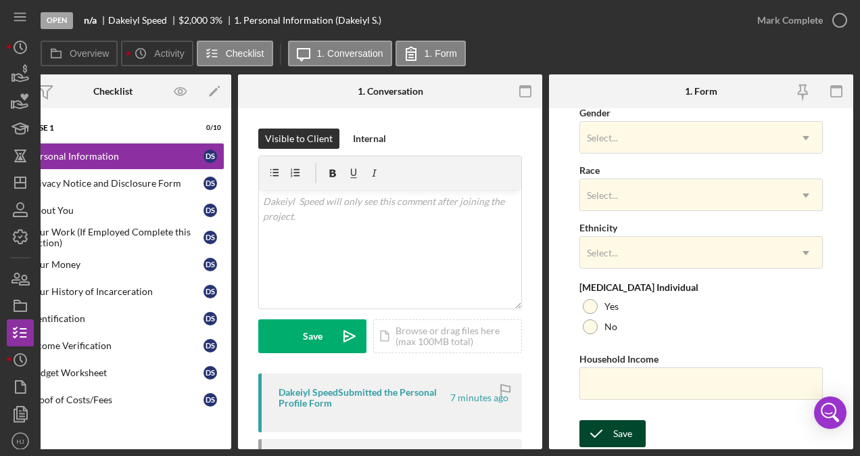
click at [620, 422] on div "Save" at bounding box center [622, 433] width 19 height 27
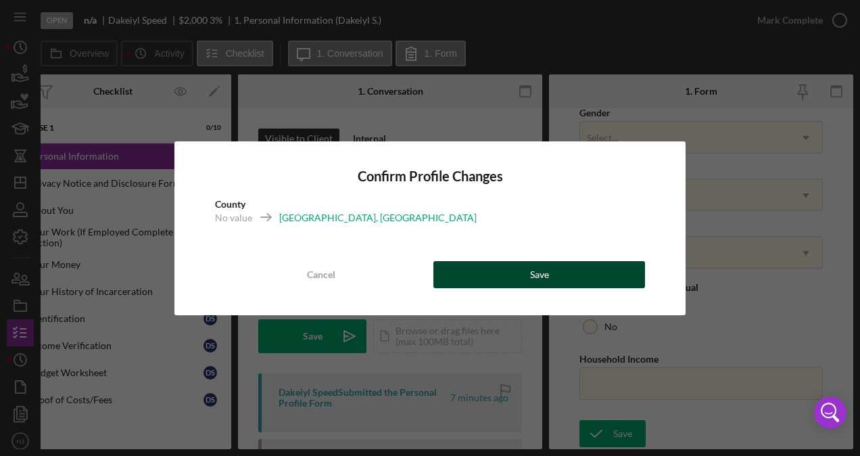
click at [577, 269] on button "Save" at bounding box center [539, 274] width 212 height 27
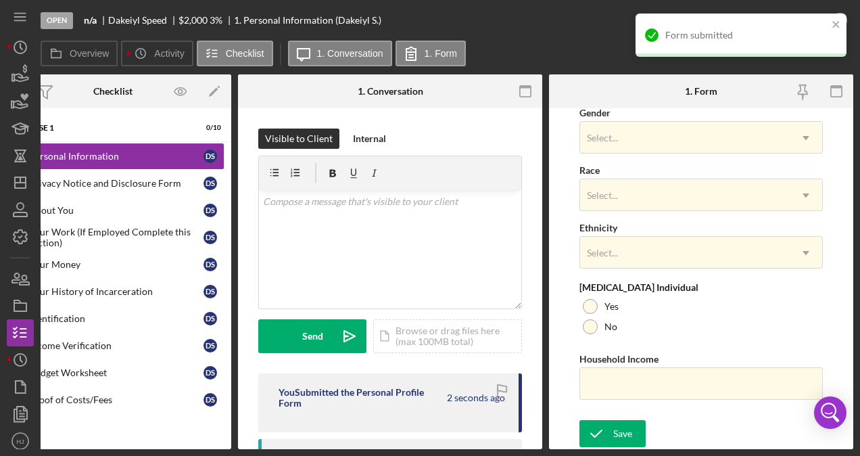
drag, startPoint x: 469, startPoint y: 450, endPoint x: 399, endPoint y: 446, distance: 70.4
click at [399, 446] on div "Open n/a Dakeiyl Speed $2,000 $2,000 3 % 1. Personal Information (Dakeiyl S.) […" at bounding box center [430, 228] width 860 height 456
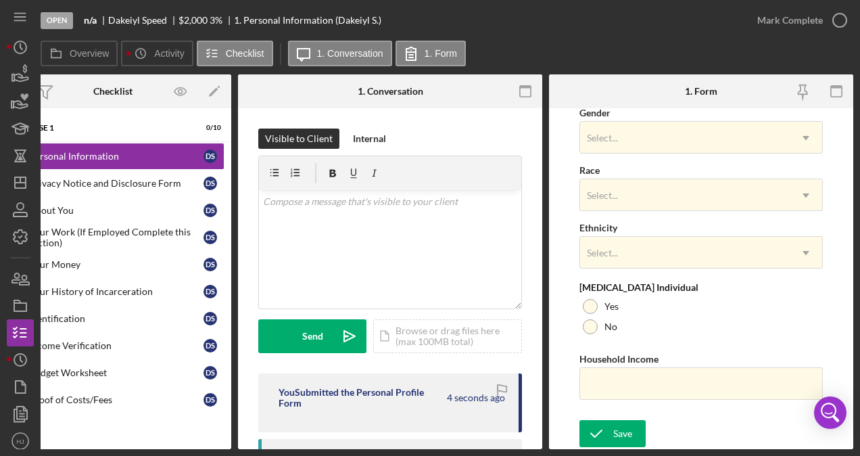
drag, startPoint x: 399, startPoint y: 446, endPoint x: 293, endPoint y: 453, distance: 106.3
click at [293, 453] on div "Open n/a Dakeiyl Speed $2,000 $2,000 3 % 1. Personal Information (Dakeiyl S.) […" at bounding box center [430, 228] width 860 height 456
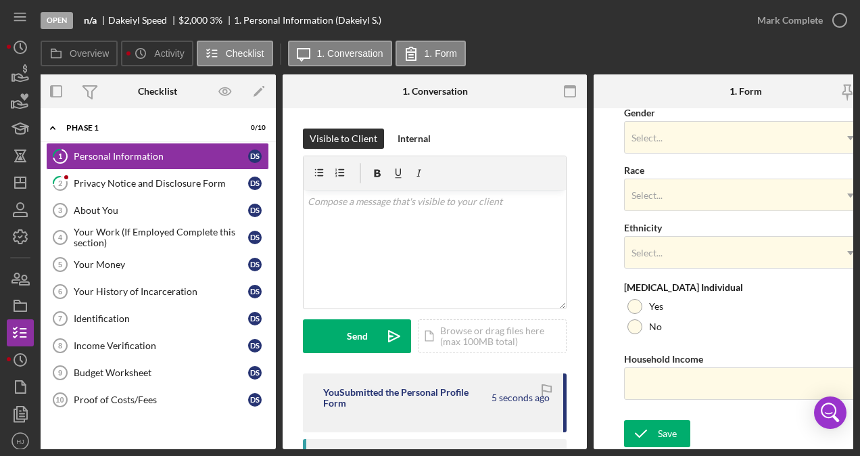
scroll to position [0, 0]
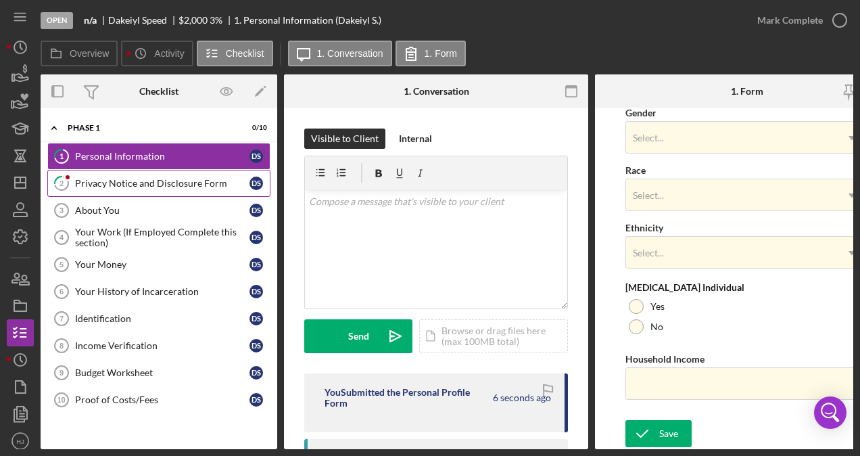
click at [112, 180] on div "Privacy Notice and Disclosure Form" at bounding box center [162, 183] width 174 height 11
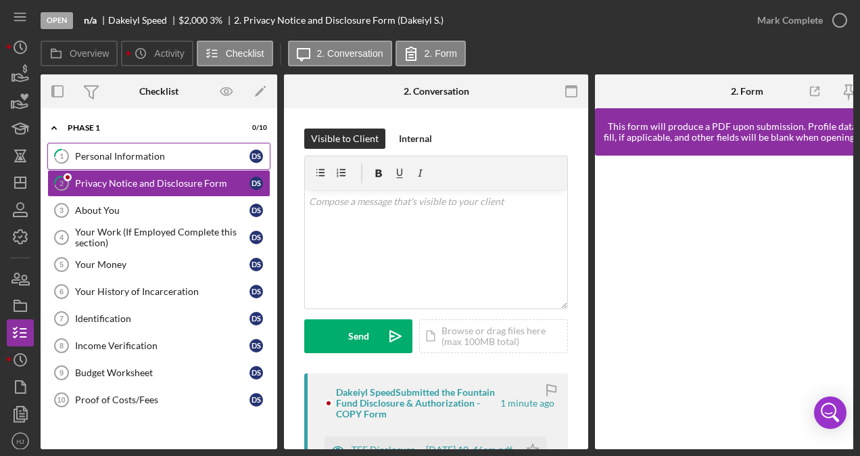
click at [123, 160] on div "Personal Information" at bounding box center [162, 156] width 174 height 11
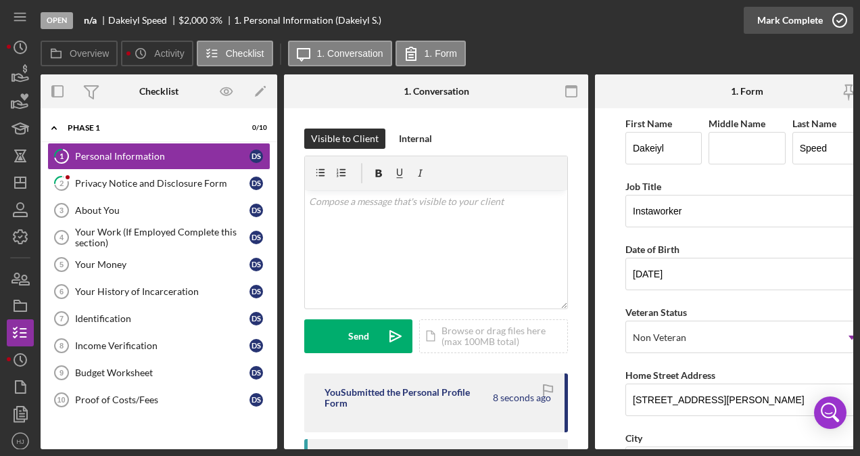
click at [823, 20] on icon "button" at bounding box center [840, 20] width 34 height 34
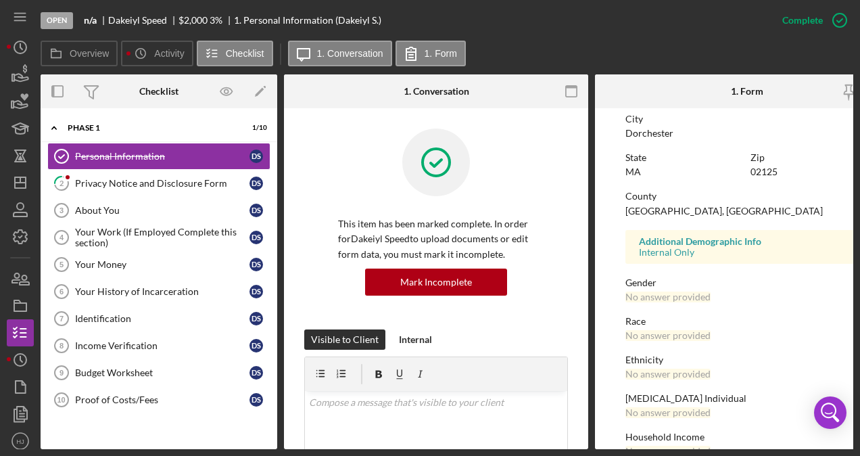
scroll to position [305, 0]
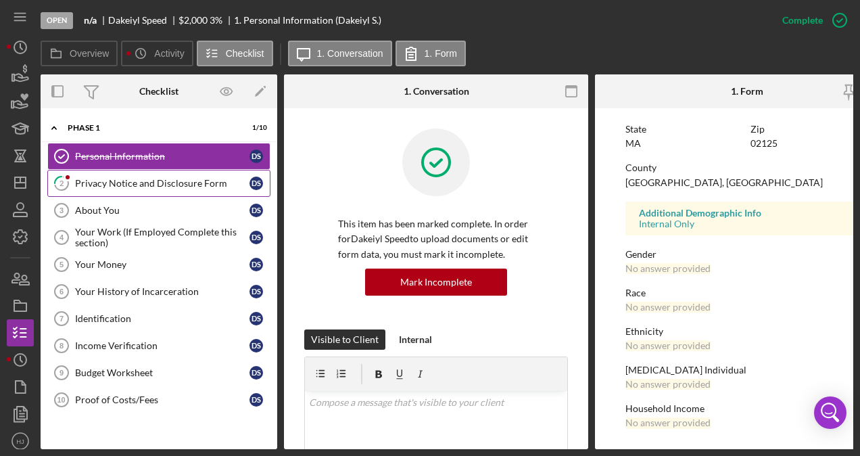
click at [180, 189] on link "2 Privacy Notice and Disclosure Form D S" at bounding box center [158, 183] width 223 height 27
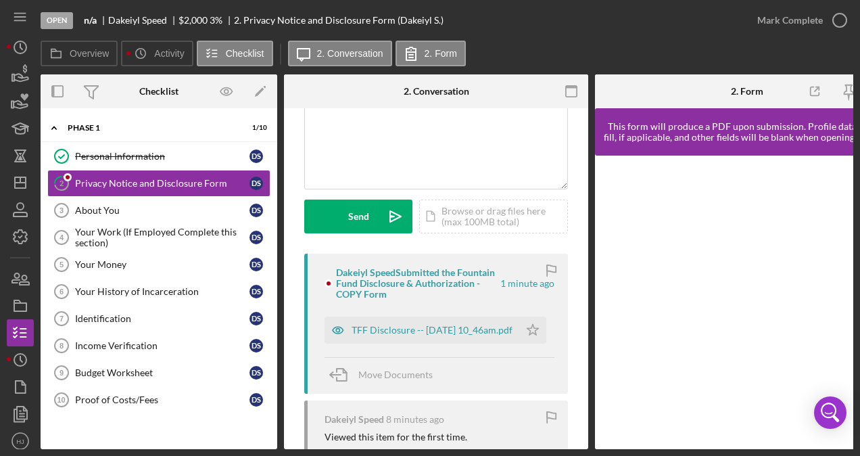
scroll to position [135, 0]
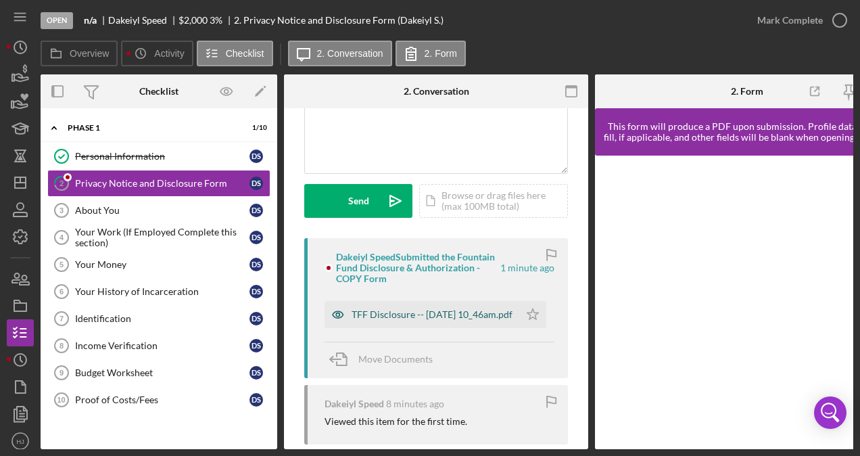
click at [411, 309] on div "TFF Disclosure -- [DATE] 10_46am.pdf" at bounding box center [431, 314] width 161 height 11
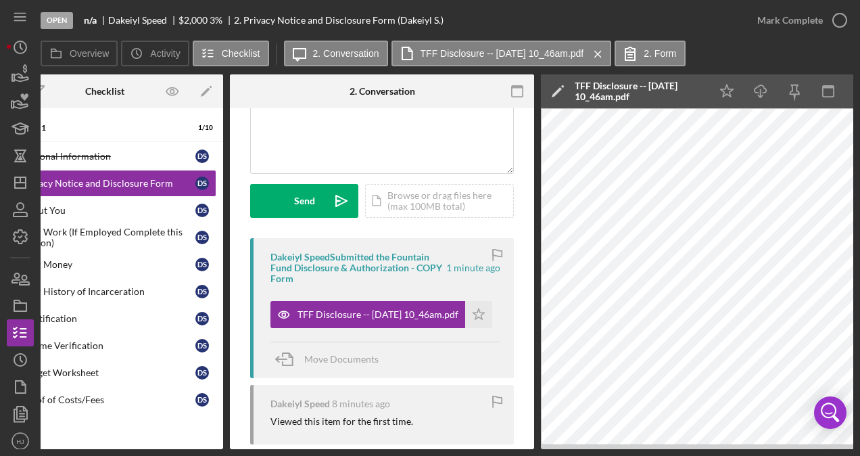
scroll to position [0, 62]
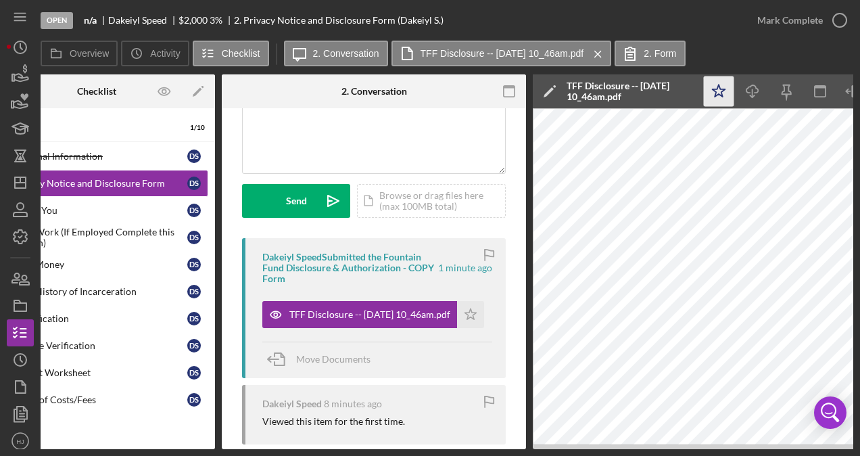
click at [722, 98] on icon "Icon/Star" at bounding box center [719, 91] width 30 height 30
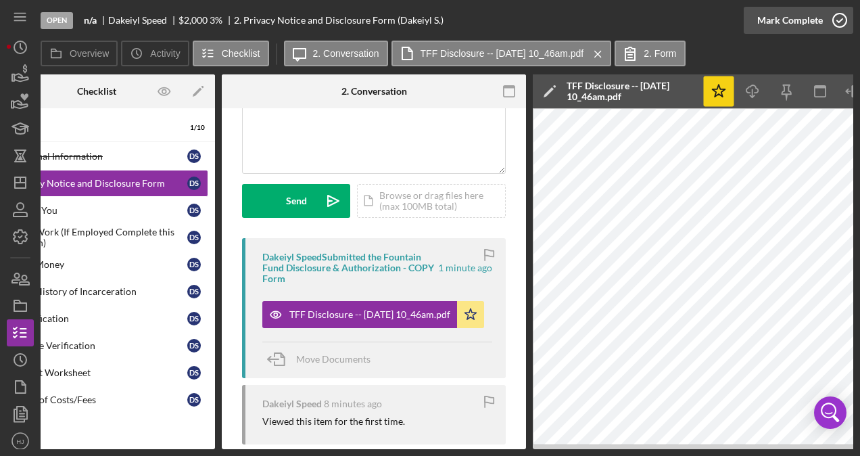
click at [805, 29] on div "Mark Complete" at bounding box center [790, 20] width 66 height 27
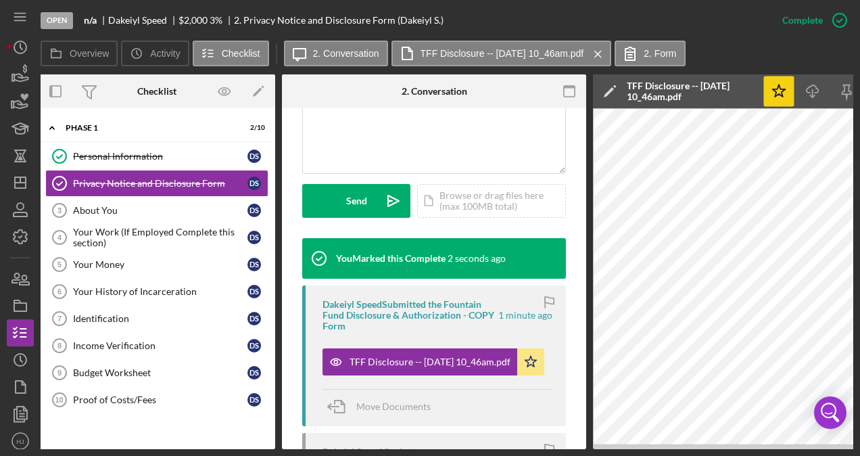
scroll to position [0, 0]
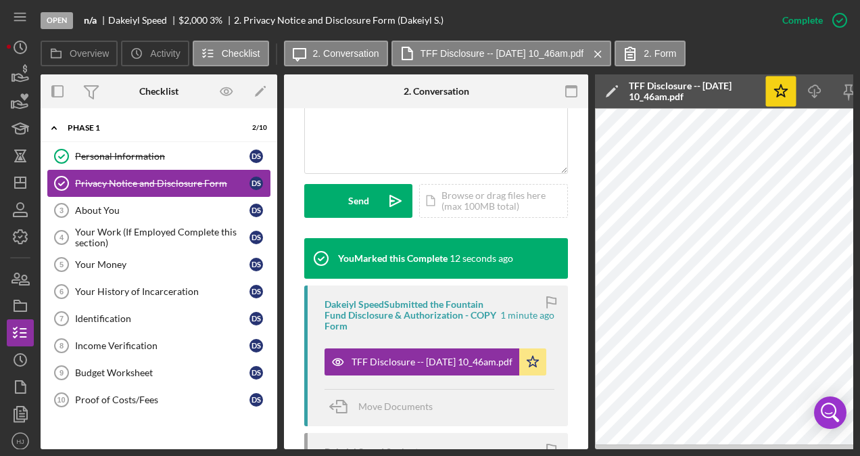
drag, startPoint x: 109, startPoint y: 202, endPoint x: 110, endPoint y: 193, distance: 8.8
click at [110, 202] on link "About You 3 About You D S" at bounding box center [158, 210] width 223 height 27
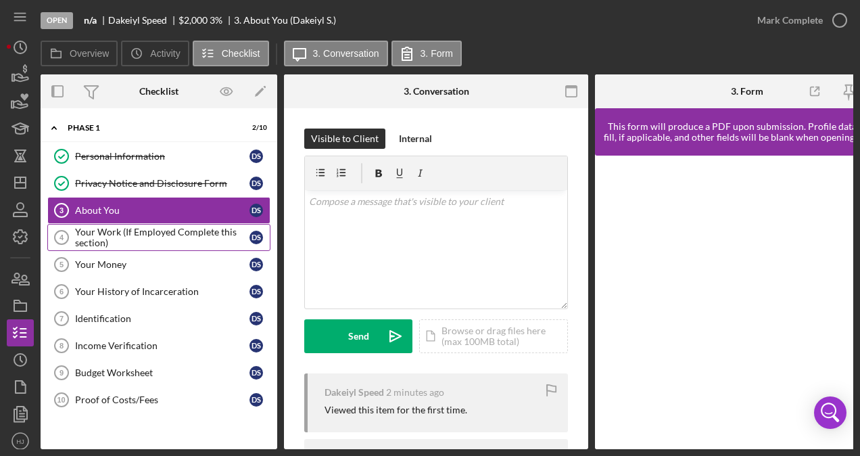
click at [103, 235] on div "Your Work (If Employed Complete this section)" at bounding box center [162, 237] width 174 height 22
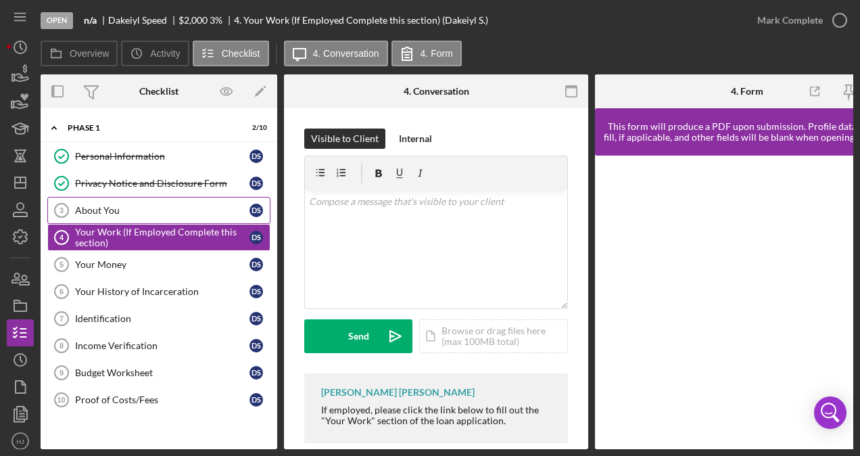
click at [99, 207] on div "About You" at bounding box center [162, 210] width 174 height 11
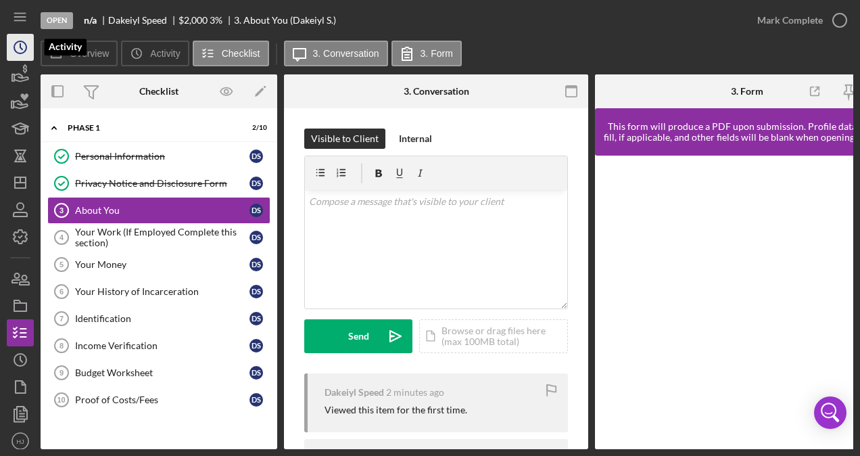
click at [13, 45] on icon "Icon/History" at bounding box center [20, 47] width 34 height 34
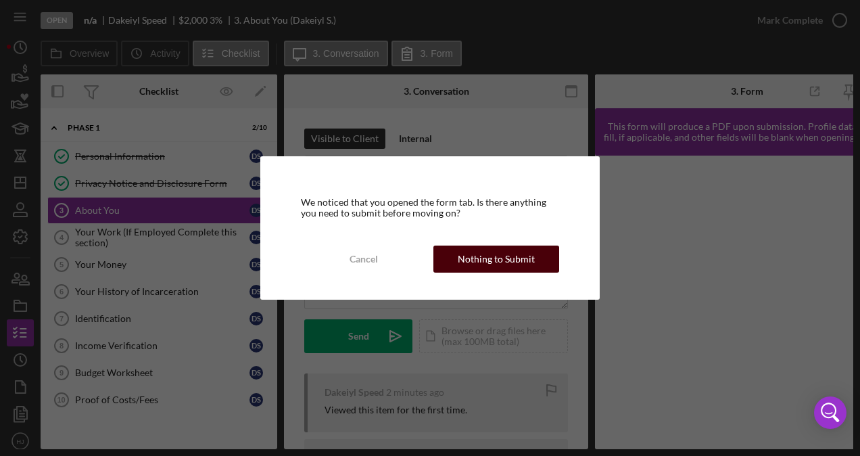
click at [465, 253] on div "Nothing to Submit" at bounding box center [496, 258] width 77 height 27
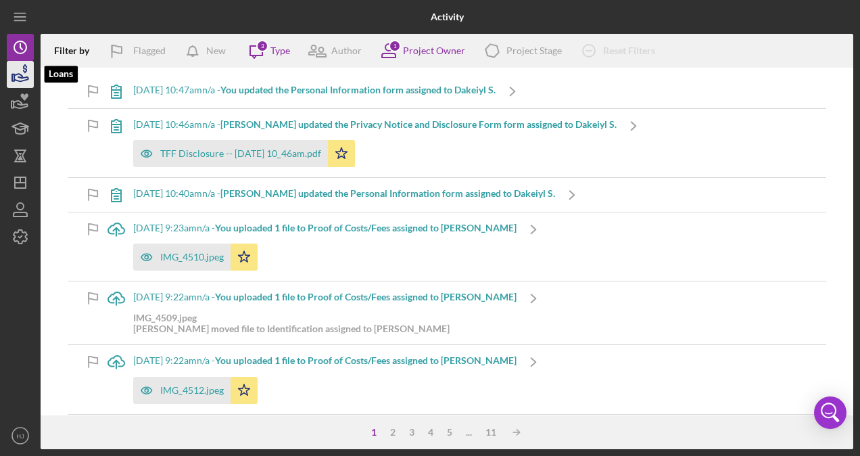
click at [21, 80] on icon "button" at bounding box center [20, 74] width 34 height 34
